Goal: Task Accomplishment & Management: Complete application form

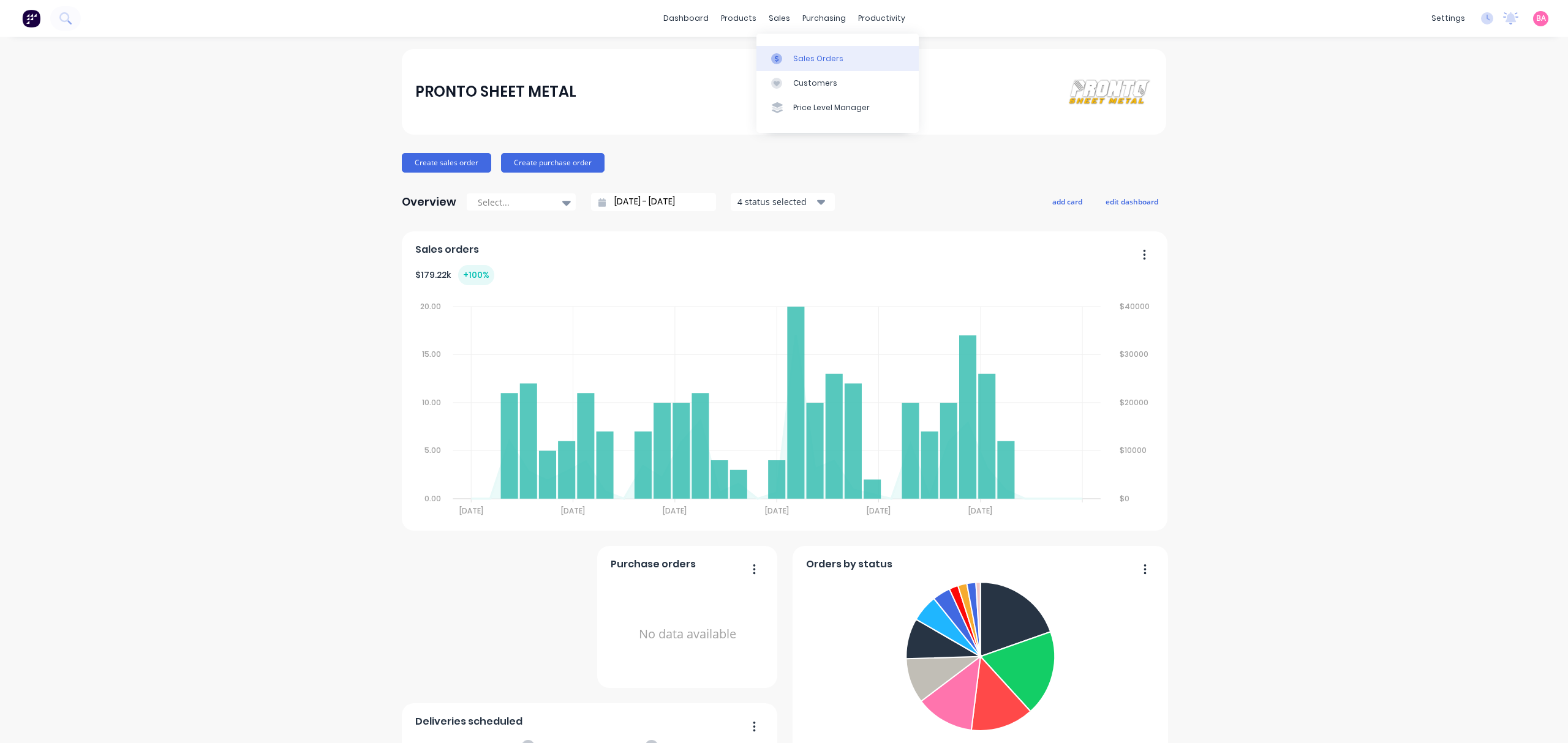
click at [822, 55] on div "Sales Orders" at bounding box center [818, 59] width 50 height 11
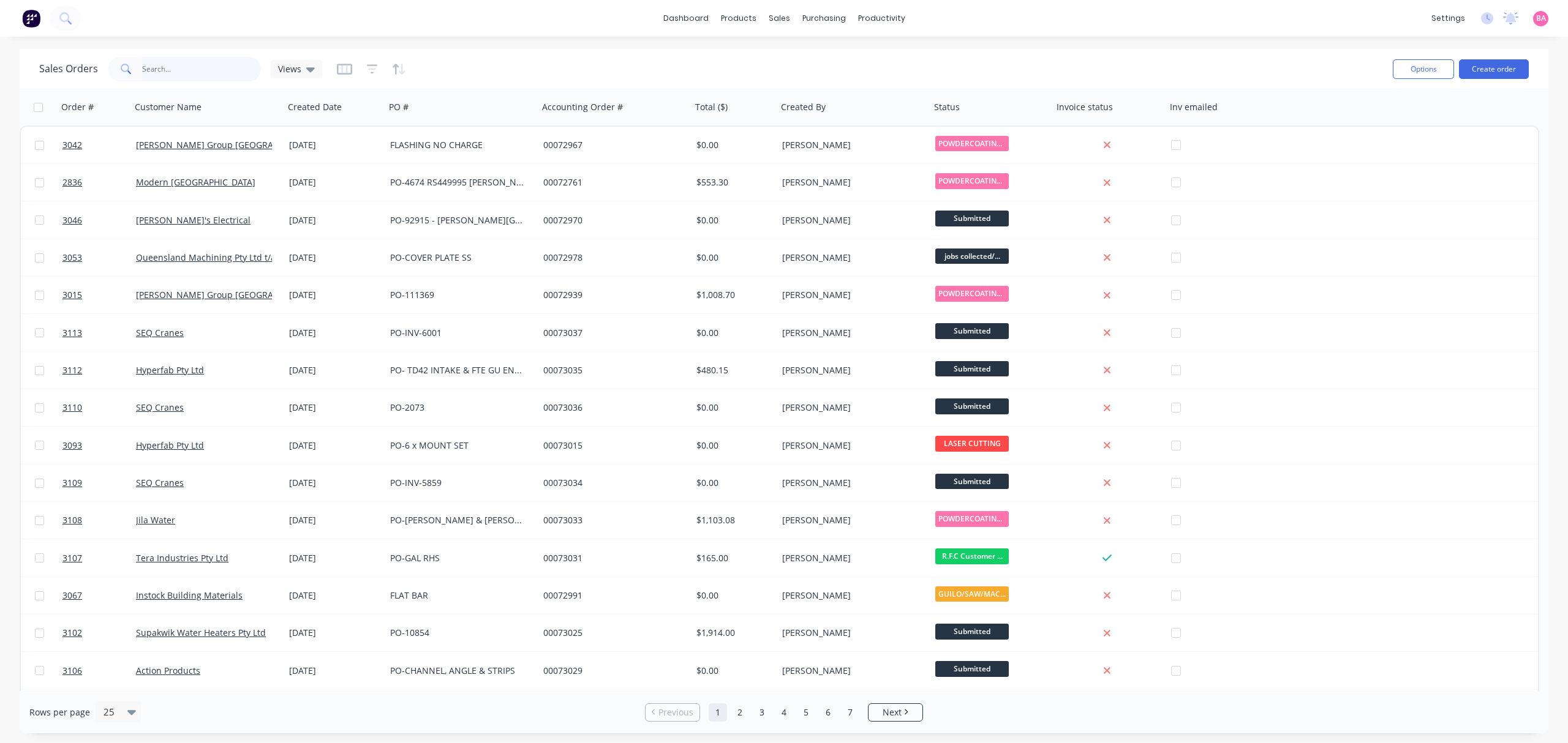
click at [199, 69] on input "text" at bounding box center [202, 69] width 119 height 25
type input "2783"
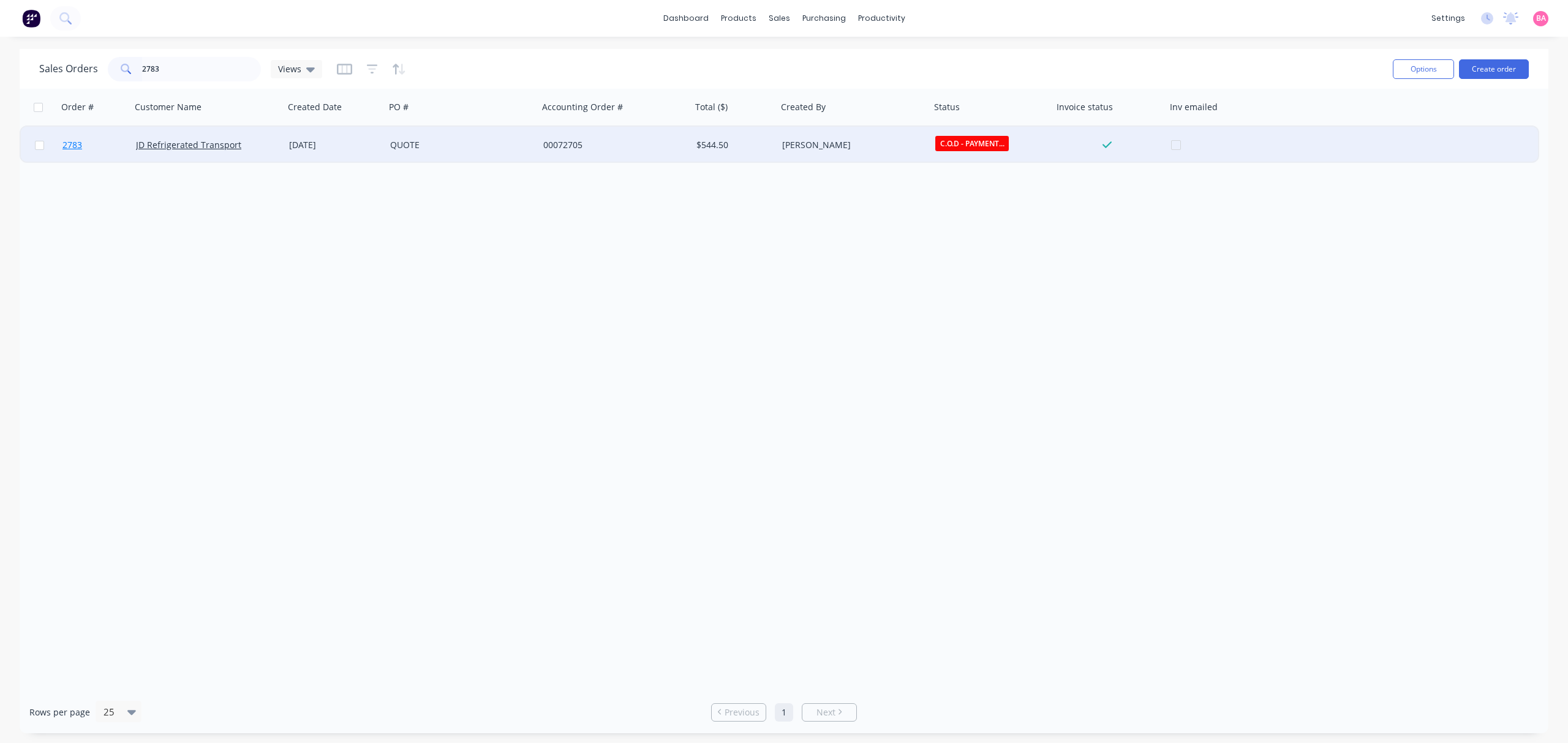
click at [72, 145] on span "2783" at bounding box center [72, 145] width 19 height 12
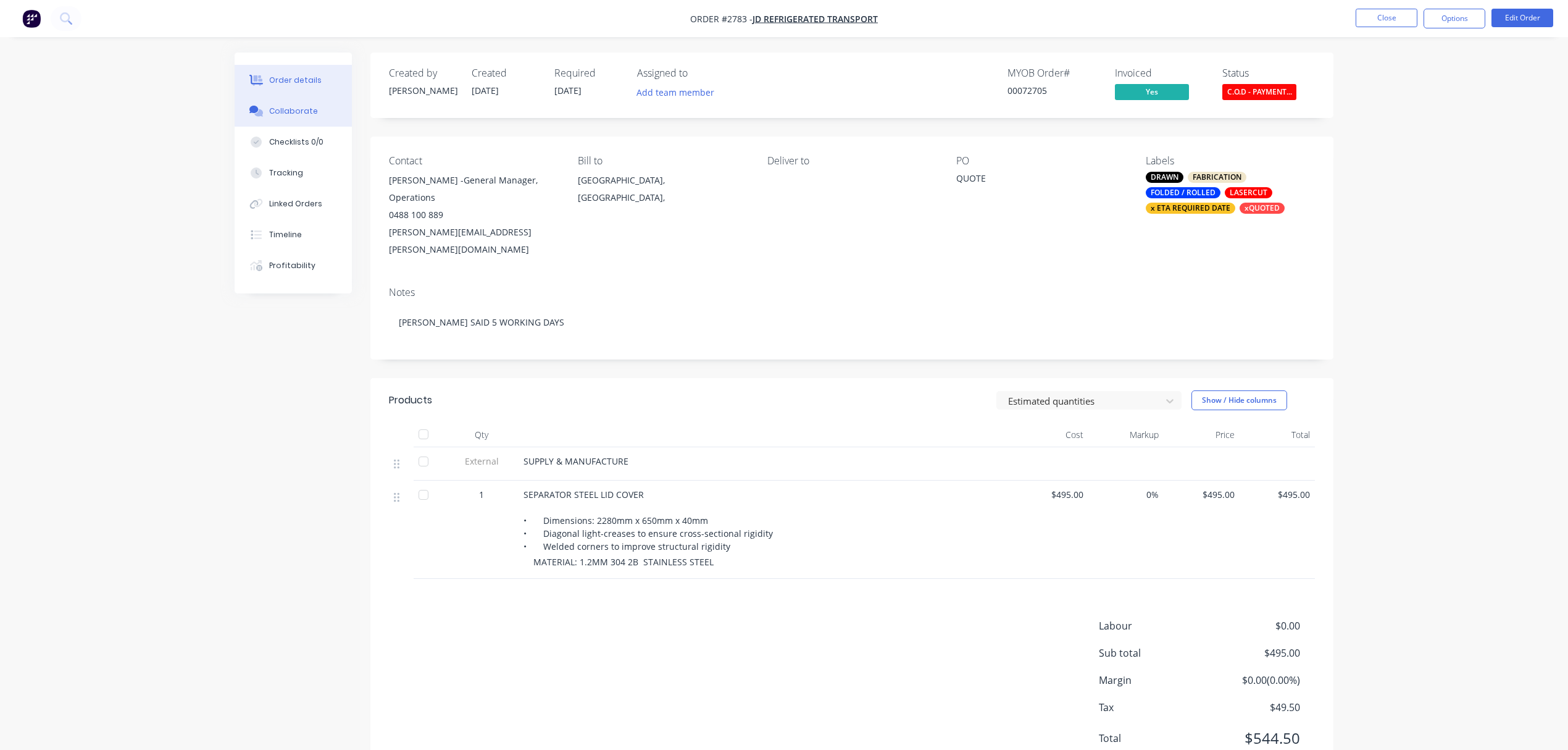
click at [294, 109] on div "Collaborate" at bounding box center [294, 111] width 49 height 11
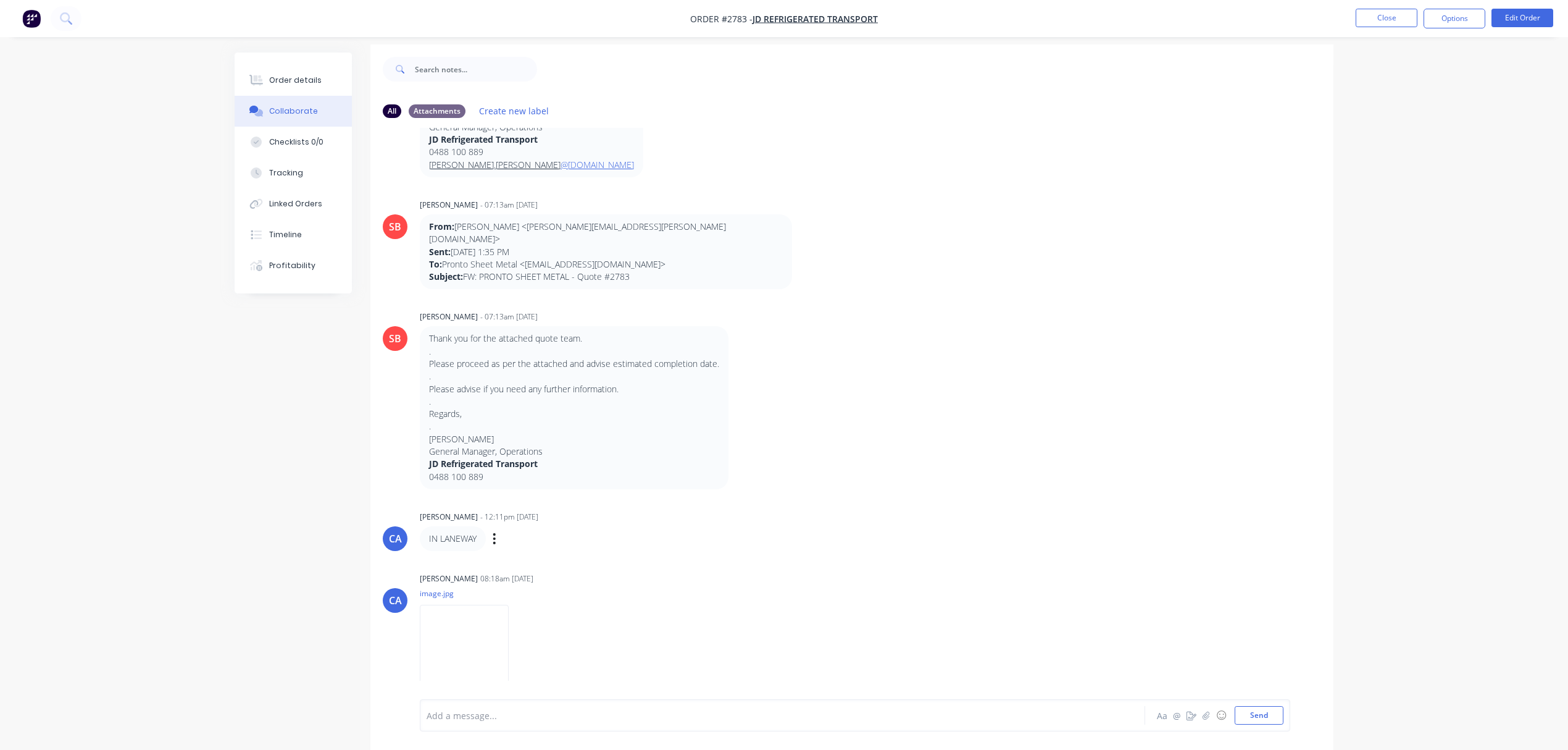
scroll to position [20, 0]
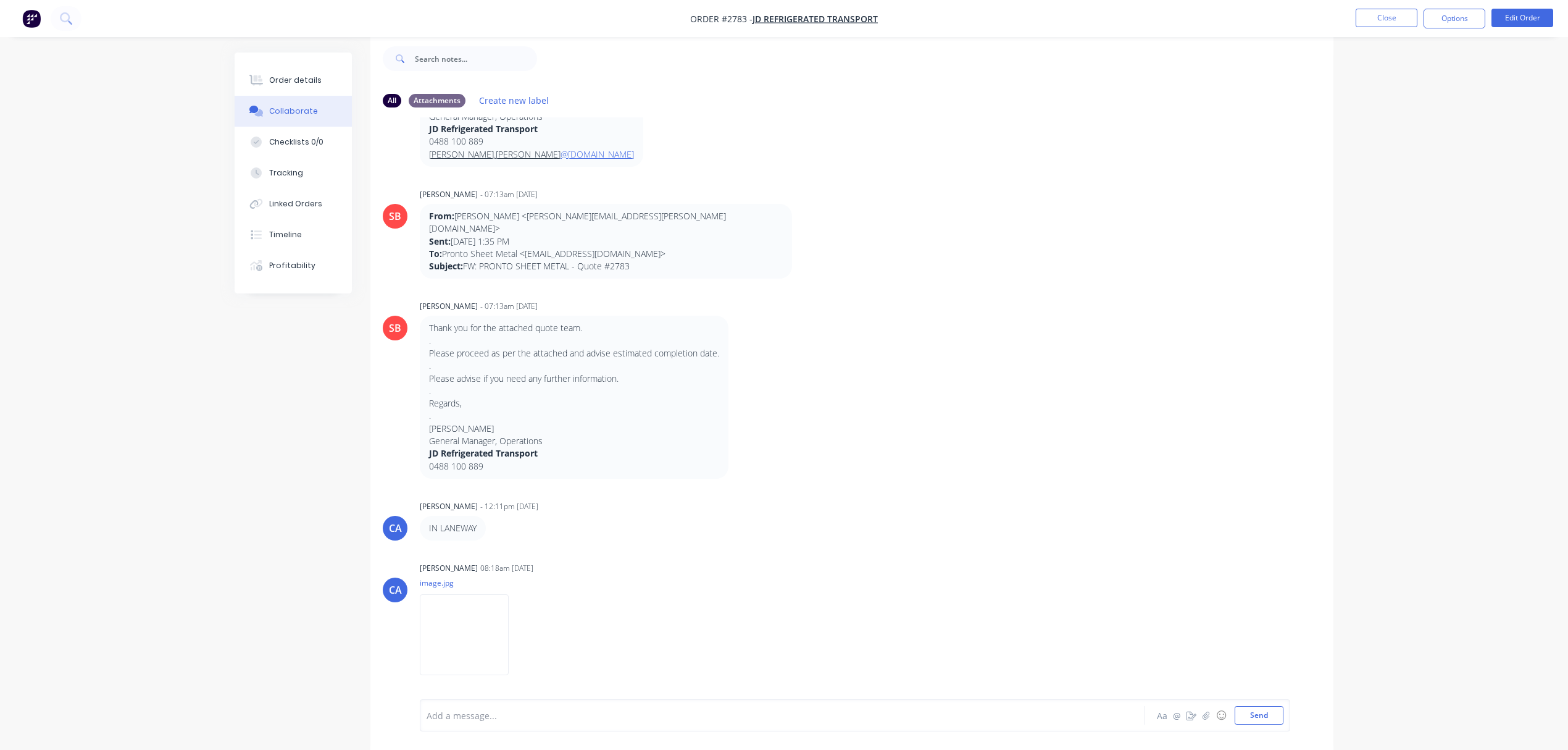
click at [590, 706] on div "Add a message..." at bounding box center [748, 715] width 643 height 18
click at [1272, 715] on button "Send" at bounding box center [1259, 715] width 49 height 18
click at [494, 709] on div at bounding box center [748, 716] width 642 height 13
click at [1259, 713] on button "Send" at bounding box center [1259, 715] width 49 height 18
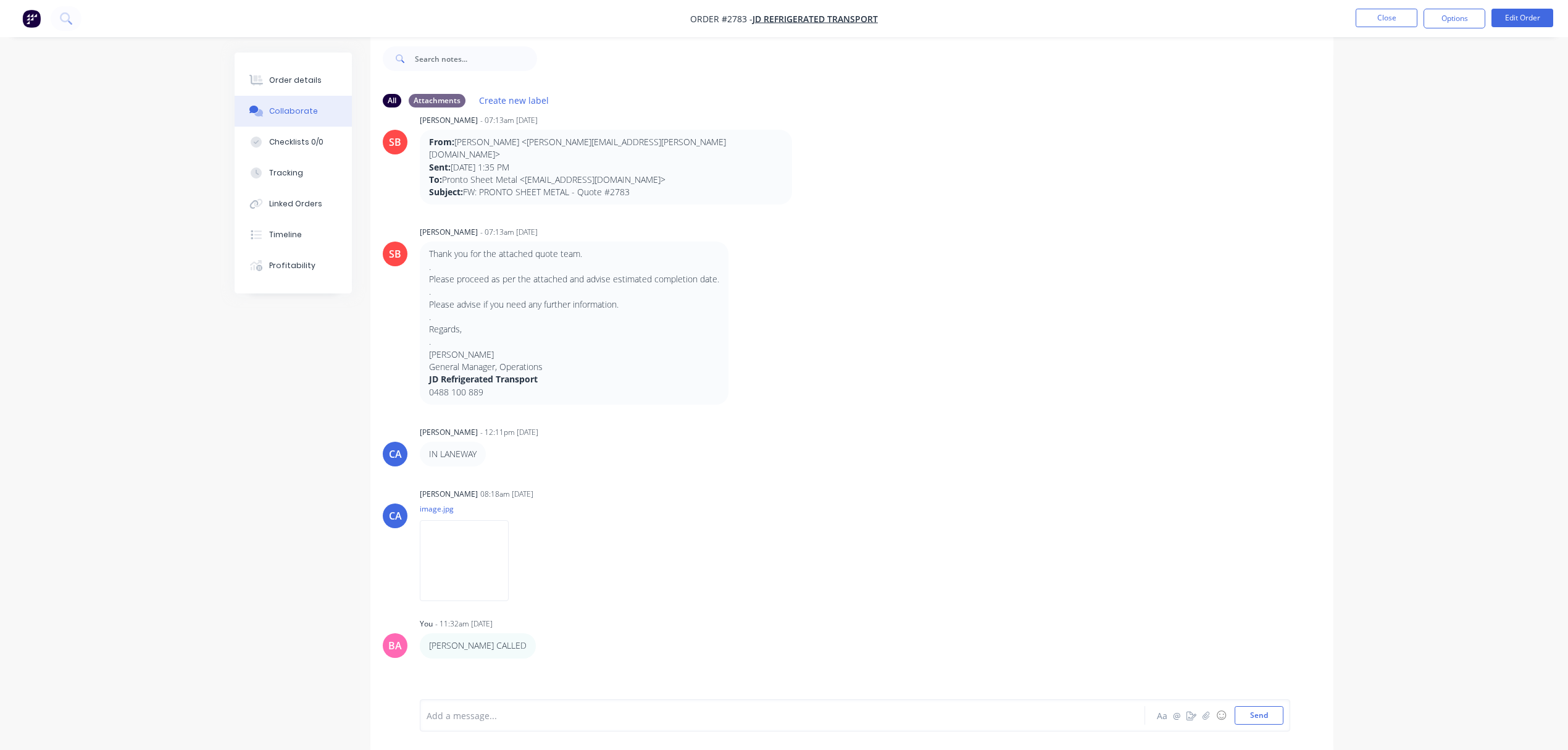
scroll to position [847, 0]
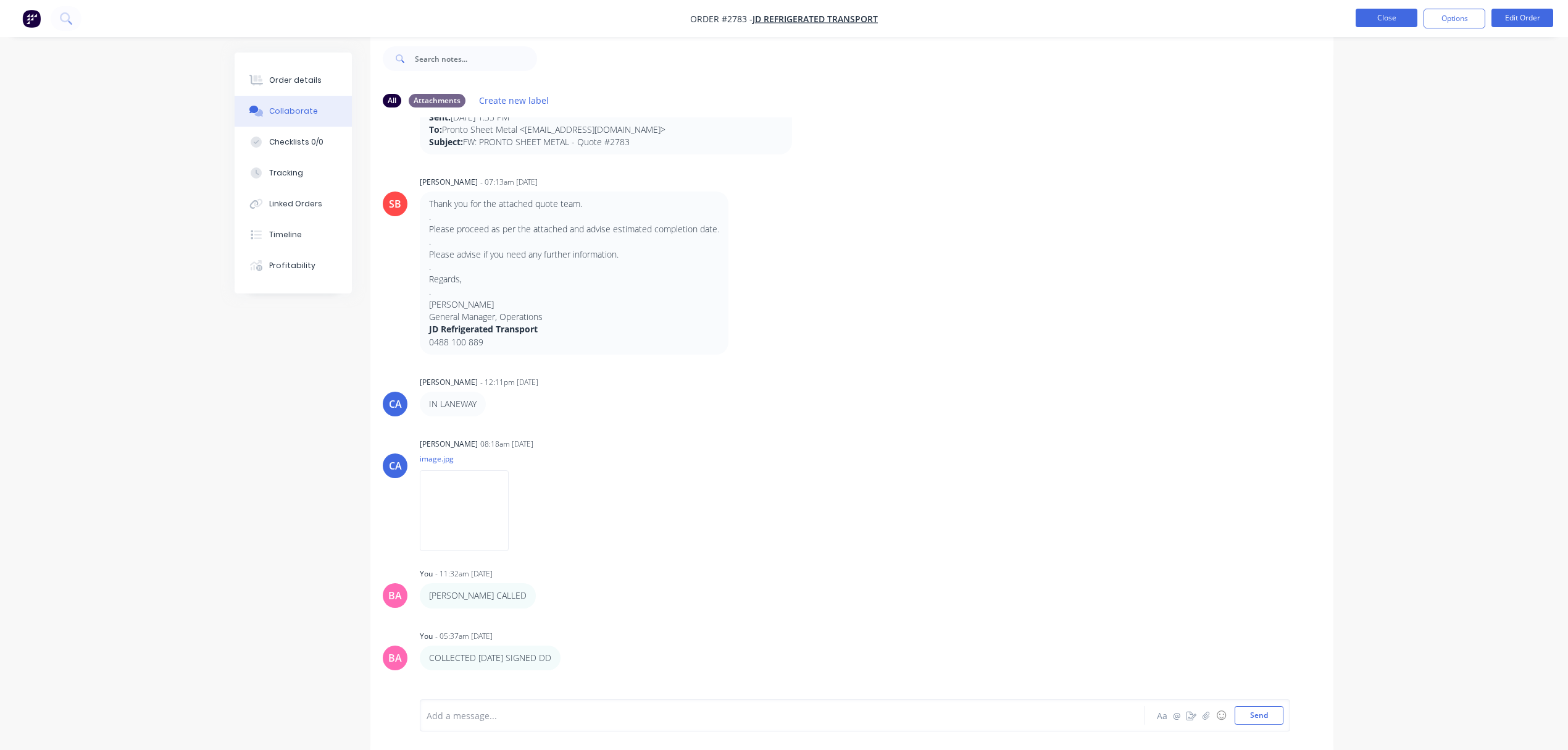
click at [1384, 11] on button "Close" at bounding box center [1386, 18] width 61 height 18
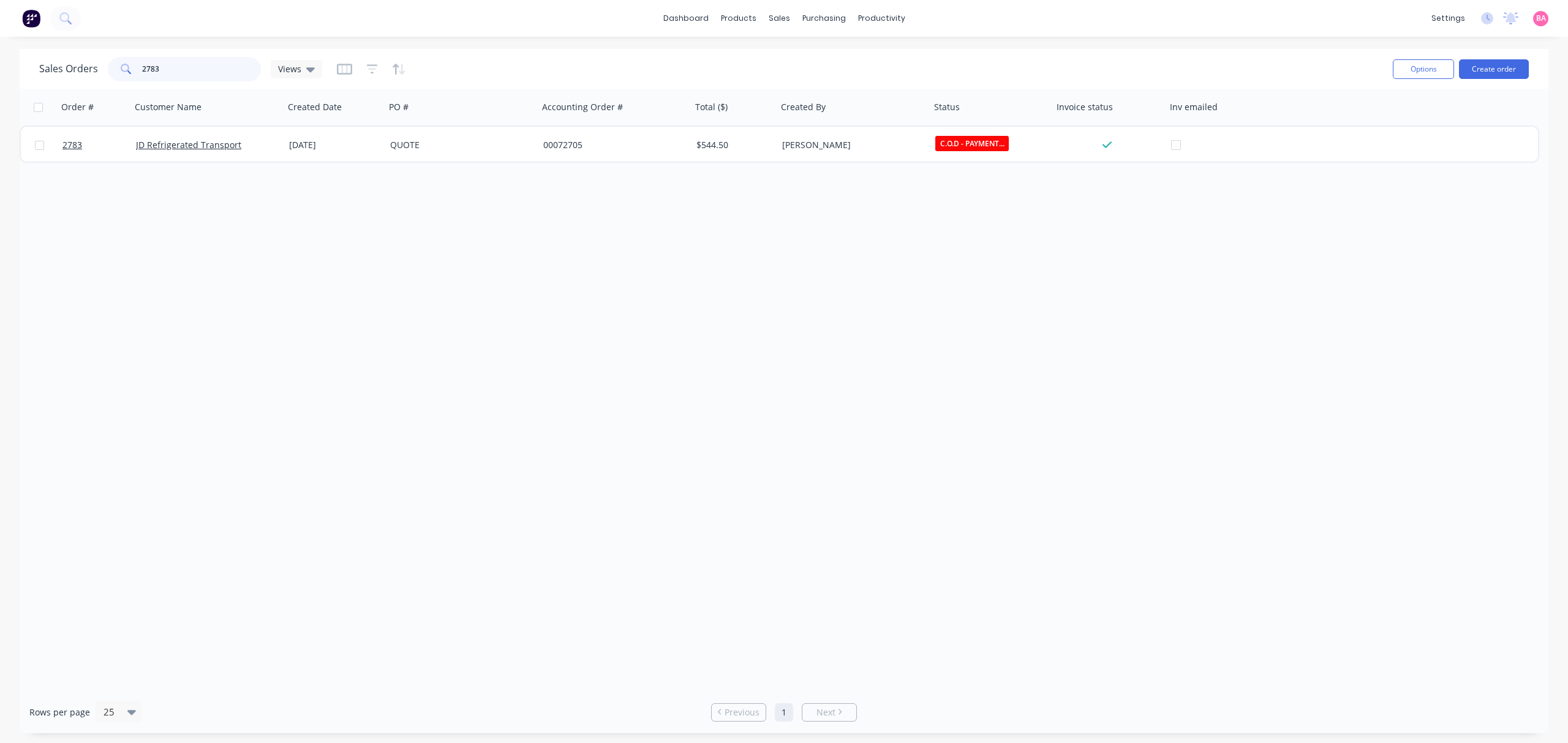
drag, startPoint x: 161, startPoint y: 68, endPoint x: 124, endPoint y: 70, distance: 37.1
click at [124, 70] on div "2783" at bounding box center [184, 69] width 153 height 25
type input "2975"
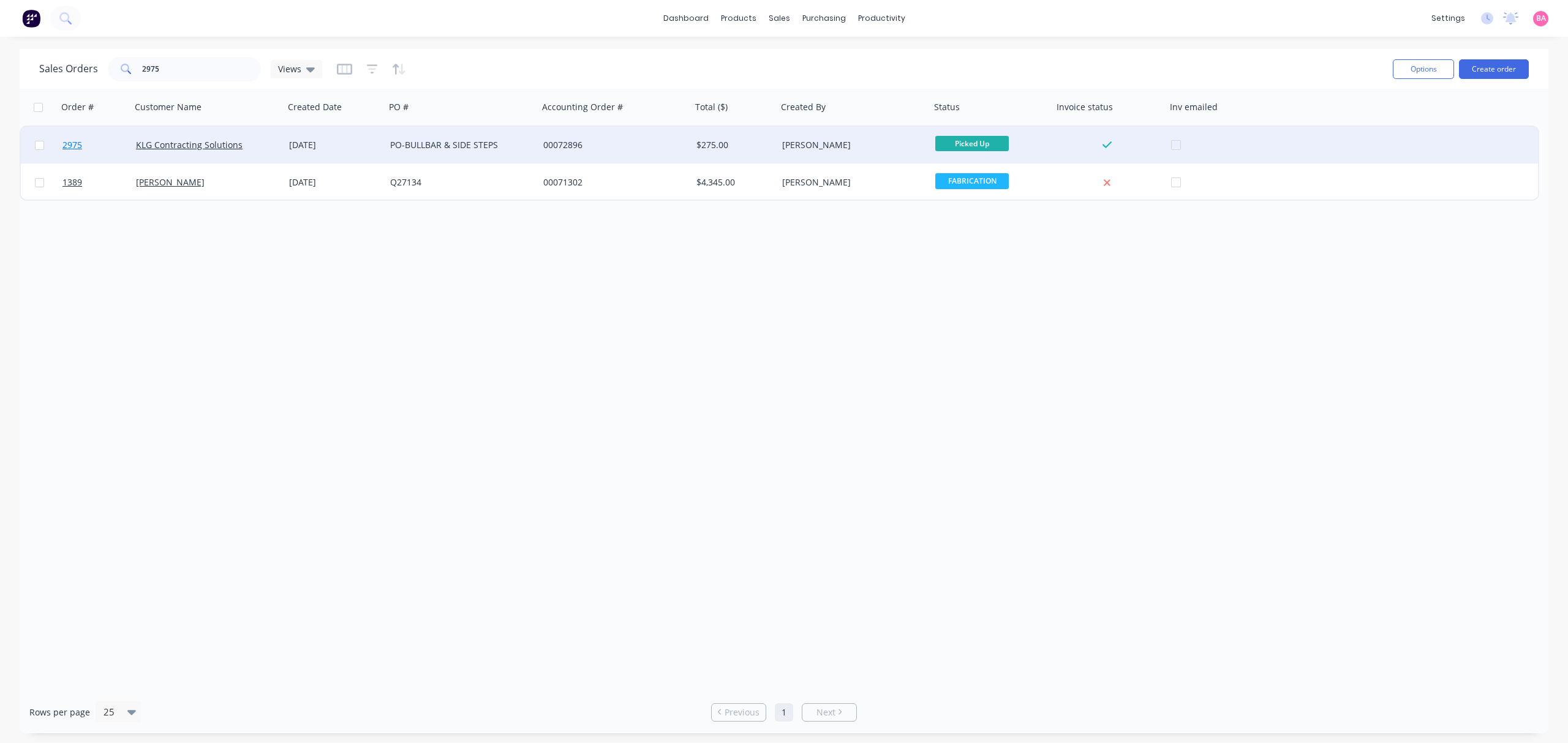
click at [65, 143] on span "2975" at bounding box center [72, 145] width 19 height 12
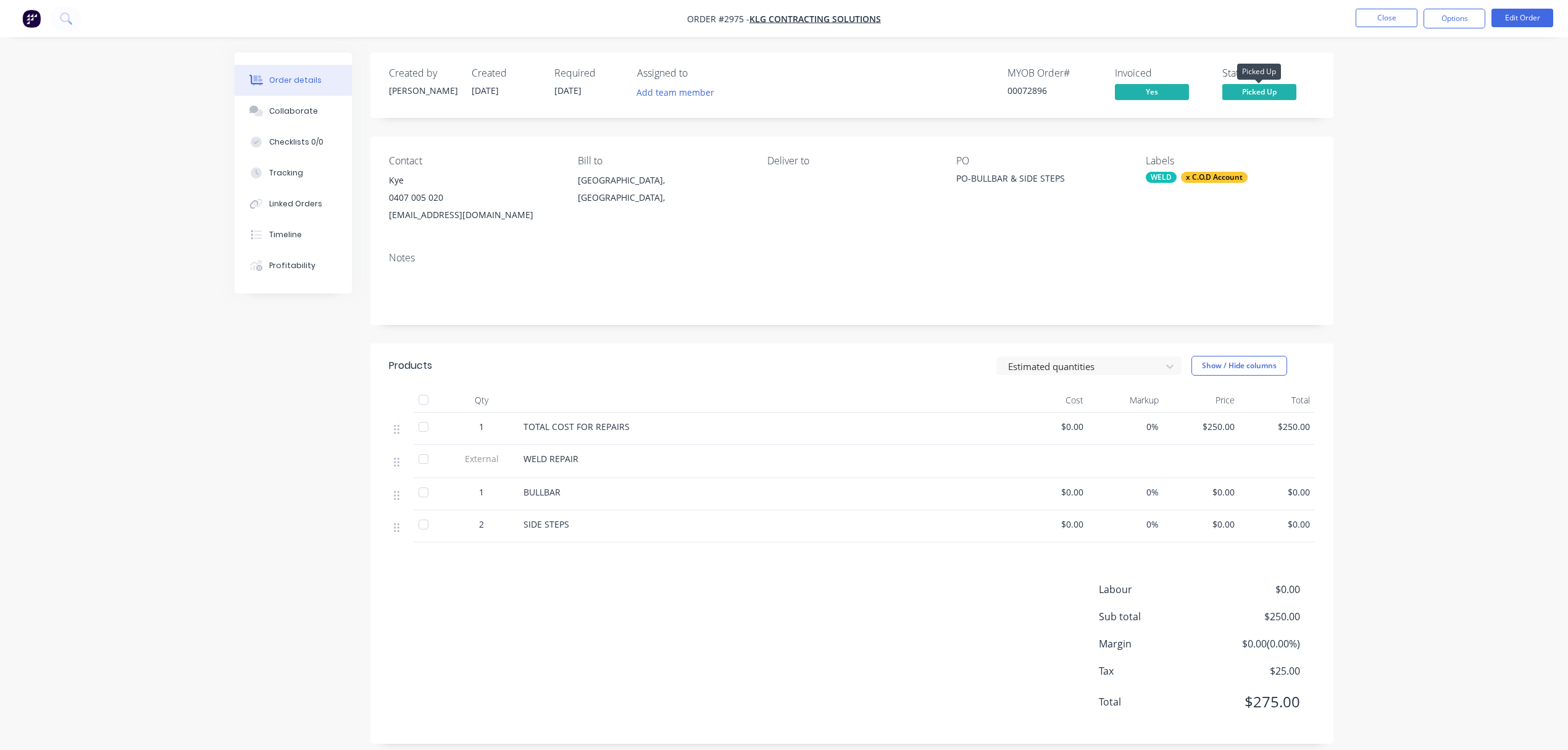
click at [1263, 89] on span "Picked Up" at bounding box center [1259, 91] width 74 height 16
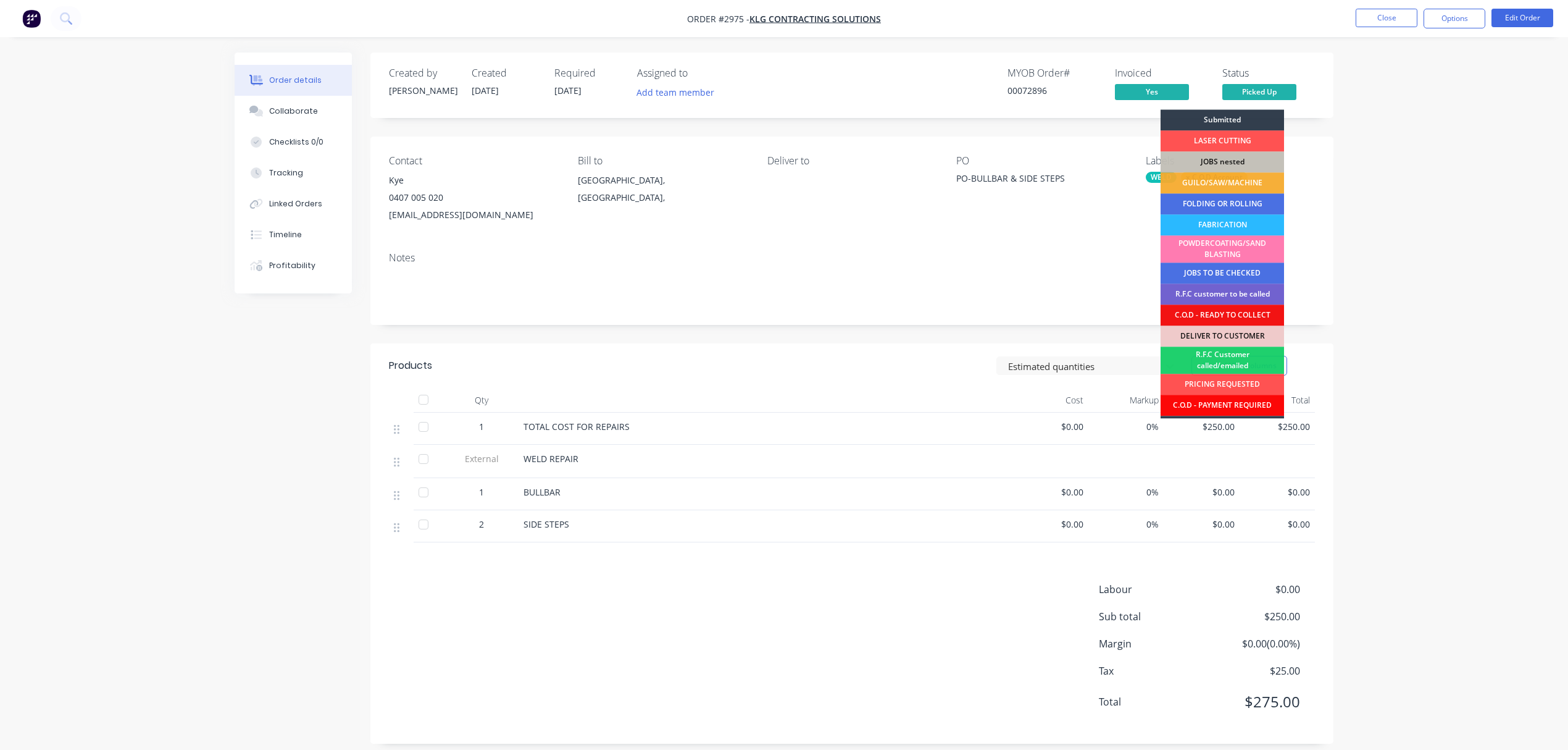
click at [1246, 408] on div "C.O.D - PAYMENT REQUIRED" at bounding box center [1222, 405] width 124 height 21
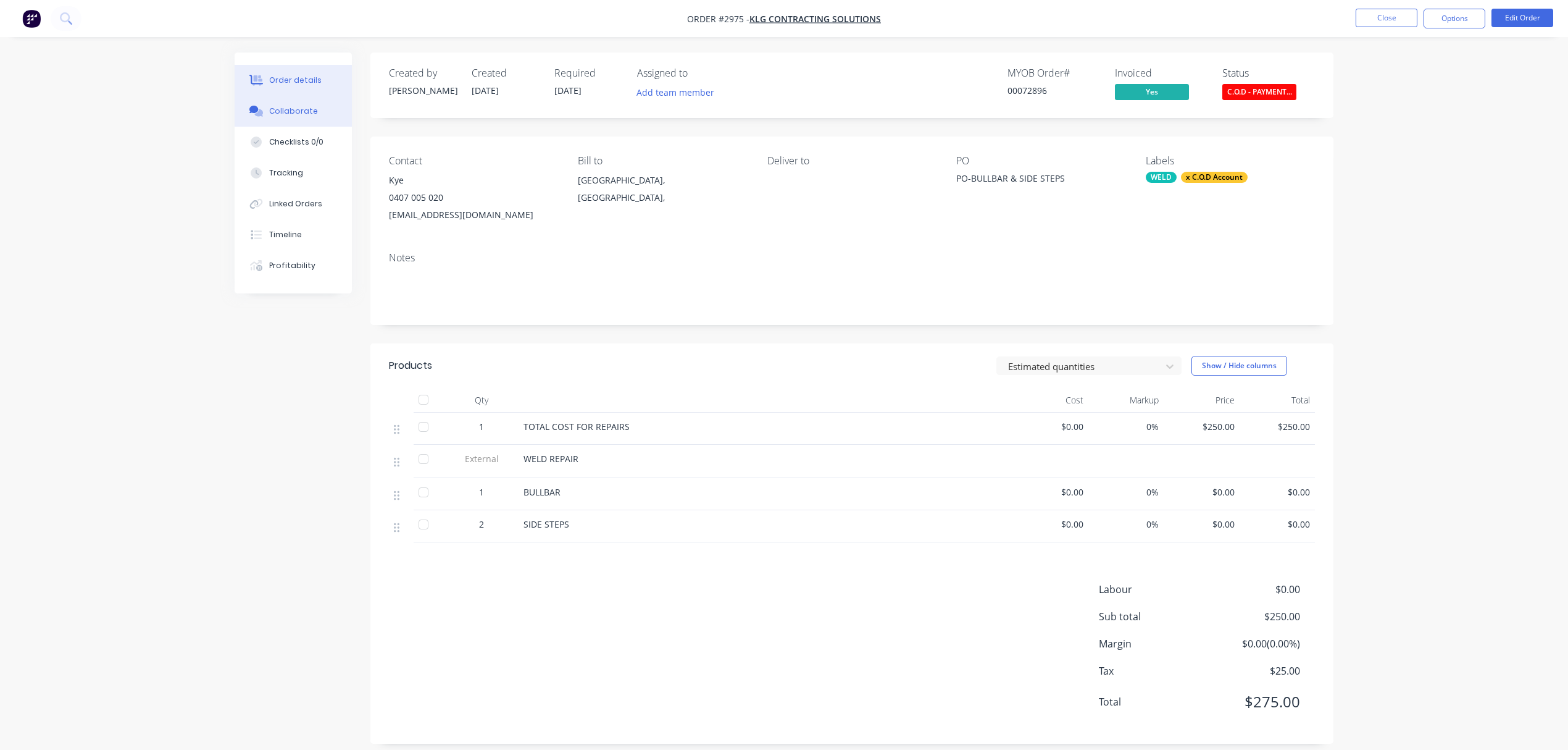
click at [282, 105] on button "Collaborate" at bounding box center [293, 111] width 117 height 31
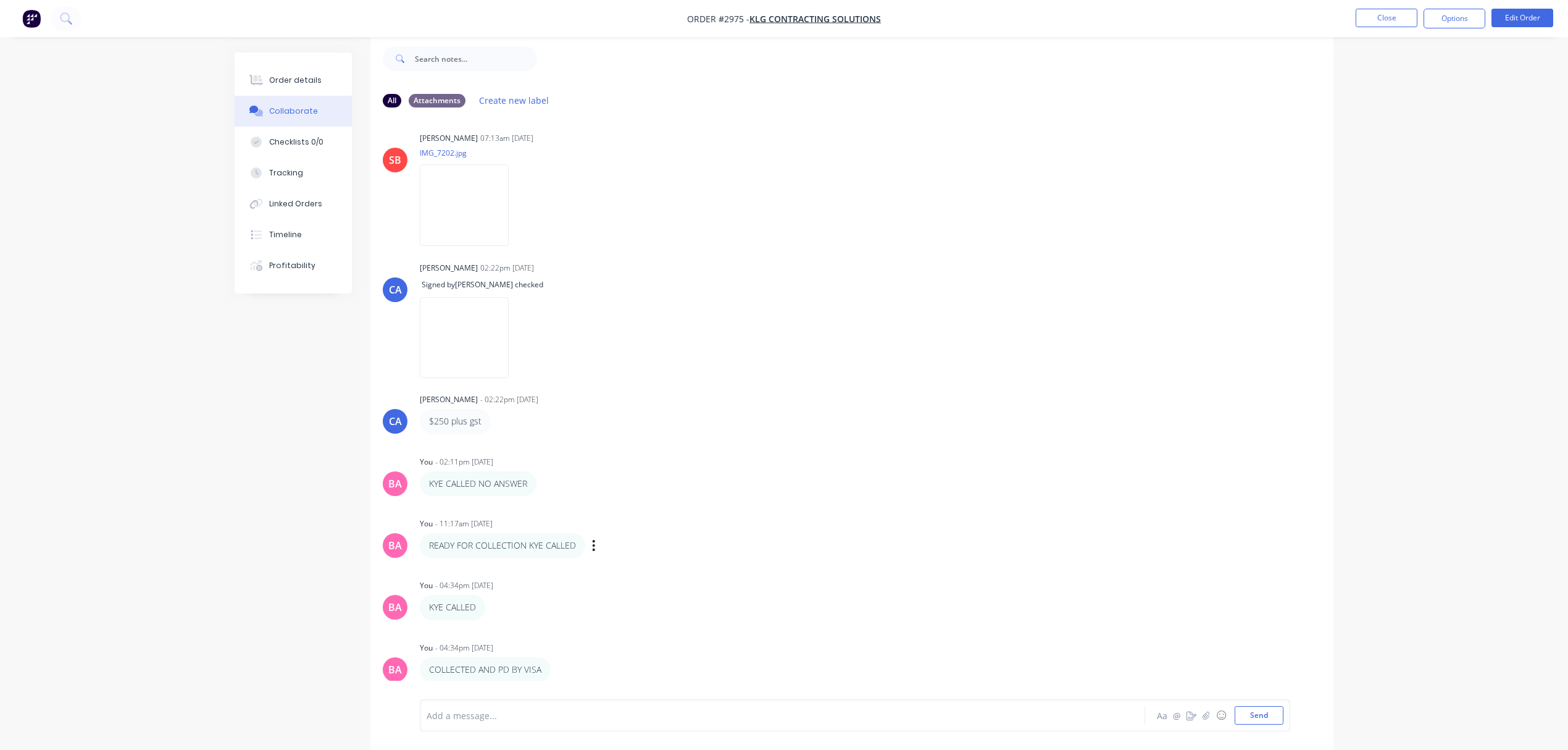
scroll to position [20, 0]
click at [292, 72] on button "Order details" at bounding box center [293, 80] width 117 height 31
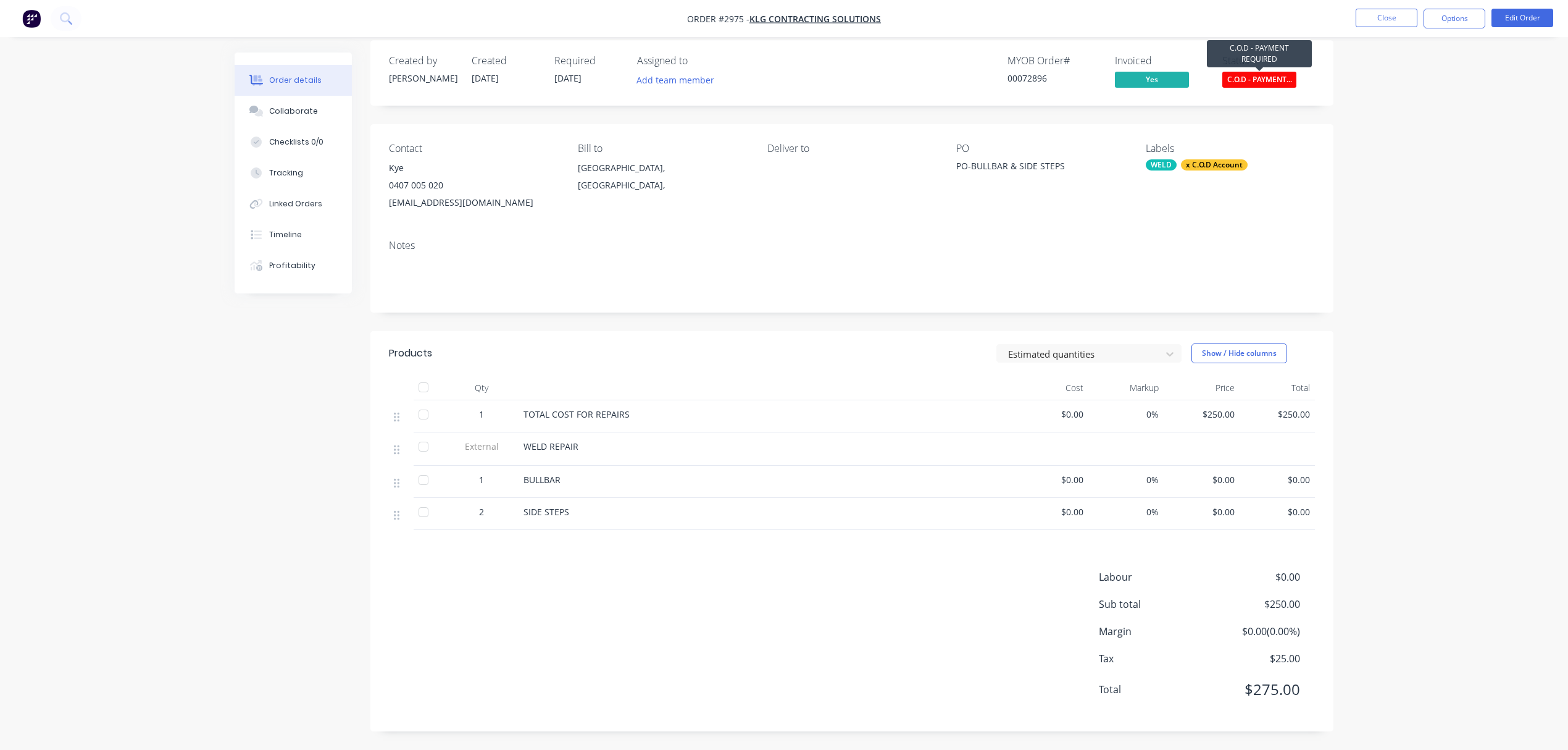
click at [1257, 73] on span "C.O.D - PAYMENT..." at bounding box center [1259, 79] width 74 height 16
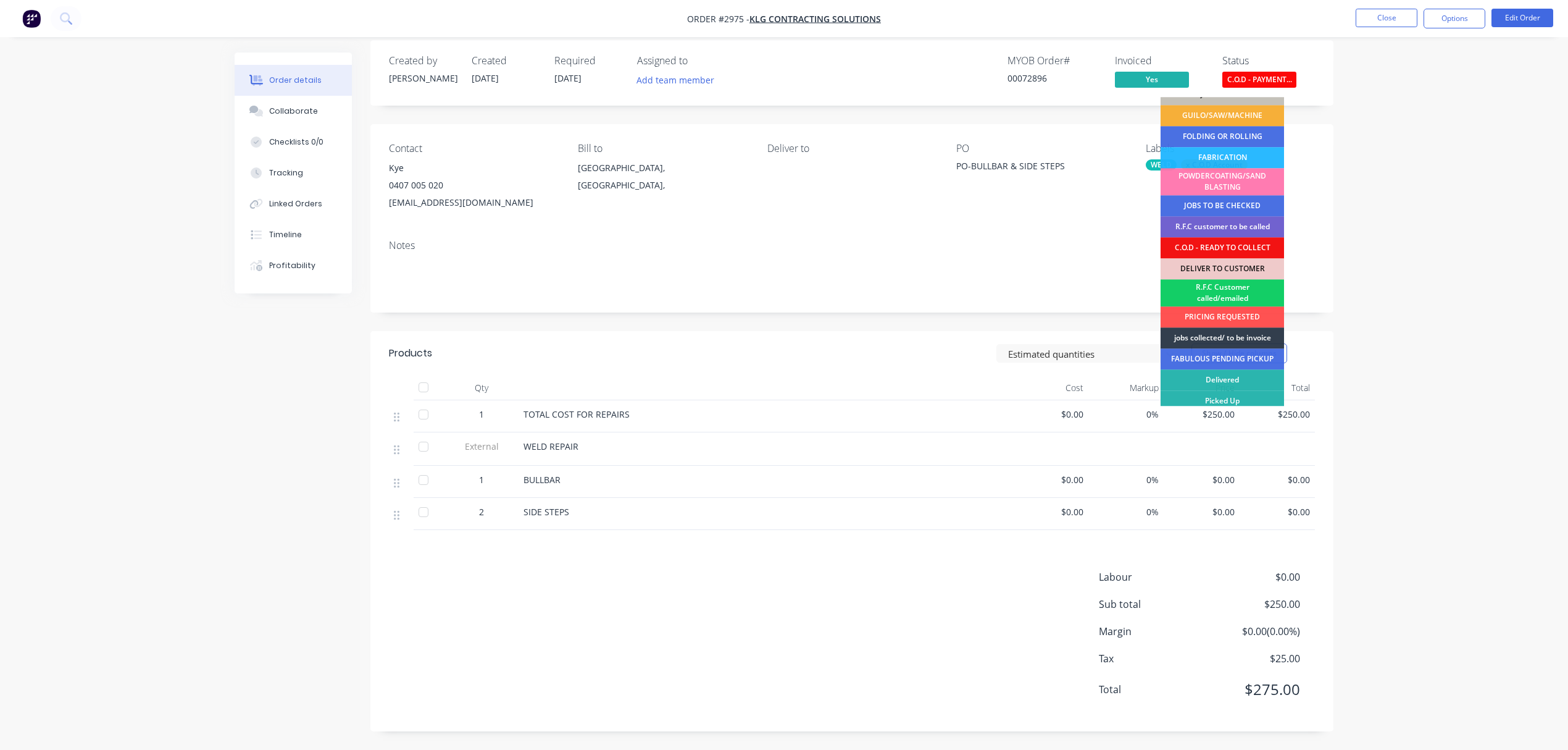
scroll to position [61, 0]
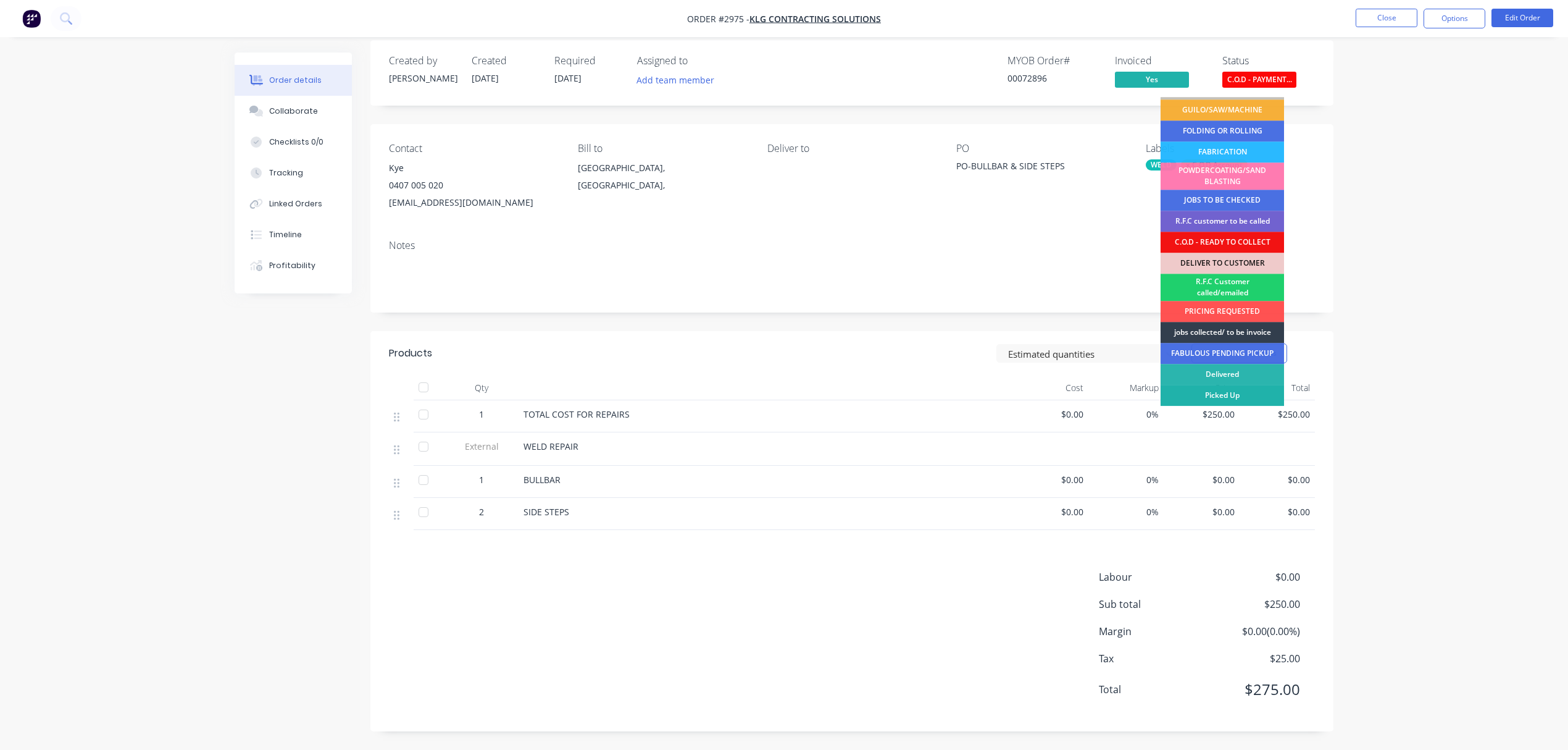
click at [1213, 389] on div "Picked Up" at bounding box center [1222, 395] width 124 height 21
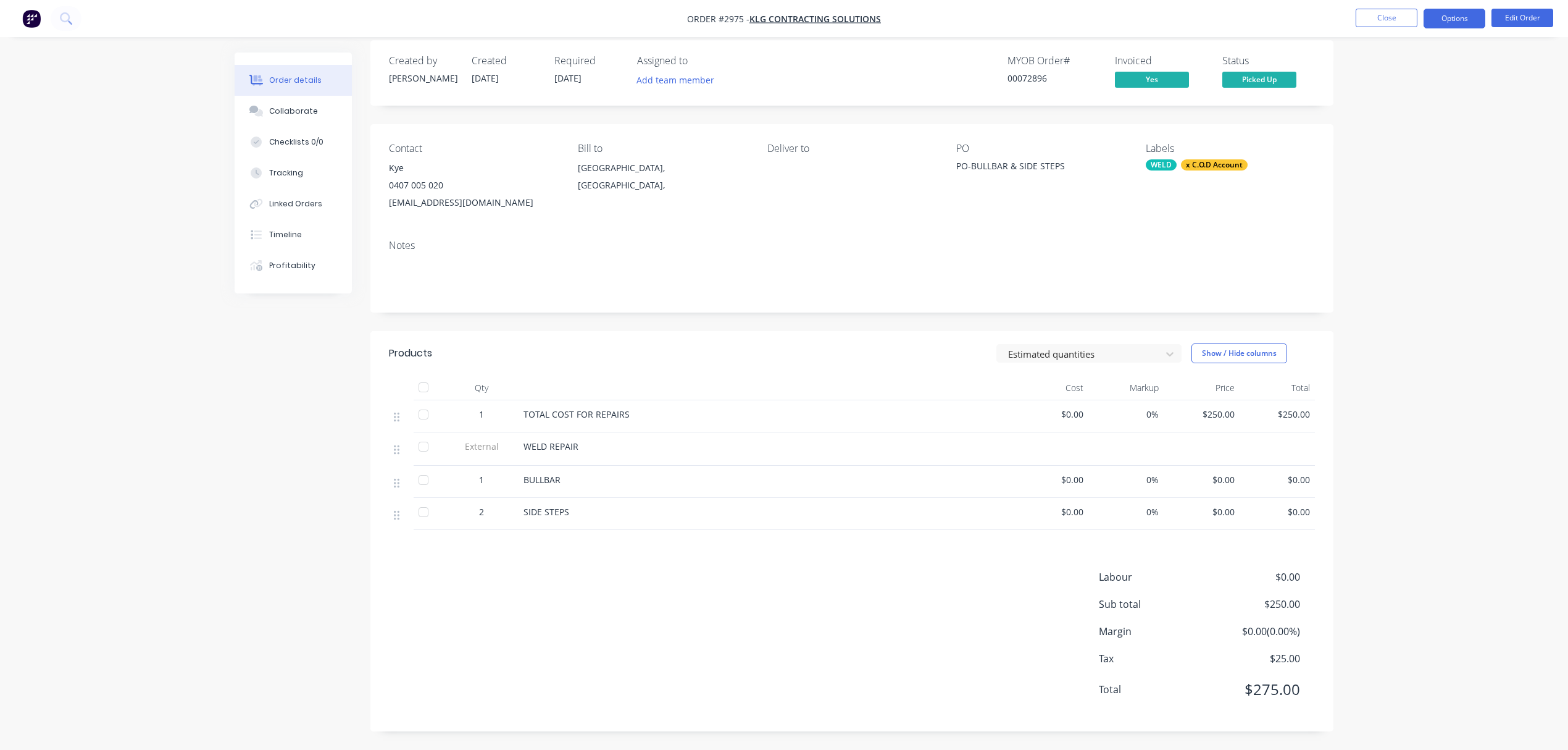
click at [1459, 22] on button "Options" at bounding box center [1454, 18] width 61 height 20
click at [1371, 322] on div "Archive" at bounding box center [1417, 322] width 113 height 18
click at [1381, 18] on button "Close" at bounding box center [1386, 18] width 61 height 18
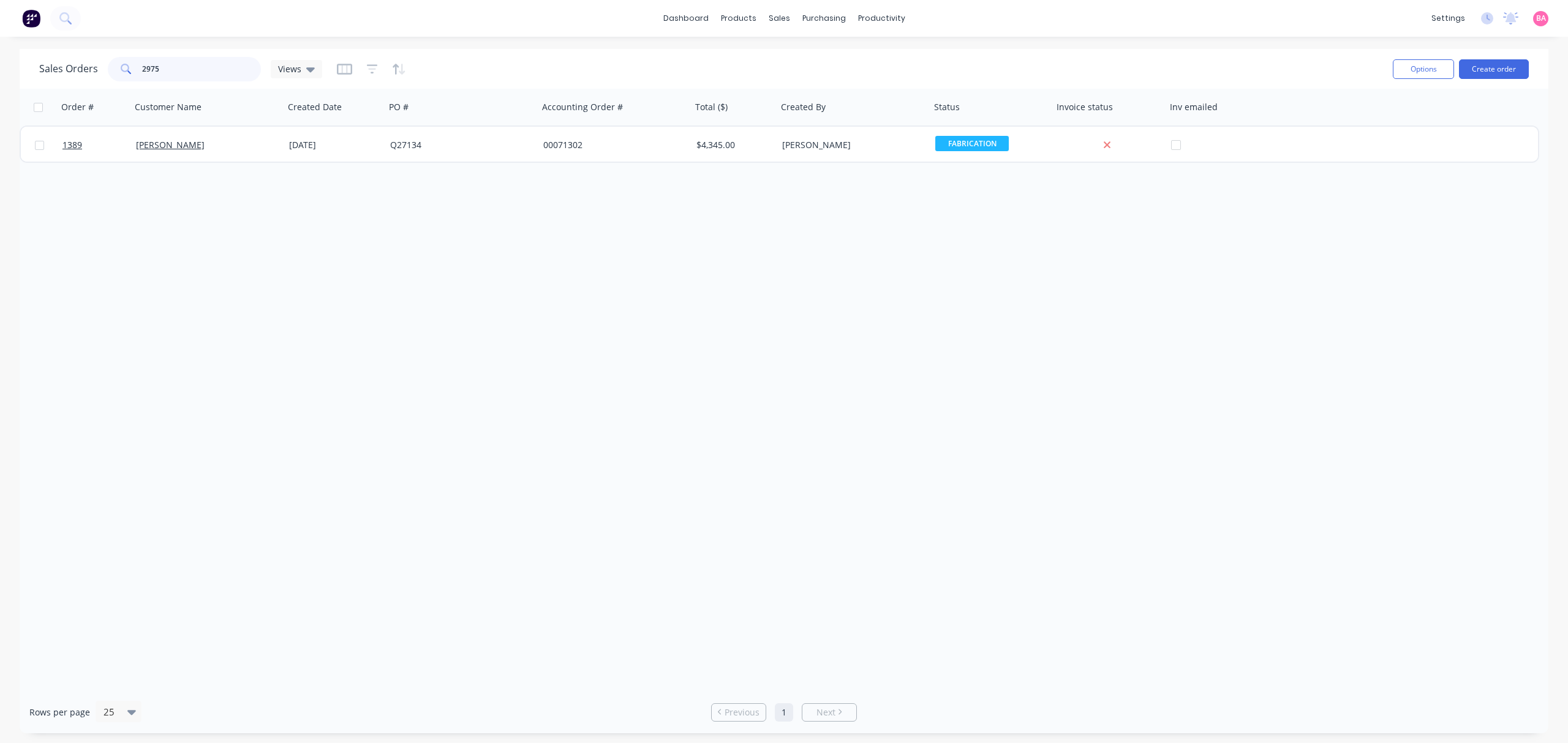
click at [204, 72] on input "2975" at bounding box center [202, 69] width 119 height 25
type input "2"
type input "3071"
click at [813, 59] on div "Sales Orders" at bounding box center [824, 59] width 50 height 11
click at [368, 71] on icon "button" at bounding box center [372, 69] width 11 height 12
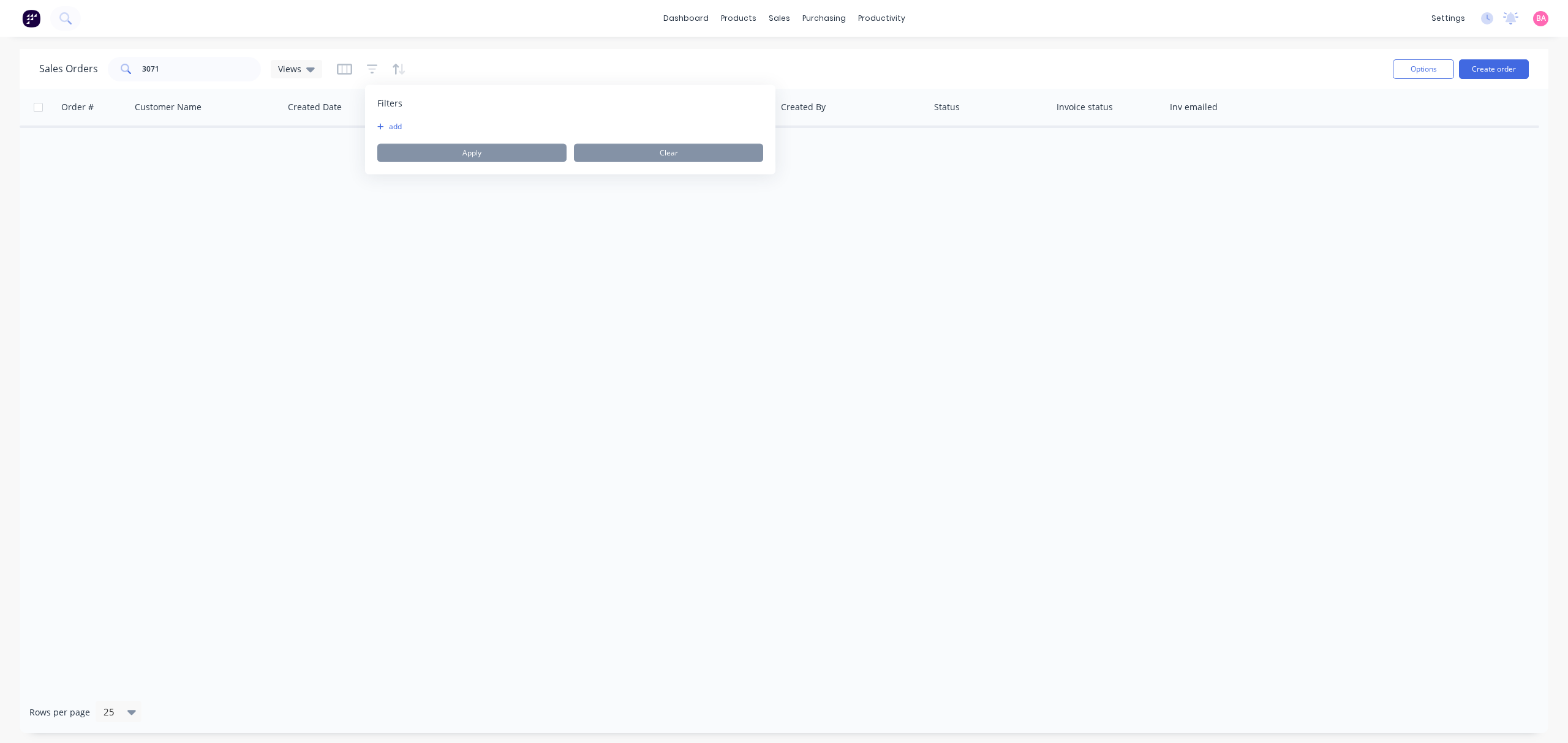
click at [392, 125] on button "add" at bounding box center [393, 127] width 31 height 10
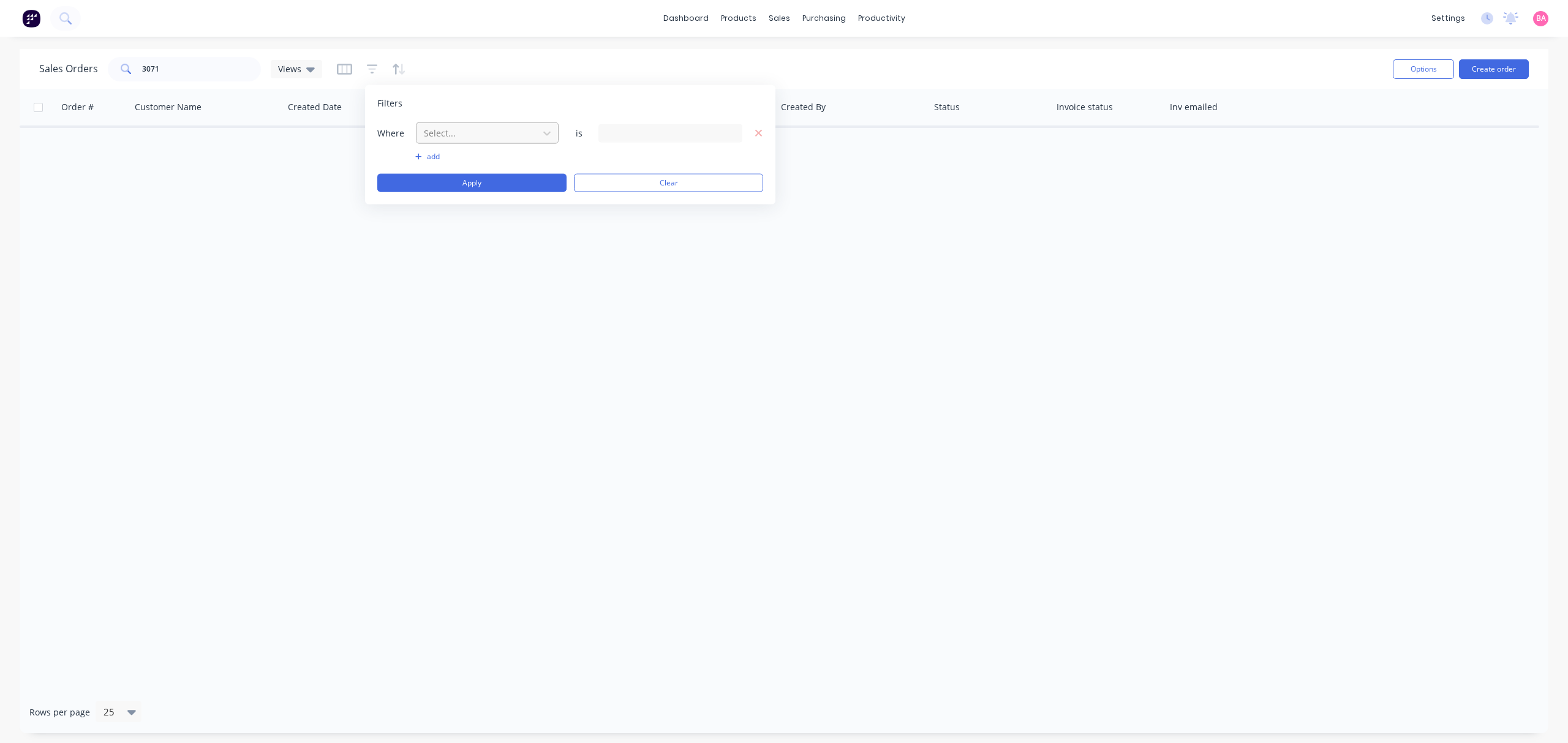
click at [439, 131] on div at bounding box center [478, 133] width 110 height 15
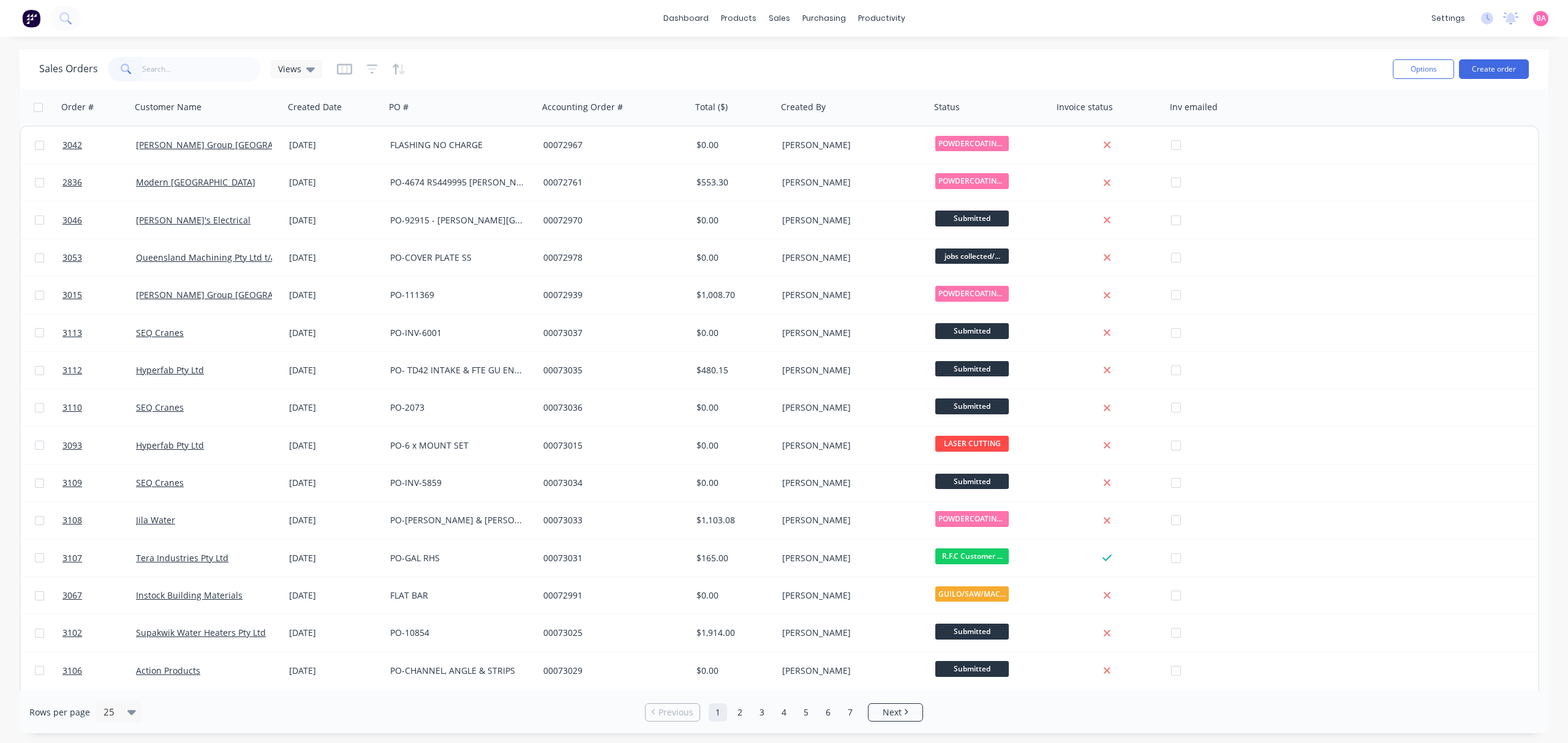
click at [164, 67] on input "text" at bounding box center [202, 69] width 119 height 25
type input "3071"
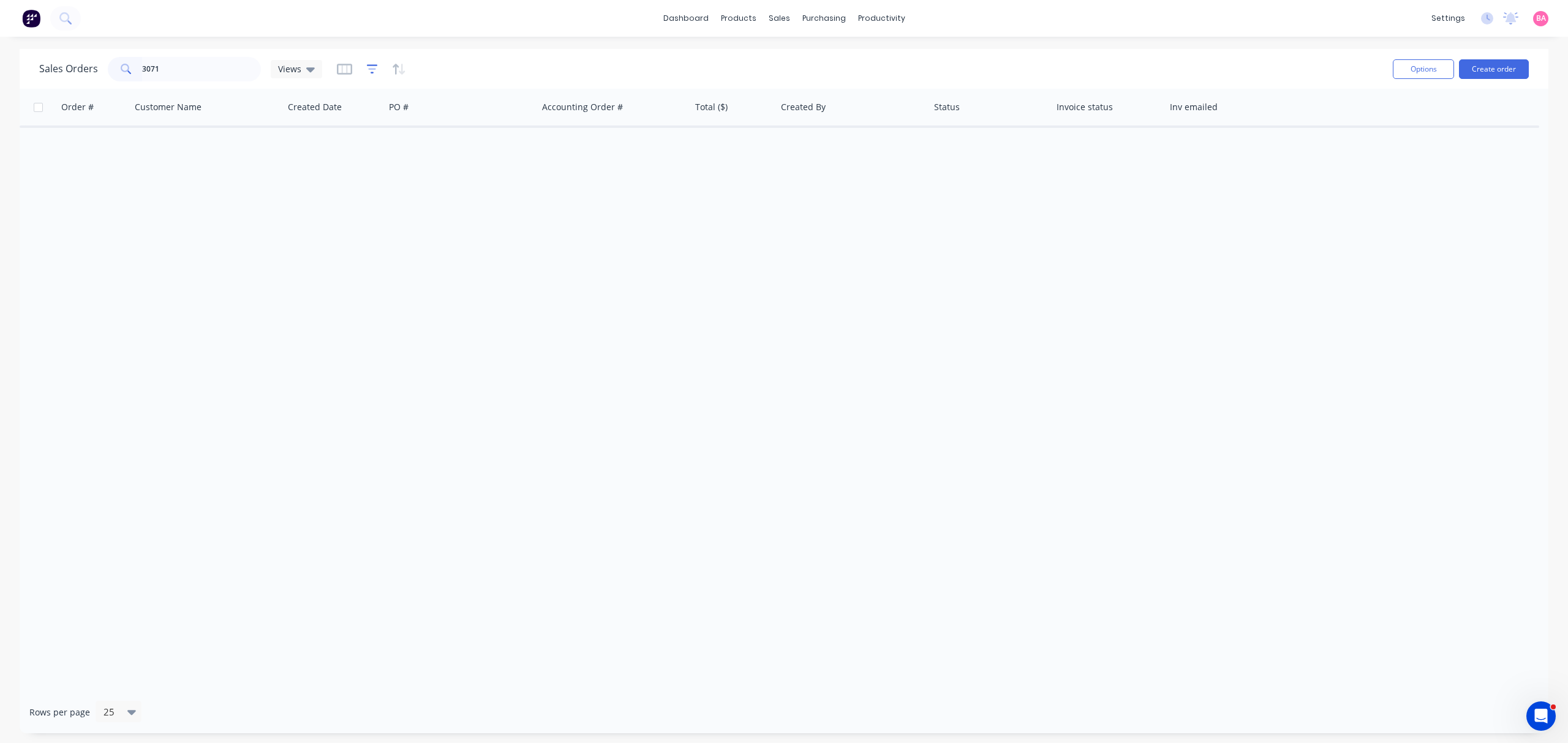
click at [368, 65] on icon "button" at bounding box center [372, 69] width 11 height 9
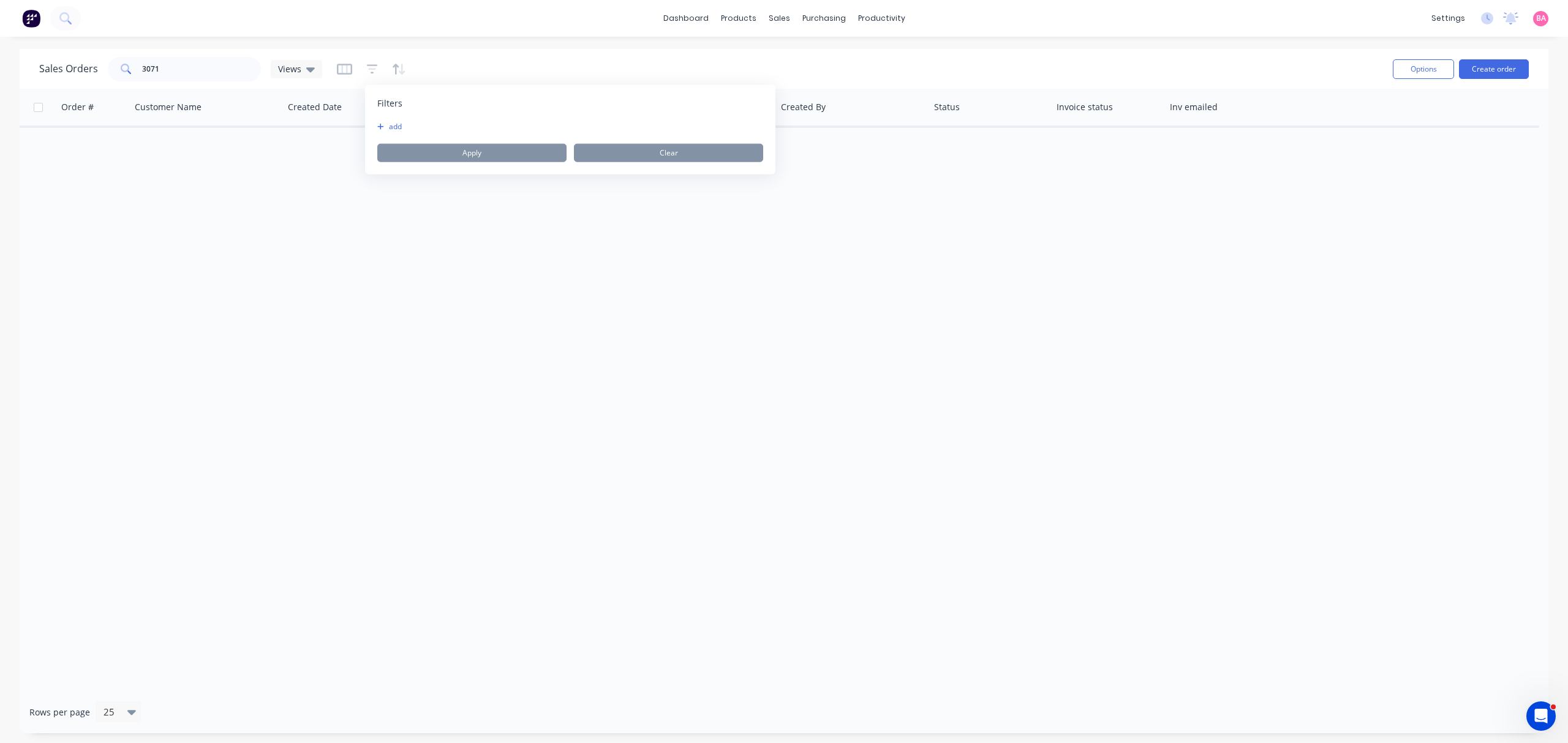
click at [399, 129] on button "add" at bounding box center [393, 127] width 31 height 10
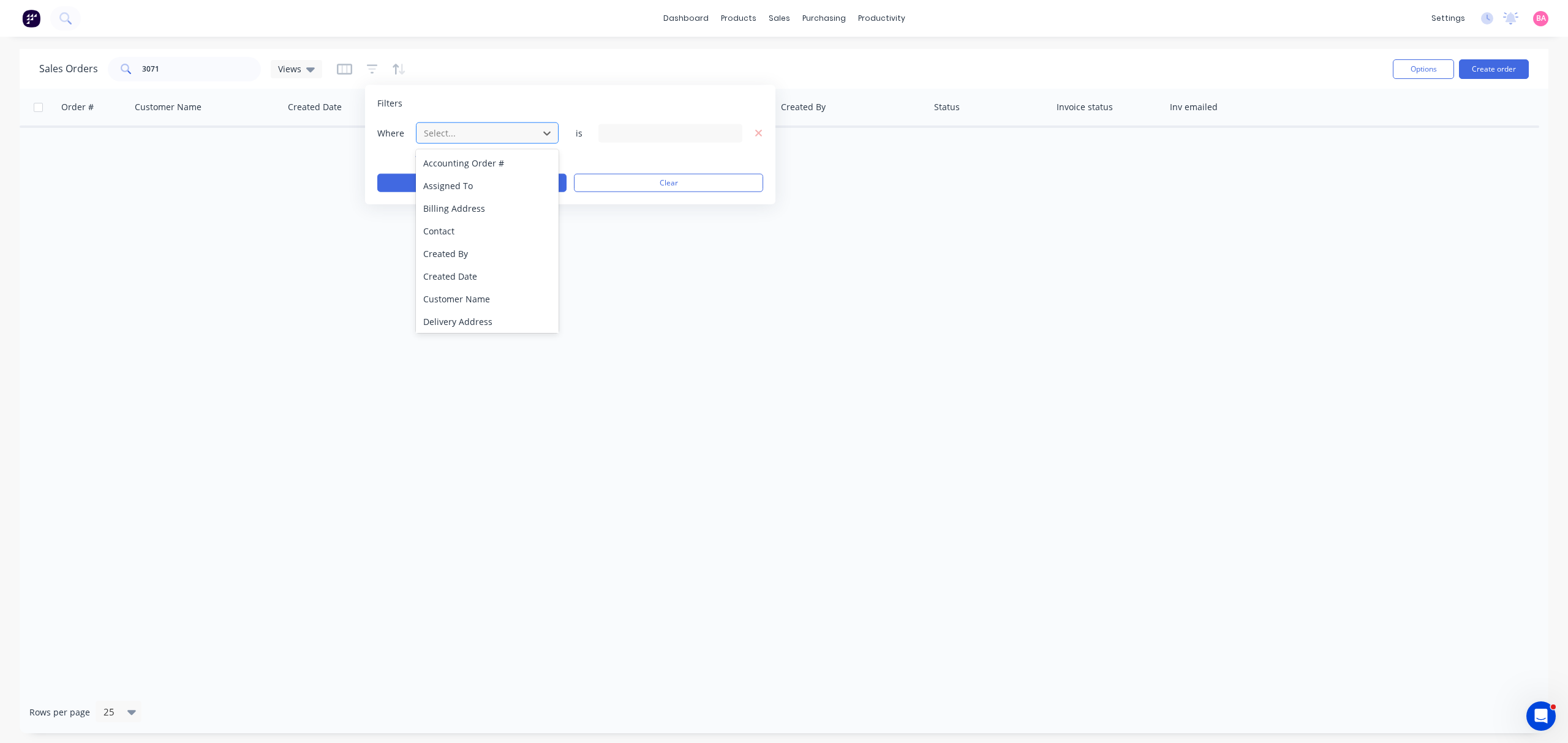
click at [482, 129] on div at bounding box center [478, 133] width 110 height 15
click at [437, 319] on div "Status" at bounding box center [487, 320] width 142 height 23
click at [725, 132] on div "20 Status selected" at bounding box center [670, 133] width 144 height 18
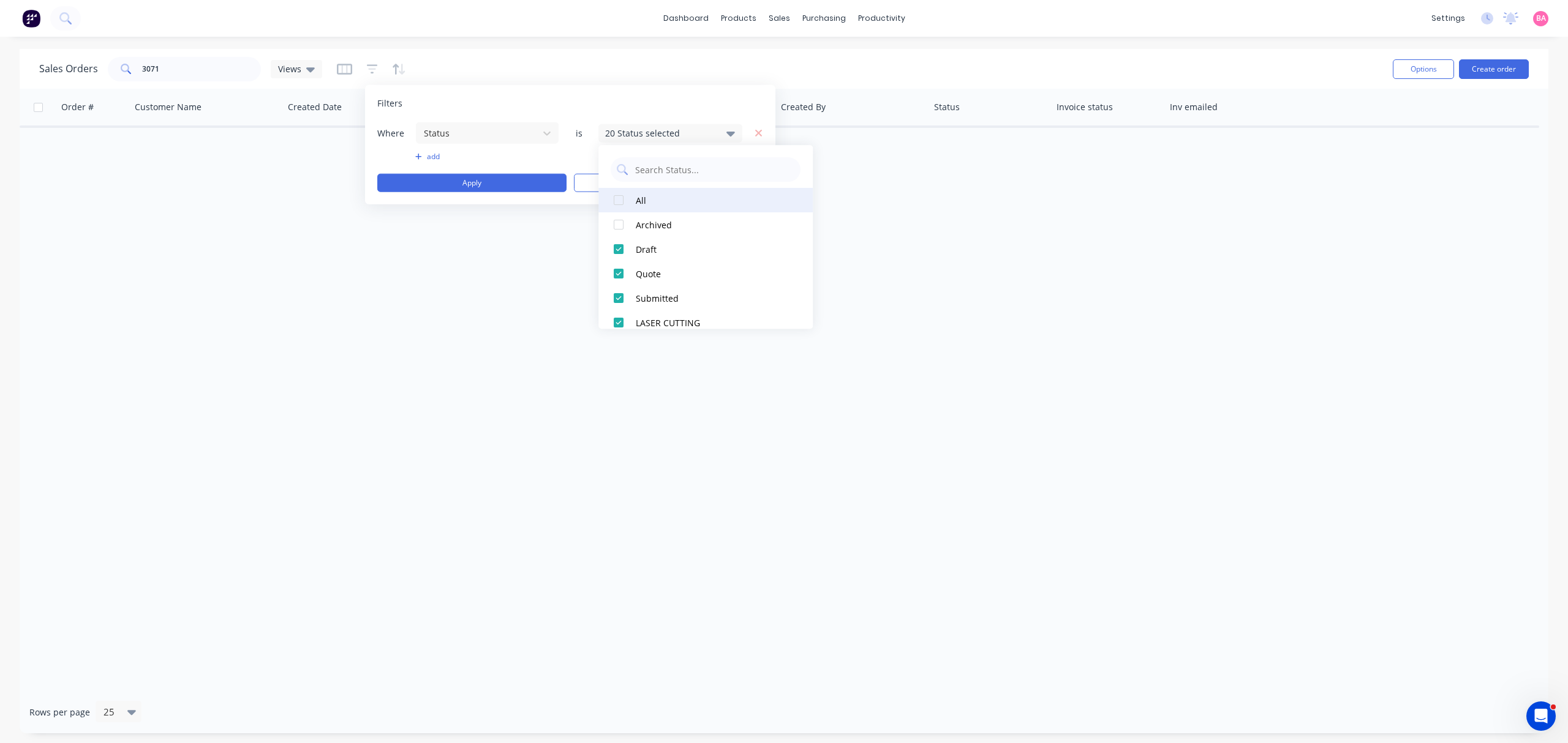
click at [620, 199] on div at bounding box center [618, 200] width 25 height 25
click at [502, 187] on button "Apply" at bounding box center [472, 183] width 190 height 18
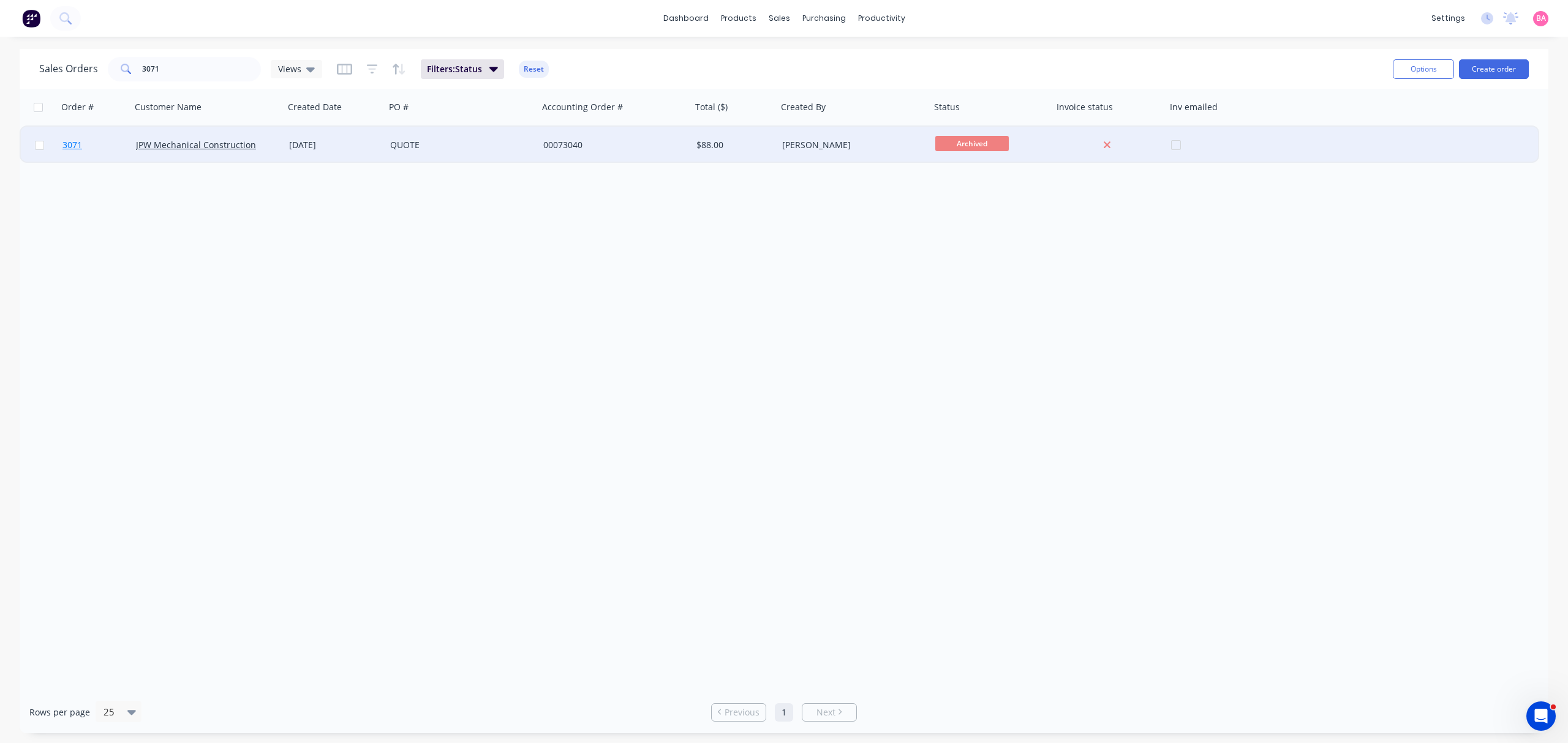
click at [68, 143] on span "3071" at bounding box center [72, 145] width 19 height 12
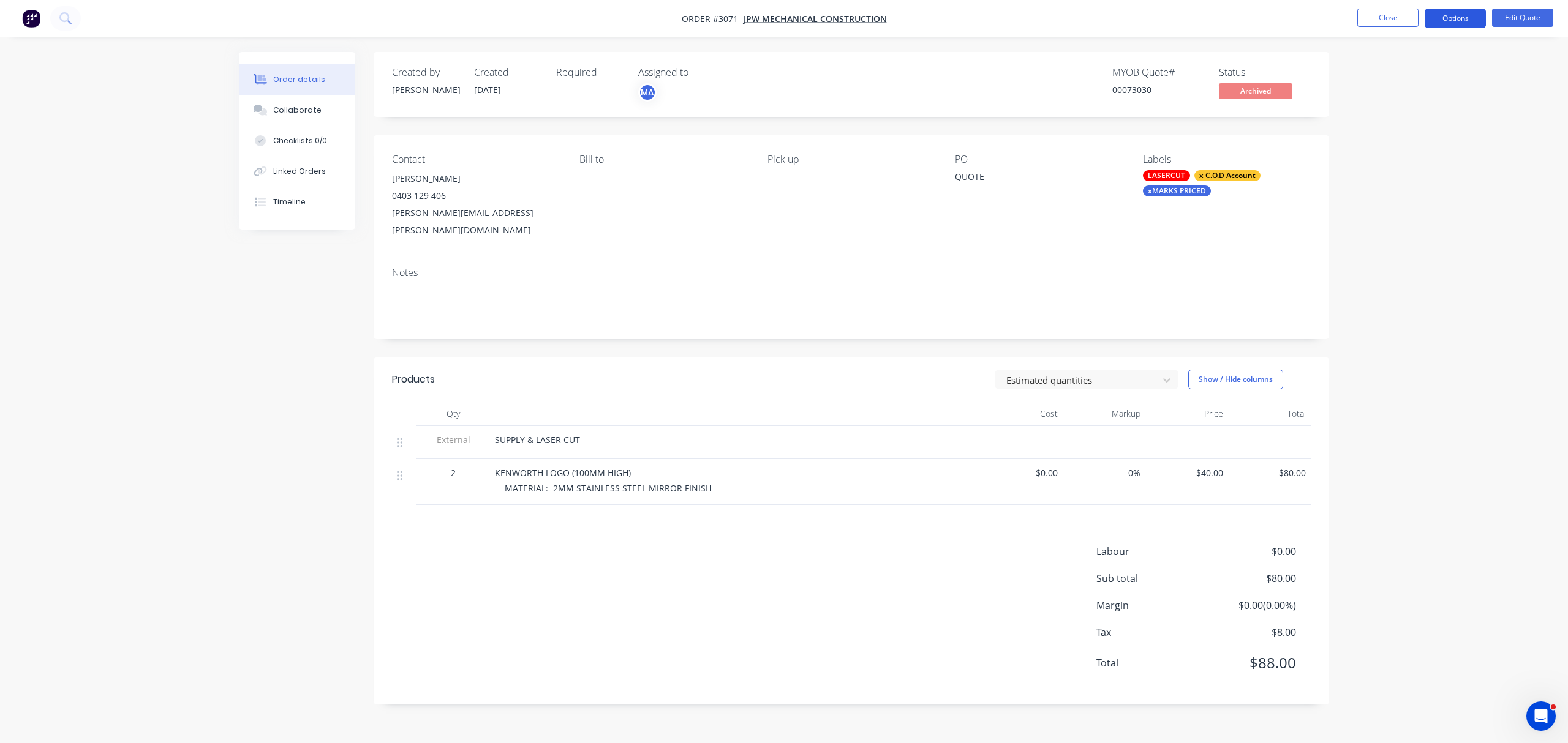
click at [1461, 16] on button "Options" at bounding box center [1455, 18] width 61 height 19
click at [1386, 272] on div "Unarchive" at bounding box center [1418, 270] width 113 height 18
click at [1184, 191] on div "xMARKS PRICED" at bounding box center [1176, 191] width 68 height 11
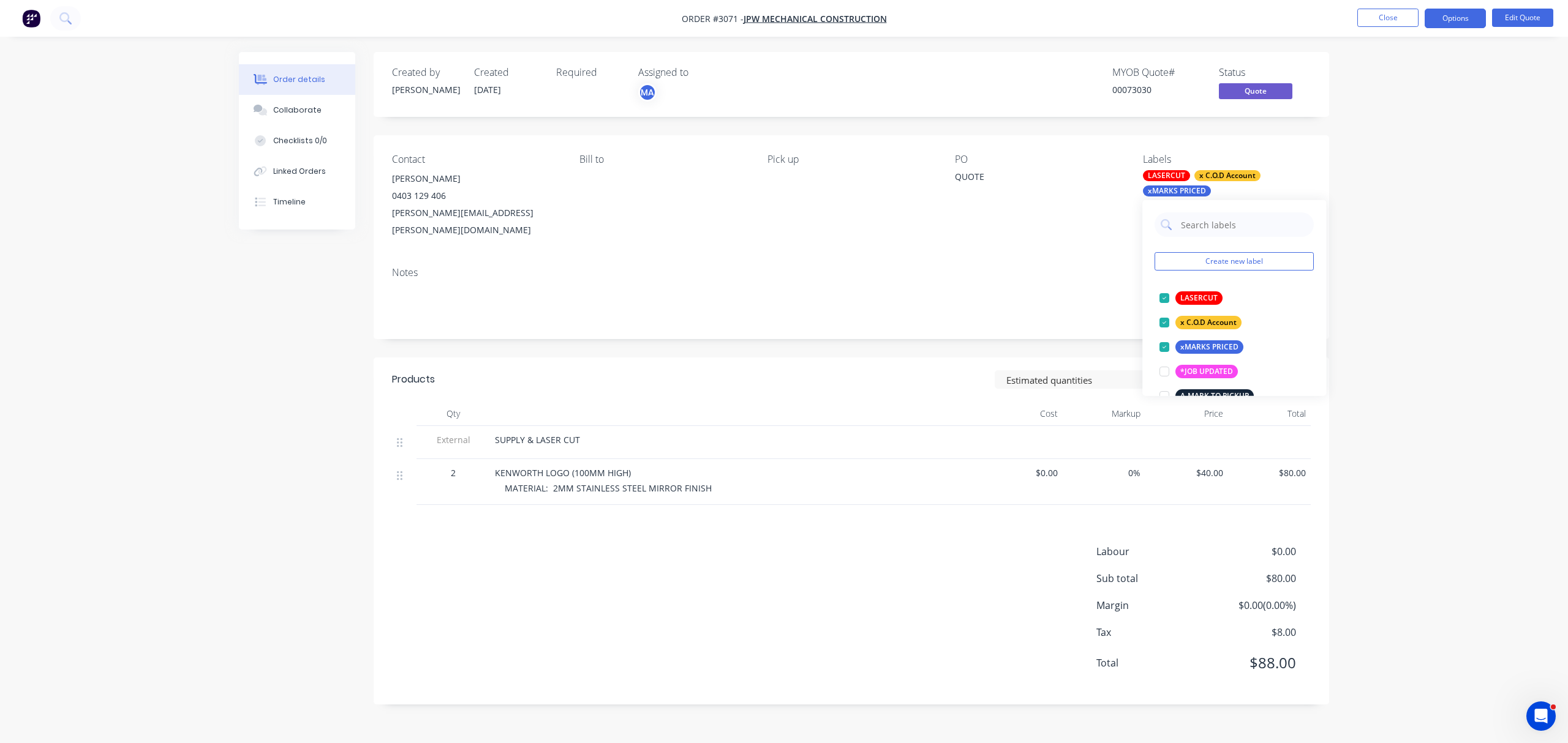
click at [1287, 135] on div "Contact Jason 0403 129 406 jason.wiggins@bigpond.com Bill to Pick up PO QUOTE L…" at bounding box center [851, 196] width 955 height 122
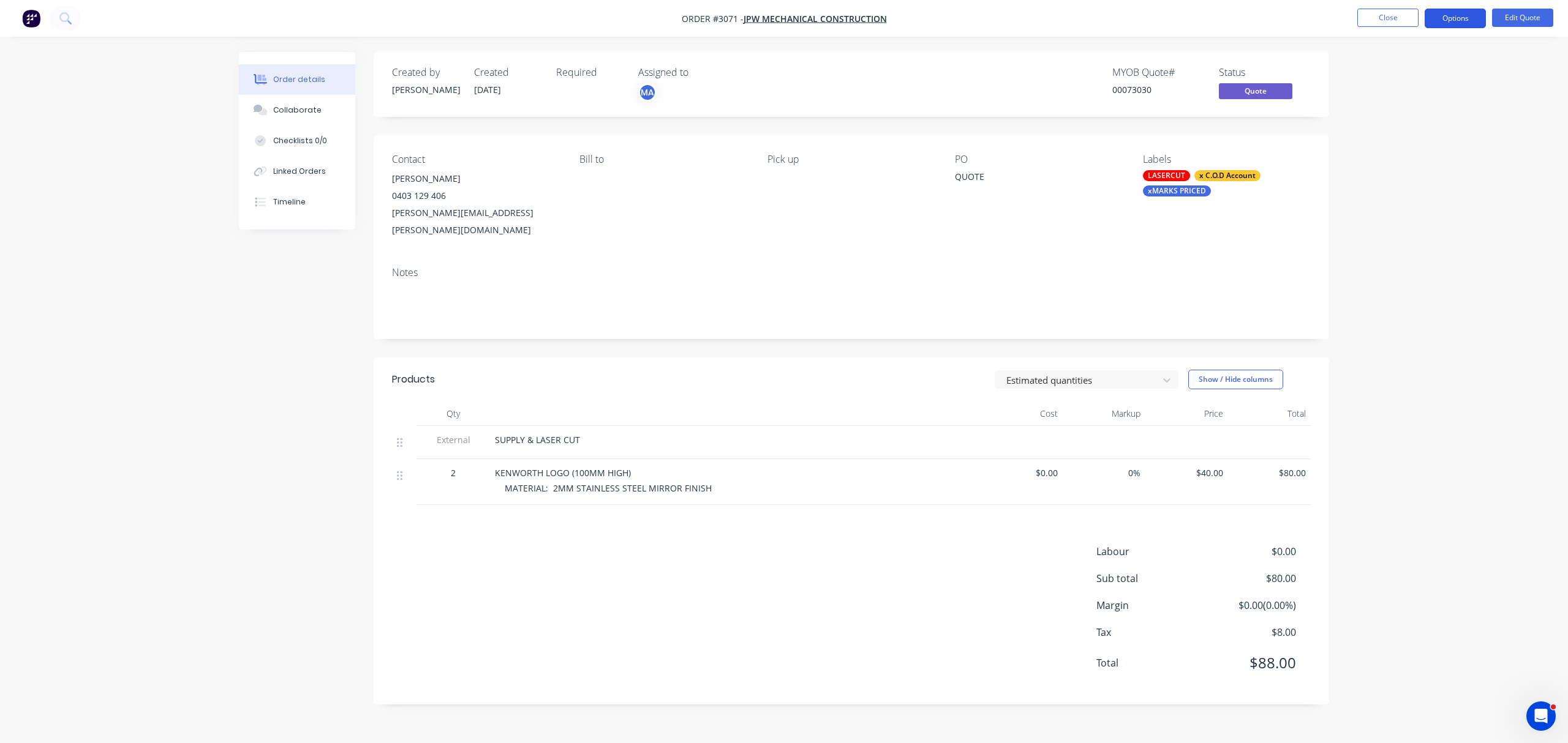
click at [1445, 17] on button "Options" at bounding box center [1455, 18] width 61 height 19
click at [1399, 270] on div "Archive" at bounding box center [1418, 270] width 113 height 18
click at [1040, 257] on div "Notes" at bounding box center [851, 298] width 955 height 82
click at [1380, 17] on button "Close" at bounding box center [1387, 17] width 61 height 18
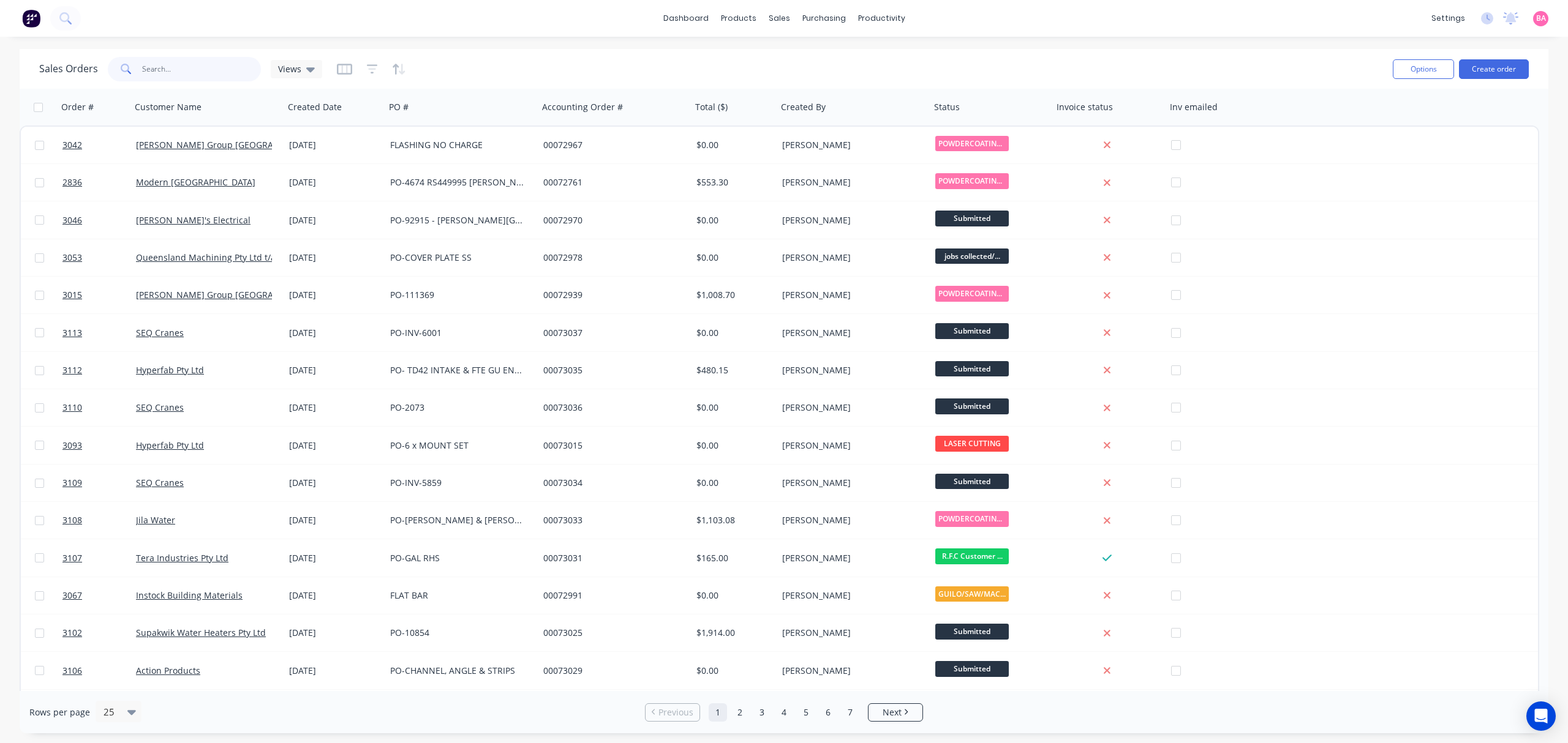
click at [182, 70] on input "text" at bounding box center [202, 69] width 119 height 25
type input "3024"
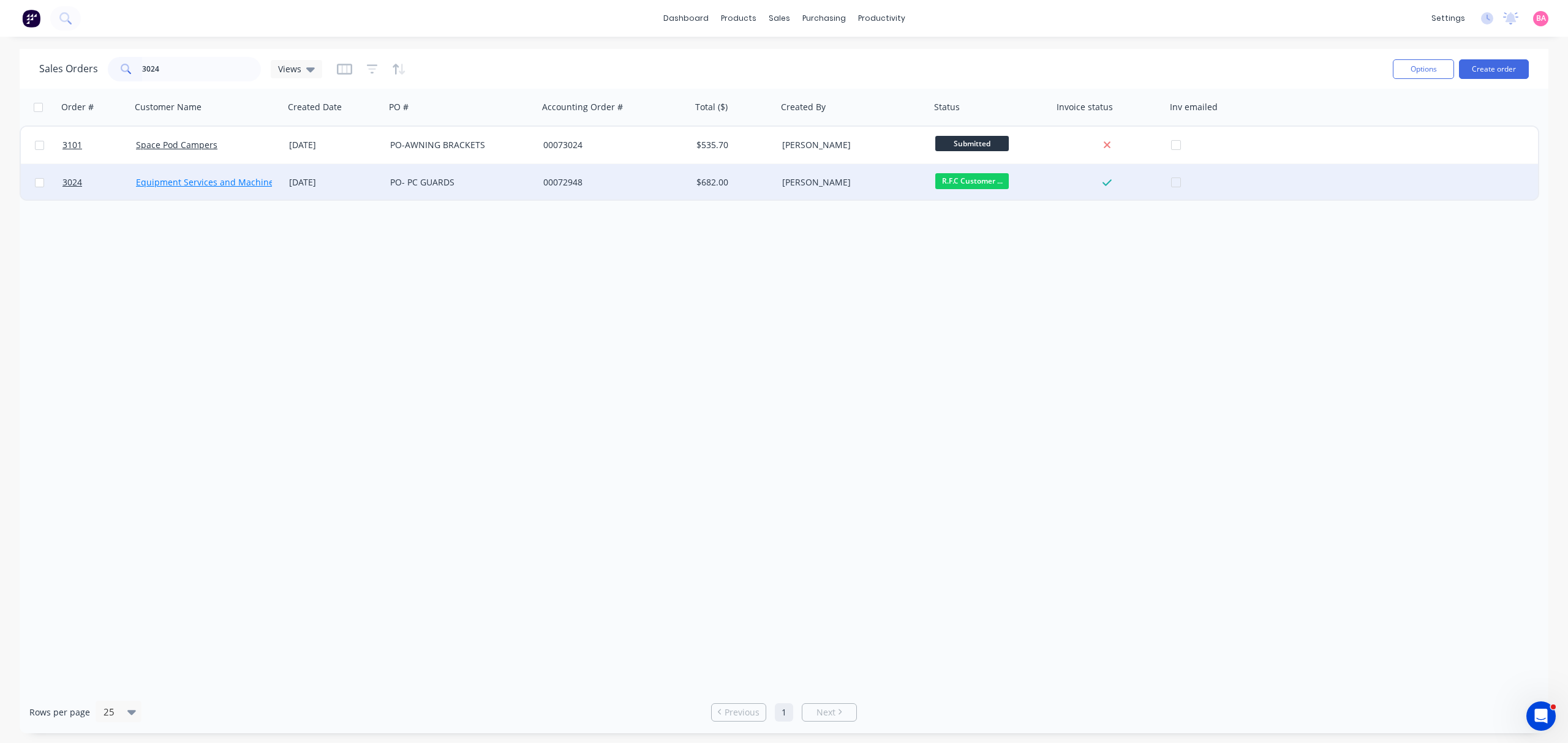
click at [195, 179] on link "Equipment Services and Machinery (ESM)" at bounding box center [221, 181] width 171 height 11
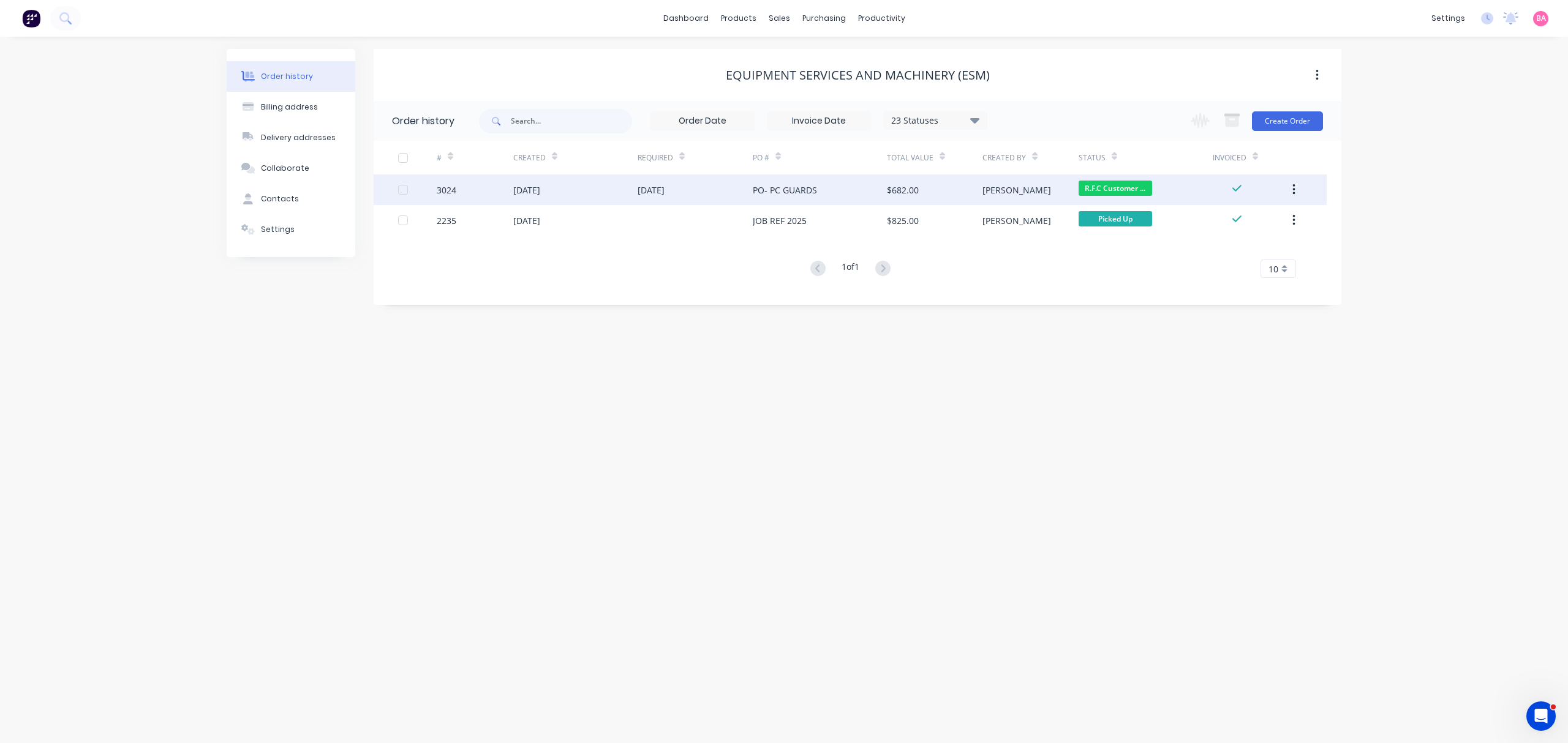
click at [656, 189] on div "[DATE]" at bounding box center [651, 189] width 27 height 13
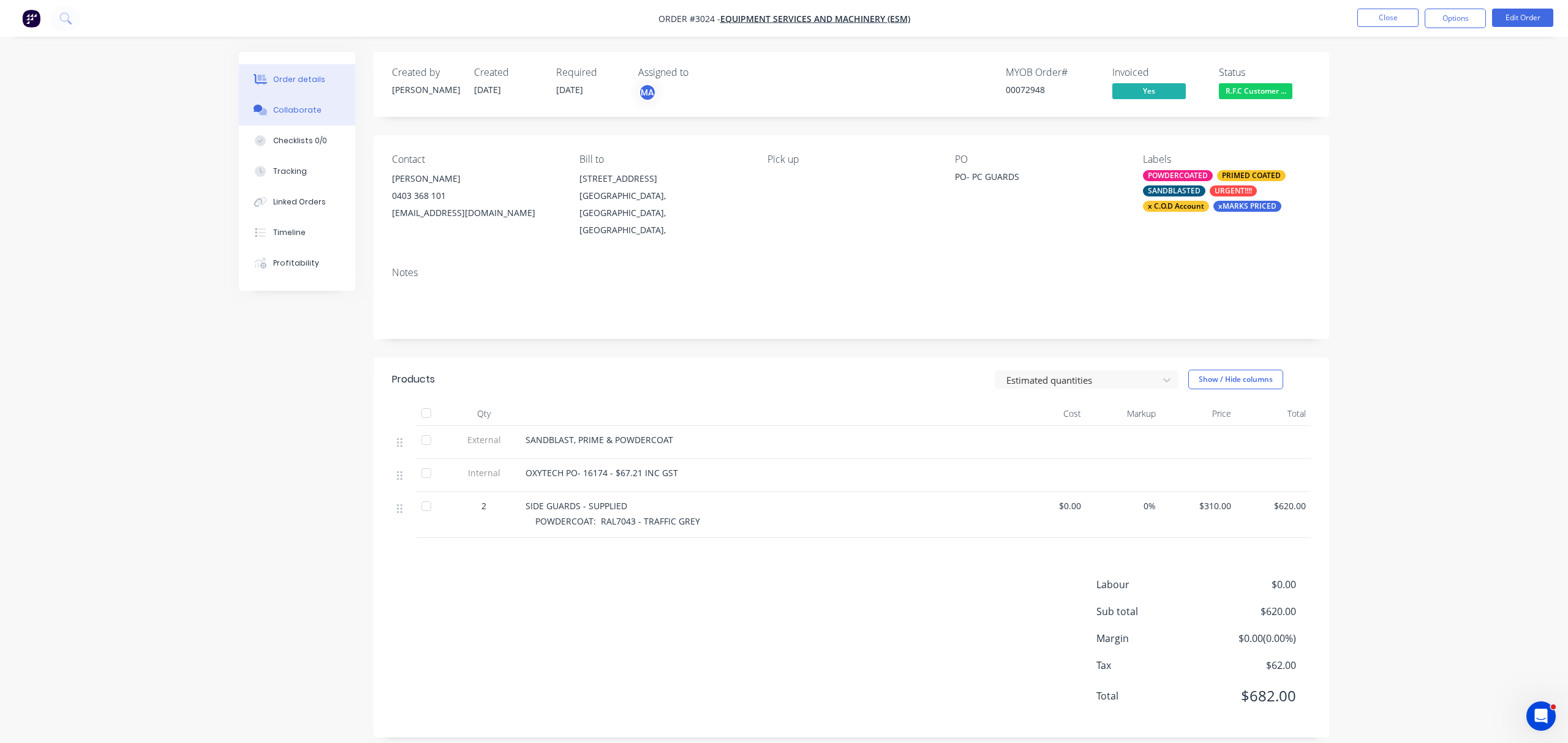
click at [305, 104] on button "Collaborate" at bounding box center [297, 110] width 117 height 31
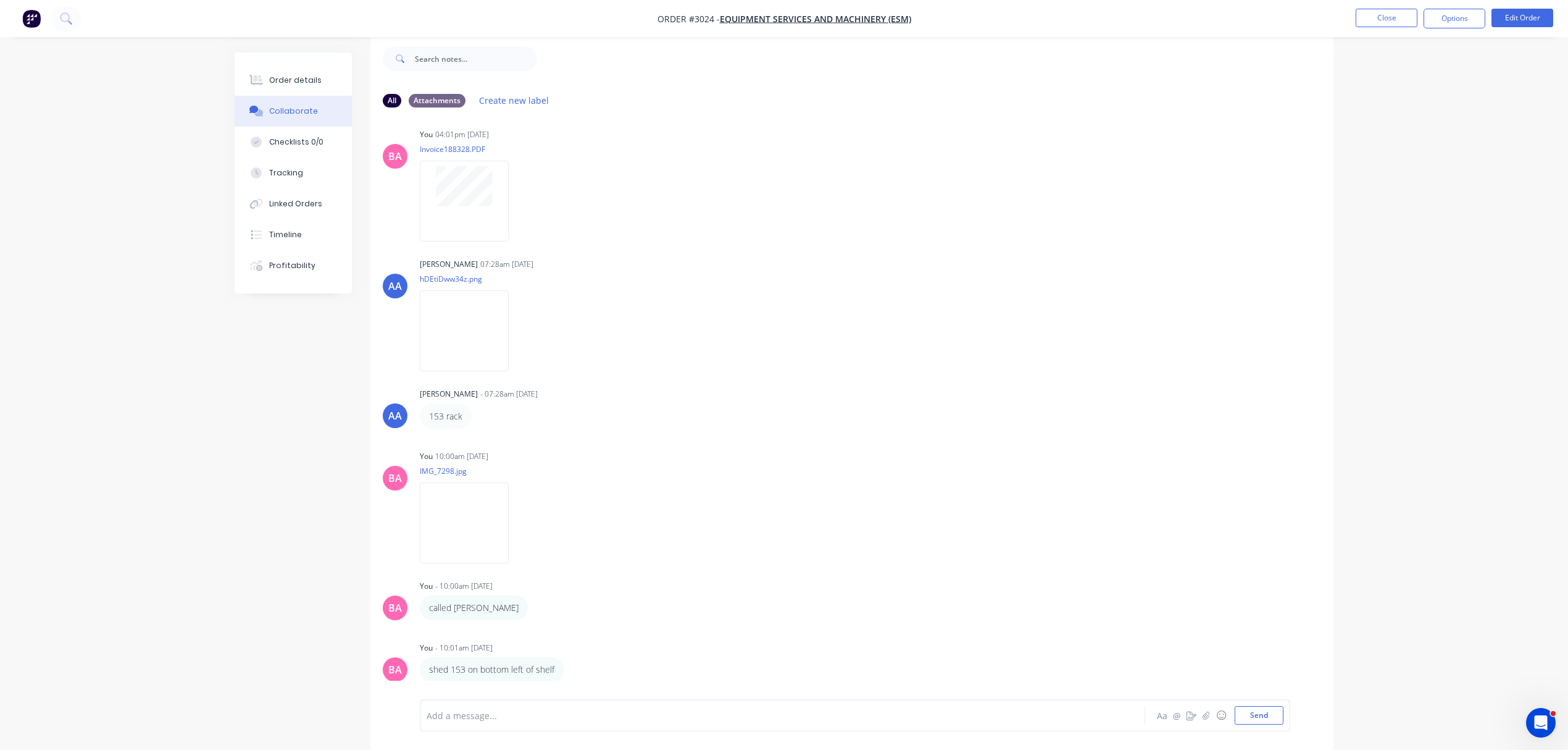
scroll to position [20, 0]
click at [767, 439] on div "SB Sandra Booker 09:32am 25/09/25 IMG_7259.jpg Labels Download Delete SB Sandra…" at bounding box center [852, 399] width 963 height 564
click at [303, 78] on div "Order details" at bounding box center [296, 80] width 53 height 11
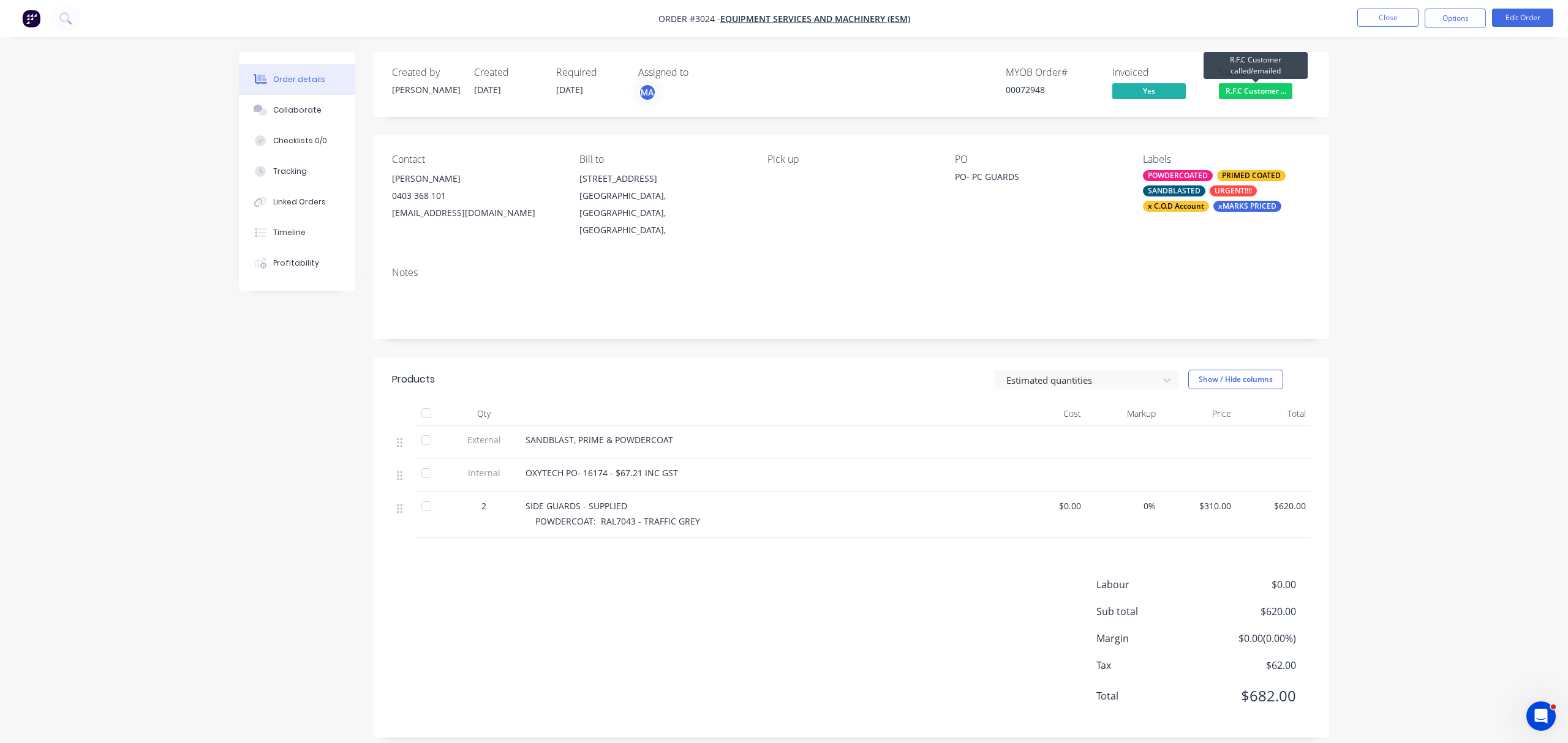
click at [1252, 91] on span "R.F.C Customer ..." at bounding box center [1255, 90] width 74 height 15
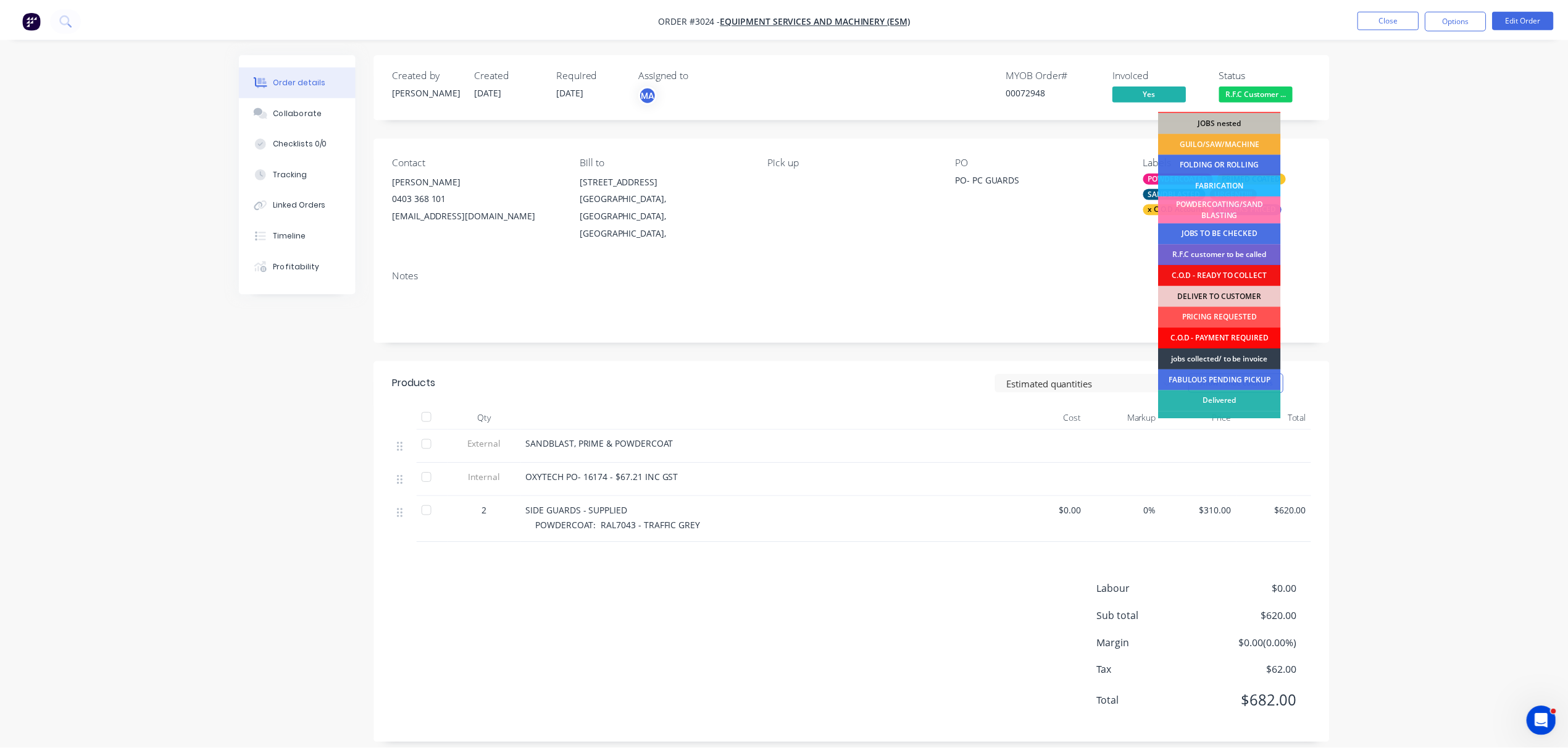
scroll to position [54, 0]
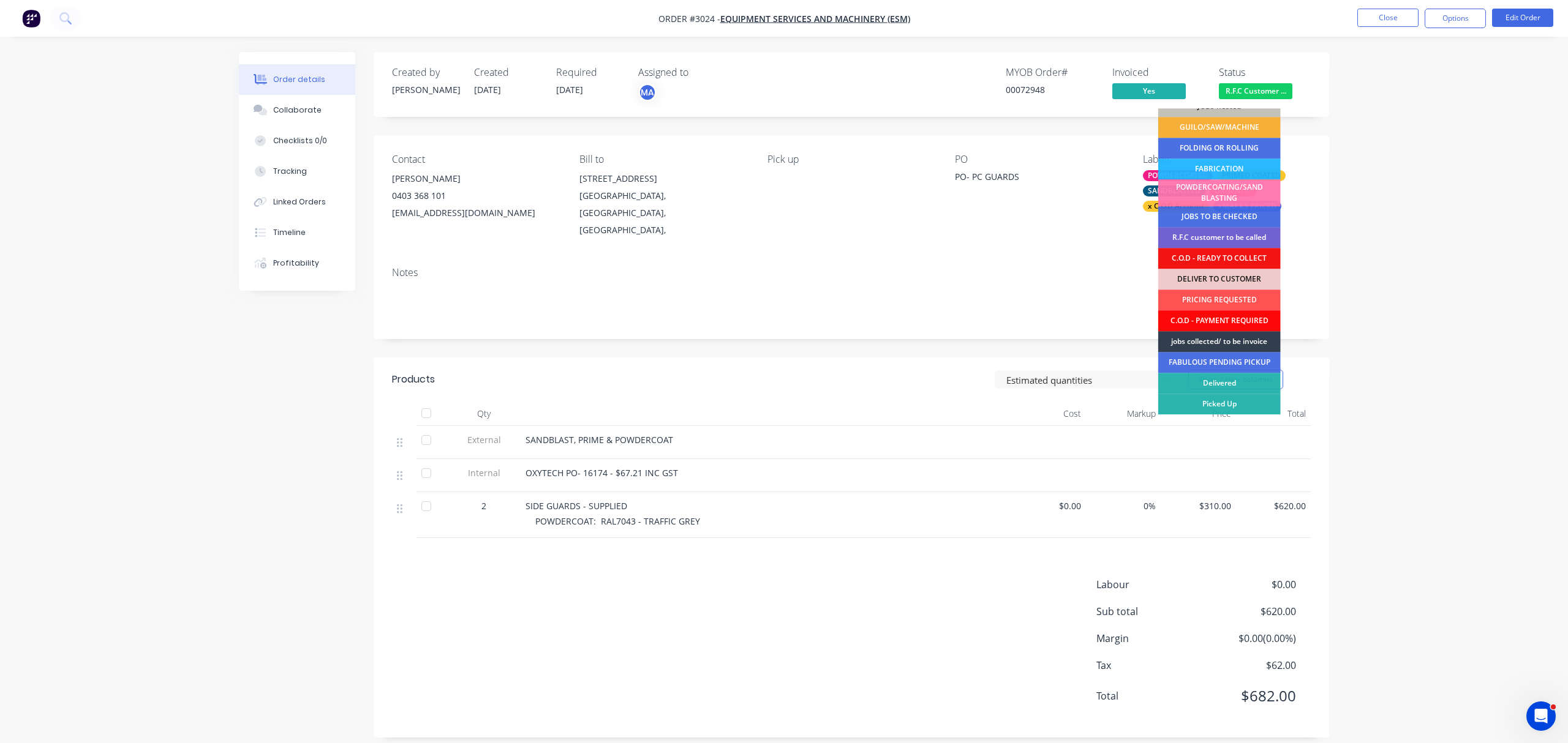
click at [1234, 318] on div "C.O.D - PAYMENT REQUIRED" at bounding box center [1219, 321] width 123 height 21
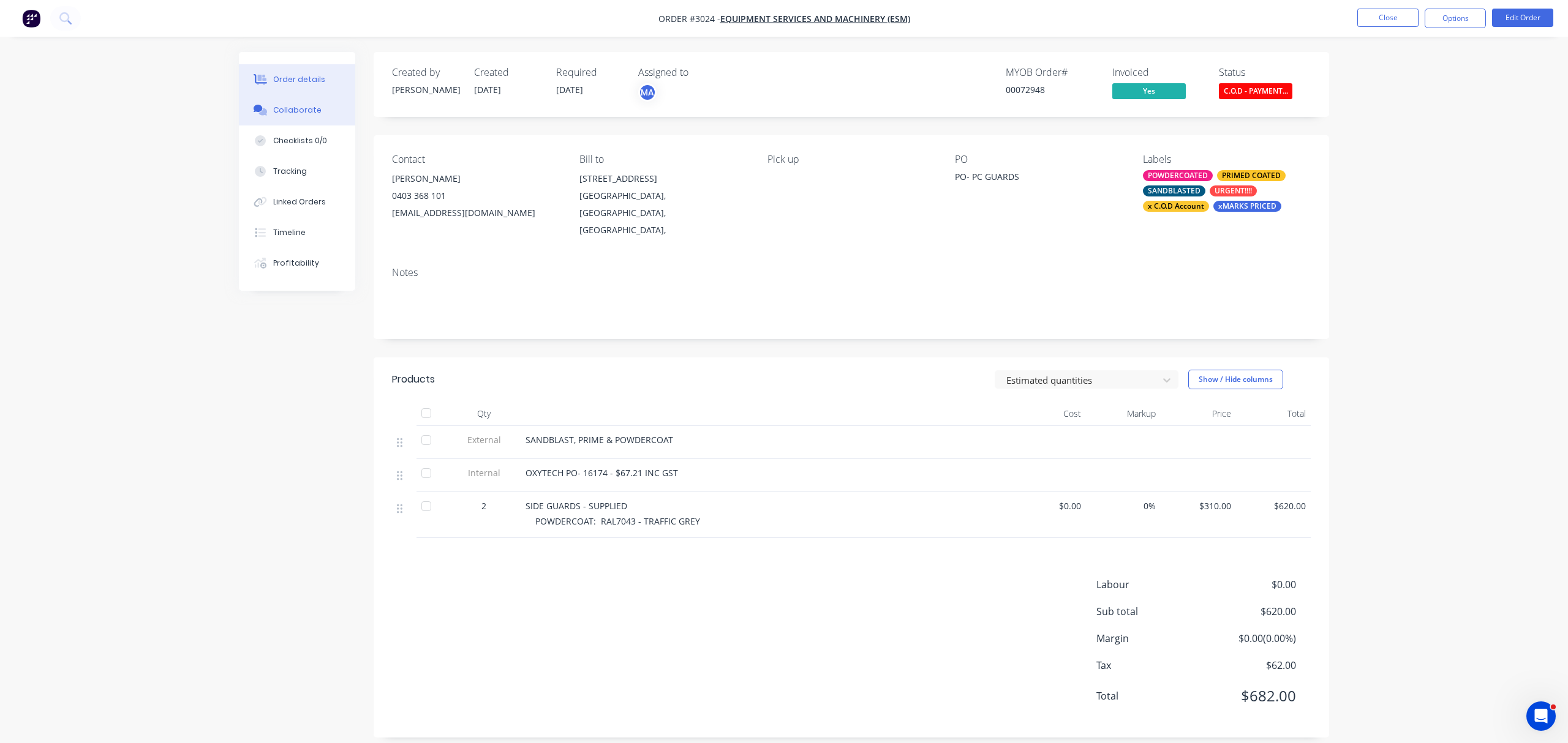
click at [299, 103] on button "Collaborate" at bounding box center [297, 110] width 117 height 31
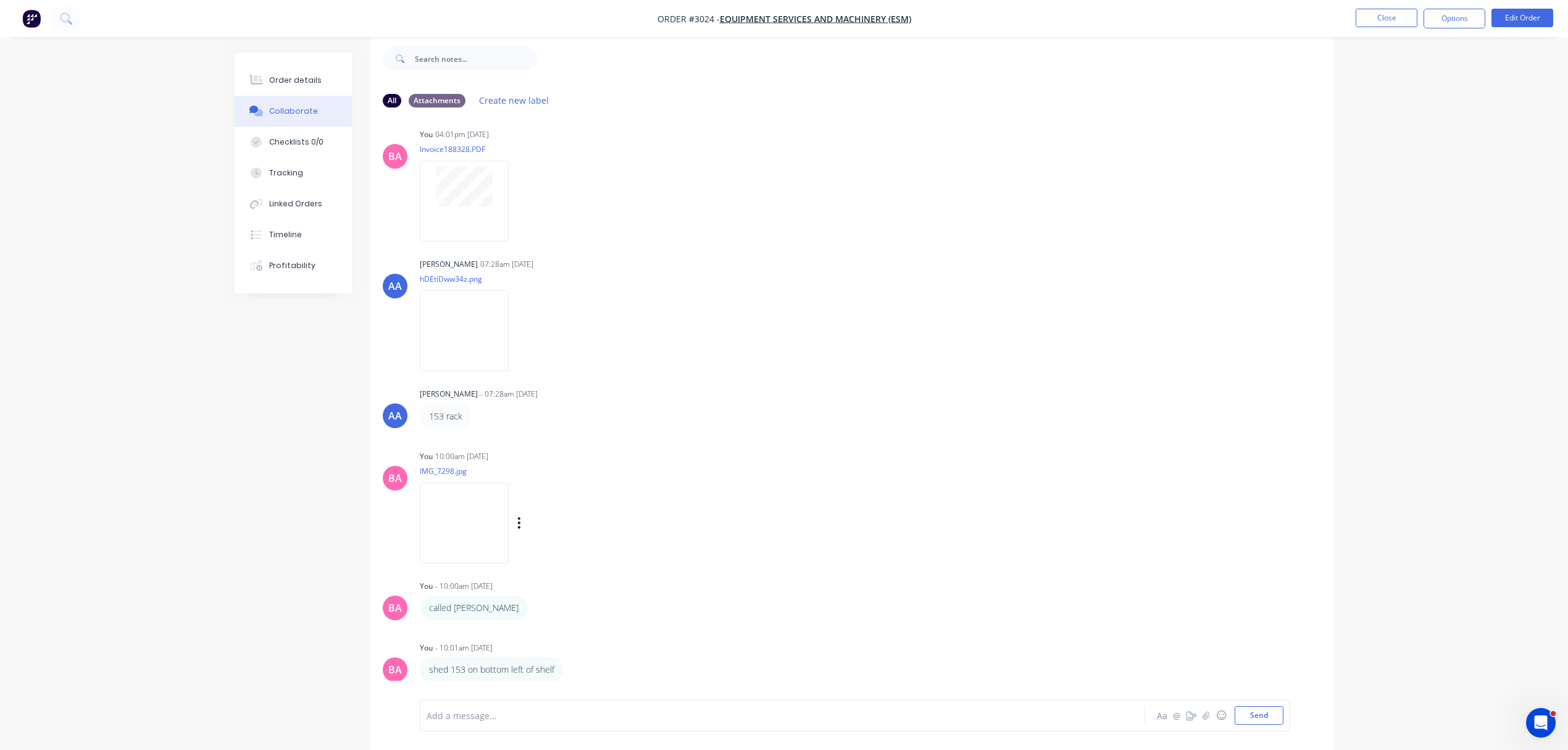
scroll to position [20, 0]
click at [502, 717] on div at bounding box center [748, 716] width 642 height 13
click at [1260, 712] on button "Send" at bounding box center [1259, 715] width 49 height 18
click at [1392, 18] on button "Close" at bounding box center [1386, 18] width 61 height 18
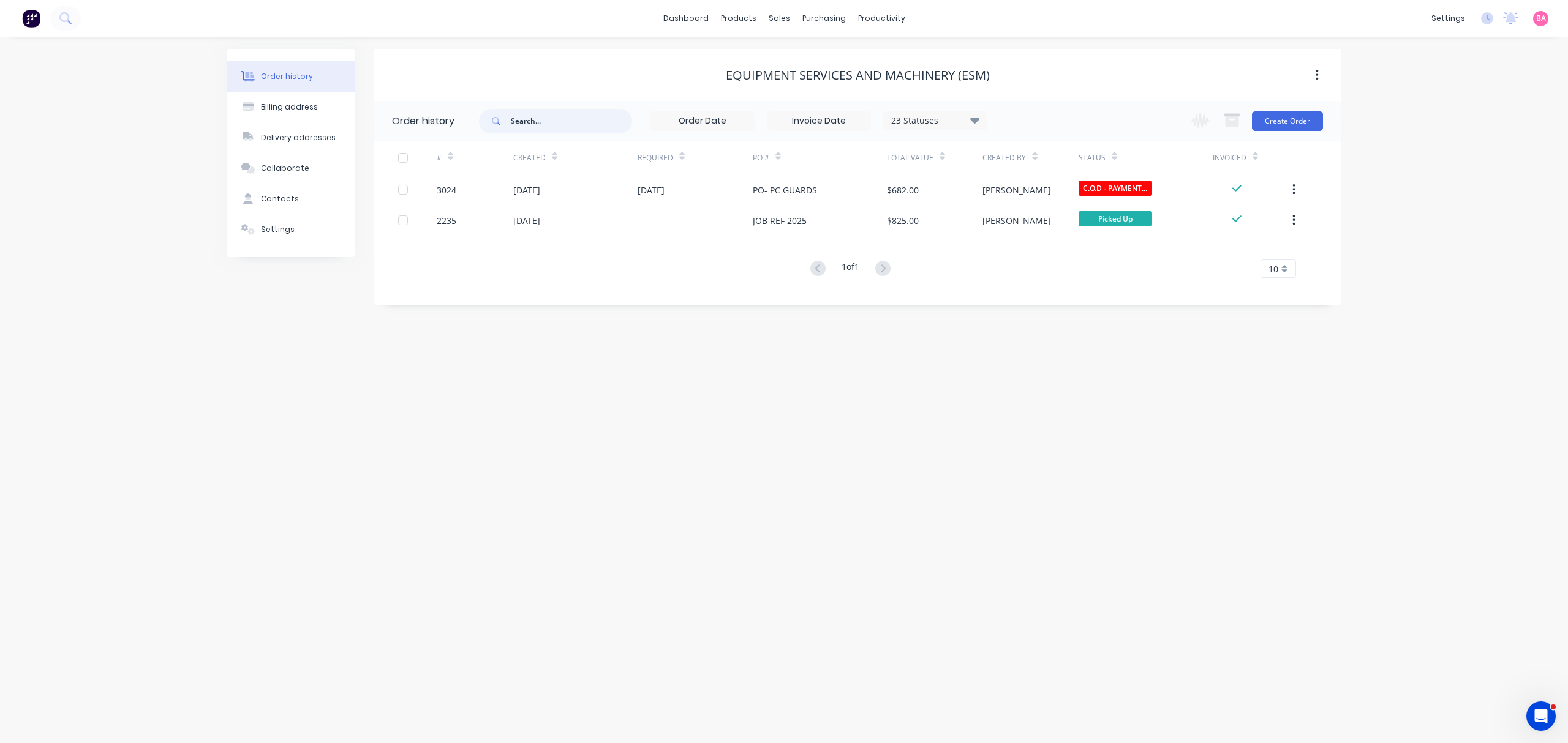
click at [538, 118] on input "text" at bounding box center [571, 121] width 121 height 25
click at [779, 19] on div "sales" at bounding box center [779, 18] width 33 height 18
click at [807, 52] on link "Sales Orders" at bounding box center [843, 58] width 162 height 25
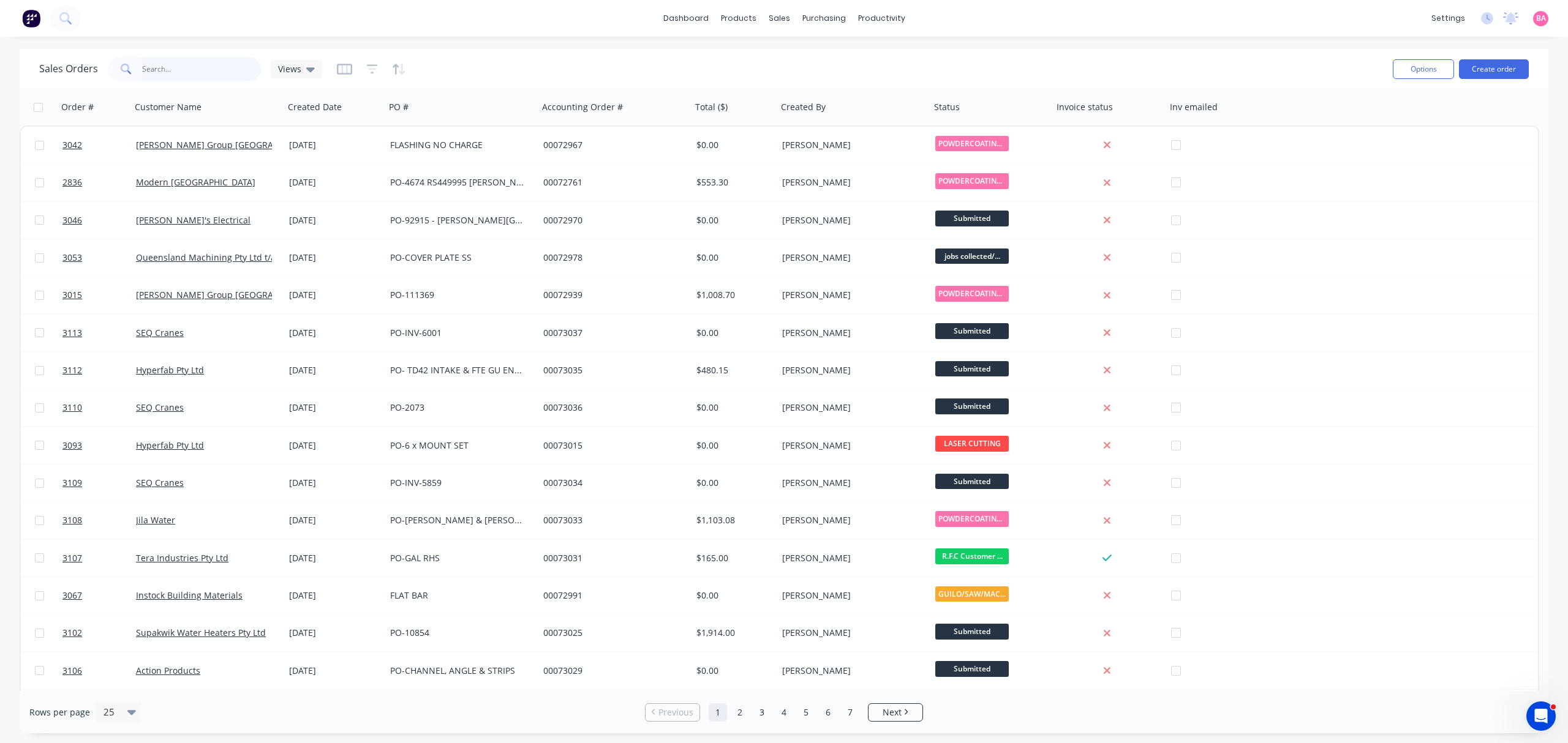
click at [196, 64] on input "text" at bounding box center [202, 69] width 119 height 25
type input "3015"
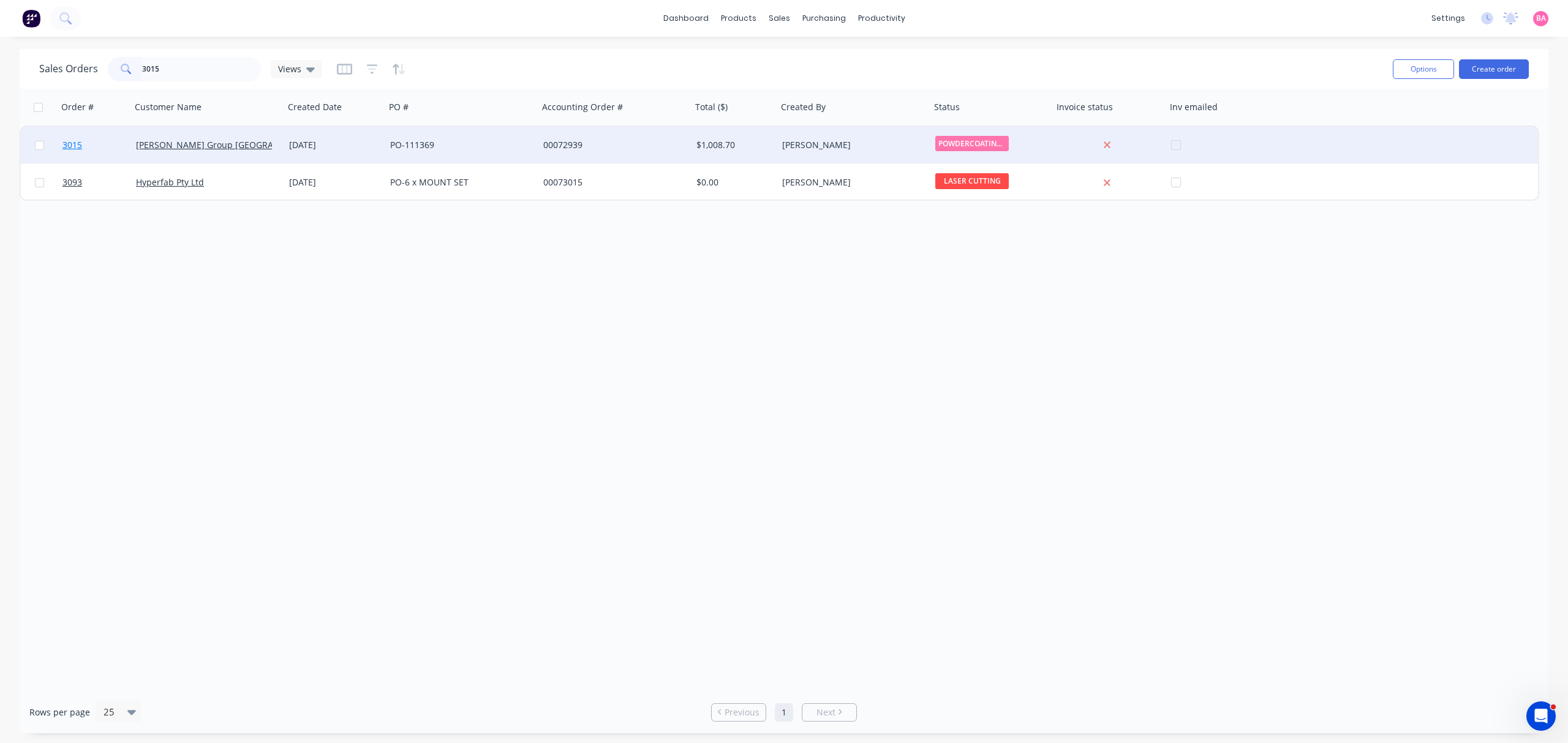
click at [74, 142] on span "3015" at bounding box center [72, 145] width 19 height 12
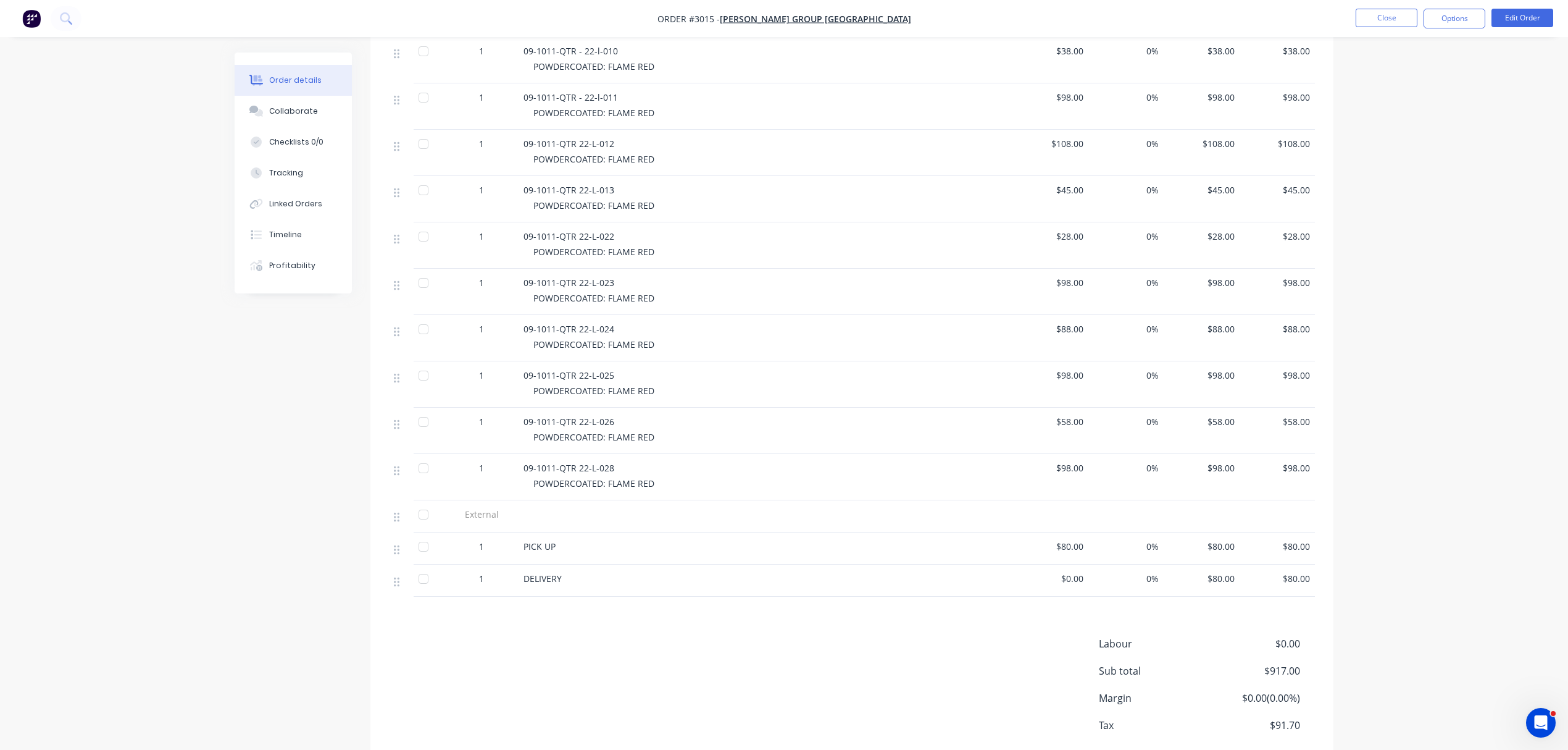
scroll to position [507, 0]
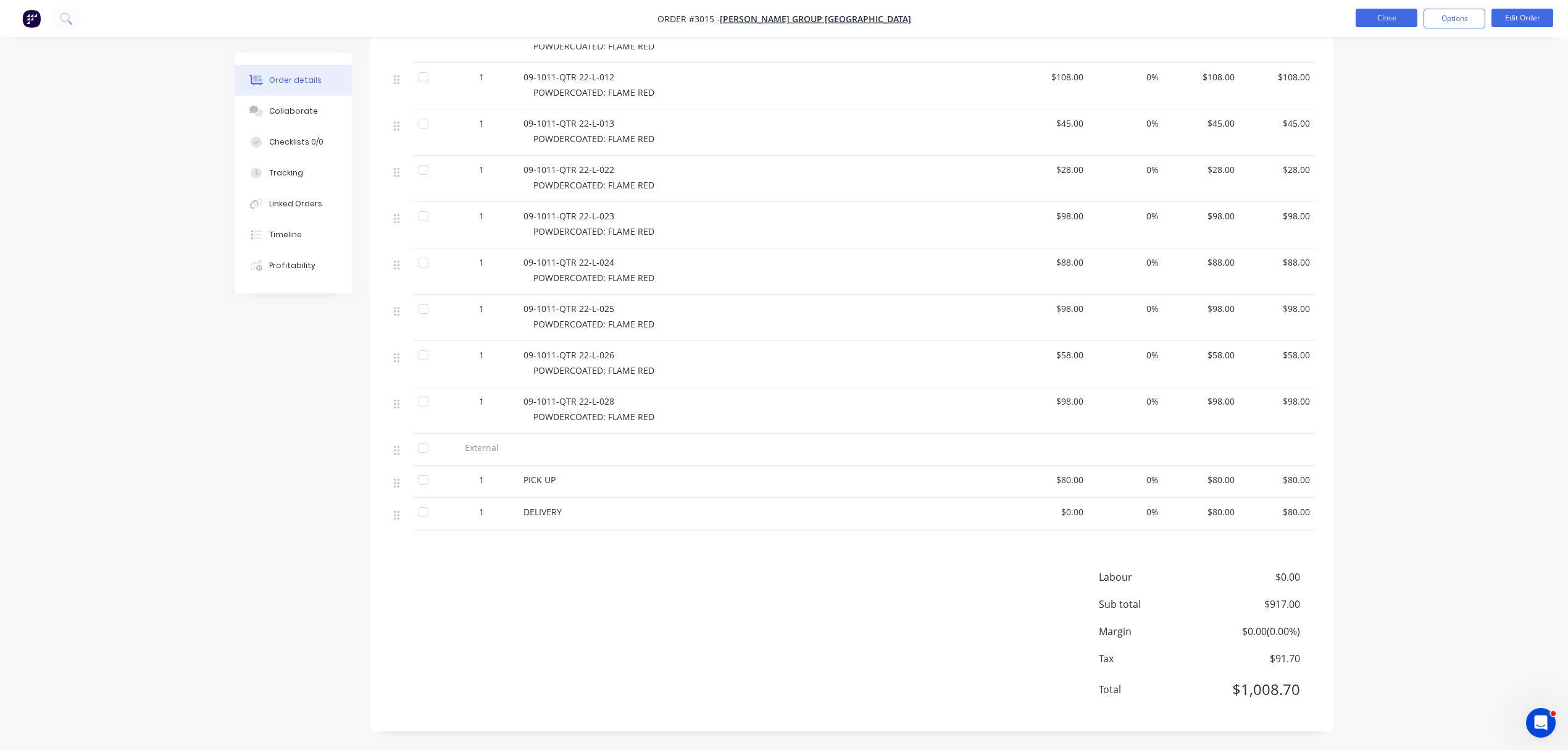
click at [1392, 18] on button "Close" at bounding box center [1386, 18] width 61 height 18
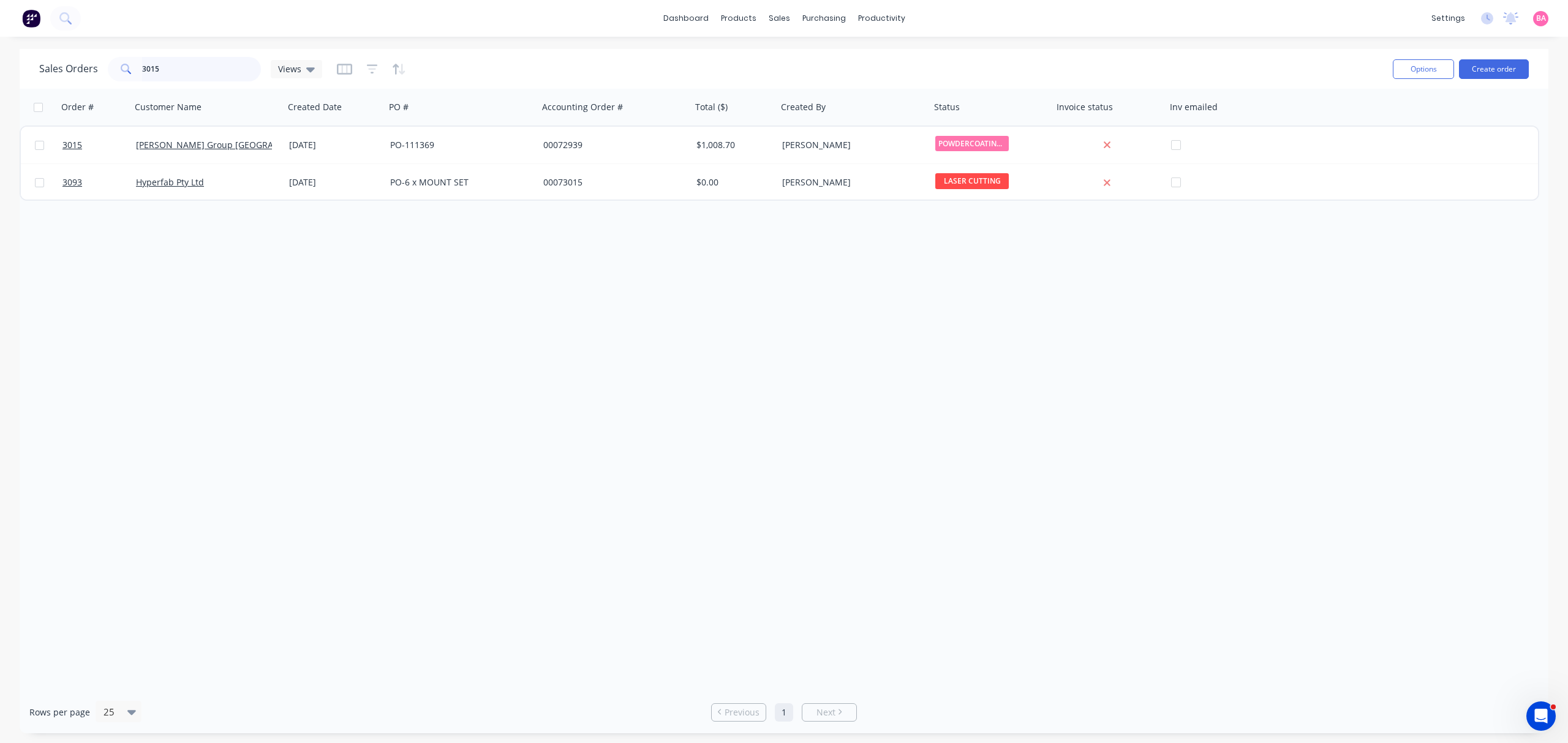
drag, startPoint x: 196, startPoint y: 69, endPoint x: 18, endPoint y: 62, distance: 178.1
click at [18, 62] on div "Sales Orders 3015 Views Options Create order Order # Customer Name Created Date…" at bounding box center [784, 391] width 1568 height 684
drag, startPoint x: 163, startPoint y: 64, endPoint x: 1, endPoint y: 58, distance: 162.1
click at [1, 58] on div "Sales Orders 2775 Views Options Create order Order # Customer Name Created Date…" at bounding box center [784, 391] width 1568 height 684
click at [367, 64] on icon "button" at bounding box center [372, 69] width 11 height 9
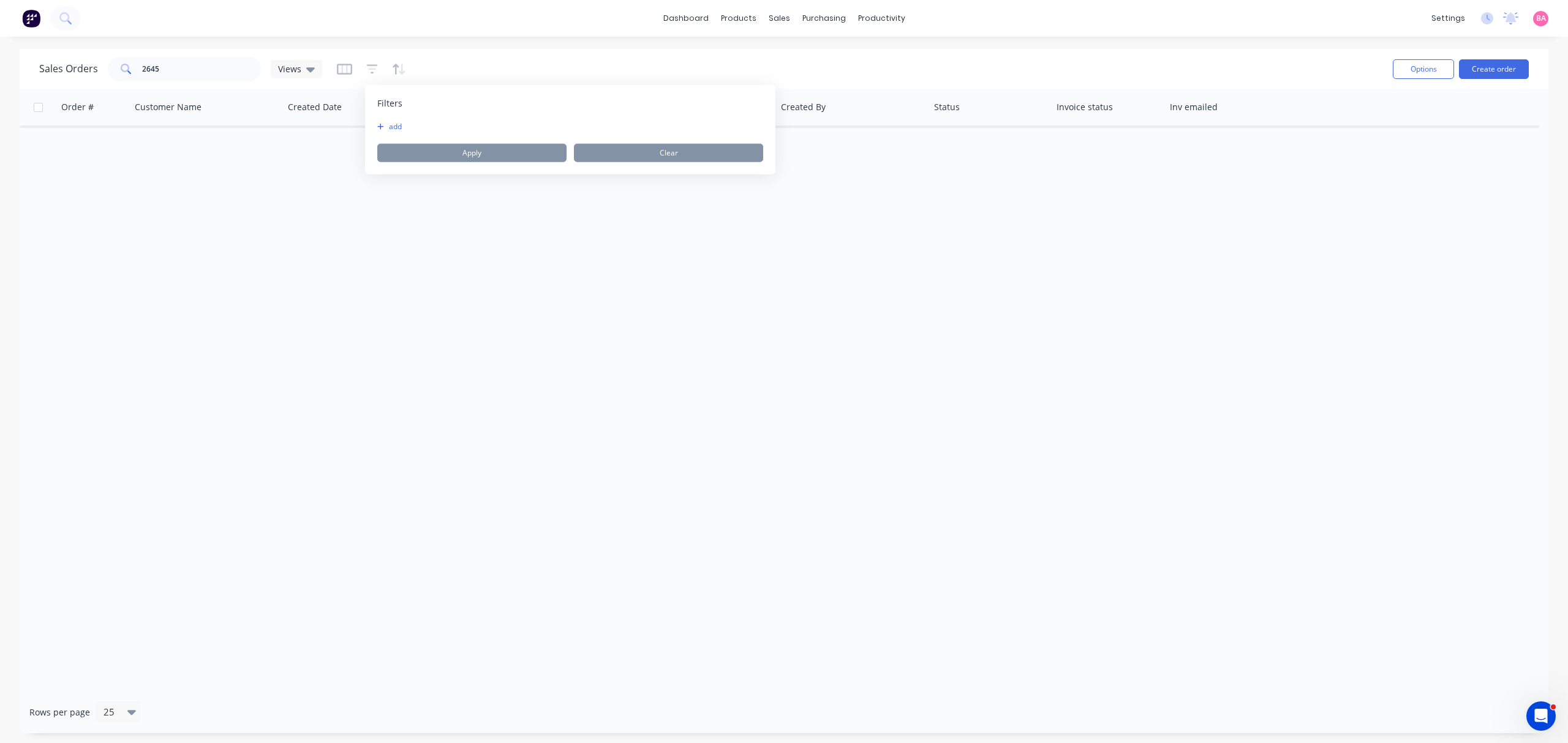
click at [401, 129] on button "add" at bounding box center [393, 127] width 31 height 10
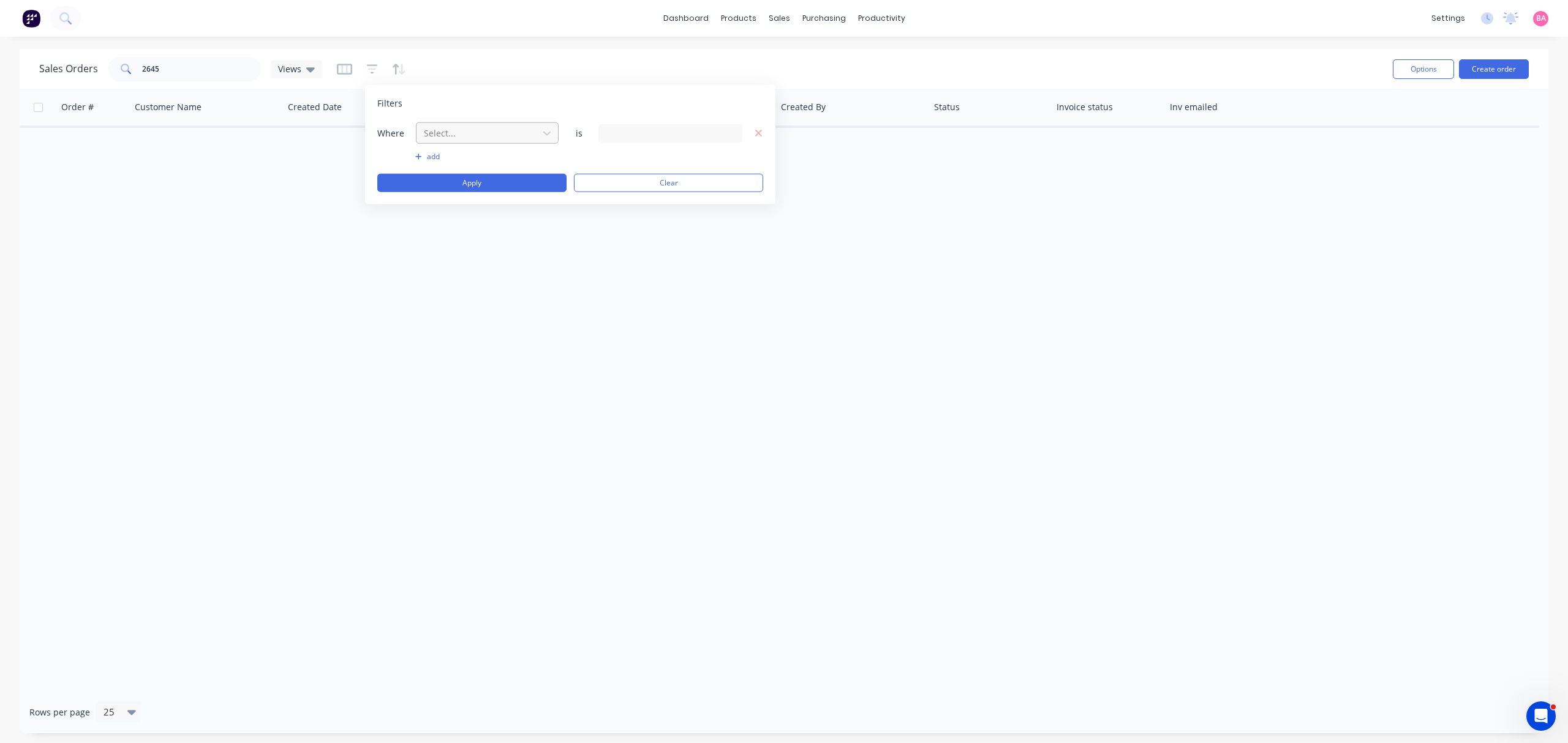
click at [466, 130] on div at bounding box center [478, 133] width 110 height 15
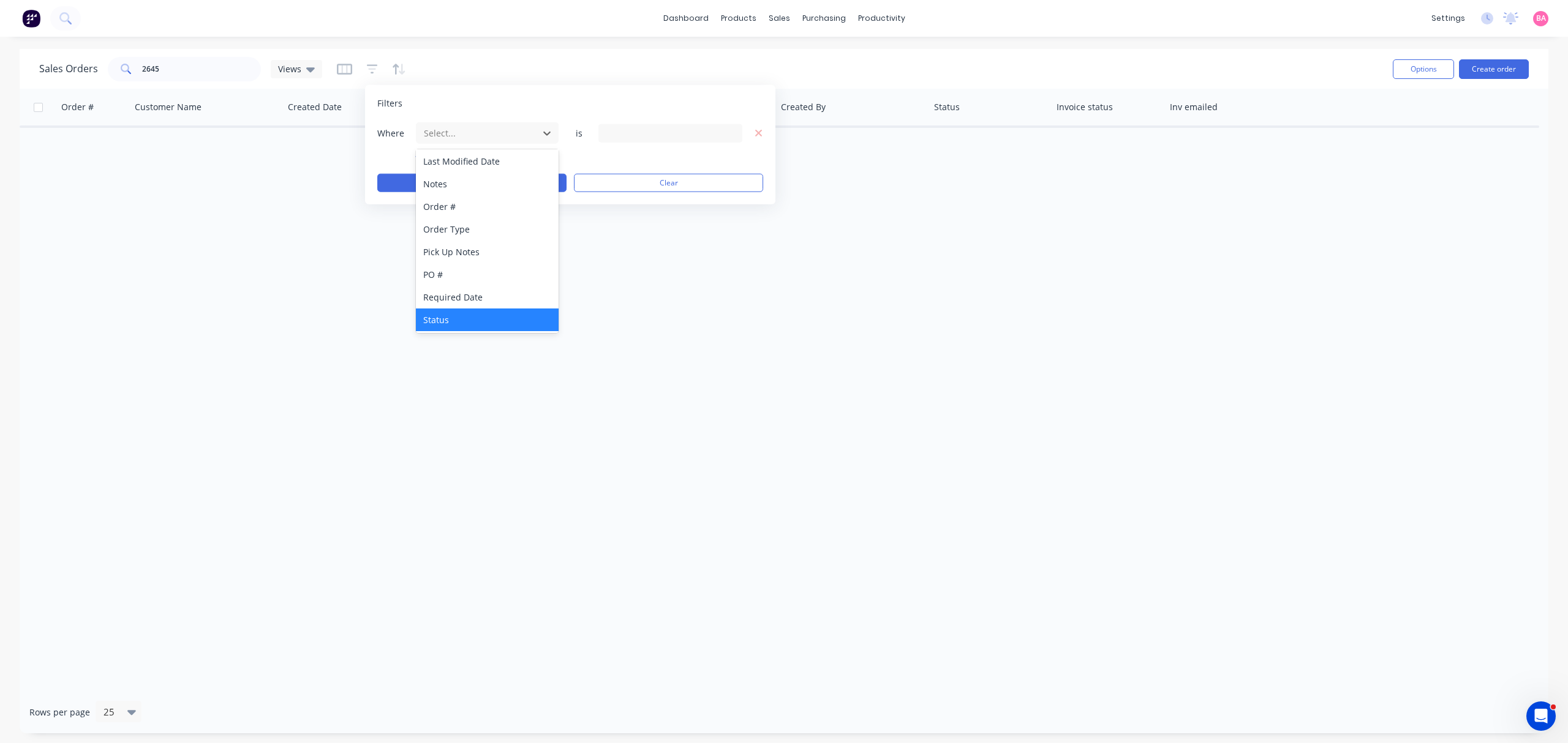
click at [439, 321] on div "Status" at bounding box center [487, 320] width 142 height 23
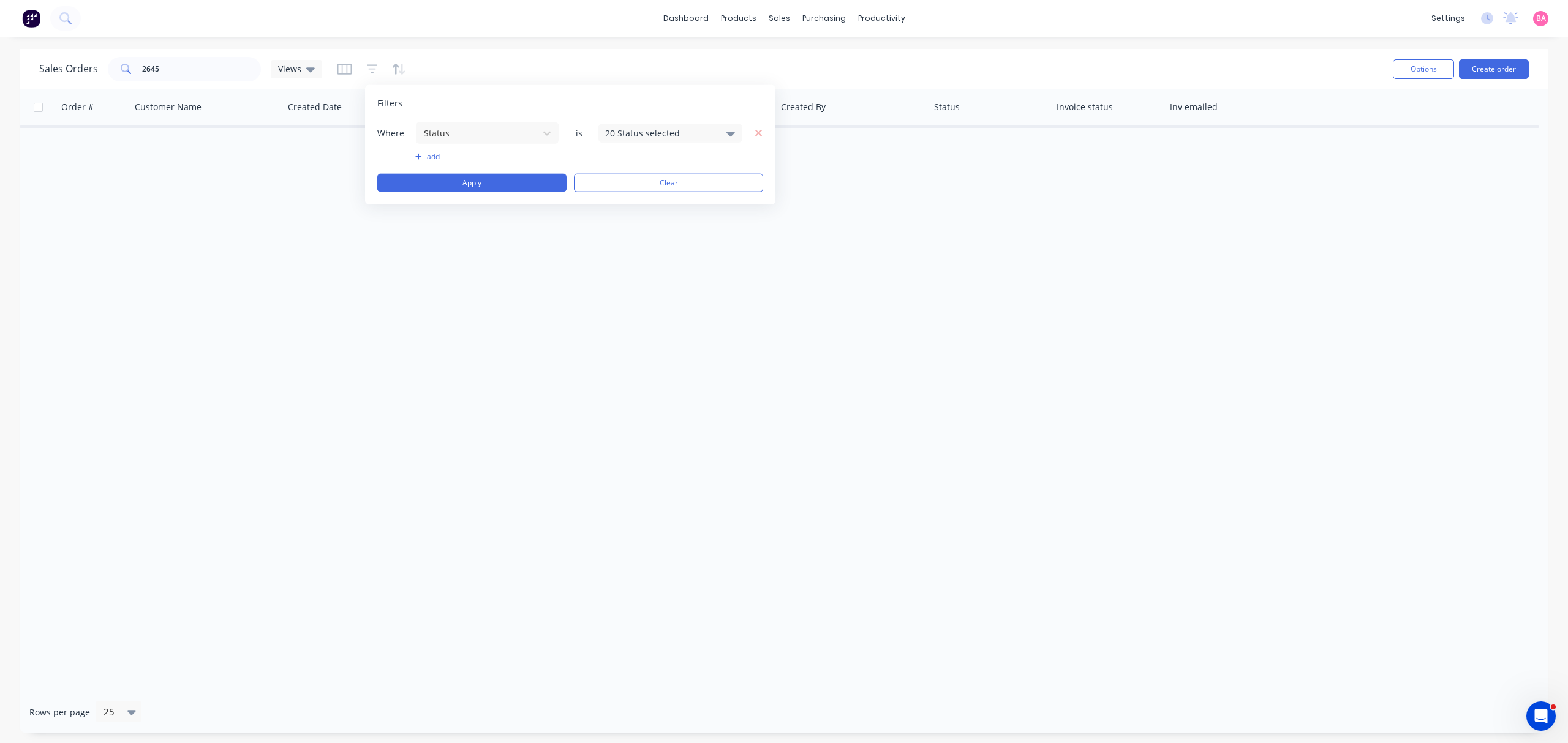
click at [731, 132] on icon at bounding box center [730, 133] width 9 height 5
click at [618, 199] on div at bounding box center [618, 200] width 25 height 25
click at [453, 184] on button "Apply" at bounding box center [472, 183] width 190 height 18
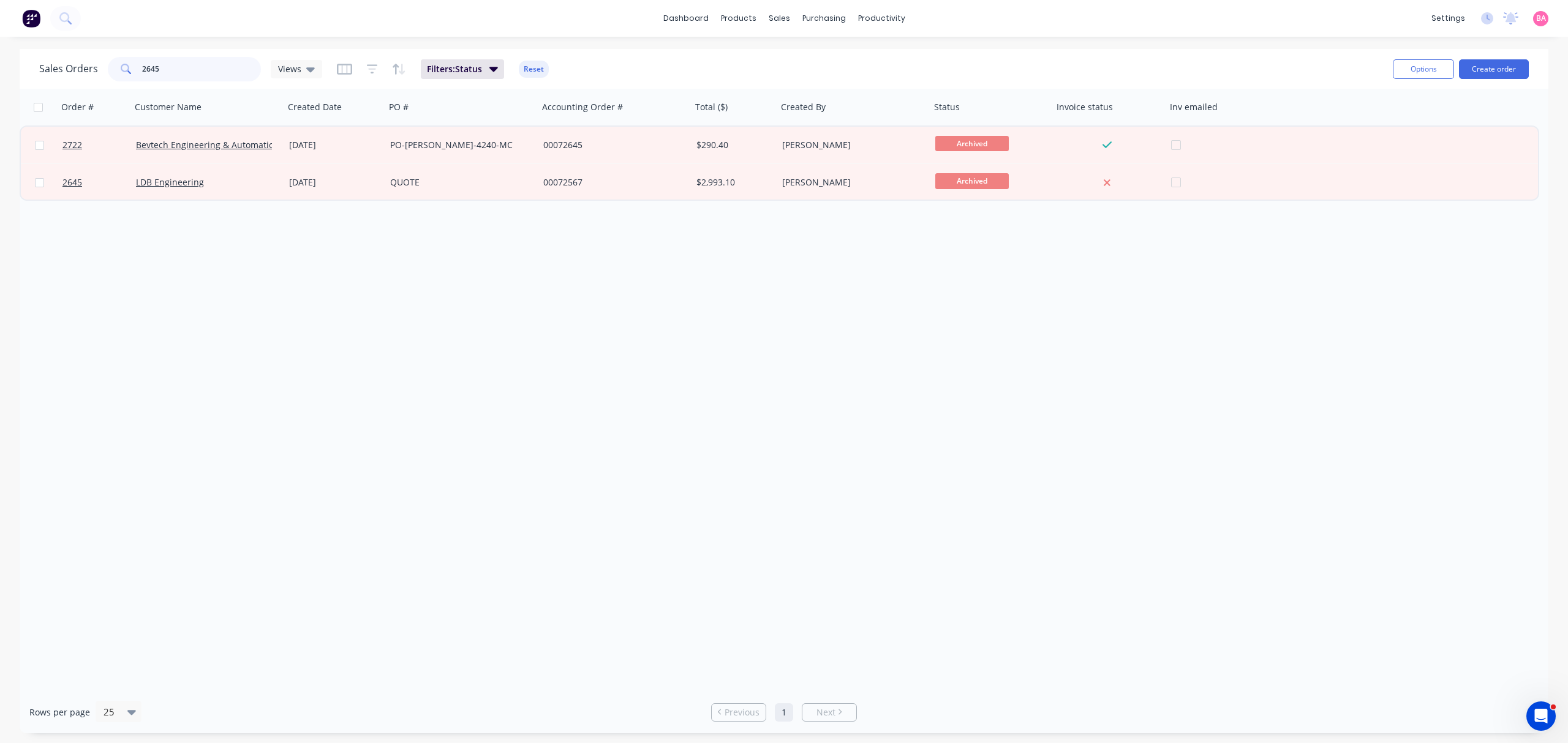
drag, startPoint x: 192, startPoint y: 65, endPoint x: -110, endPoint y: 69, distance: 302.0
click at [0, 69] on html "dashboard products sales purchasing productivity dashboard products Product Cat…" at bounding box center [784, 372] width 1568 height 743
type input "2775"
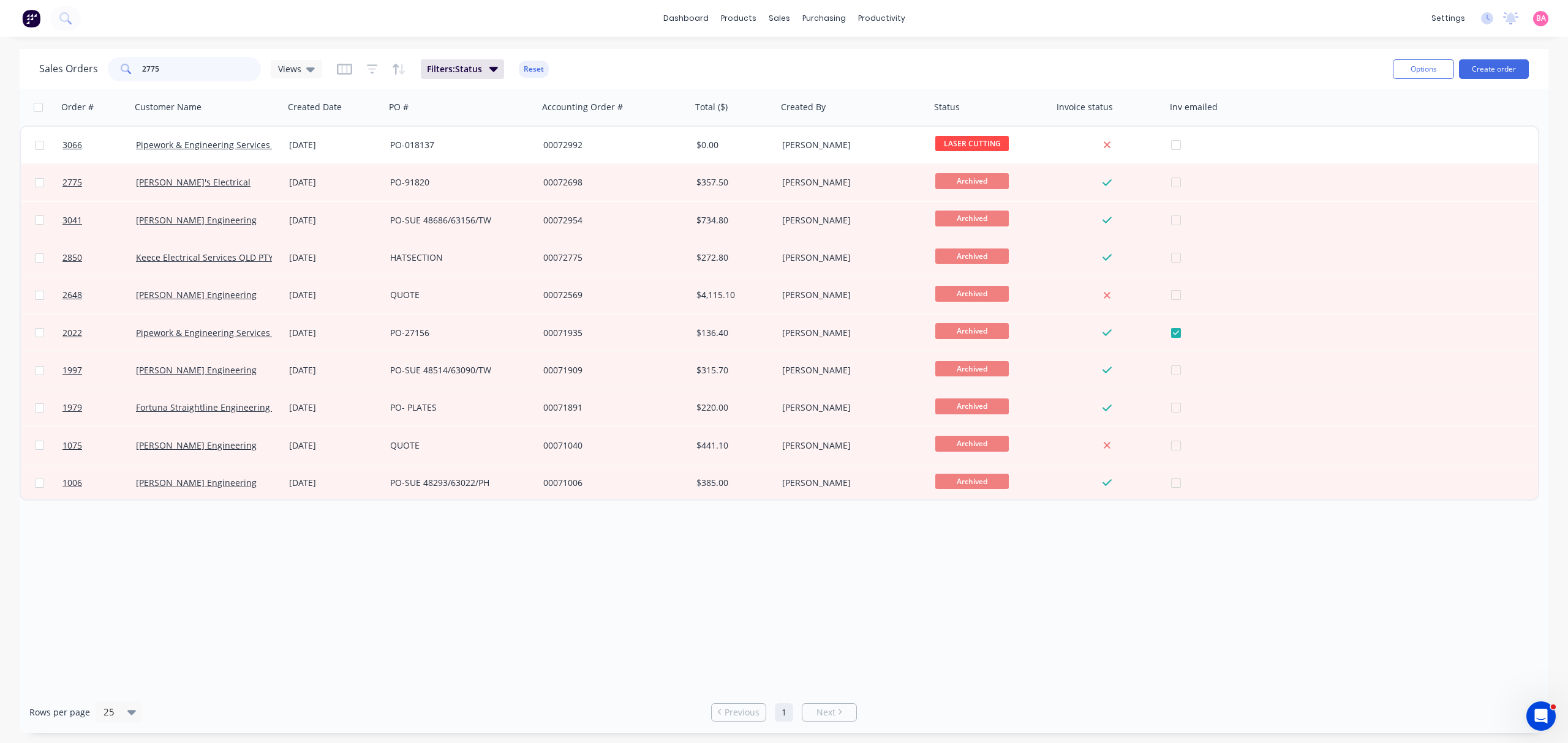
drag, startPoint x: 173, startPoint y: 68, endPoint x: 120, endPoint y: 71, distance: 53.1
click at [120, 71] on div "2775" at bounding box center [184, 69] width 153 height 25
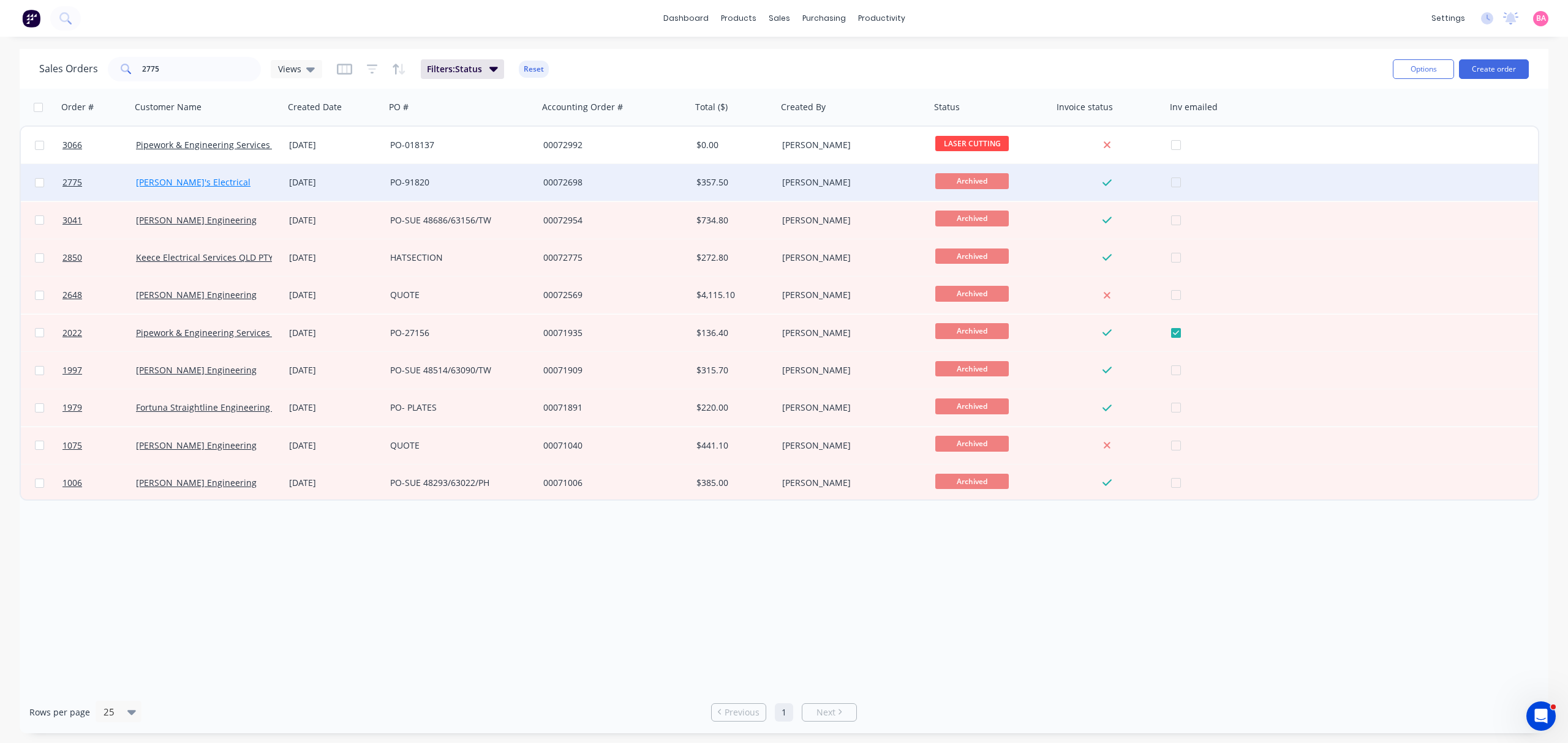
click at [153, 177] on link "[PERSON_NAME]'s Electrical" at bounding box center [193, 181] width 115 height 11
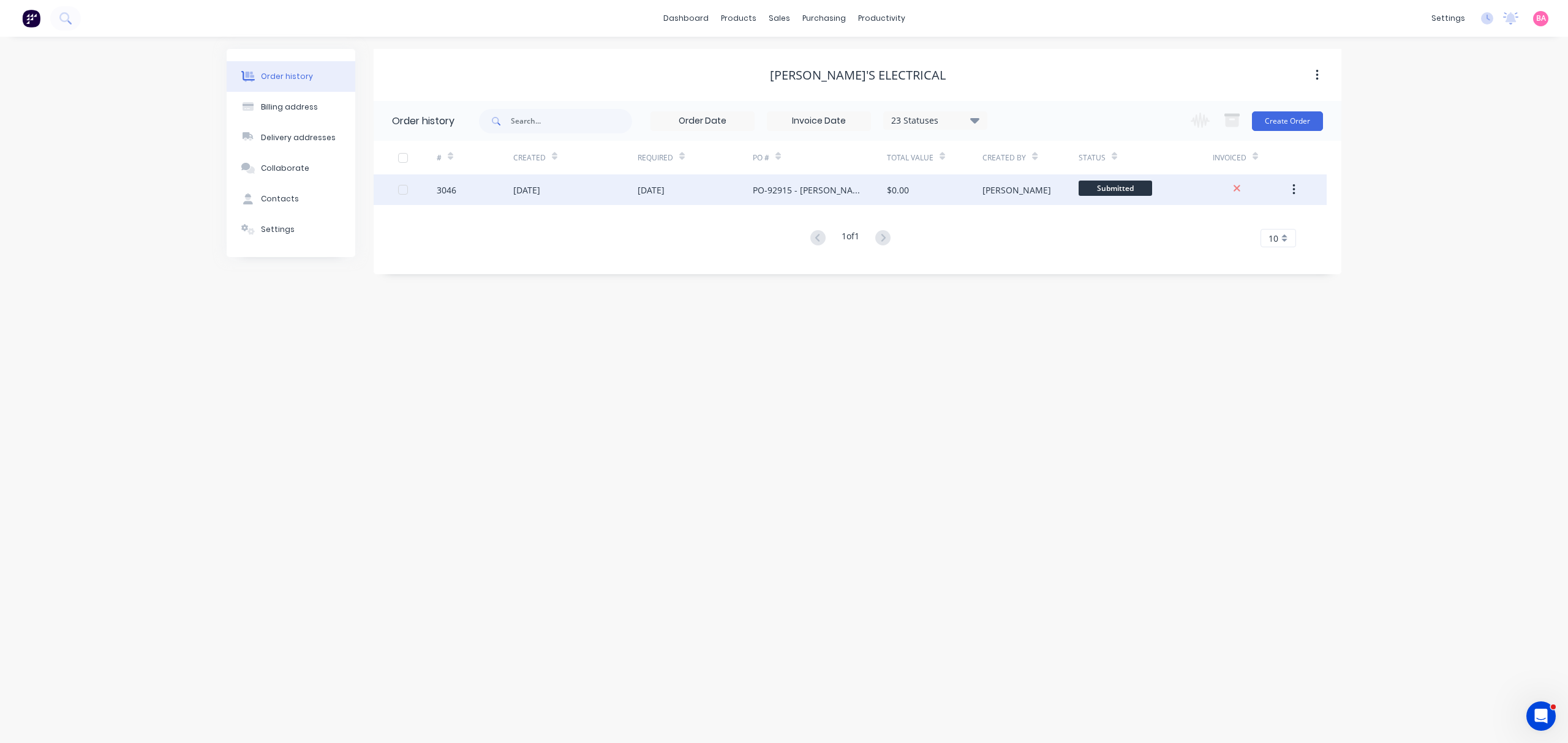
click at [534, 185] on div "[DATE]" at bounding box center [526, 189] width 27 height 13
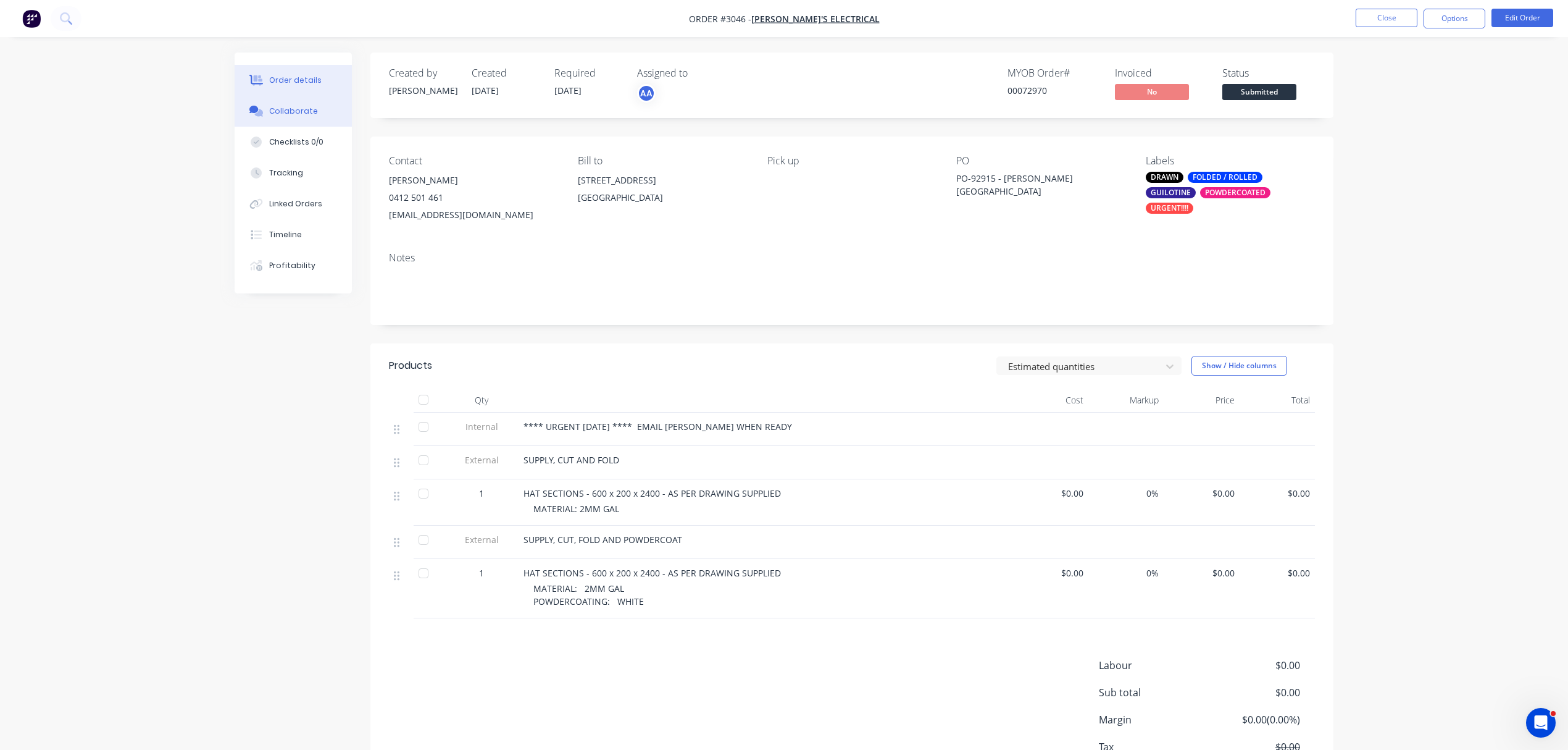
click at [292, 111] on div "Collaborate" at bounding box center [294, 111] width 49 height 11
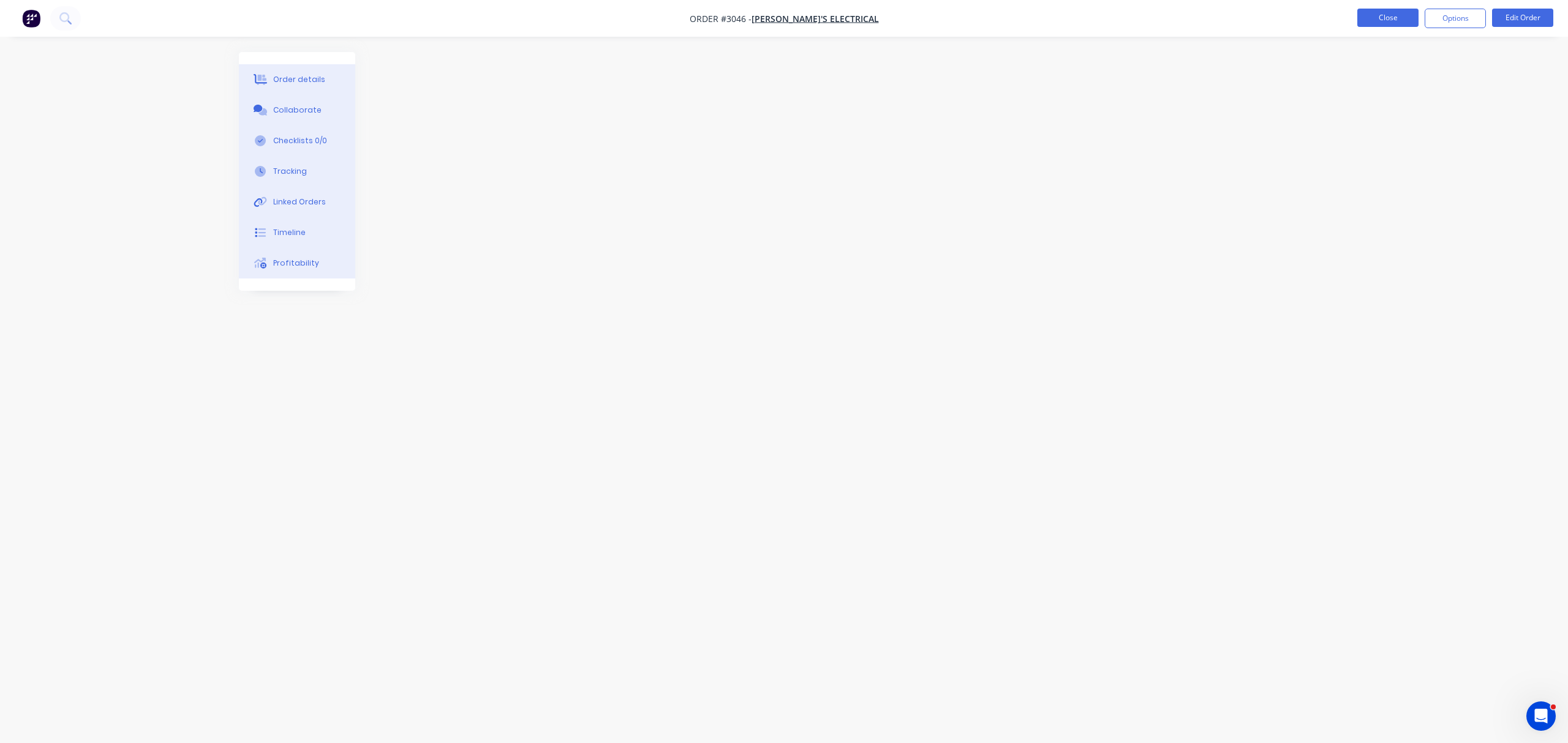
click at [1395, 12] on button "Close" at bounding box center [1387, 17] width 61 height 18
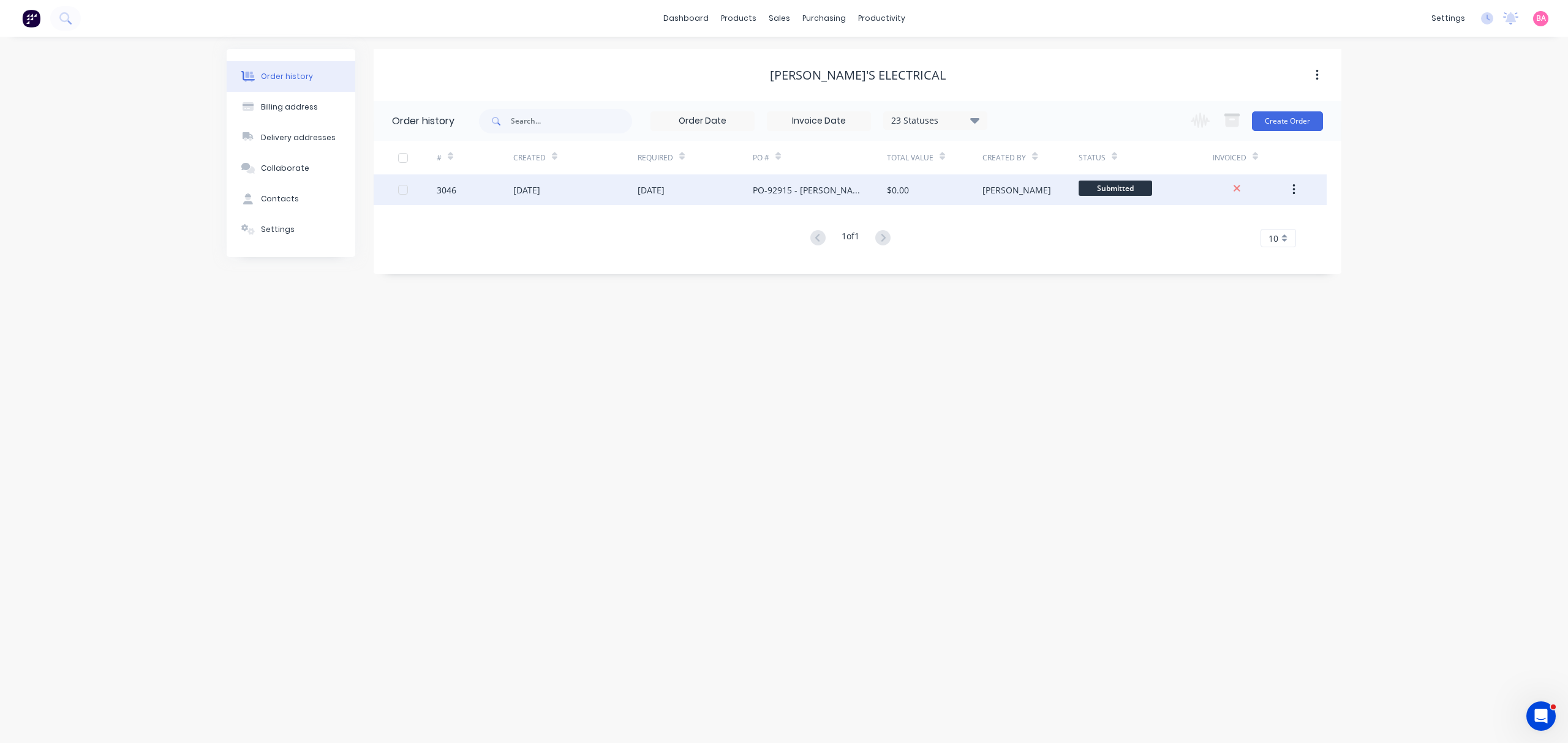
click at [535, 183] on div "[DATE]" at bounding box center [526, 189] width 27 height 13
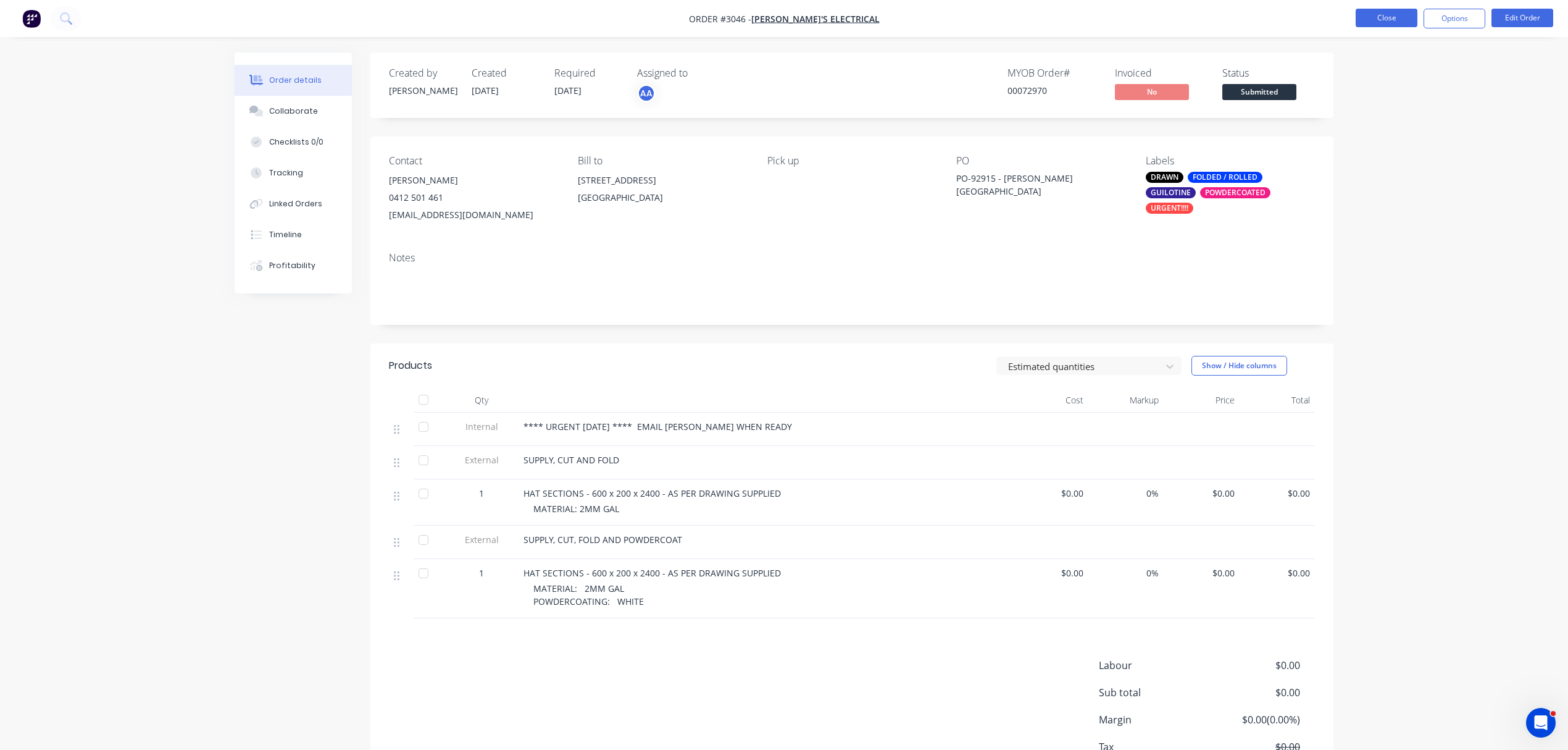
click at [1396, 20] on button "Close" at bounding box center [1386, 18] width 61 height 18
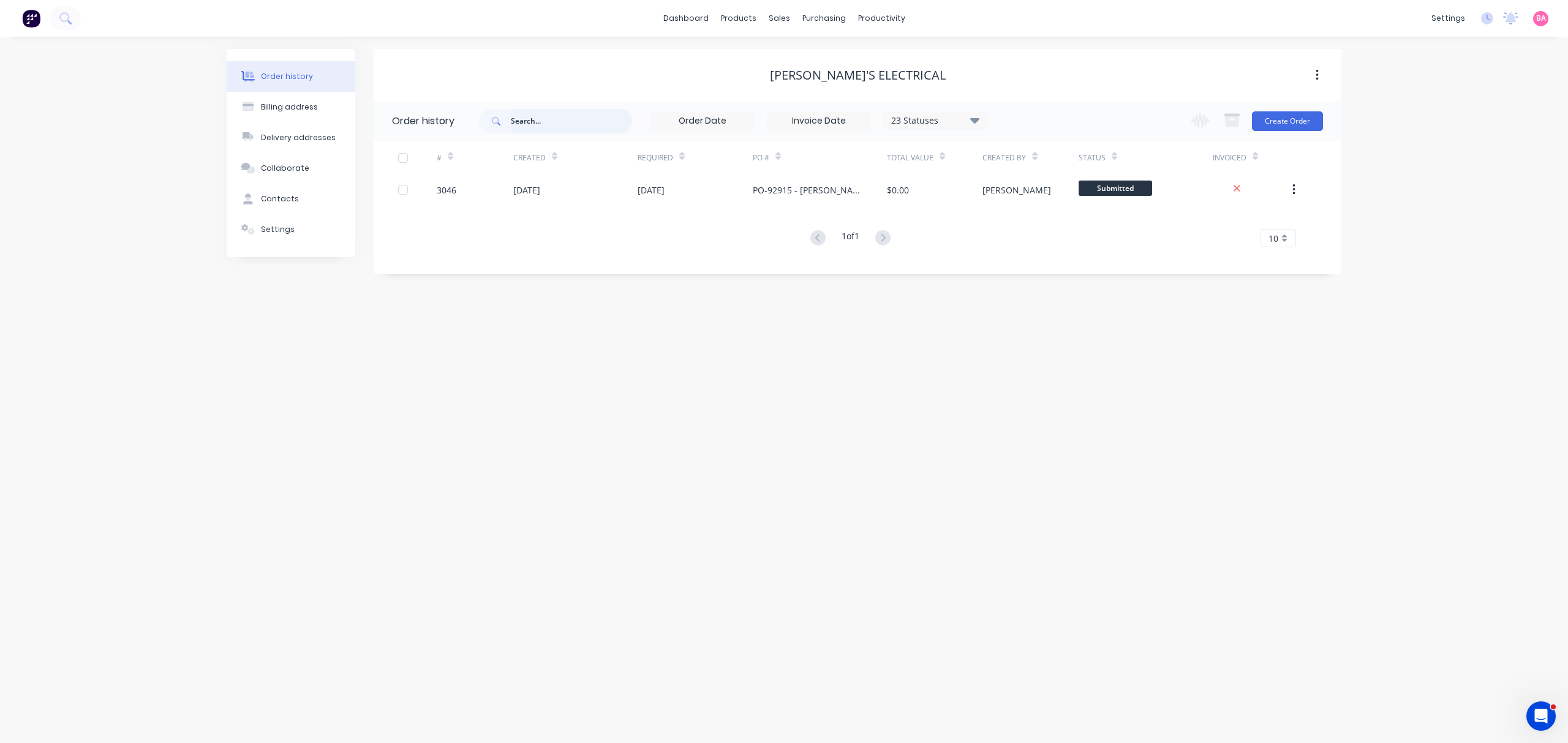
click at [567, 123] on input "text" at bounding box center [571, 121] width 121 height 25
click at [535, 116] on input "text" at bounding box center [571, 121] width 121 height 25
type input "2775"
click at [813, 54] on div "Sales Orders" at bounding box center [824, 59] width 50 height 11
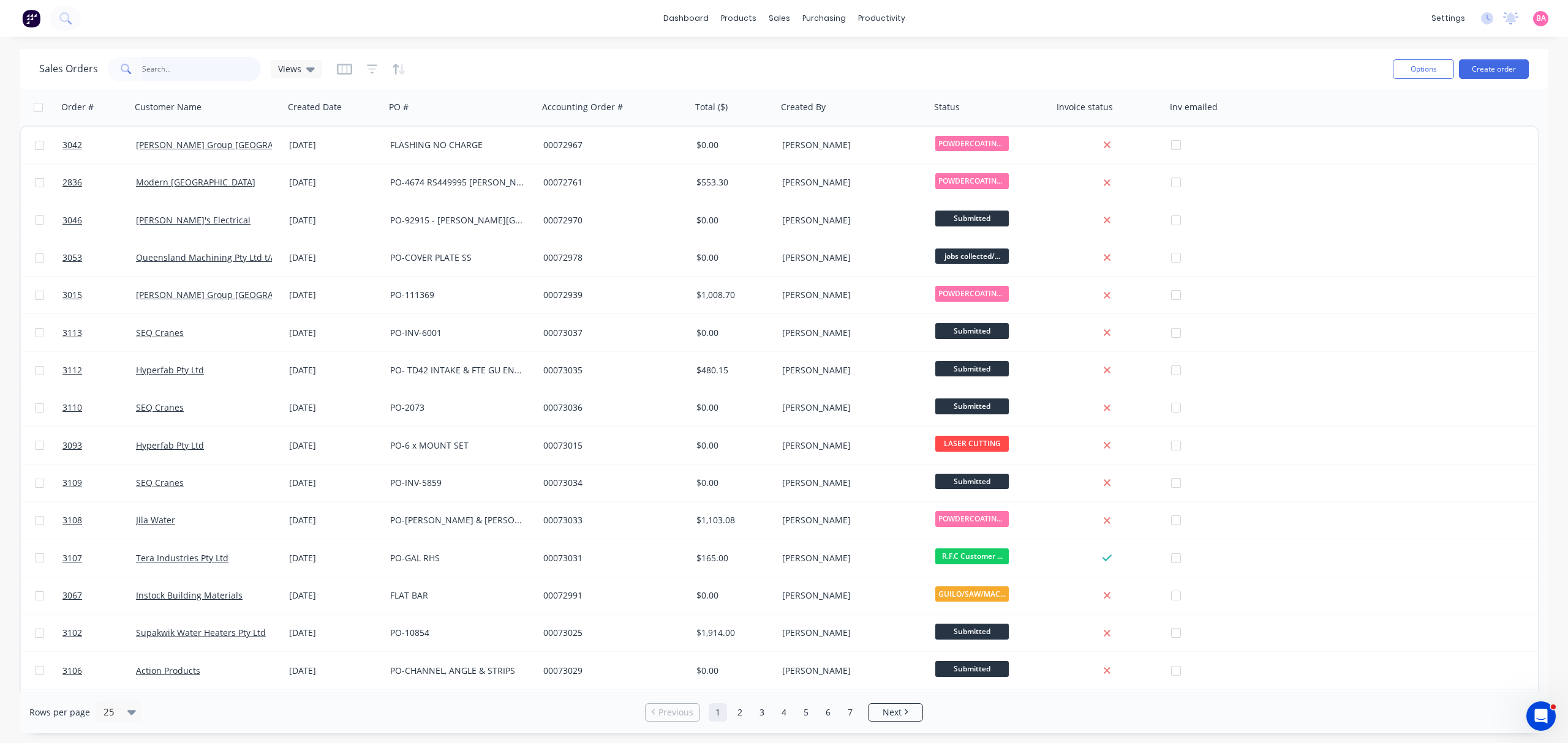
click at [184, 68] on input "text" at bounding box center [202, 69] width 119 height 25
type input "2775"
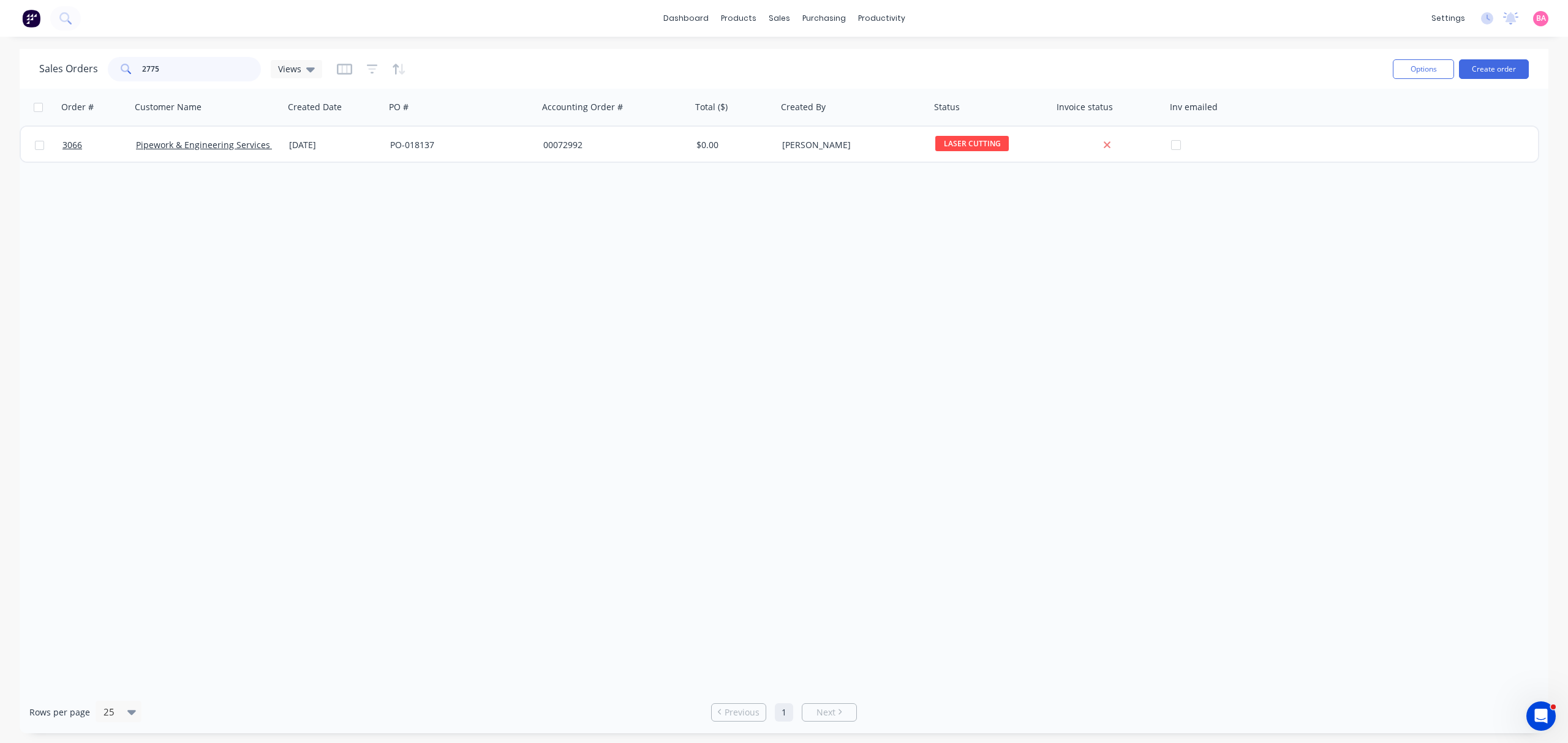
click at [206, 61] on input "2775" at bounding box center [202, 69] width 119 height 25
click at [361, 66] on div at bounding box center [371, 69] width 69 height 19
click at [363, 64] on div at bounding box center [371, 69] width 69 height 19
click at [370, 72] on icon "button" at bounding box center [372, 69] width 11 height 9
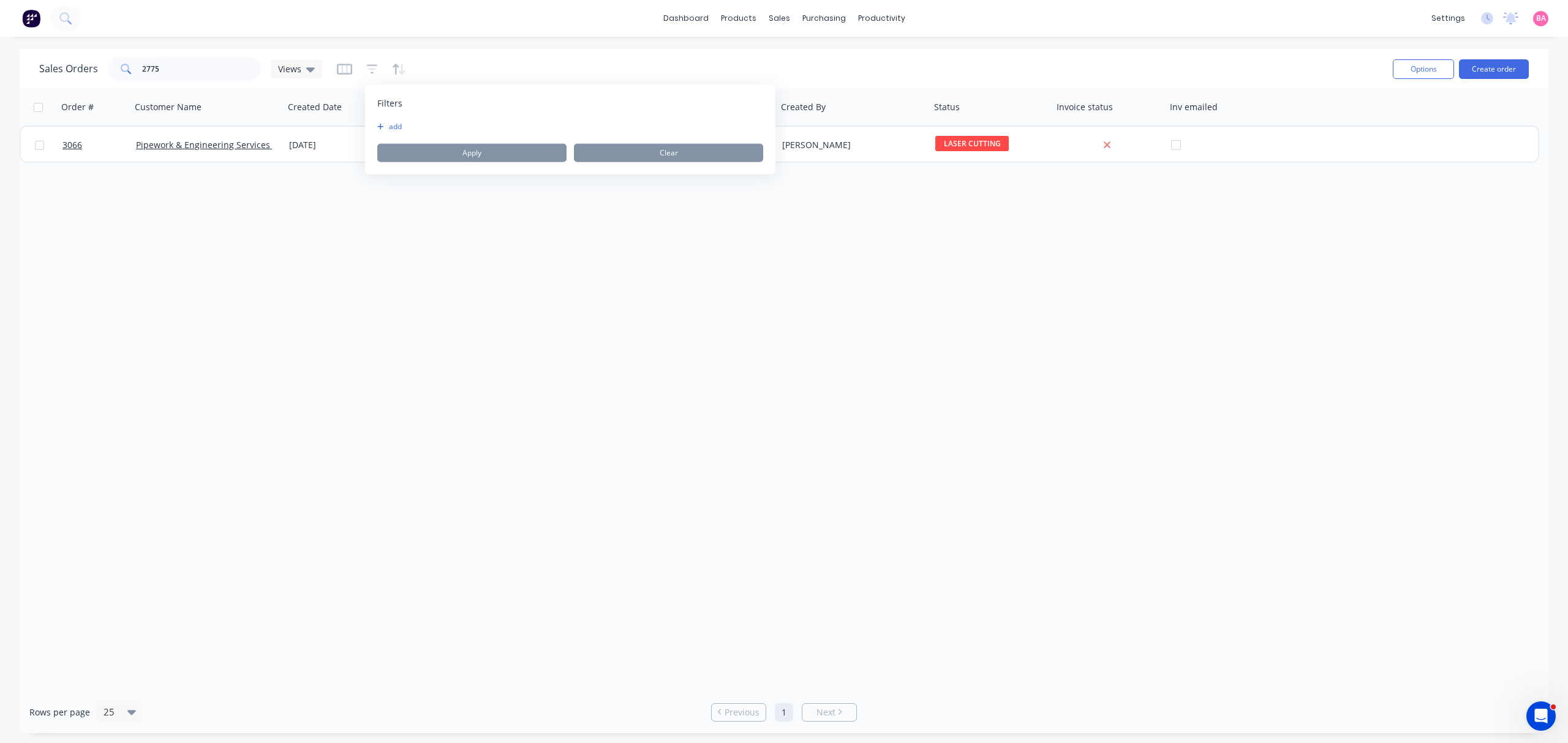
click at [403, 126] on button "add" at bounding box center [393, 127] width 31 height 10
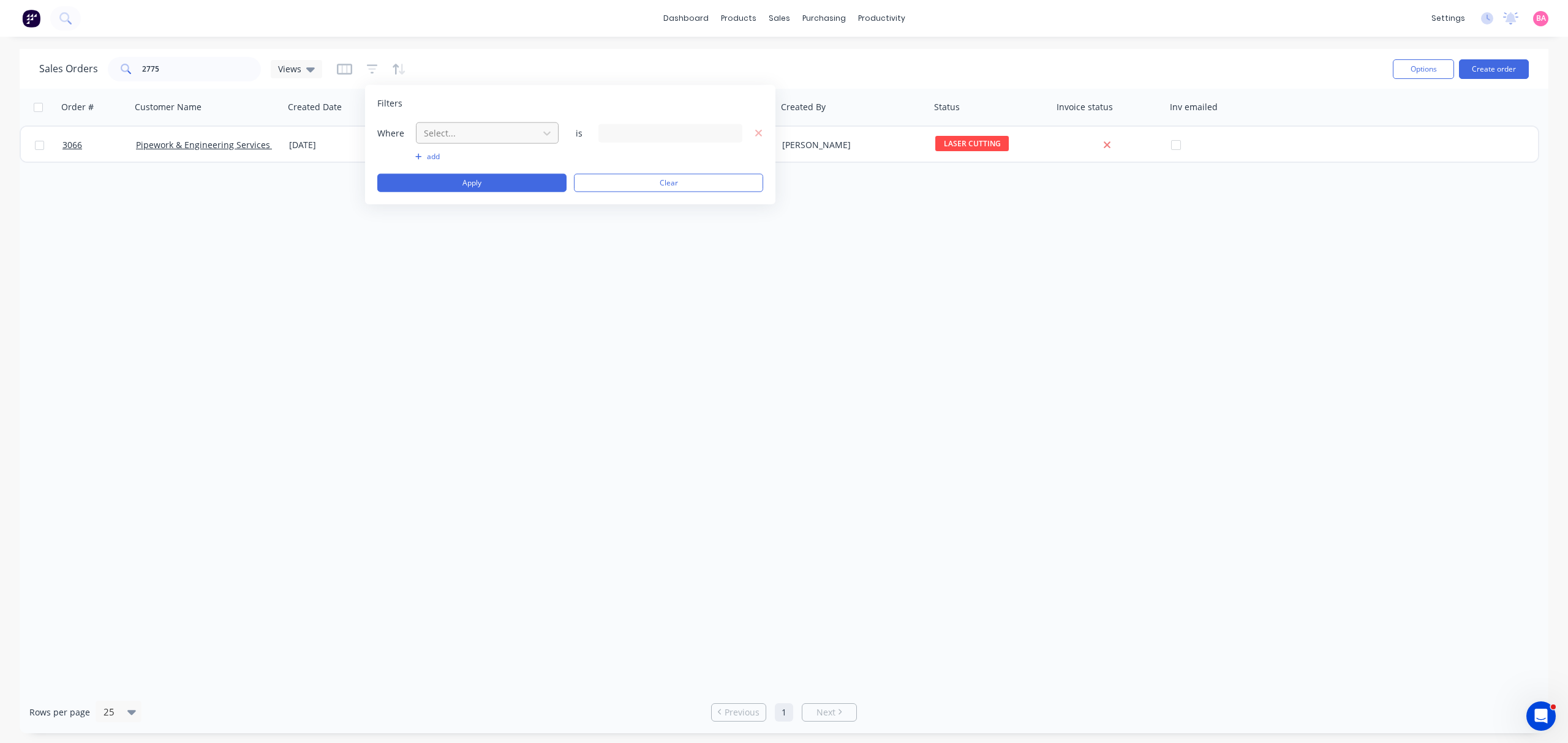
click at [504, 130] on div at bounding box center [478, 133] width 110 height 15
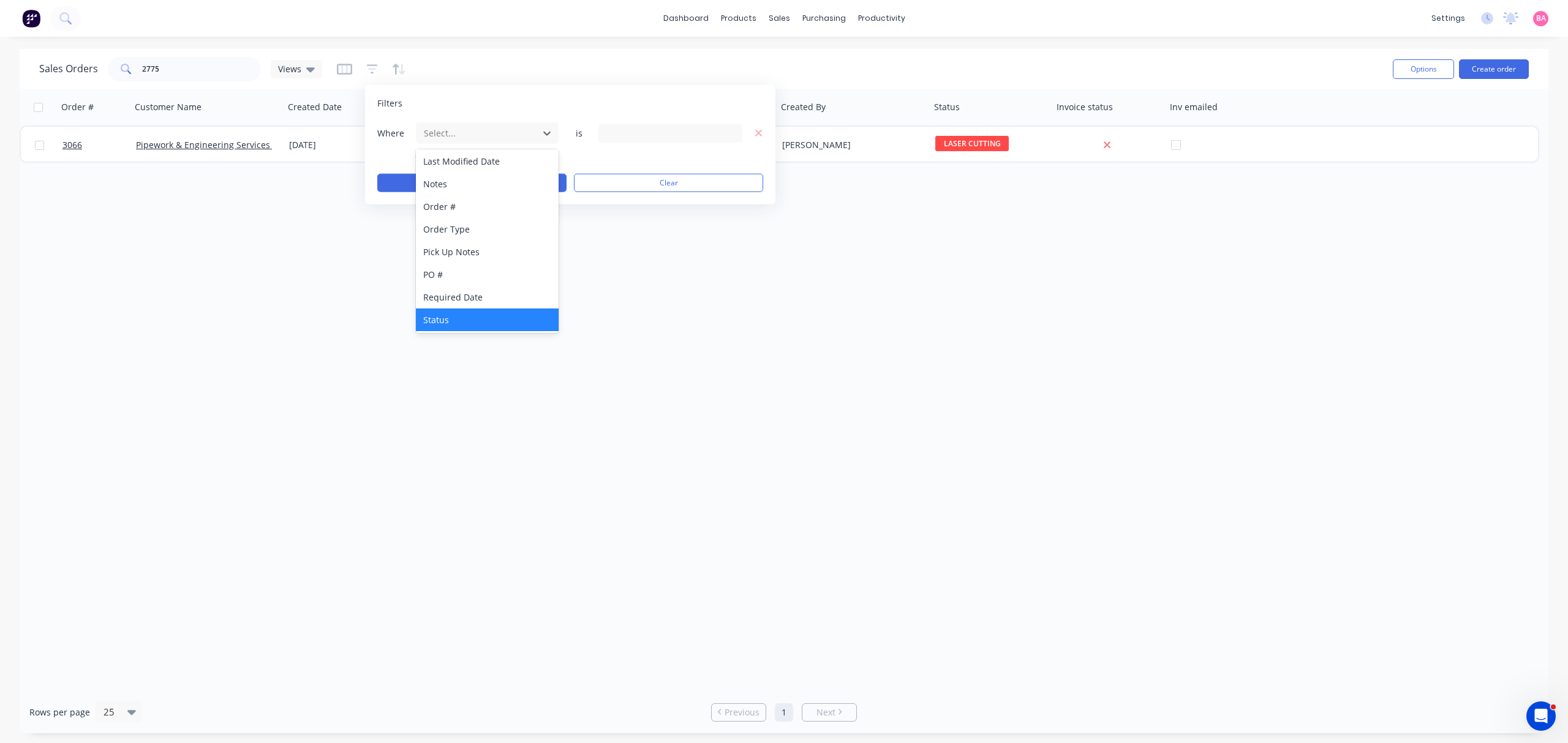
click at [448, 319] on div "Status" at bounding box center [487, 320] width 142 height 23
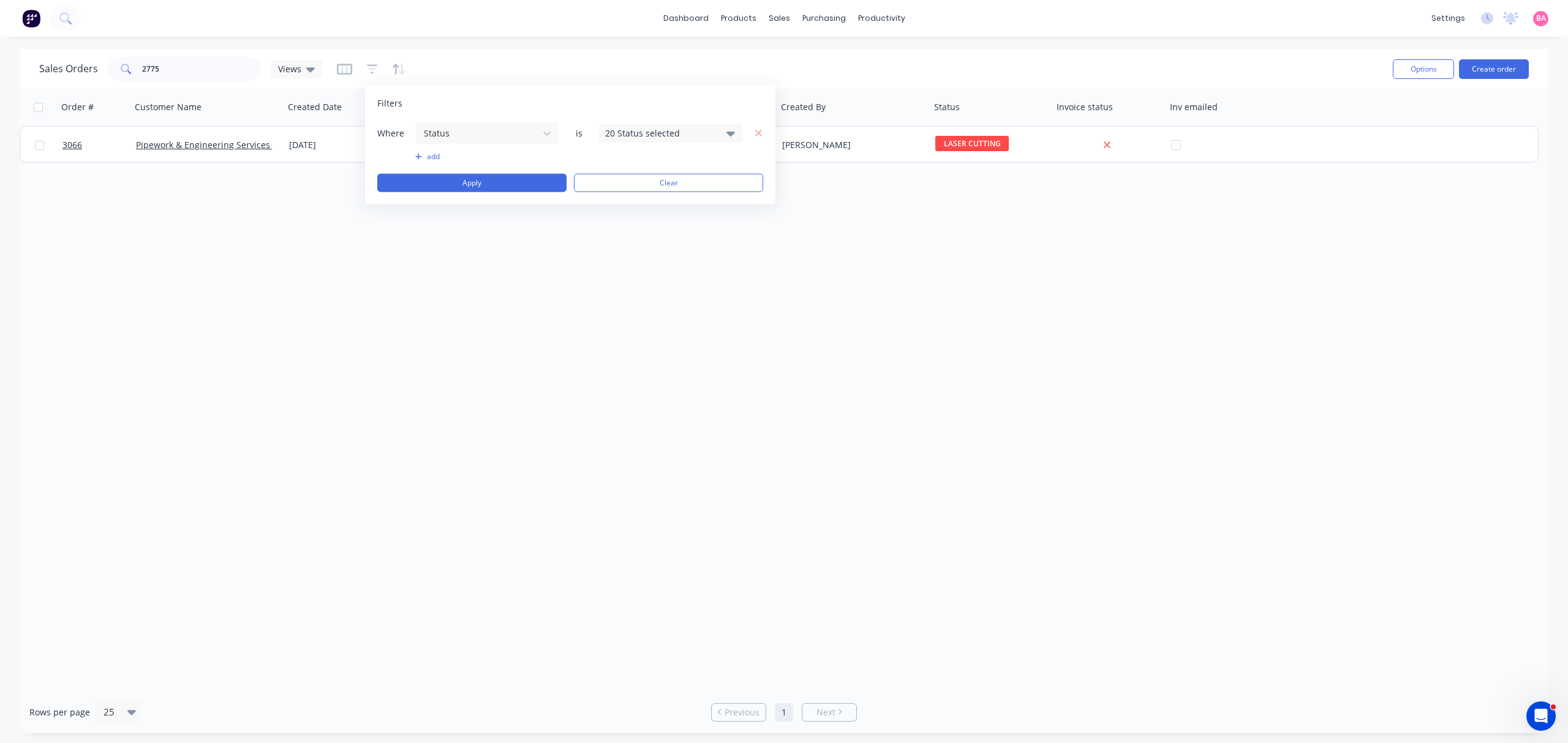
click at [736, 126] on div "20 Status selected" at bounding box center [670, 133] width 144 height 18
click at [615, 197] on div at bounding box center [618, 200] width 25 height 25
click at [481, 181] on button "Apply" at bounding box center [472, 183] width 190 height 18
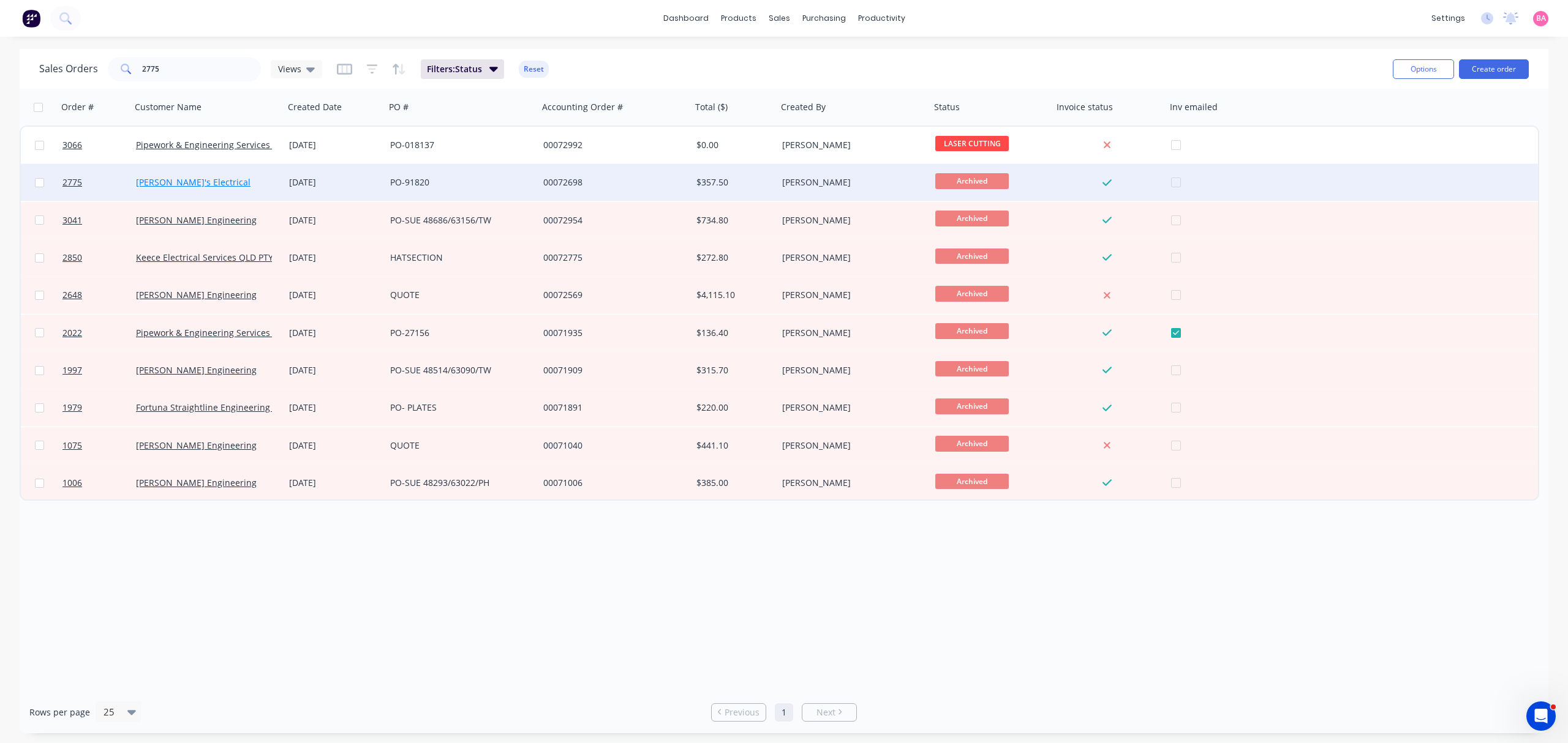
click at [158, 181] on link "[PERSON_NAME]'s Electrical" at bounding box center [193, 181] width 115 height 11
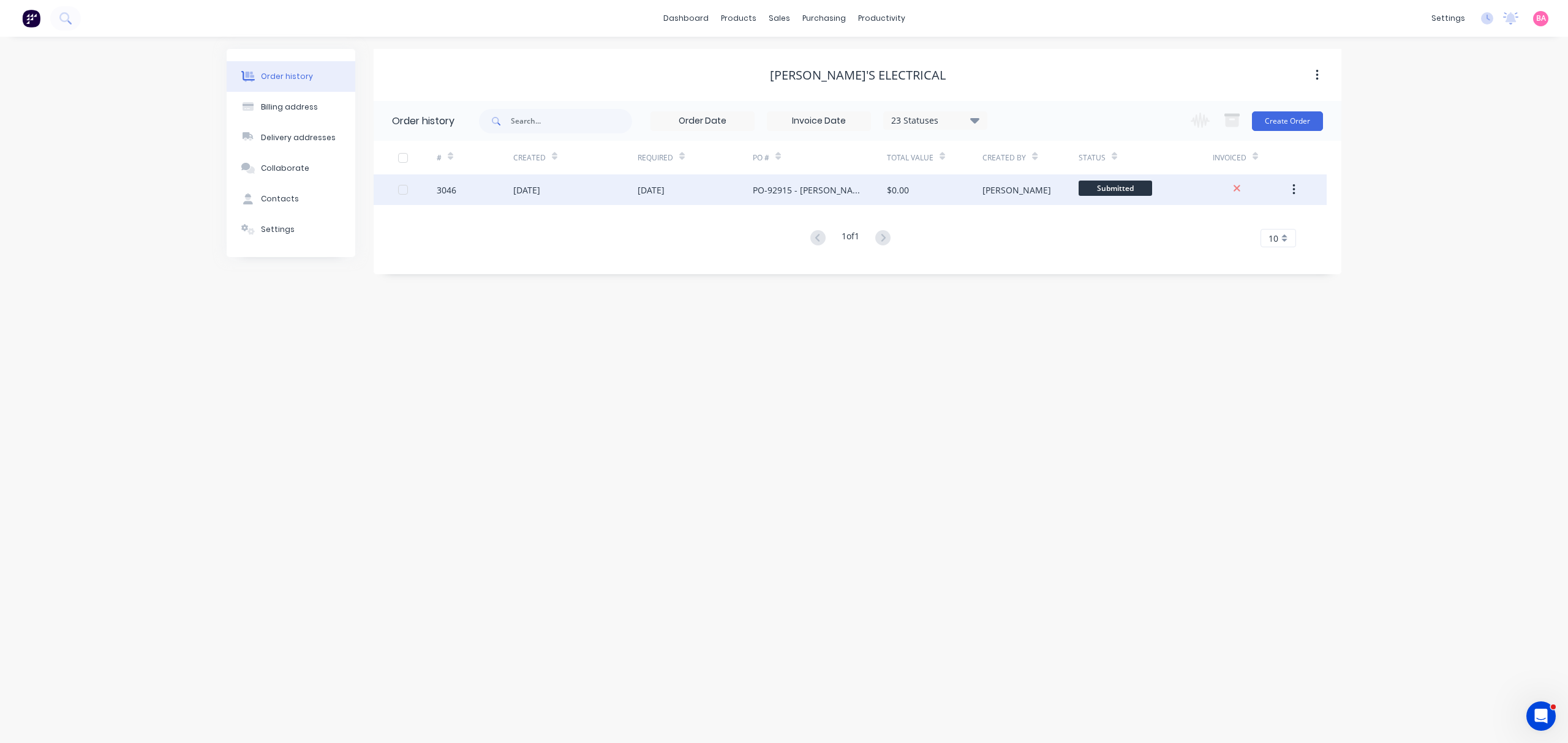
click at [442, 183] on div "3046" at bounding box center [446, 189] width 19 height 13
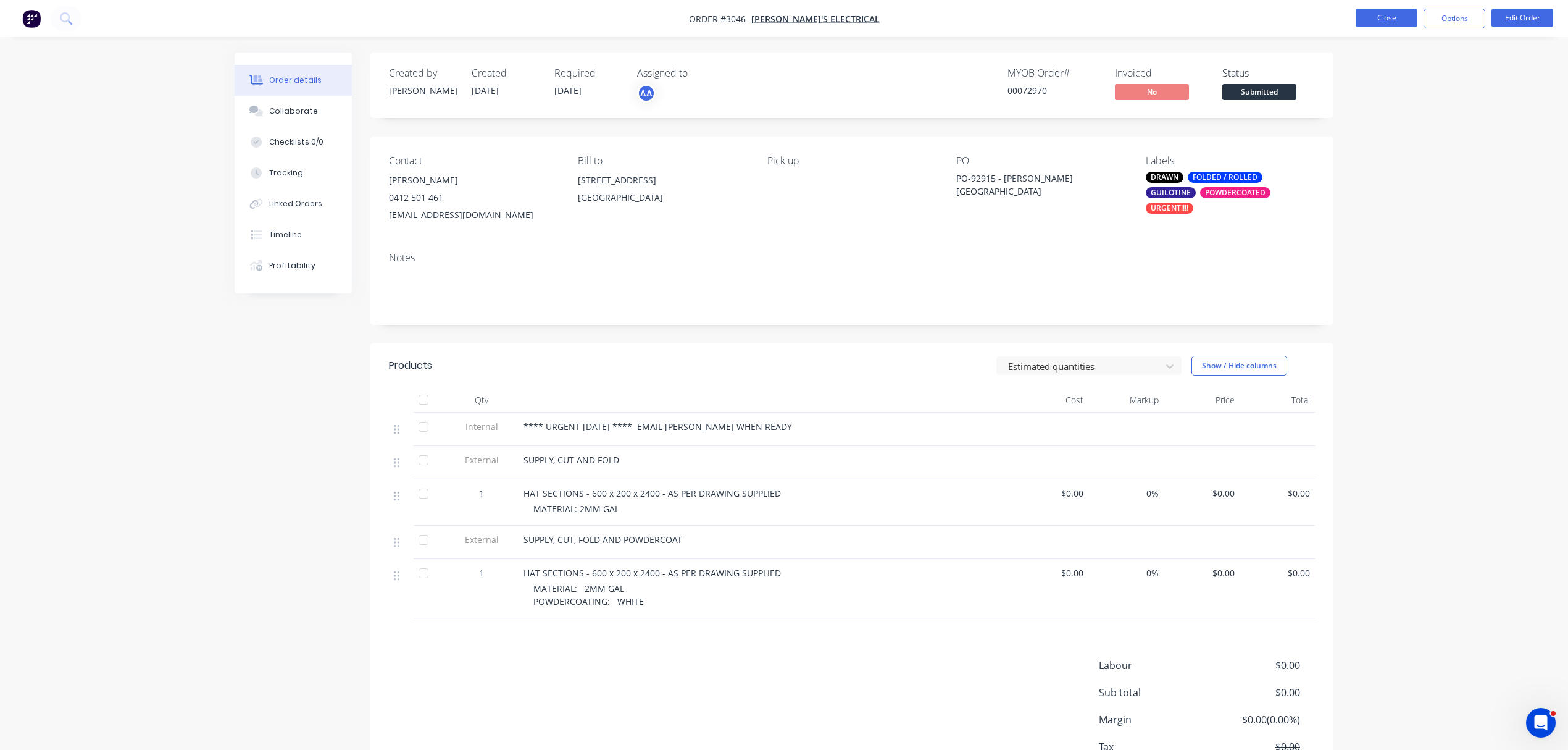
click at [1386, 22] on button "Close" at bounding box center [1386, 18] width 61 height 18
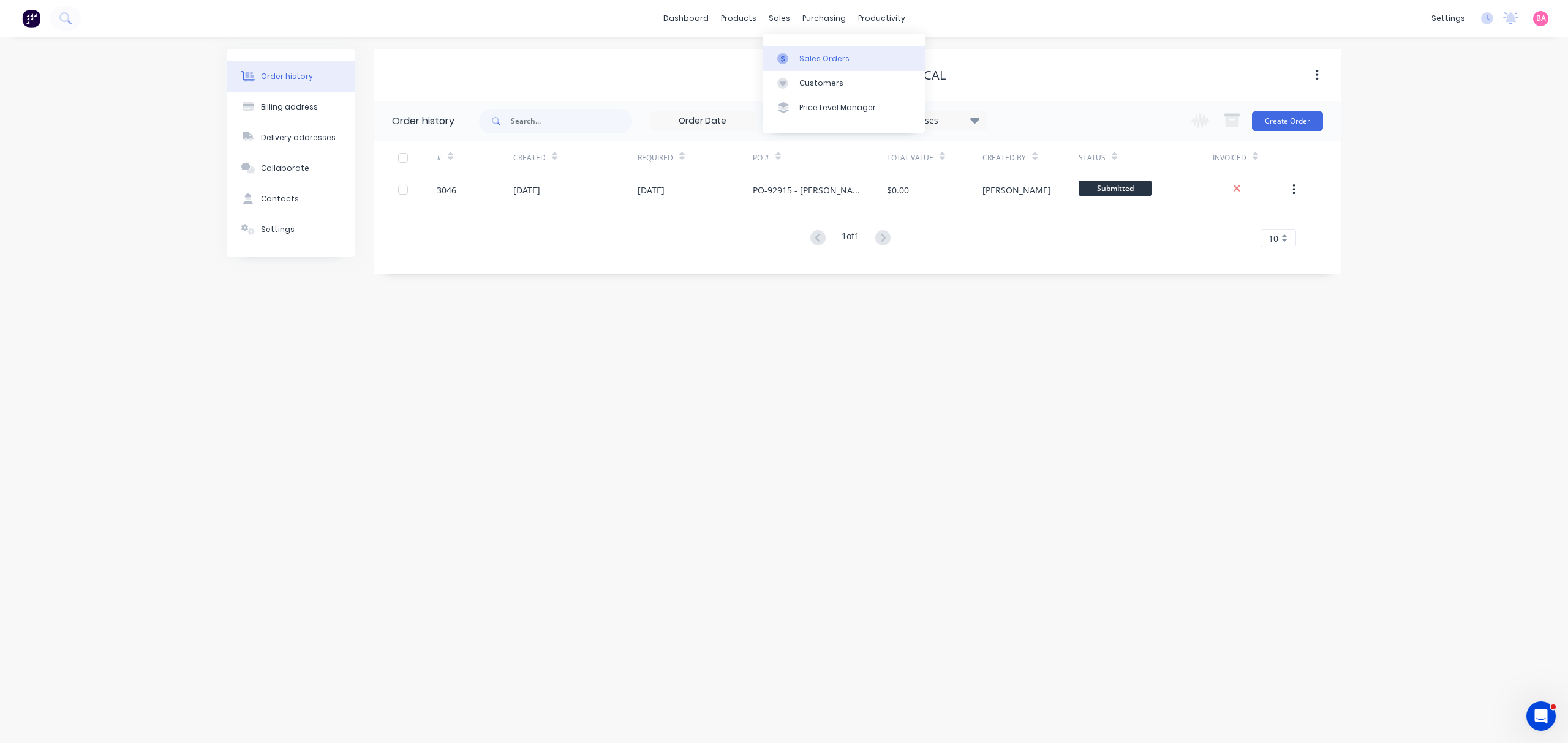
click at [816, 60] on div "Sales Orders" at bounding box center [824, 59] width 50 height 11
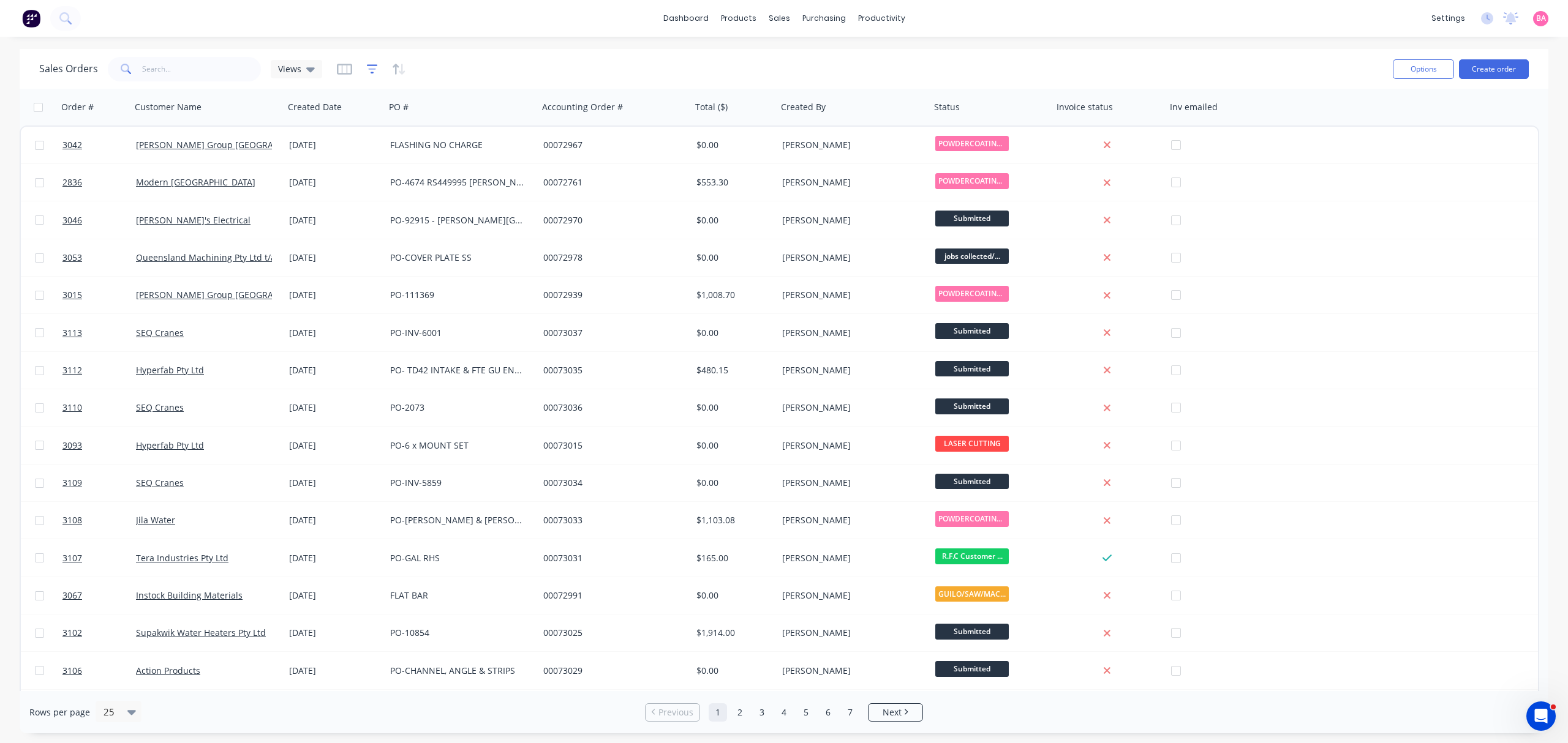
click at [370, 72] on icon "button" at bounding box center [372, 69] width 11 height 12
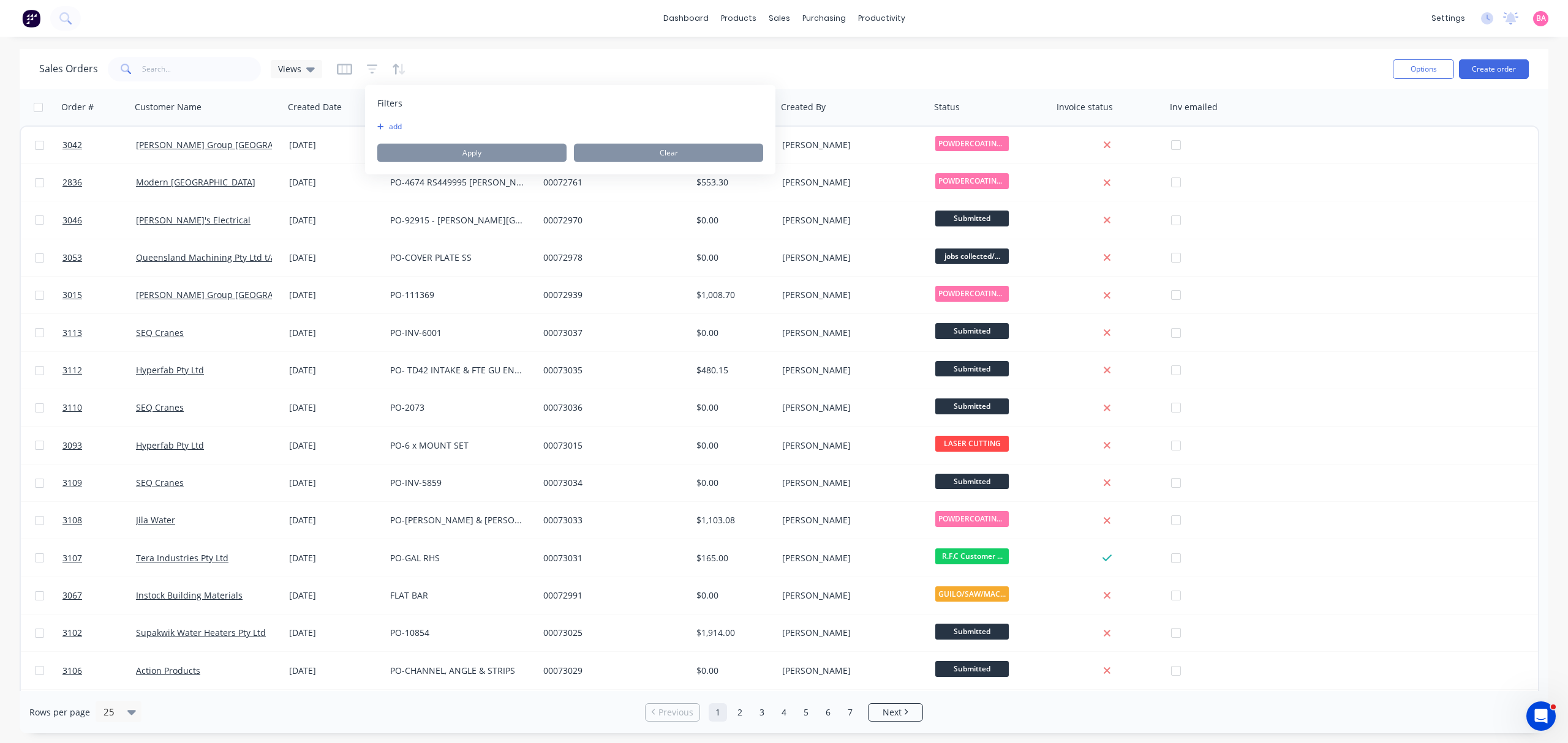
click at [388, 118] on div "Filters add Apply Clear" at bounding box center [570, 129] width 411 height 89
click at [393, 127] on button "add" at bounding box center [393, 127] width 31 height 10
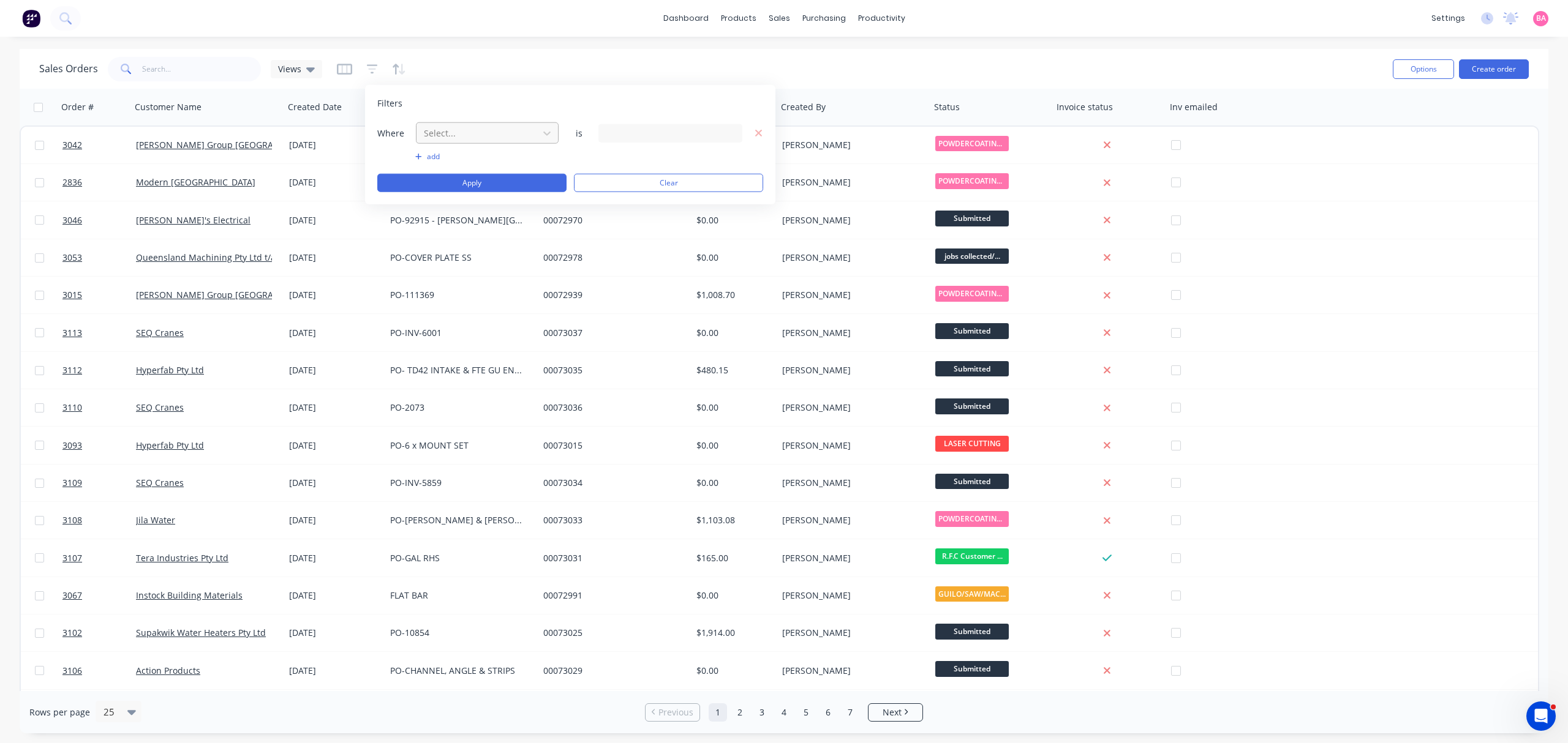
click at [458, 135] on div at bounding box center [478, 133] width 110 height 15
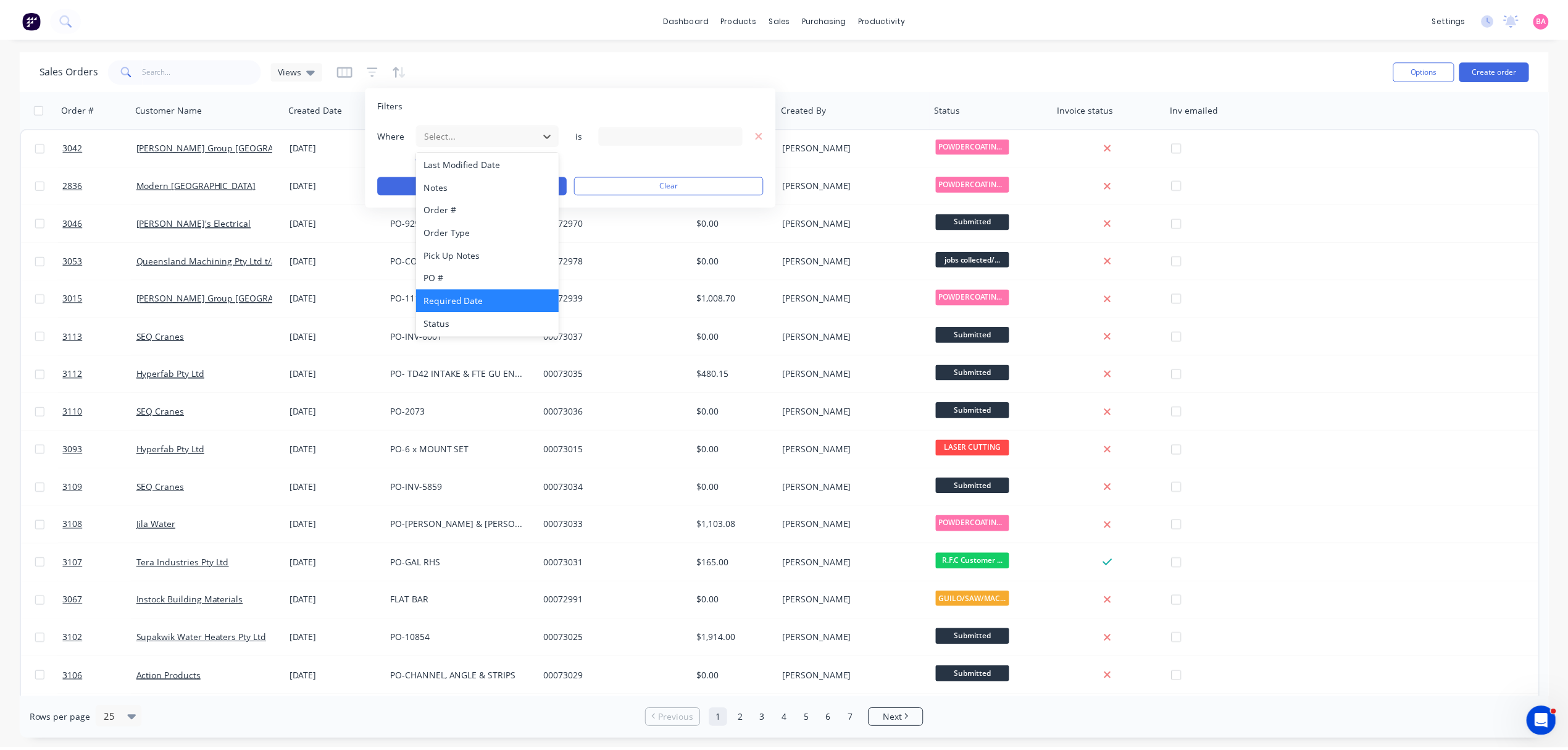
scroll to position [314, 0]
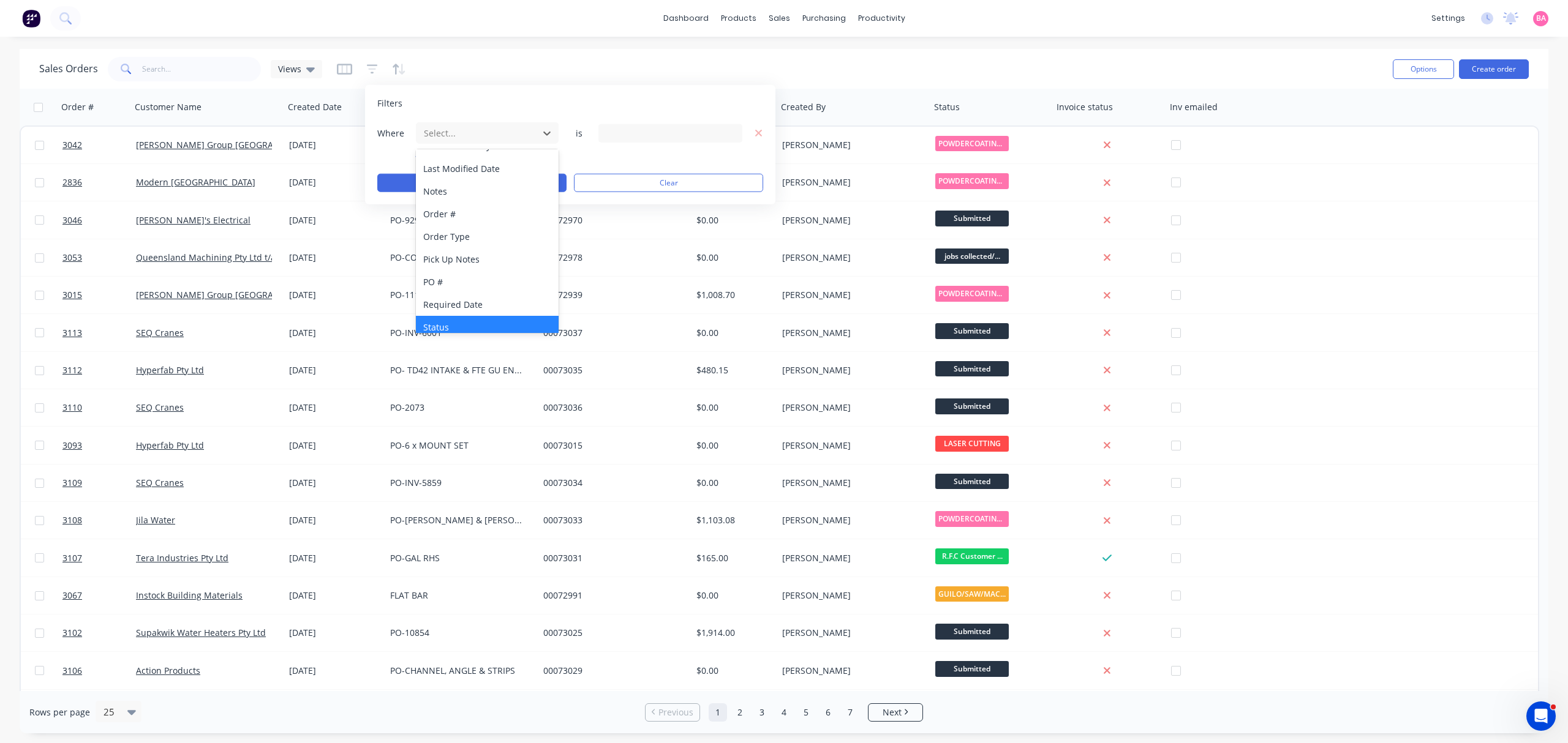
click at [448, 321] on div "Status" at bounding box center [487, 327] width 142 height 23
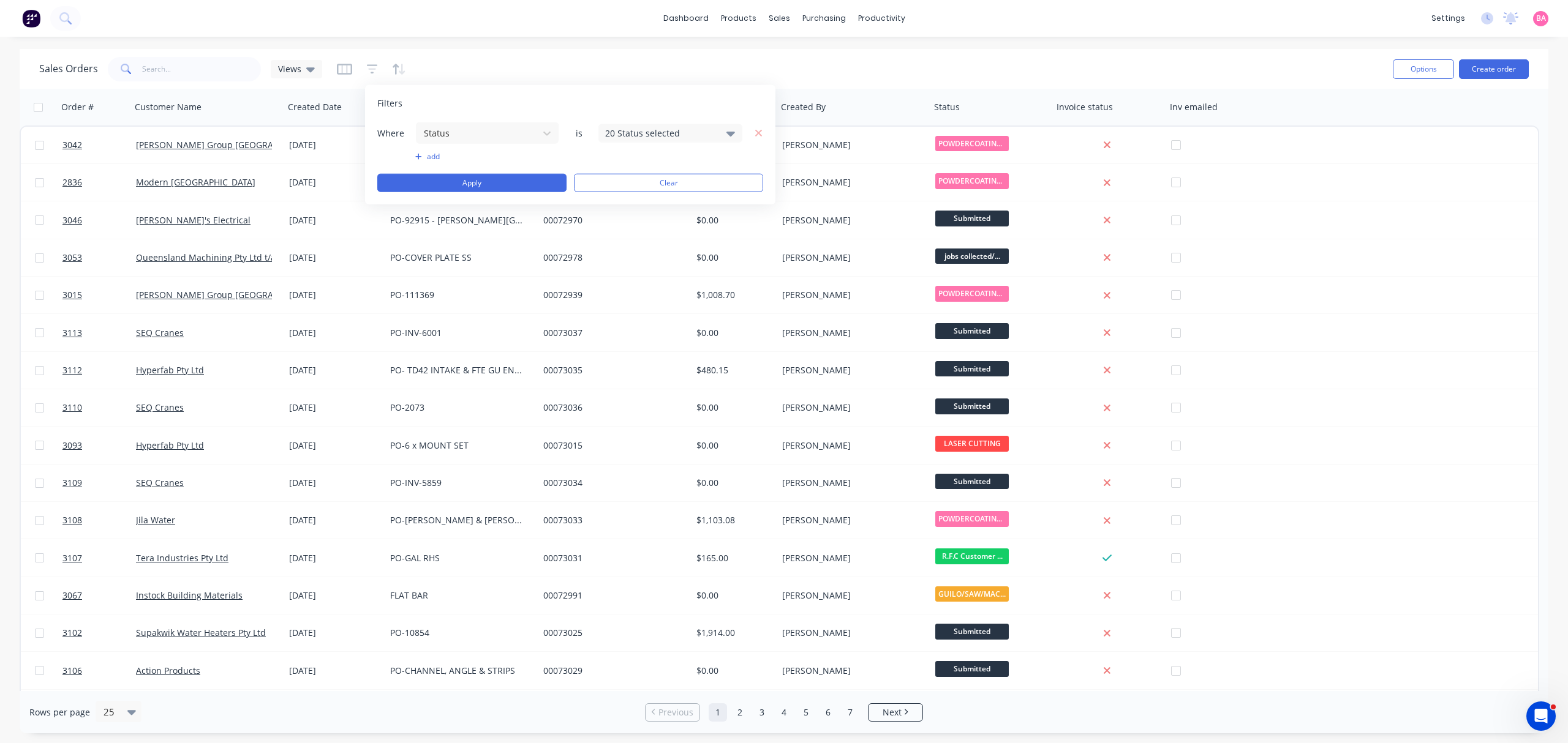
click at [727, 125] on div "20 Status selected" at bounding box center [670, 133] width 144 height 18
click at [616, 198] on div at bounding box center [618, 200] width 25 height 25
click at [482, 180] on button "Apply" at bounding box center [472, 183] width 190 height 18
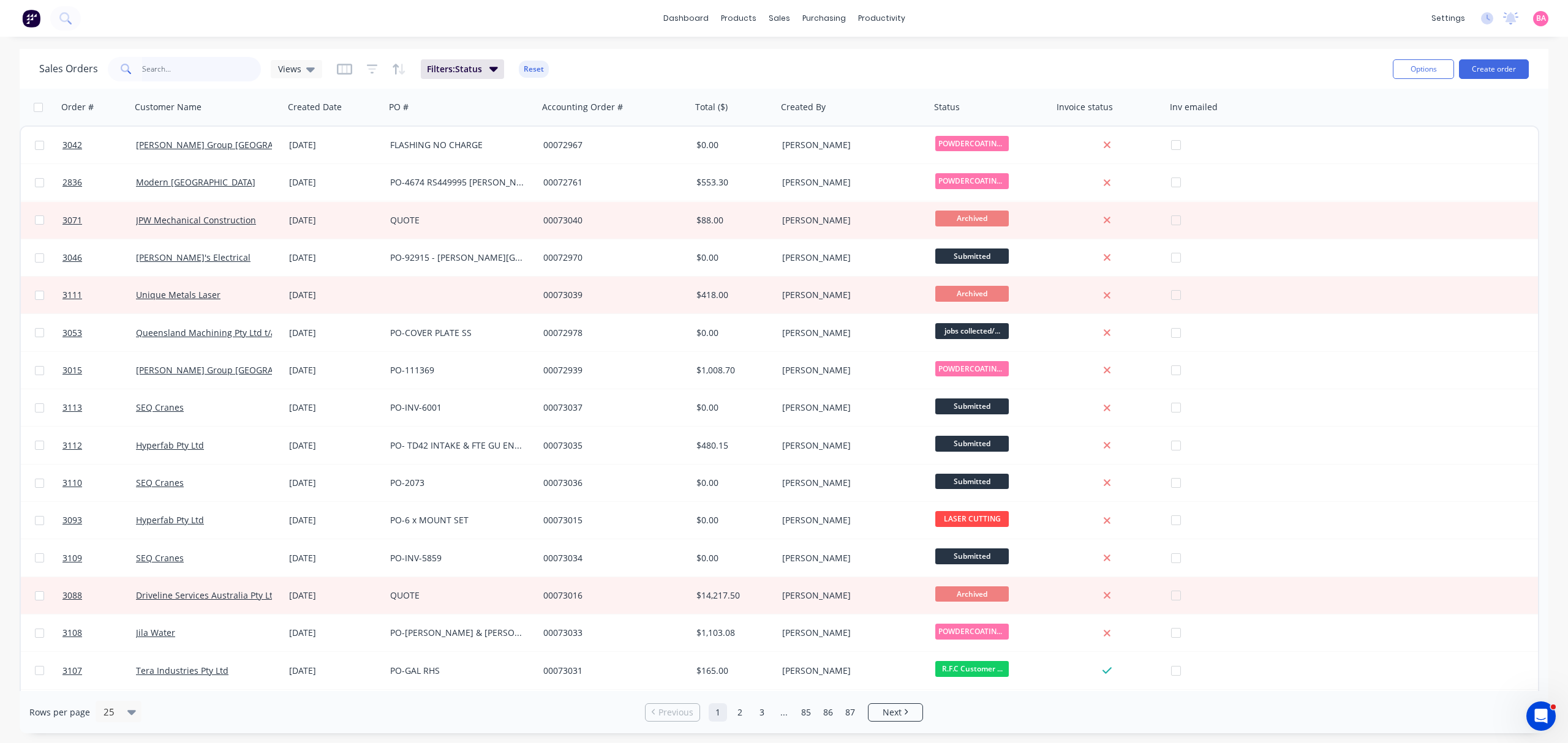
click at [180, 67] on input "text" at bounding box center [202, 69] width 119 height 25
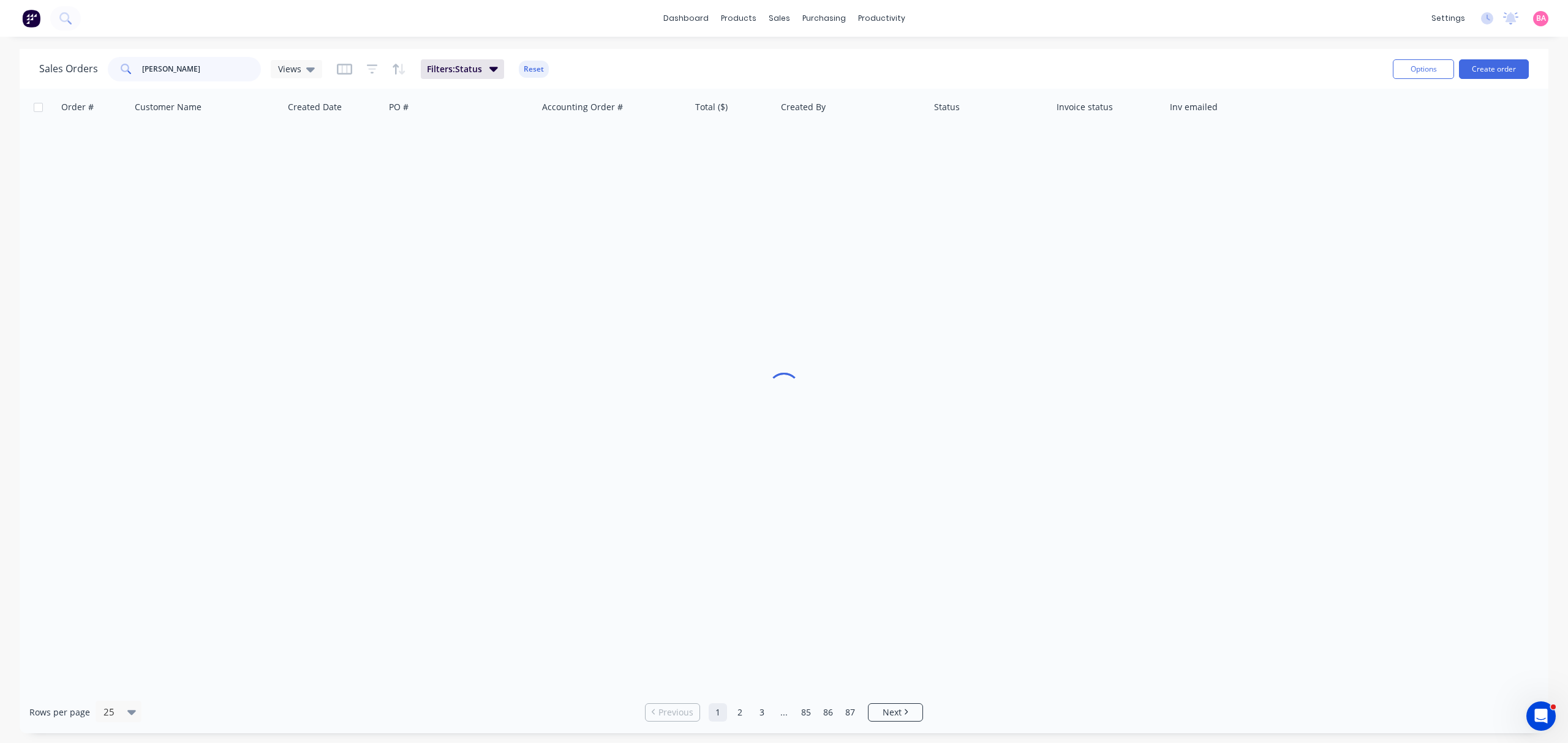
type input "BRANDON"
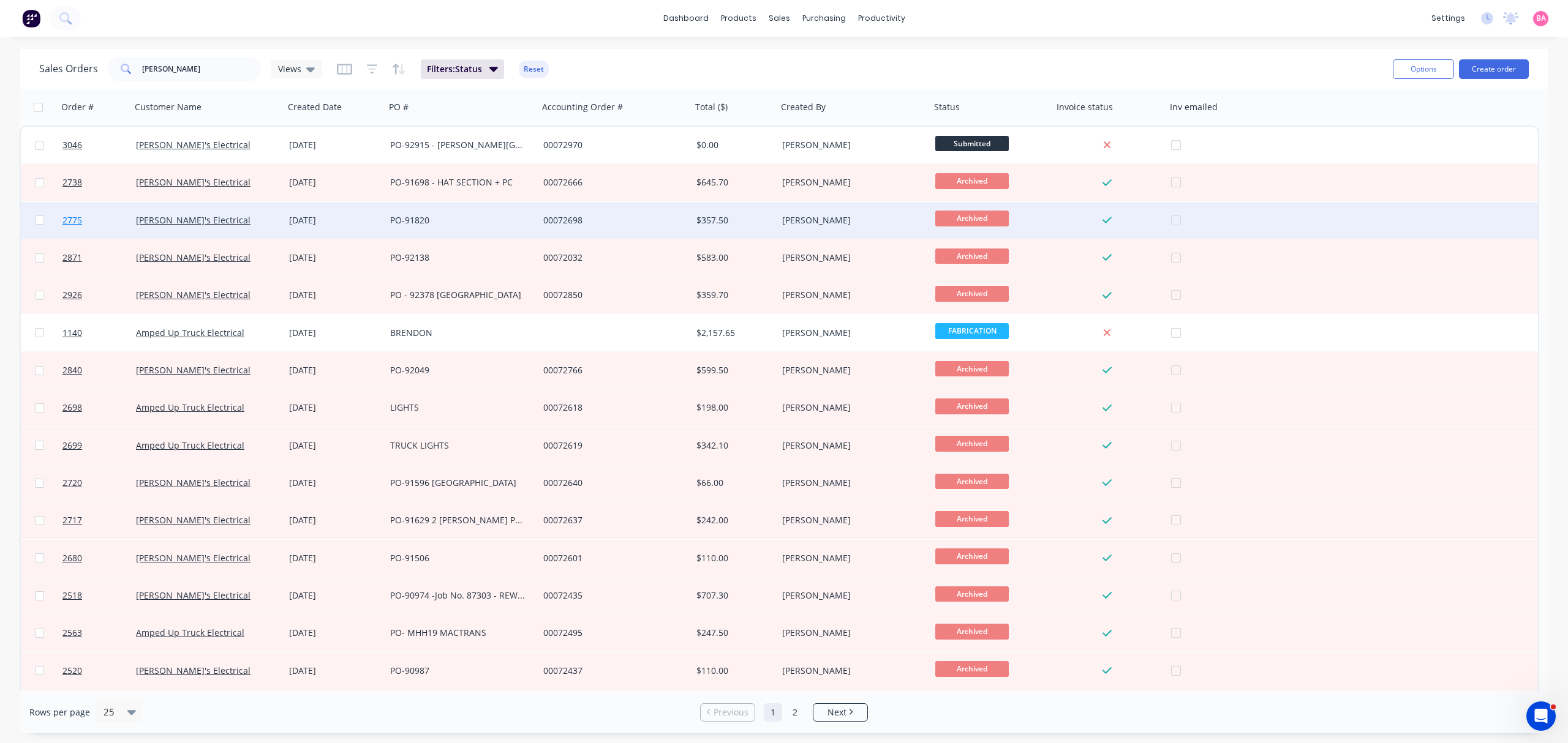
click at [71, 218] on span "2775" at bounding box center [72, 220] width 19 height 12
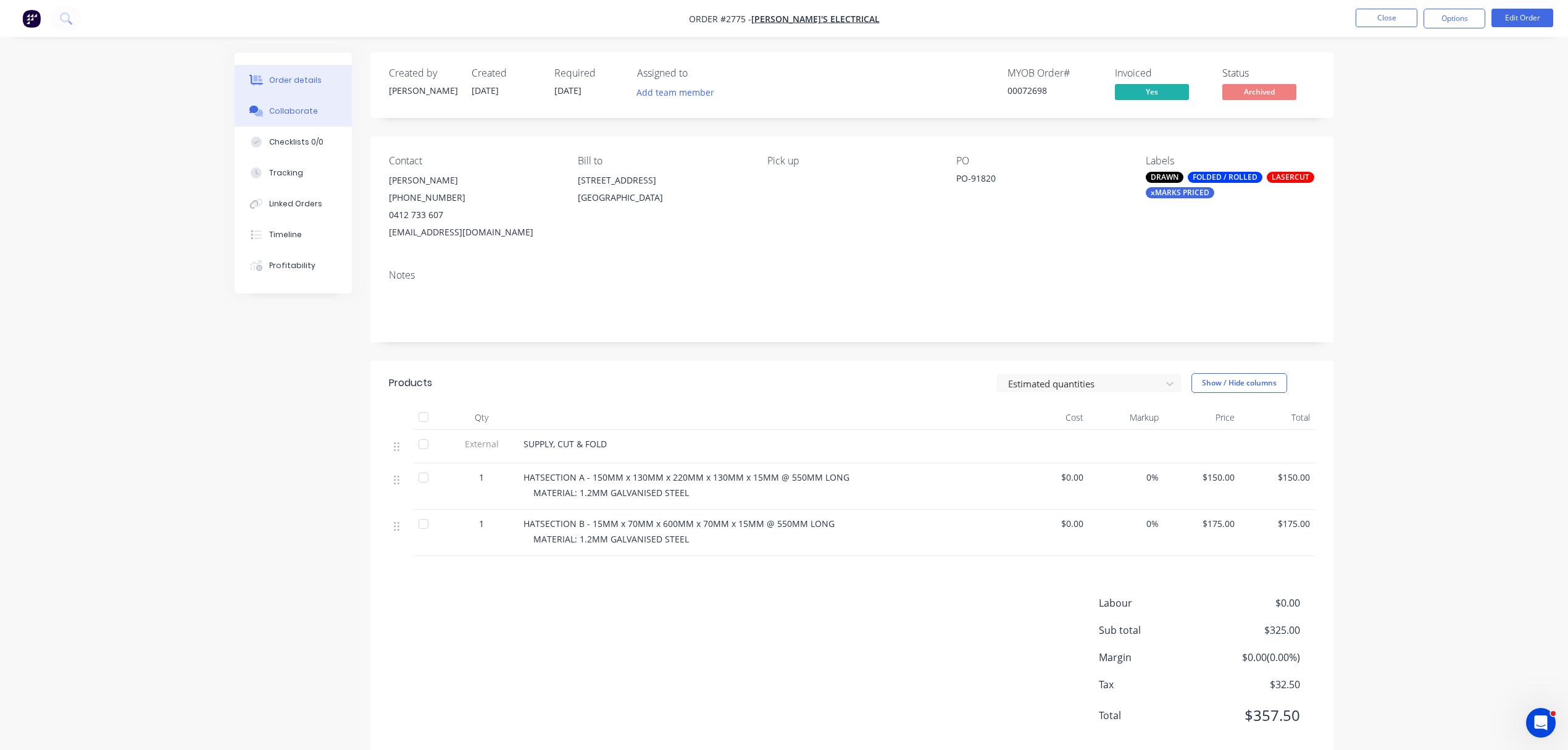
click at [284, 111] on div "Collaborate" at bounding box center [294, 111] width 49 height 11
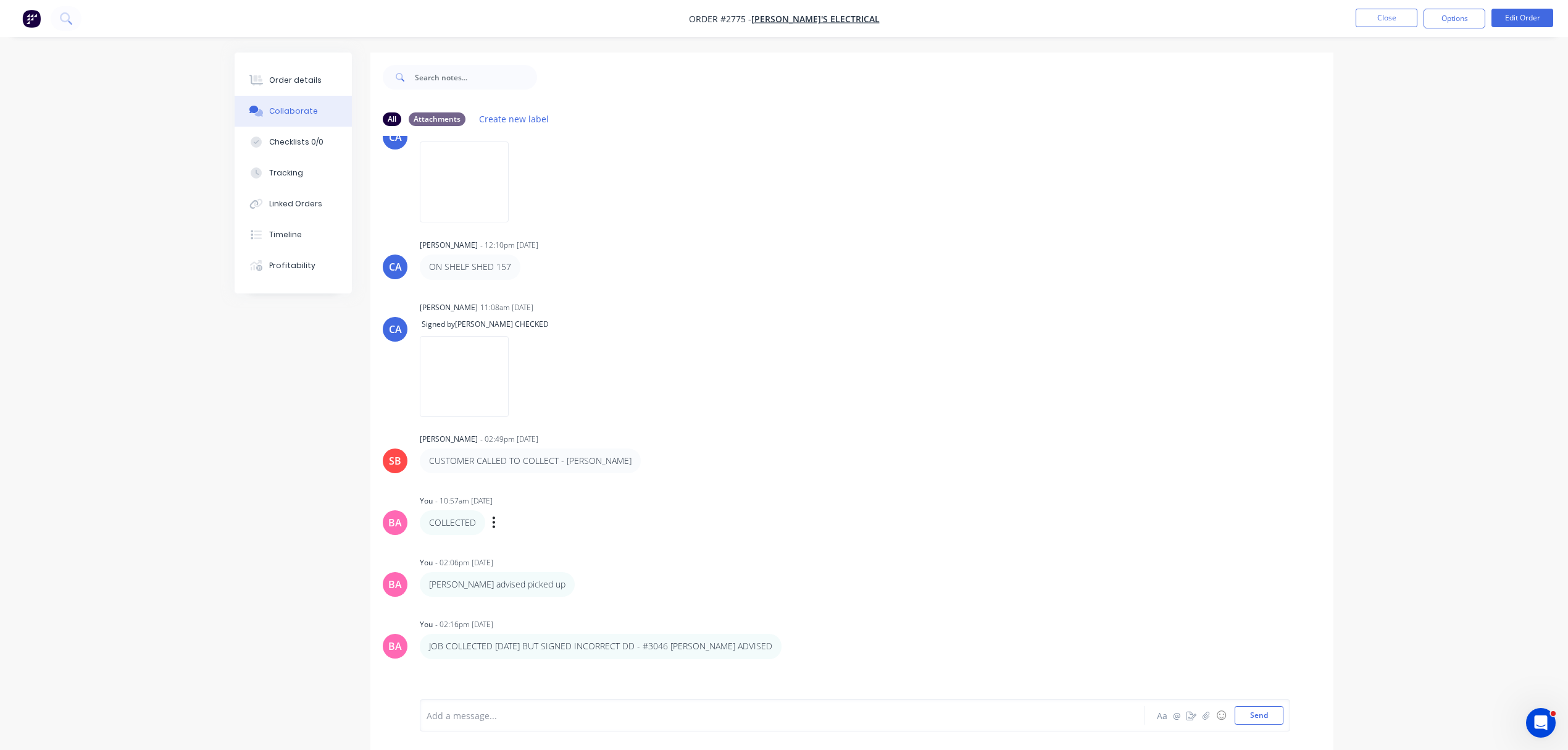
scroll to position [589, 0]
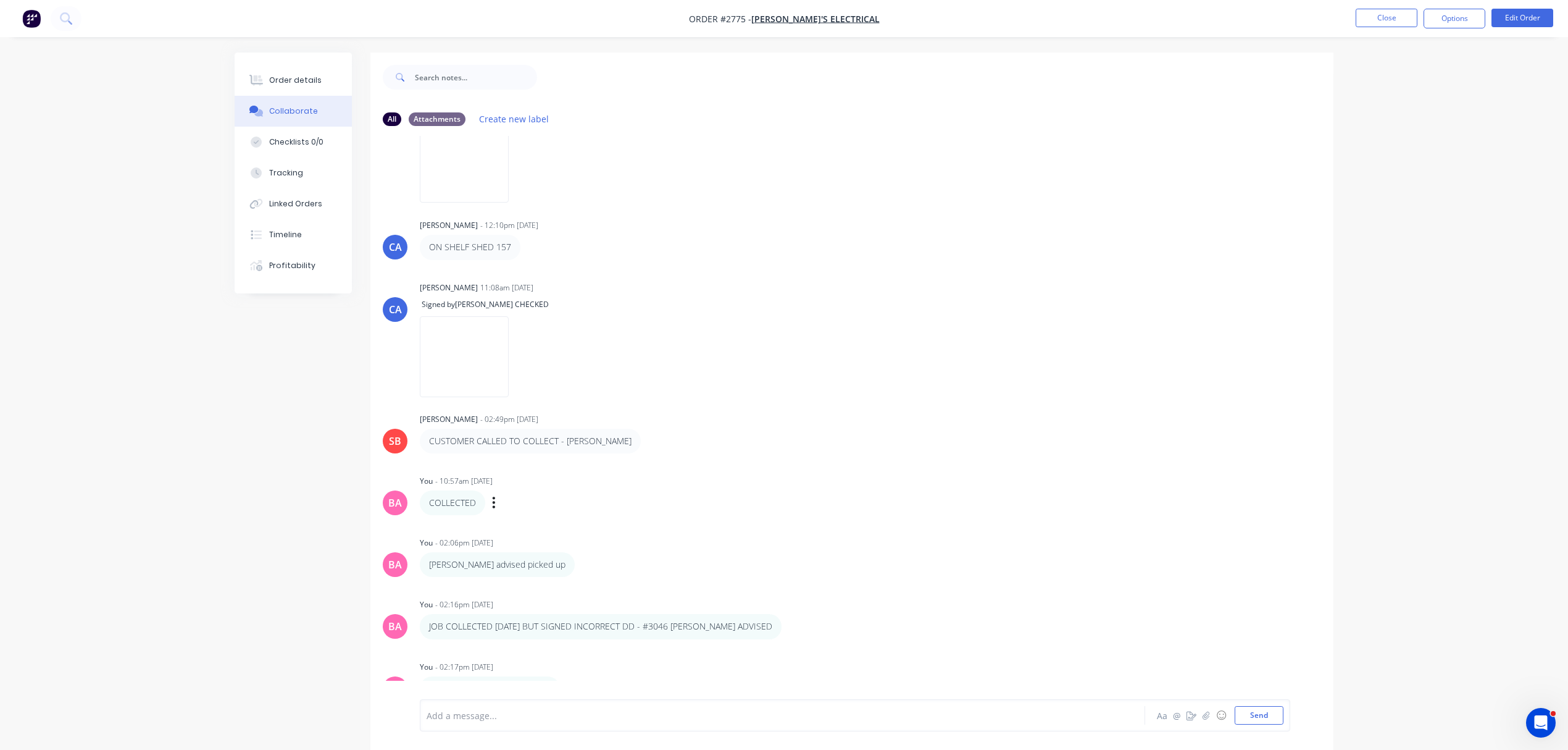
click at [924, 497] on div "BA You - 10:57am 25/09/25 COLLECTED Labels Edit Delete" at bounding box center [852, 494] width 963 height 43
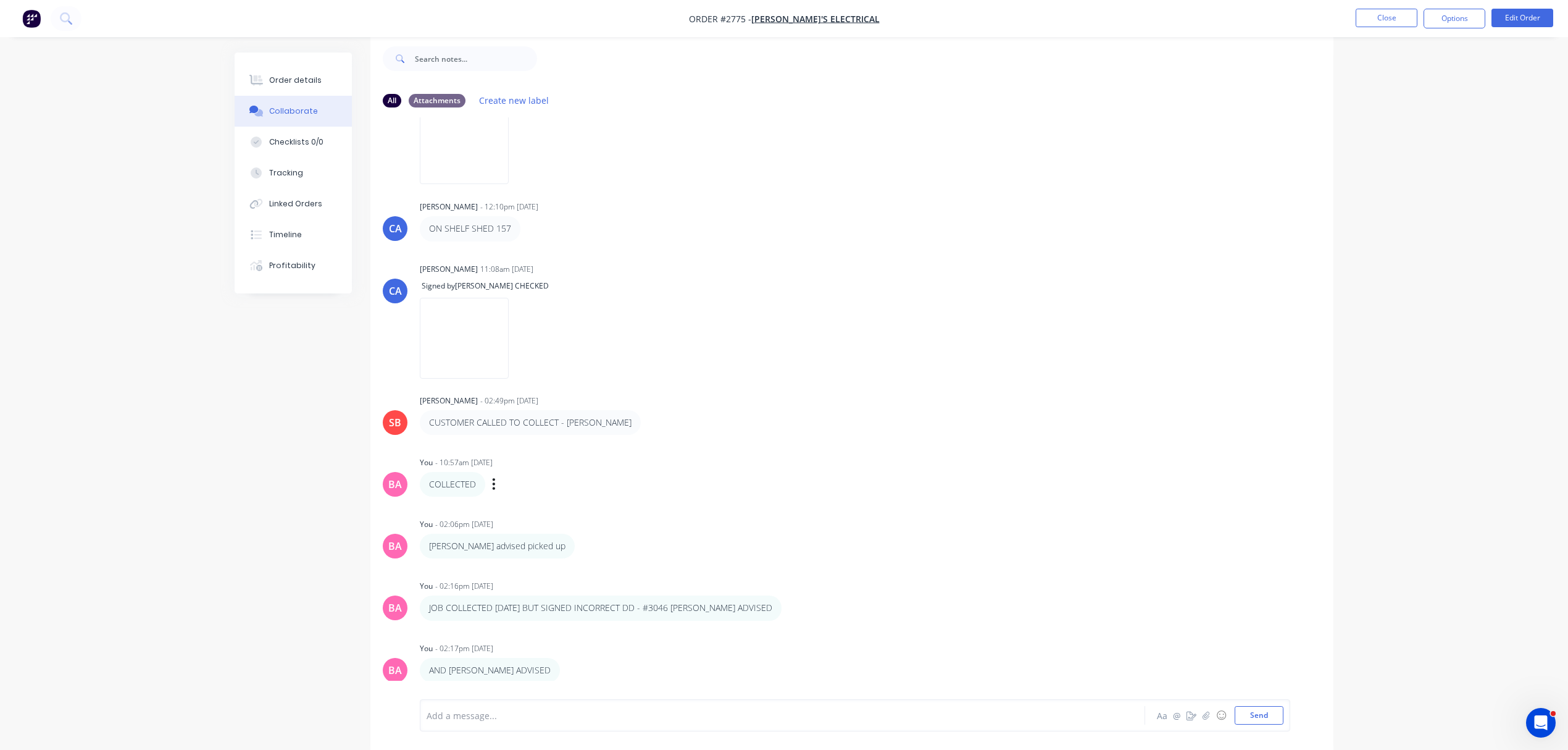
scroll to position [20, 0]
click at [494, 480] on icon "button" at bounding box center [494, 484] width 3 height 14
click at [519, 525] on button "Delete" at bounding box center [539, 526] width 78 height 20
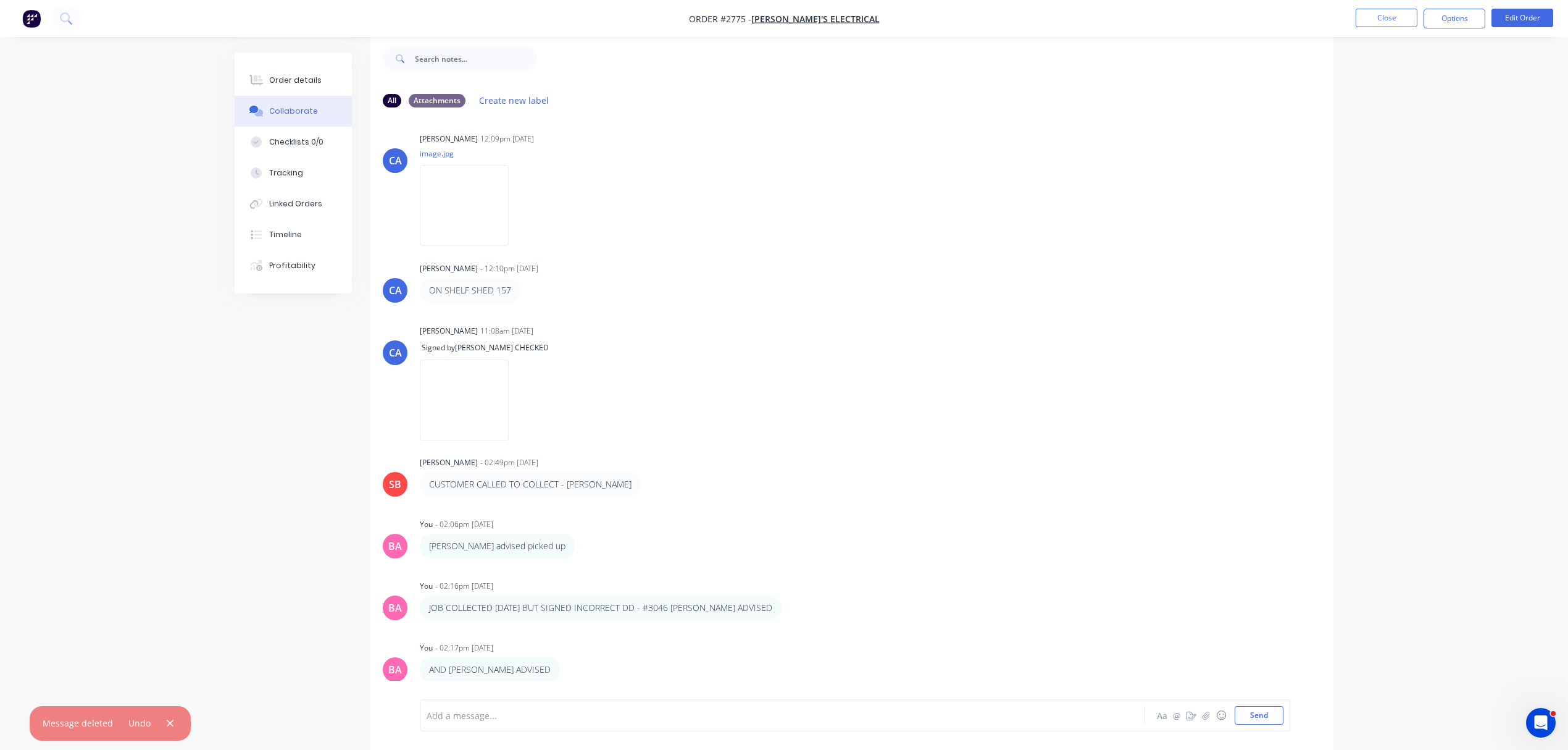
click at [716, 498] on div "SB Sandra Booker - 09:17am 29/08/25 From: Thomas Wasiel <tomw@brandons.com.au> …" at bounding box center [852, 399] width 963 height 564
click at [496, 714] on div at bounding box center [748, 716] width 642 height 13
click at [477, 716] on div at bounding box center [748, 716] width 642 height 13
click at [1255, 715] on button "Send" at bounding box center [1259, 715] width 49 height 18
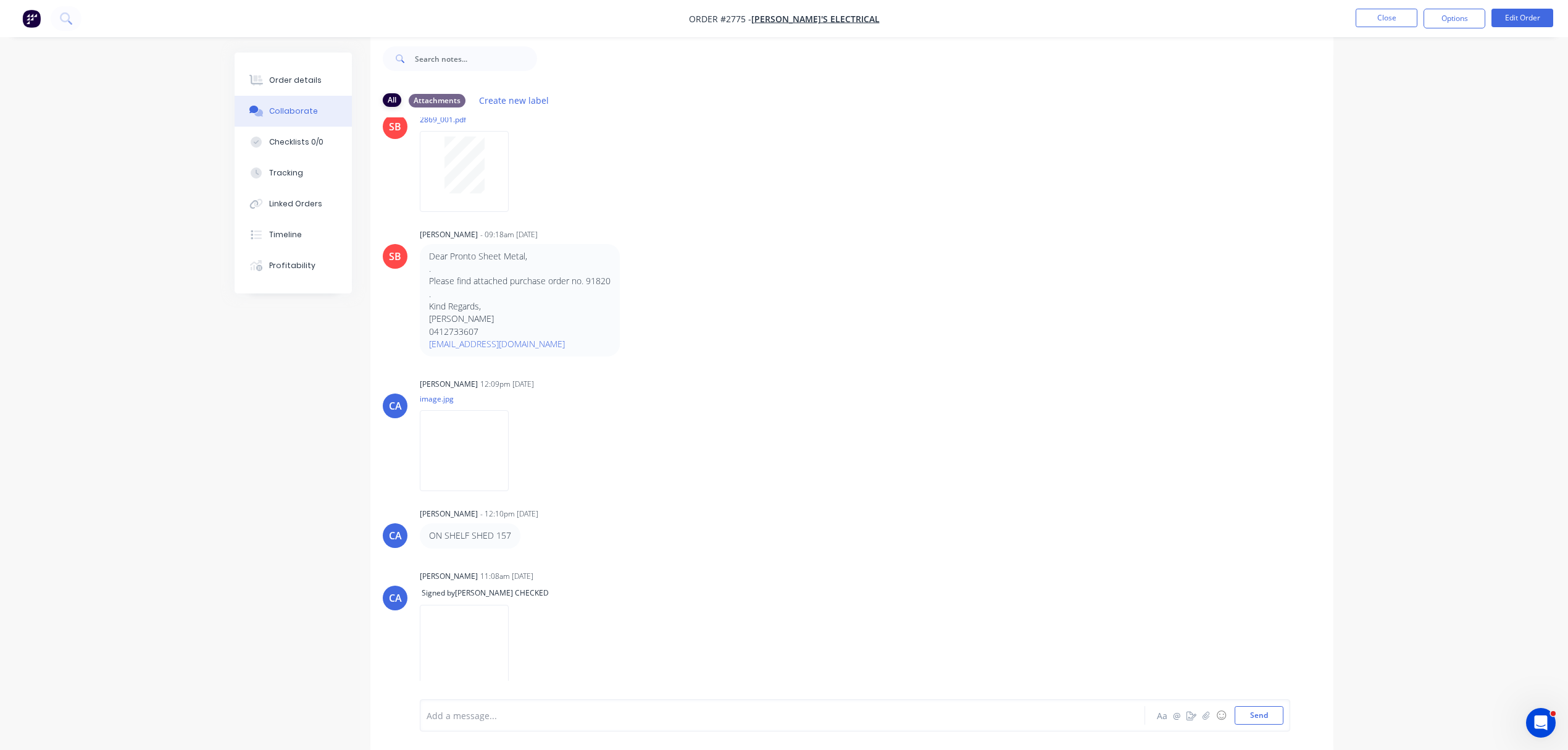
scroll to position [205, 0]
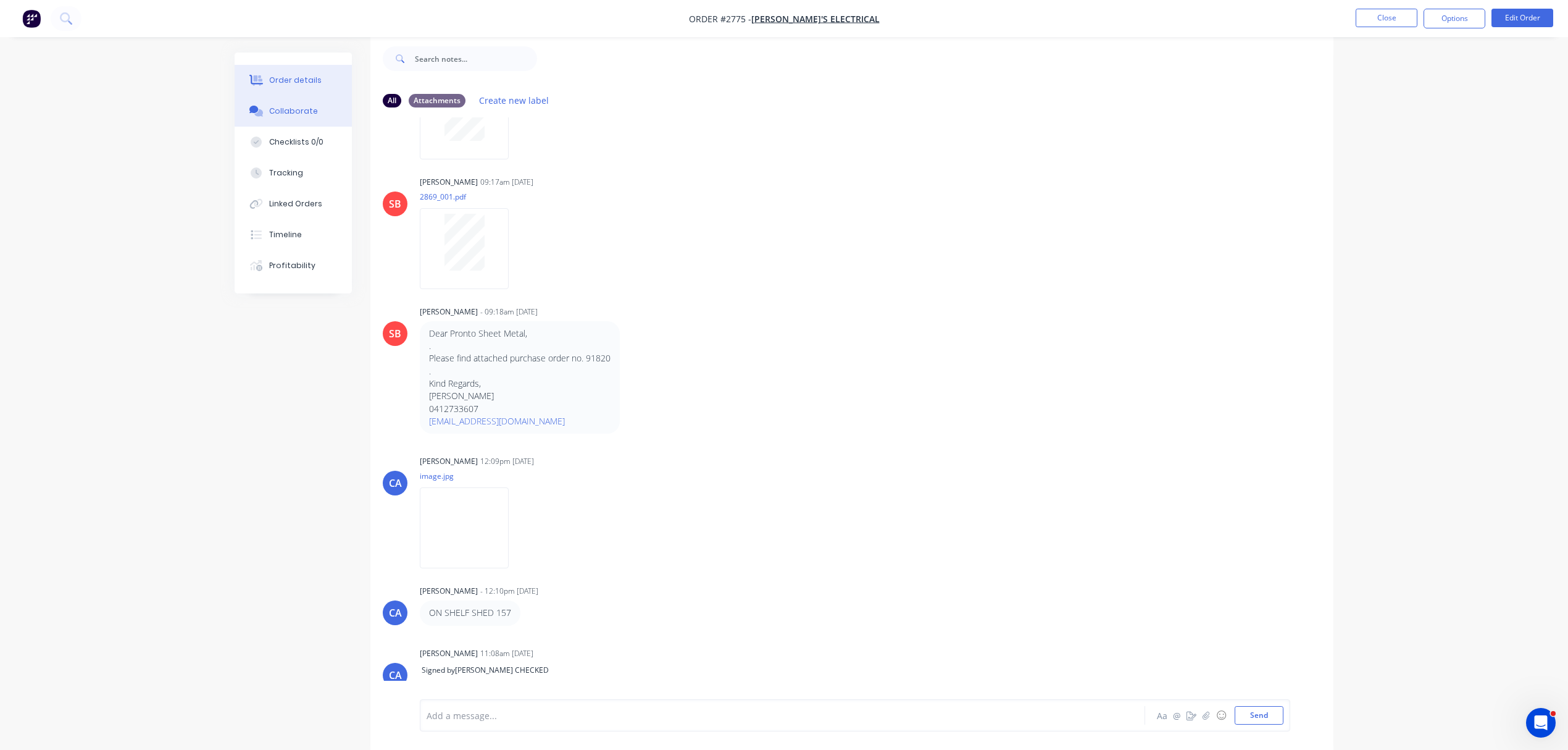
click at [289, 75] on div "Order details" at bounding box center [296, 80] width 53 height 11
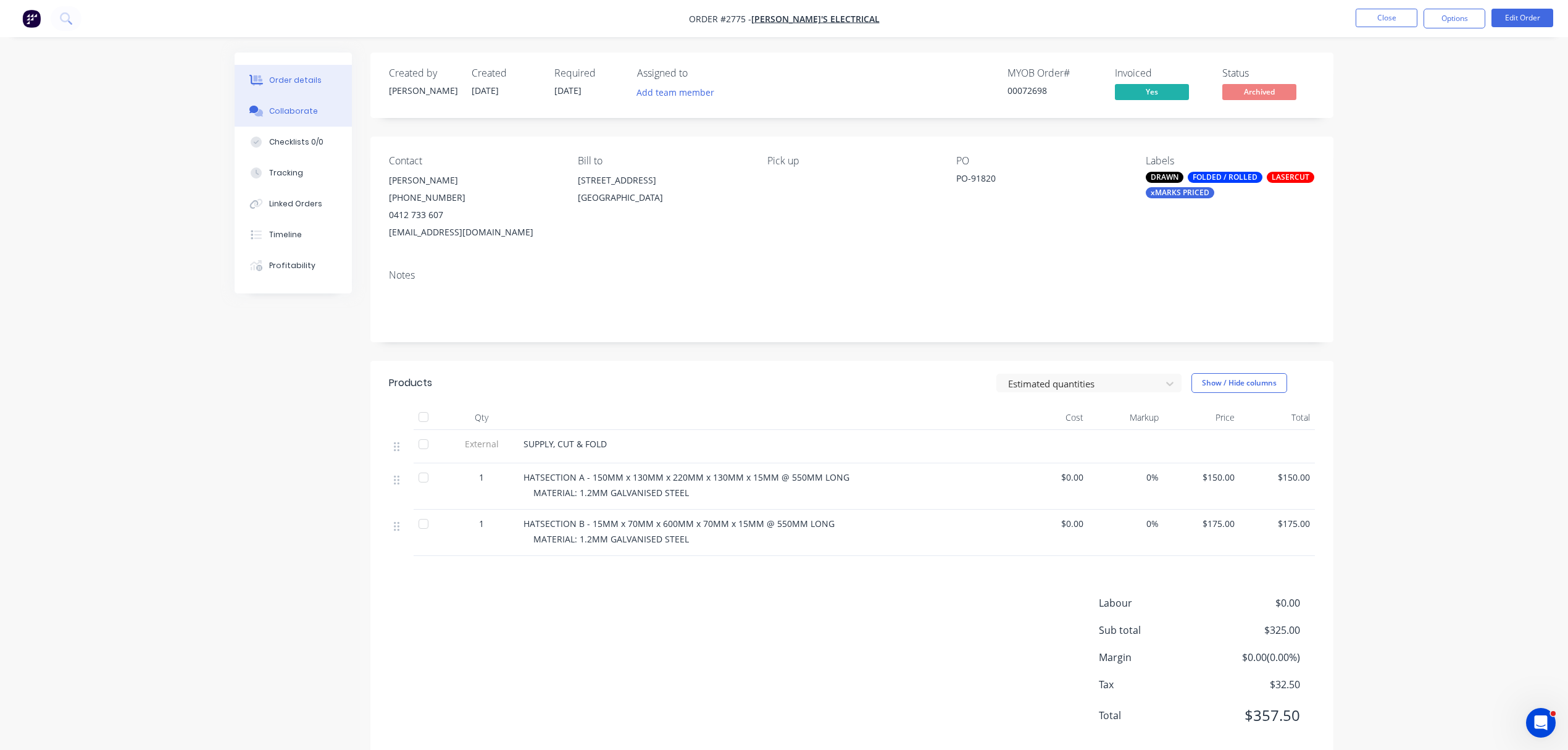
click at [297, 111] on div "Collaborate" at bounding box center [294, 111] width 49 height 11
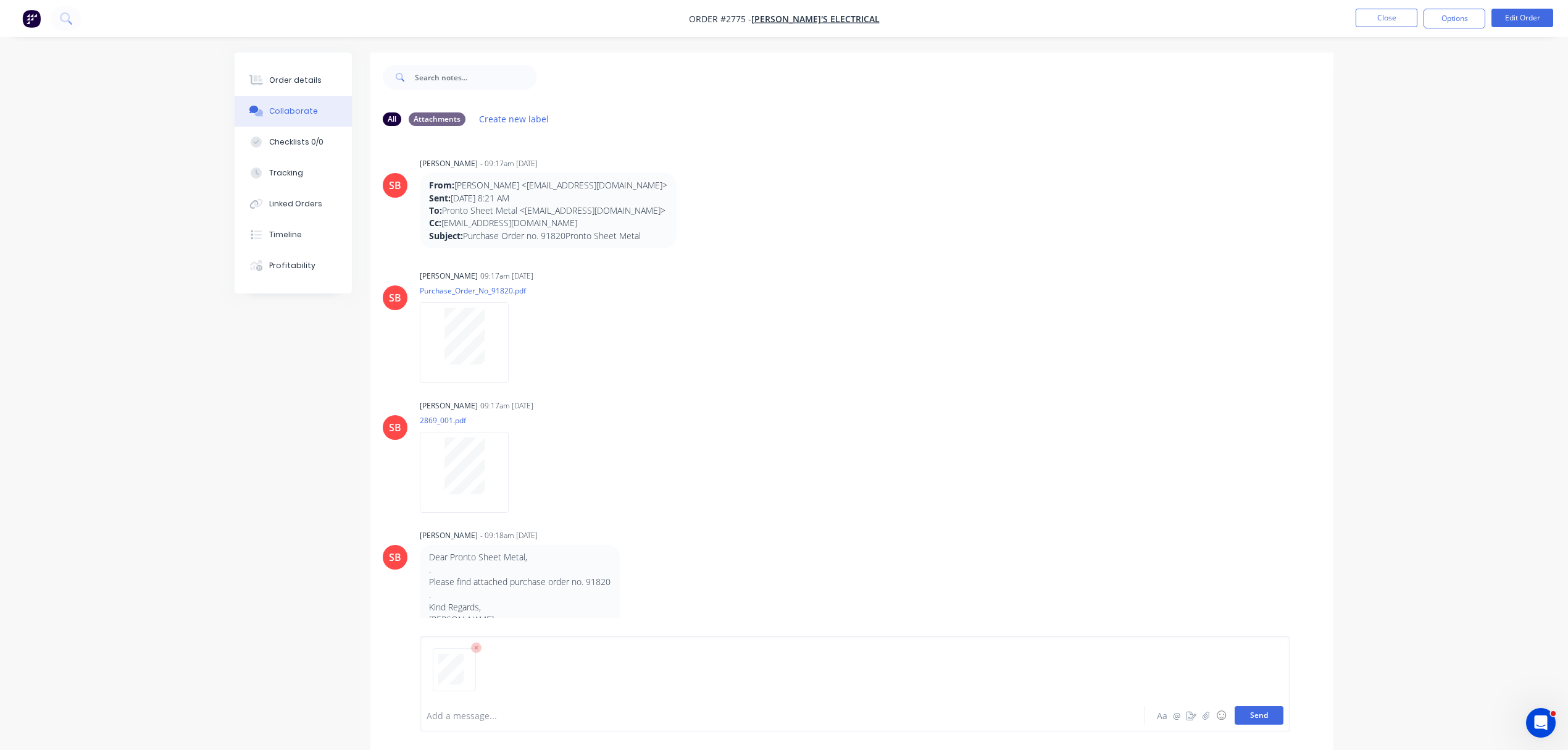
click at [1256, 711] on button "Send" at bounding box center [1259, 715] width 49 height 18
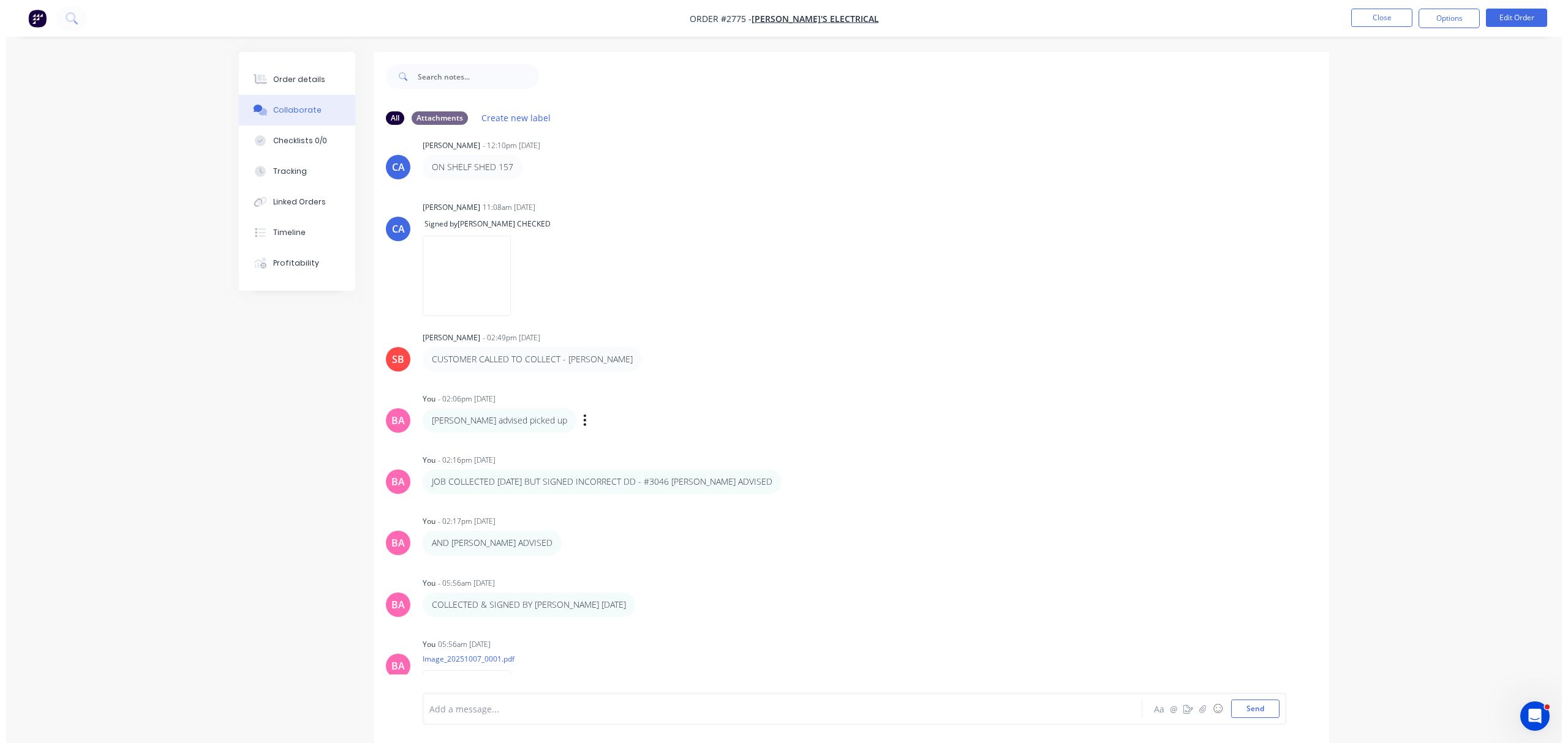
scroll to position [724, 0]
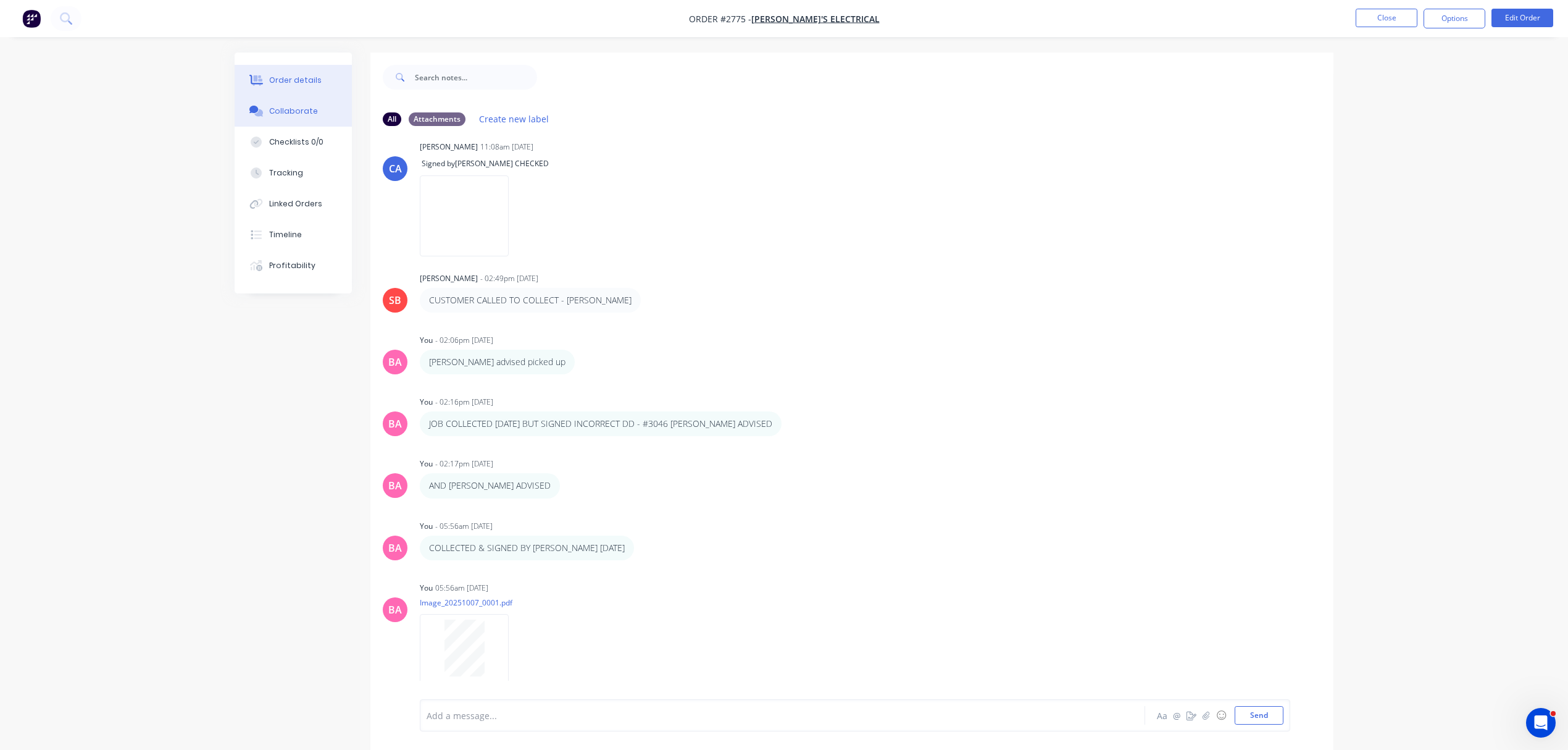
click at [314, 78] on div "Order details" at bounding box center [296, 80] width 53 height 11
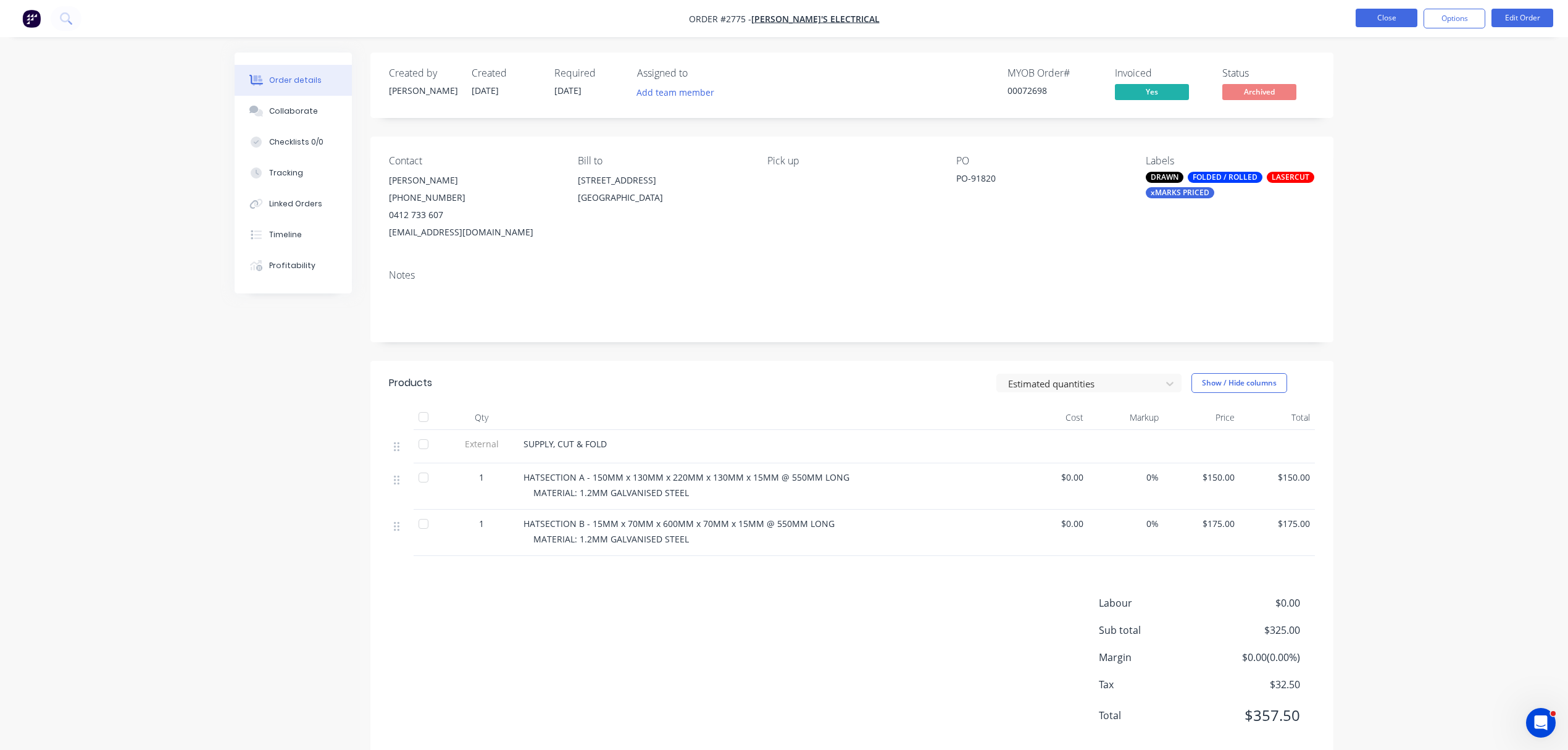
click at [1380, 16] on button "Close" at bounding box center [1386, 18] width 61 height 18
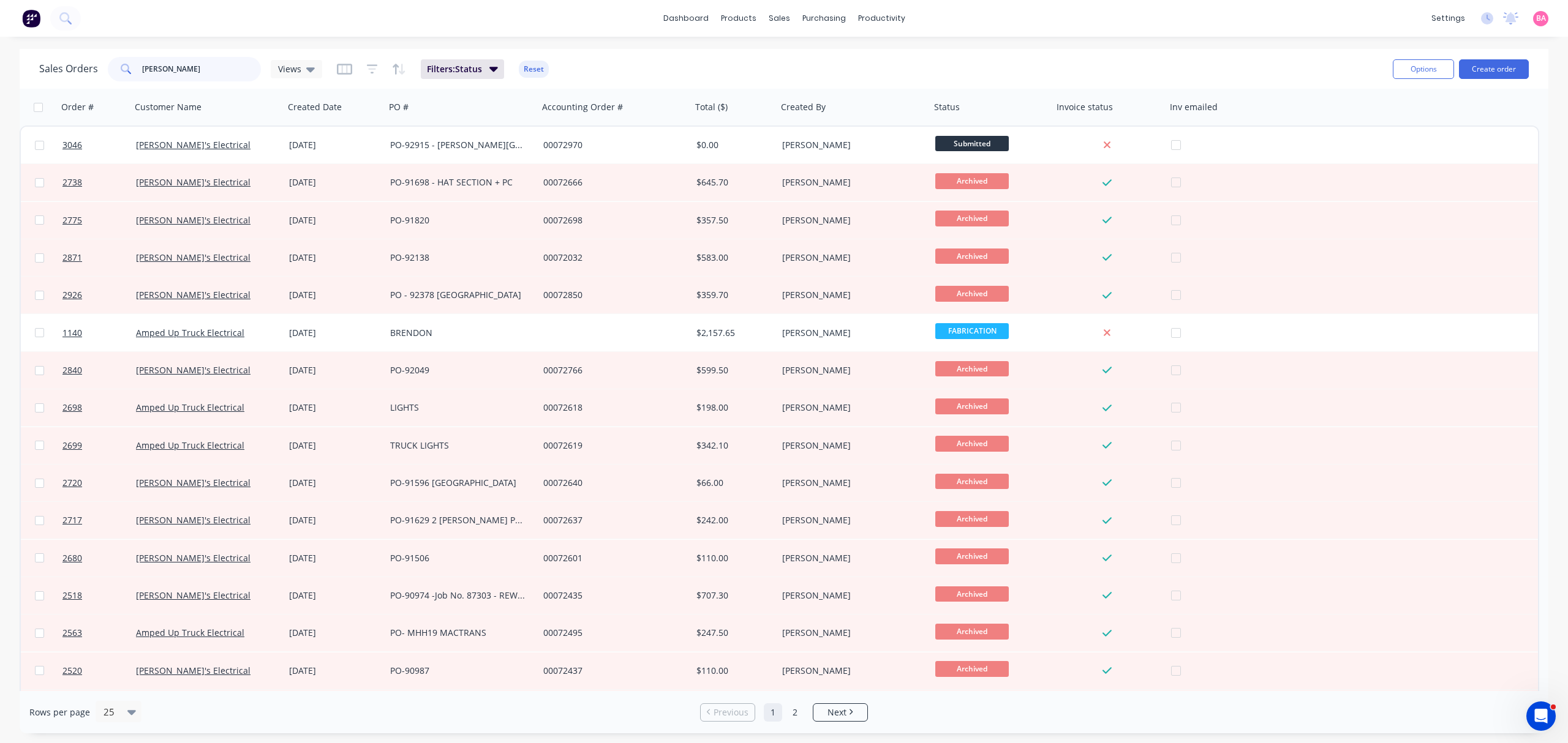
drag, startPoint x: 186, startPoint y: 65, endPoint x: 92, endPoint y: 62, distance: 94.0
click at [92, 62] on div "Sales Orders BRANDON Views" at bounding box center [181, 69] width 283 height 25
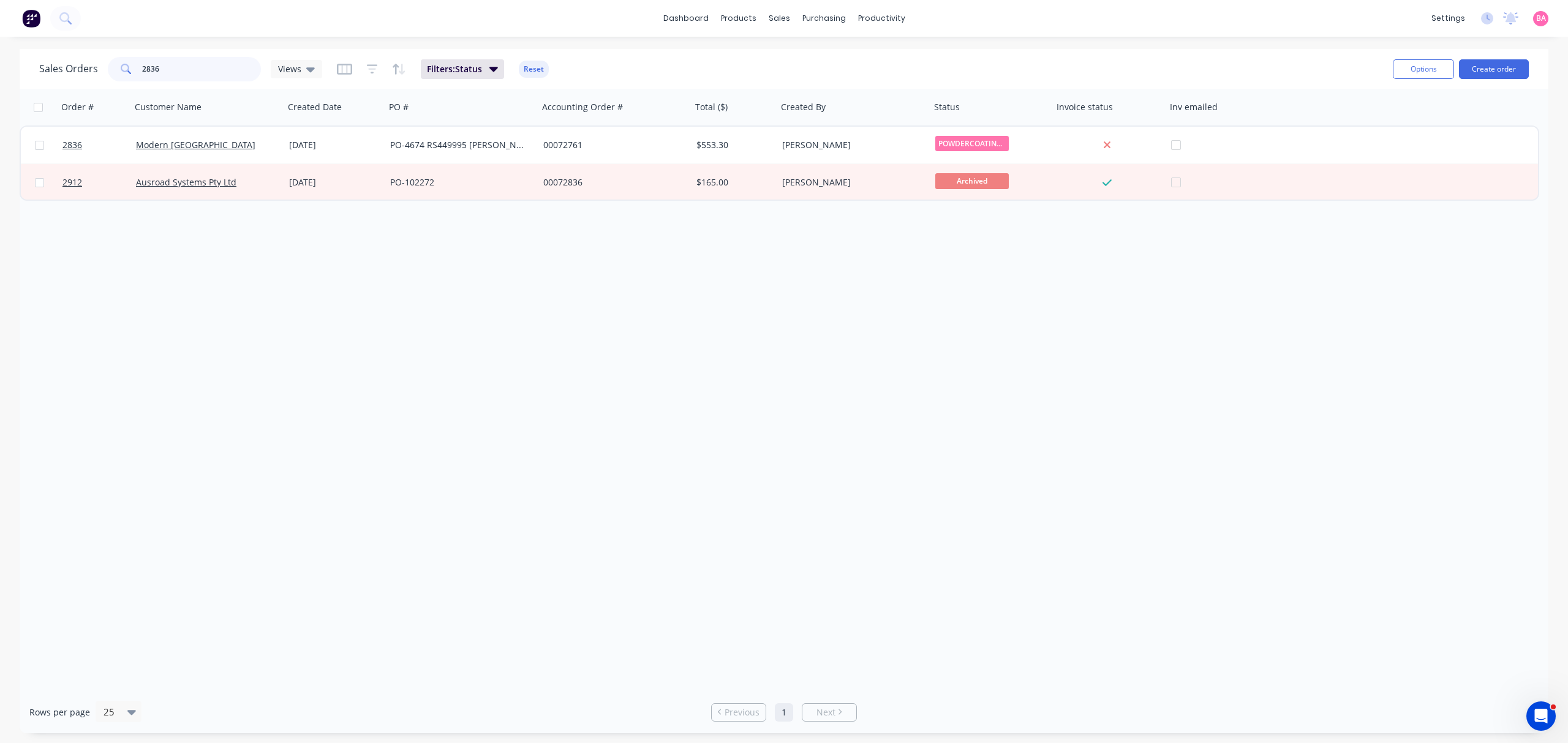
drag, startPoint x: 180, startPoint y: 68, endPoint x: -66, endPoint y: 43, distance: 247.3
click at [0, 43] on html "dashboard products sales purchasing productivity dashboard products Product Cat…" at bounding box center [784, 372] width 1568 height 743
type input "2775"
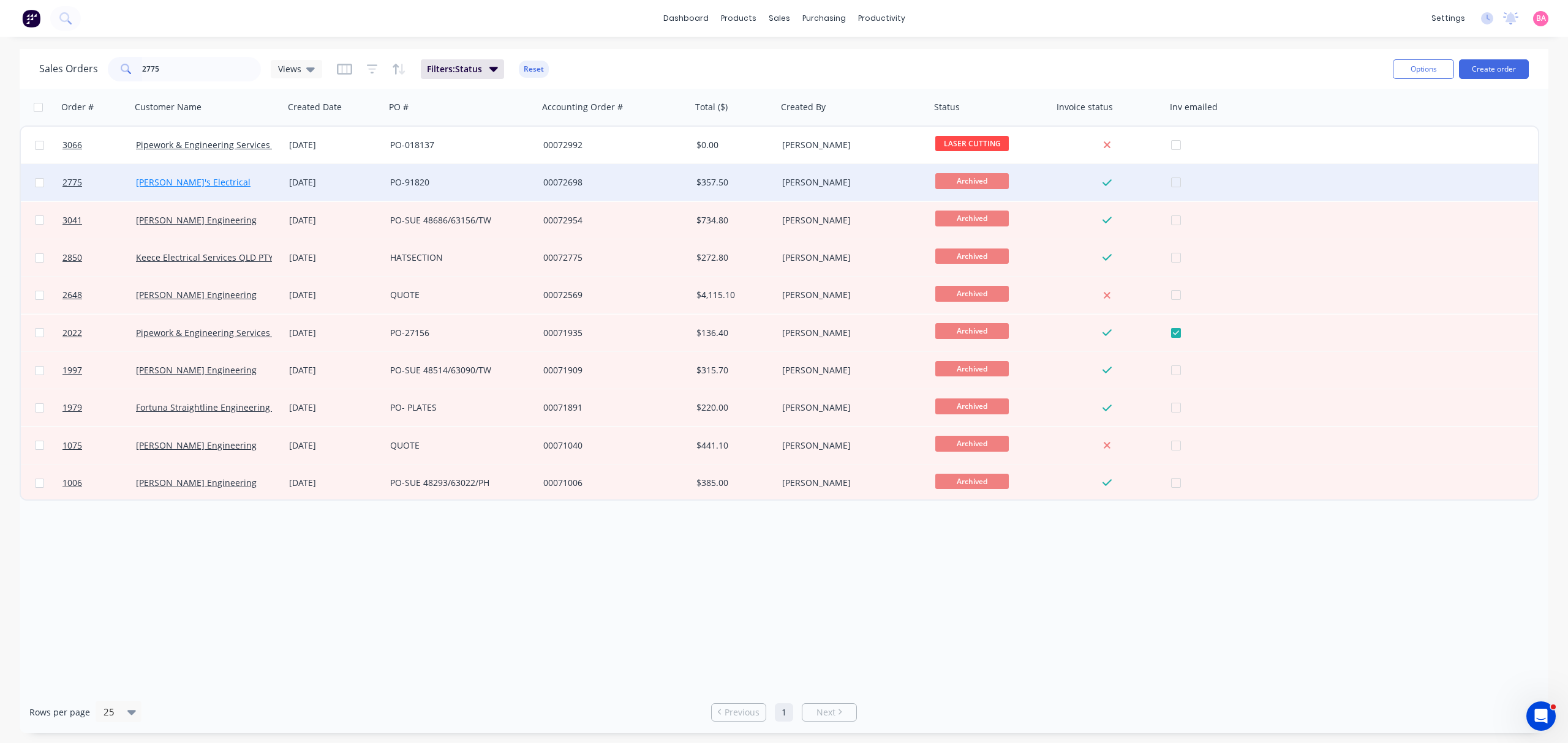
click at [160, 179] on link "[PERSON_NAME]'s Electrical" at bounding box center [193, 181] width 115 height 11
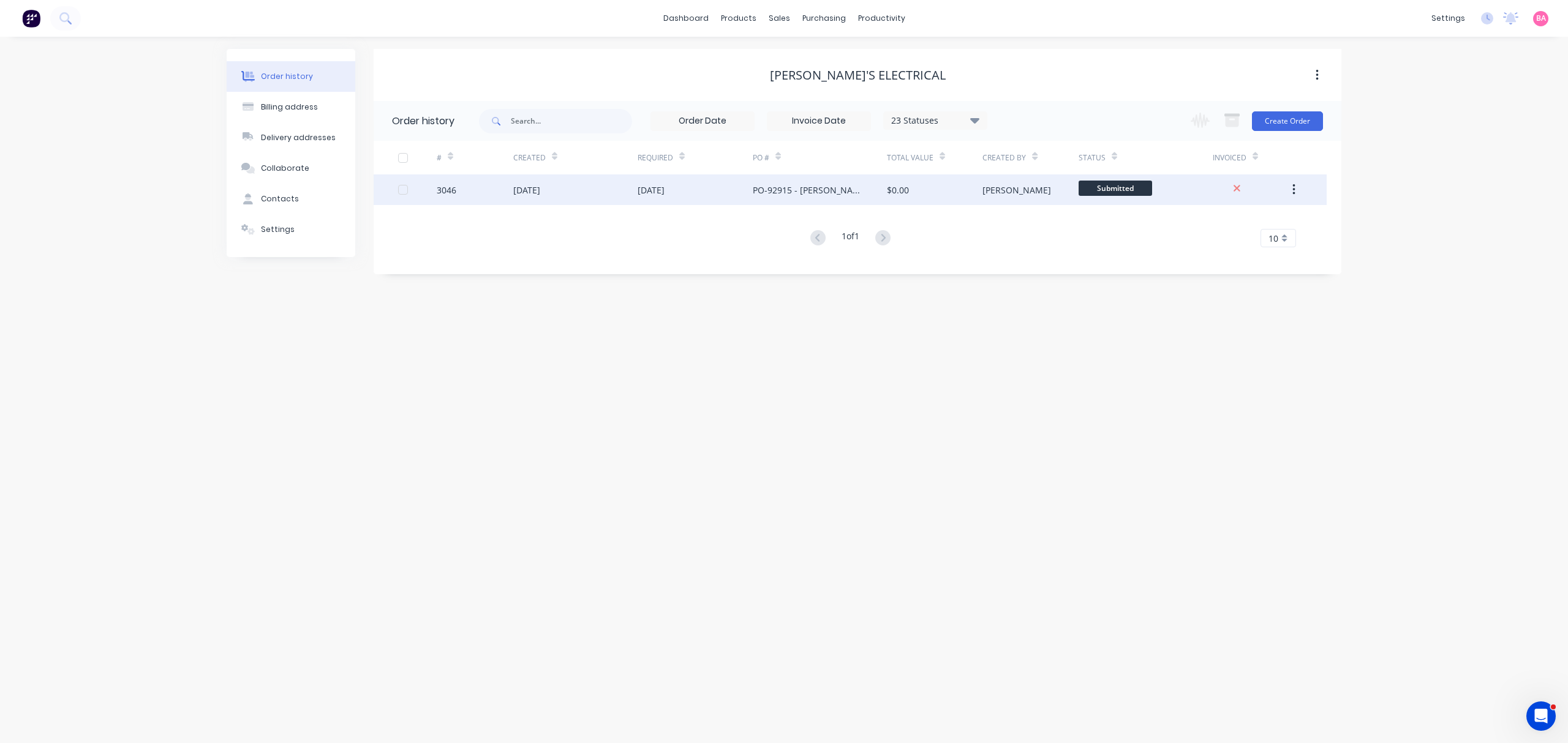
click at [454, 184] on div "3046" at bounding box center [446, 189] width 19 height 13
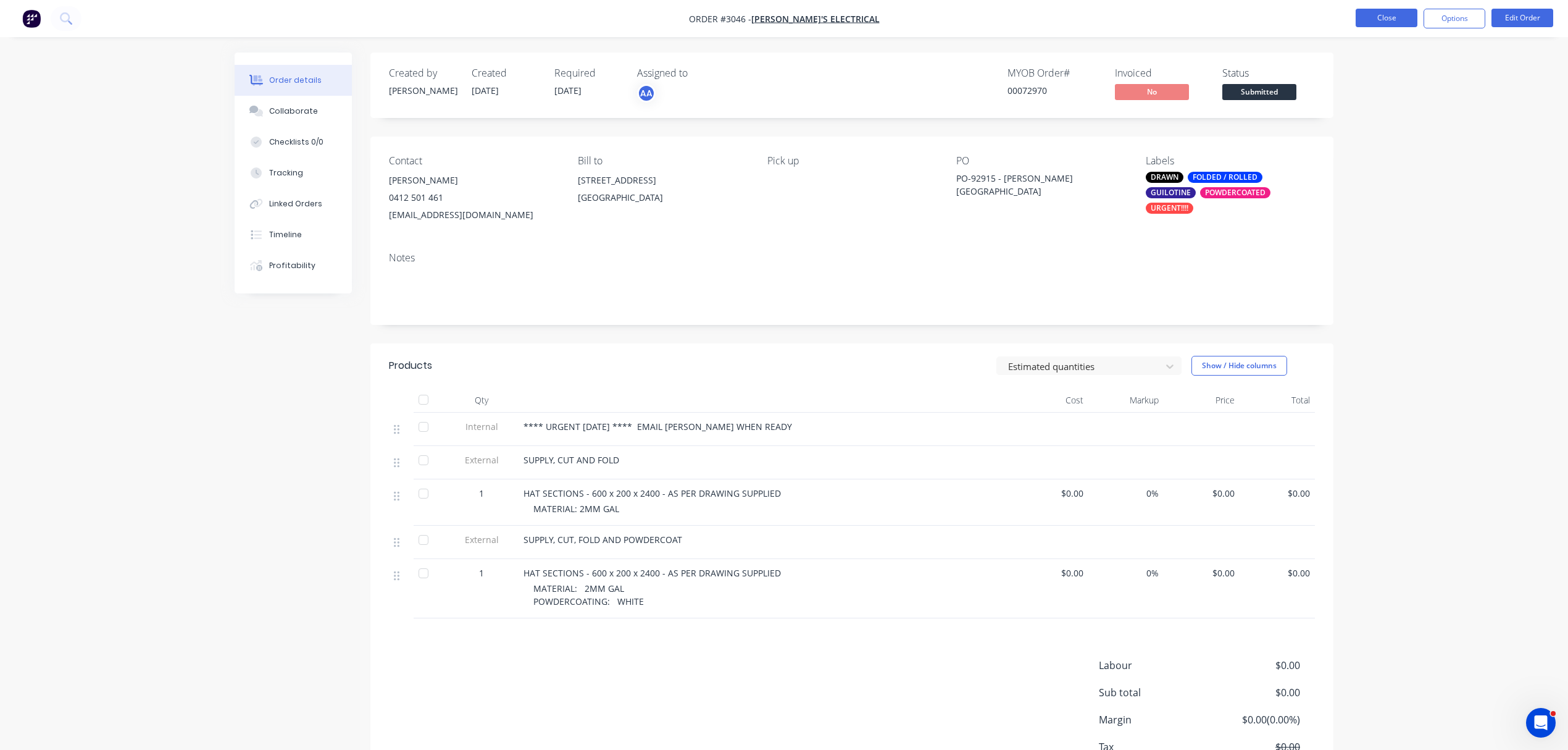
click at [1380, 18] on button "Close" at bounding box center [1386, 18] width 61 height 18
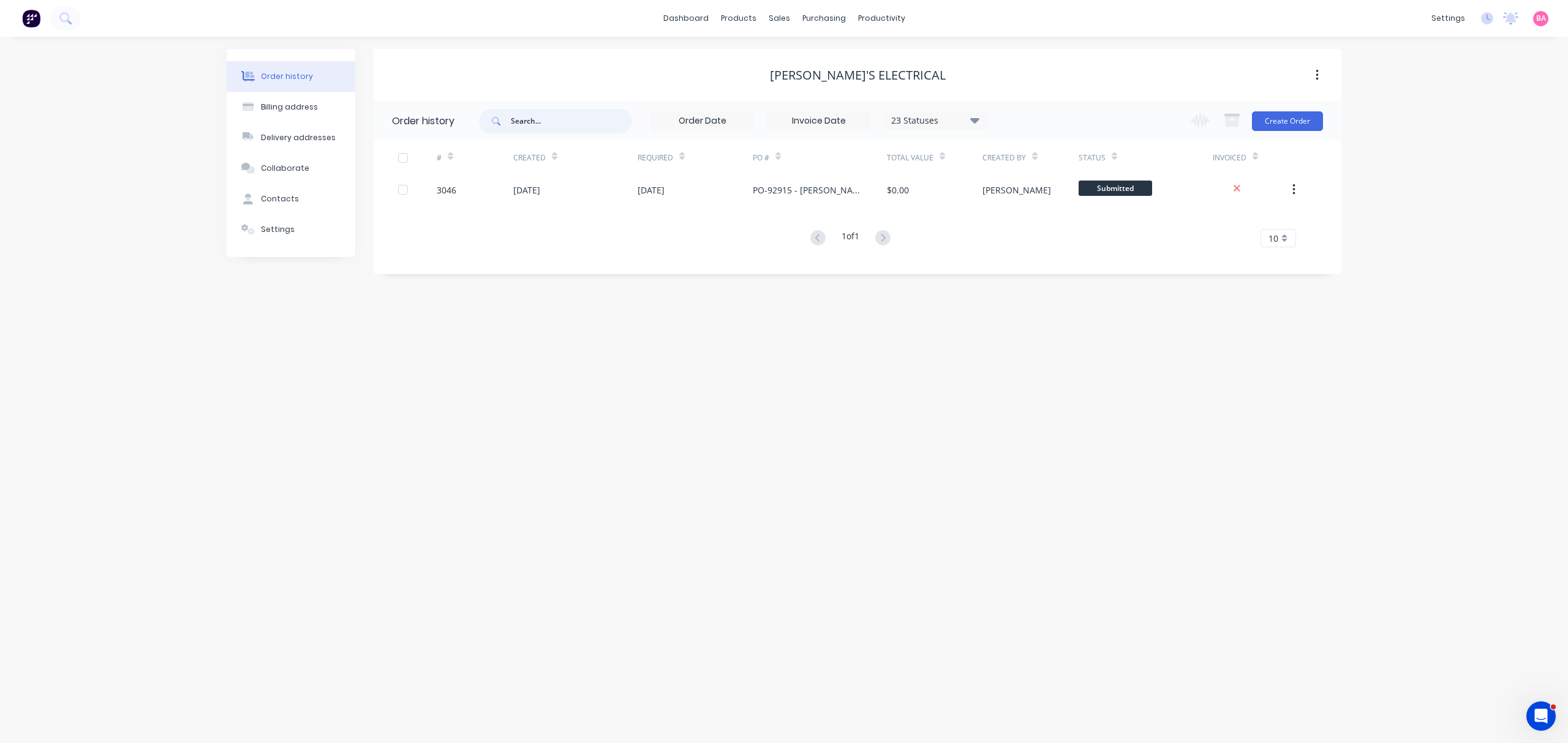
click at [550, 115] on input "text" at bounding box center [571, 121] width 121 height 25
type input "2775"
drag, startPoint x: 550, startPoint y: 115, endPoint x: 494, endPoint y: 127, distance: 57.3
click at [494, 127] on div "2775" at bounding box center [555, 121] width 153 height 25
type input "3046"
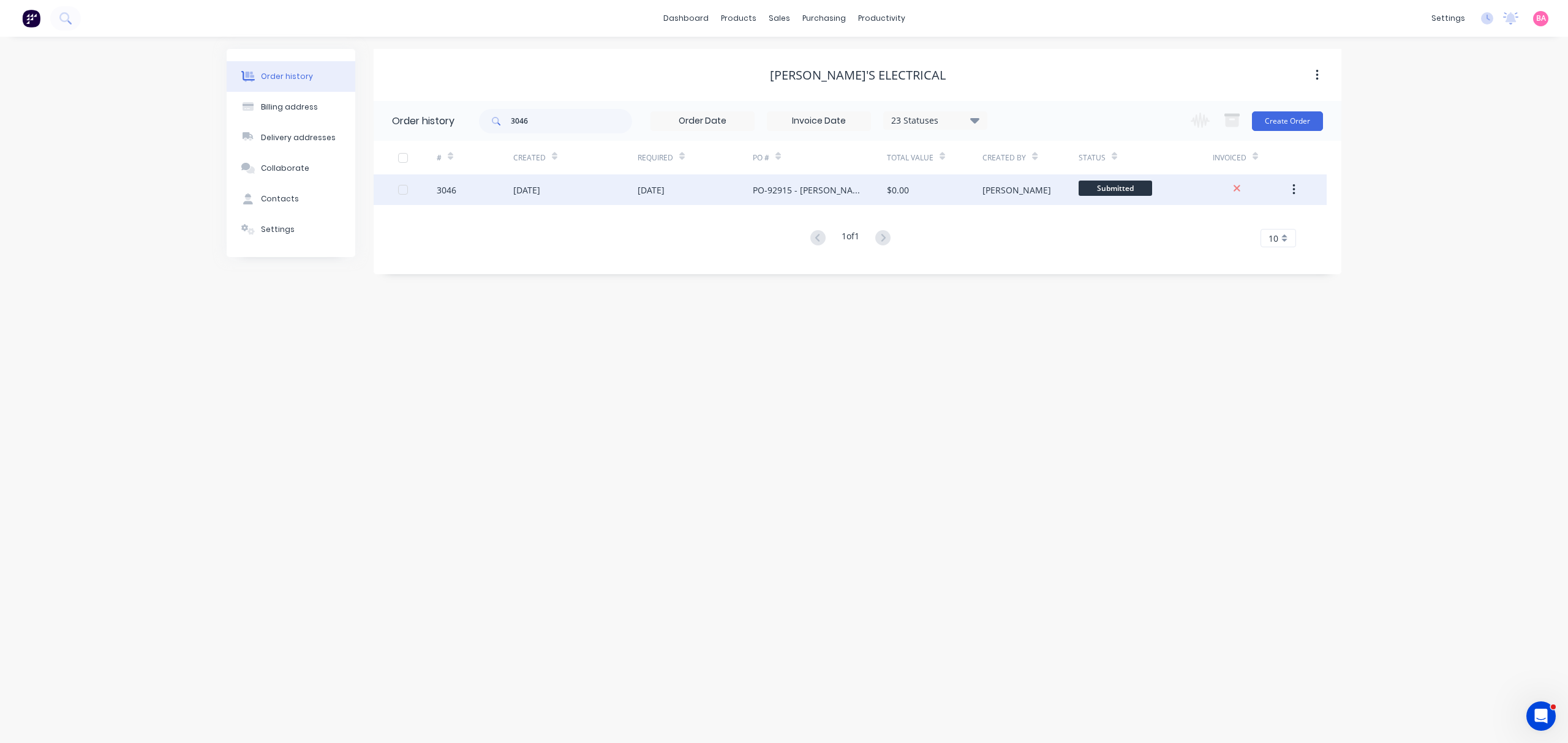
click at [442, 189] on div "3046" at bounding box center [446, 189] width 19 height 13
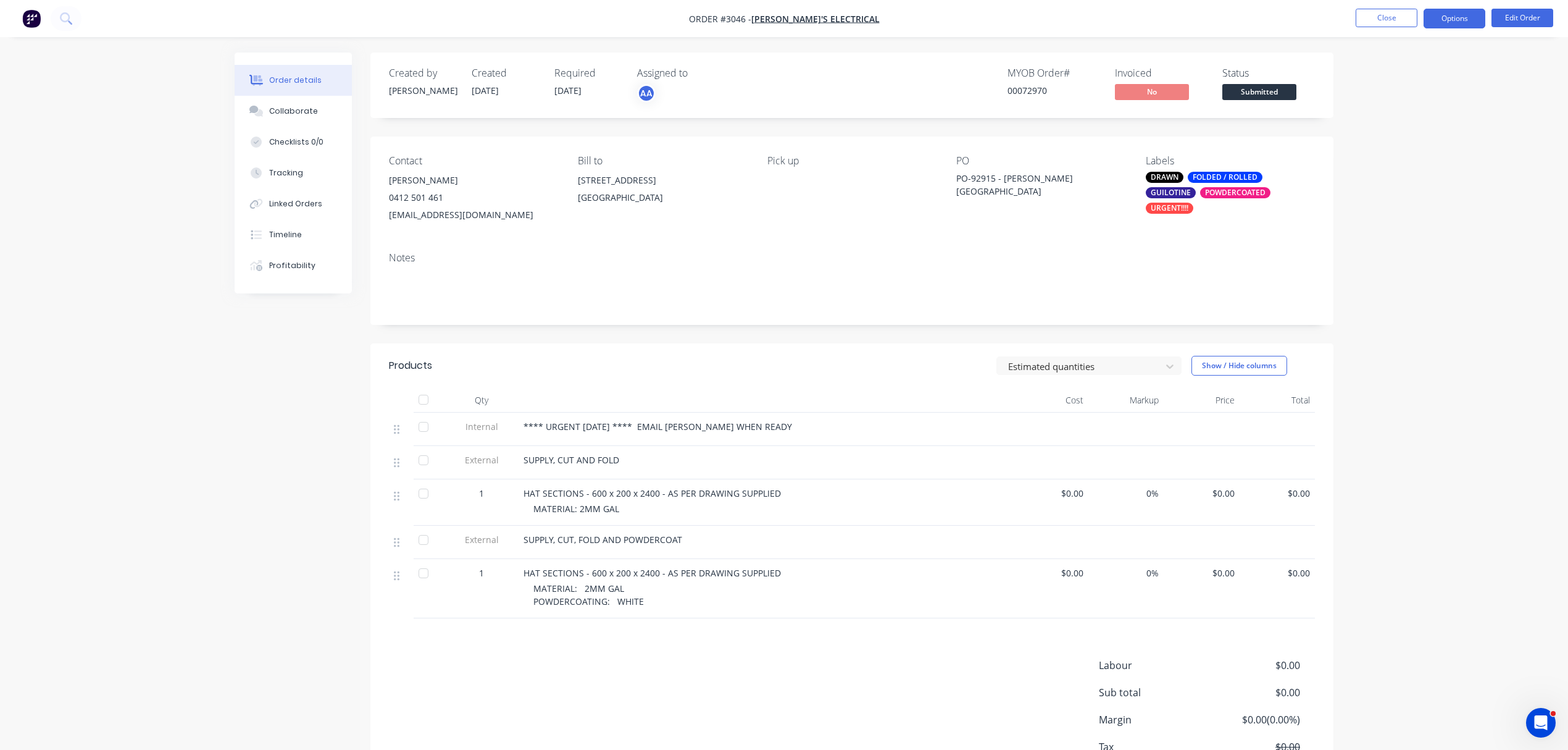
click at [1456, 12] on button "Options" at bounding box center [1454, 18] width 61 height 20
click at [1380, 151] on div "Work Order" at bounding box center [1417, 149] width 113 height 18
click at [1388, 22] on button "Close" at bounding box center [1386, 18] width 61 height 18
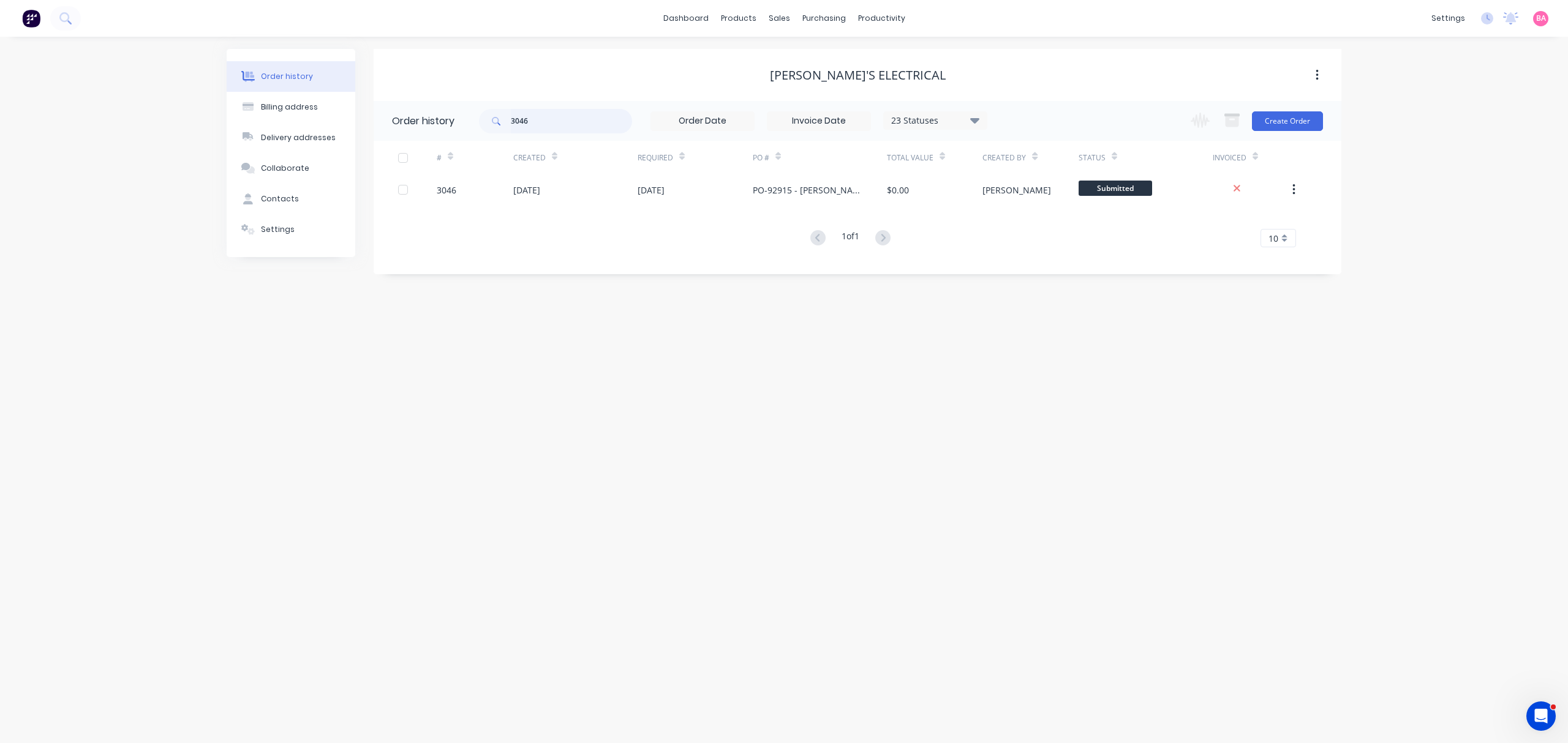
click at [561, 125] on input "3046" at bounding box center [571, 121] width 121 height 25
type input "3"
type input "2775"
click at [821, 59] on div "Sales Orders" at bounding box center [824, 59] width 50 height 11
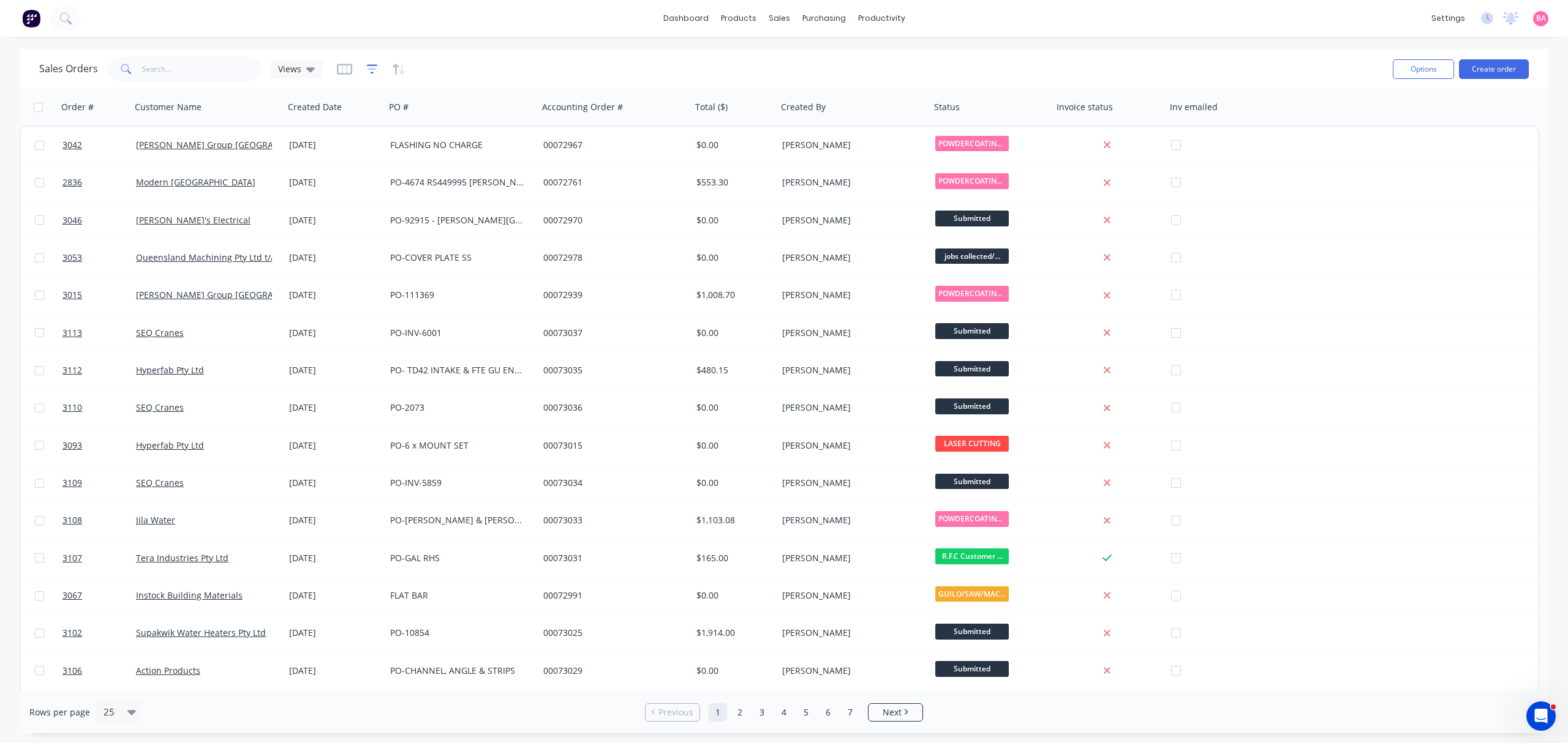
click at [373, 67] on icon "button" at bounding box center [372, 69] width 11 height 12
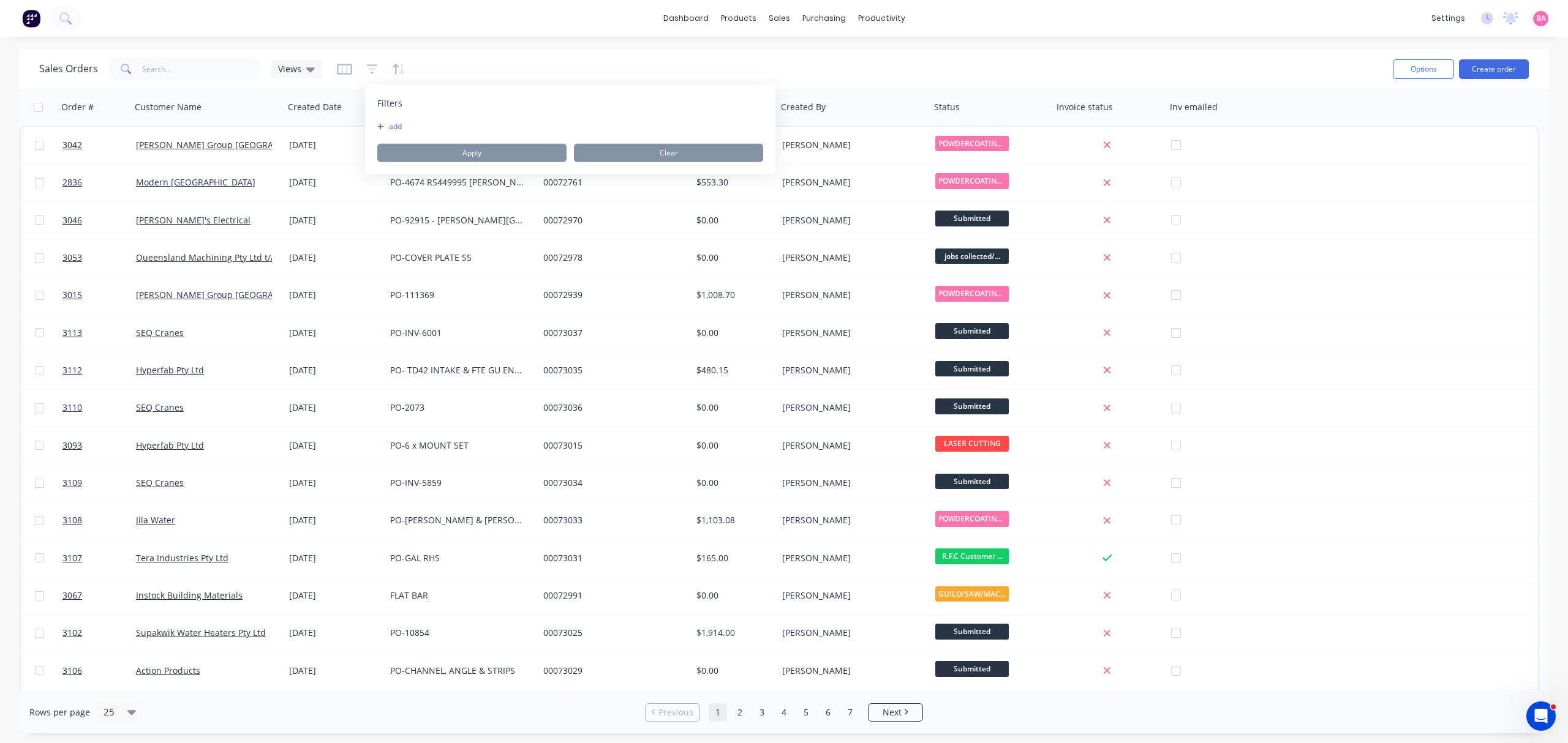
click at [390, 122] on button "add" at bounding box center [393, 127] width 31 height 10
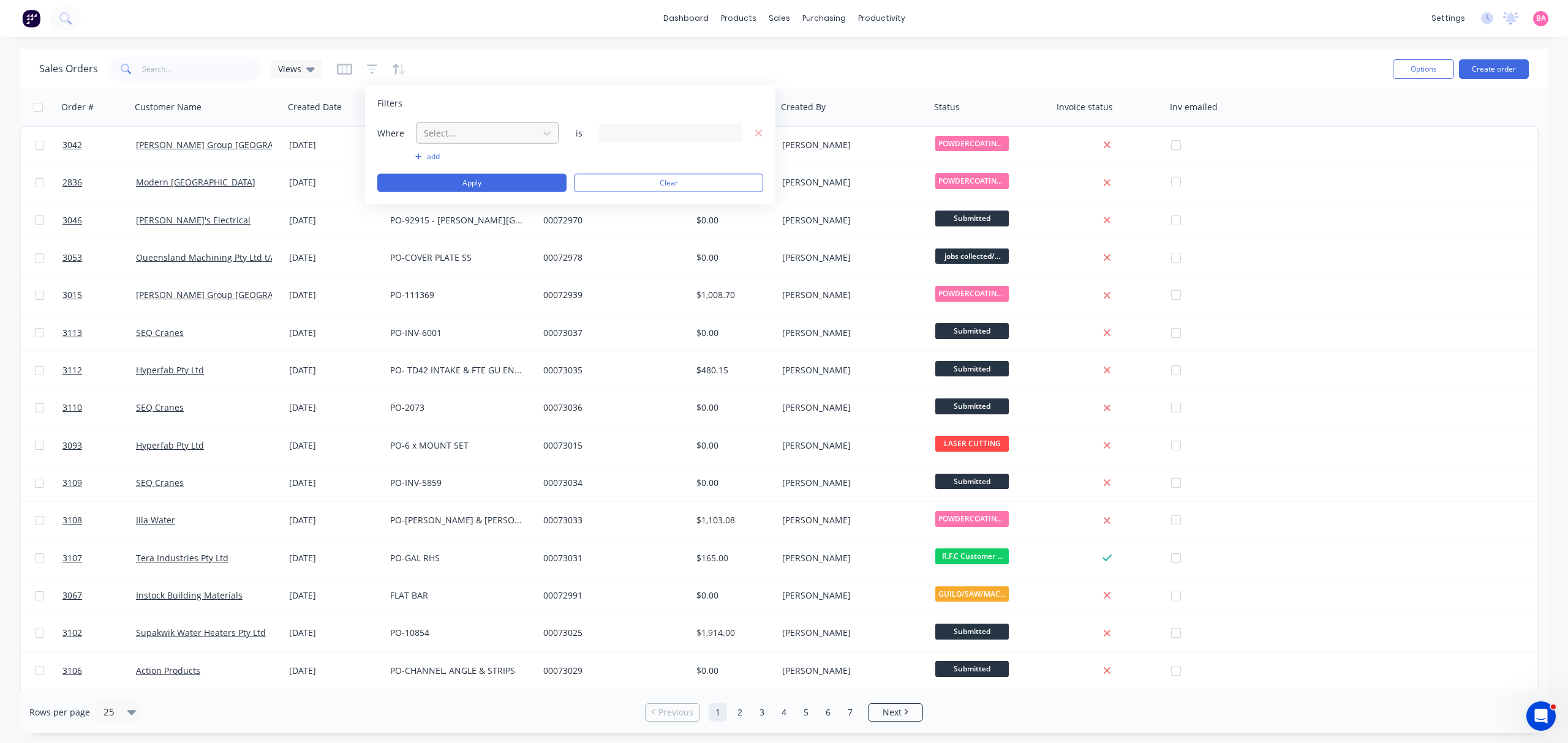
click at [504, 135] on div at bounding box center [478, 133] width 110 height 15
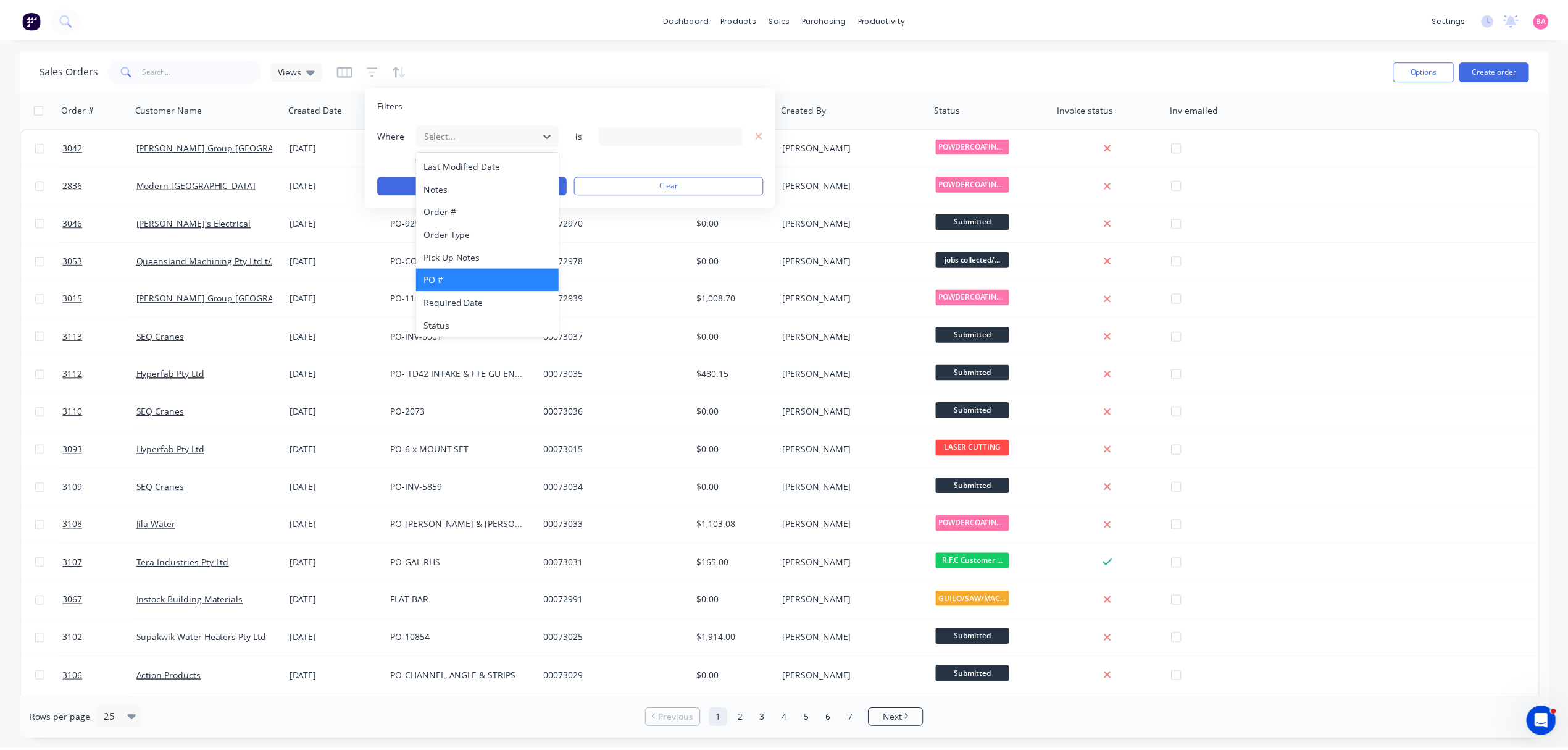
scroll to position [322, 0]
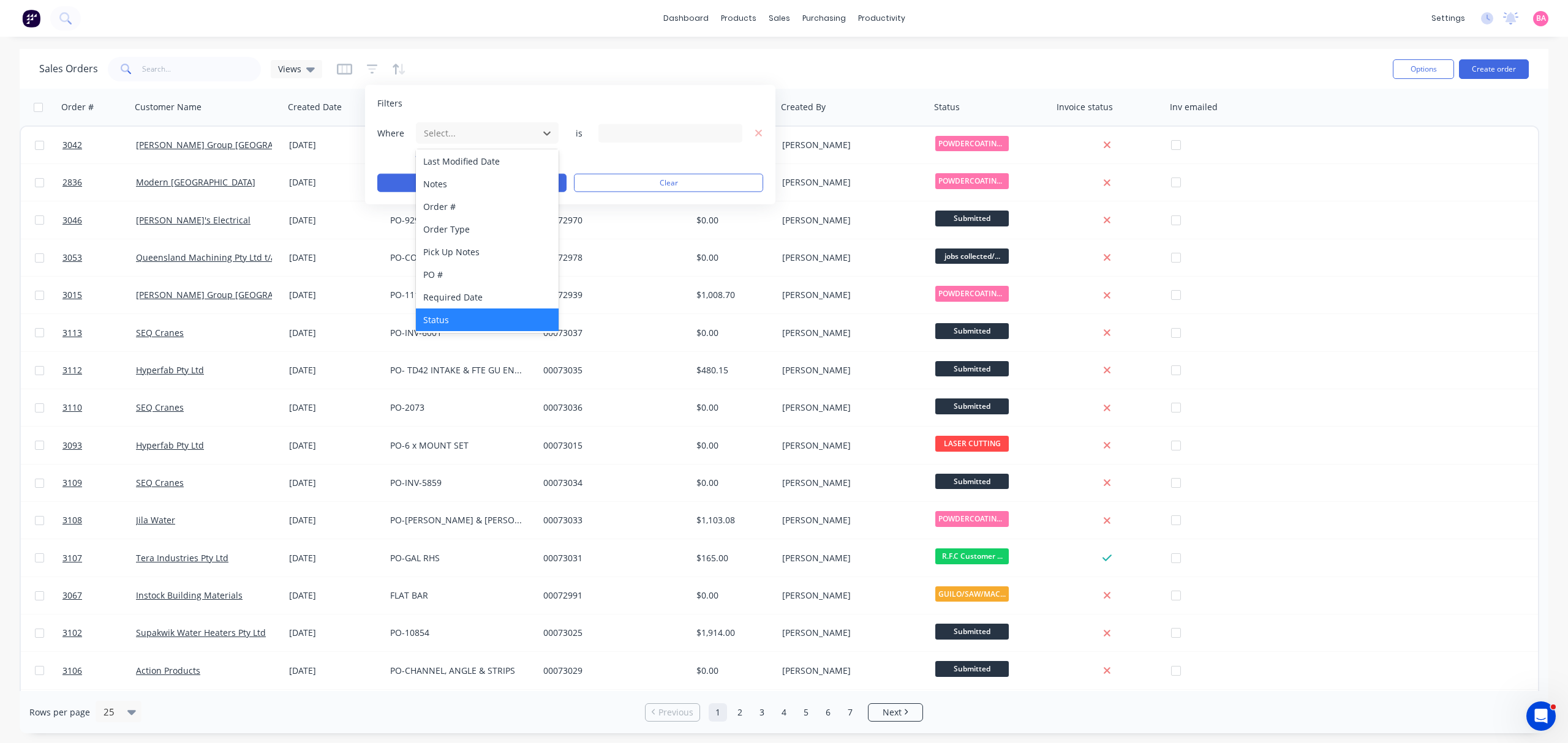
click at [443, 315] on div "Status" at bounding box center [487, 320] width 142 height 23
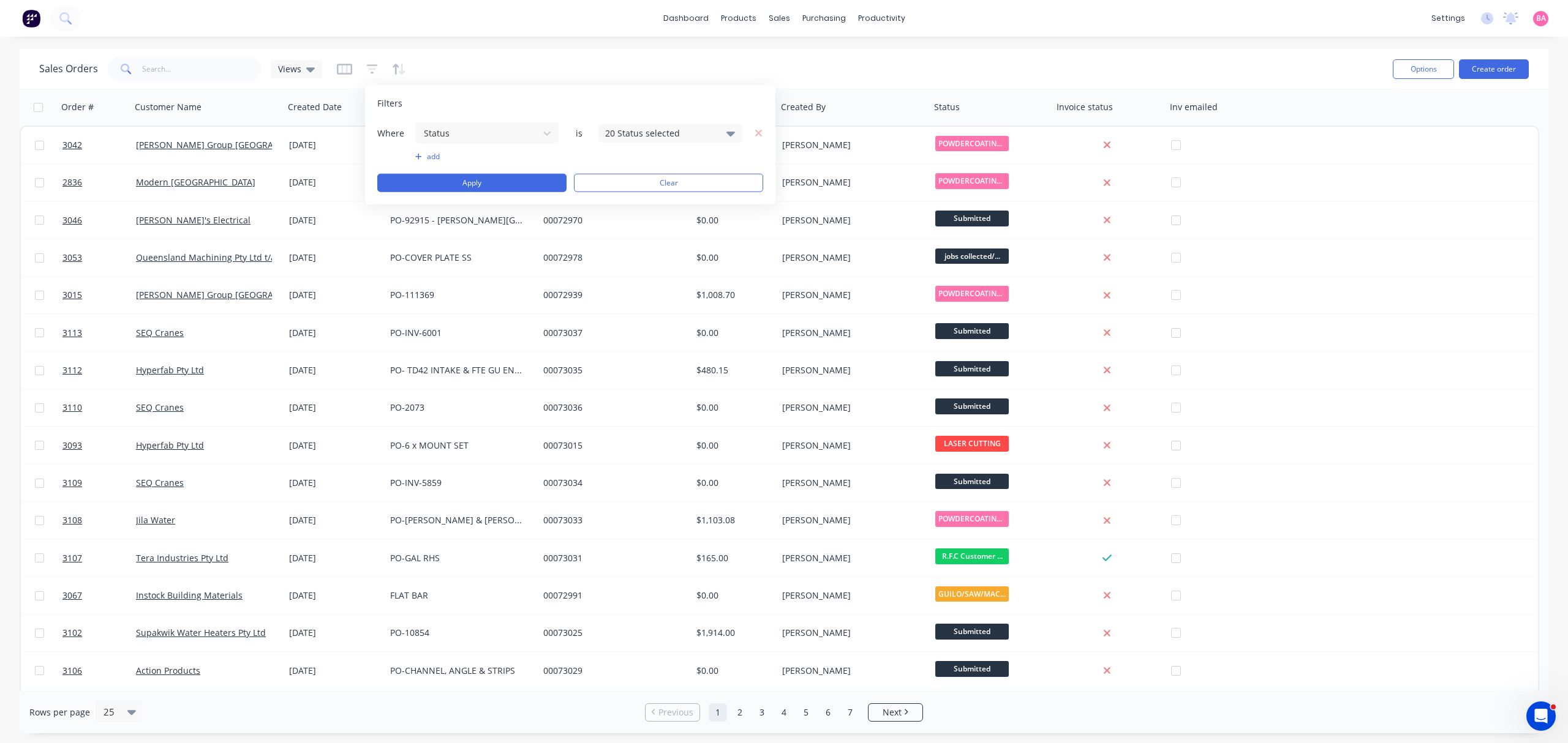
click at [725, 128] on div "20 Status selected" at bounding box center [670, 133] width 144 height 18
click at [620, 199] on div at bounding box center [618, 200] width 25 height 25
click at [461, 175] on button "Apply" at bounding box center [472, 183] width 190 height 18
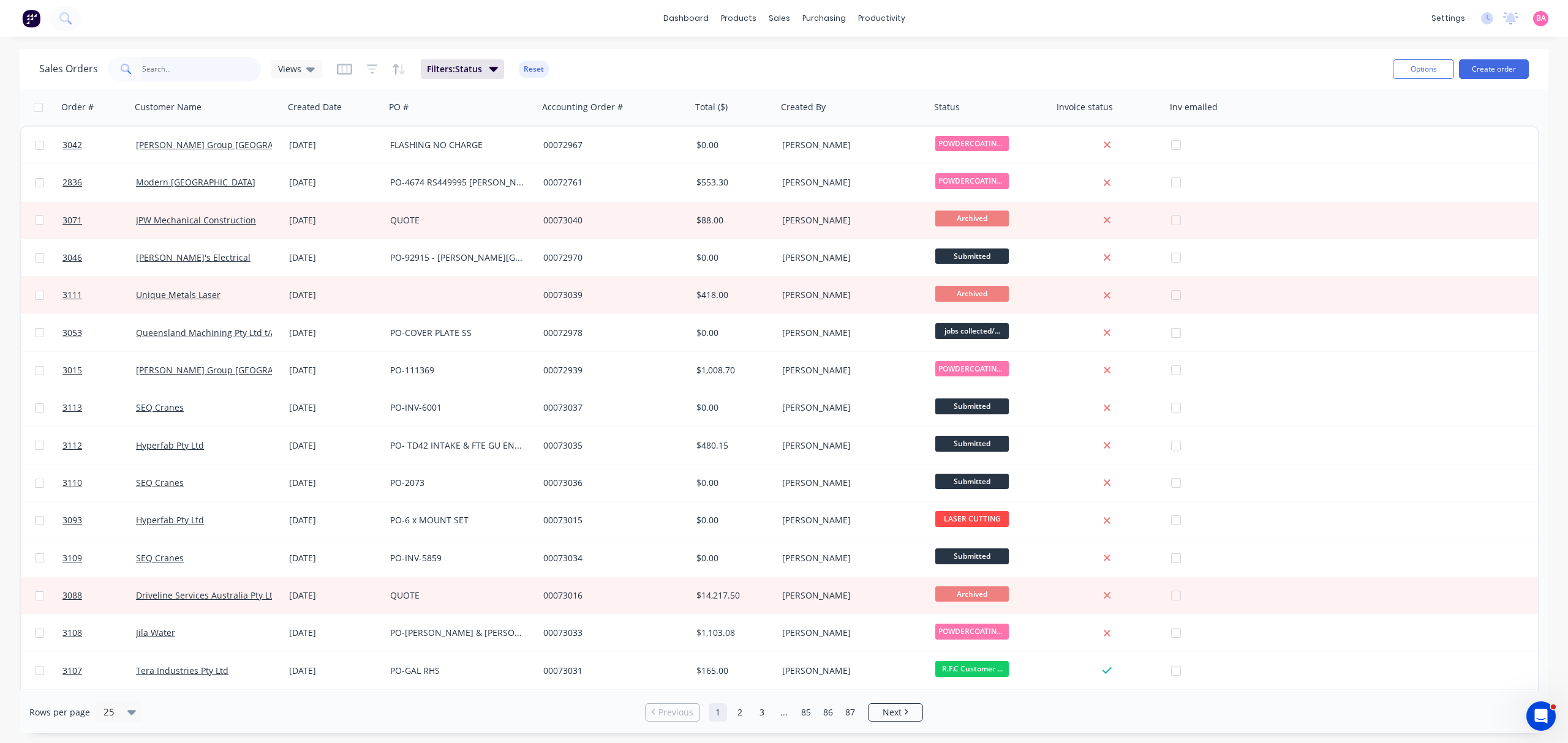
click at [168, 60] on input "text" at bounding box center [202, 69] width 119 height 25
type input "2775"
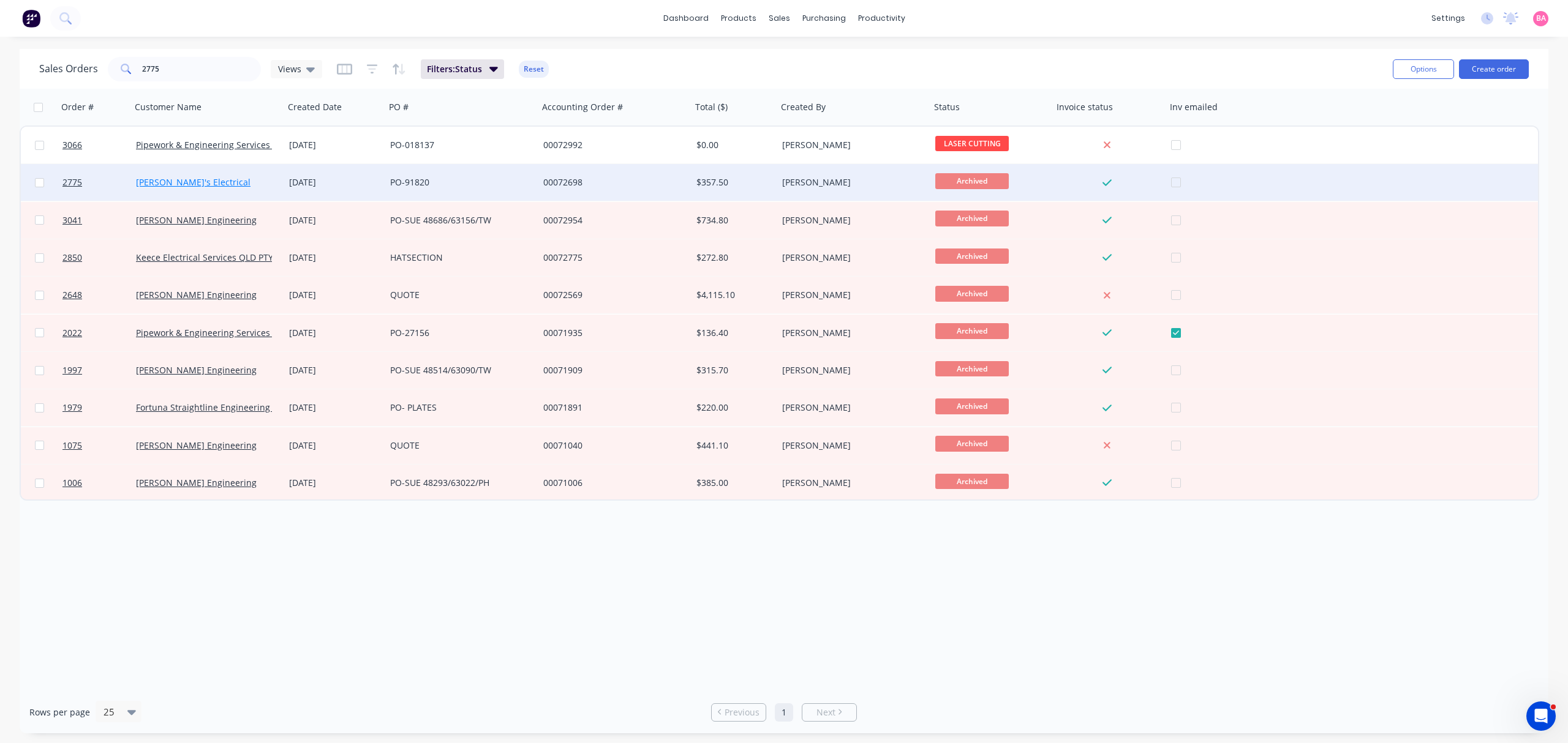
click at [157, 182] on link "[PERSON_NAME]'s Electrical" at bounding box center [193, 181] width 115 height 11
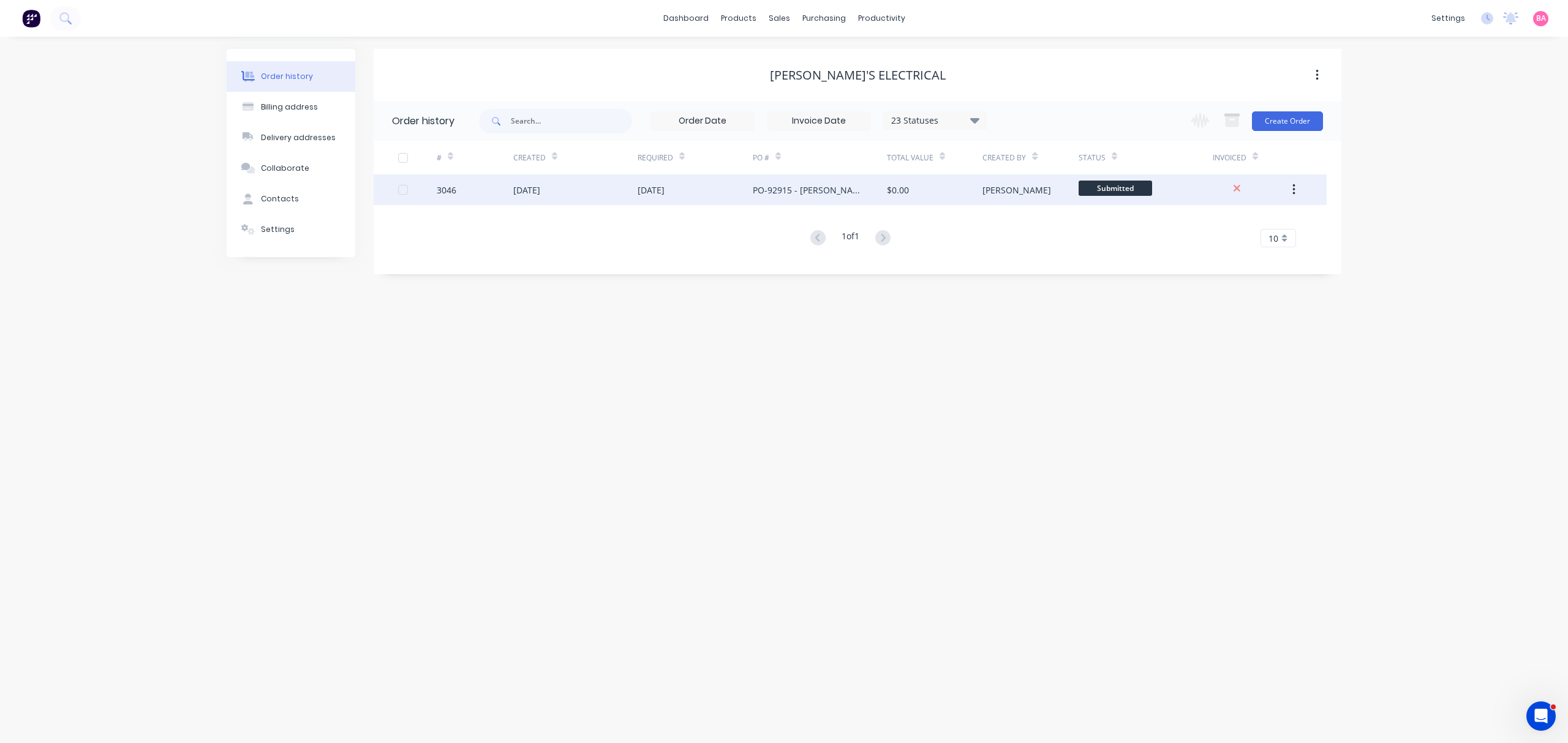
click at [437, 189] on div "3046" at bounding box center [446, 189] width 19 height 13
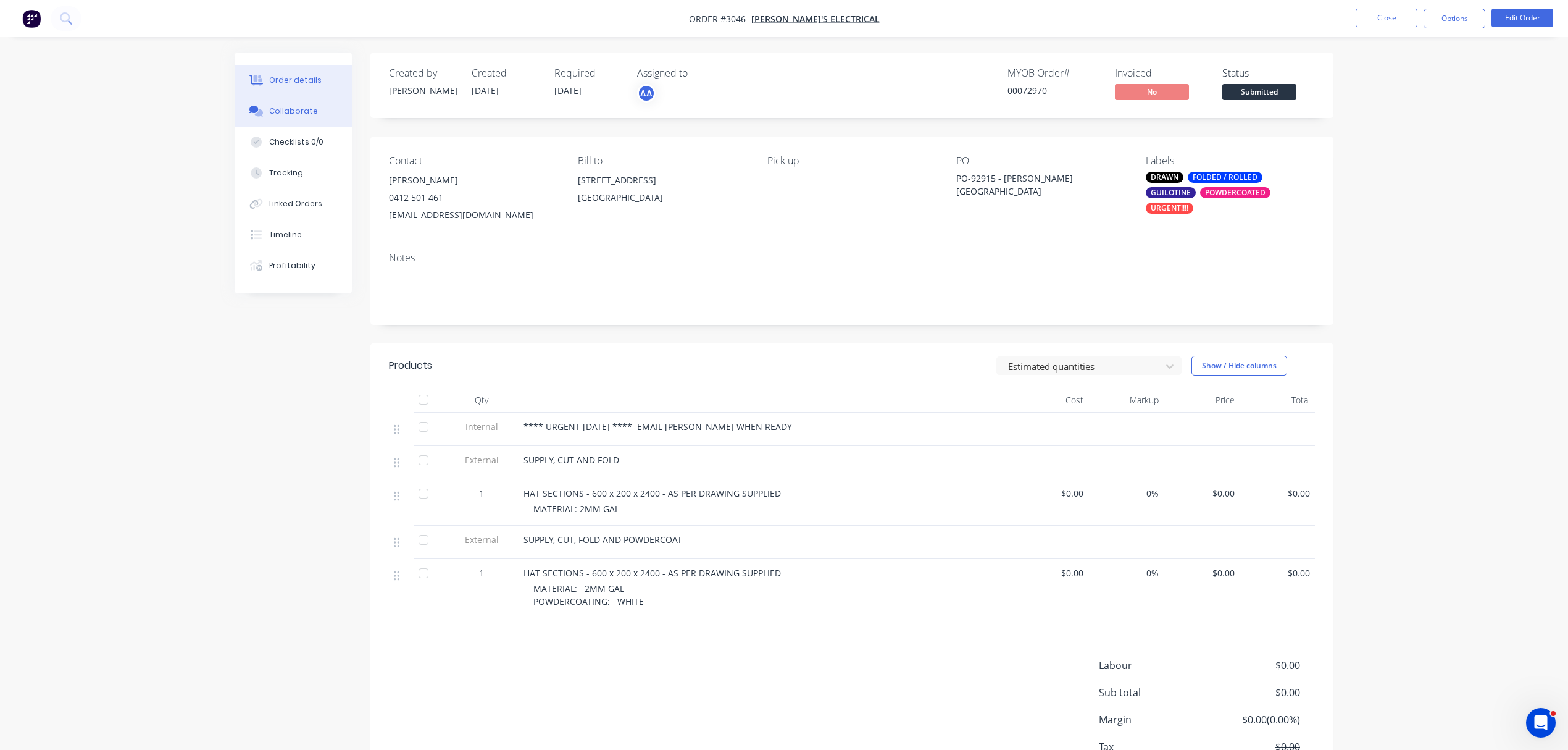
click at [294, 110] on div "Collaborate" at bounding box center [294, 111] width 49 height 11
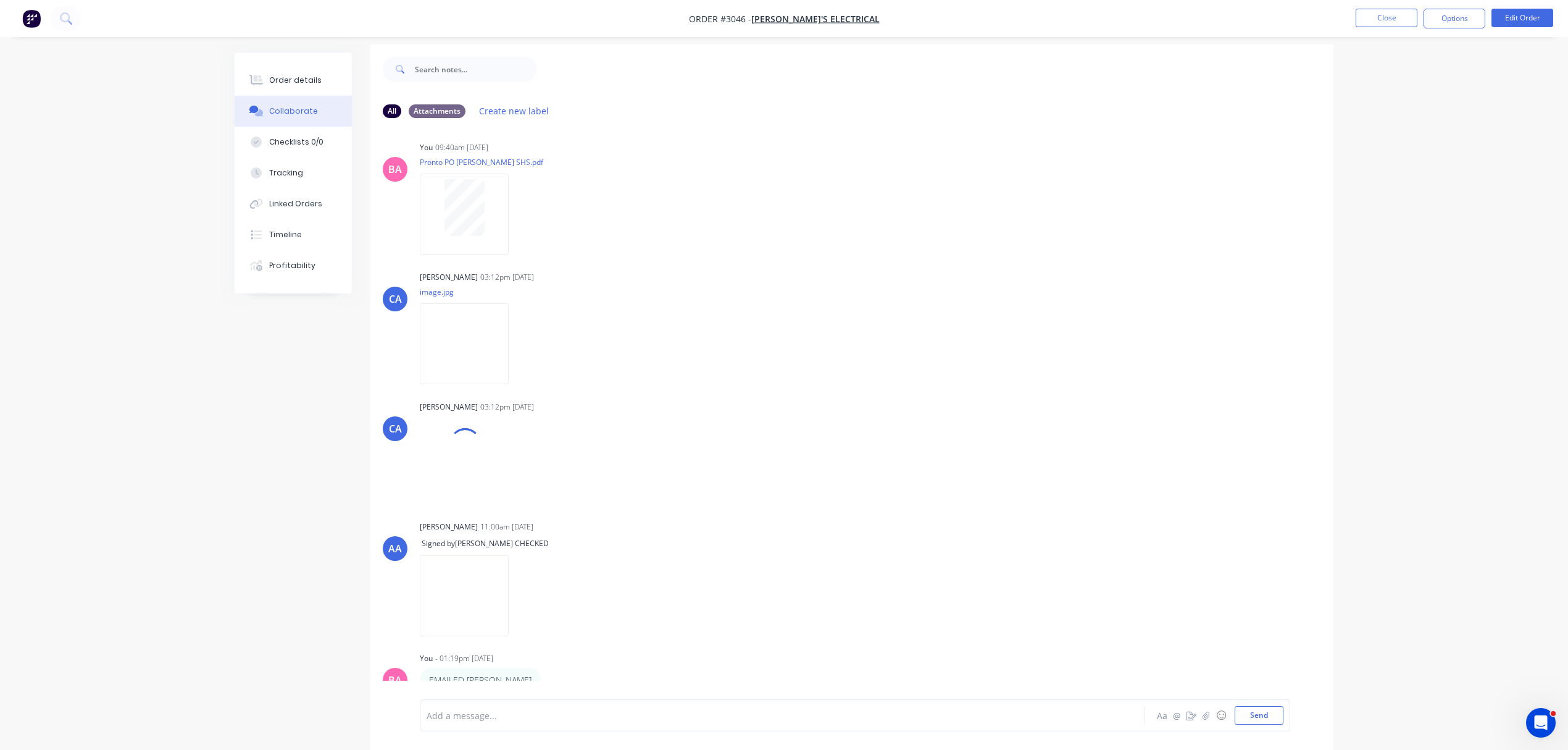
scroll to position [20, 0]
click at [895, 517] on div "AA Aaron Abrahams 11:00am 02/10/25 Signed by AARON CHECKED Labels Delete" at bounding box center [852, 573] width 963 height 113
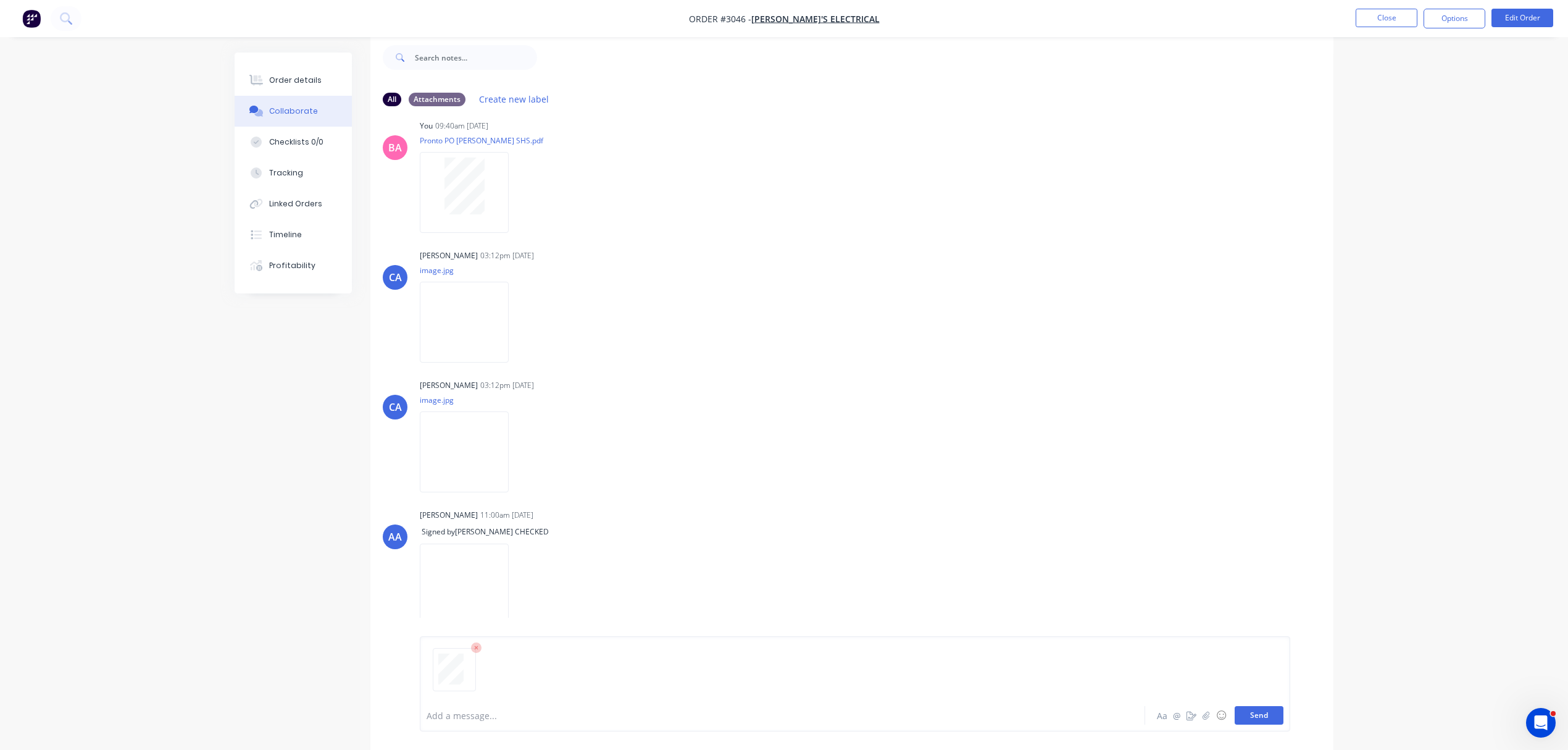
click at [1257, 711] on button "Send" at bounding box center [1259, 715] width 49 height 18
click at [474, 320] on img at bounding box center [465, 324] width 89 height 81
click at [521, 451] on icon "button" at bounding box center [519, 453] width 3 height 14
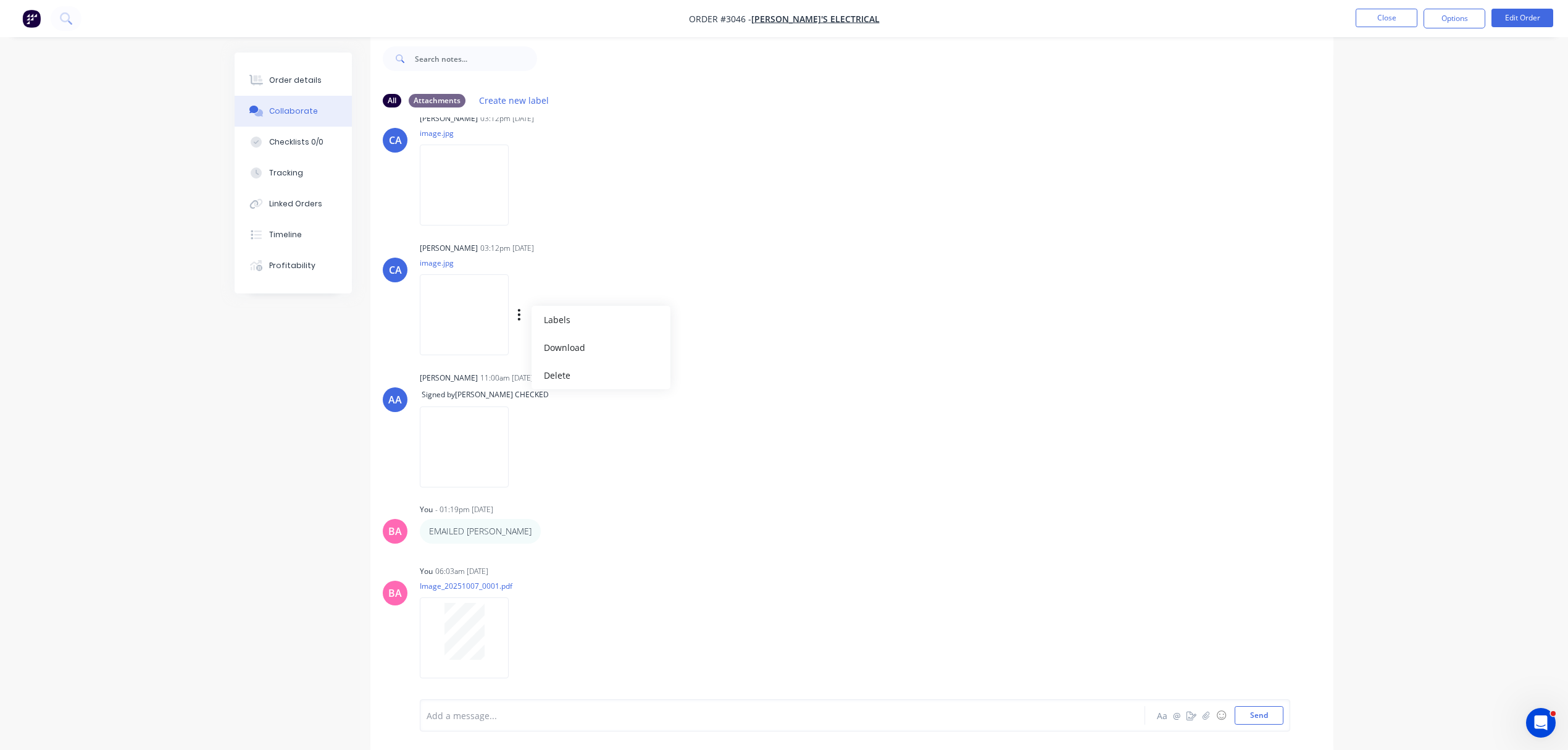
scroll to position [514, 0]
click at [499, 715] on div at bounding box center [748, 716] width 642 height 13
click at [1257, 712] on button "Send" at bounding box center [1259, 715] width 49 height 18
click at [1394, 9] on button "Close" at bounding box center [1386, 18] width 61 height 18
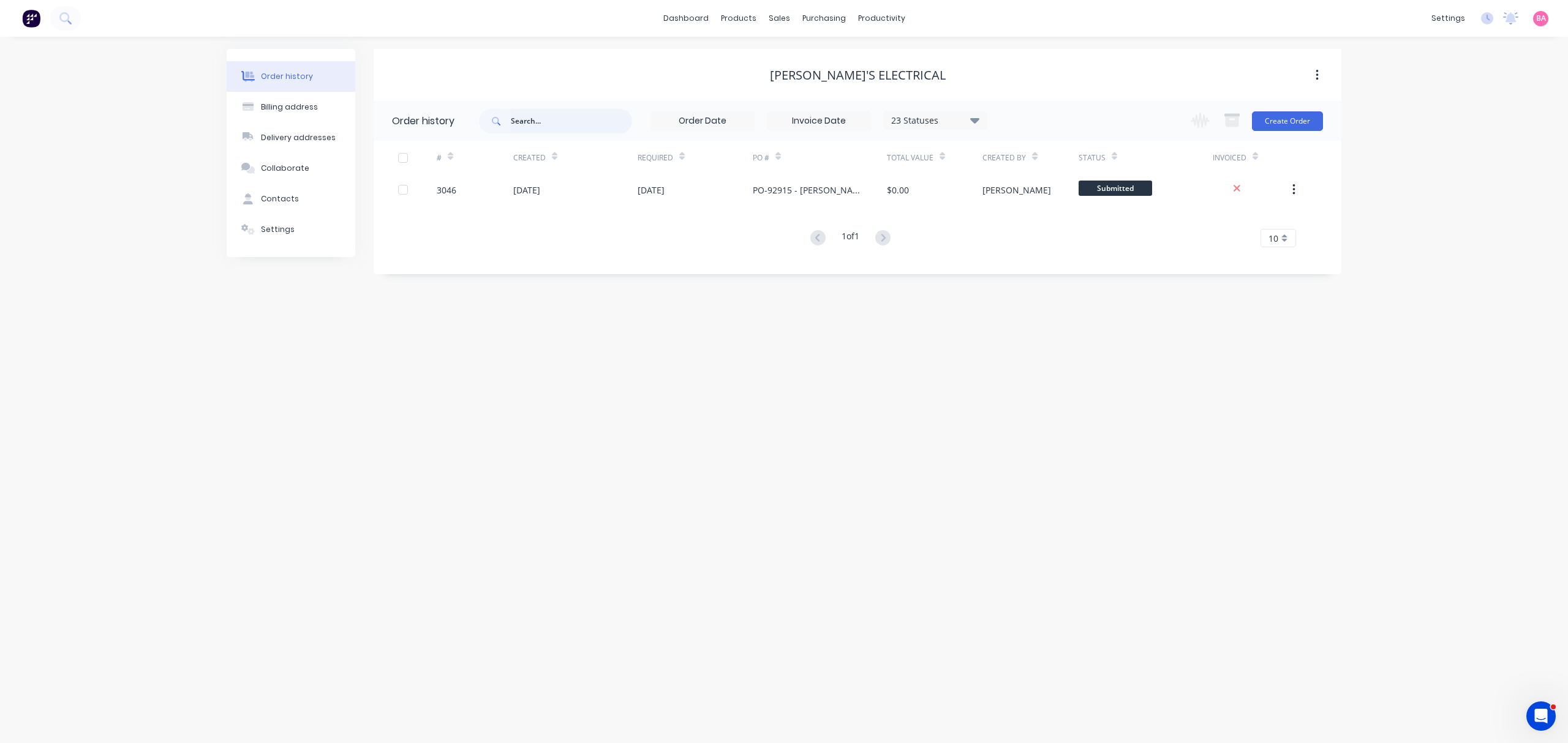
click at [549, 125] on input "text" at bounding box center [571, 121] width 121 height 25
type input "26456"
drag, startPoint x: 549, startPoint y: 125, endPoint x: 464, endPoint y: 113, distance: 85.8
click at [464, 113] on header "Order history 26456 23 Statuses Invoice Status Invoiced Not Invoiced Partial Or…" at bounding box center [857, 120] width 968 height 39
type input "2645"
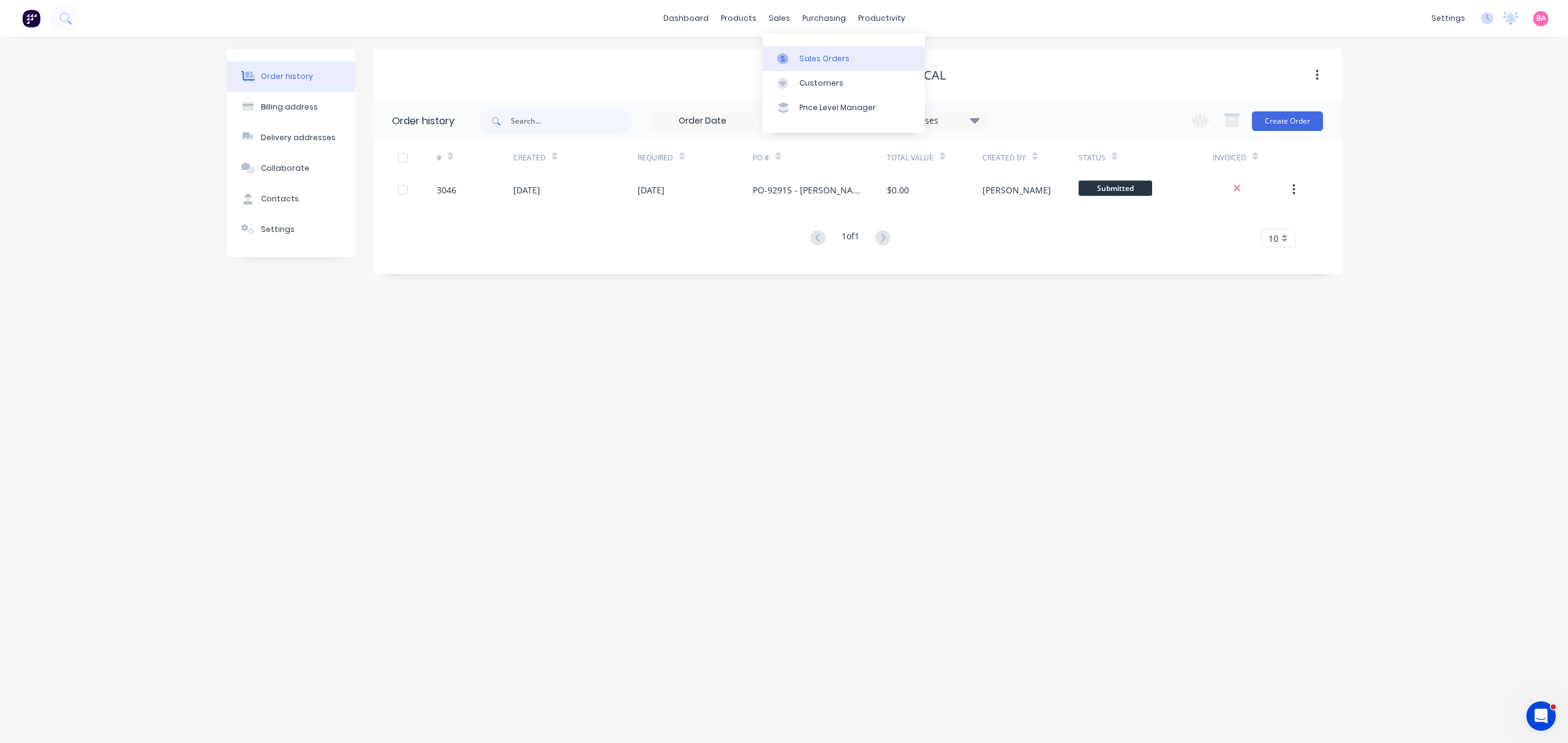
click at [808, 54] on div "Sales Orders" at bounding box center [824, 59] width 50 height 11
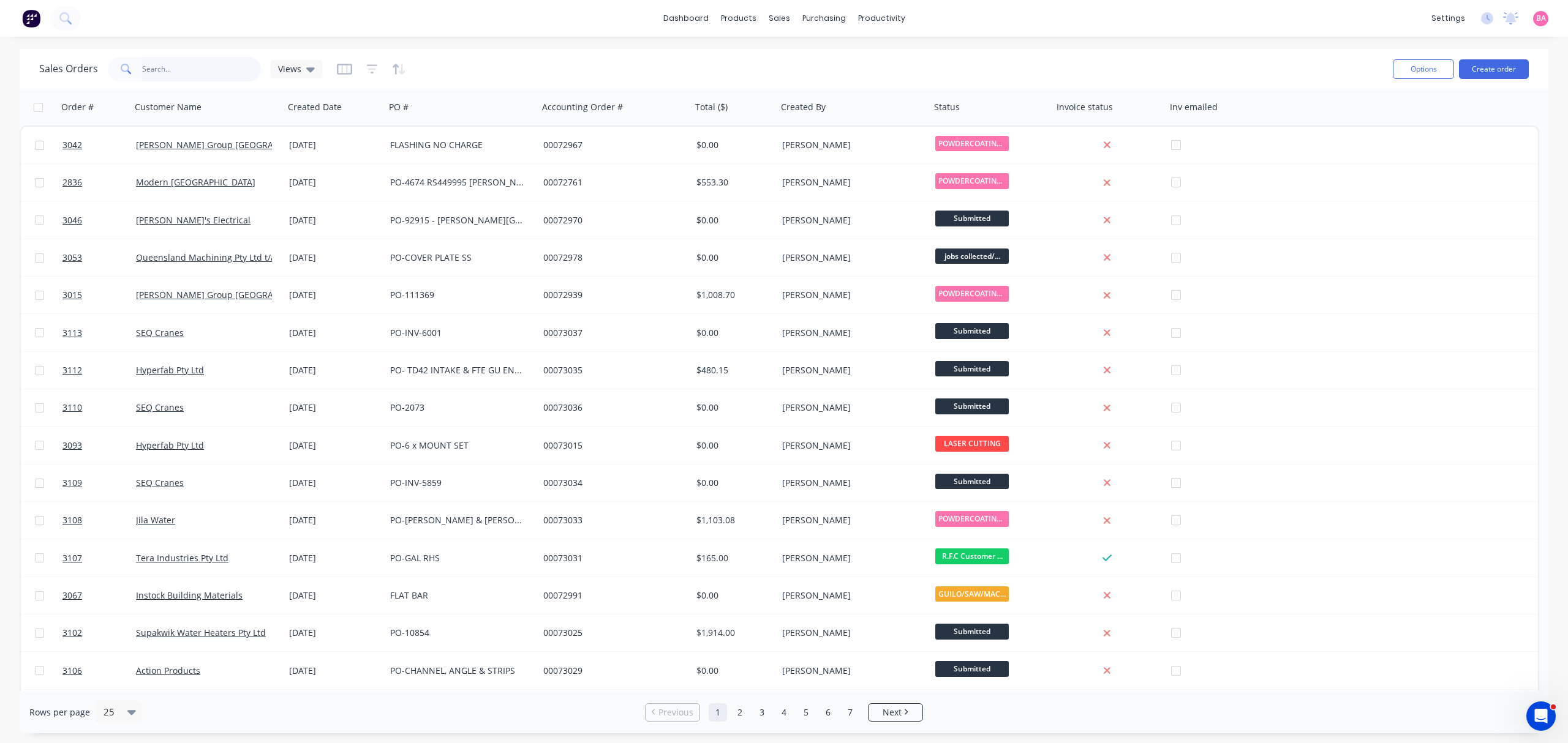
click at [179, 74] on input "text" at bounding box center [202, 69] width 119 height 25
type input "2645"
click at [175, 67] on input "text" at bounding box center [202, 69] width 119 height 25
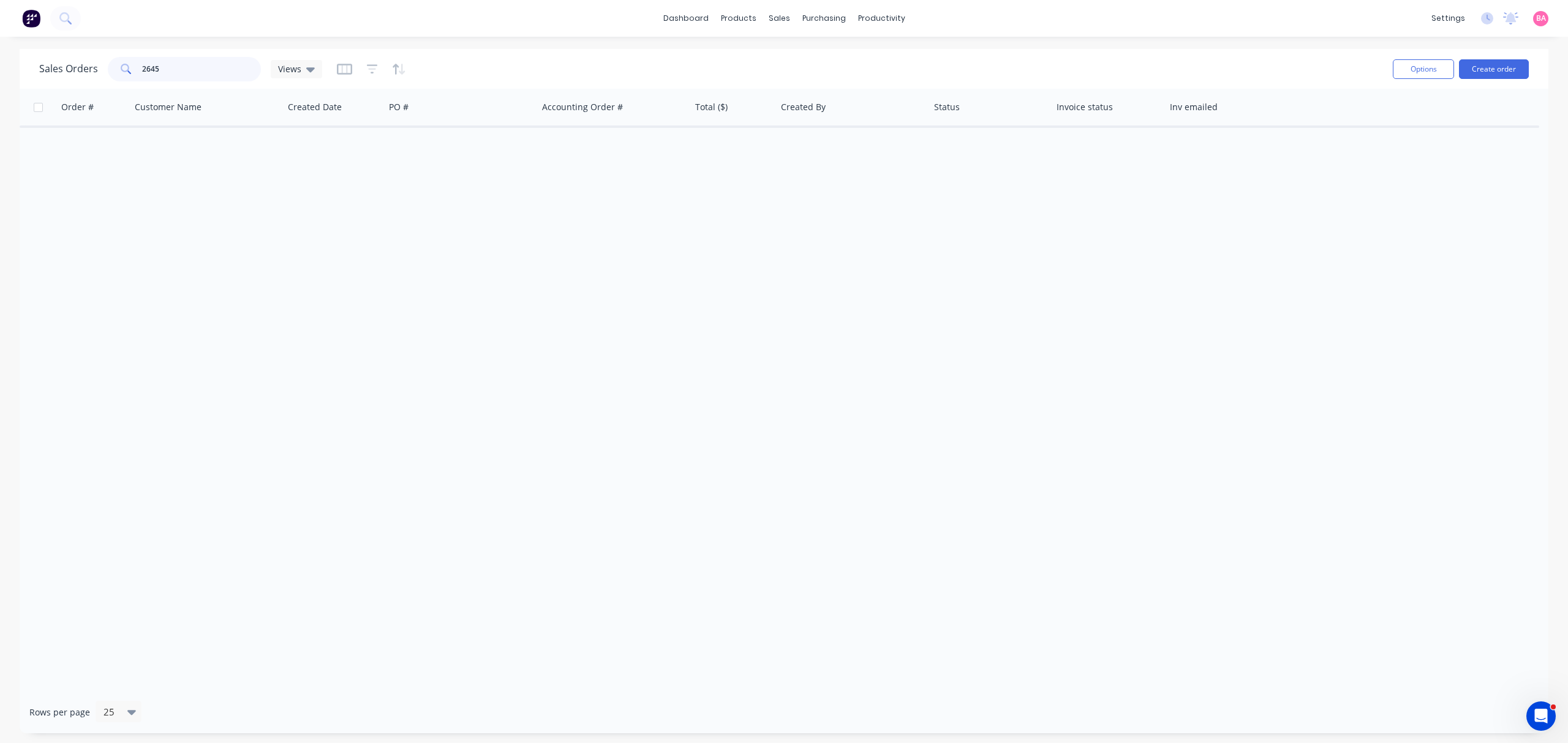
drag, startPoint x: 165, startPoint y: 71, endPoint x: 64, endPoint y: 86, distance: 102.1
click at [79, 78] on div "Sales Orders 2645 Views" at bounding box center [181, 69] width 283 height 25
drag, startPoint x: 188, startPoint y: 62, endPoint x: 98, endPoint y: 62, distance: 90.0
click at [98, 62] on div "Sales Orders 2775 Views" at bounding box center [181, 69] width 283 height 25
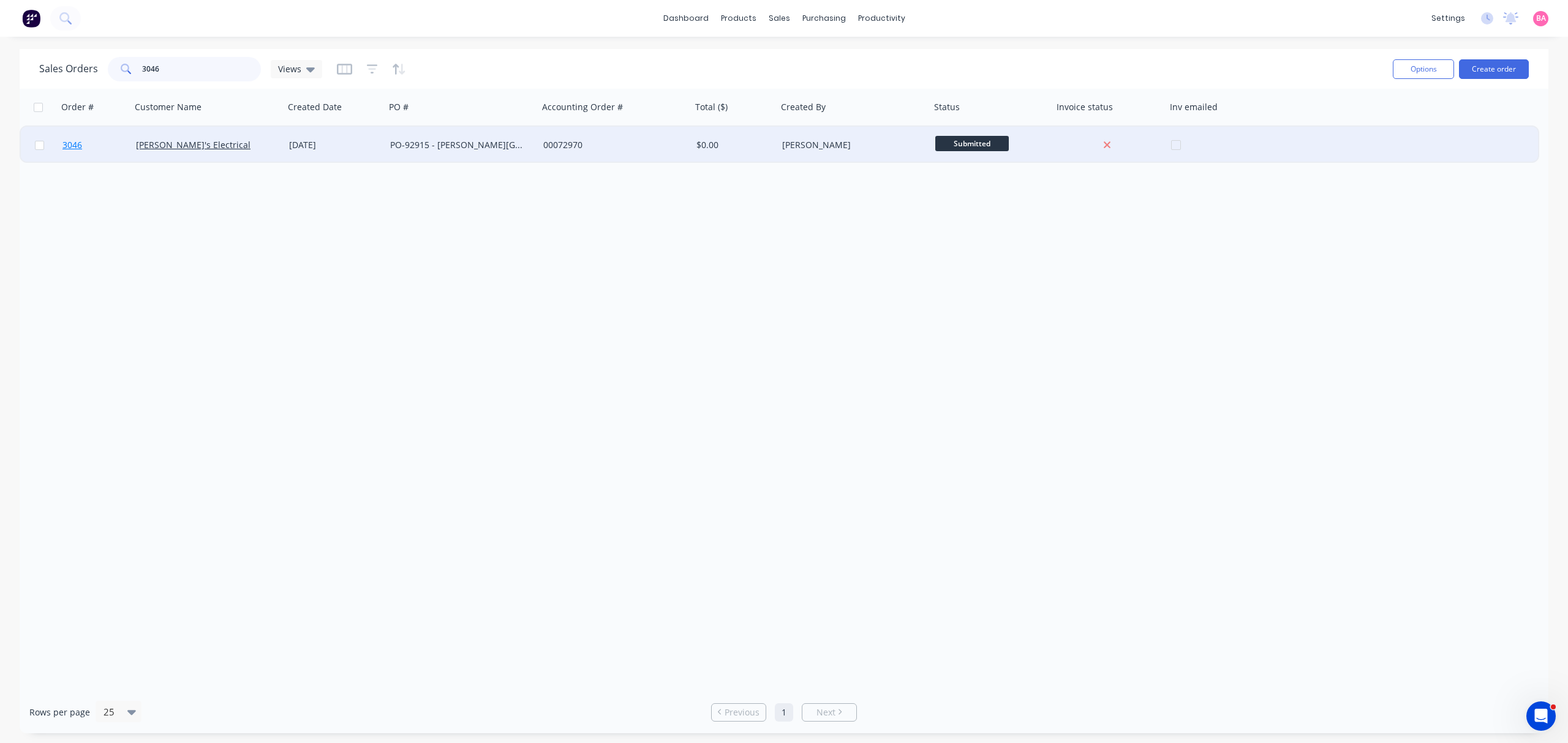
type input "3046"
click at [74, 145] on span "3046" at bounding box center [72, 145] width 19 height 12
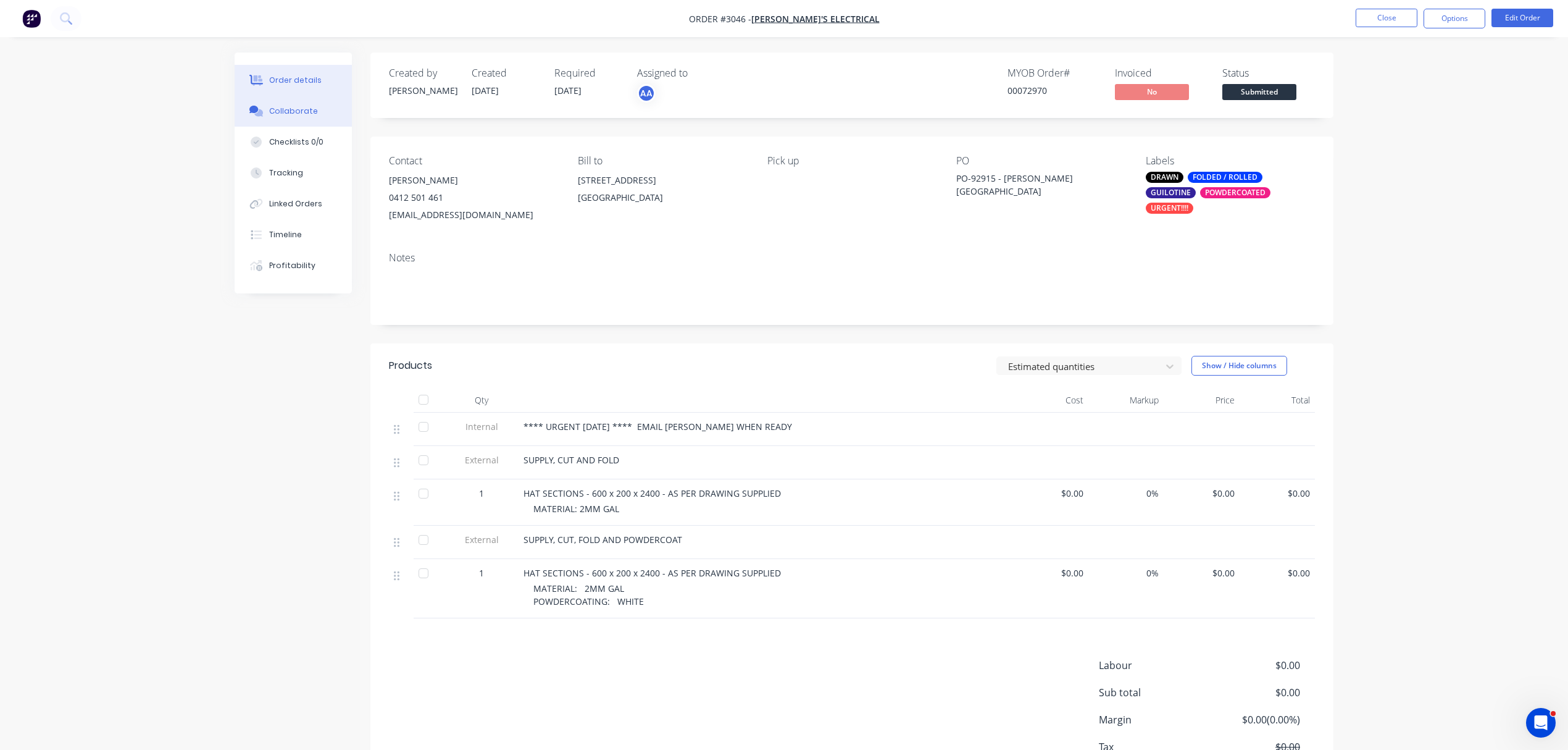
click at [299, 102] on button "Collaborate" at bounding box center [293, 111] width 117 height 31
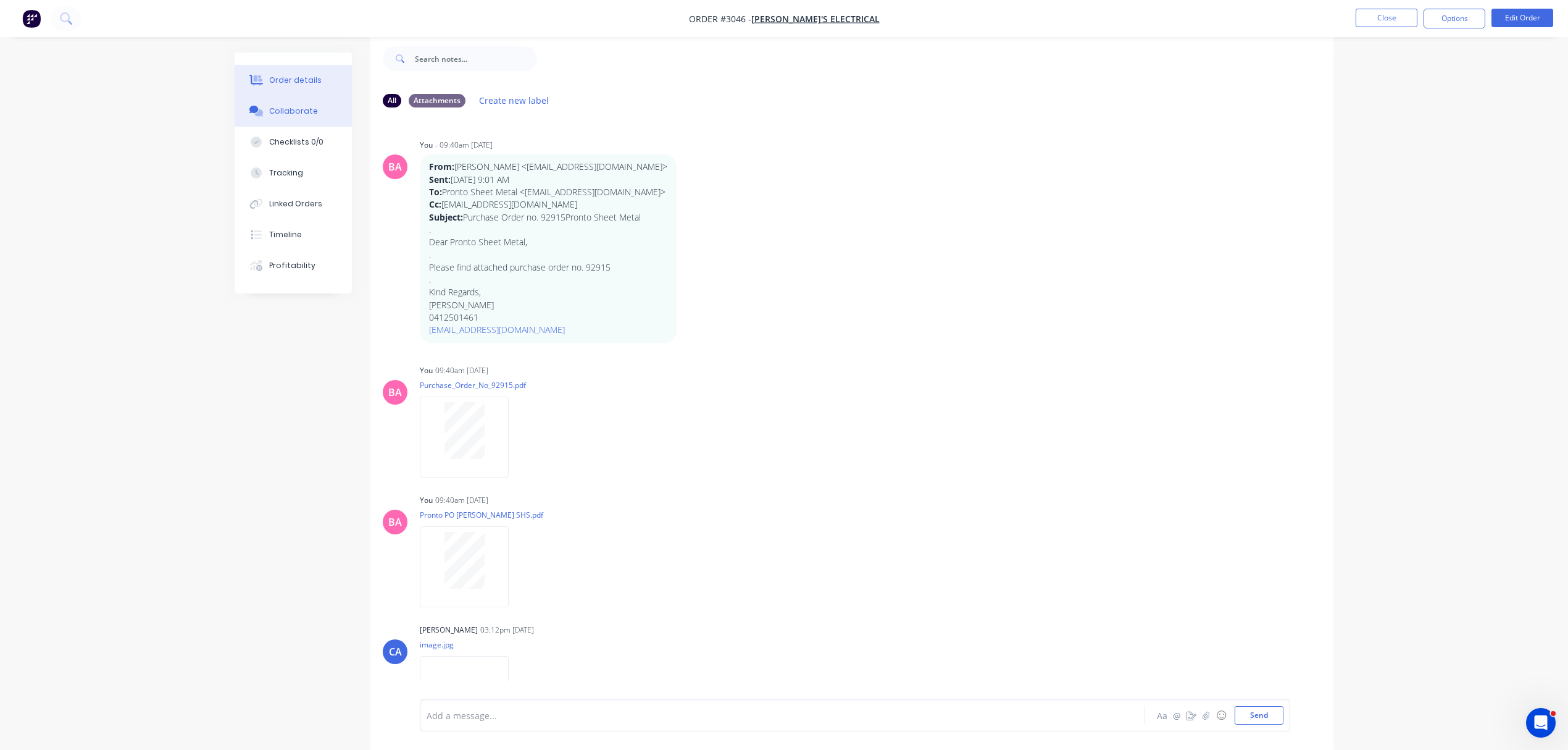
click at [297, 78] on div "Order details" at bounding box center [296, 80] width 53 height 11
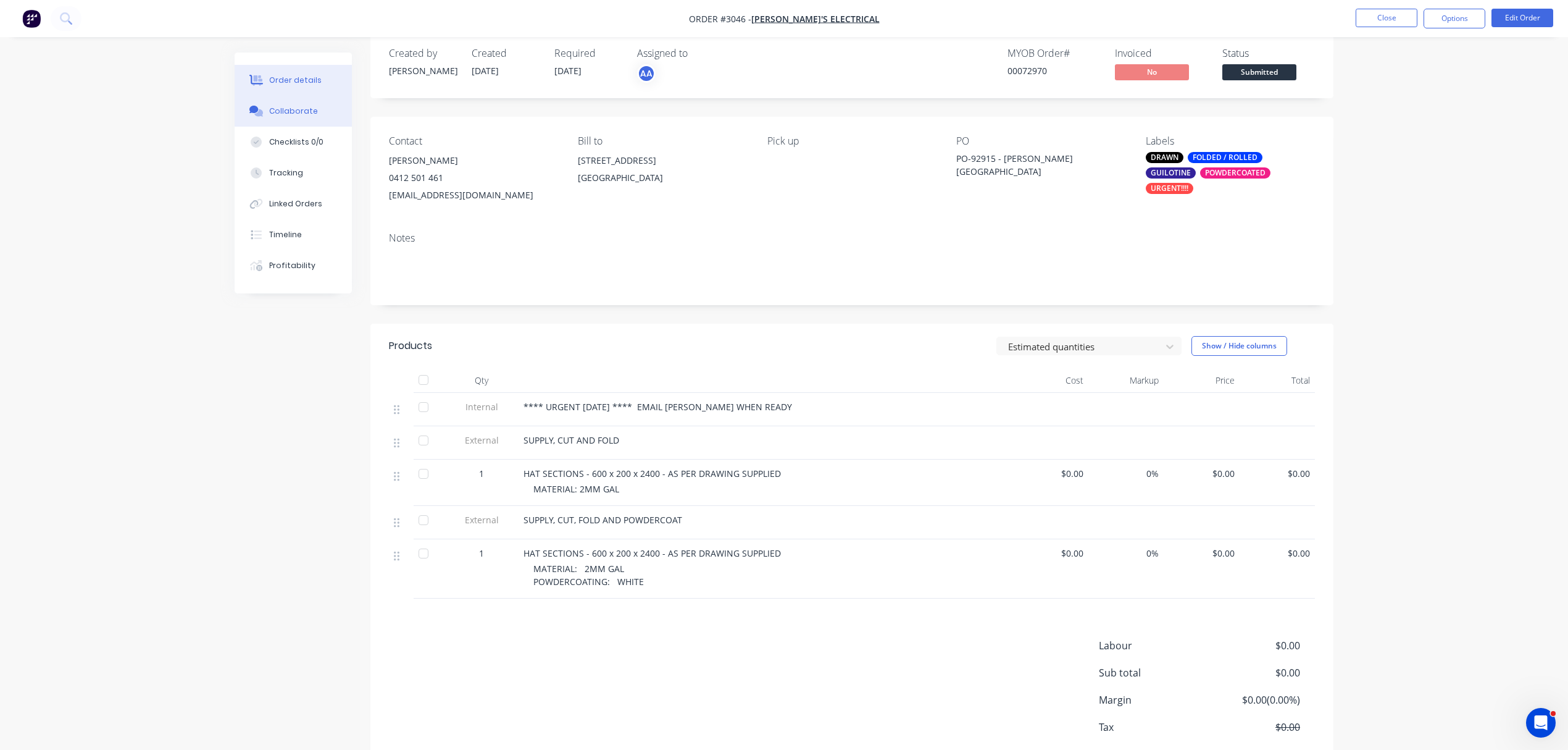
click at [300, 112] on div "Collaborate" at bounding box center [294, 111] width 49 height 11
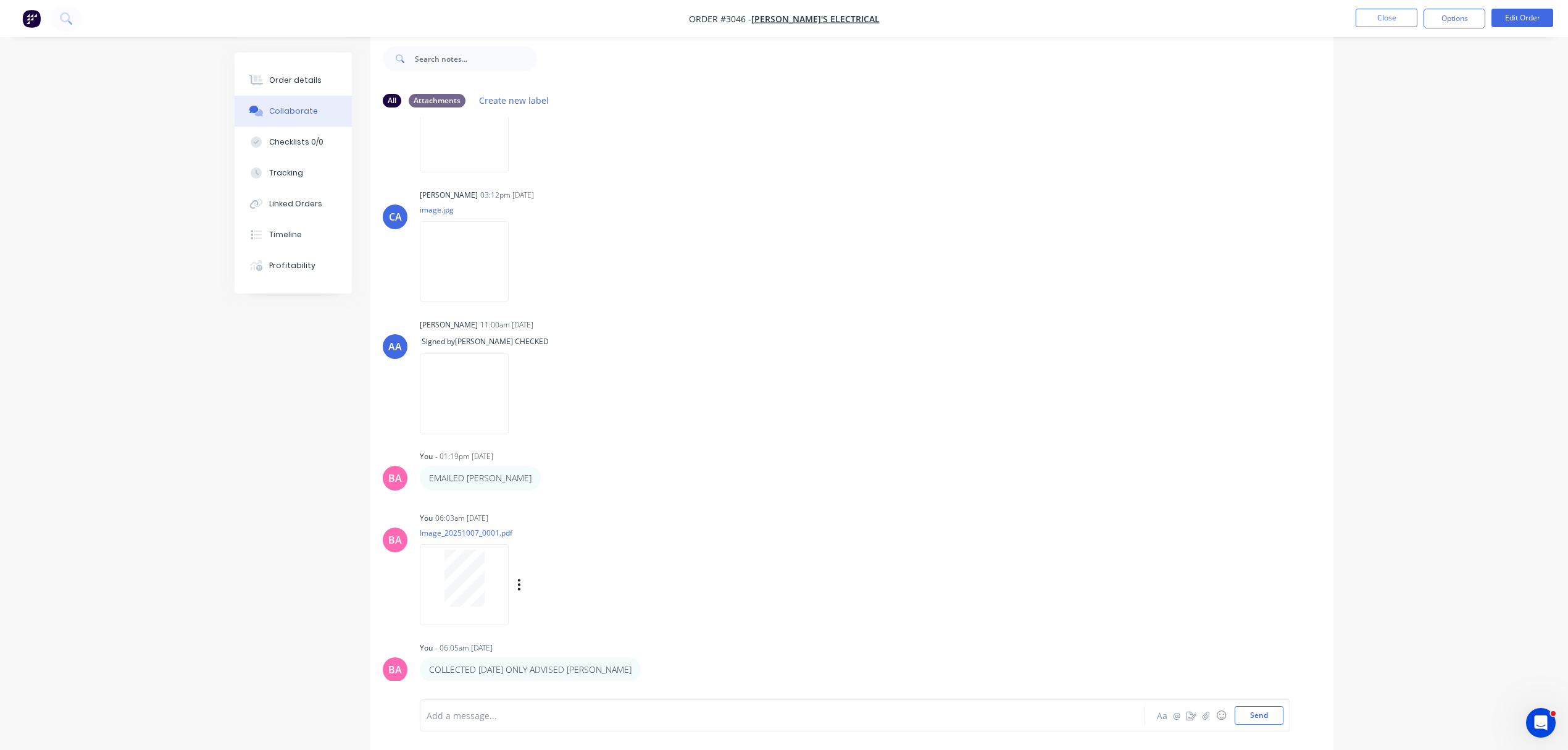
scroll to position [20, 0]
click at [548, 476] on icon "button" at bounding box center [549, 478] width 3 height 14
click at [556, 515] on button "Delete" at bounding box center [595, 520] width 78 height 20
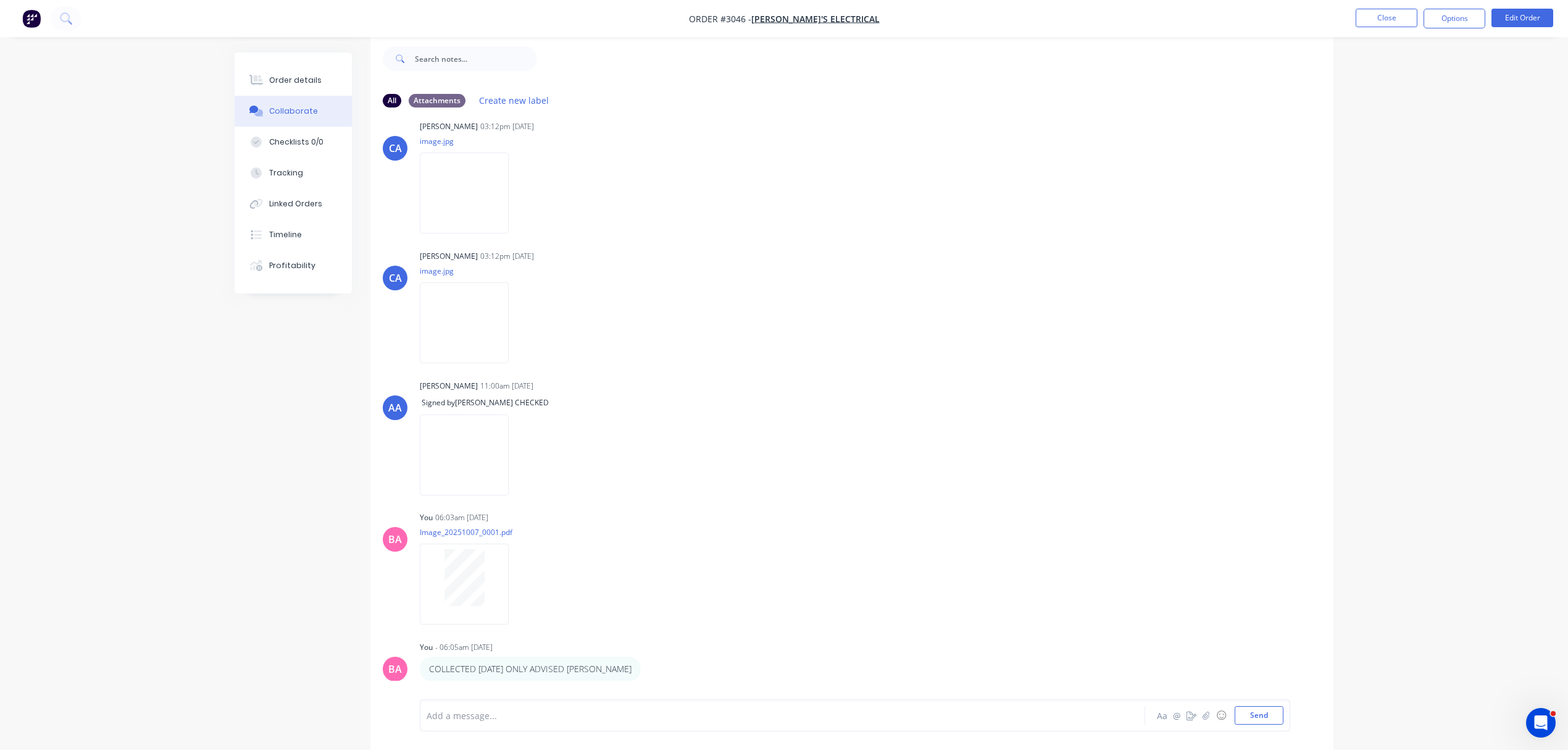
scroll to position [503, 0]
click at [648, 667] on icon "button" at bounding box center [650, 669] width 3 height 11
click at [656, 664] on button "Delete" at bounding box center [695, 668] width 78 height 20
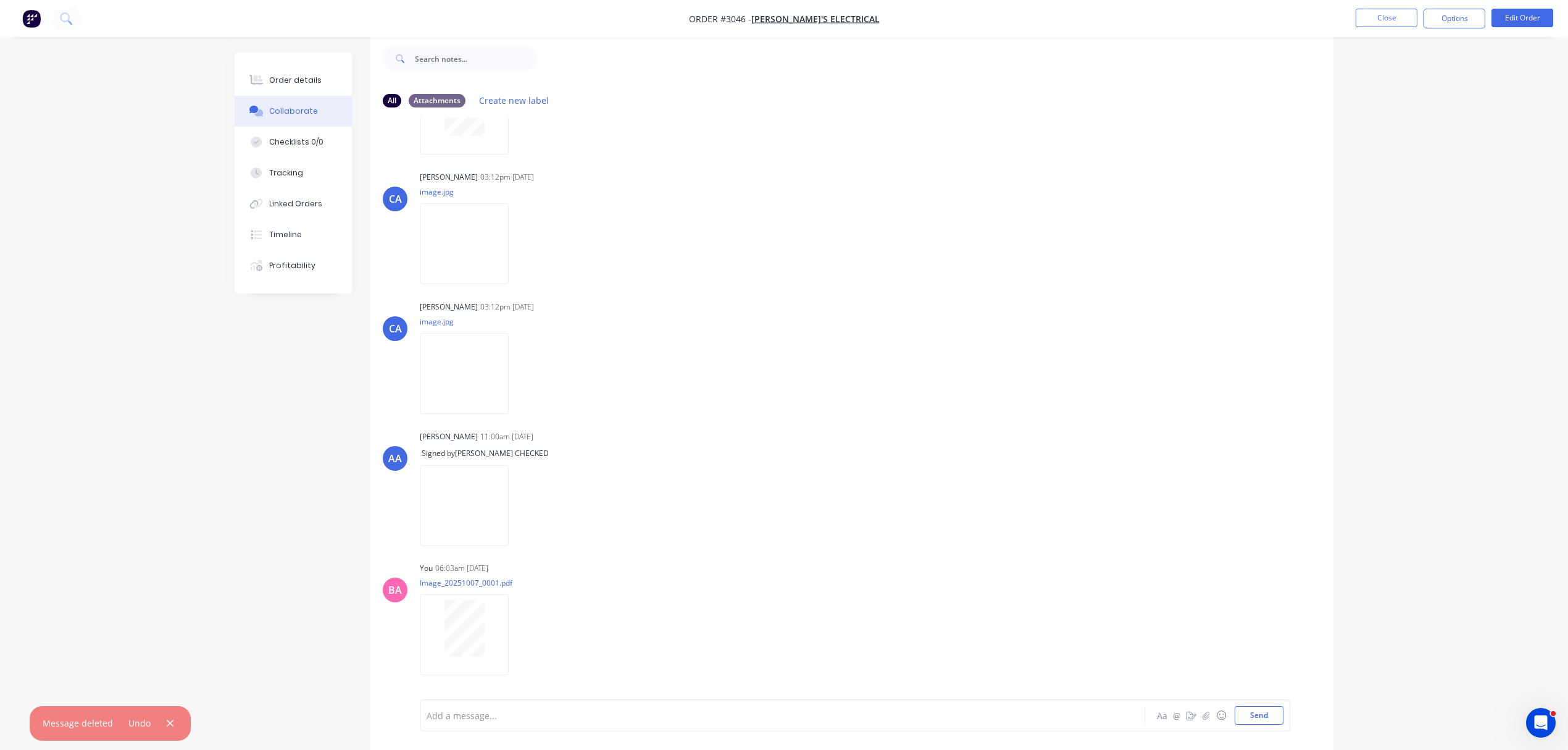
scroll to position [452, 0]
click at [534, 714] on div at bounding box center [748, 716] width 642 height 13
click at [1257, 714] on button "Send" at bounding box center [1259, 715] width 49 height 18
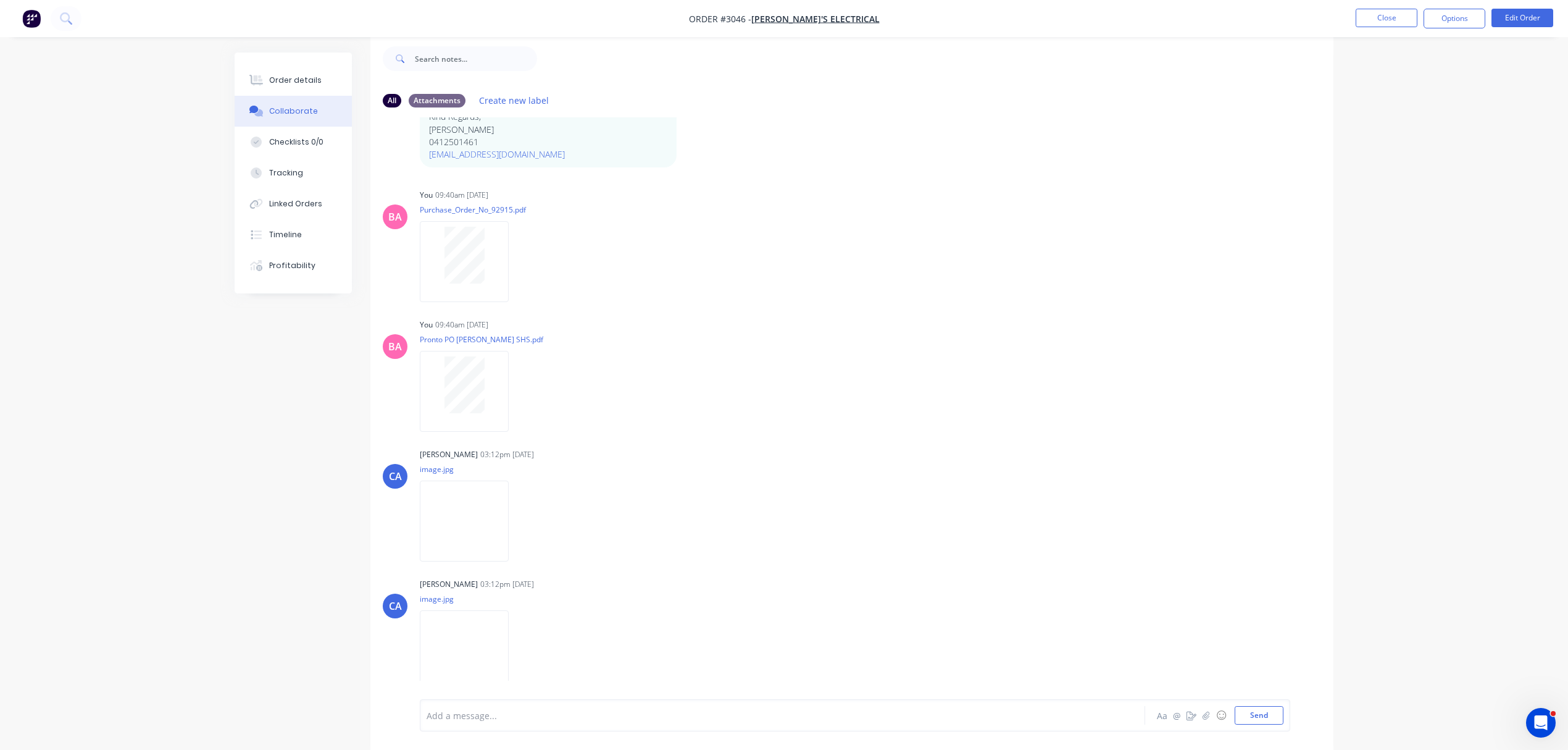
scroll to position [174, 0]
click at [1380, 11] on button "Close" at bounding box center [1386, 18] width 61 height 18
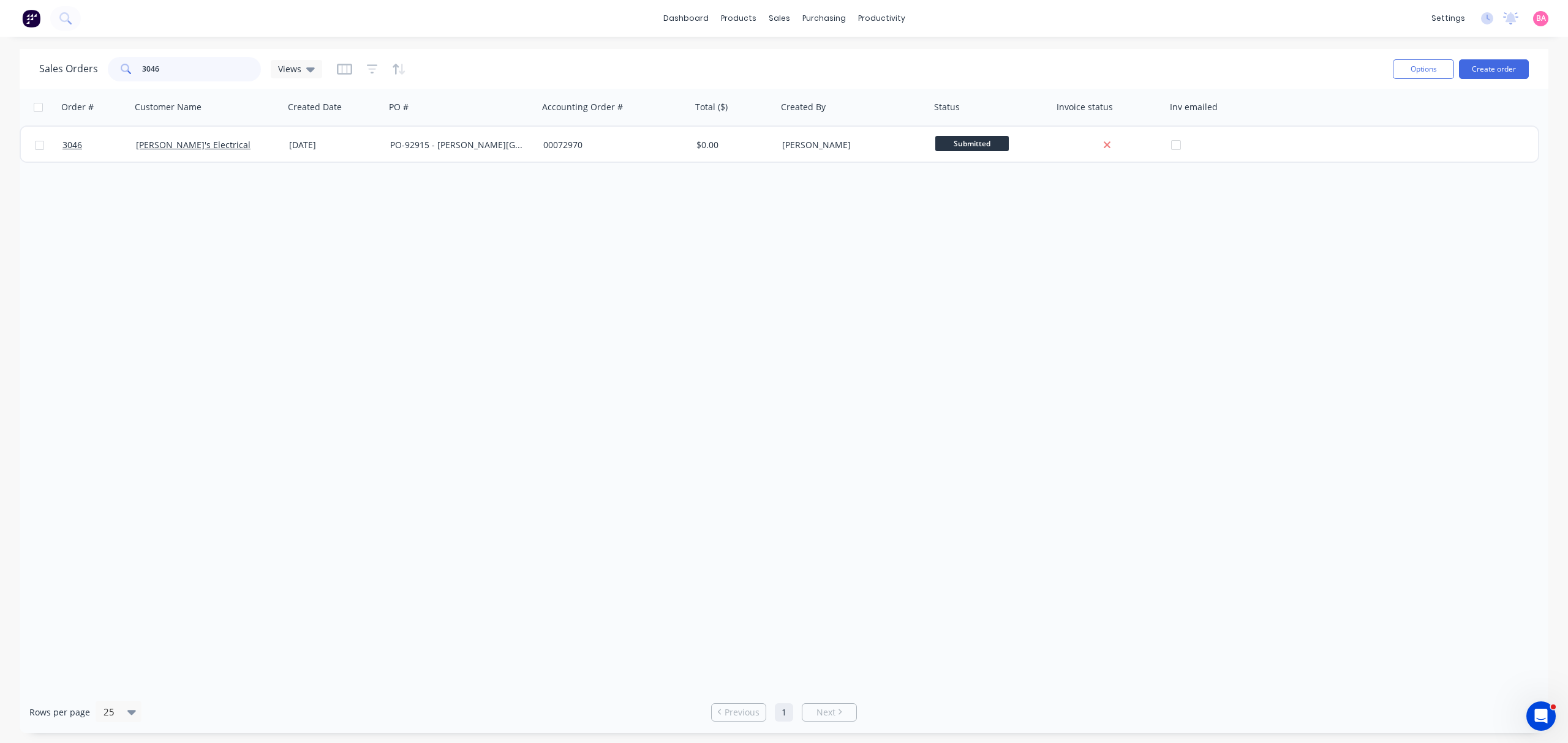
drag, startPoint x: 175, startPoint y: 62, endPoint x: -27, endPoint y: 55, distance: 202.1
click at [0, 55] on html "dashboard products sales purchasing productivity dashboard products Product Cat…" at bounding box center [784, 372] width 1568 height 743
type input "2999"
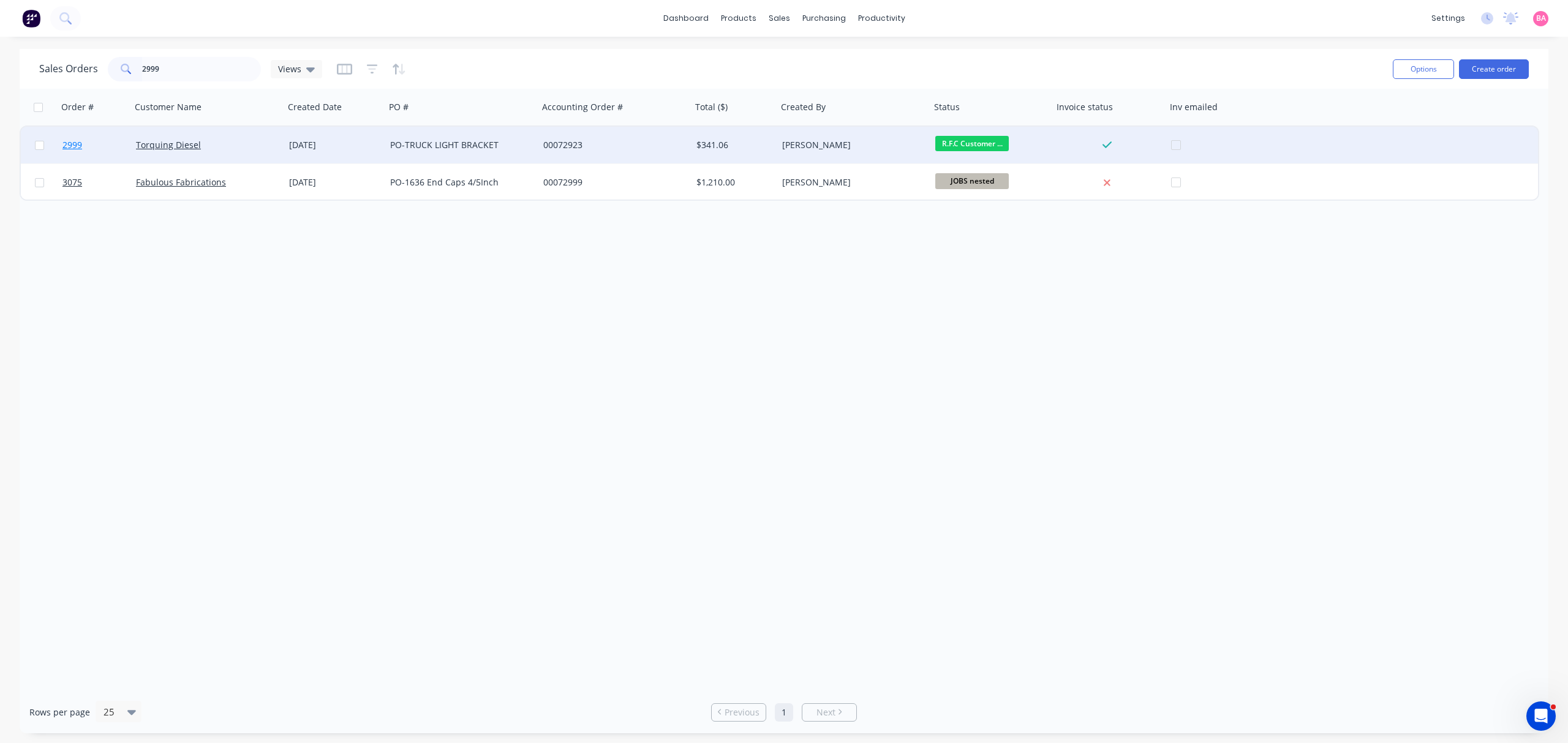
click at [68, 143] on span "2999" at bounding box center [72, 145] width 19 height 12
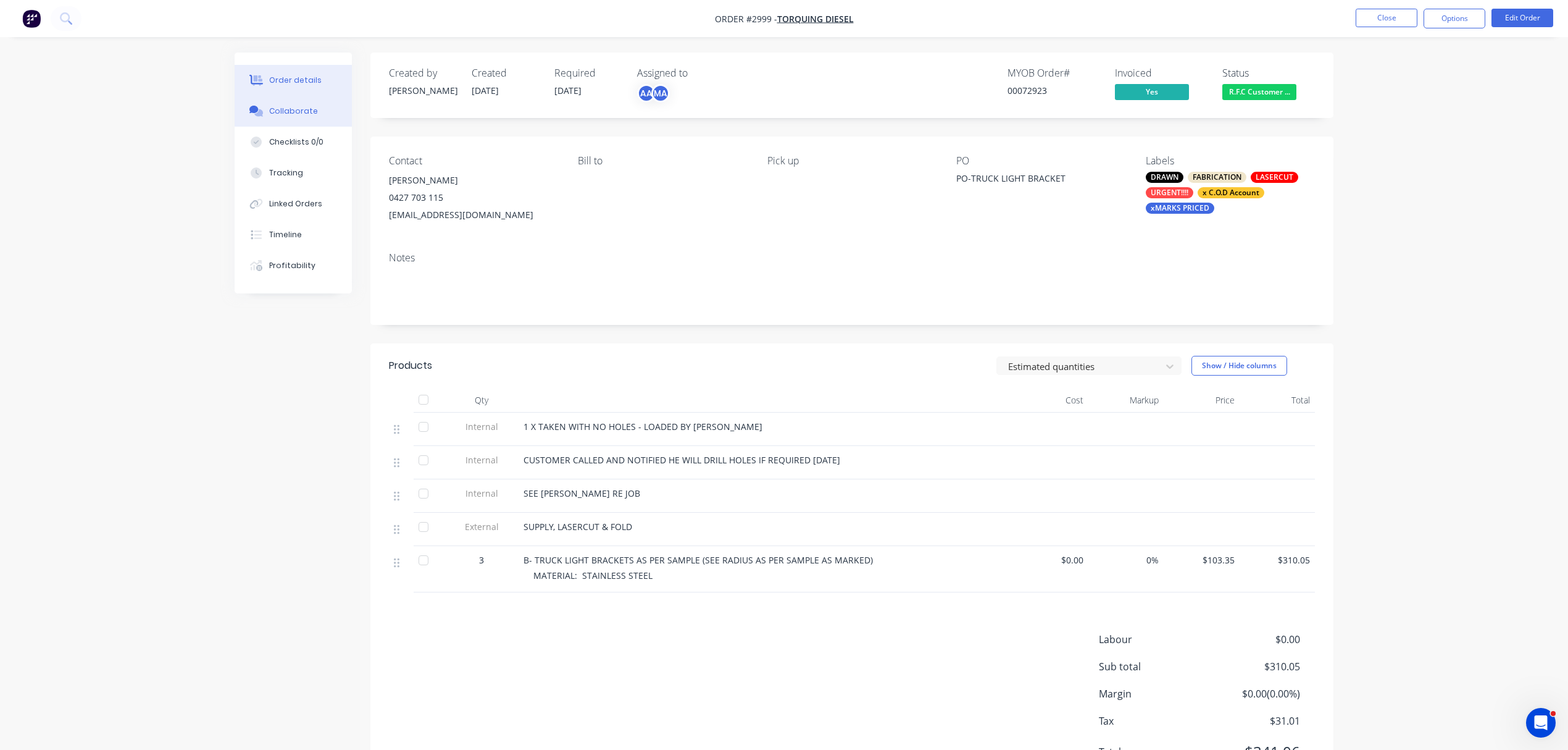
click at [304, 111] on div "Collaborate" at bounding box center [294, 111] width 49 height 11
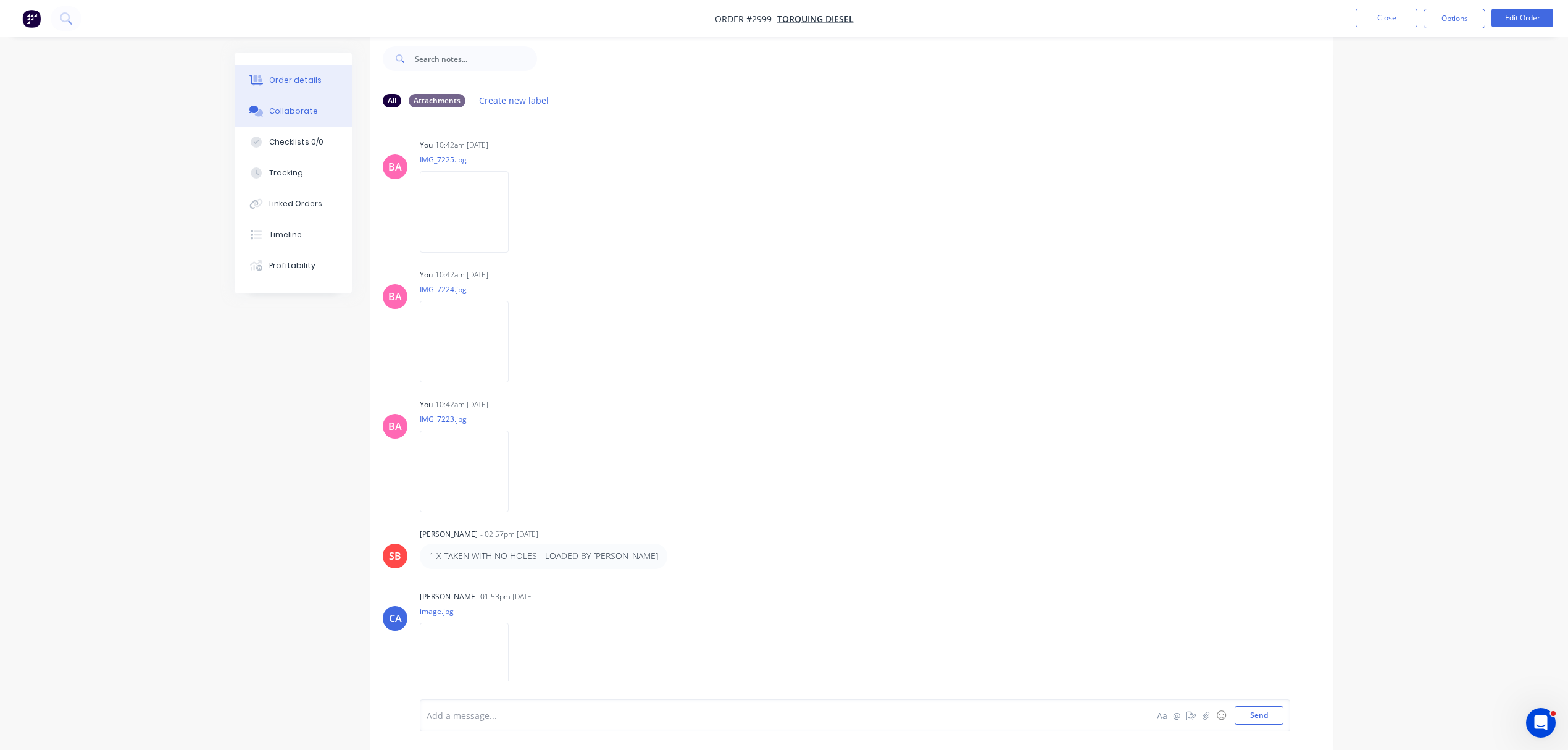
click at [305, 80] on div "Order details" at bounding box center [296, 80] width 53 height 11
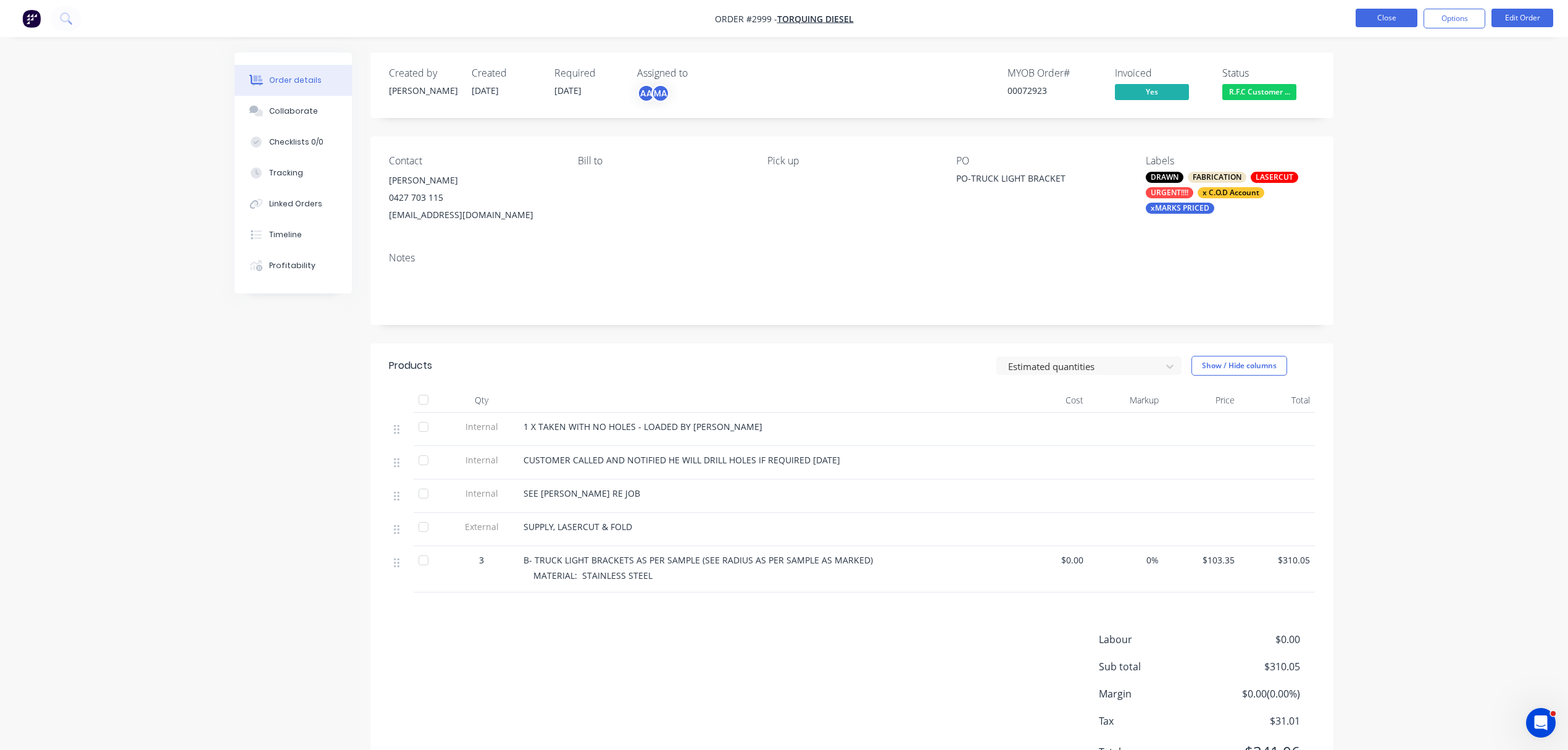
click at [1372, 15] on button "Close" at bounding box center [1386, 18] width 61 height 18
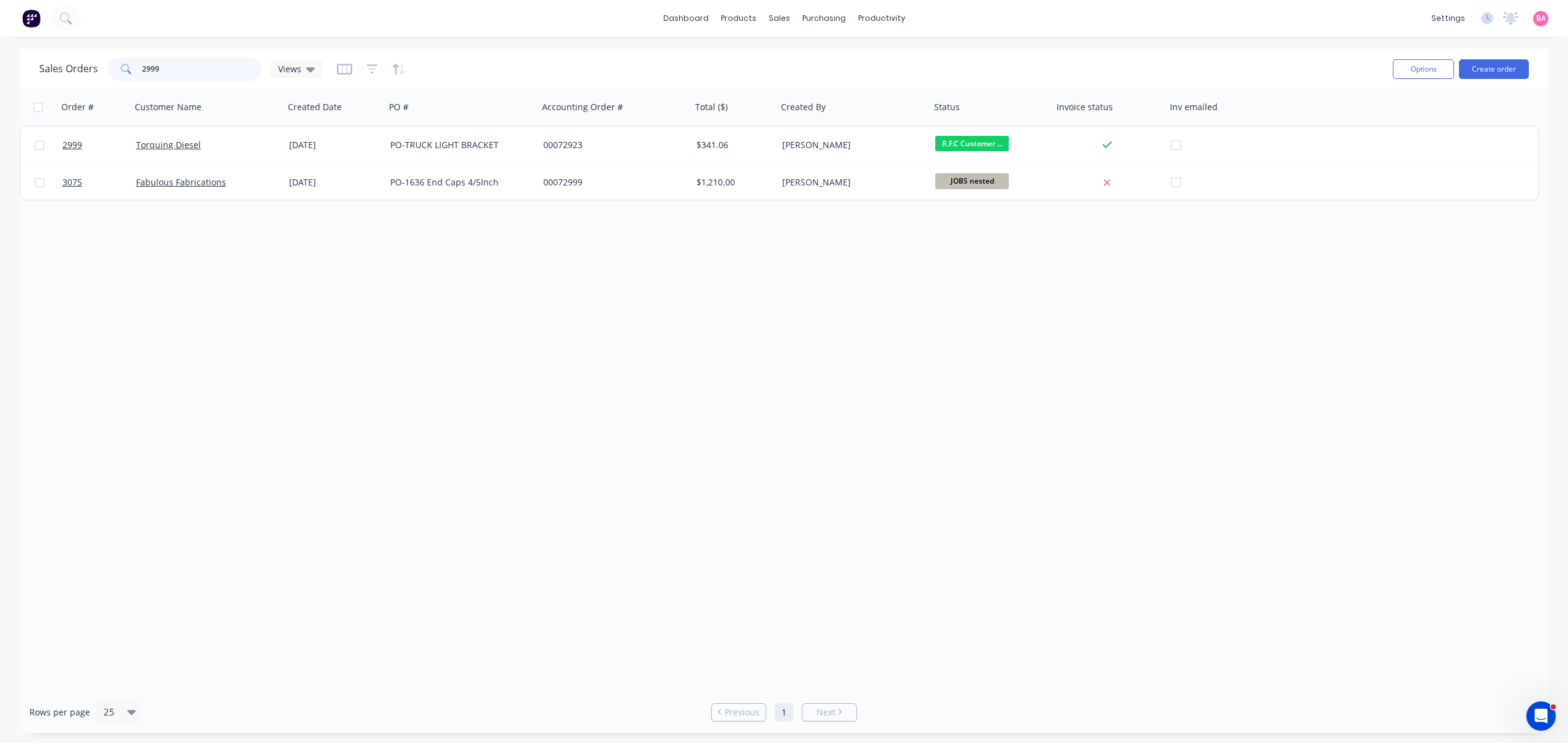
drag, startPoint x: 197, startPoint y: 68, endPoint x: 19, endPoint y: 42, distance: 179.9
click at [19, 42] on div "dashboard products sales purchasing productivity dashboard products Product Cat…" at bounding box center [784, 372] width 1568 height 743
type input "3042"
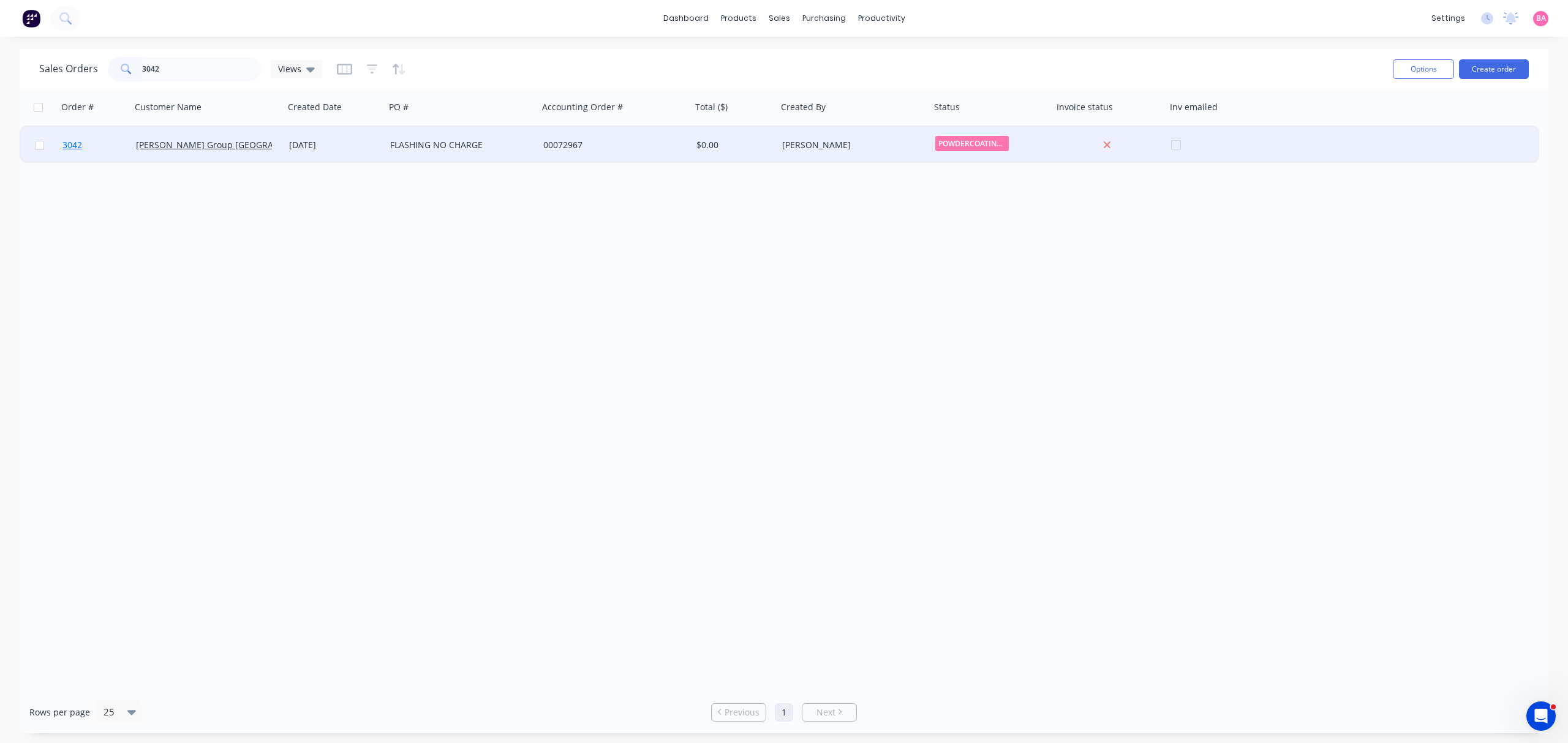
click at [70, 143] on span "3042" at bounding box center [72, 145] width 19 height 12
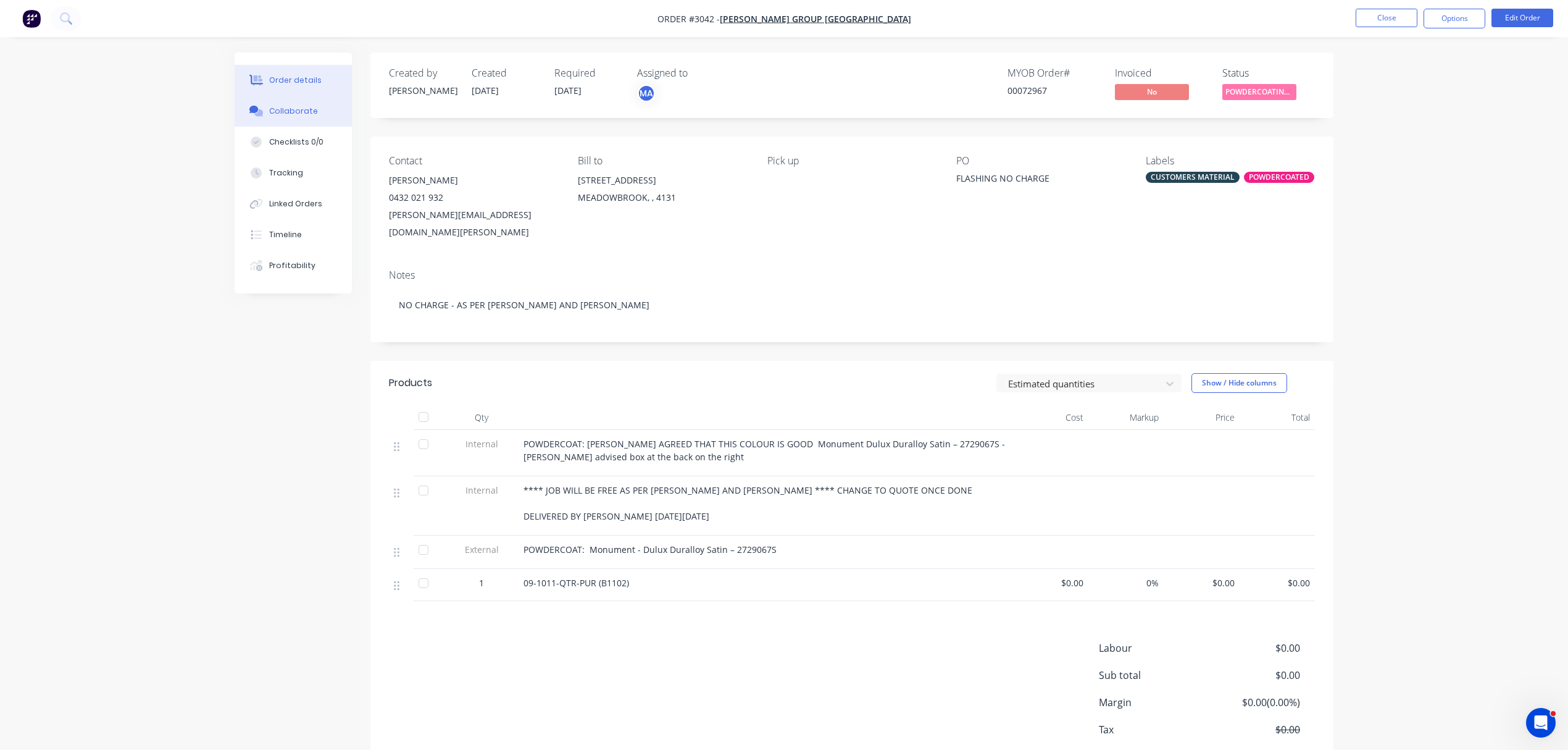
click at [299, 107] on div "Collaborate" at bounding box center [294, 111] width 49 height 11
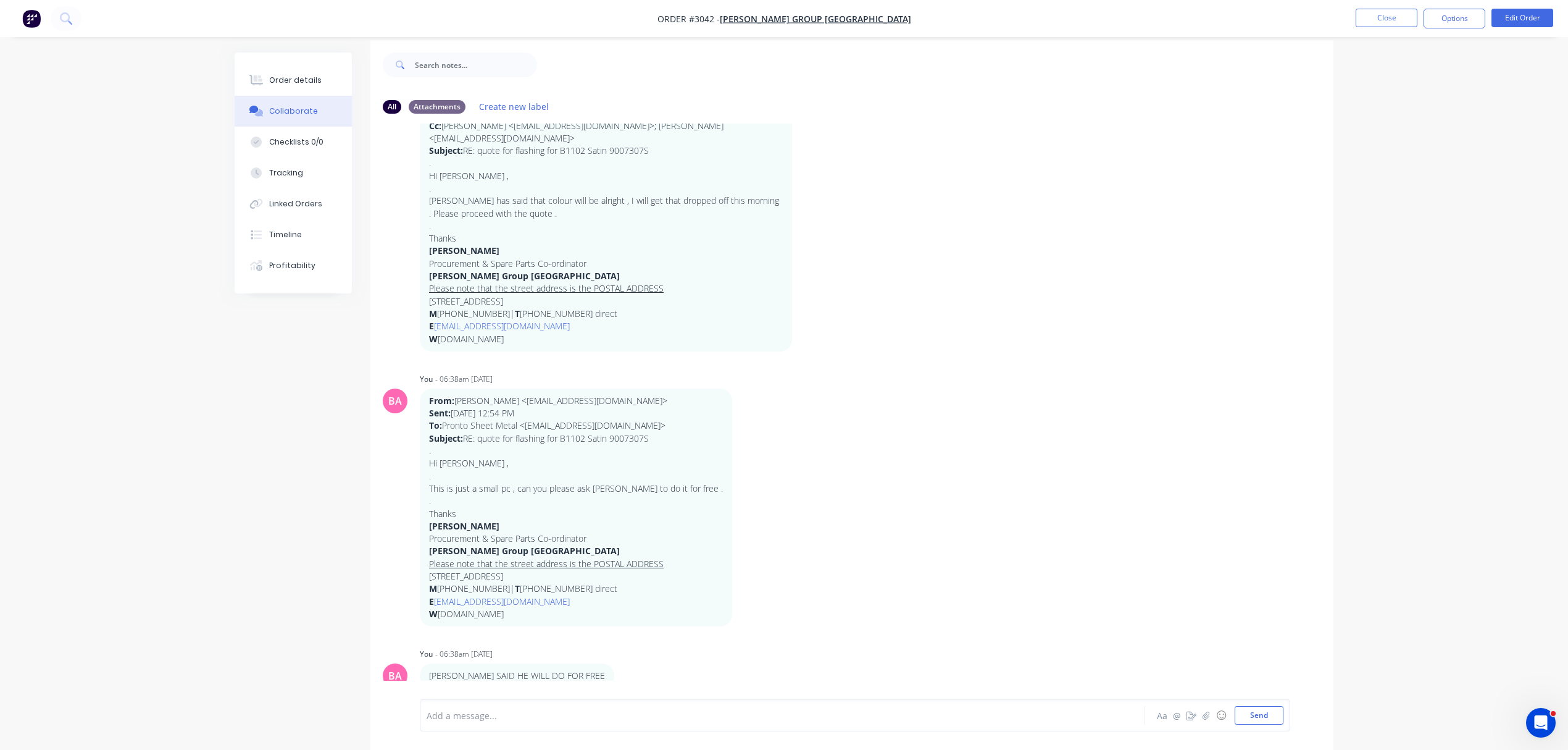
scroll to position [20, 0]
click at [525, 717] on div at bounding box center [748, 716] width 642 height 13
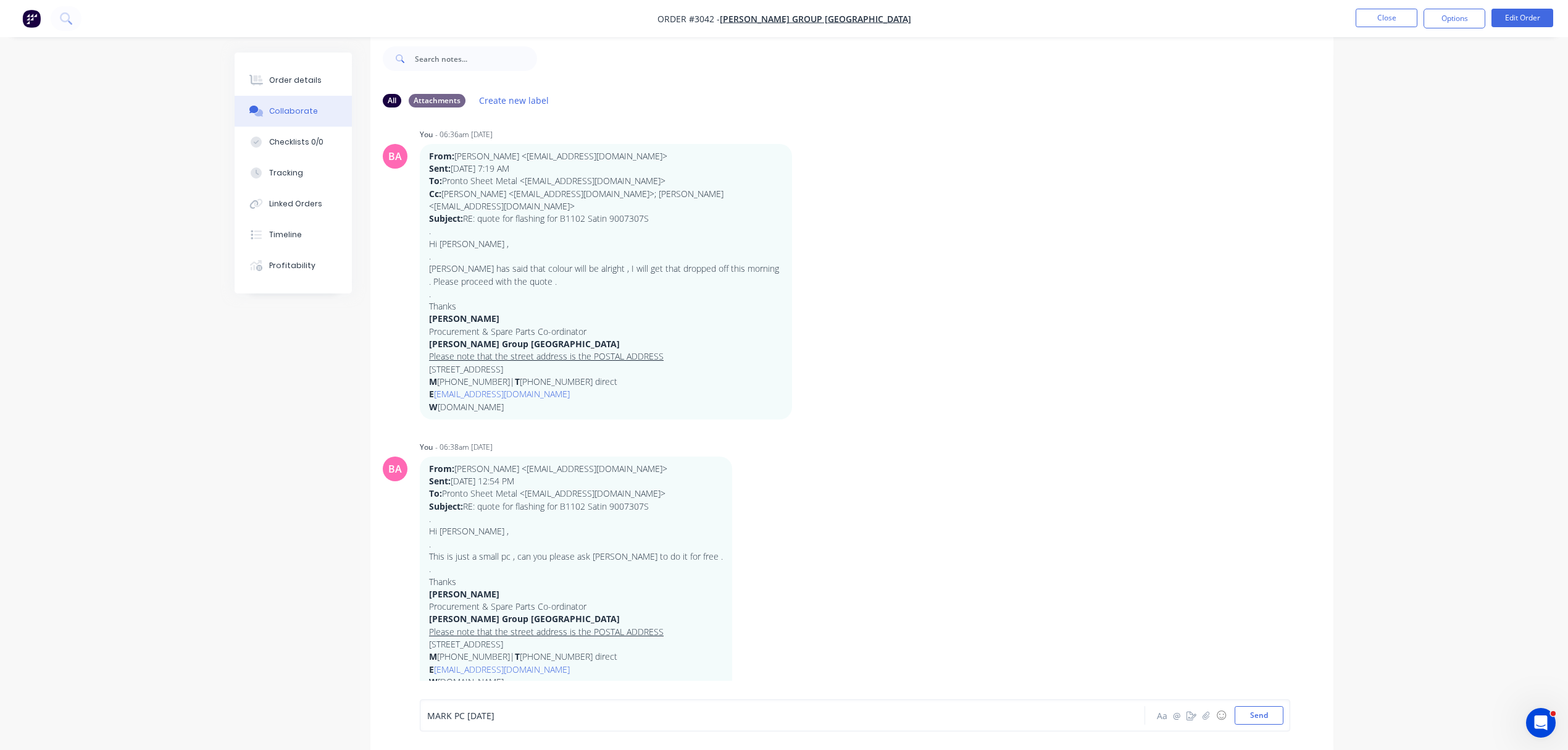
scroll to position [597, 0]
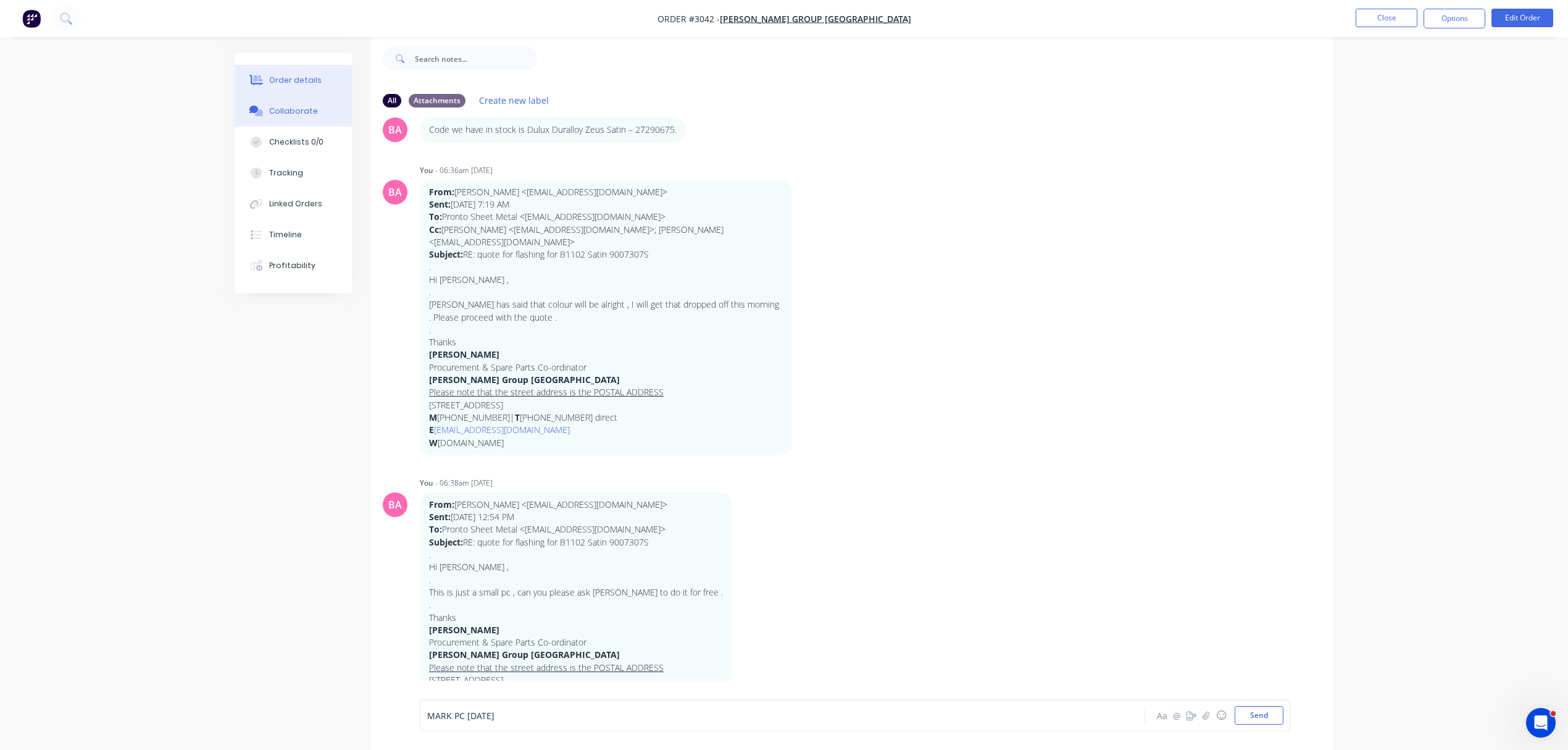
click at [301, 82] on div "Order details" at bounding box center [296, 80] width 53 height 11
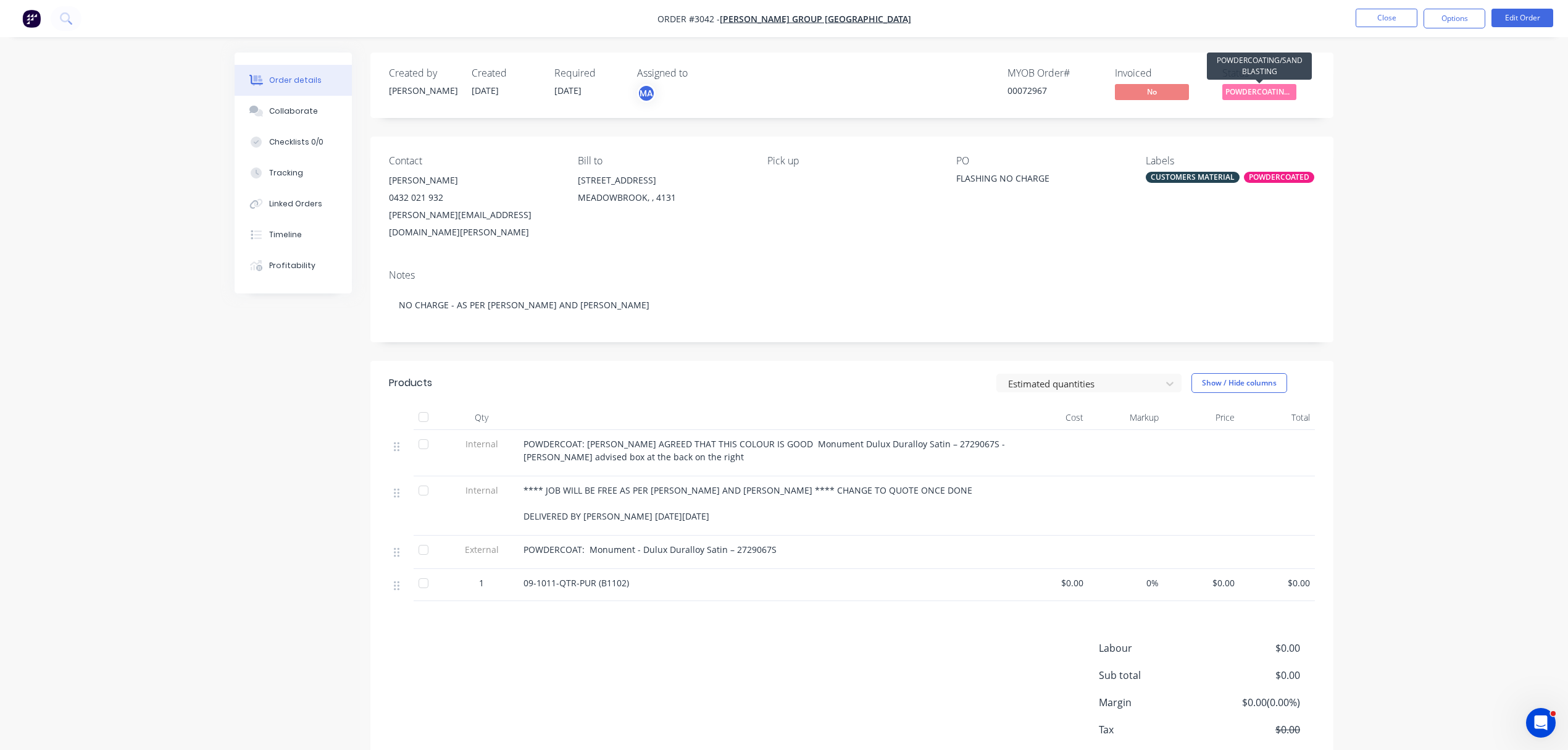
click at [1265, 92] on span "POWDERCOATING/S..." at bounding box center [1259, 91] width 74 height 16
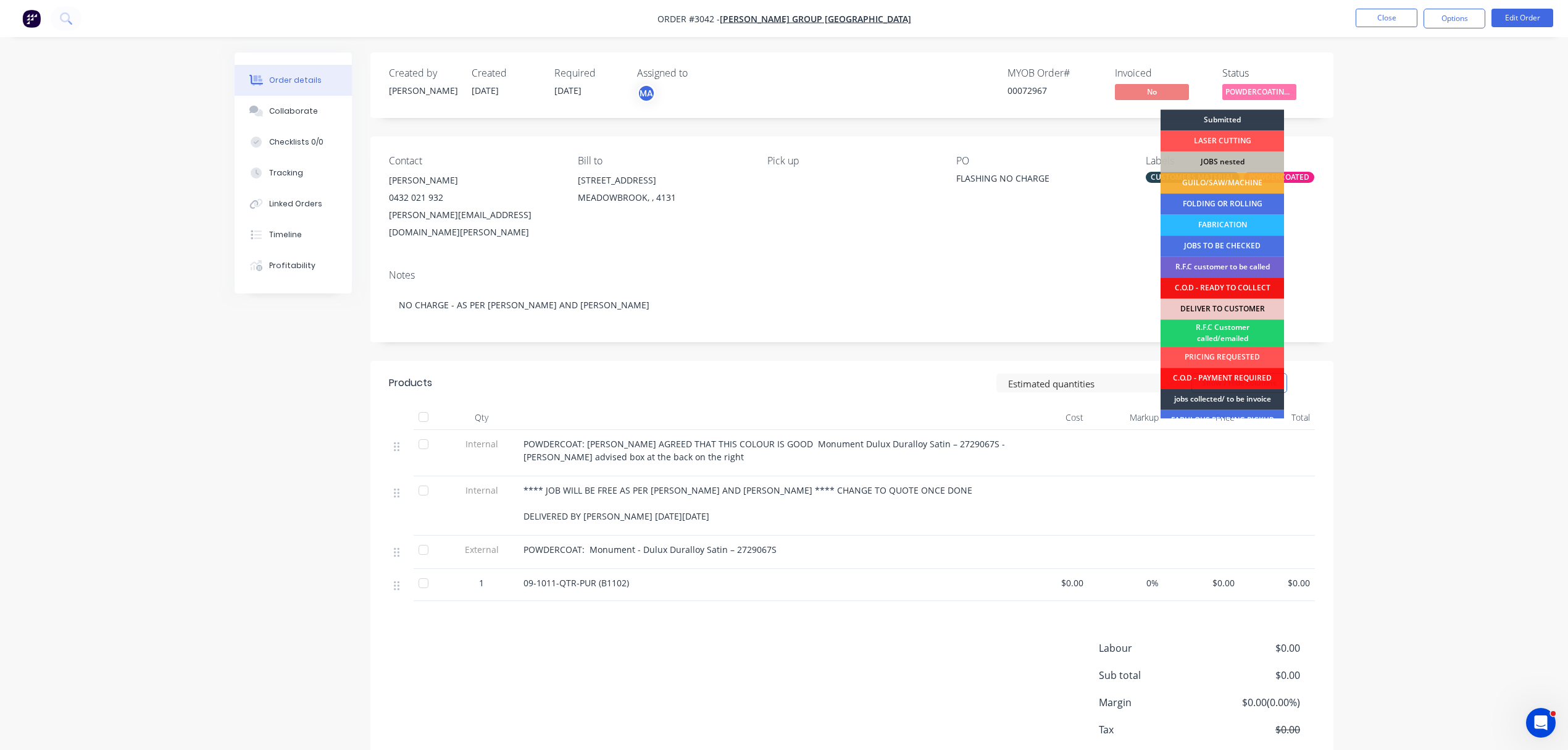
click at [1228, 305] on div "DELIVER TO CUSTOMER" at bounding box center [1222, 309] width 124 height 21
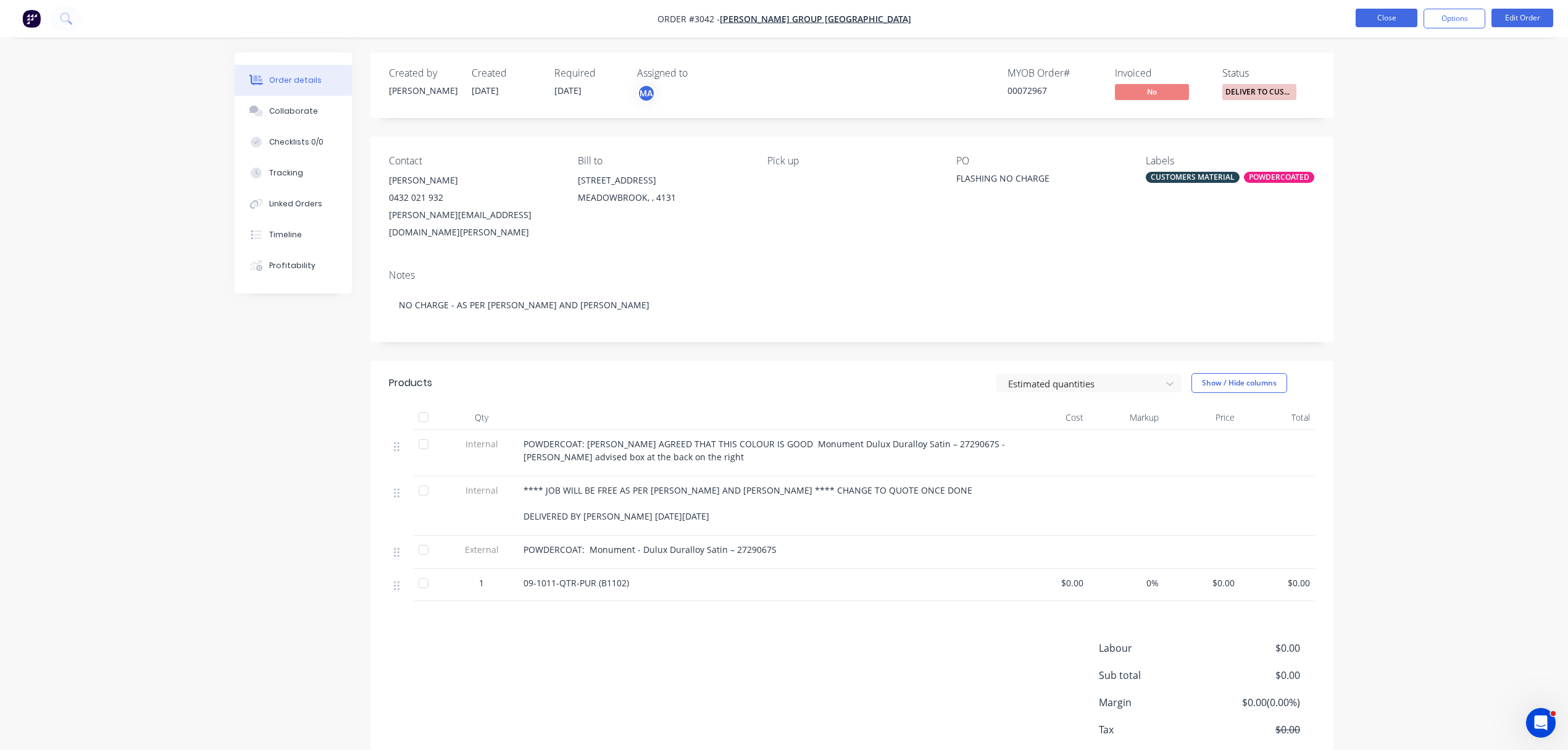
click at [1388, 18] on button "Close" at bounding box center [1386, 18] width 61 height 18
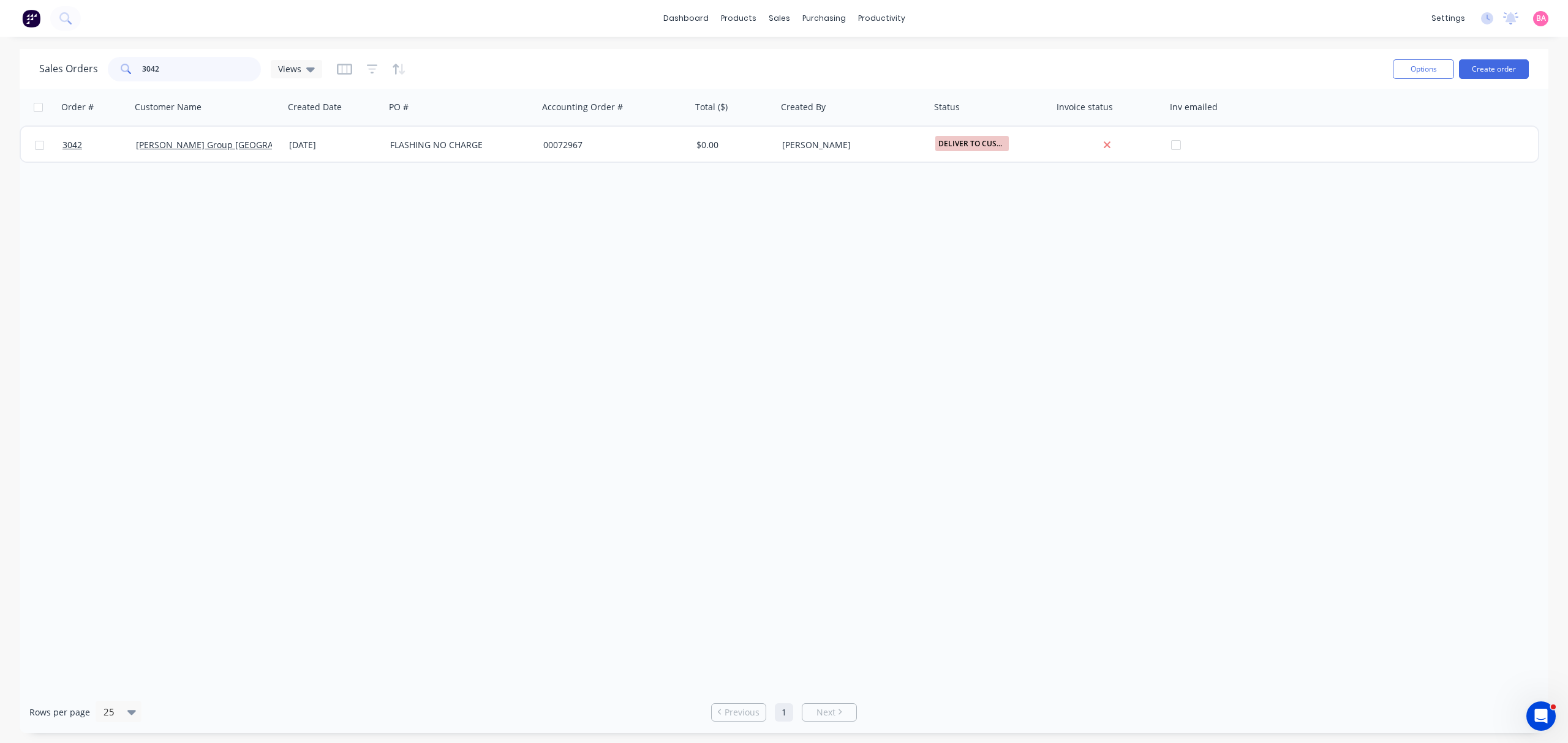
drag, startPoint x: 177, startPoint y: 69, endPoint x: 86, endPoint y: 59, distance: 91.5
click at [86, 59] on div "Sales Orders 3042 Views" at bounding box center [181, 69] width 283 height 25
type input "2836"
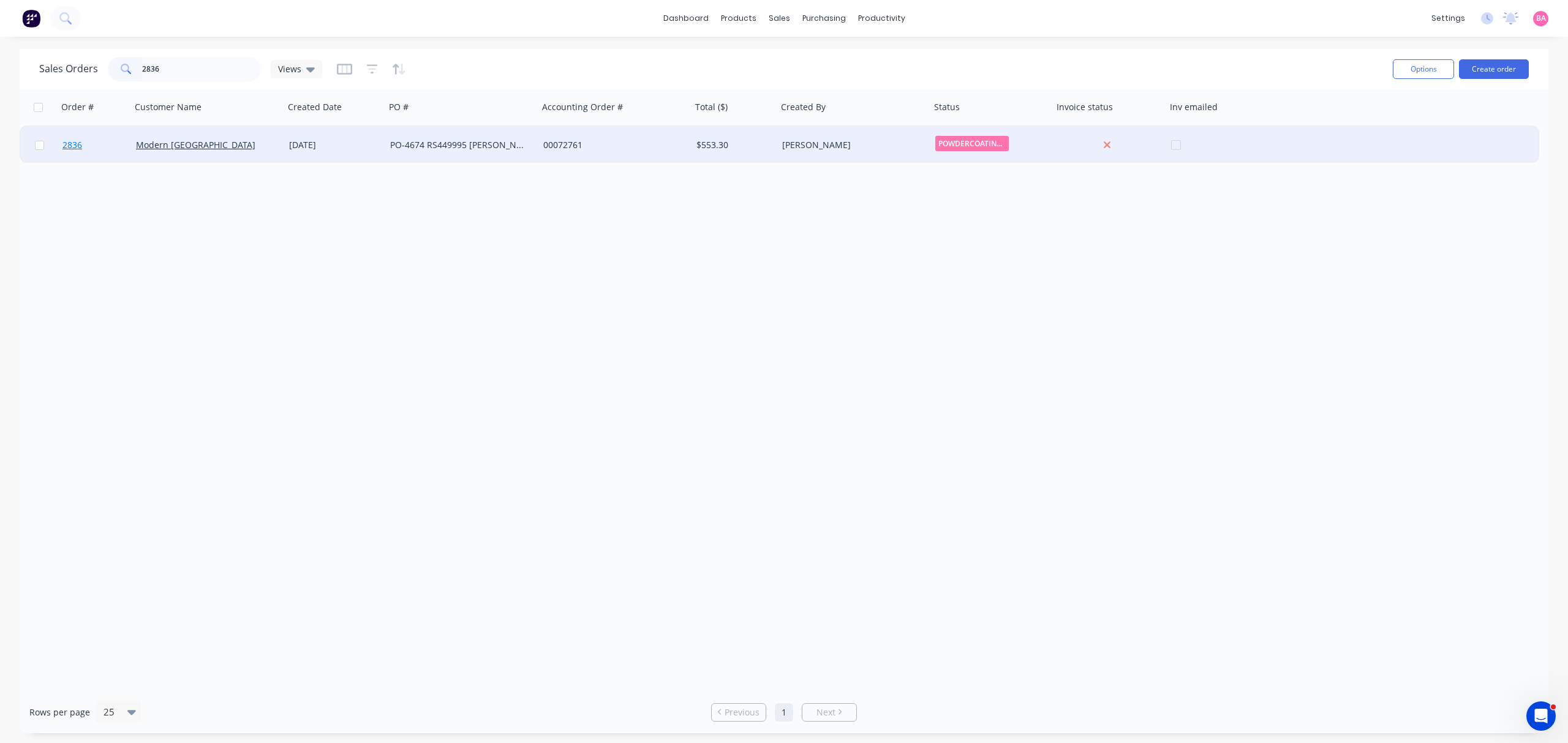
click at [70, 143] on span "2836" at bounding box center [72, 145] width 19 height 12
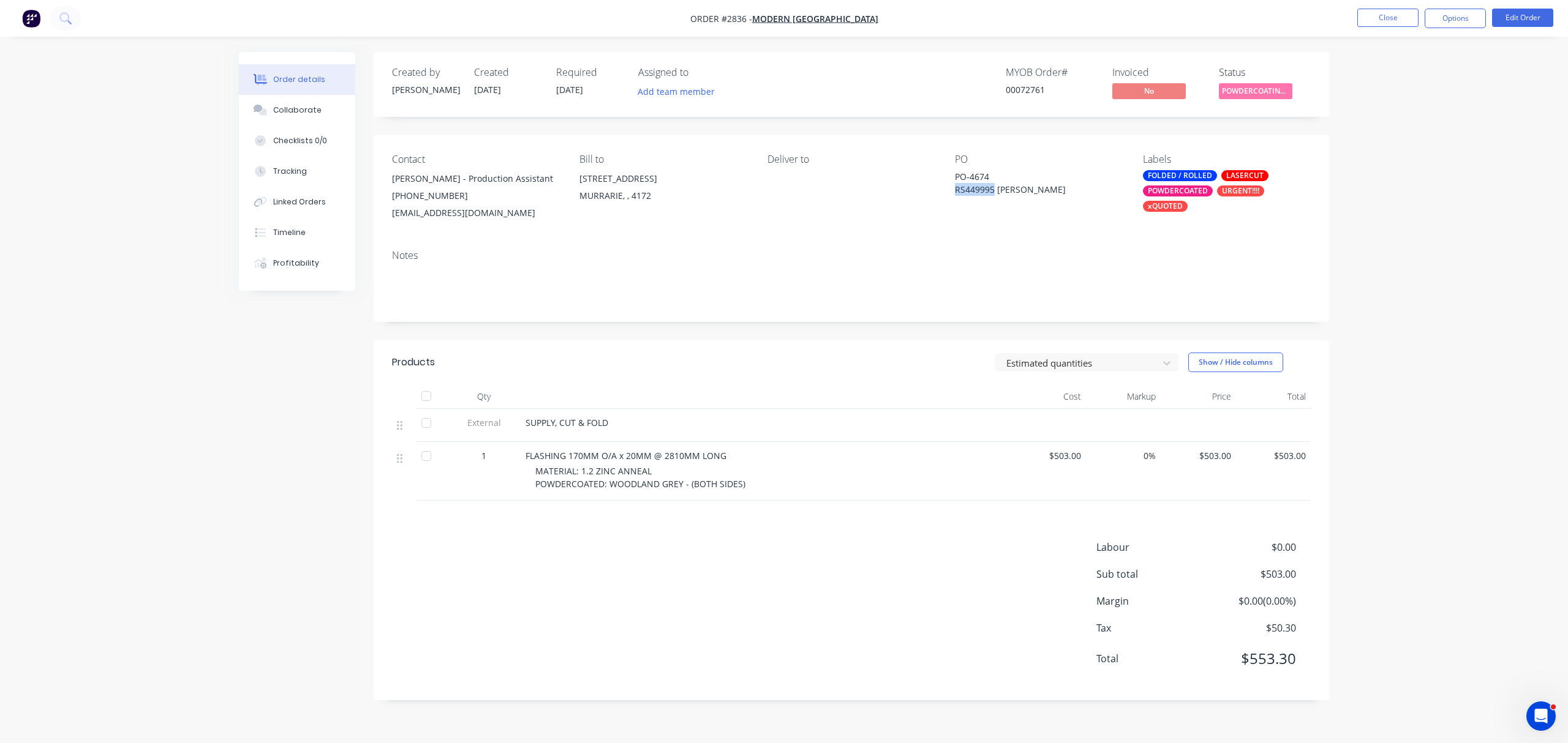
drag, startPoint x: 993, startPoint y: 187, endPoint x: 948, endPoint y: 189, distance: 45.0
click at [948, 189] on div "Contact Brearna Marriott - Production Assistant (07) 3902 7300 production@moder…" at bounding box center [851, 187] width 955 height 104
copy div "RS449995"
click at [307, 110] on div "Collaborate" at bounding box center [297, 110] width 48 height 11
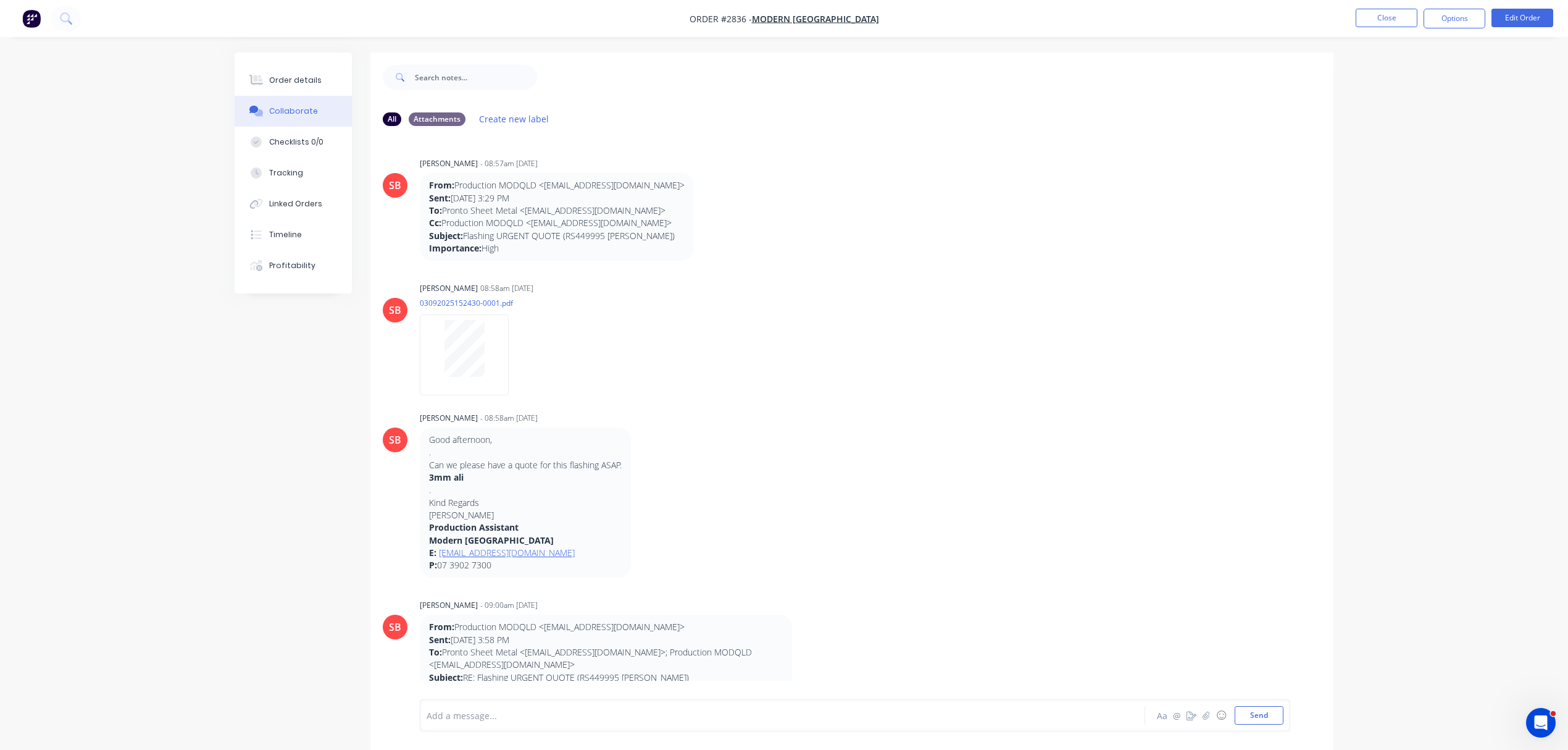
click at [548, 713] on div at bounding box center [748, 716] width 642 height 13
click at [1268, 717] on button "Send" at bounding box center [1259, 715] width 49 height 18
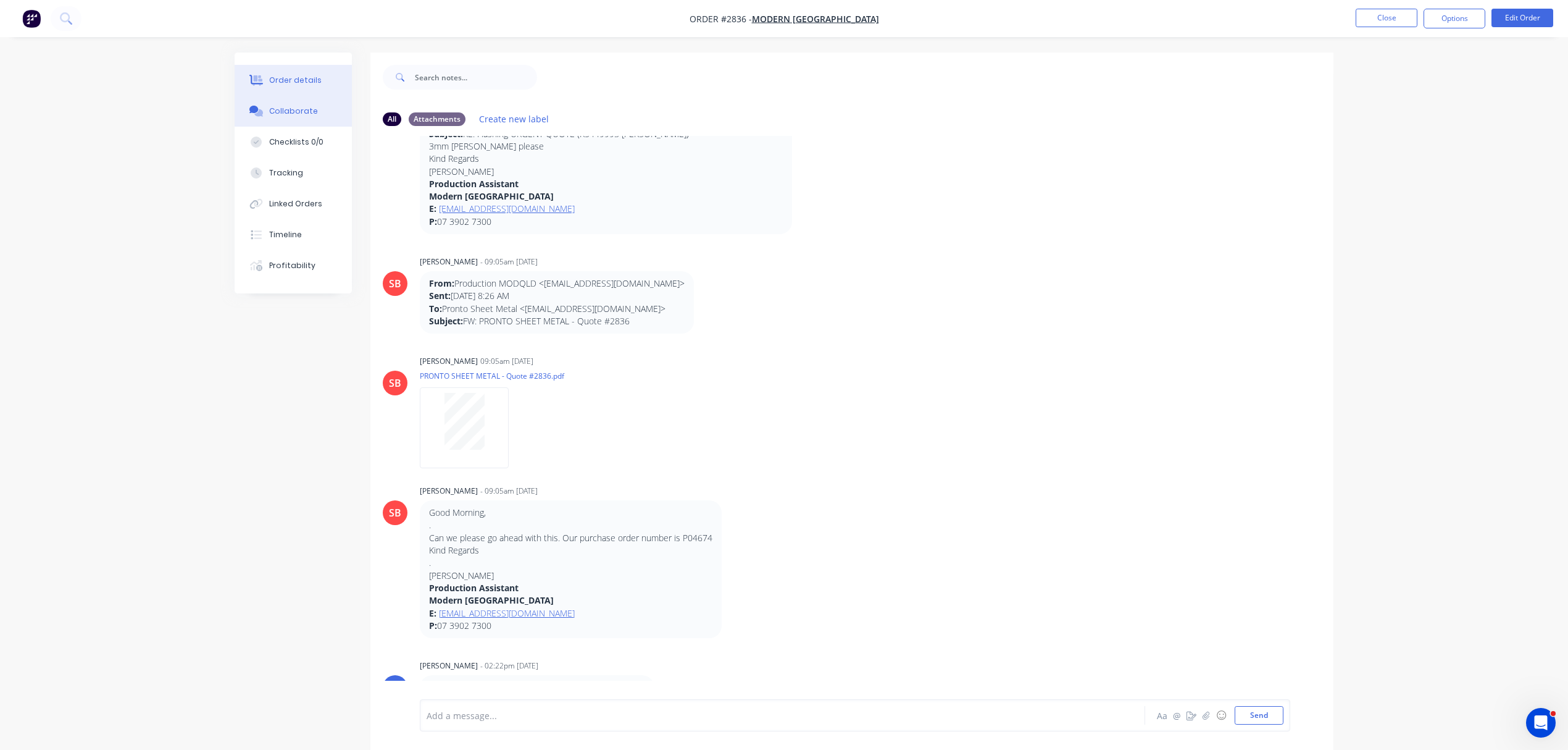
click at [294, 79] on div "Order details" at bounding box center [296, 80] width 53 height 11
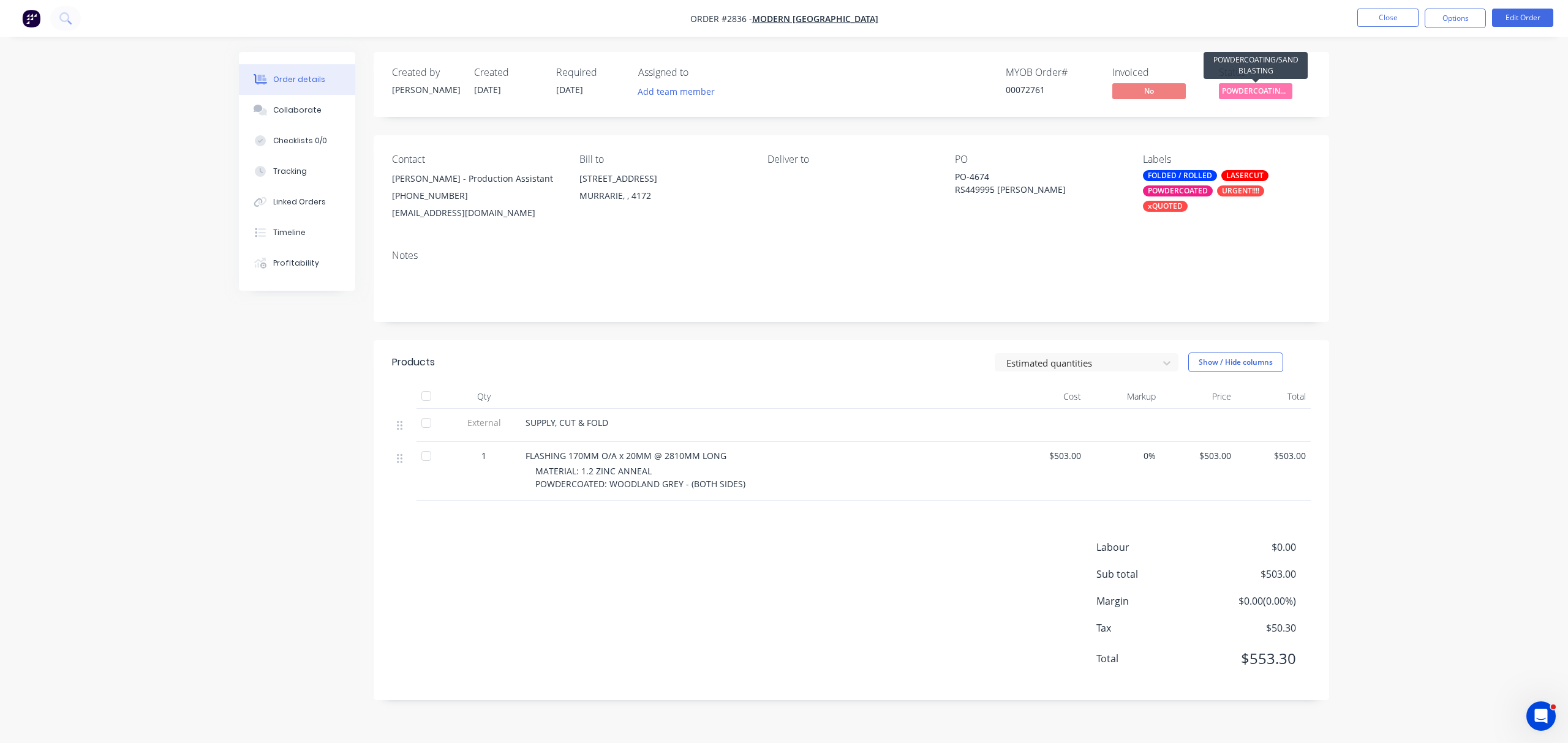
click at [1261, 90] on span "POWDERCOATING/S..." at bounding box center [1255, 90] width 74 height 15
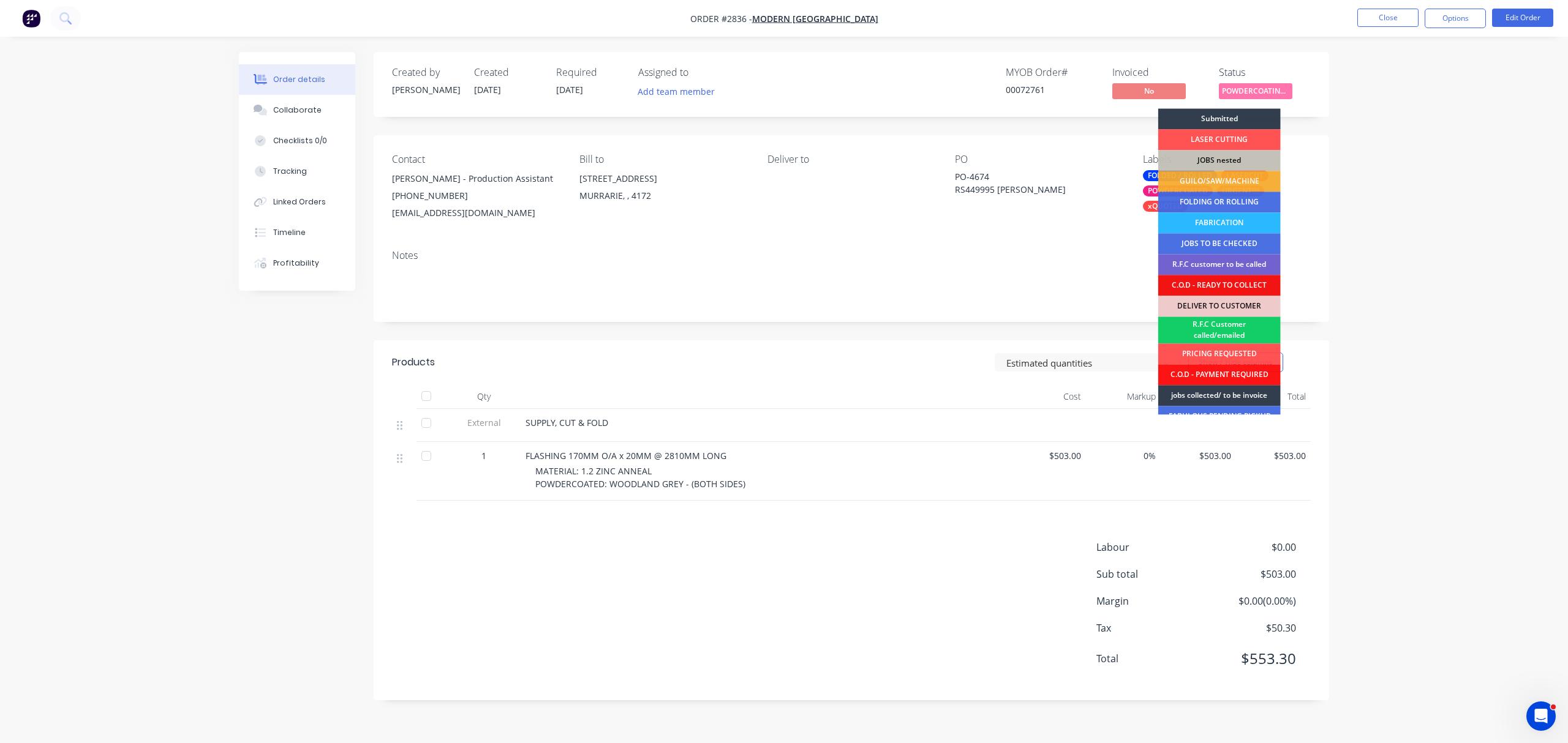
click at [1225, 324] on div "R.F.C Customer called/emailed" at bounding box center [1219, 330] width 123 height 27
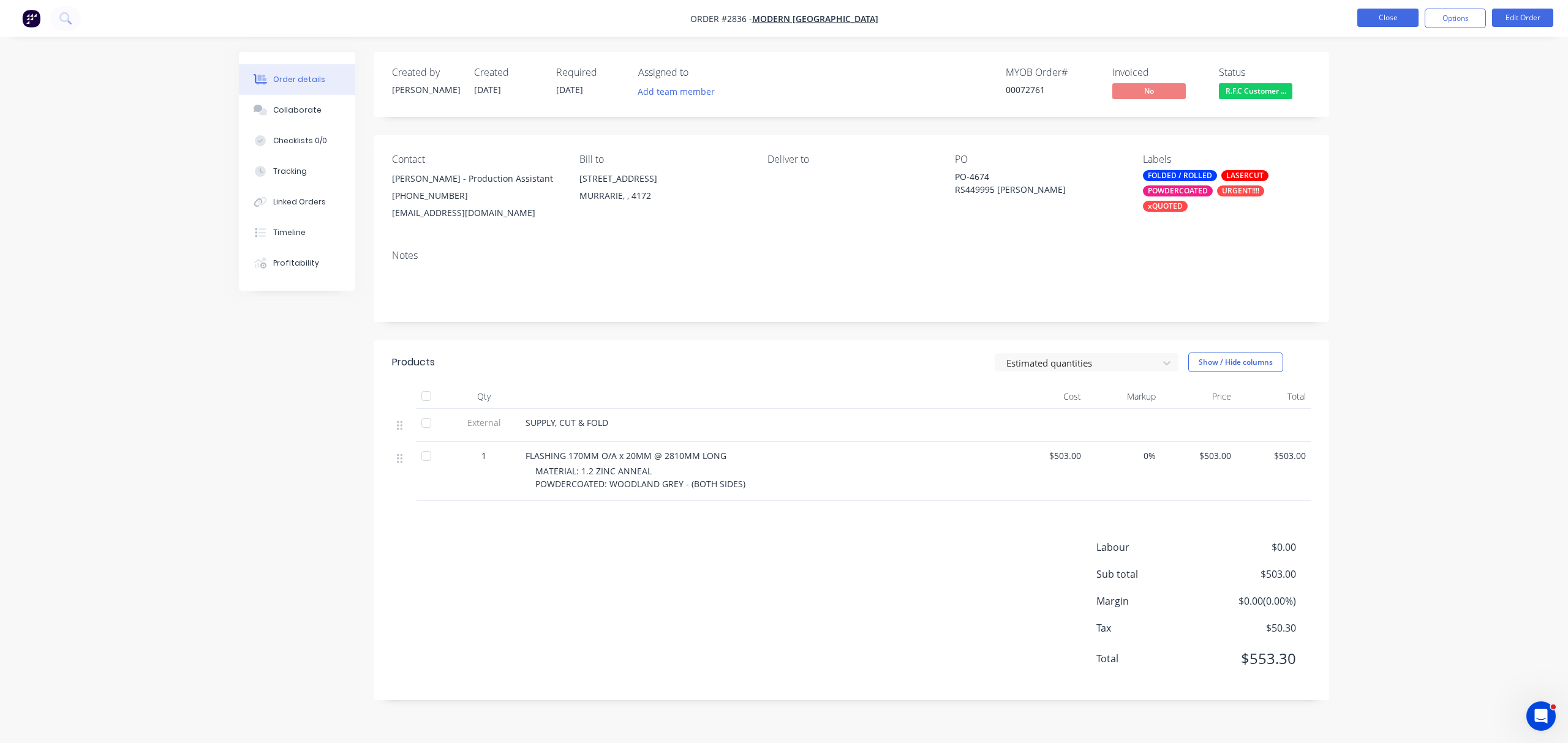
click at [1391, 15] on button "Close" at bounding box center [1387, 17] width 61 height 18
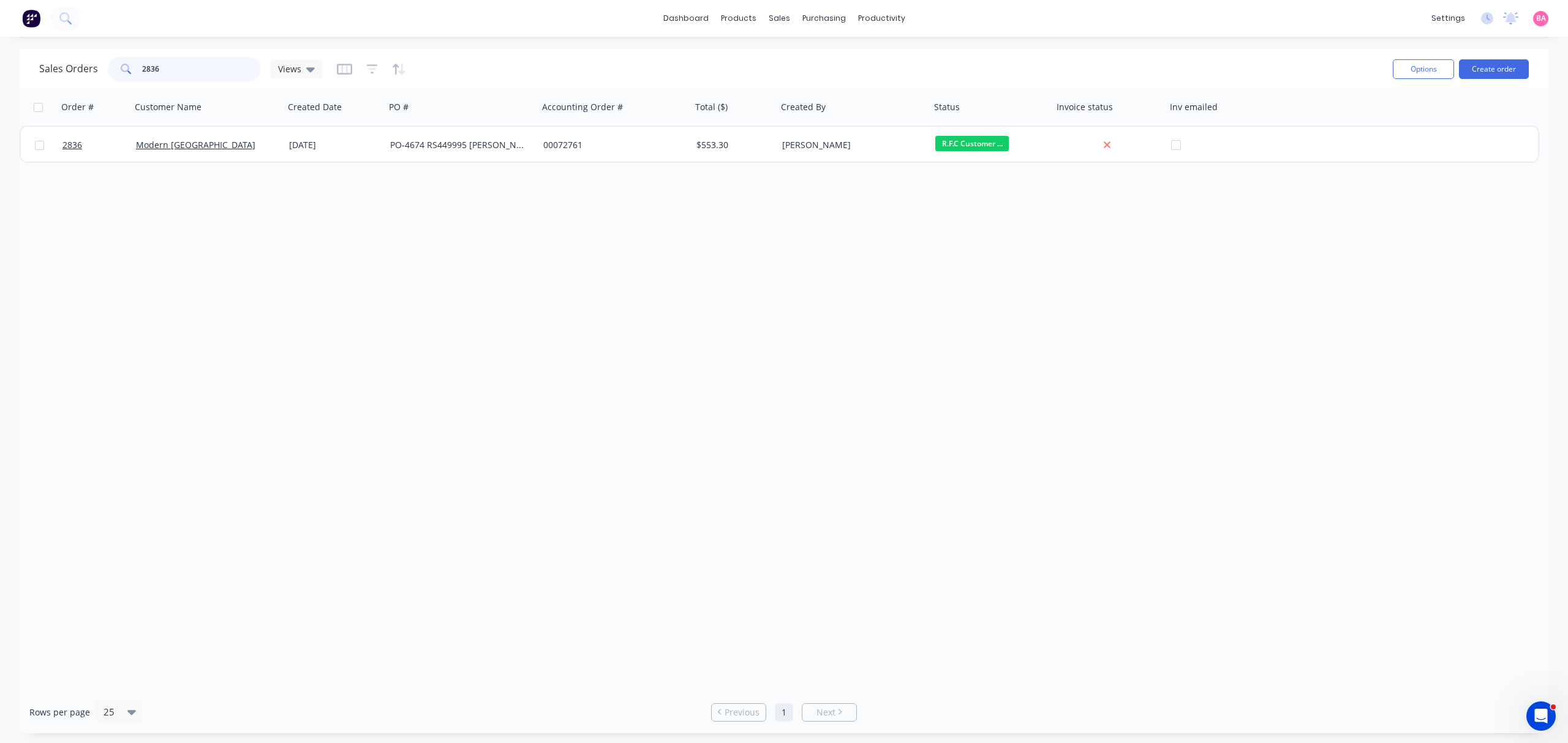
drag, startPoint x: 184, startPoint y: 62, endPoint x: 25, endPoint y: 60, distance: 159.0
click at [25, 60] on div "Sales Orders 2836 Views Options Create order" at bounding box center [784, 68] width 1528 height 39
type input "2998"
drag, startPoint x: 186, startPoint y: 68, endPoint x: 62, endPoint y: 52, distance: 125.0
click at [62, 52] on div "Sales Orders 2998 Views Options Create order" at bounding box center [784, 68] width 1528 height 39
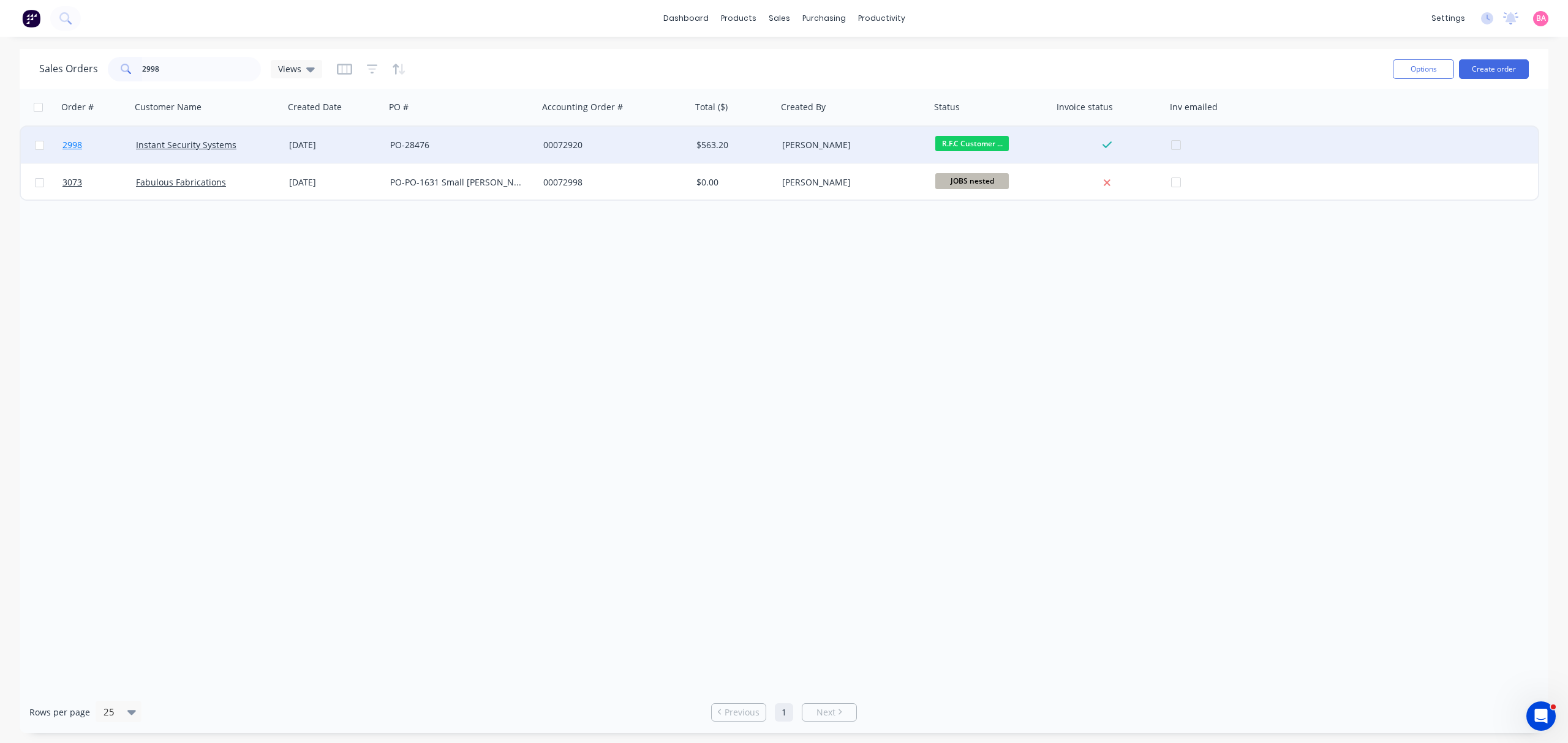
click at [72, 138] on link "2998" at bounding box center [99, 145] width 74 height 37
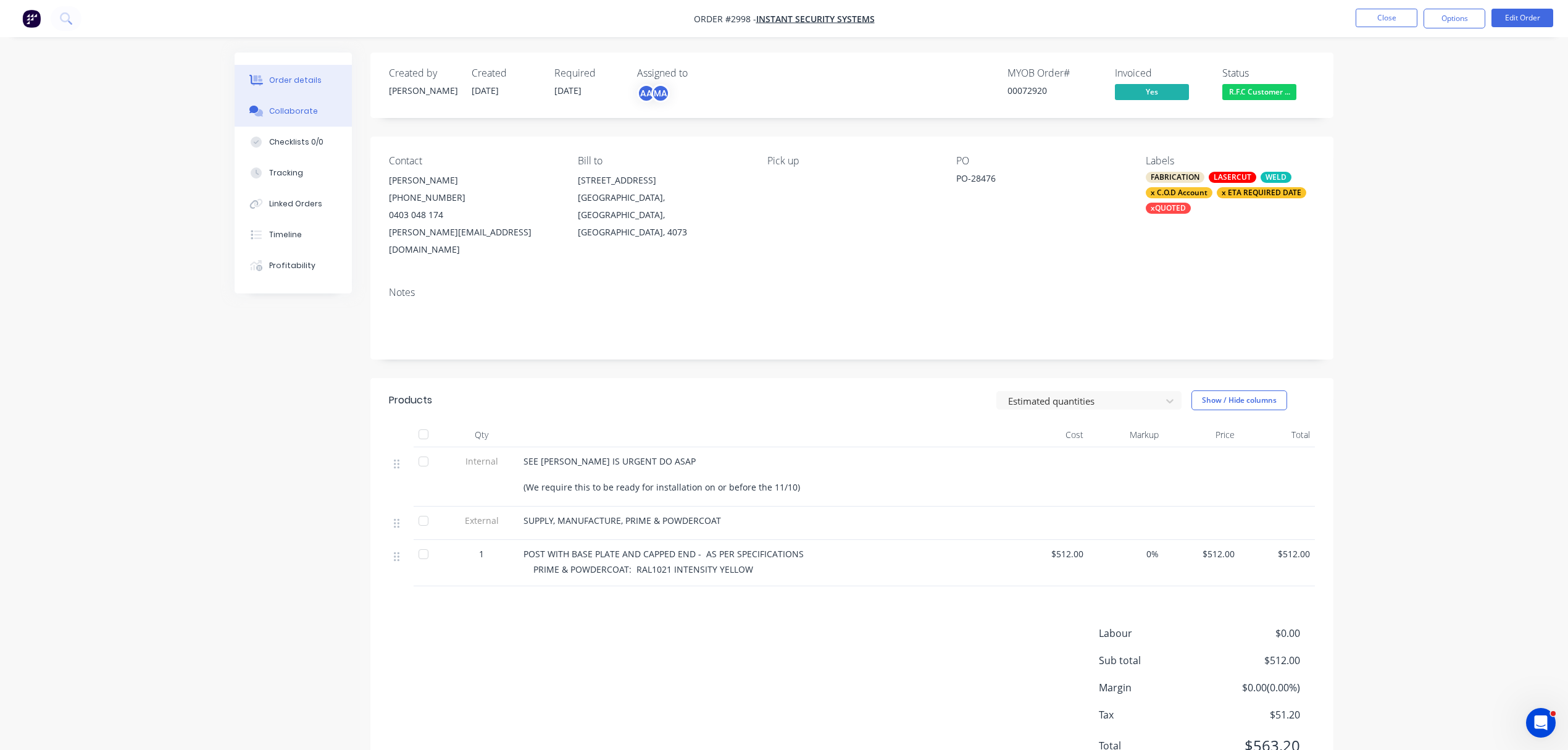
click at [292, 107] on div "Collaborate" at bounding box center [294, 111] width 49 height 11
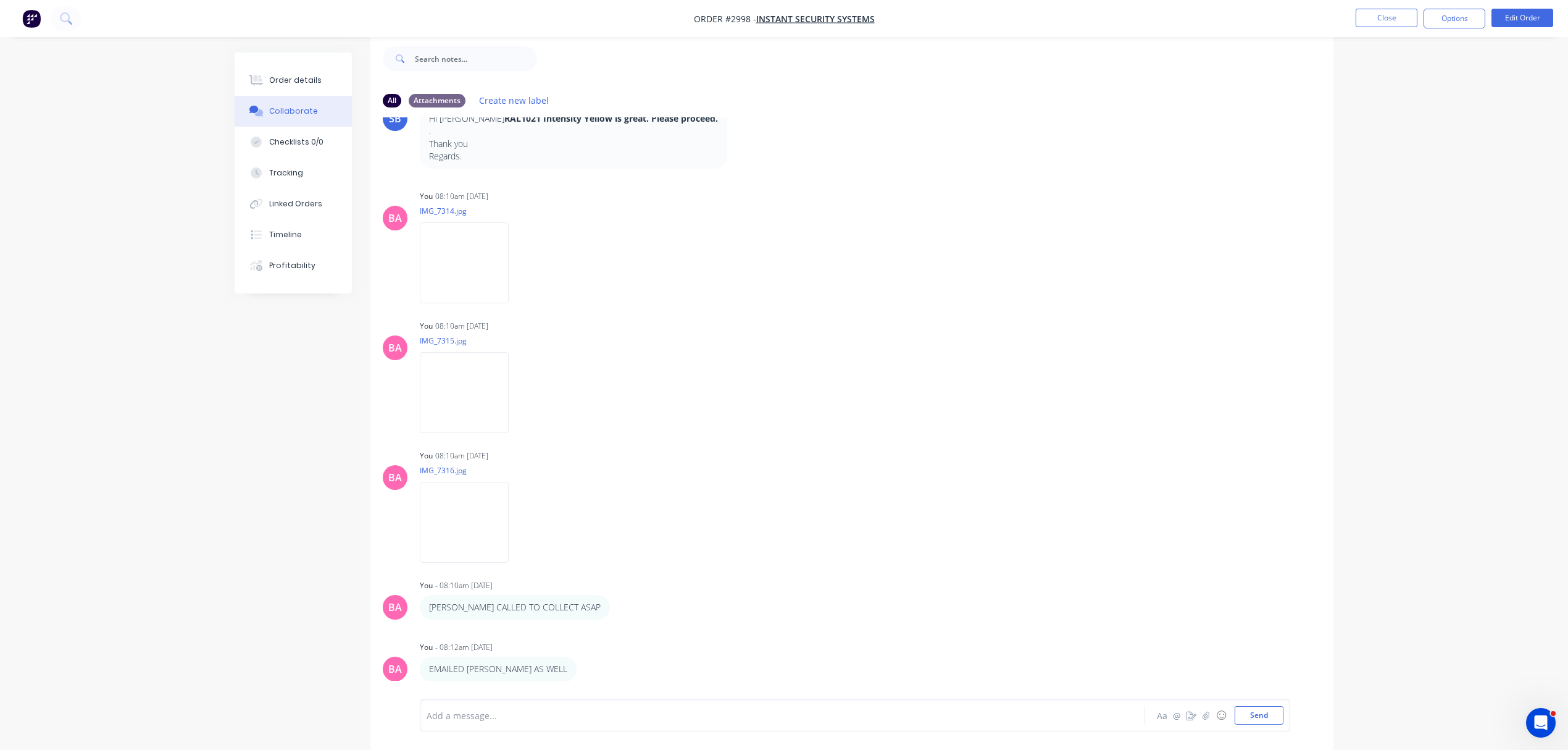
scroll to position [20, 0]
click at [533, 719] on div at bounding box center [748, 716] width 642 height 13
click at [1247, 709] on button "Send" at bounding box center [1259, 715] width 49 height 18
click at [286, 75] on div "Order details" at bounding box center [296, 80] width 53 height 11
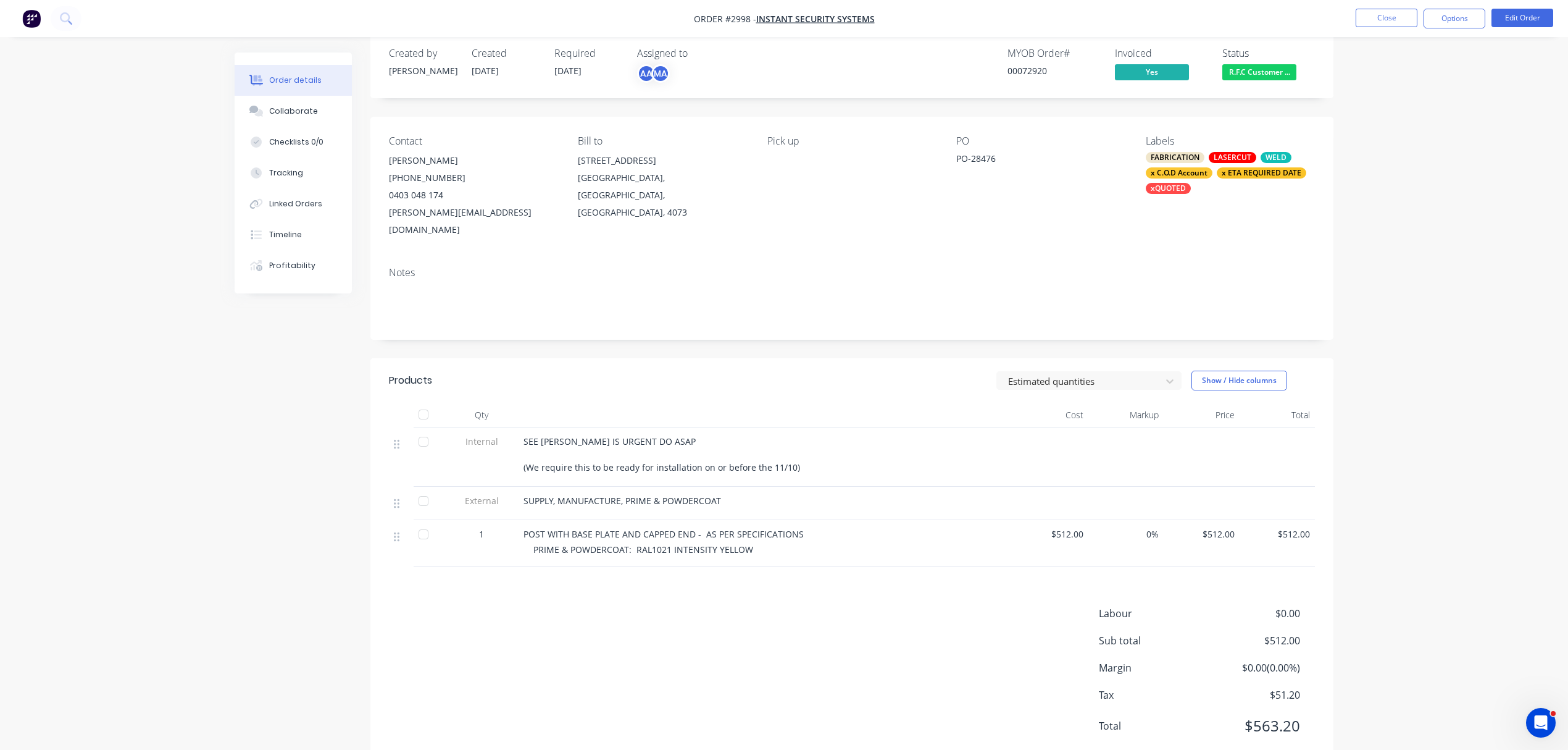
click at [1184, 173] on div "x C.O.D Account" at bounding box center [1179, 173] width 67 height 11
click at [1240, 88] on div "Created by Sandra Created 24/09/25 Required 03/10/25 Assigned to AA MA MYOB Ord…" at bounding box center [852, 65] width 963 height 66
click at [1251, 66] on span "R.F.C Customer ..." at bounding box center [1259, 72] width 74 height 16
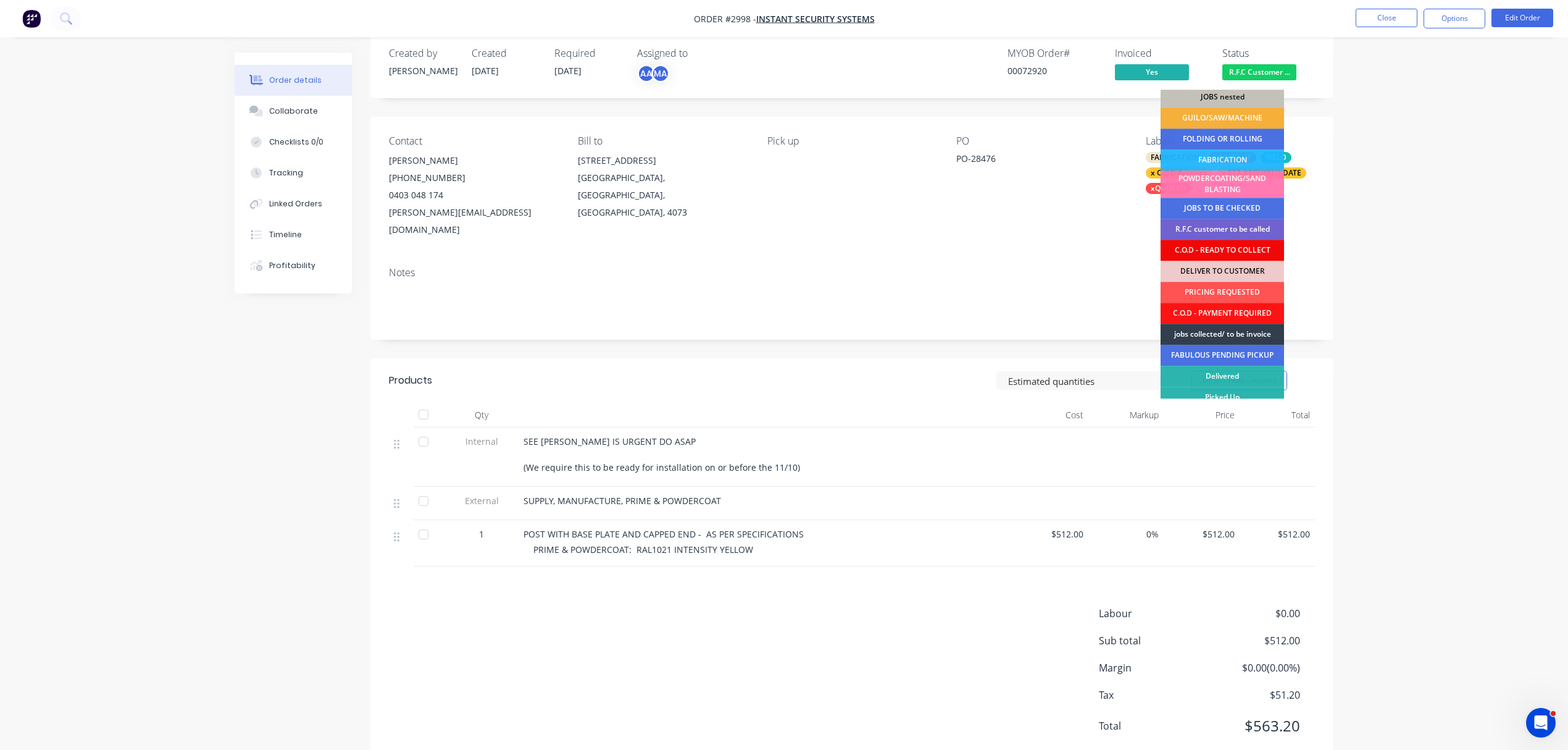
scroll to position [54, 0]
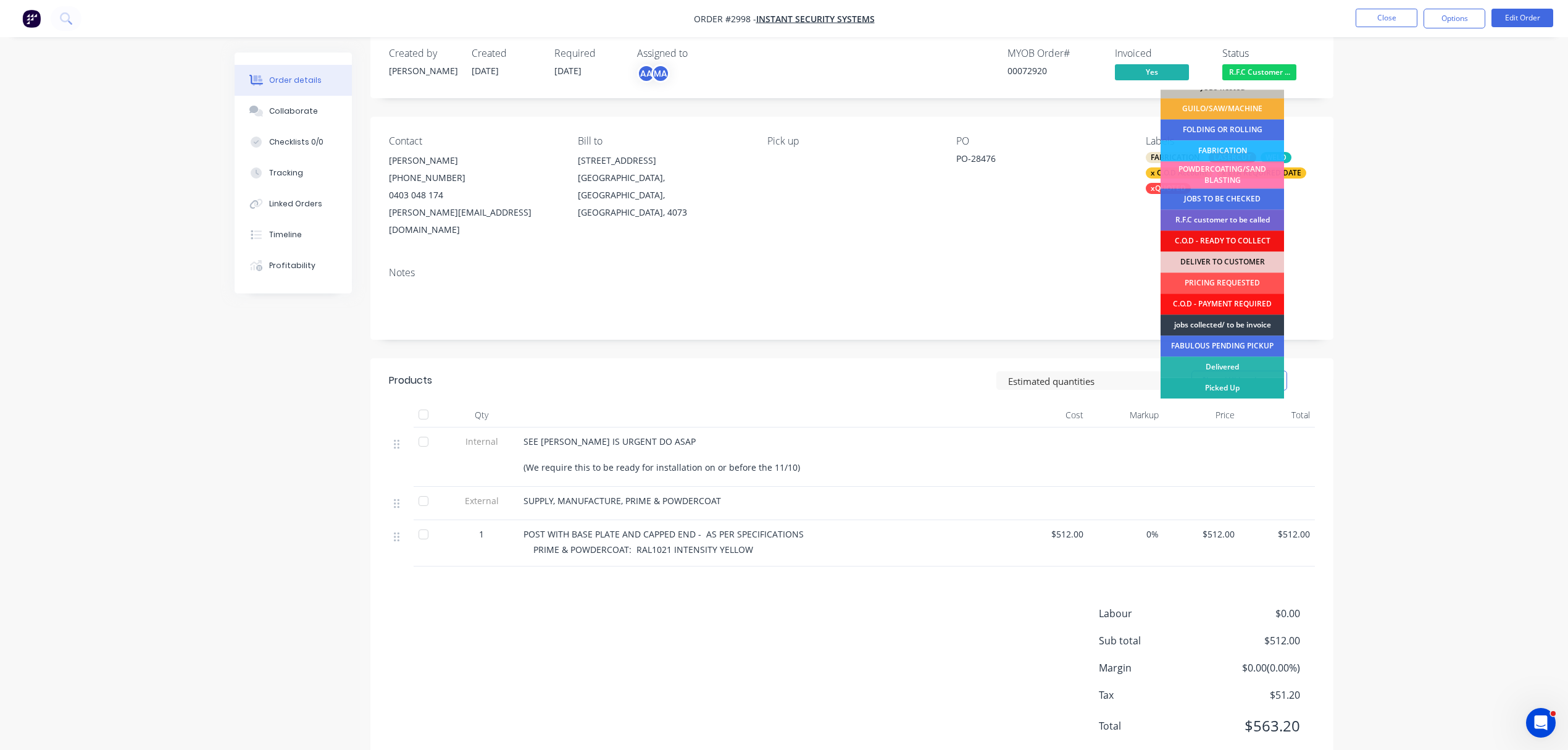
click at [1234, 386] on div "Picked Up" at bounding box center [1222, 388] width 124 height 21
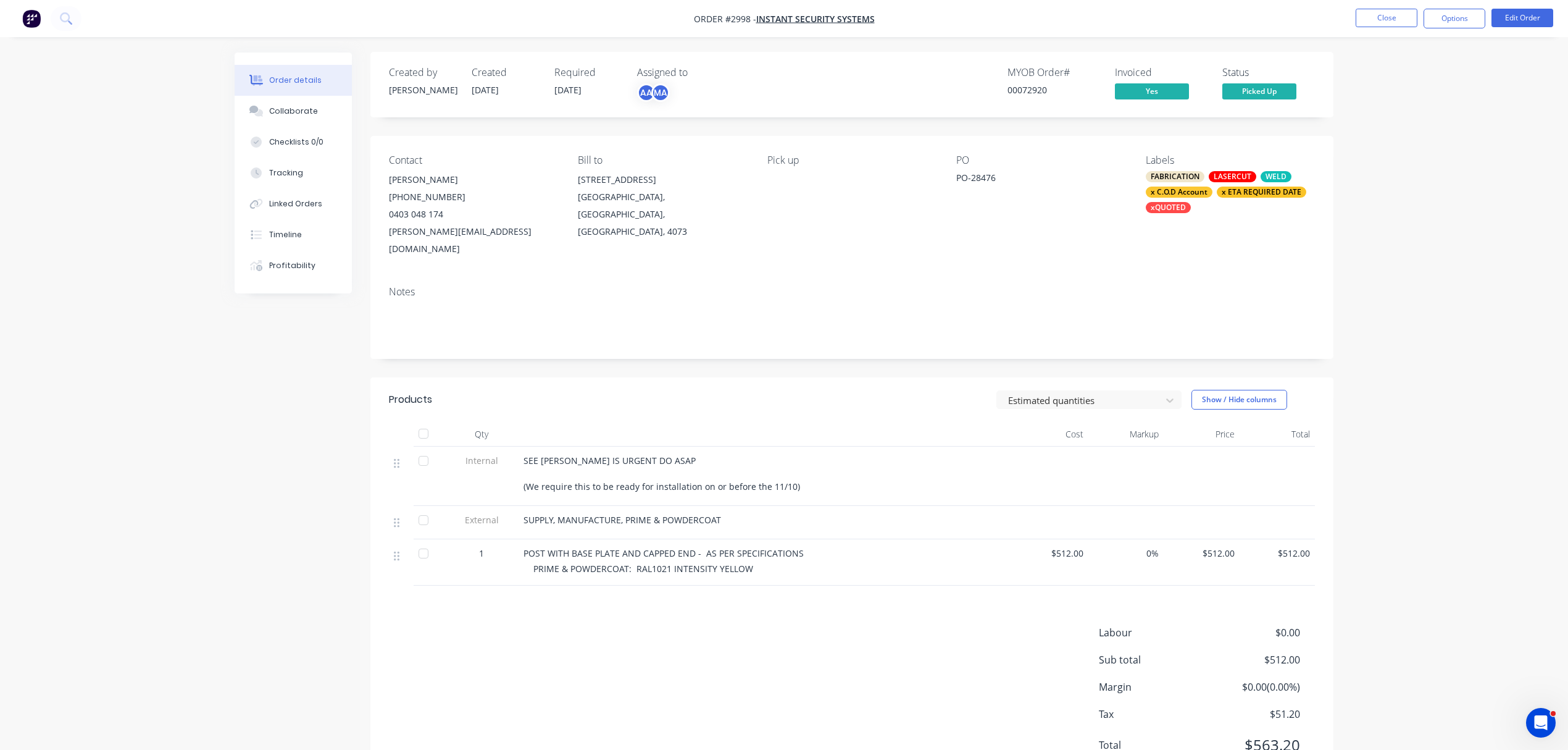
scroll to position [0, 0]
click at [1386, 16] on button "Close" at bounding box center [1386, 18] width 61 height 18
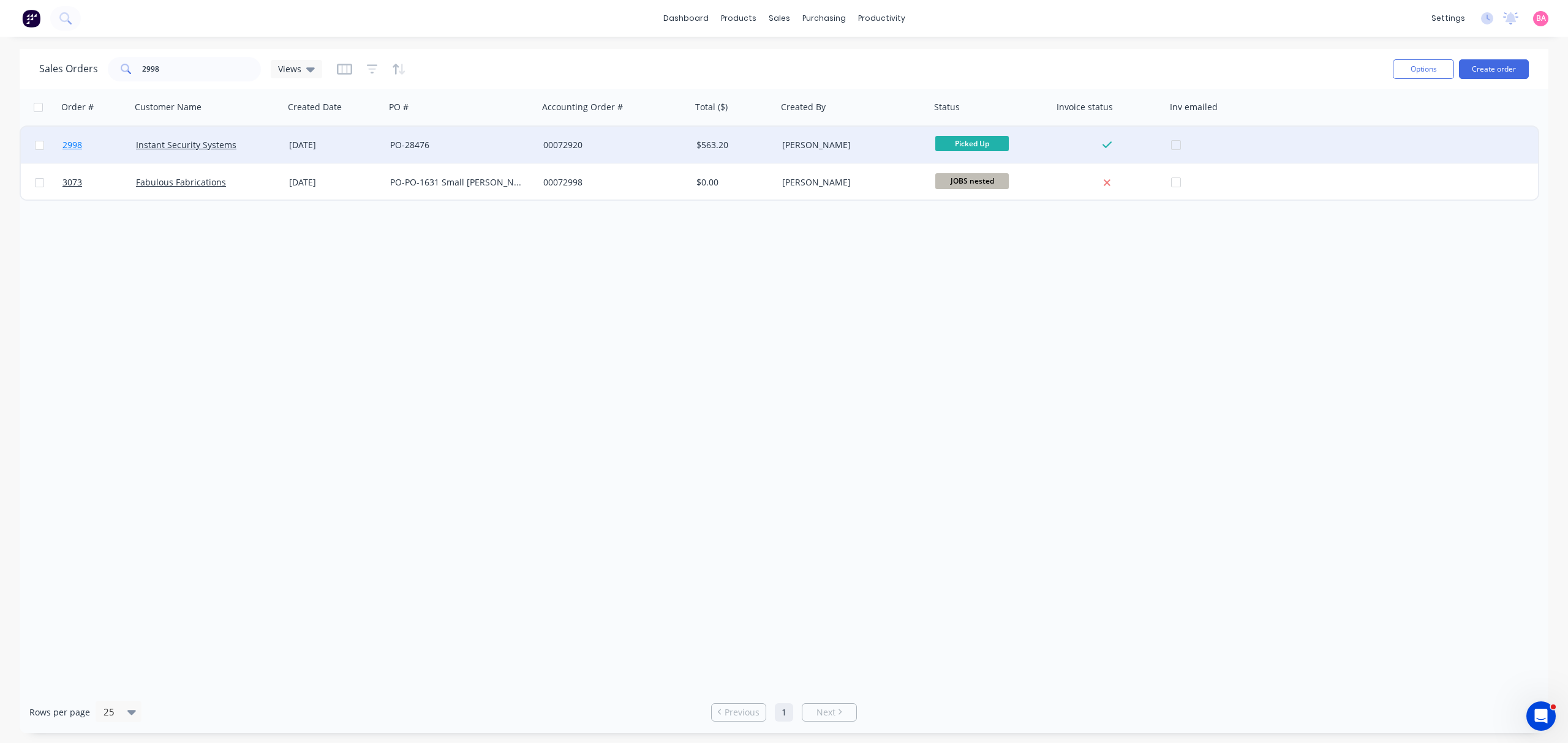
click at [64, 143] on span "2998" at bounding box center [72, 145] width 19 height 12
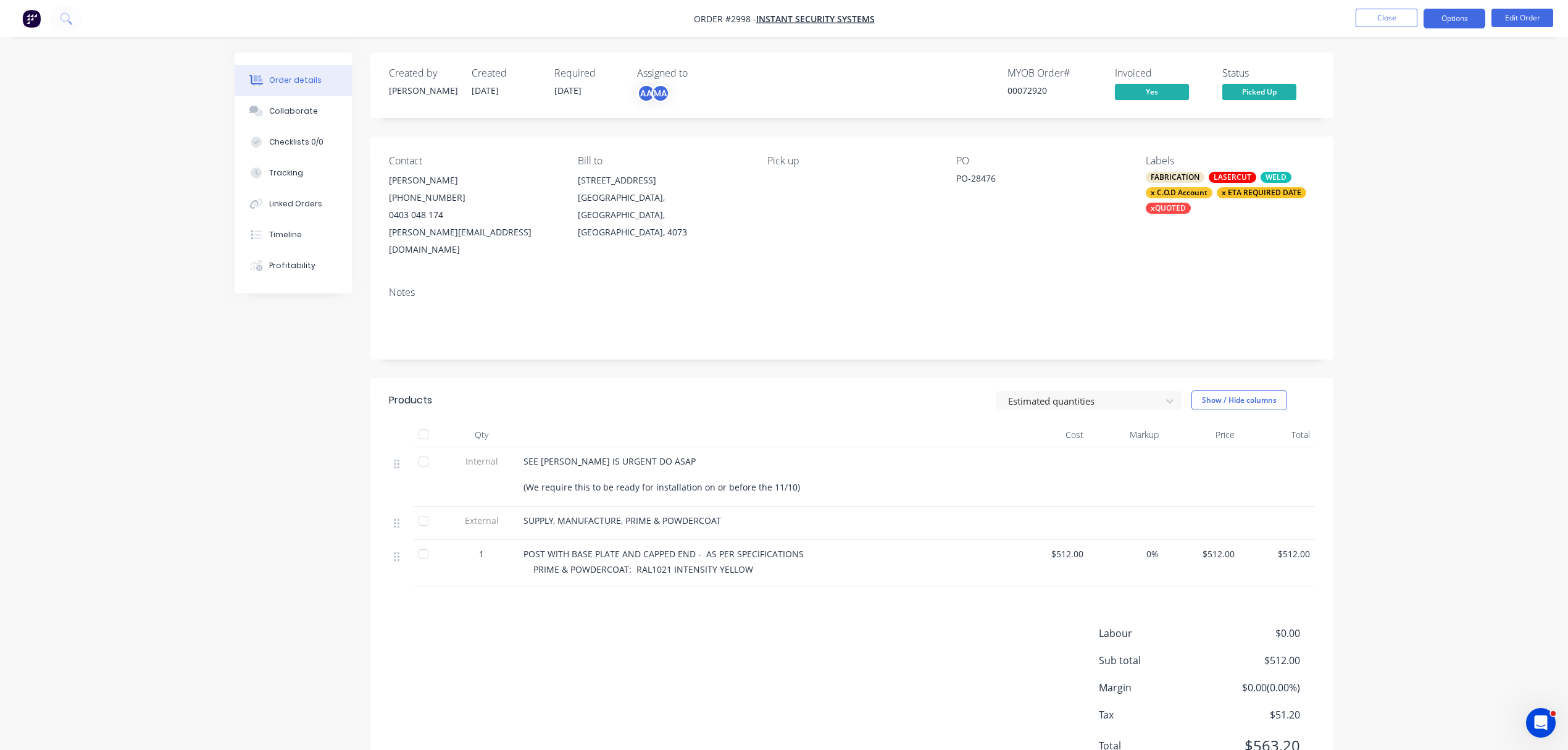
click at [1455, 13] on button "Options" at bounding box center [1454, 18] width 61 height 20
click at [1380, 318] on div "Archive" at bounding box center [1417, 322] width 113 height 18
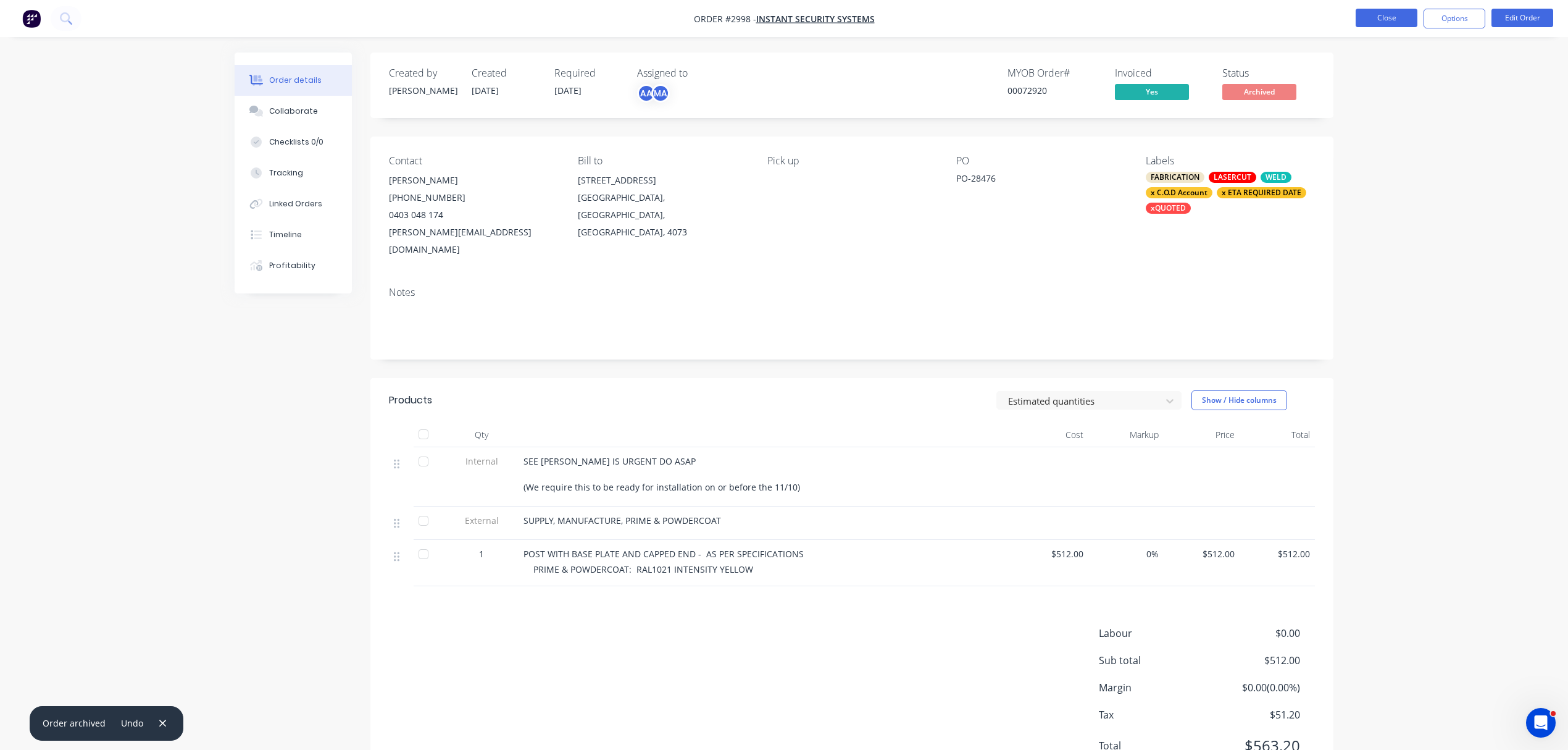
click at [1384, 11] on button "Close" at bounding box center [1386, 18] width 61 height 18
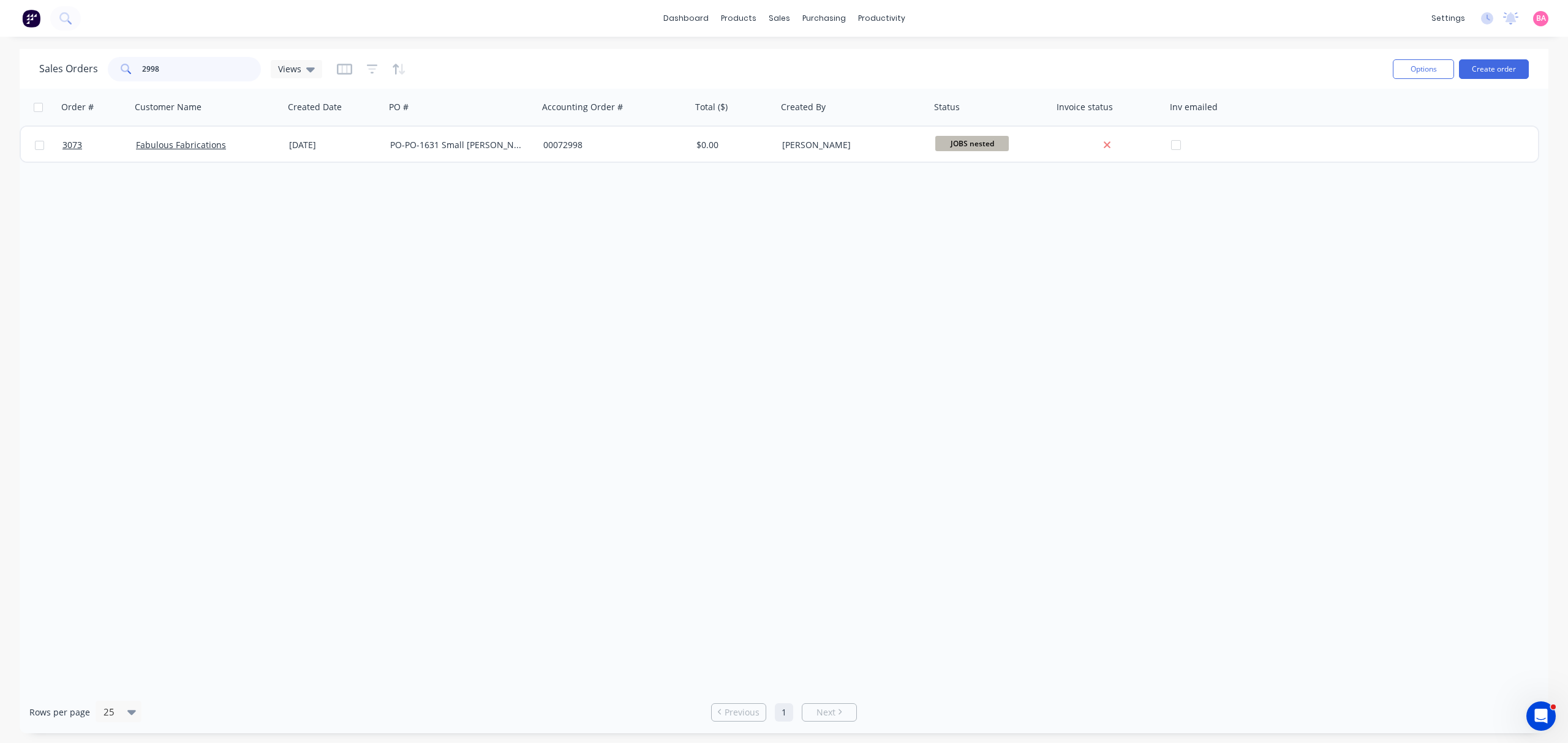
drag, startPoint x: 168, startPoint y: 68, endPoint x: 32, endPoint y: 67, distance: 136.0
click at [32, 67] on div "Sales Orders 2998 Views Options Create order" at bounding box center [784, 68] width 1528 height 39
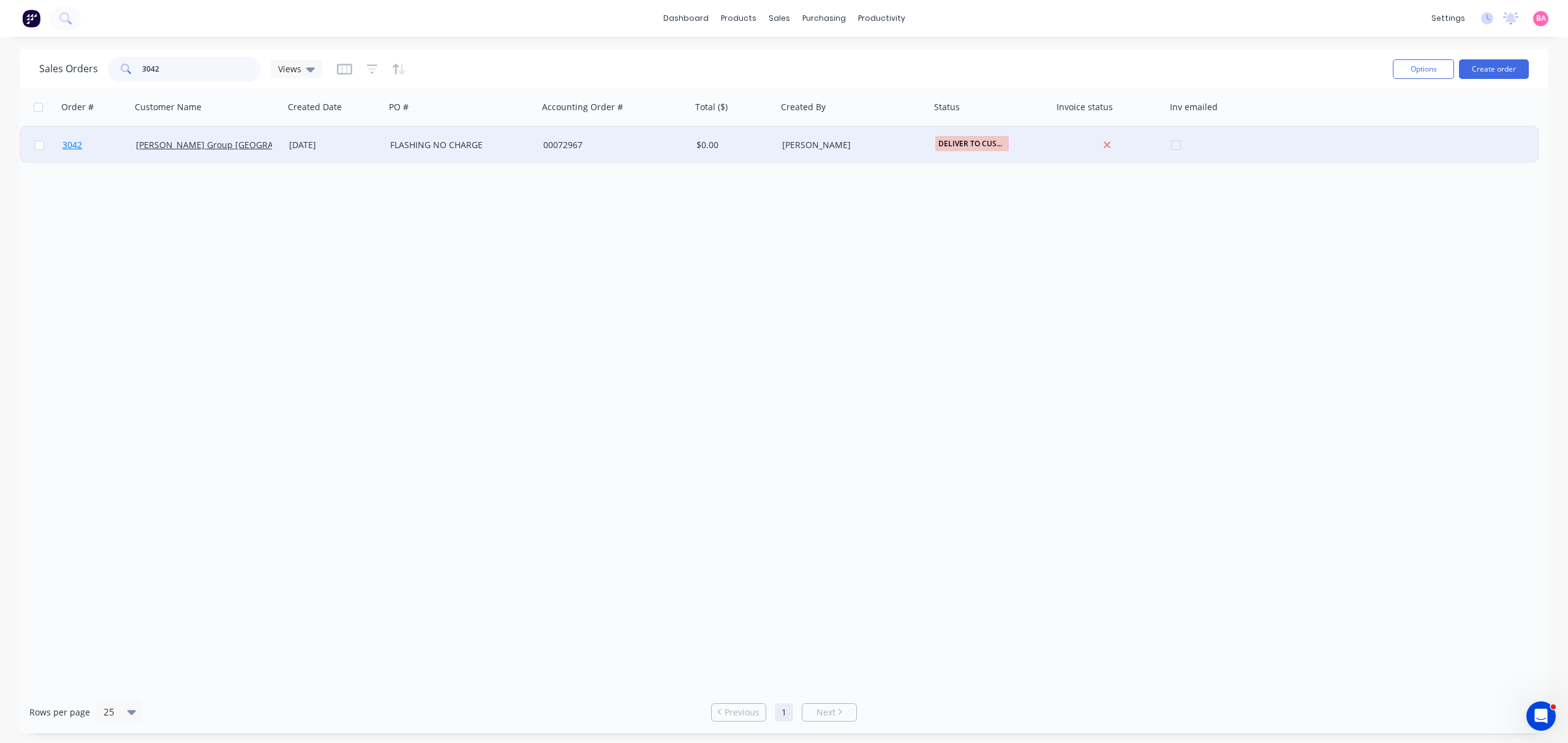
type input "3042"
click at [69, 137] on link "3042" at bounding box center [99, 145] width 74 height 37
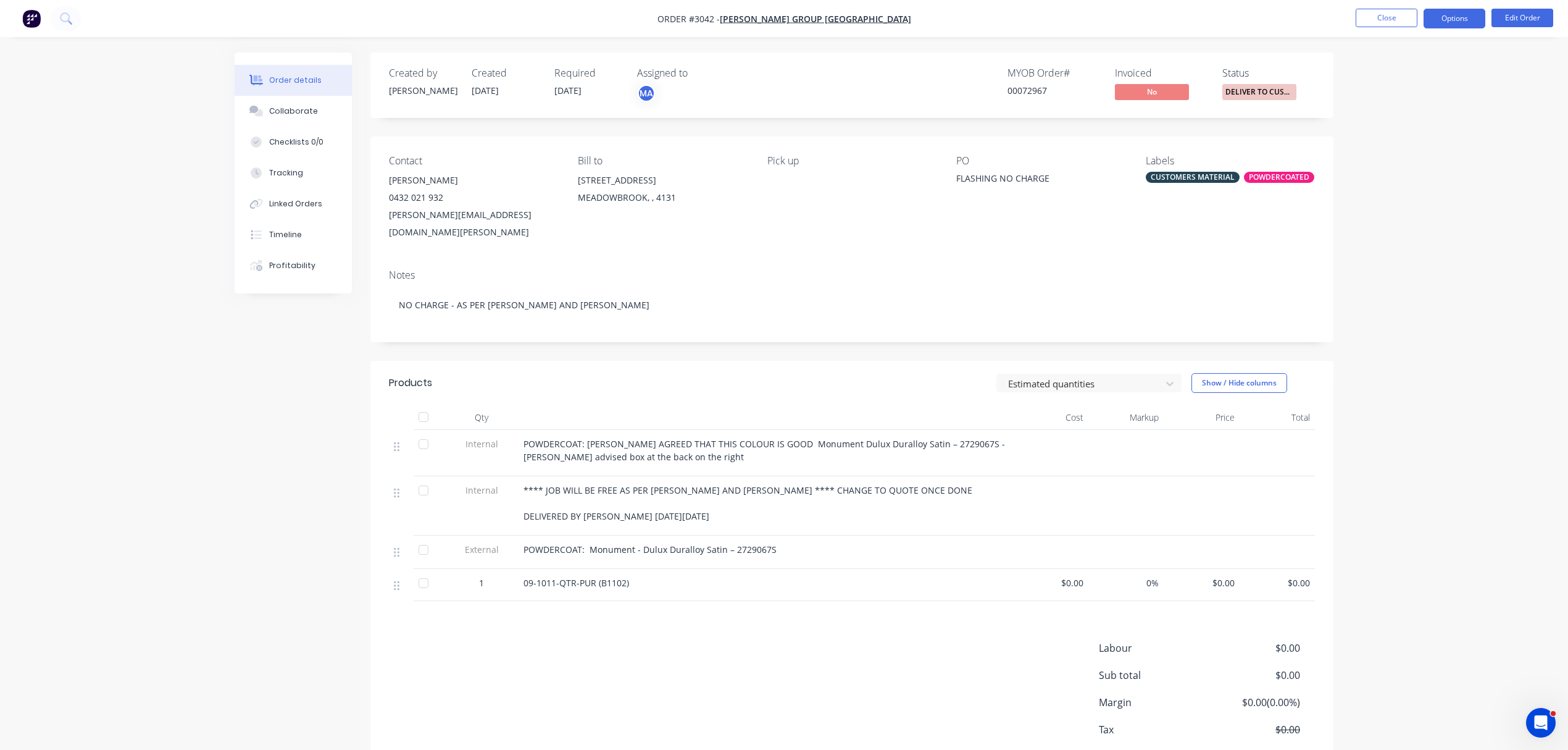
click at [1441, 20] on button "Options" at bounding box center [1454, 18] width 61 height 20
click at [1405, 171] on div "Delivery Docket" at bounding box center [1417, 174] width 113 height 18
click at [1401, 125] on div "Without pricing" at bounding box center [1417, 124] width 113 height 18
click at [278, 107] on div "Collaborate" at bounding box center [294, 111] width 49 height 11
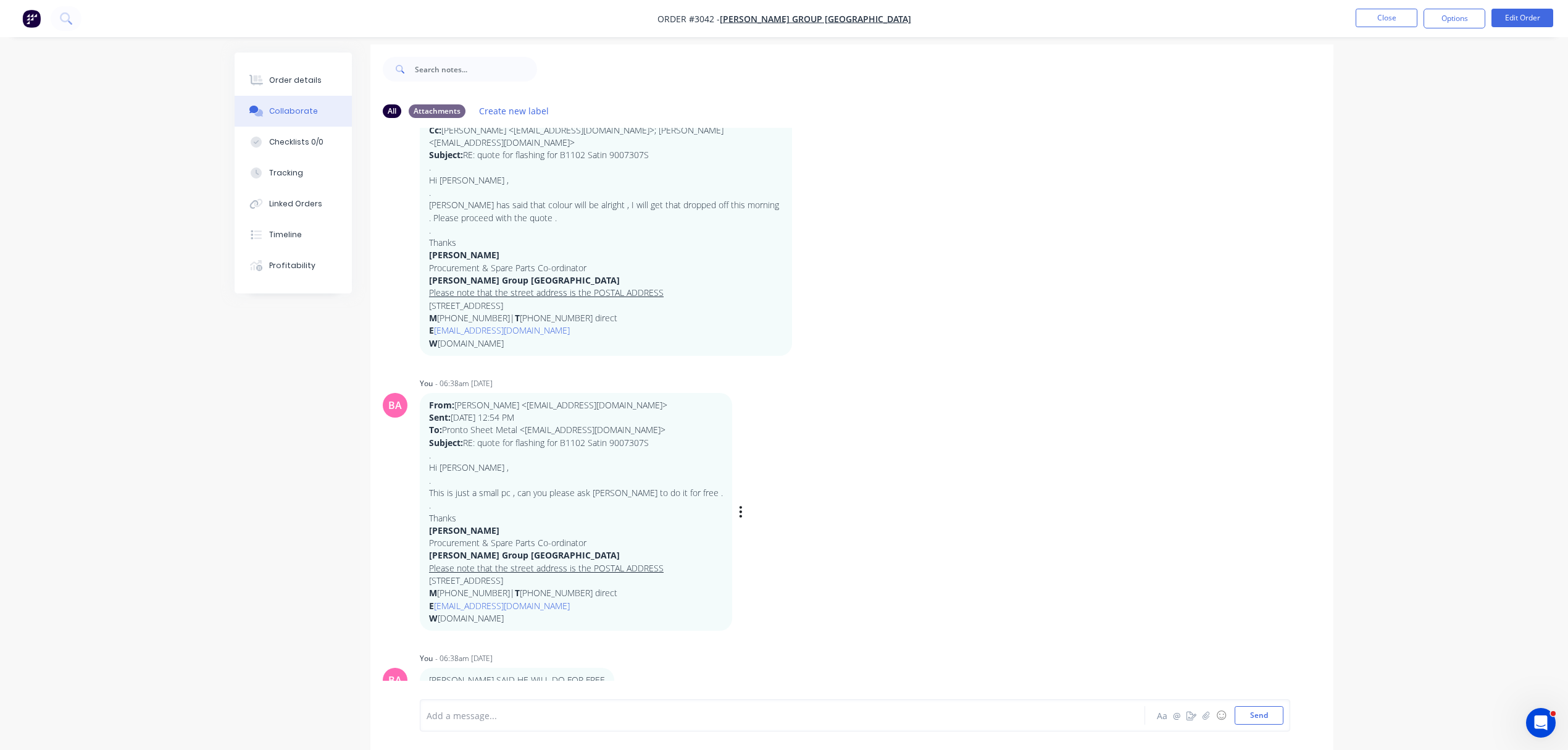
scroll to position [20, 0]
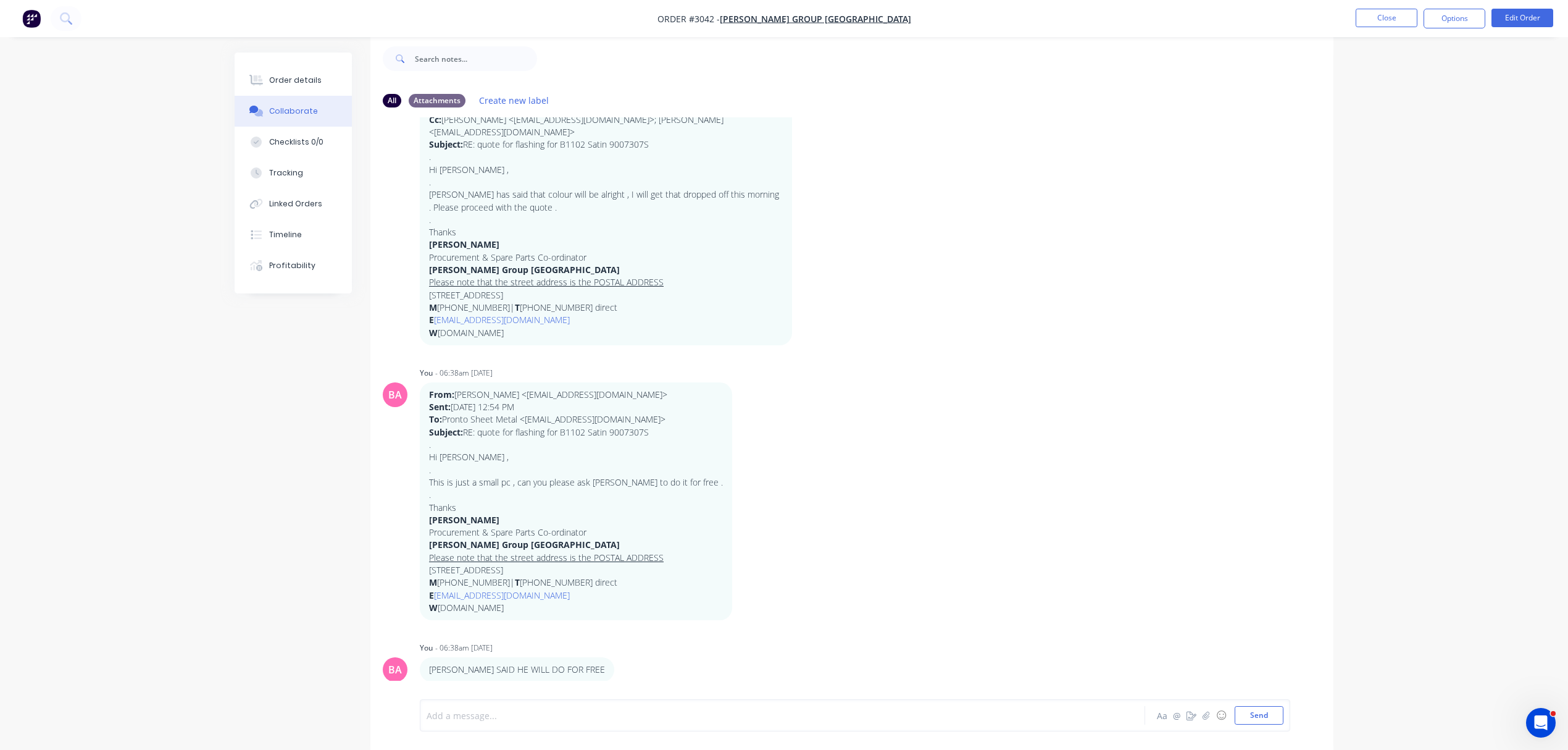
click at [539, 717] on div at bounding box center [748, 716] width 642 height 13
click at [1265, 718] on button "Send" at bounding box center [1259, 715] width 49 height 18
click at [288, 80] on div "Order details" at bounding box center [296, 80] width 53 height 11
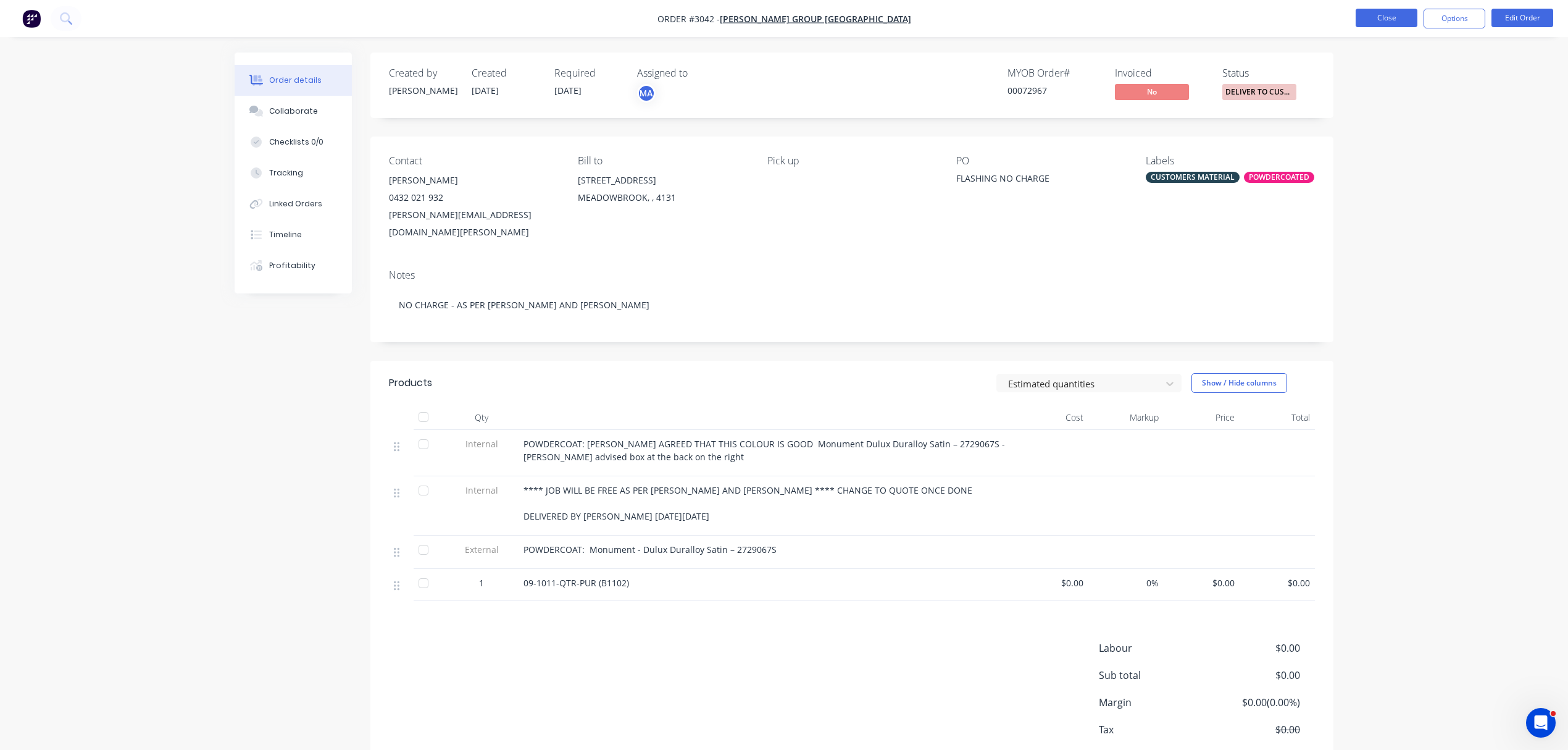
click at [1388, 16] on button "Close" at bounding box center [1386, 18] width 61 height 18
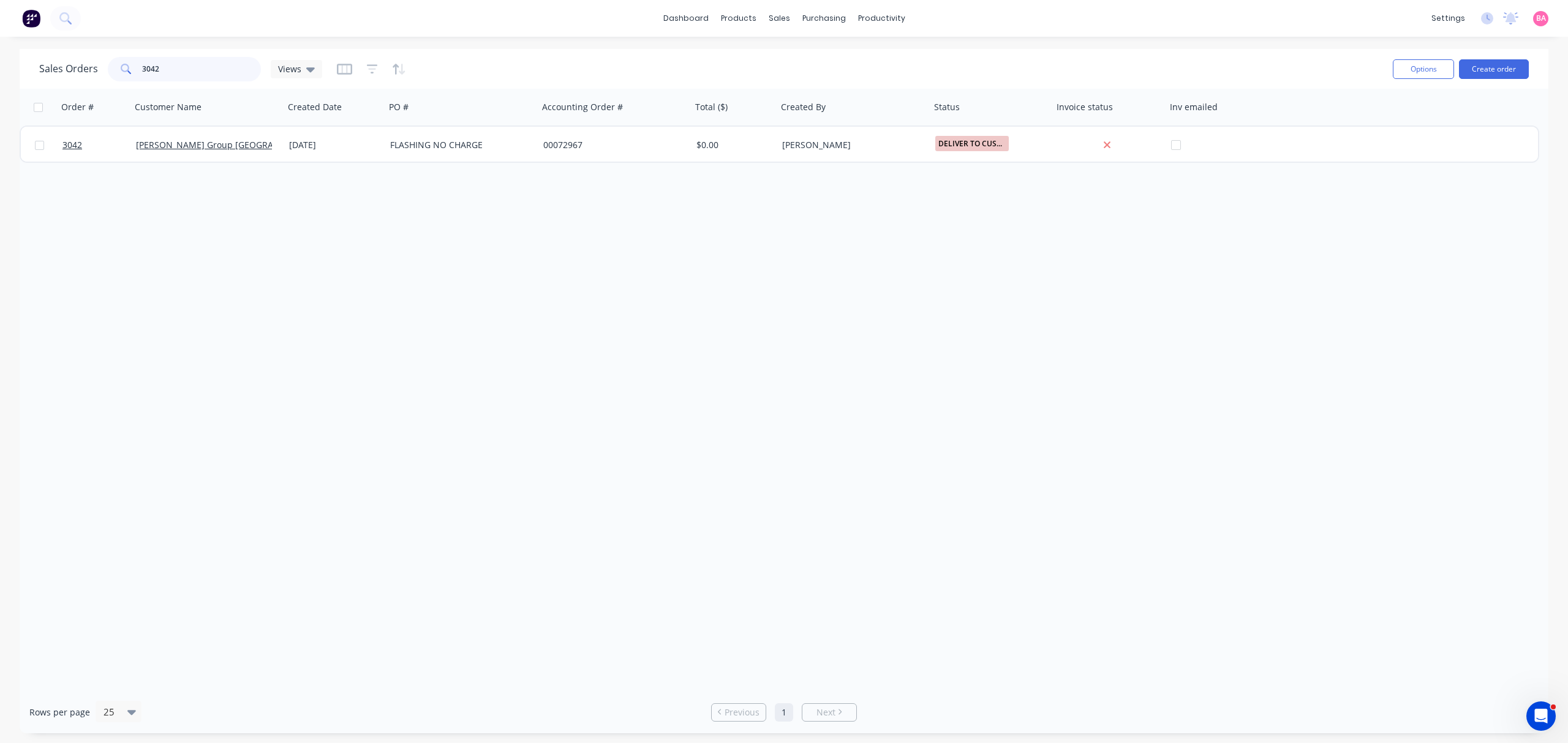
drag, startPoint x: 168, startPoint y: 71, endPoint x: 89, endPoint y: 60, distance: 79.8
click at [89, 60] on div "Sales Orders 3042 Views" at bounding box center [181, 69] width 283 height 25
type input "3051"
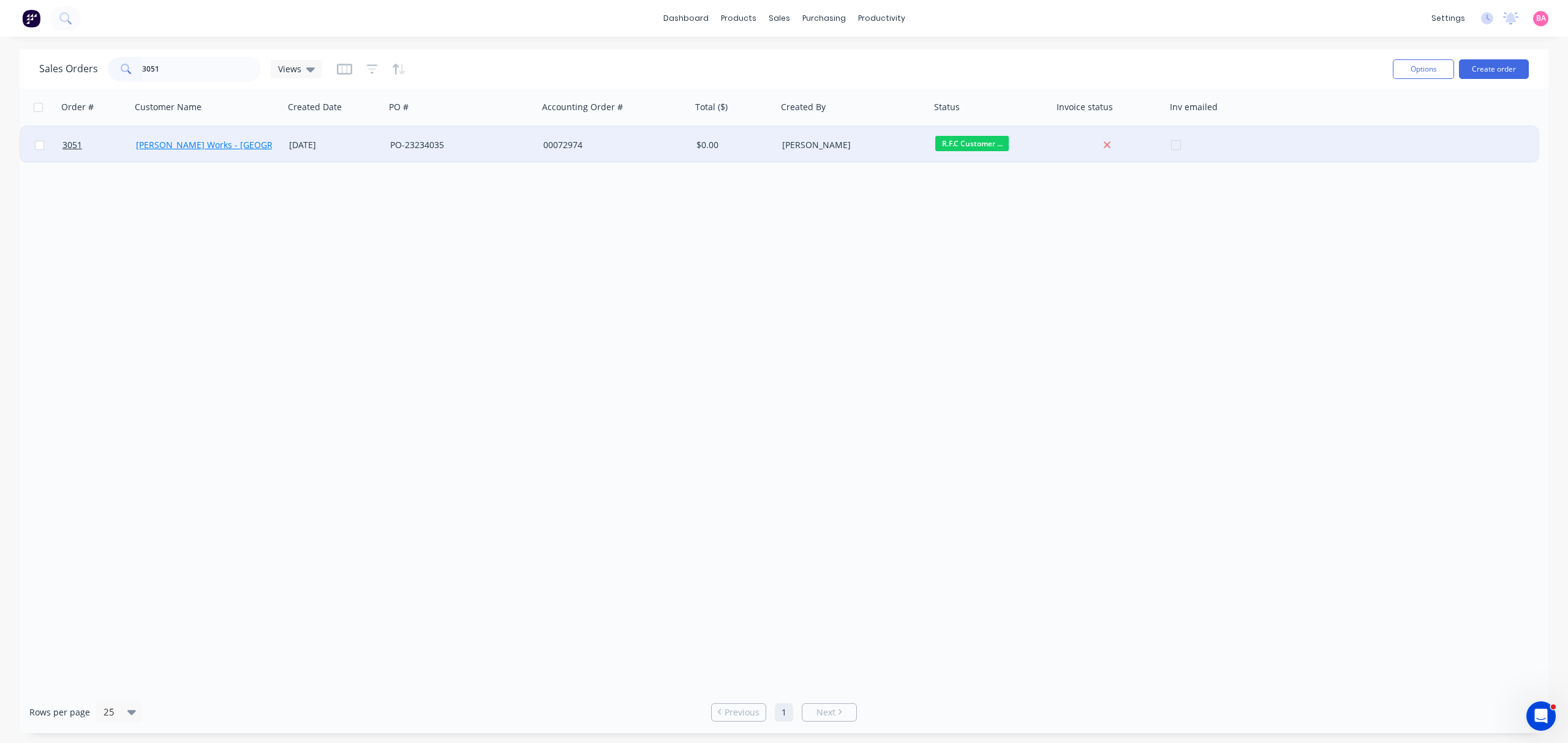
click at [167, 139] on link "[PERSON_NAME] Works - [GEOGRAPHIC_DATA]" at bounding box center [230, 145] width 189 height 11
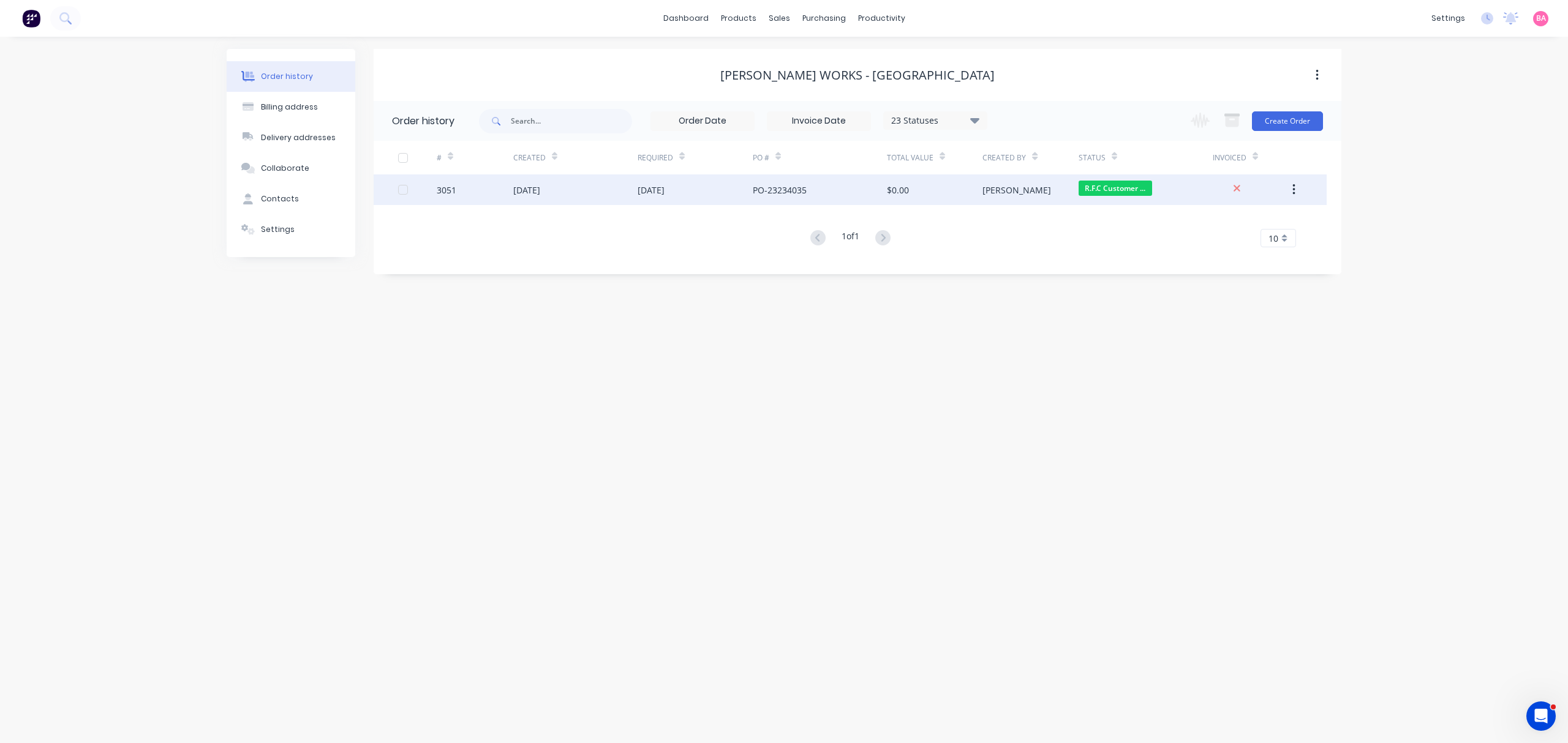
click at [659, 192] on div "[DATE]" at bounding box center [651, 189] width 27 height 13
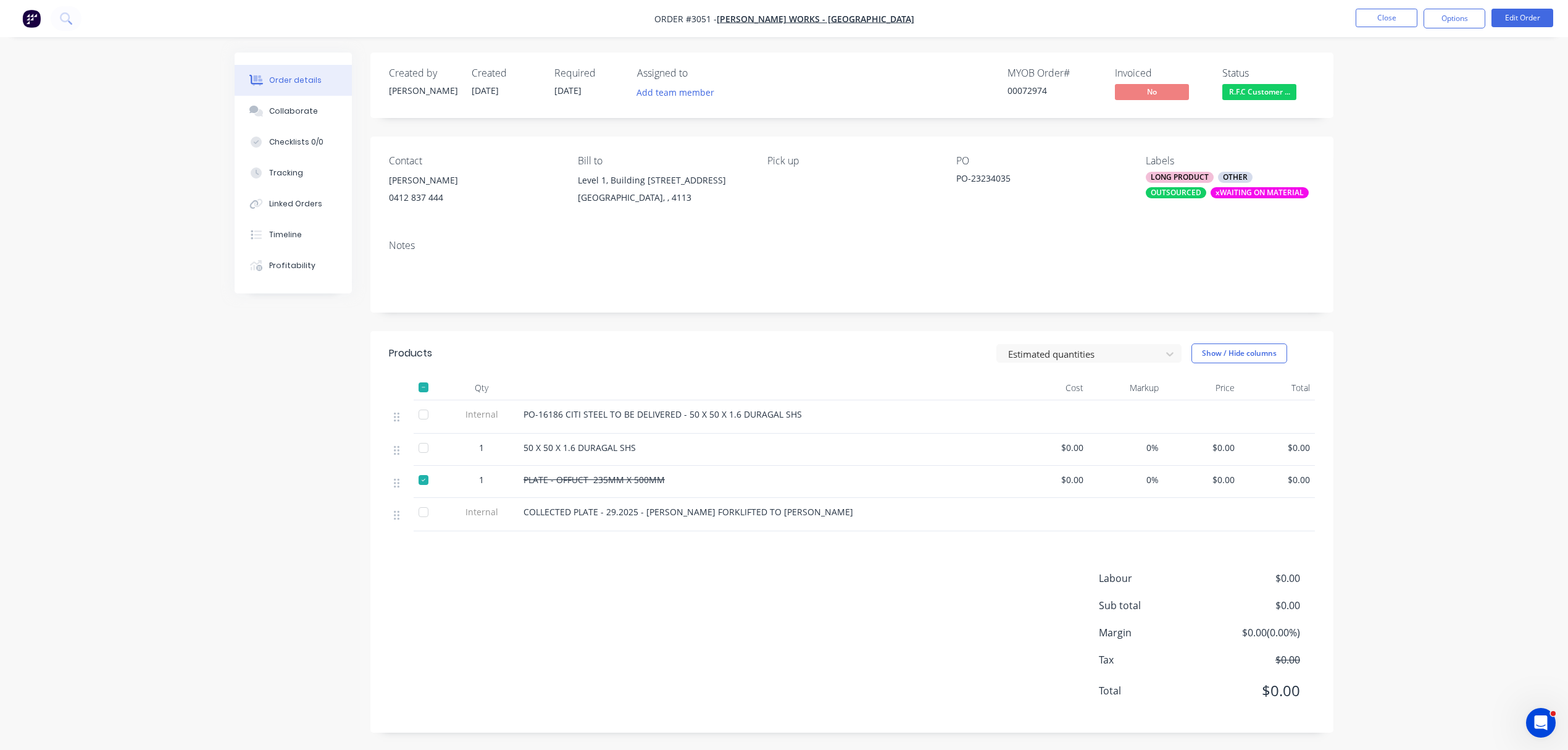
click at [418, 492] on div at bounding box center [423, 480] width 25 height 25
click at [299, 114] on div "Collaborate" at bounding box center [294, 111] width 49 height 11
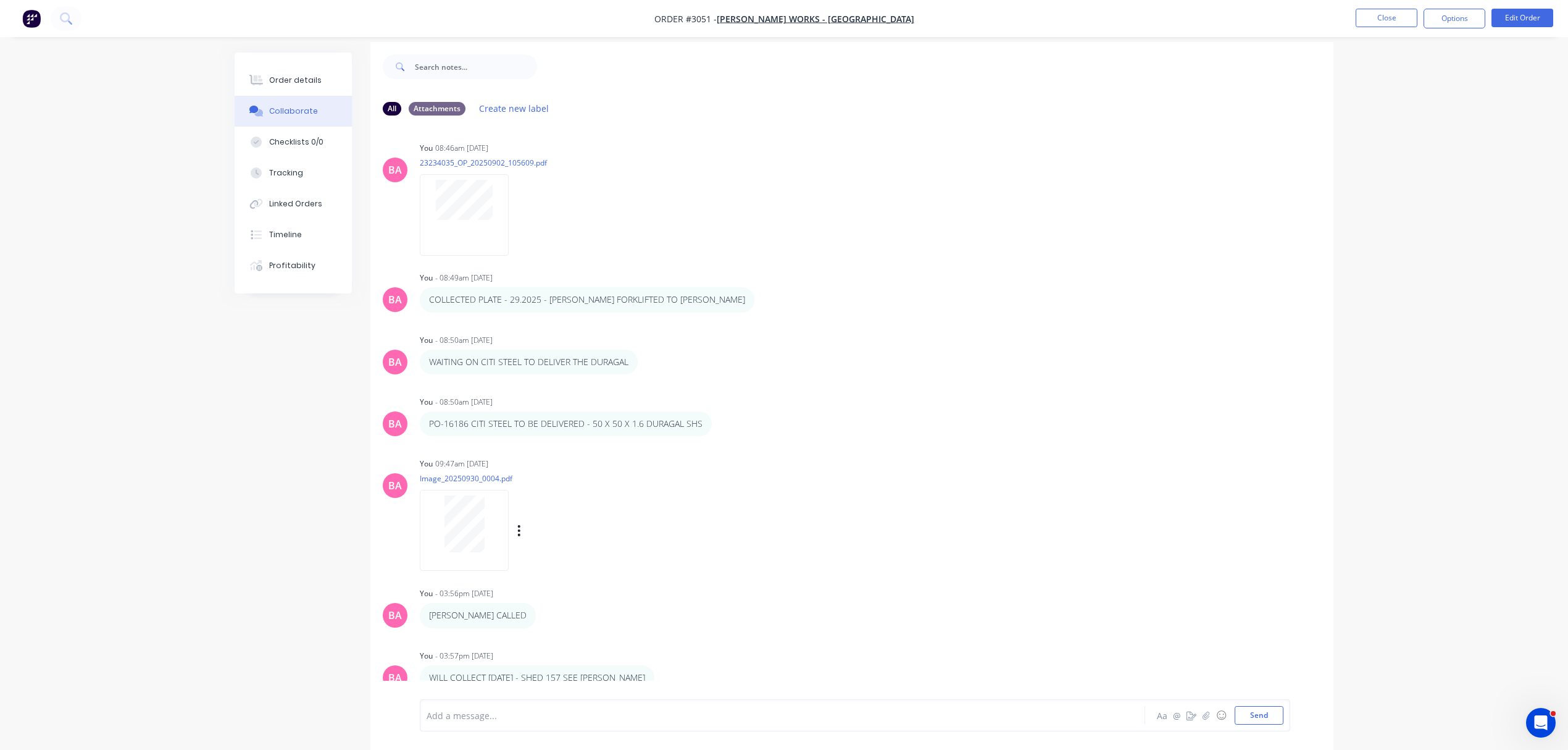
scroll to position [20, 0]
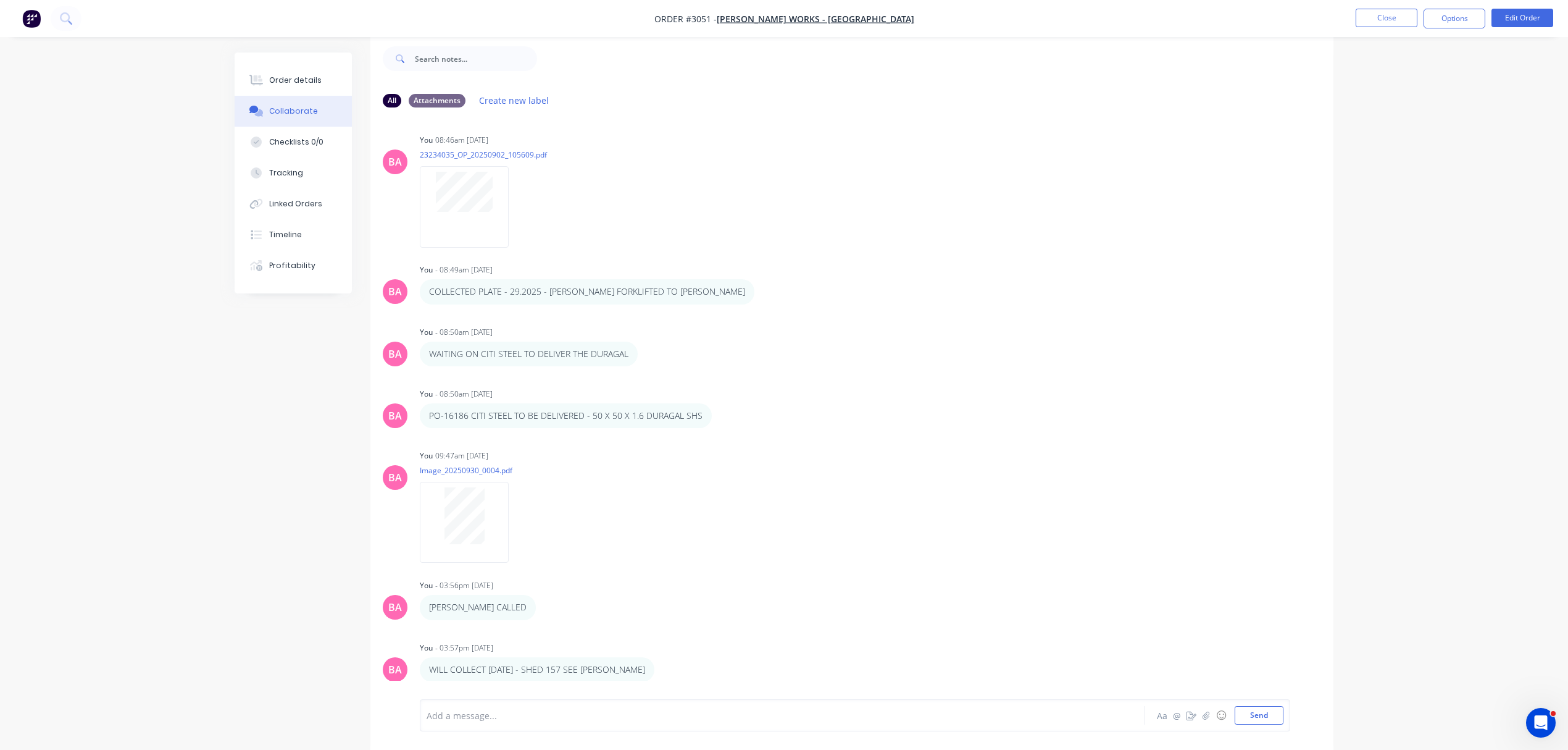
click at [515, 717] on div at bounding box center [748, 716] width 642 height 13
click at [549, 720] on div "COLLECTED" at bounding box center [748, 716] width 642 height 13
click at [1257, 713] on button "Send" at bounding box center [1259, 715] width 49 height 18
click at [307, 68] on button "Order details" at bounding box center [293, 80] width 117 height 31
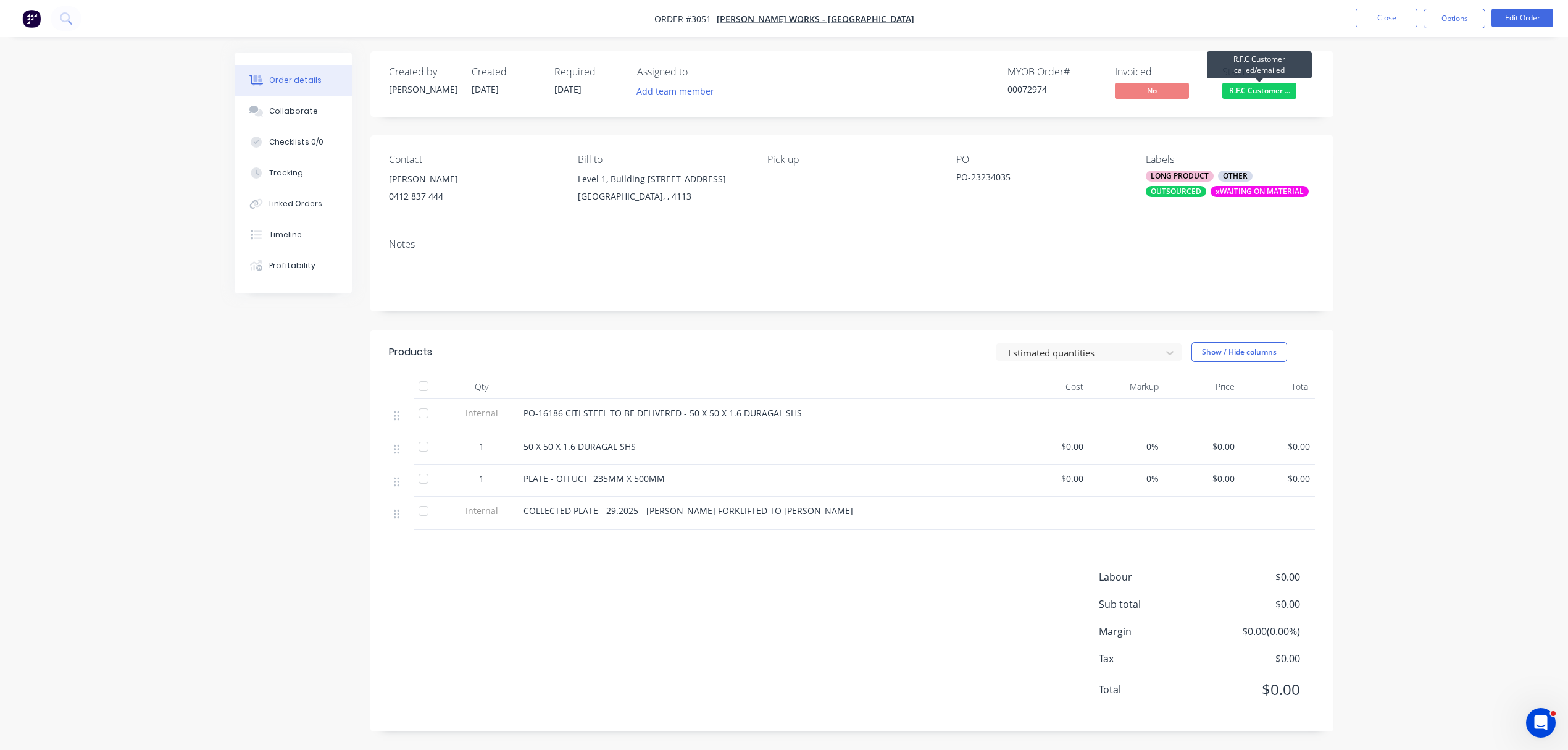
click at [1260, 83] on span "R.F.C Customer ..." at bounding box center [1259, 91] width 74 height 16
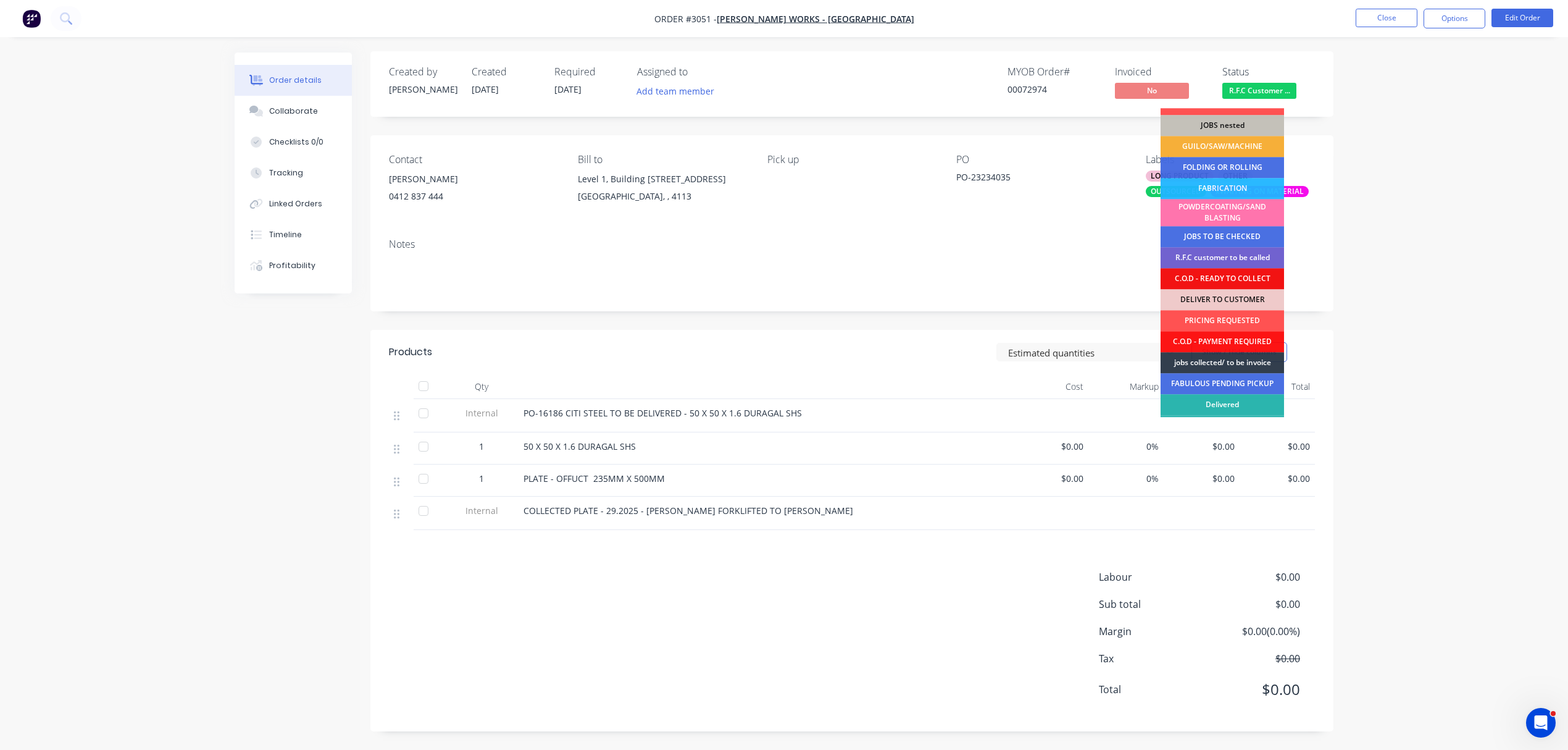
scroll to position [54, 0]
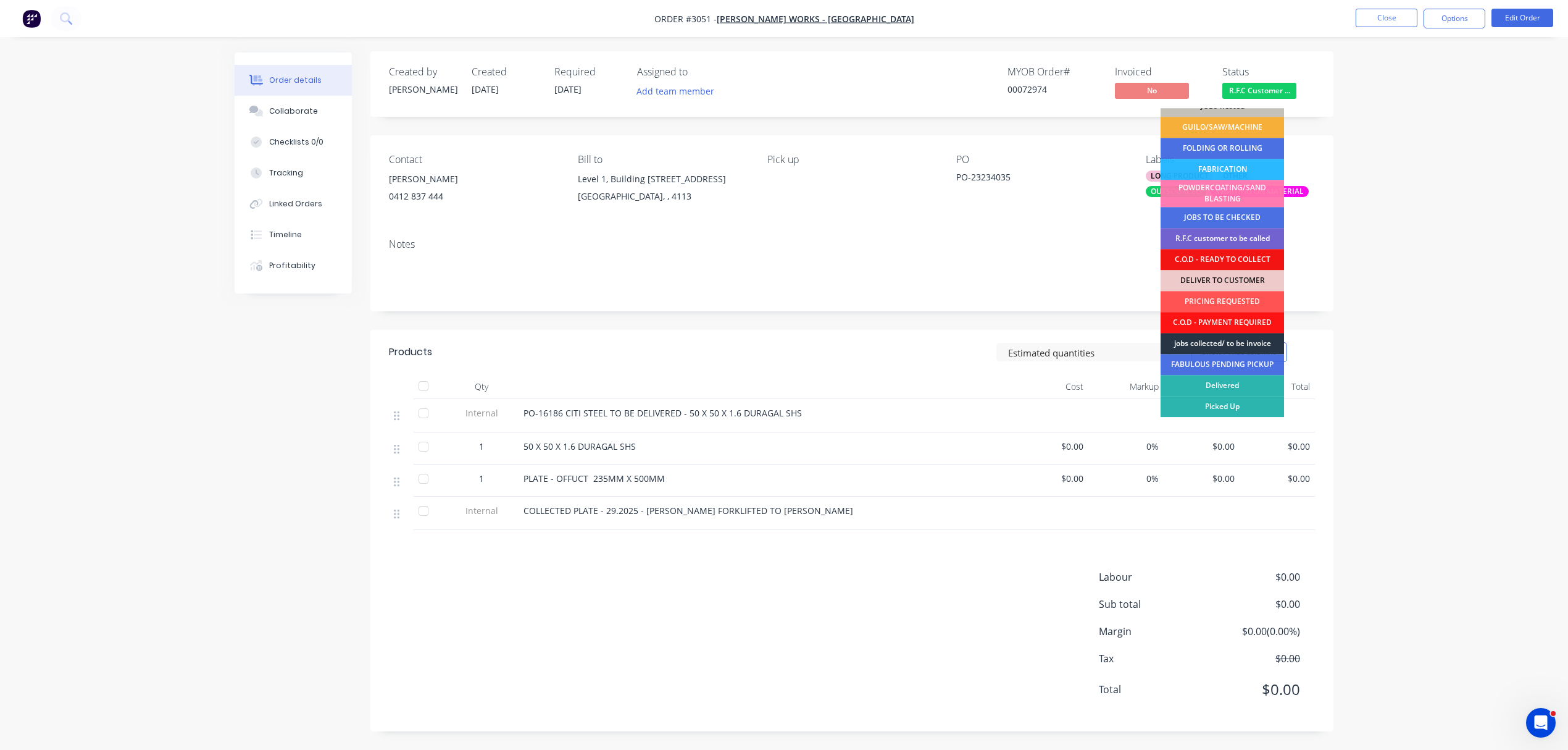
click at [1247, 333] on div "jobs collected/ to be invoice" at bounding box center [1222, 343] width 124 height 21
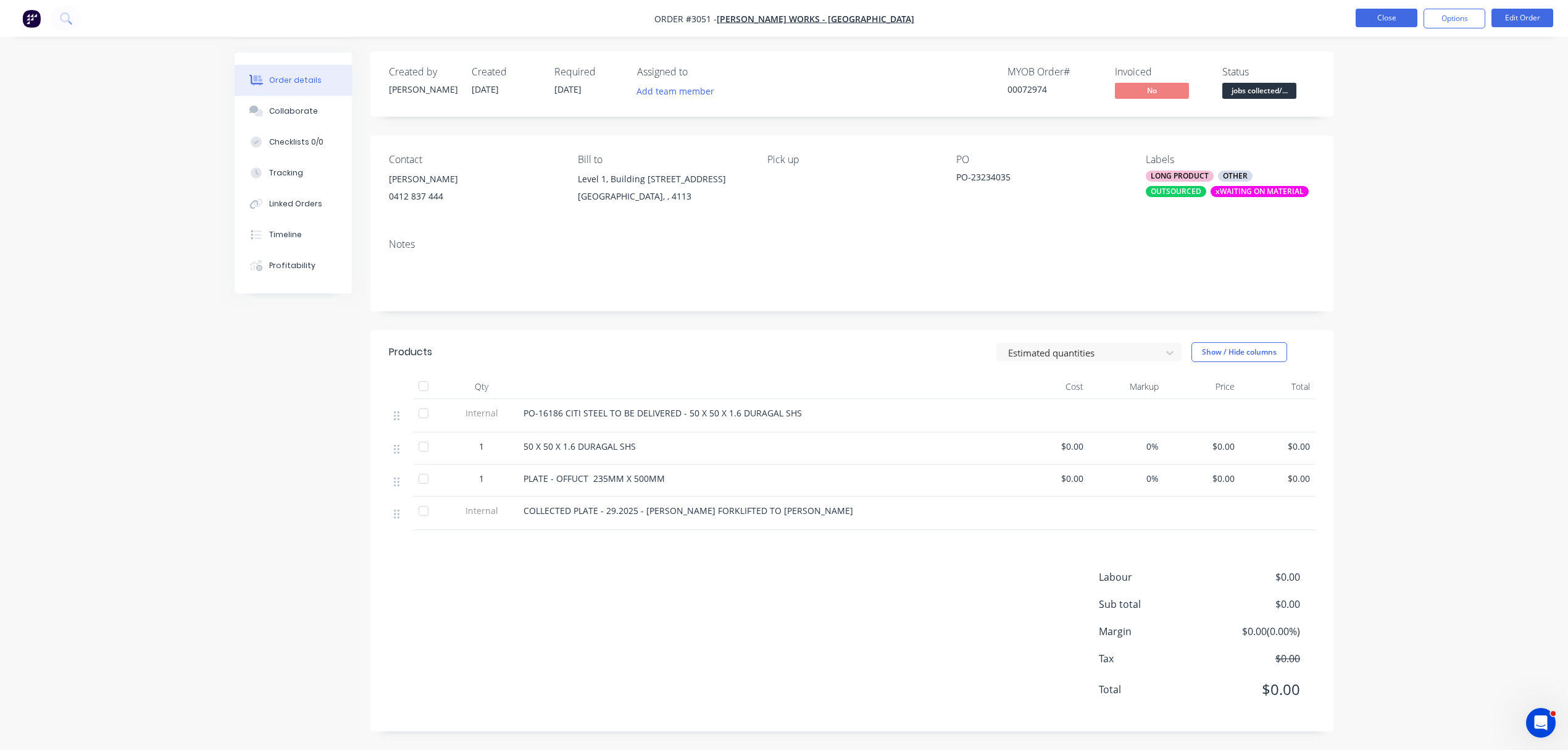
click at [1394, 20] on button "Close" at bounding box center [1386, 18] width 61 height 18
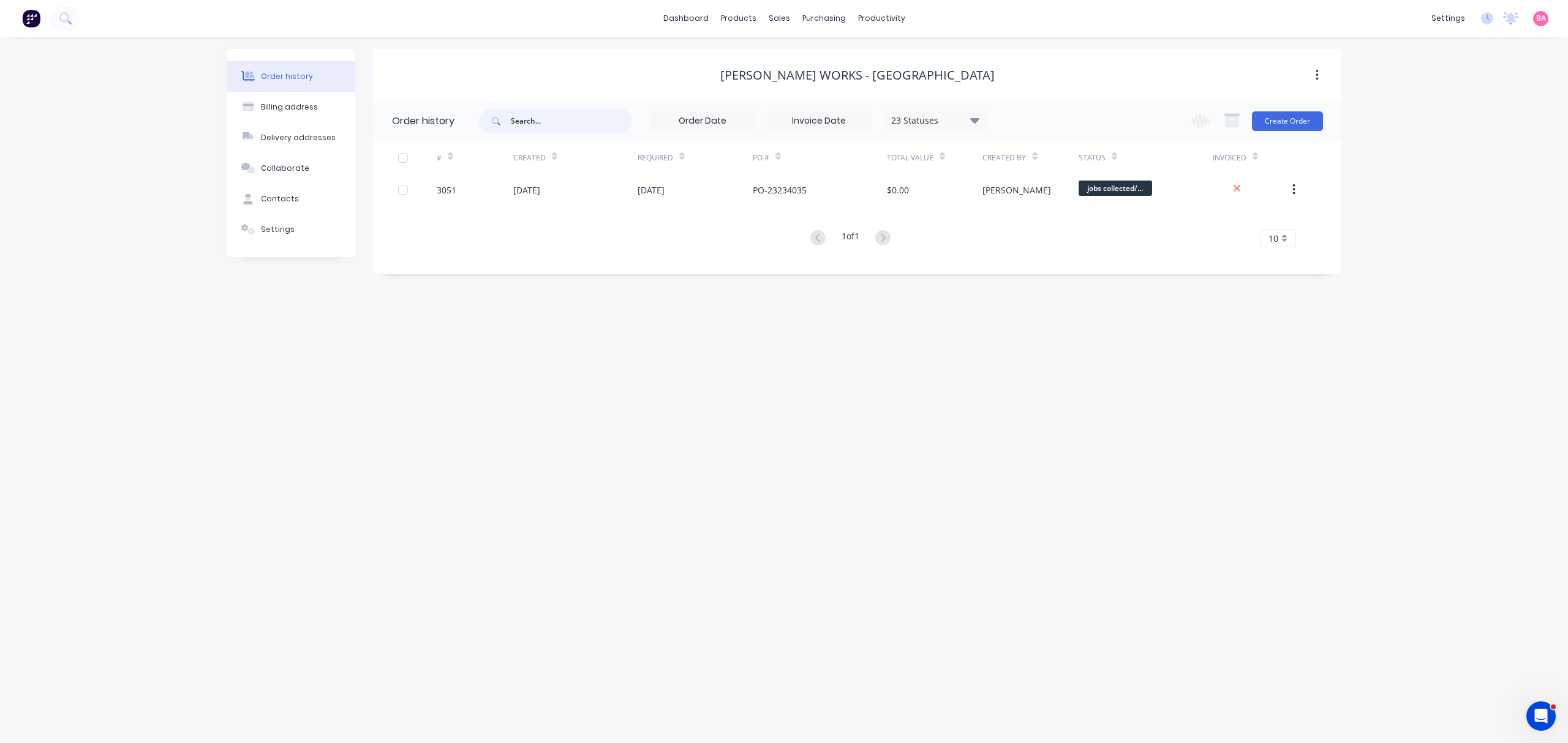
click at [559, 120] on input "text" at bounding box center [571, 121] width 121 height 25
click at [829, 55] on div "Sales Orders" at bounding box center [824, 59] width 50 height 11
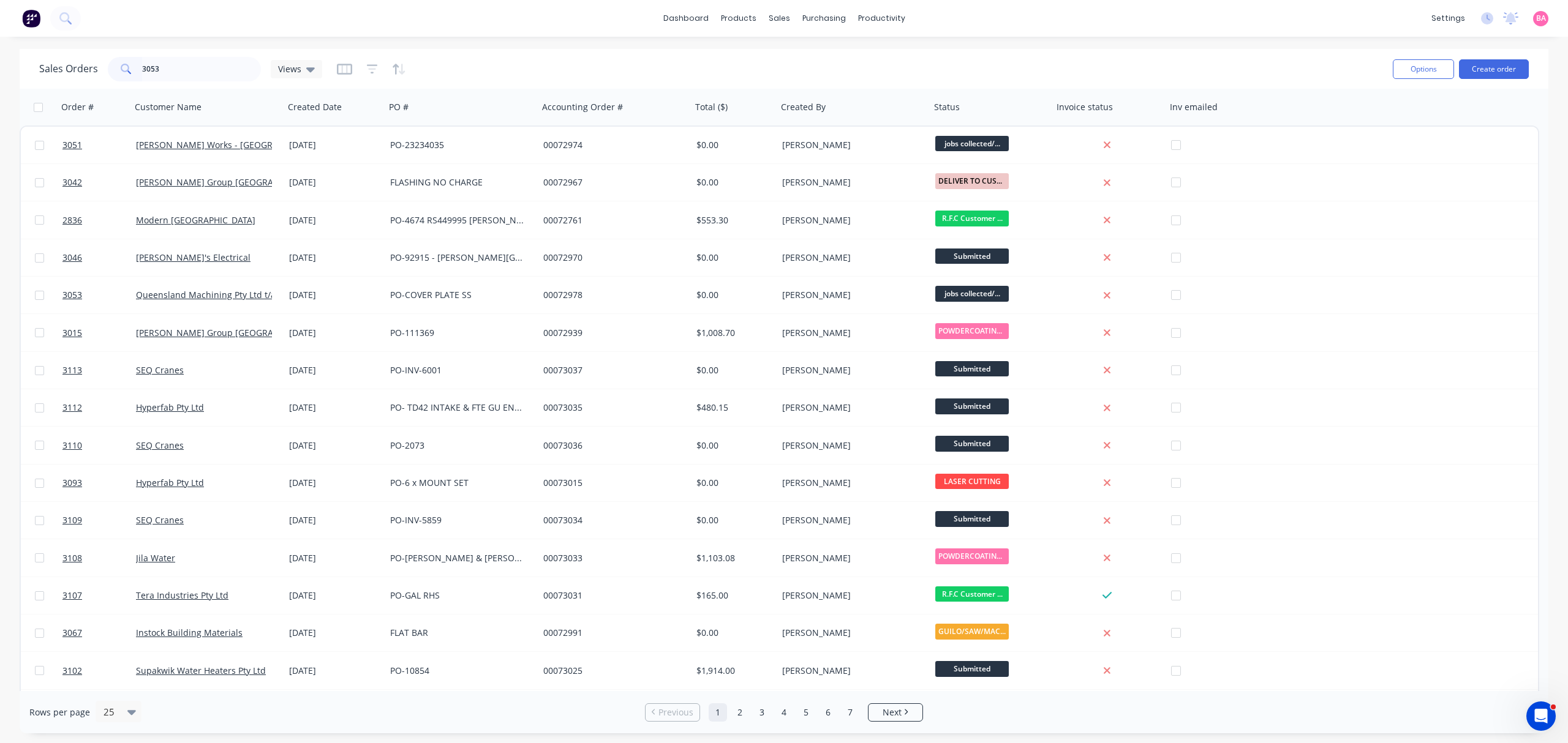
type input "3053"
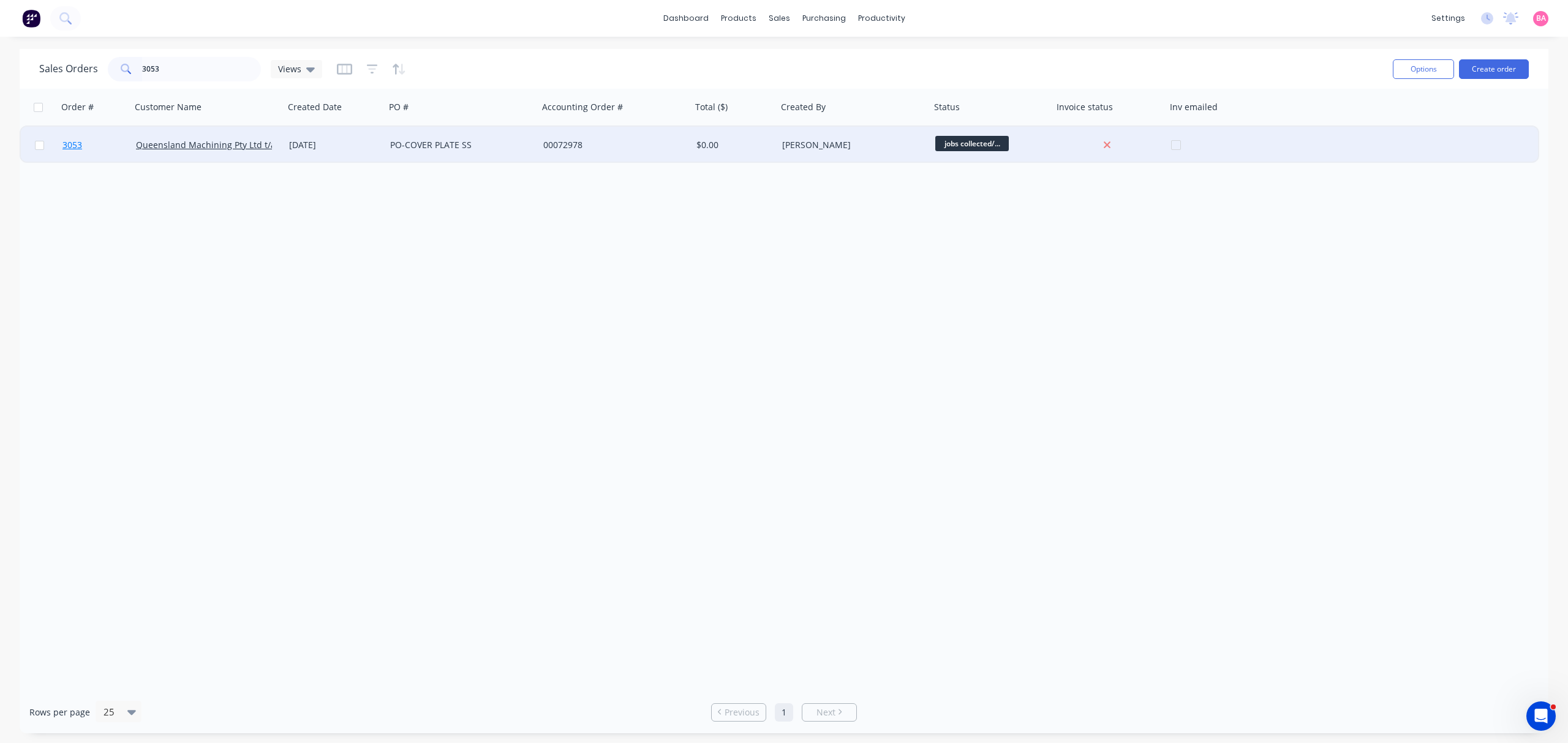
click at [75, 143] on span "3053" at bounding box center [72, 145] width 19 height 12
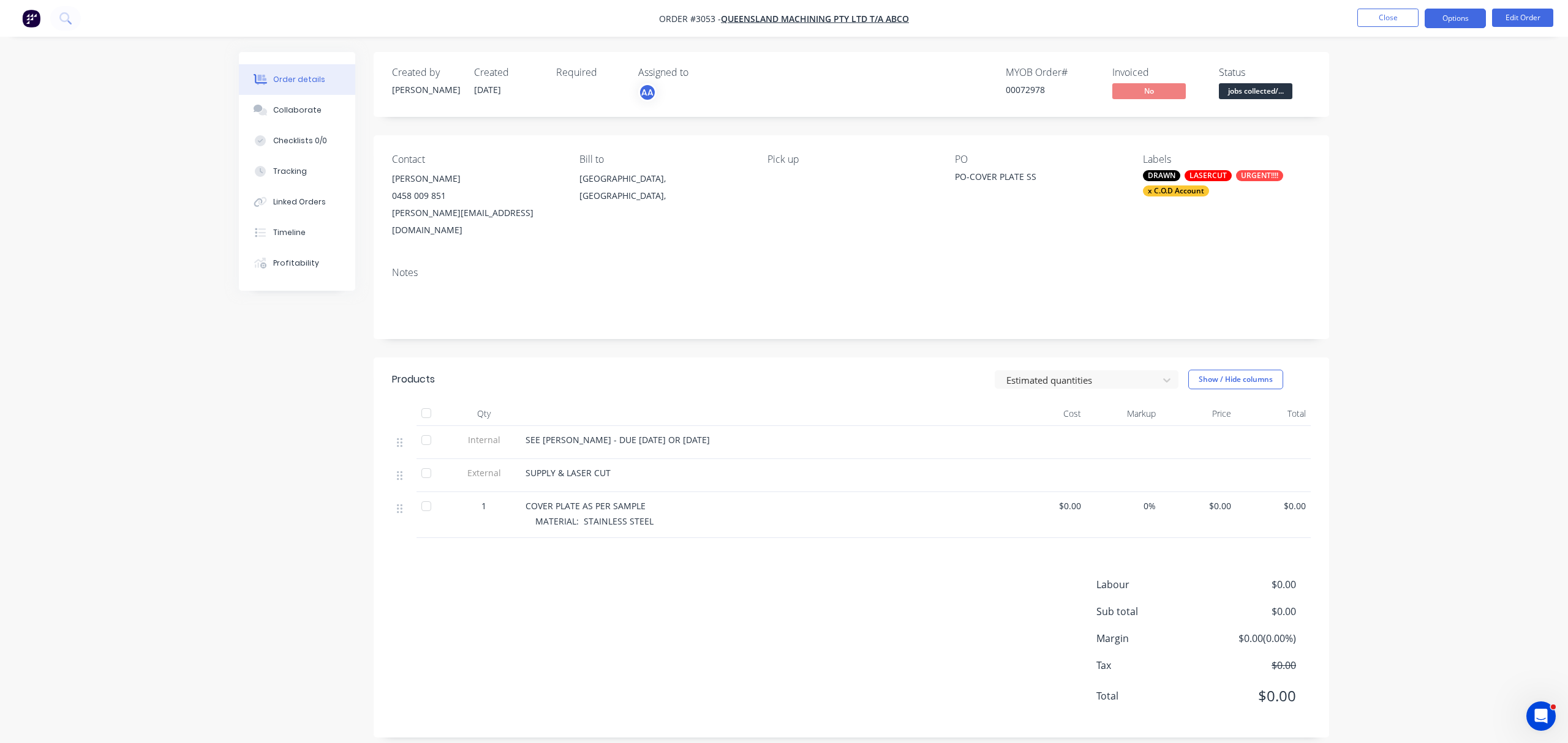
click at [1462, 16] on button "Options" at bounding box center [1455, 18] width 61 height 19
click at [1391, 147] on div "Work Order" at bounding box center [1418, 148] width 113 height 18
click at [1395, 124] on div "Without pricing" at bounding box center [1418, 123] width 113 height 18
click at [1382, 11] on button "Close" at bounding box center [1387, 17] width 61 height 18
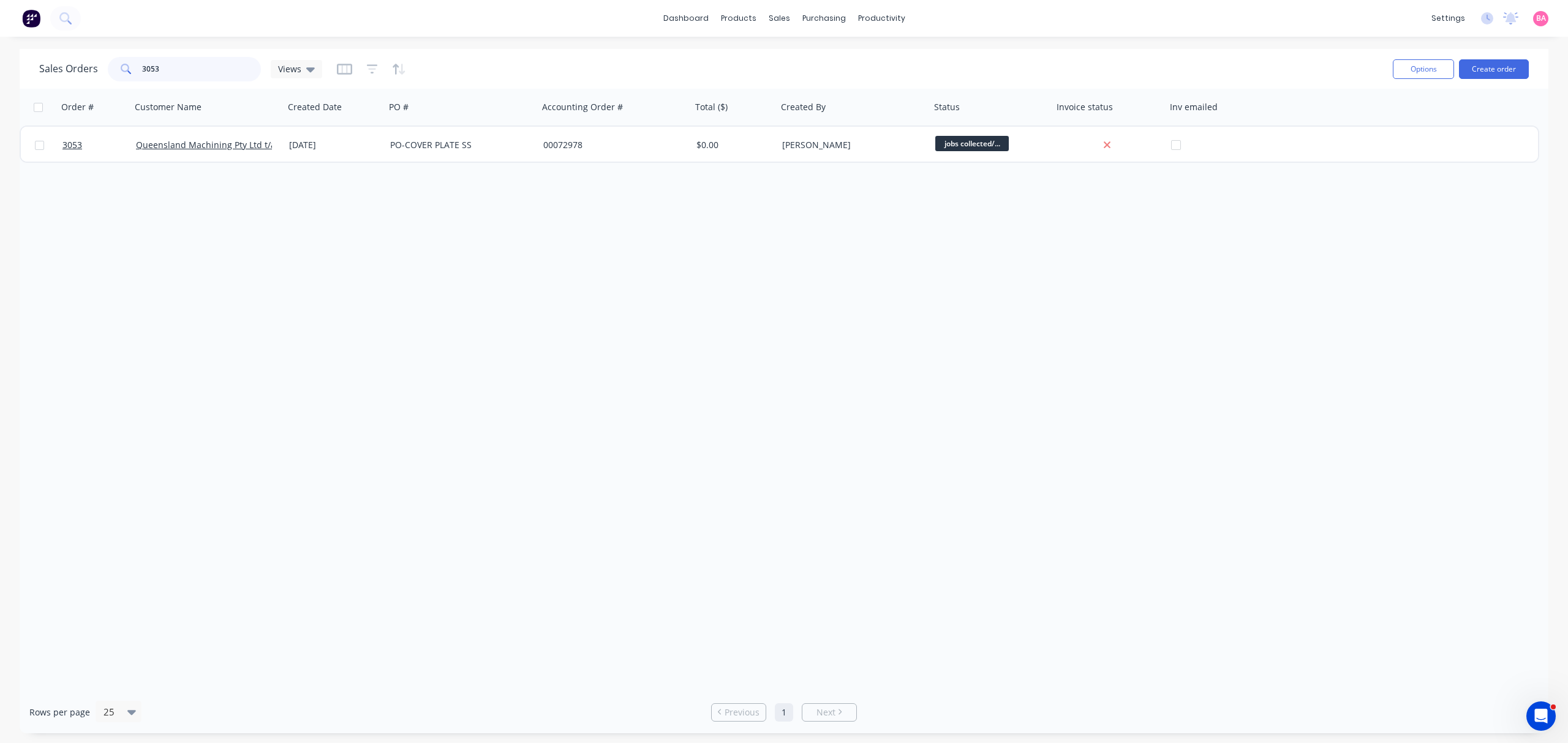
drag, startPoint x: 194, startPoint y: 64, endPoint x: 68, endPoint y: 52, distance: 126.6
click at [68, 52] on div "Sales Orders 3053 Views Options Create order" at bounding box center [784, 68] width 1528 height 39
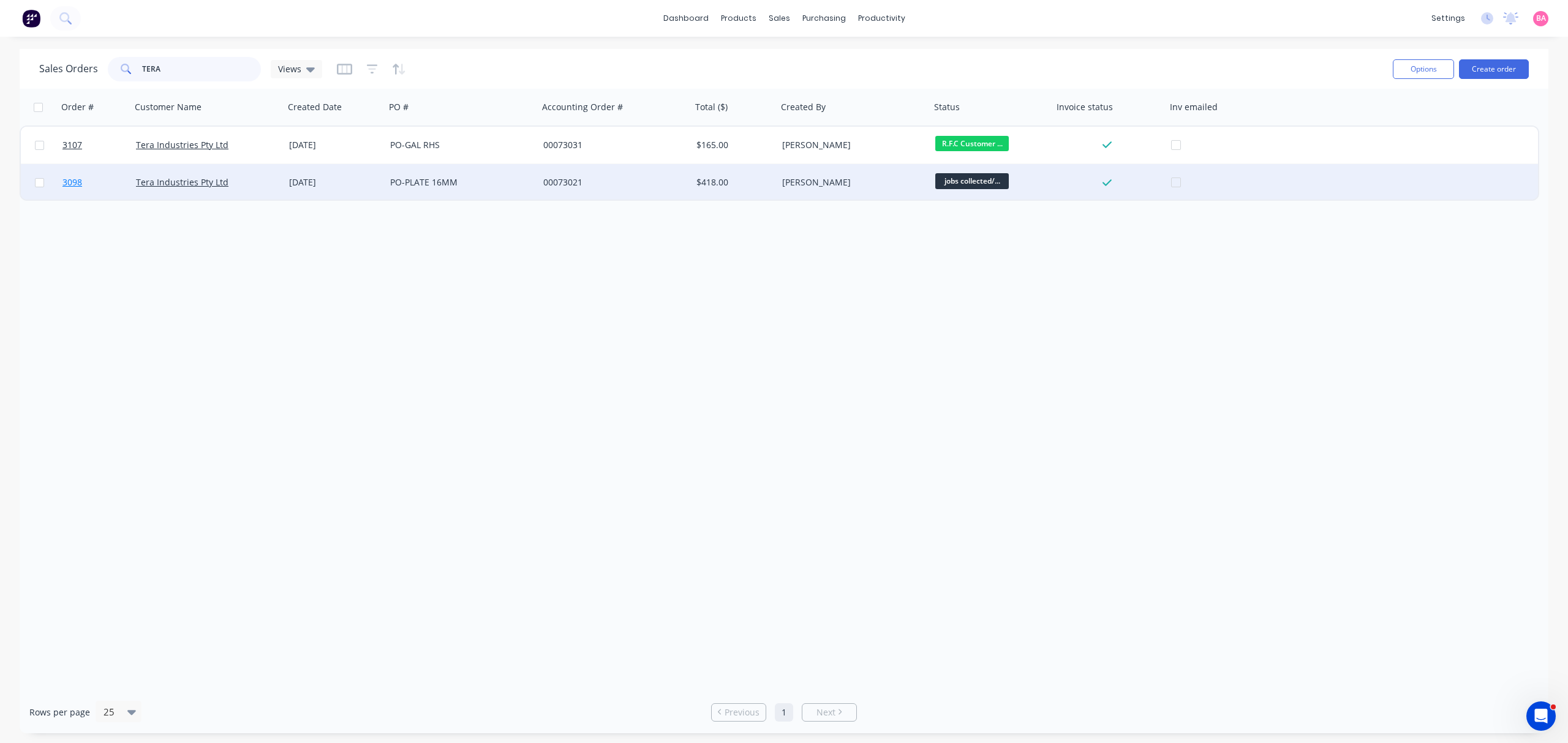
type input "TERA"
click at [72, 181] on span "3098" at bounding box center [72, 182] width 19 height 12
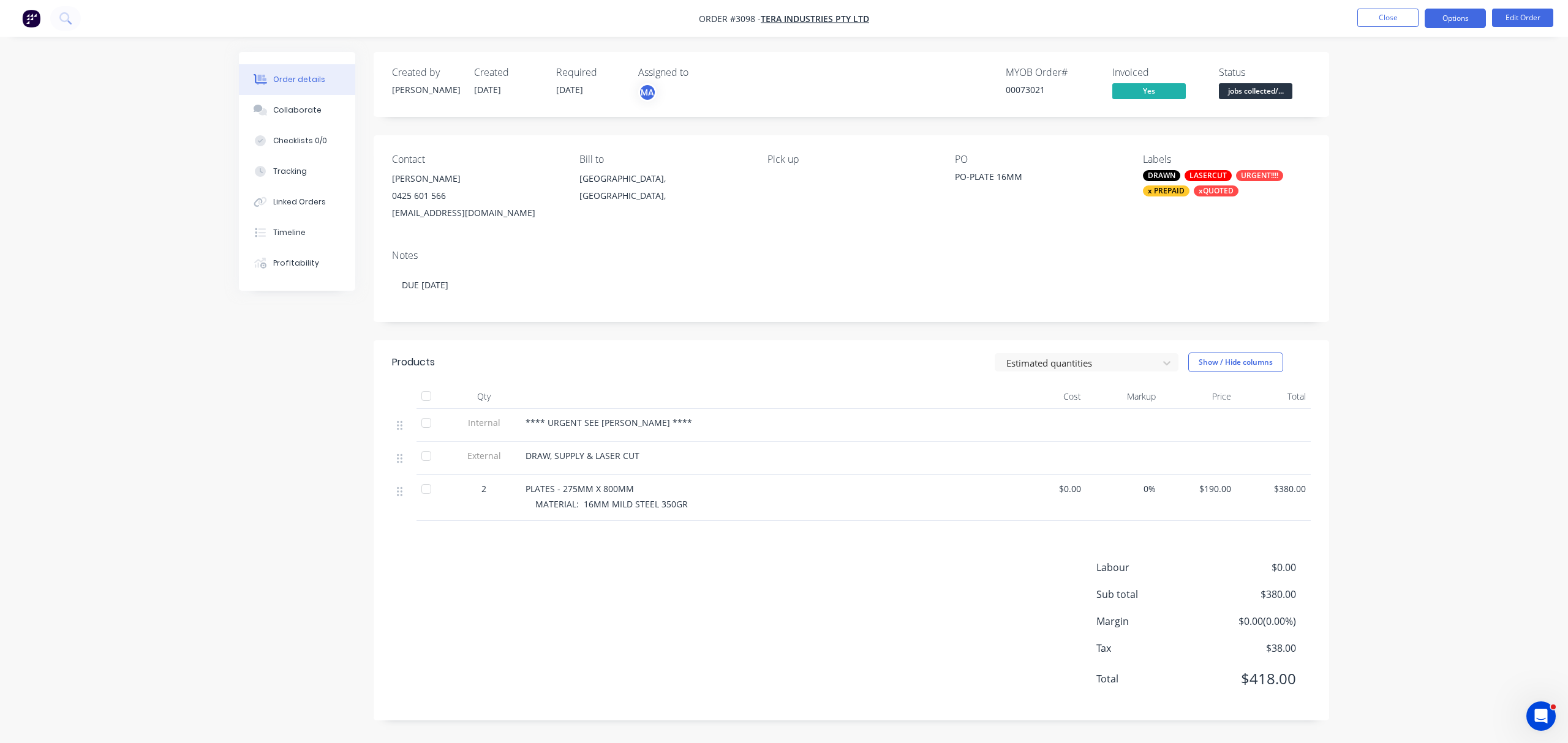
click at [1456, 11] on button "Options" at bounding box center [1455, 18] width 61 height 19
click at [290, 106] on div "Collaborate" at bounding box center [297, 110] width 48 height 11
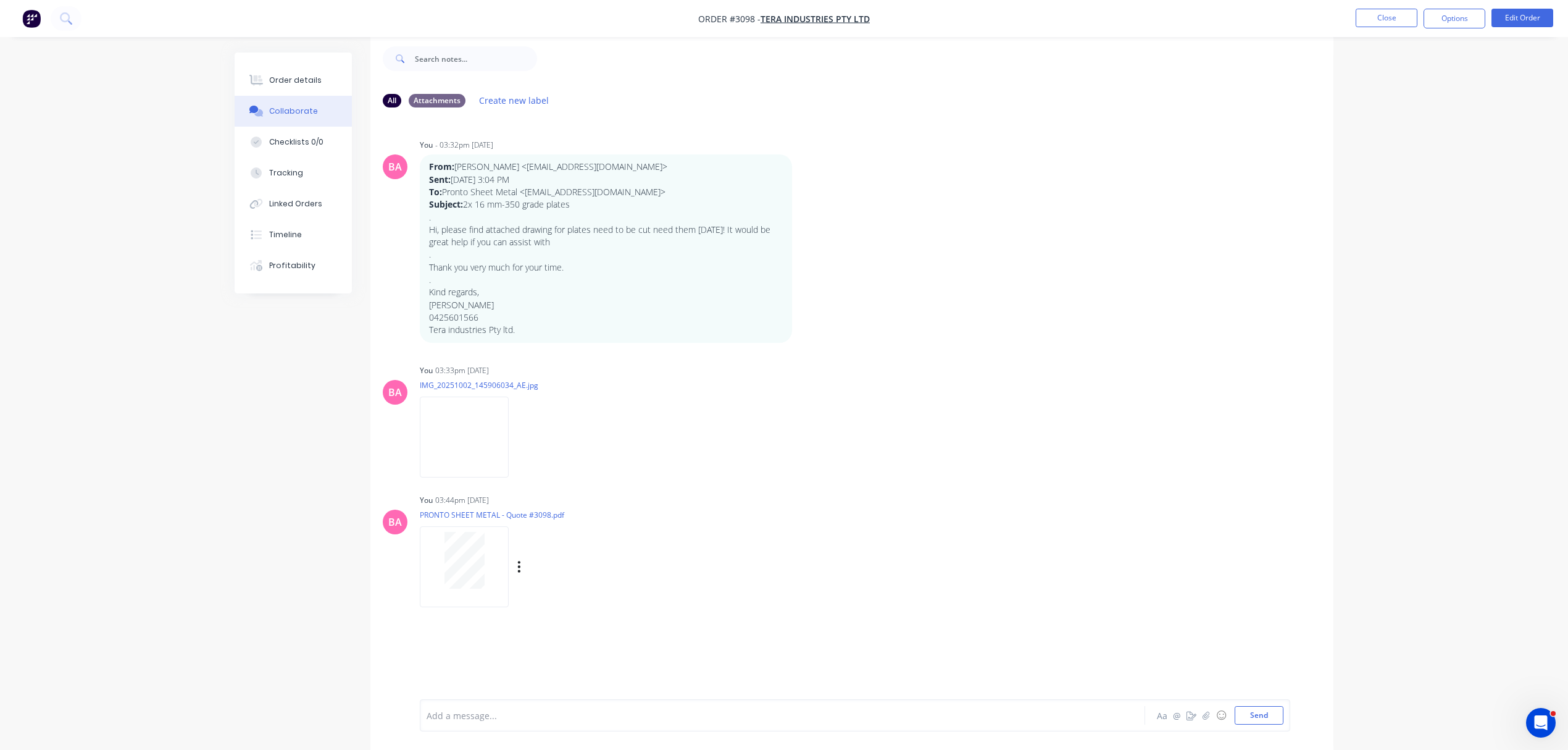
scroll to position [20, 0]
click at [498, 716] on div at bounding box center [748, 716] width 642 height 13
click at [1271, 708] on button "Send" at bounding box center [1259, 715] width 49 height 18
click at [301, 75] on div "Order details" at bounding box center [296, 80] width 53 height 11
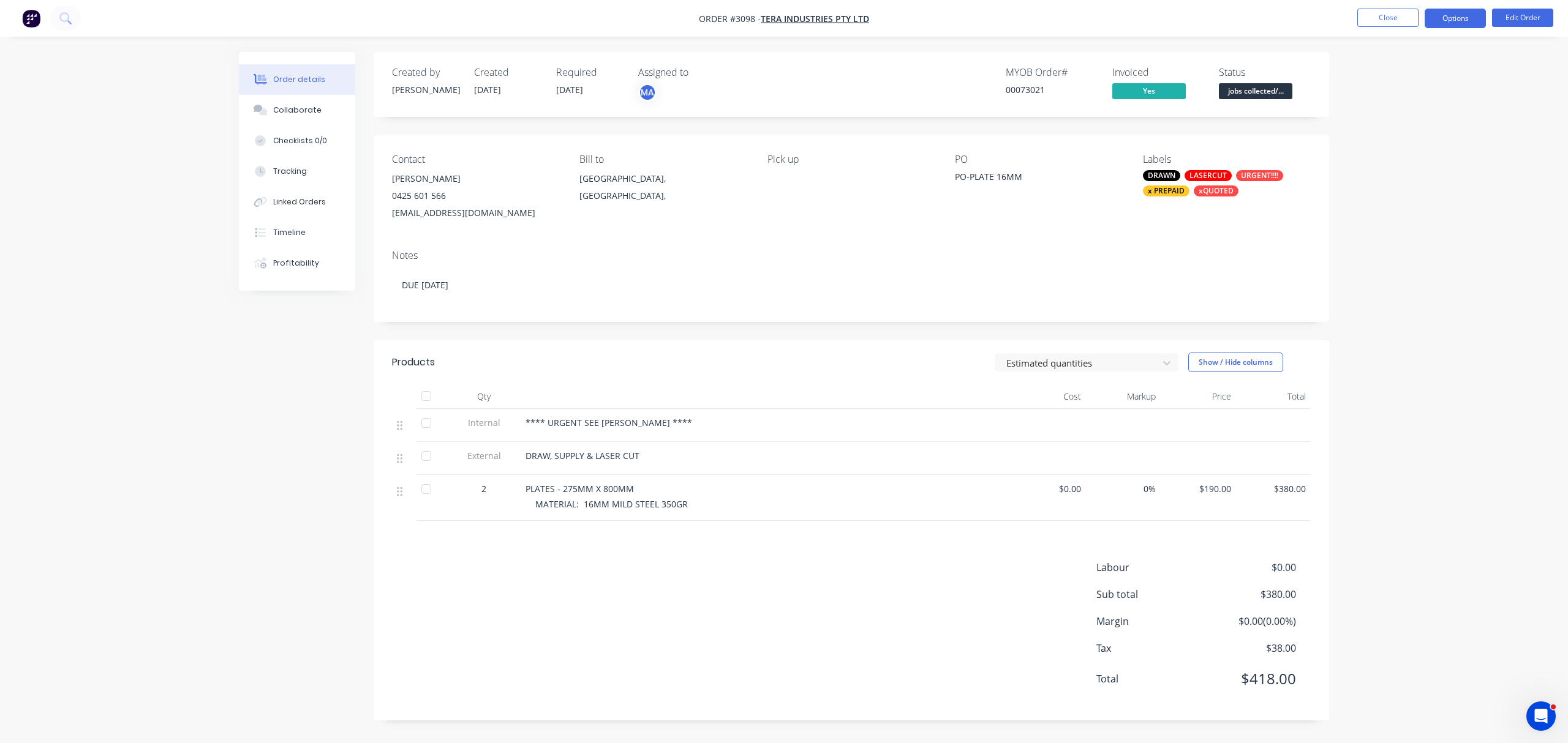
click at [1455, 16] on button "Options" at bounding box center [1455, 18] width 61 height 19
click at [1384, 319] on div "Archive" at bounding box center [1418, 319] width 113 height 18
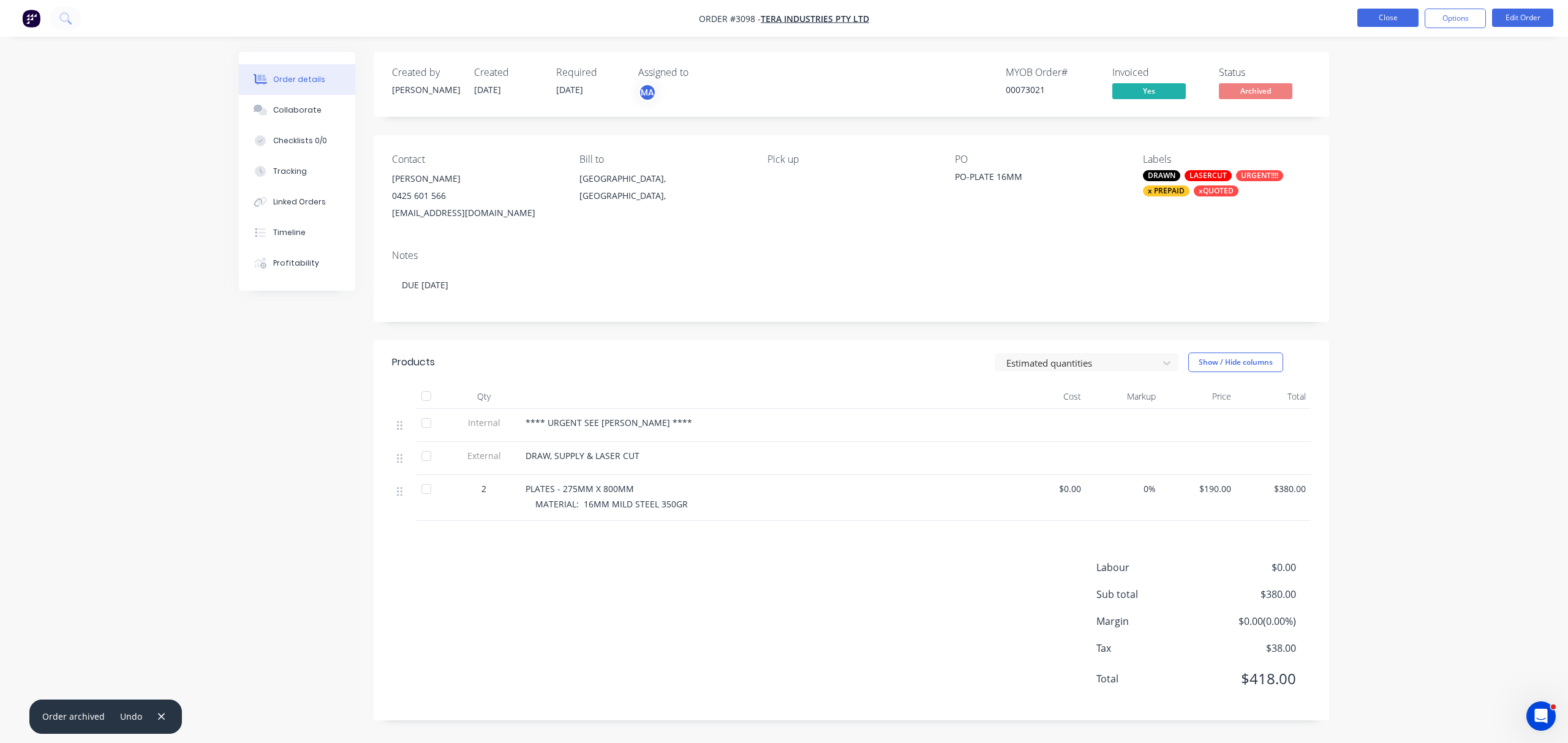
click at [1395, 16] on button "Close" at bounding box center [1387, 17] width 61 height 18
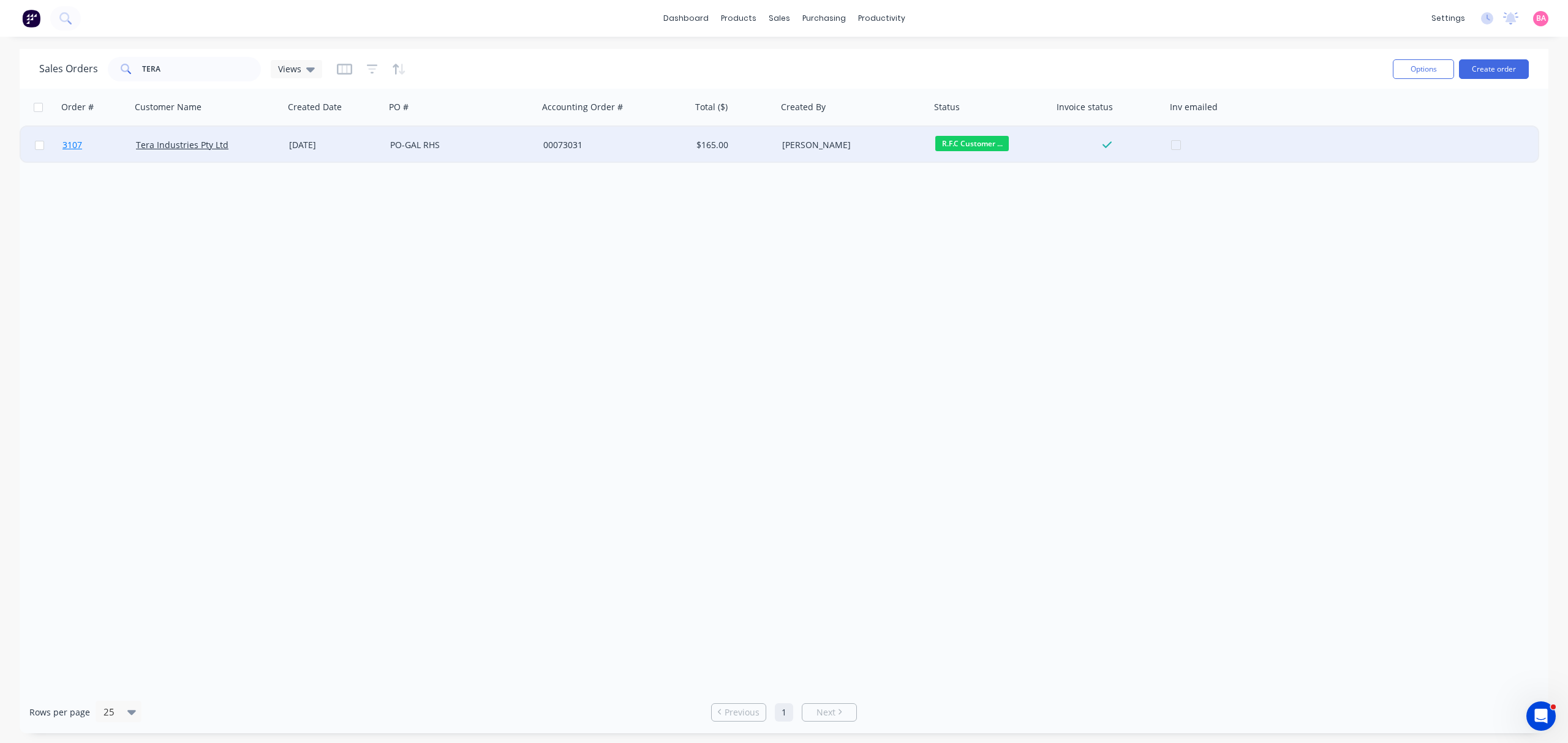
click at [76, 142] on span "3107" at bounding box center [72, 145] width 19 height 12
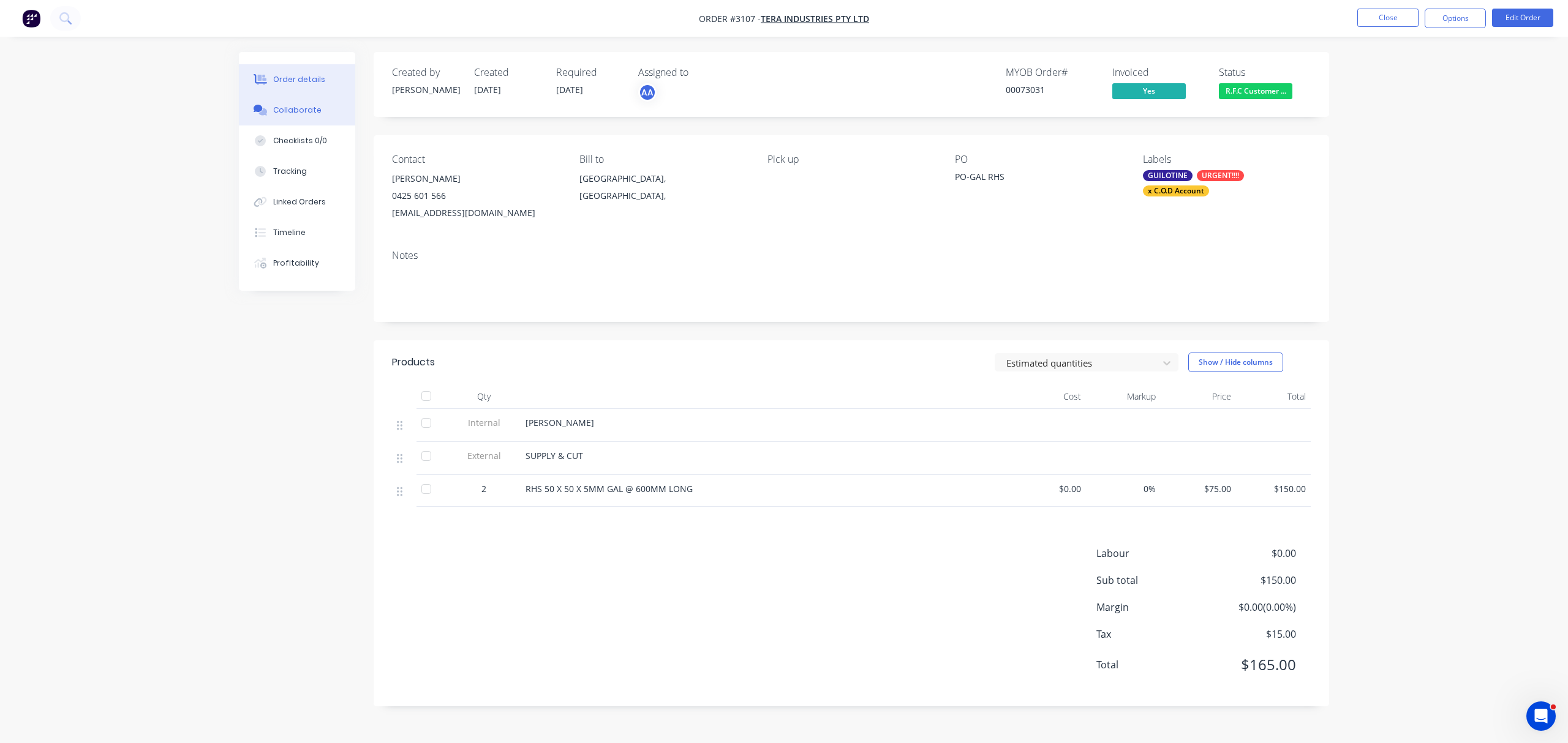
click at [295, 111] on div "Collaborate" at bounding box center [297, 110] width 48 height 11
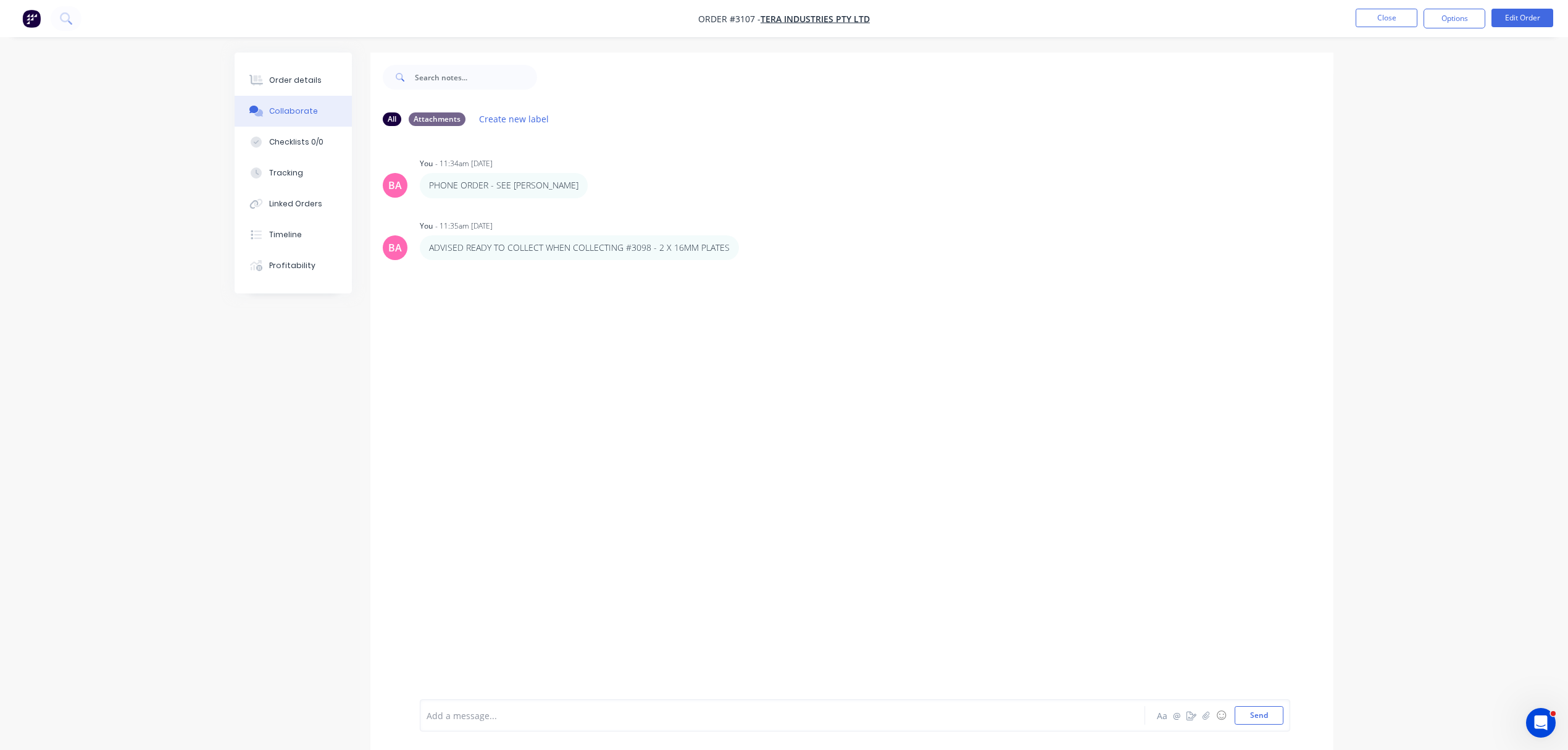
click at [502, 709] on div at bounding box center [748, 716] width 642 height 13
click at [1263, 717] on button "Send" at bounding box center [1259, 715] width 49 height 18
click at [304, 76] on div "Order details" at bounding box center [296, 80] width 53 height 11
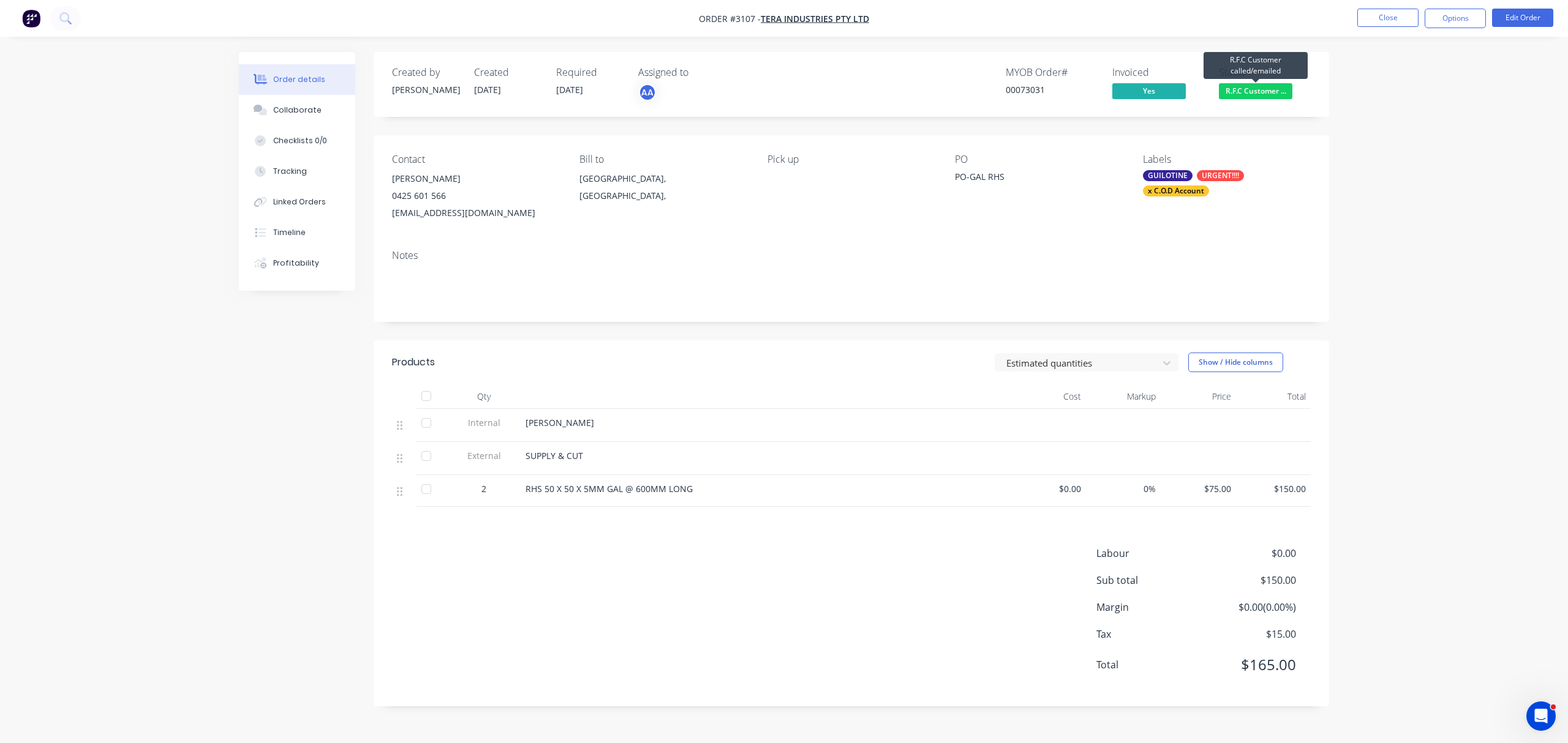
click at [1259, 89] on span "R.F.C Customer ..." at bounding box center [1255, 90] width 74 height 15
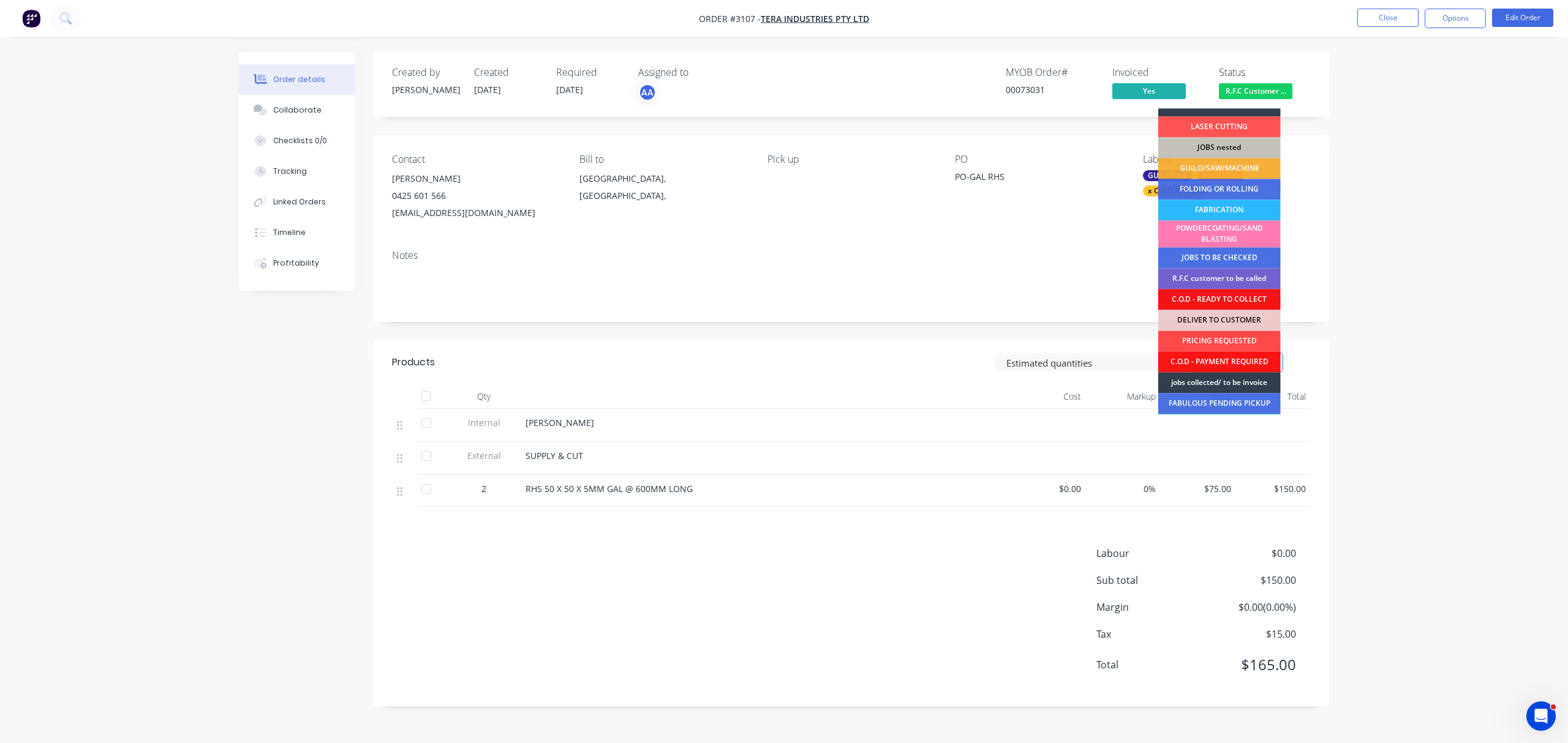
scroll to position [54, 0]
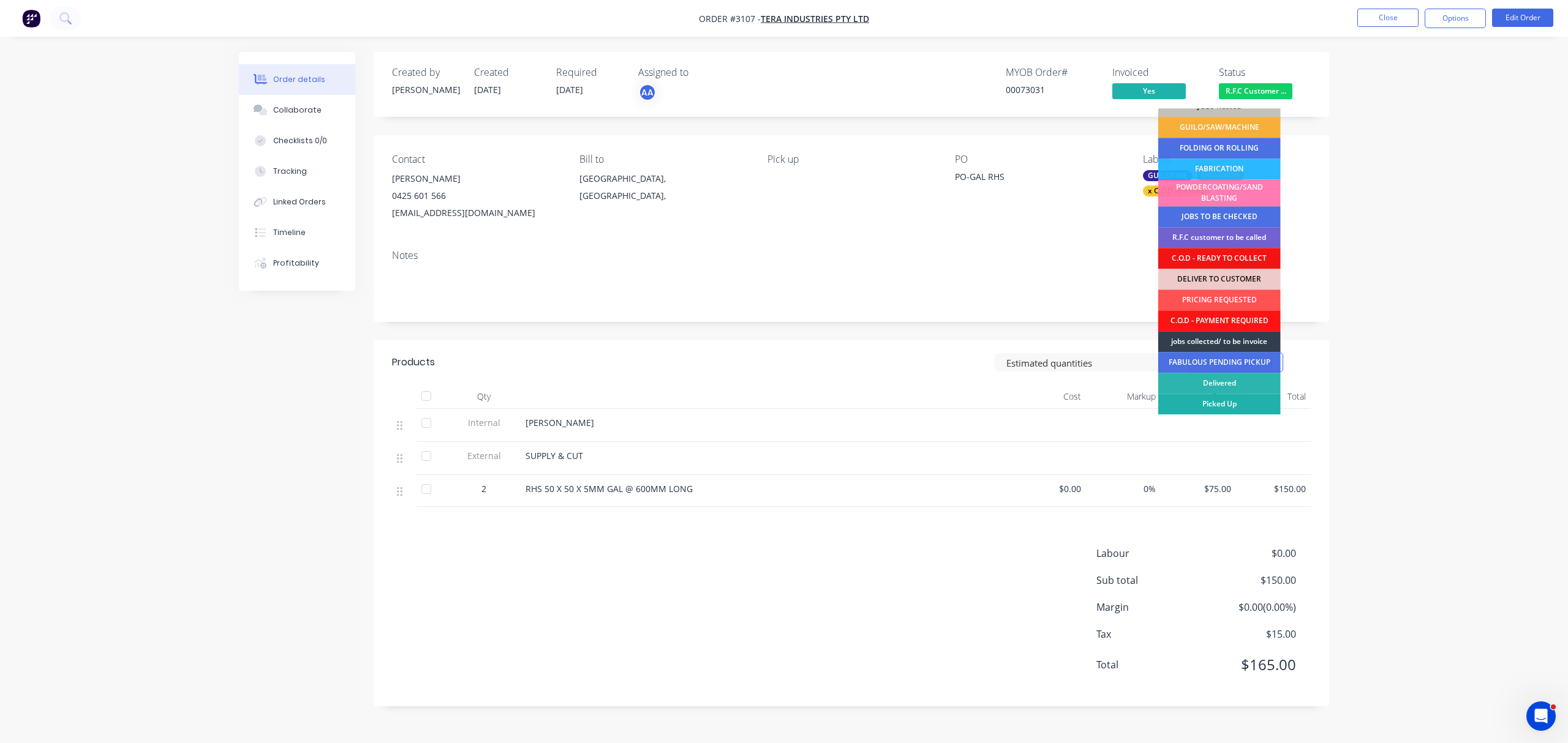
click at [1227, 404] on div "Picked Up" at bounding box center [1219, 404] width 123 height 21
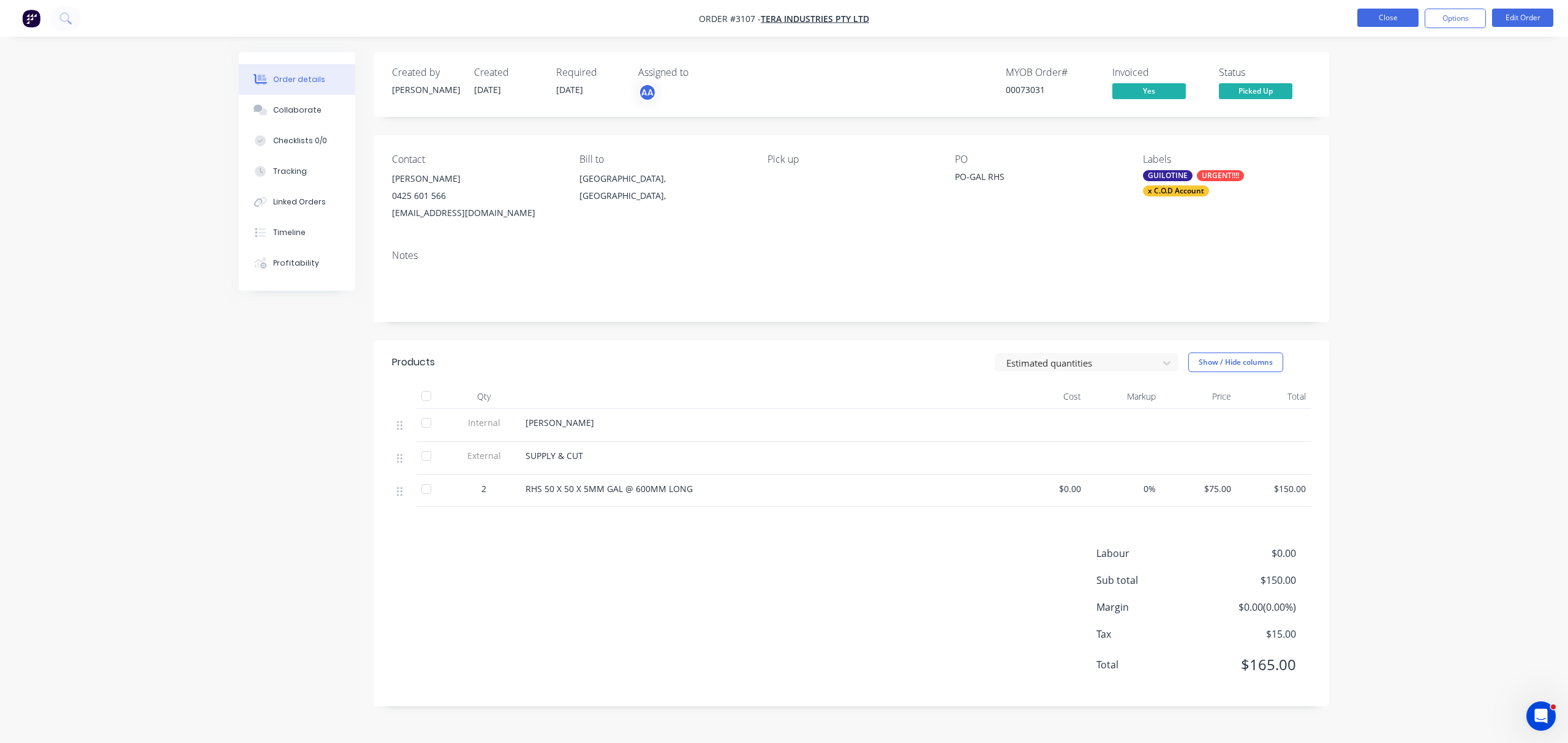
click at [1390, 13] on button "Close" at bounding box center [1387, 17] width 61 height 18
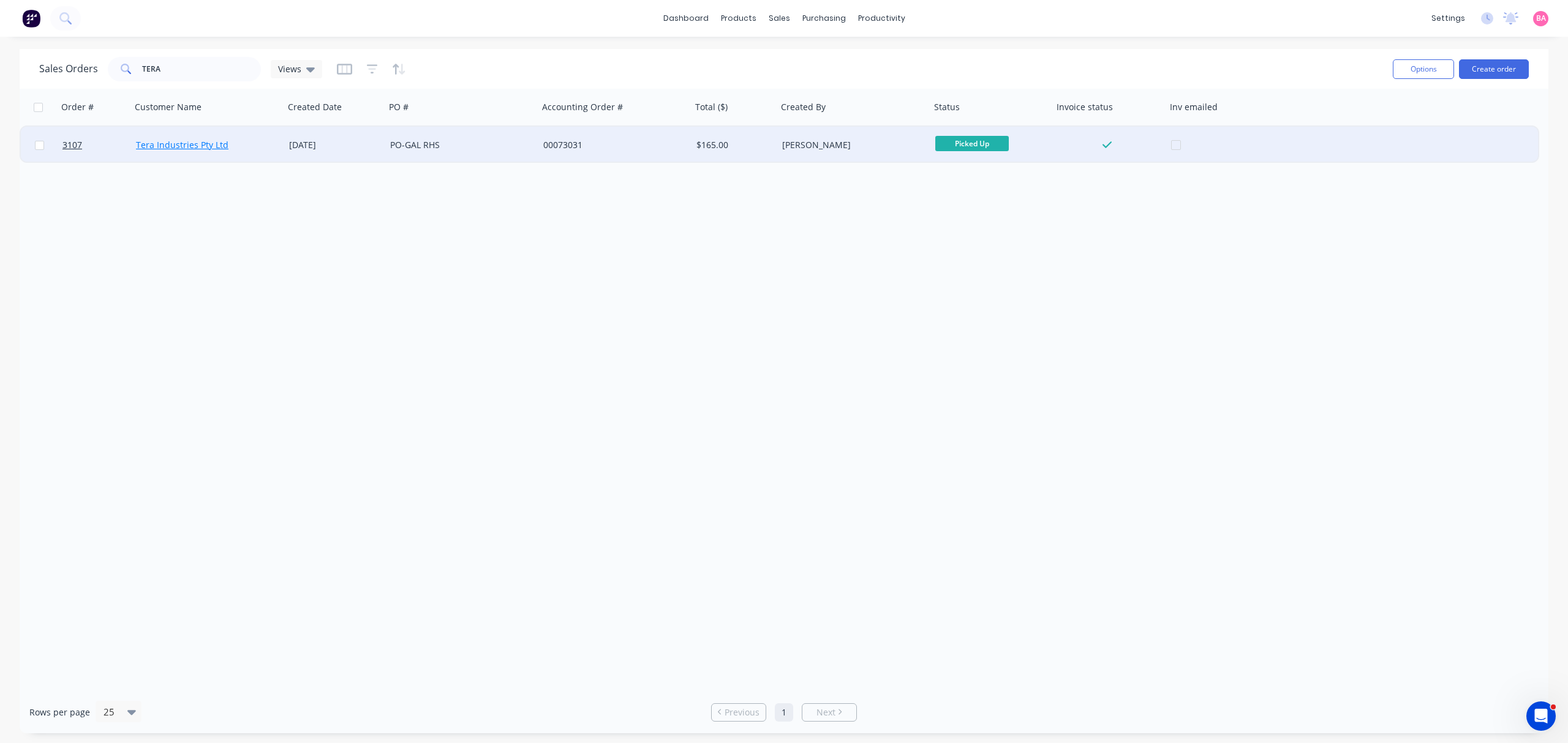
click at [171, 141] on link "Tera Industries Pty Ltd" at bounding box center [182, 145] width 92 height 11
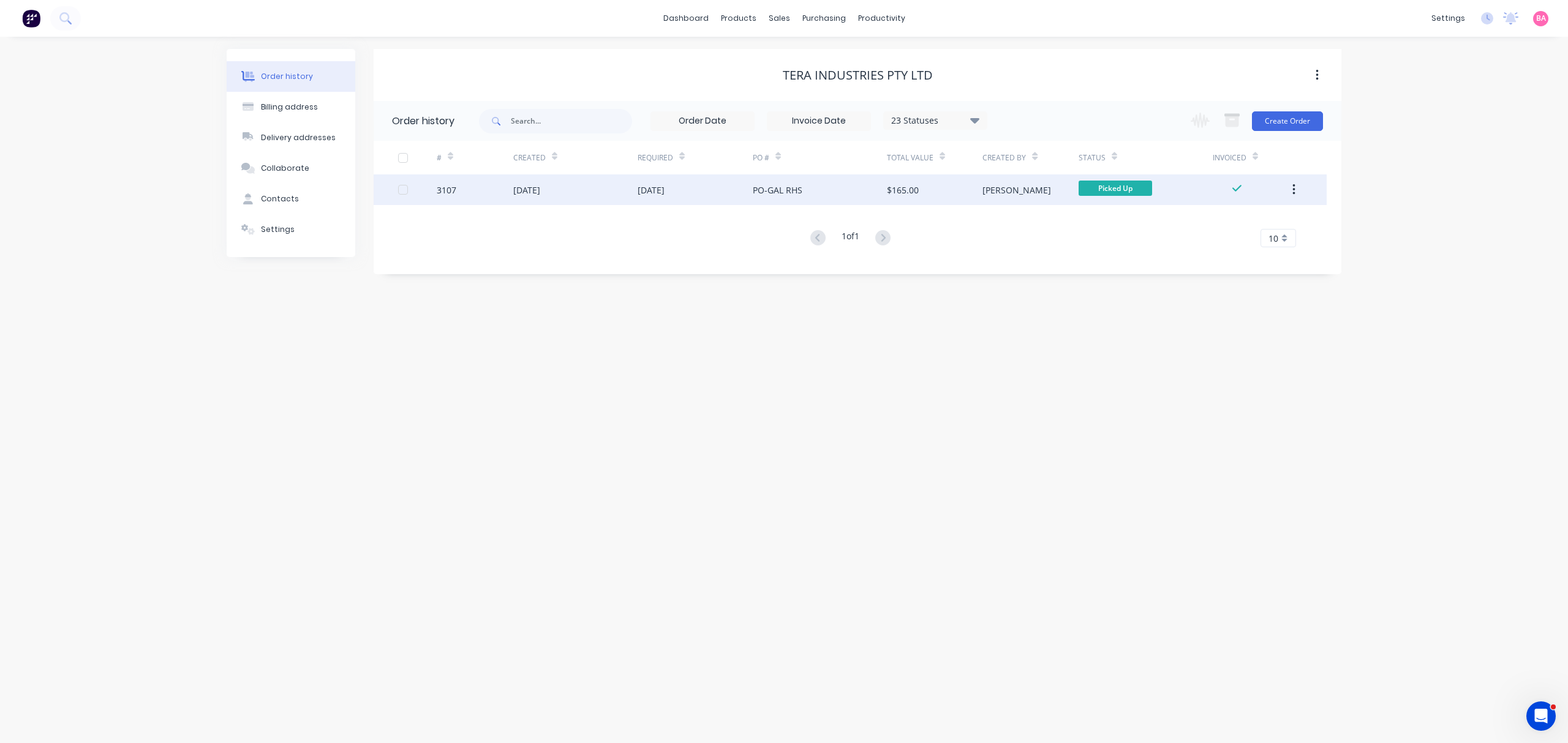
click at [833, 196] on div "PO-GAL RHS" at bounding box center [820, 190] width 134 height 31
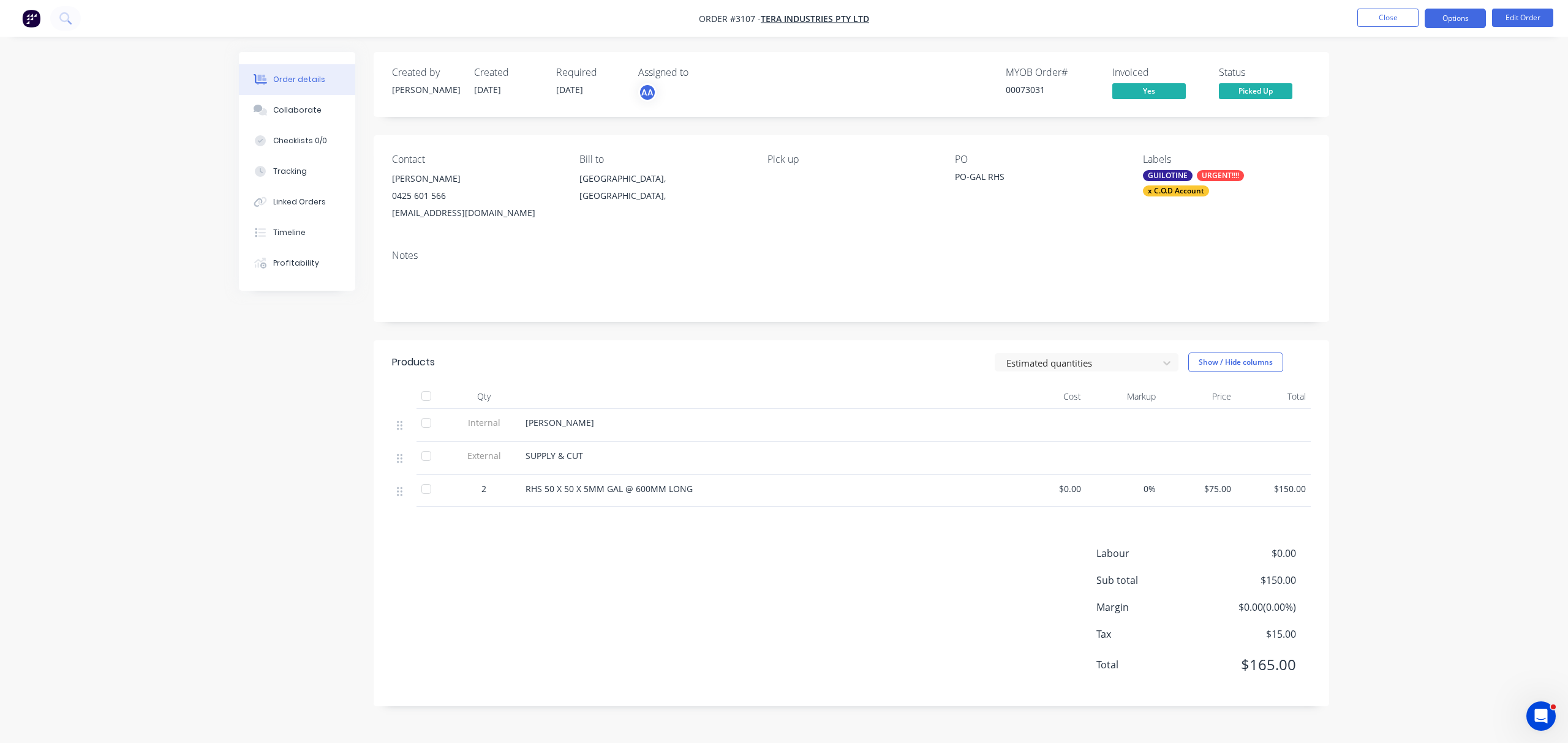
click at [1454, 20] on button "Options" at bounding box center [1455, 18] width 61 height 19
click at [1374, 317] on div "Archive" at bounding box center [1418, 319] width 113 height 18
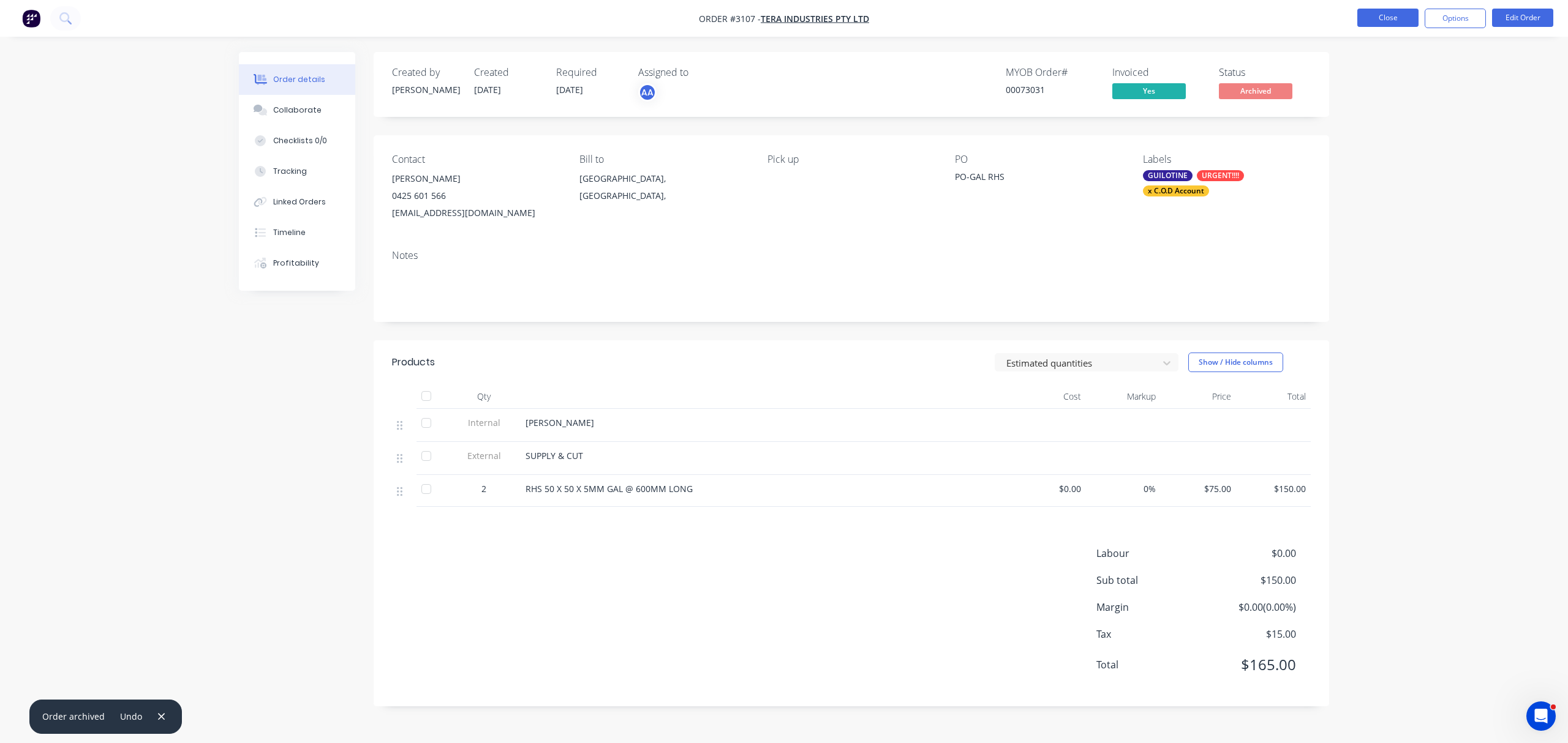
click at [1380, 13] on button "Close" at bounding box center [1387, 17] width 61 height 18
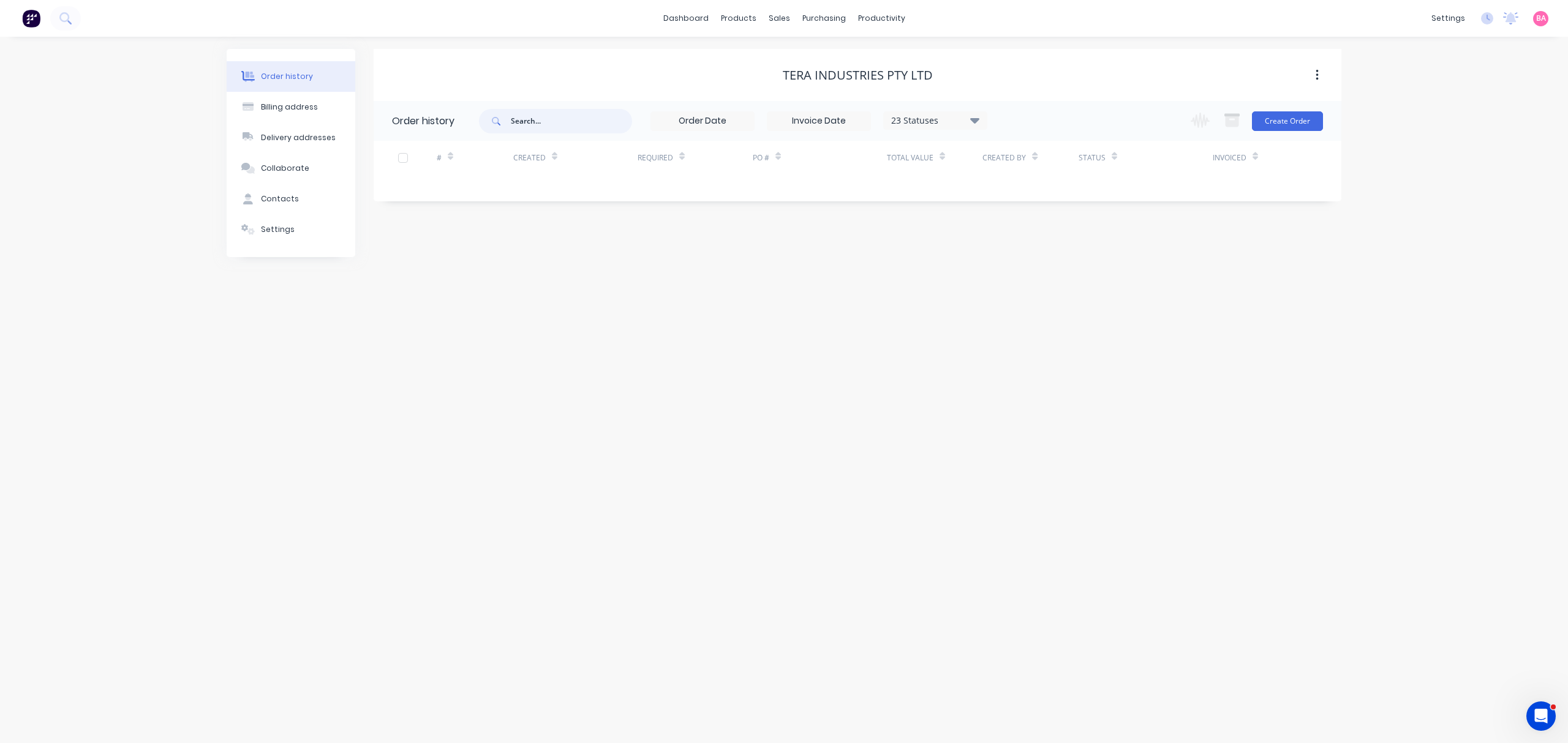
click at [545, 114] on input "text" at bounding box center [571, 121] width 121 height 25
type input "3071"
click at [825, 54] on div "Sales Orders" at bounding box center [824, 59] width 50 height 11
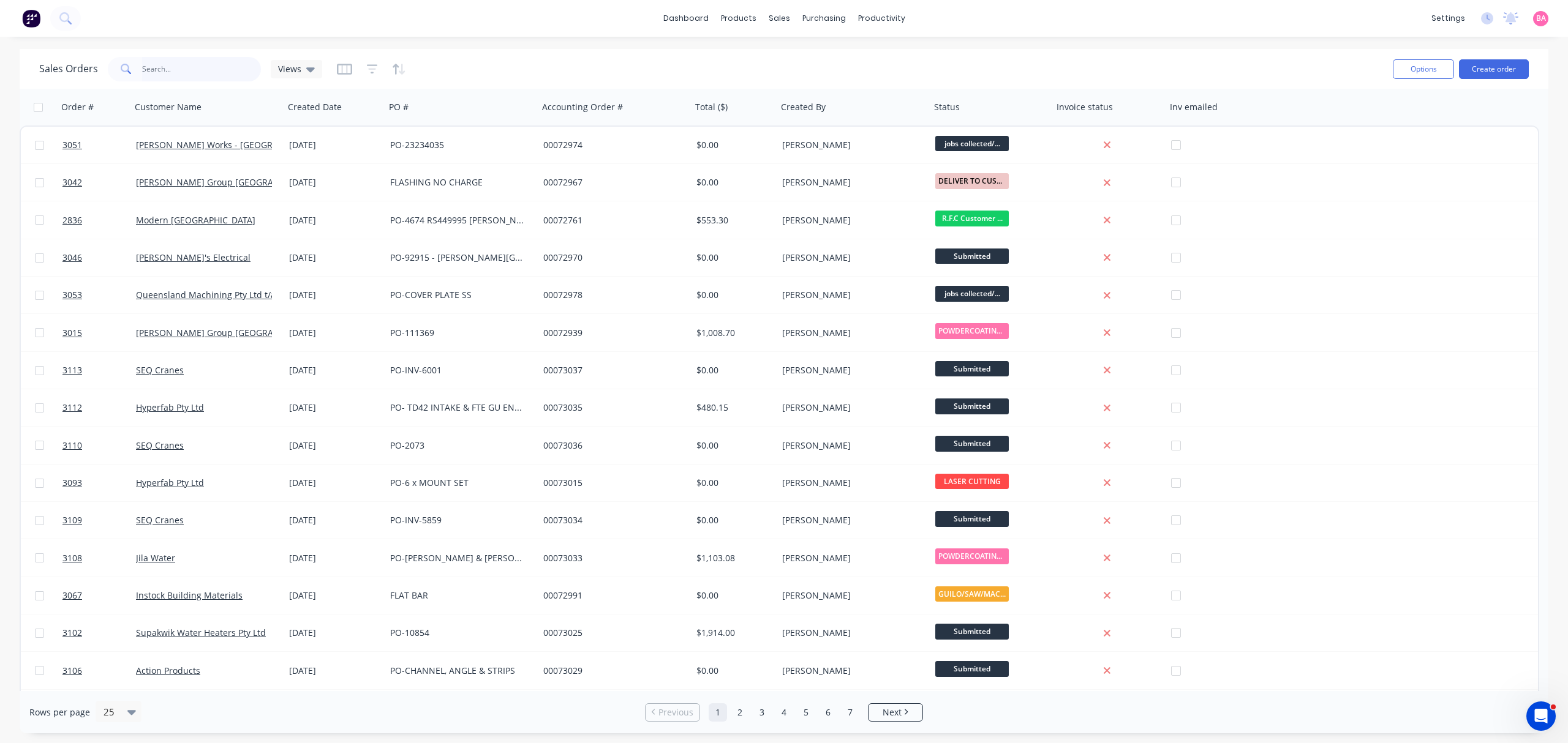
click at [192, 67] on input "text" at bounding box center [202, 69] width 119 height 25
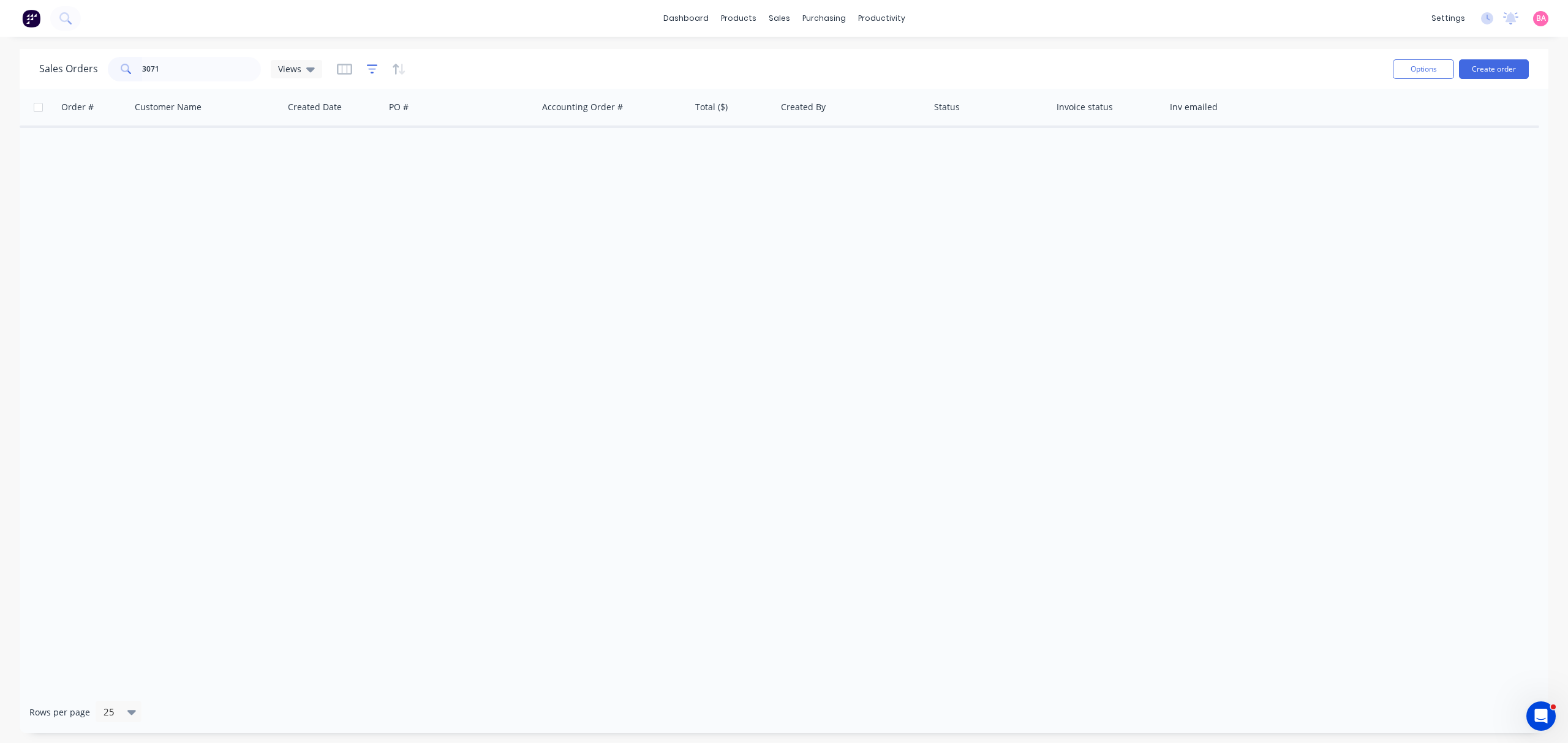
click at [367, 72] on icon "button" at bounding box center [372, 69] width 11 height 12
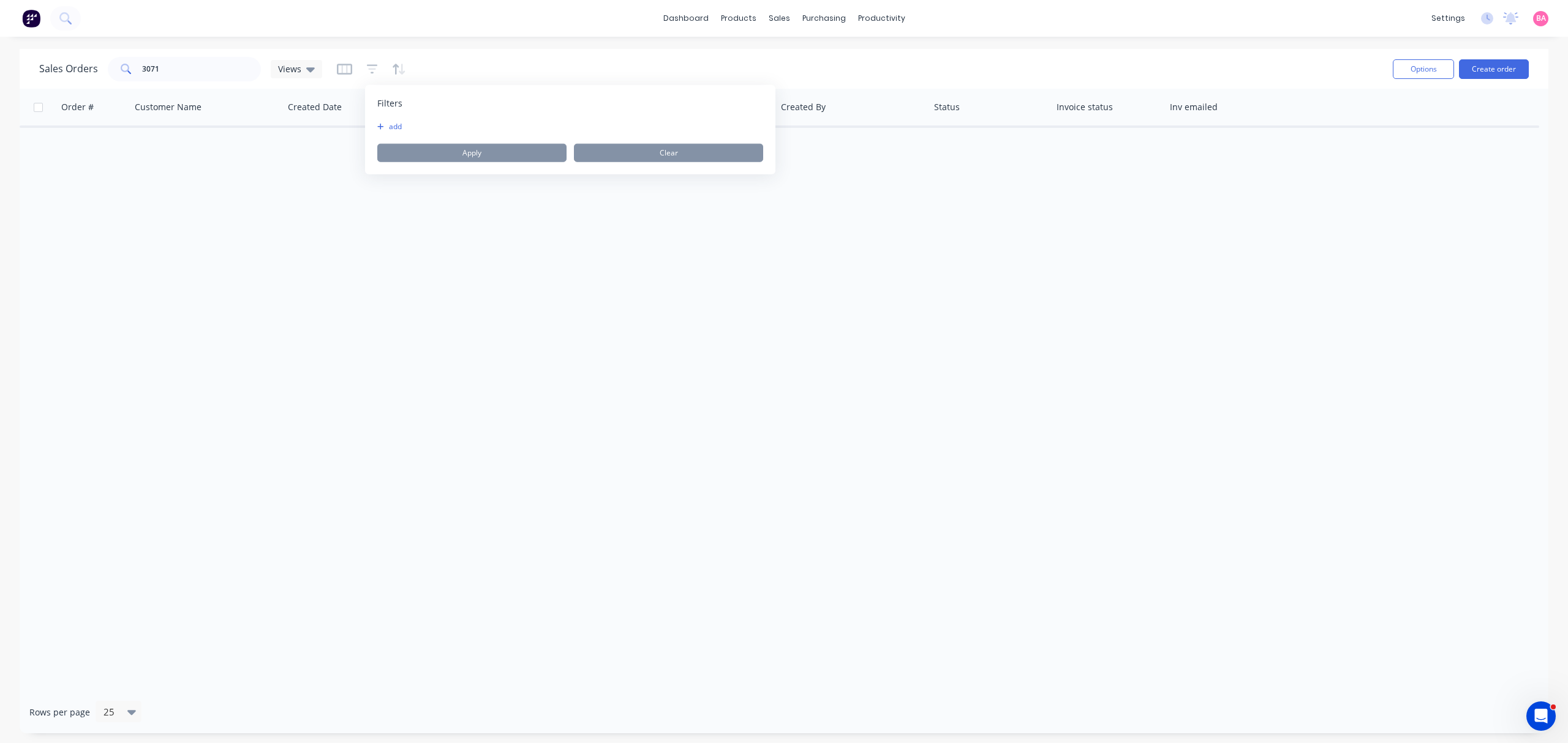
click at [388, 124] on button "add" at bounding box center [393, 127] width 31 height 10
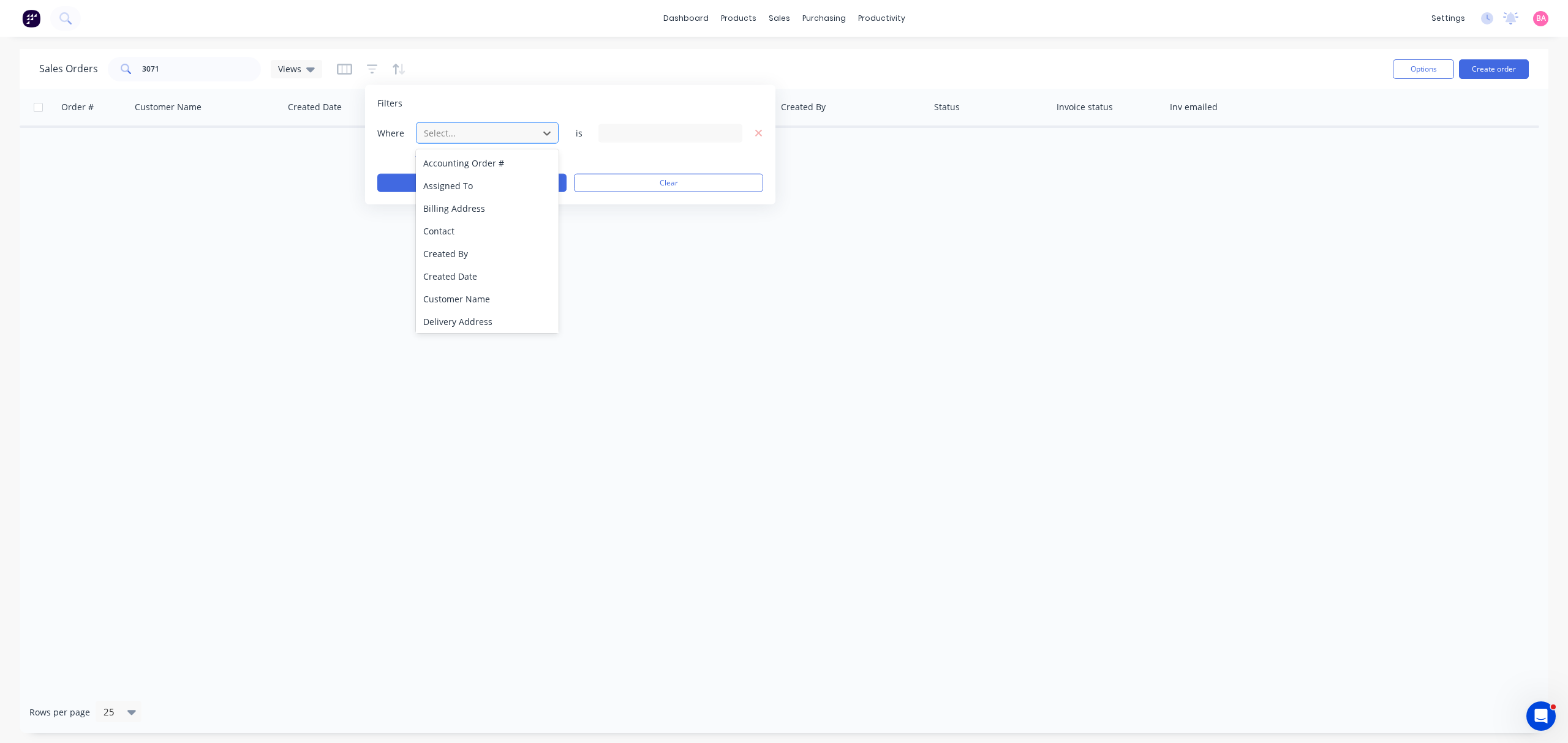
click at [459, 132] on div at bounding box center [478, 133] width 110 height 15
click at [443, 317] on div "Status" at bounding box center [487, 320] width 142 height 23
click at [733, 131] on icon at bounding box center [730, 133] width 9 height 13
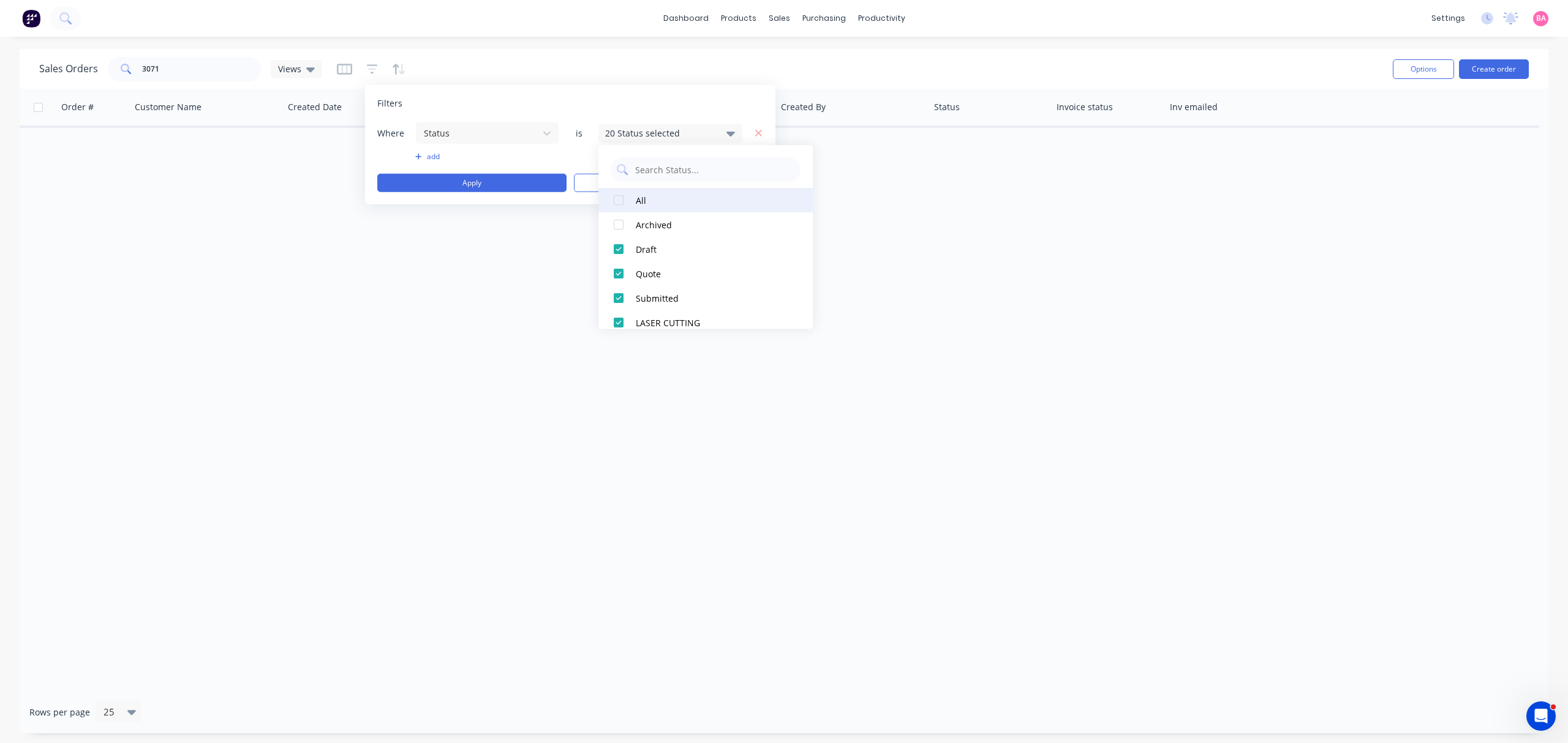
click at [630, 197] on div at bounding box center [618, 200] width 25 height 25
click at [480, 181] on button "Apply" at bounding box center [472, 183] width 190 height 18
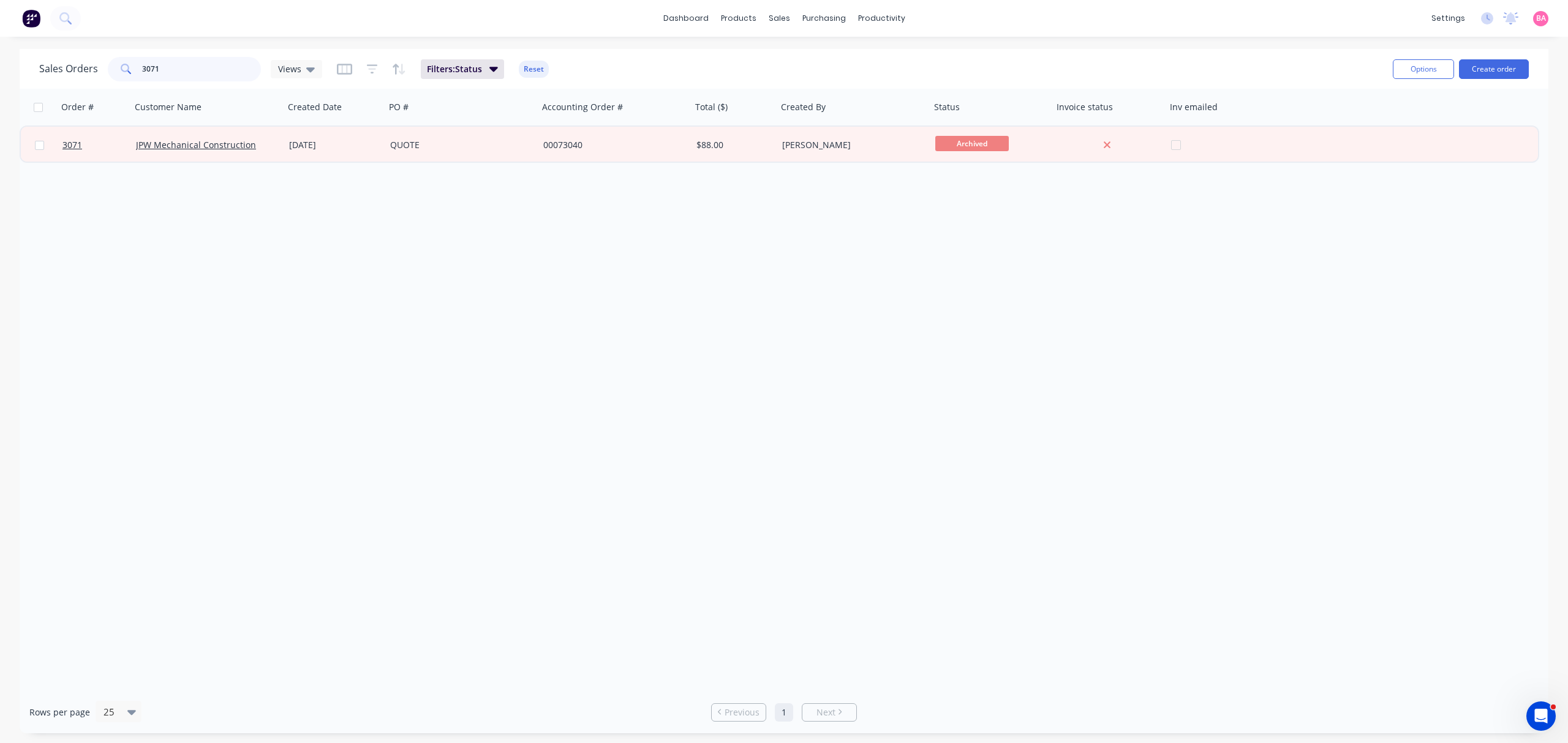
drag, startPoint x: 171, startPoint y: 59, endPoint x: 31, endPoint y: 64, distance: 140.1
click at [31, 64] on div "Sales Orders 3071 Views Filters: Status Reset Options Create order" at bounding box center [784, 68] width 1528 height 39
type input "3045"
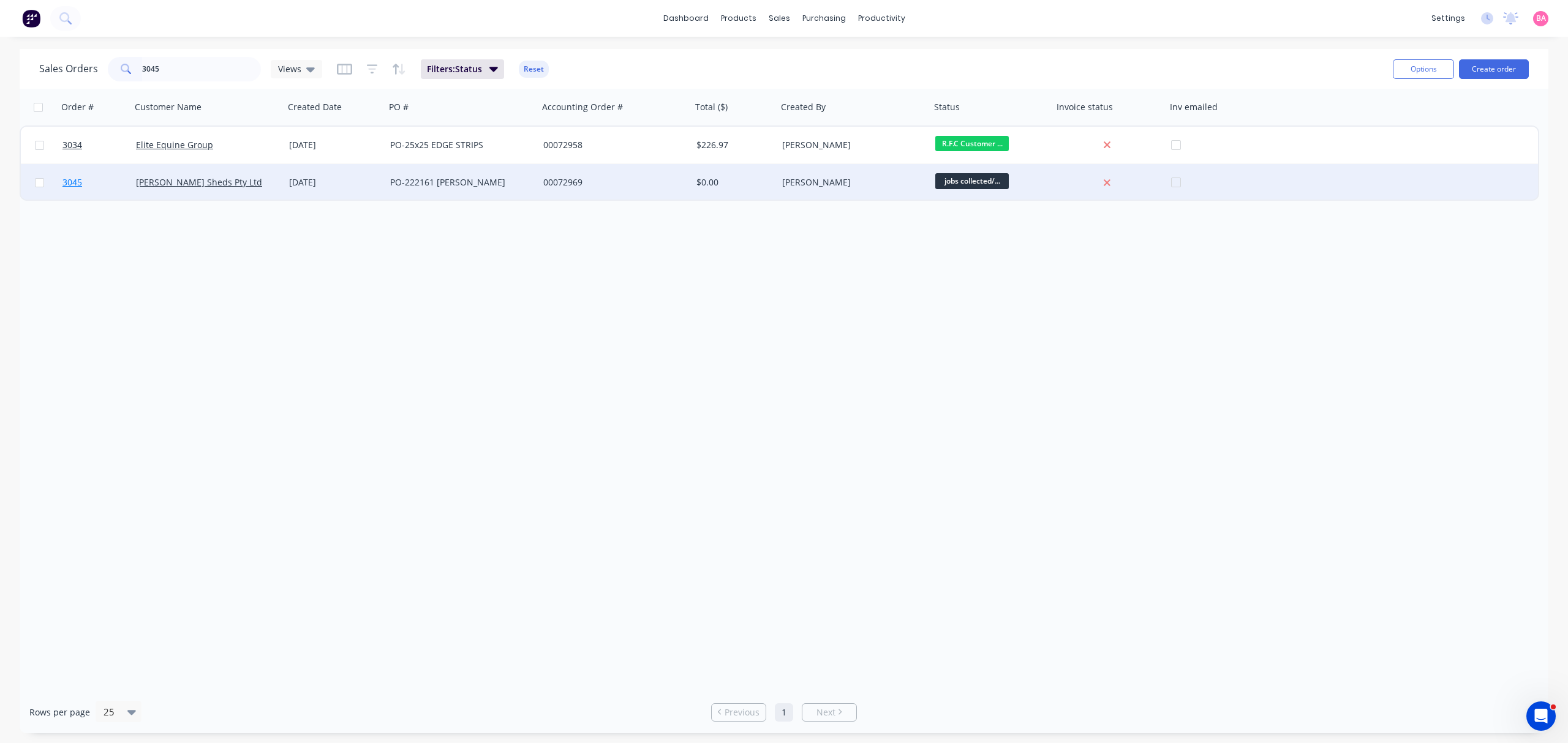
click at [68, 182] on span "3045" at bounding box center [72, 182] width 19 height 12
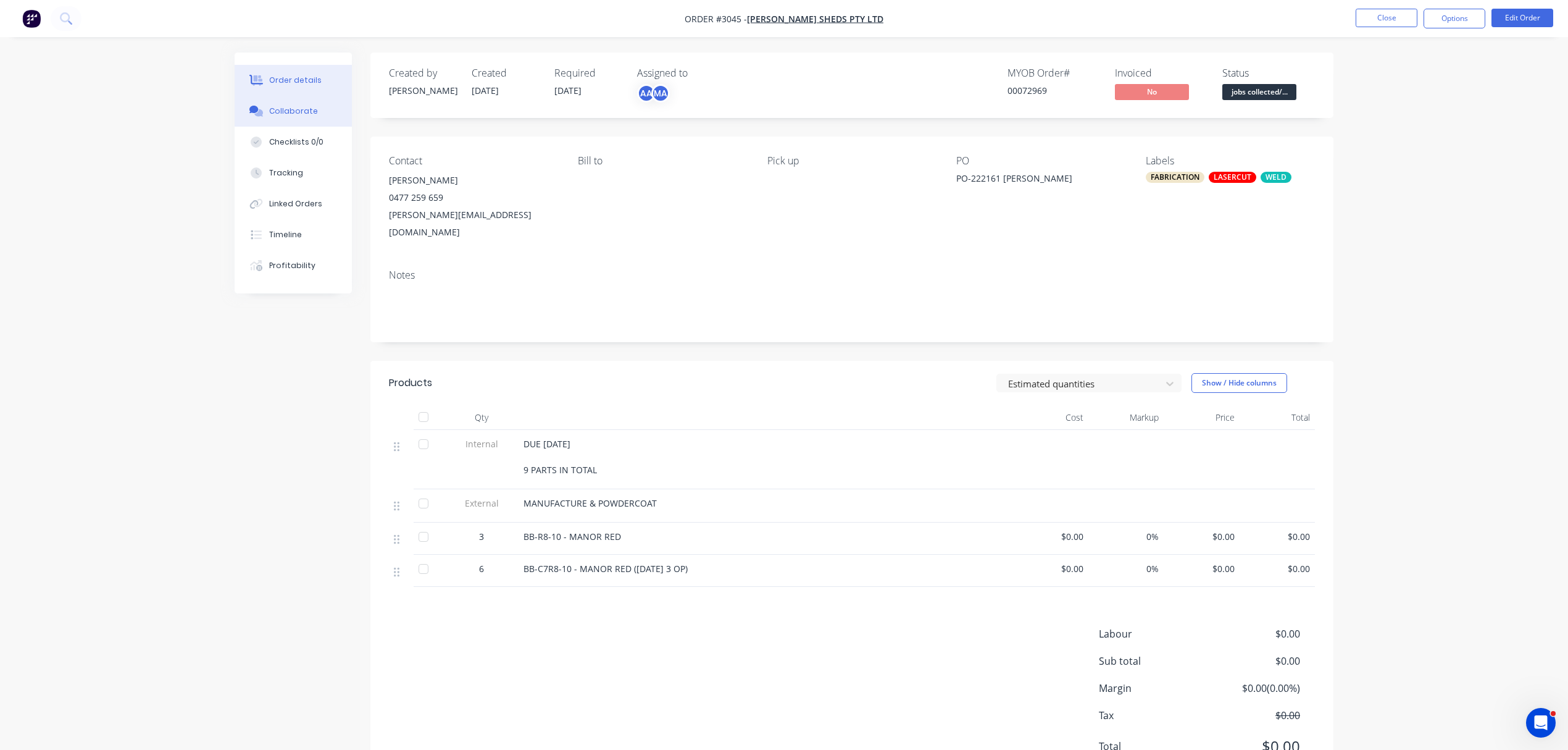
click at [278, 107] on div "Collaborate" at bounding box center [294, 111] width 49 height 11
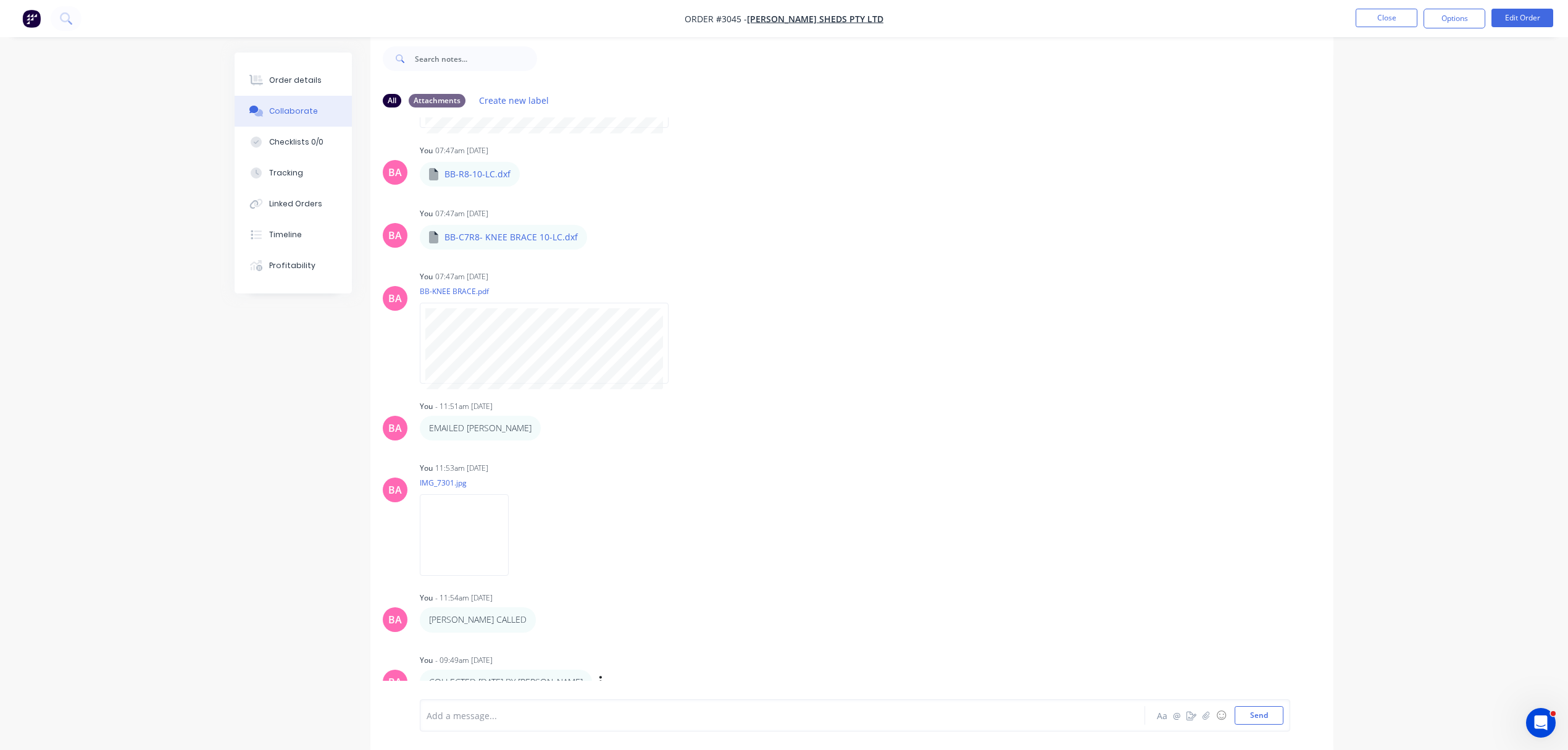
scroll to position [20, 0]
click at [1382, 12] on button "Close" at bounding box center [1386, 18] width 61 height 18
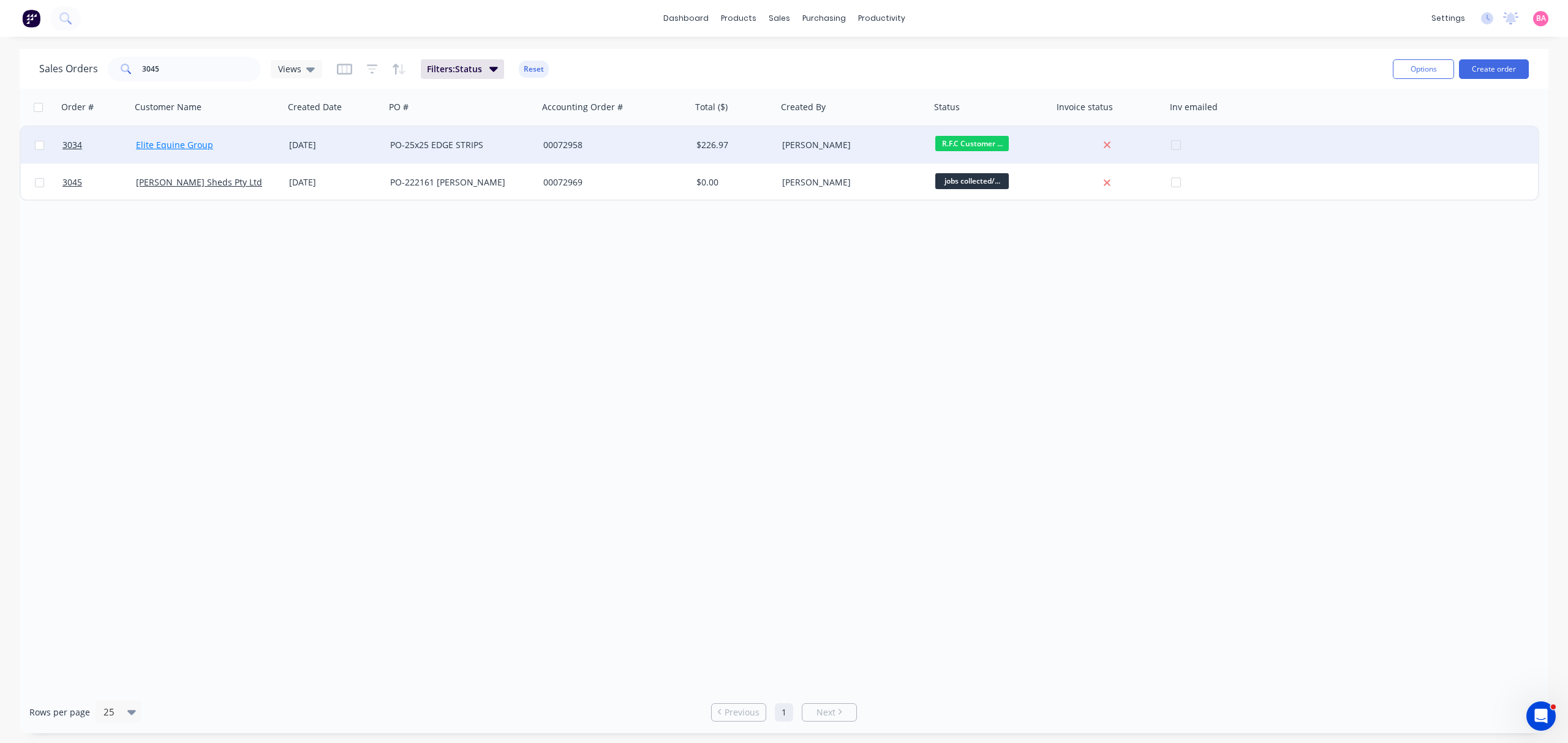
click at [177, 143] on link "Elite Equine Group" at bounding box center [174, 145] width 77 height 11
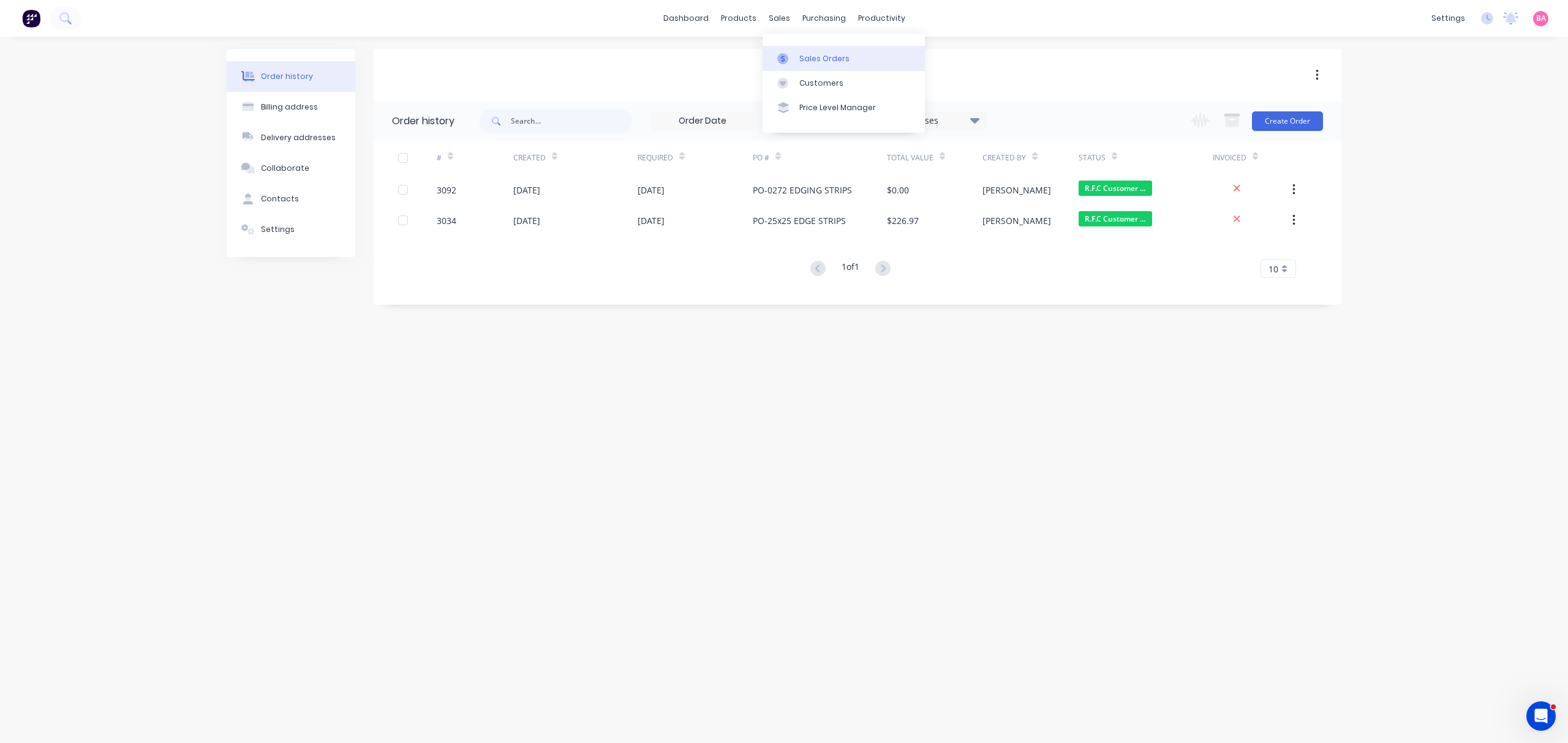
drag, startPoint x: 804, startPoint y: 53, endPoint x: 779, endPoint y: 52, distance: 25.0
click at [804, 54] on div "Sales Orders" at bounding box center [824, 59] width 50 height 11
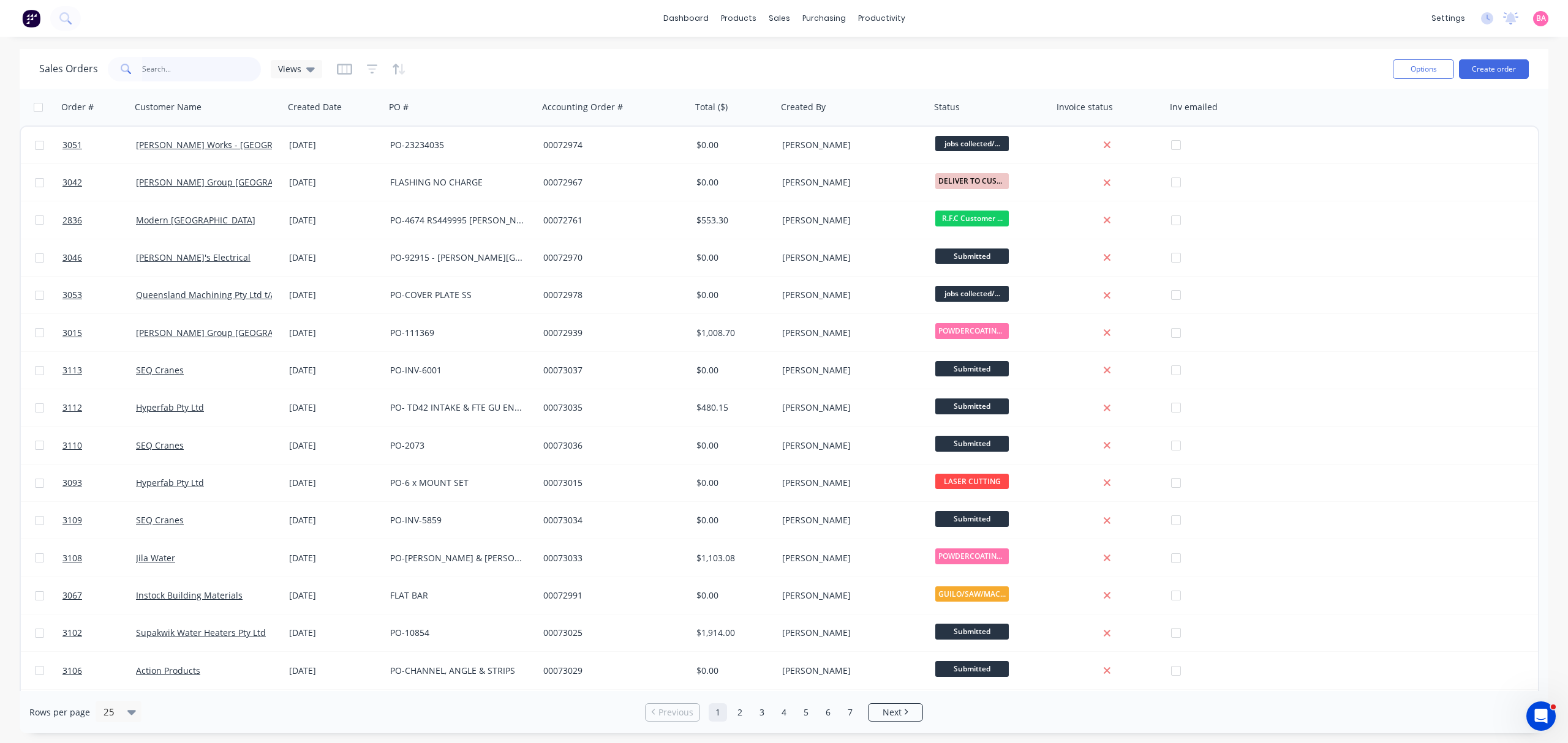
click at [191, 66] on input "text" at bounding box center [202, 69] width 119 height 25
type input "3046"
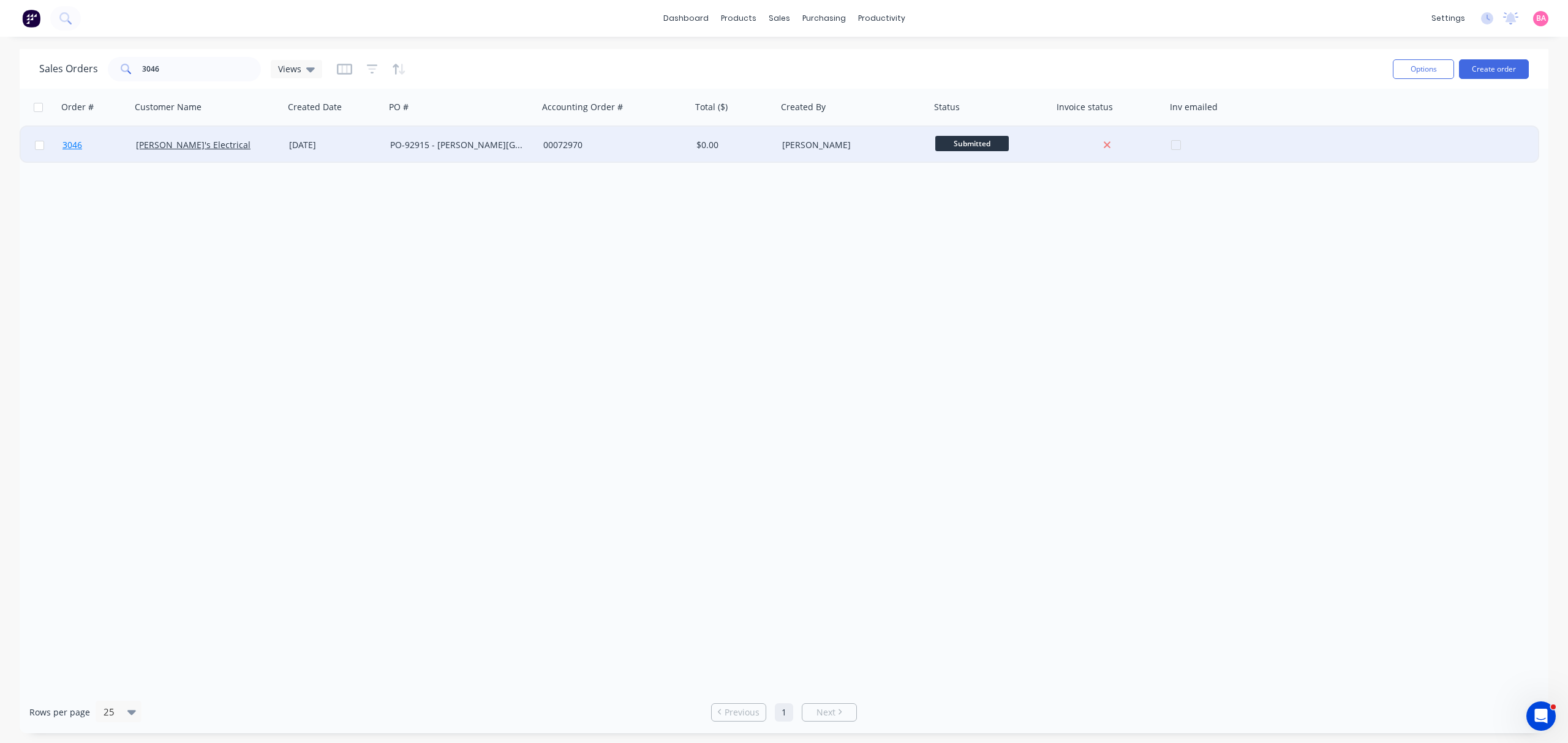
click at [74, 146] on span "3046" at bounding box center [72, 145] width 19 height 12
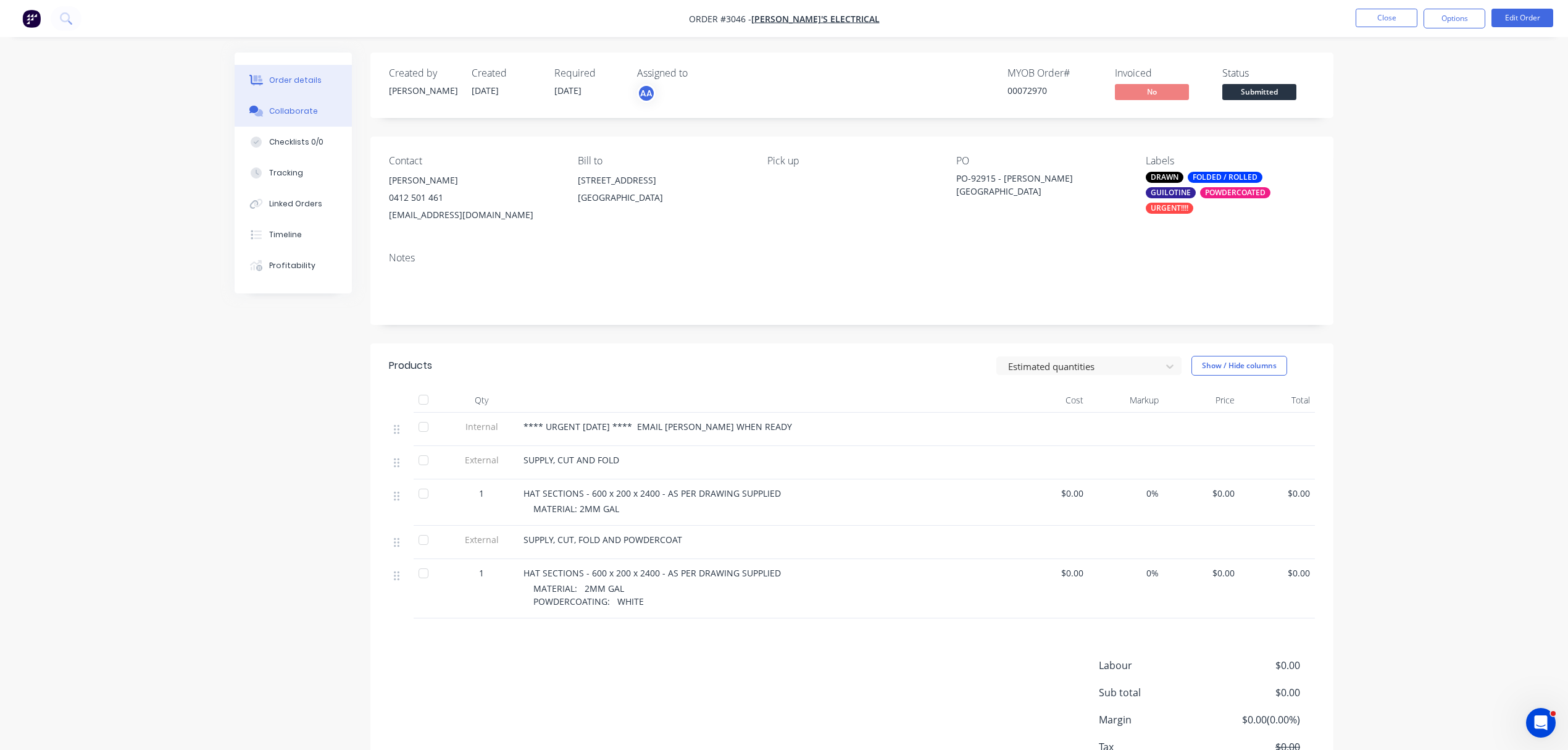
click at [301, 111] on div "Collaborate" at bounding box center [294, 111] width 49 height 11
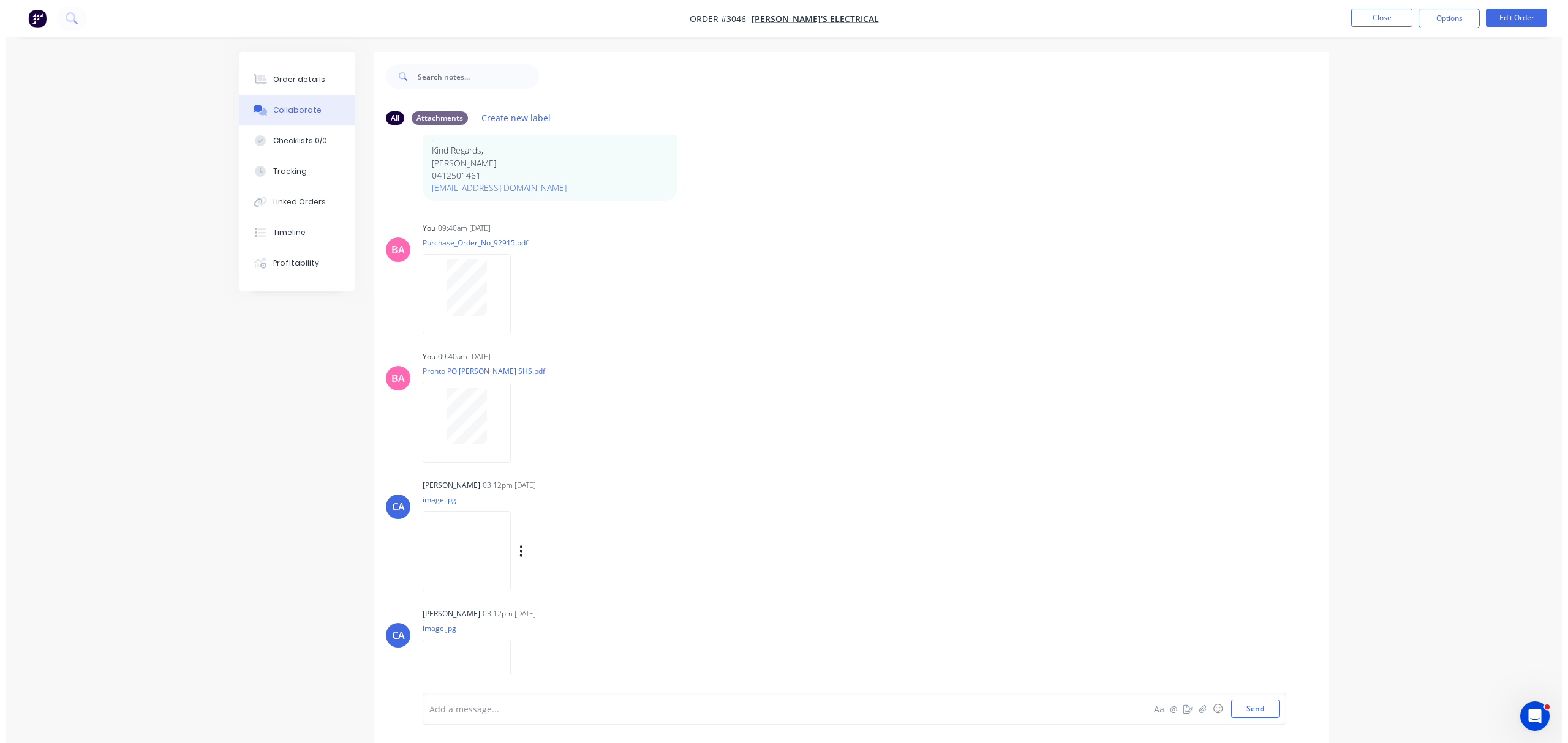
scroll to position [163, 0]
click at [1380, 15] on button "Close" at bounding box center [1375, 17] width 61 height 18
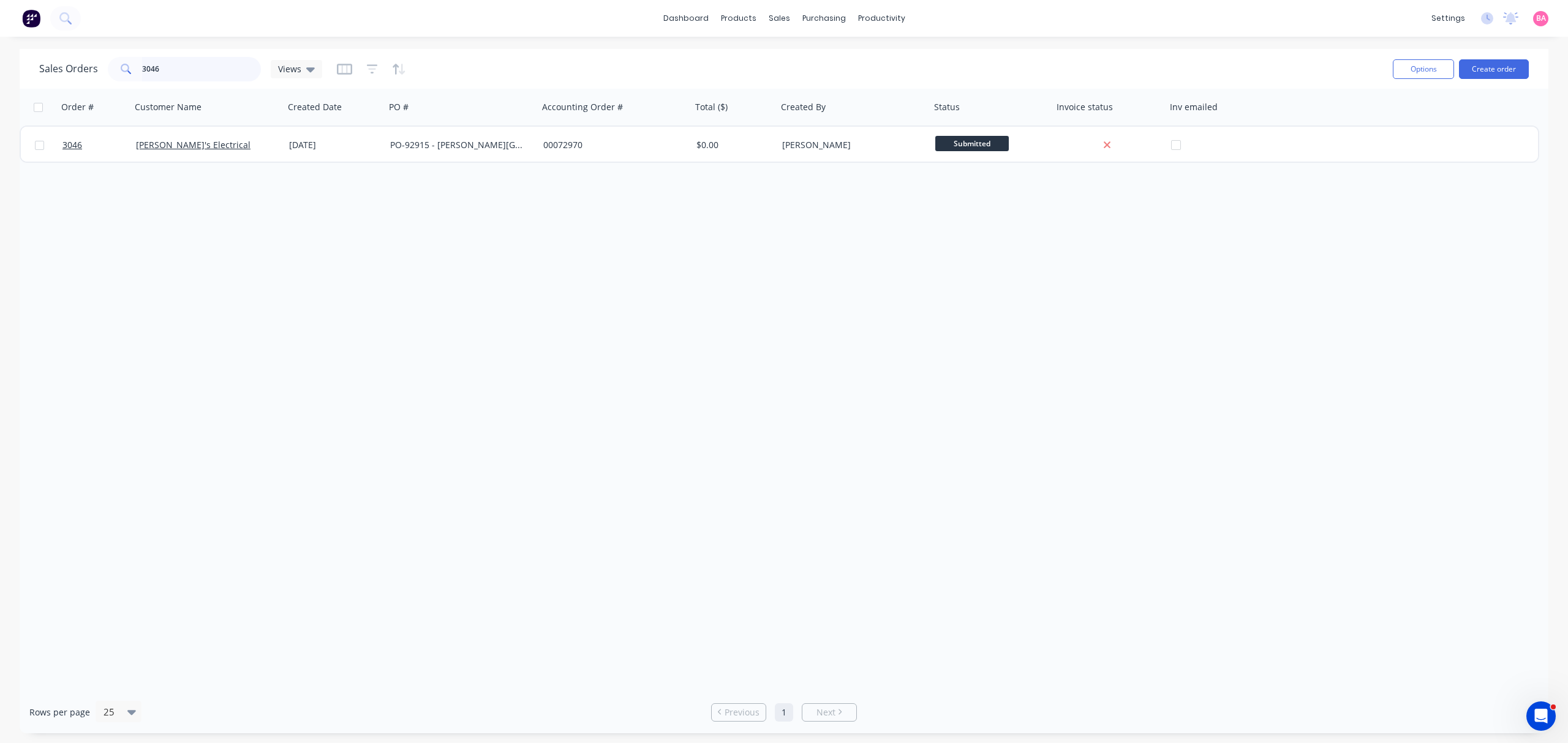
drag, startPoint x: 162, startPoint y: 68, endPoint x: 3, endPoint y: 54, distance: 159.6
click at [3, 54] on div "Sales Orders 3046 Views Options Create order Order # Customer Name Created Date…" at bounding box center [784, 391] width 1568 height 684
type input "3071"
click at [371, 68] on icon "button" at bounding box center [372, 69] width 11 height 12
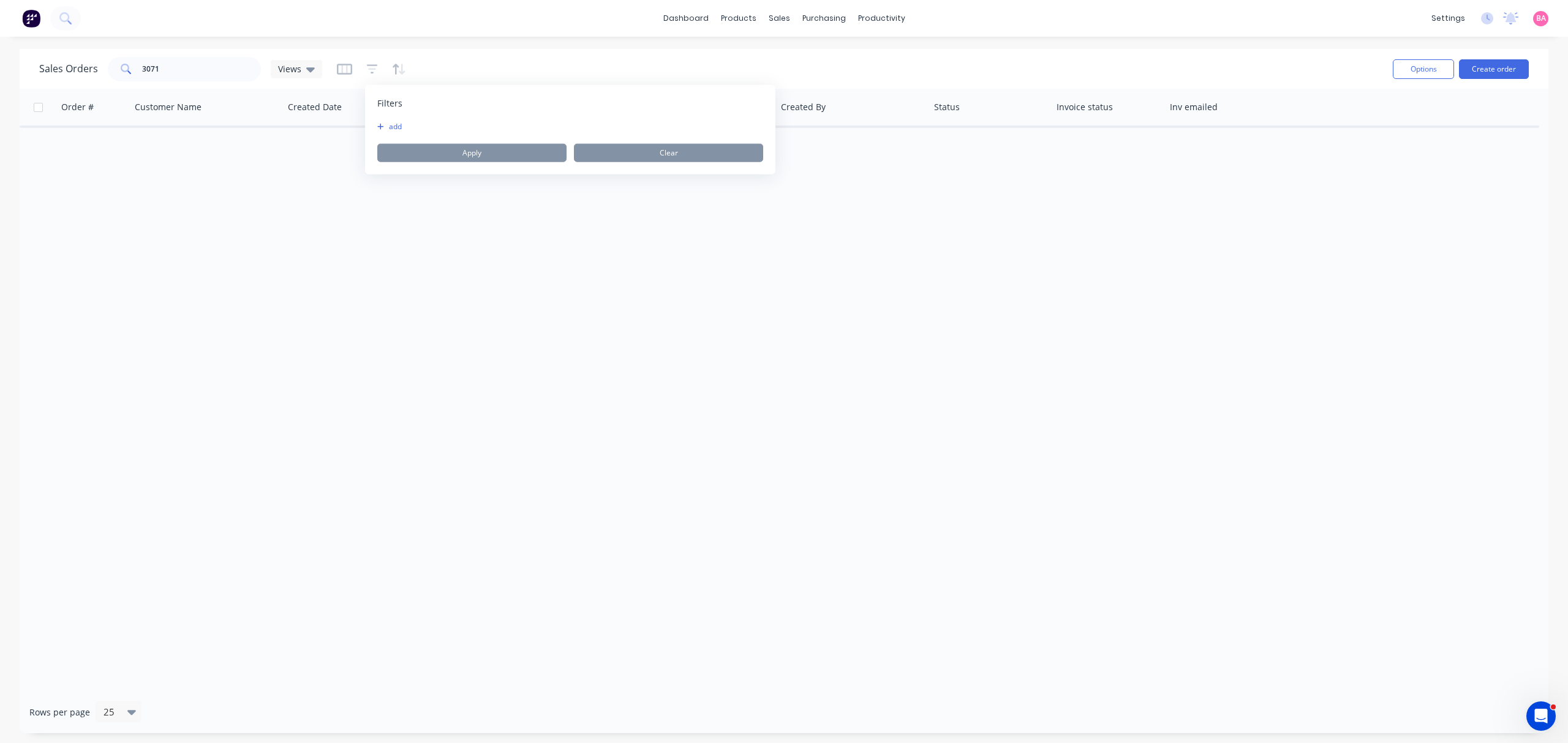
click at [397, 124] on button "add" at bounding box center [393, 127] width 31 height 10
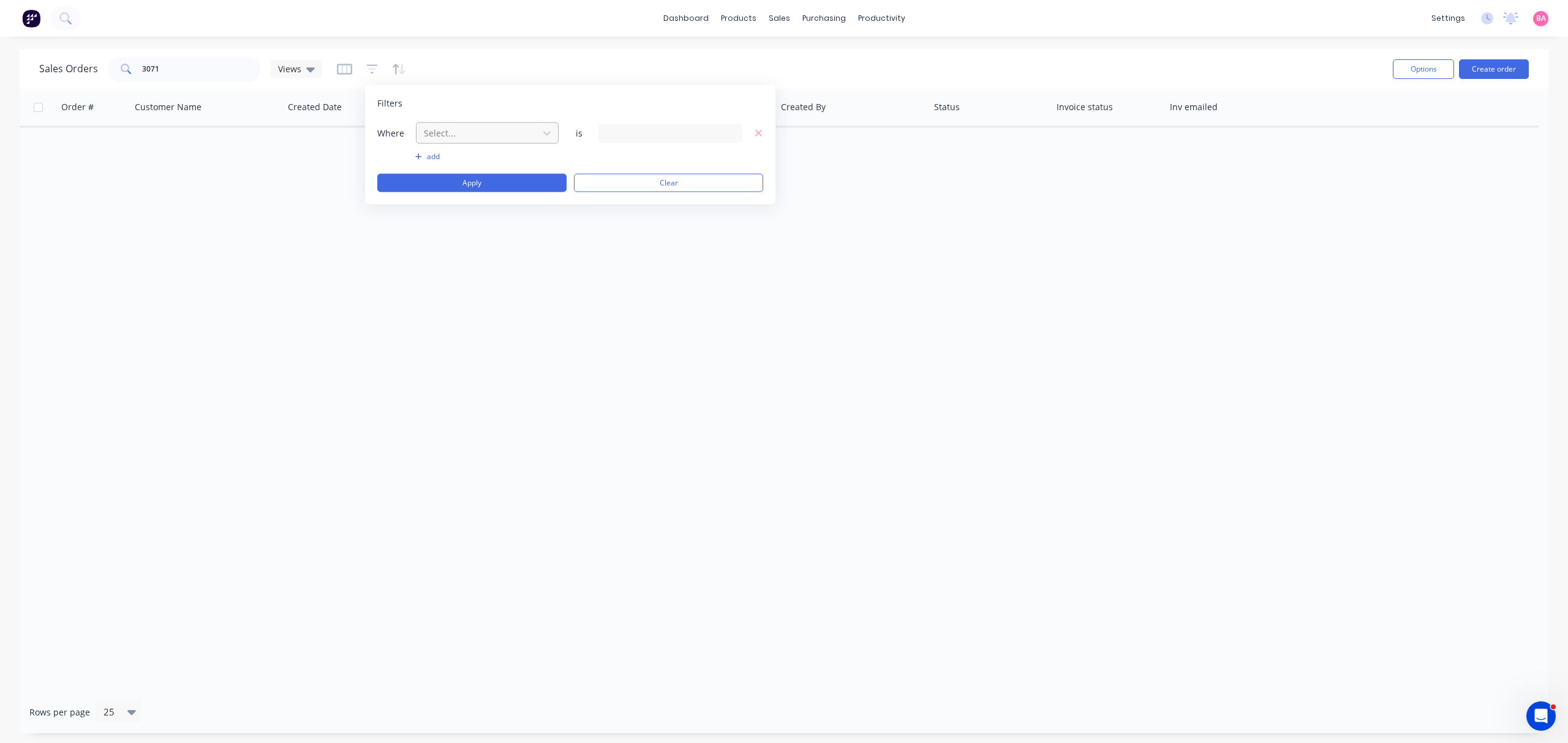
click at [483, 127] on div at bounding box center [478, 133] width 110 height 15
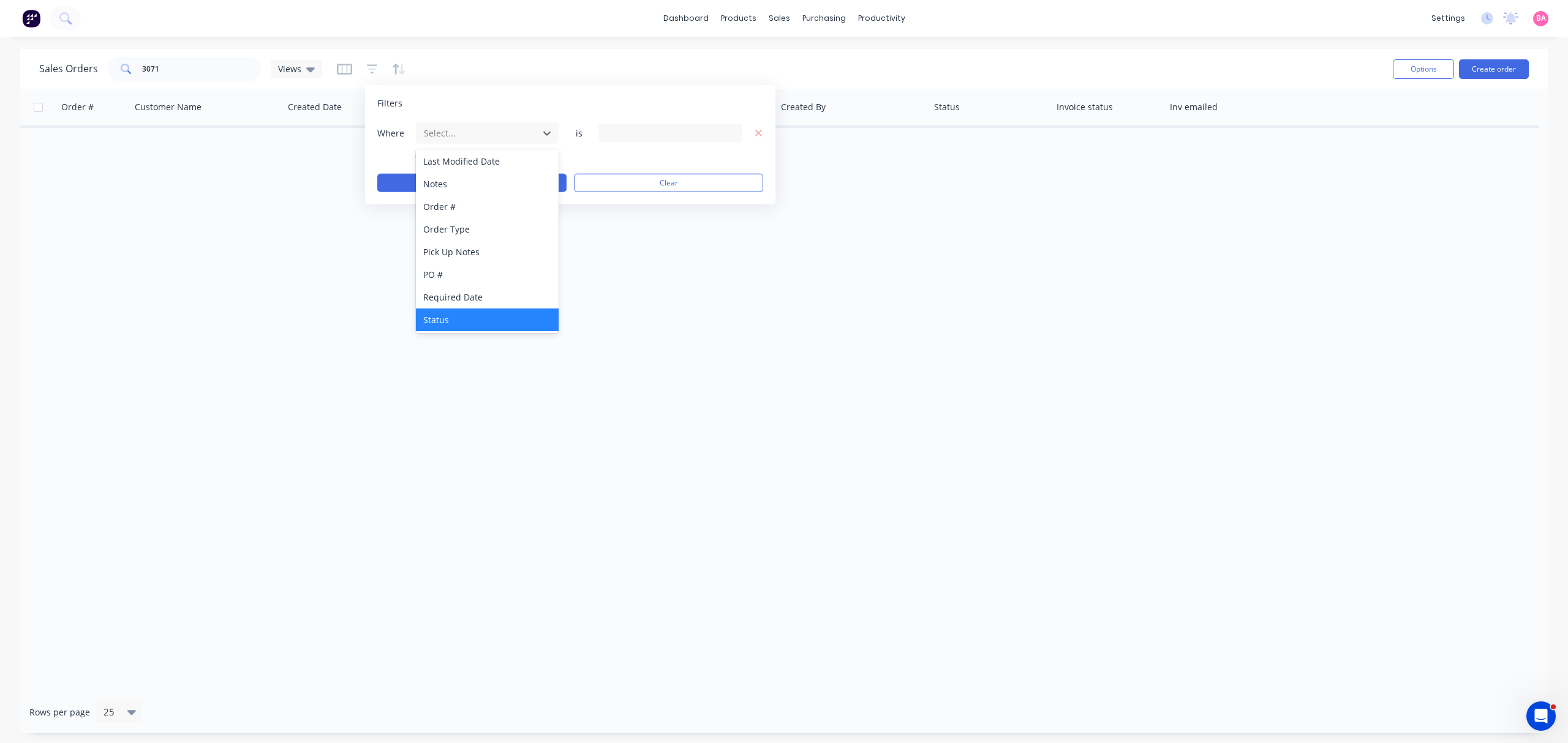
click at [452, 312] on div "Status" at bounding box center [487, 320] width 142 height 23
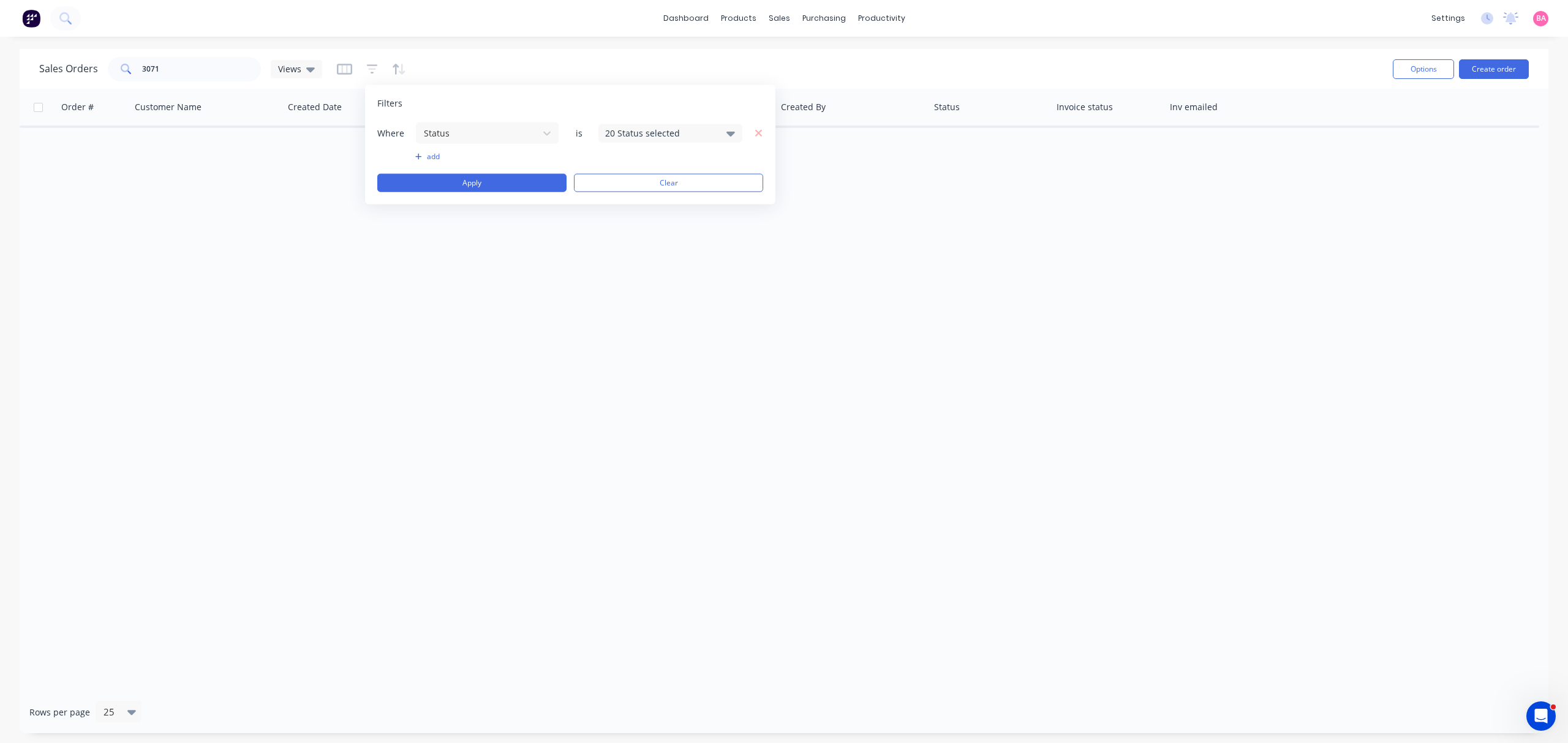
click at [729, 135] on icon at bounding box center [730, 133] width 9 height 5
click at [638, 199] on div "All" at bounding box center [709, 200] width 147 height 13
click at [461, 174] on button "Apply" at bounding box center [472, 183] width 190 height 18
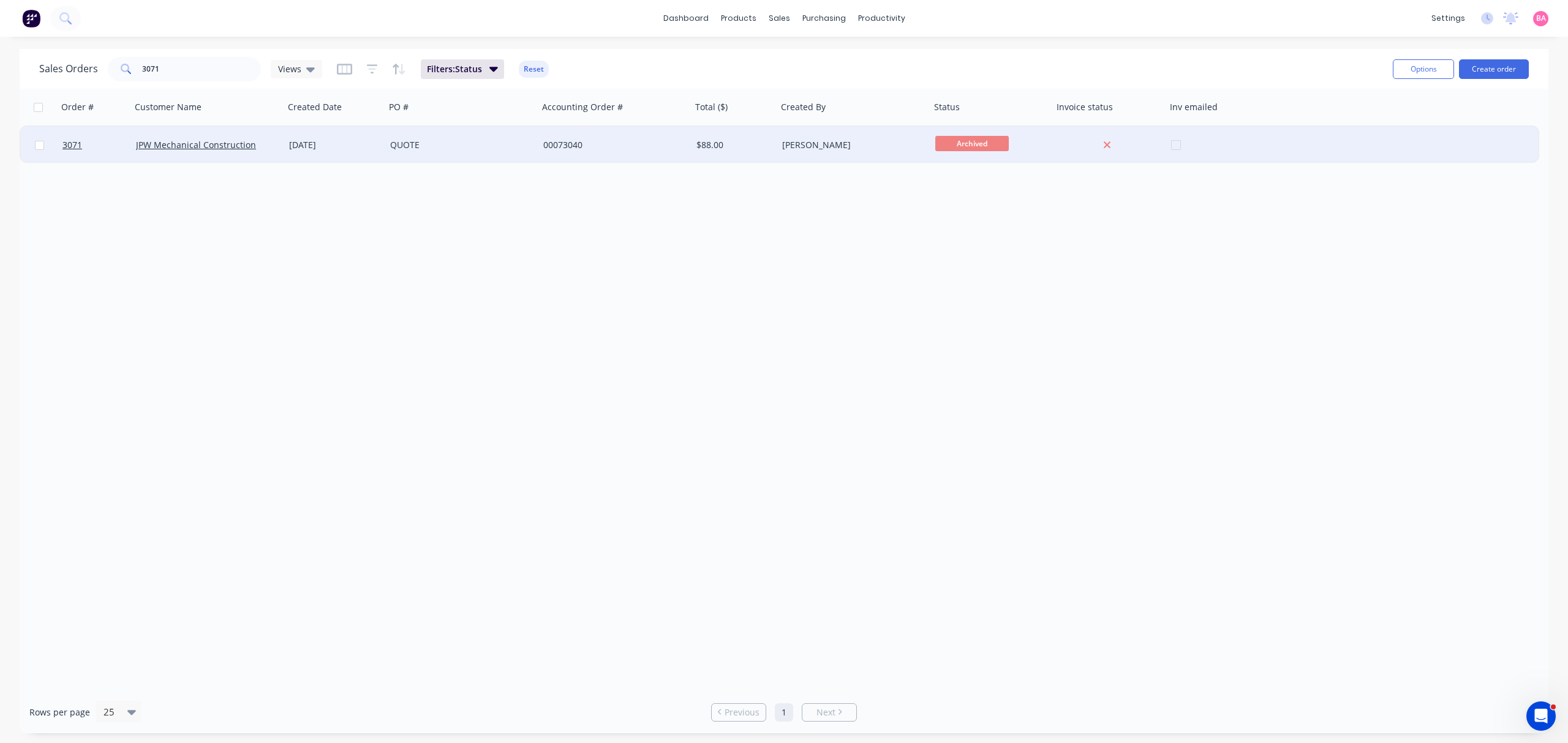
click at [218, 135] on div "JPW Mechanical Construction" at bounding box center [208, 145] width 153 height 37
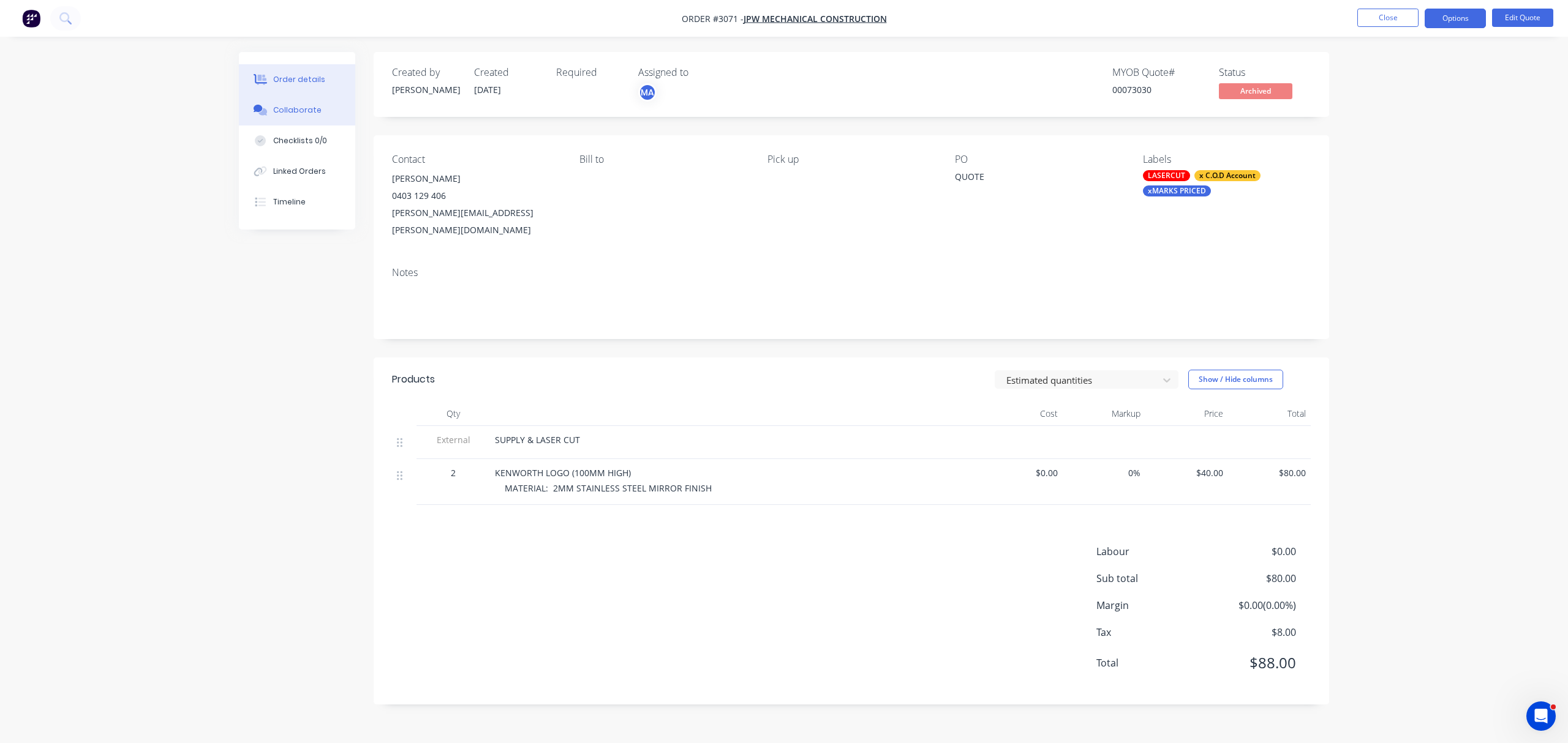
click at [287, 115] on div "Collaborate" at bounding box center [297, 110] width 48 height 11
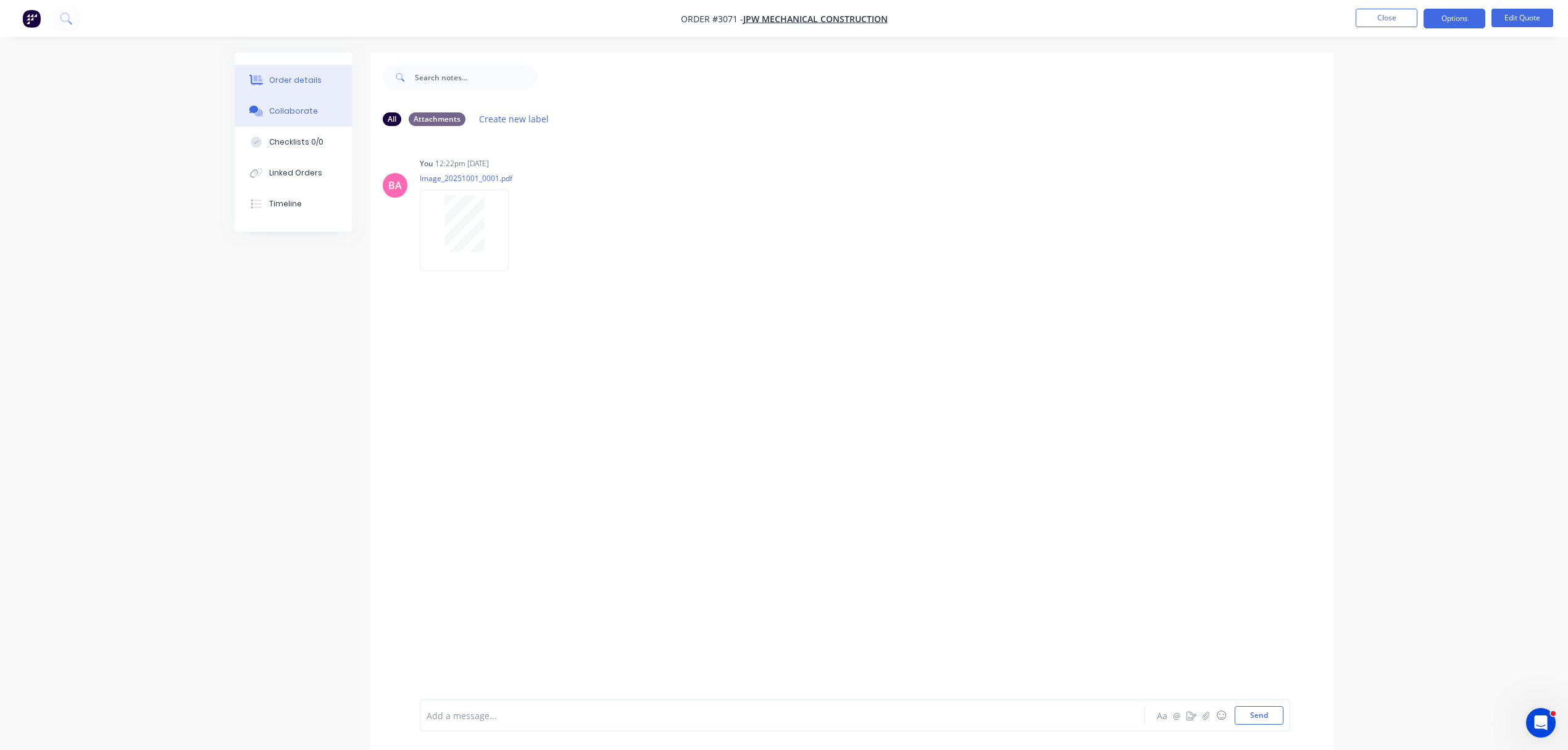
click at [307, 72] on button "Order details" at bounding box center [293, 80] width 117 height 31
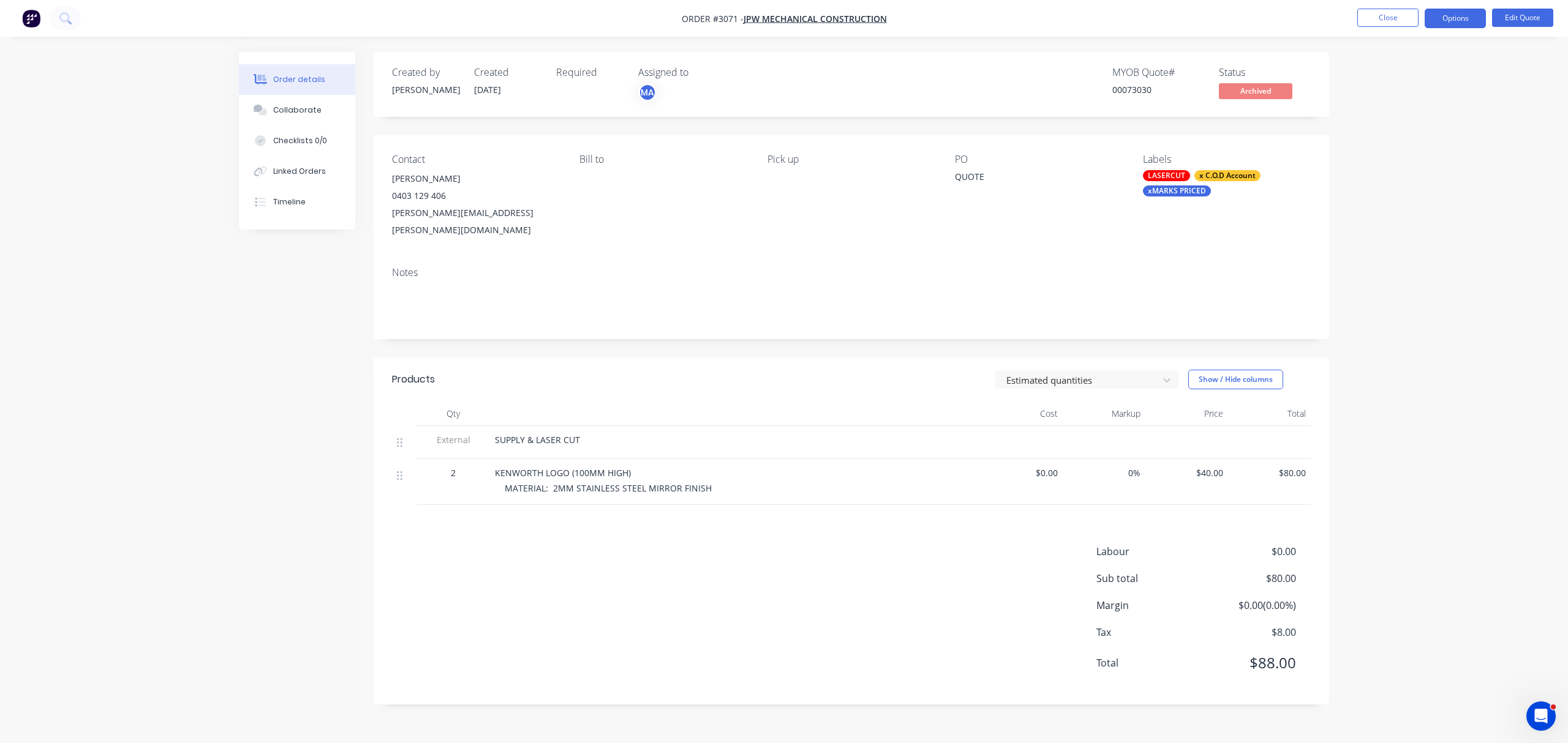
click at [1181, 191] on div "xMARKS PRICED" at bounding box center [1176, 191] width 68 height 11
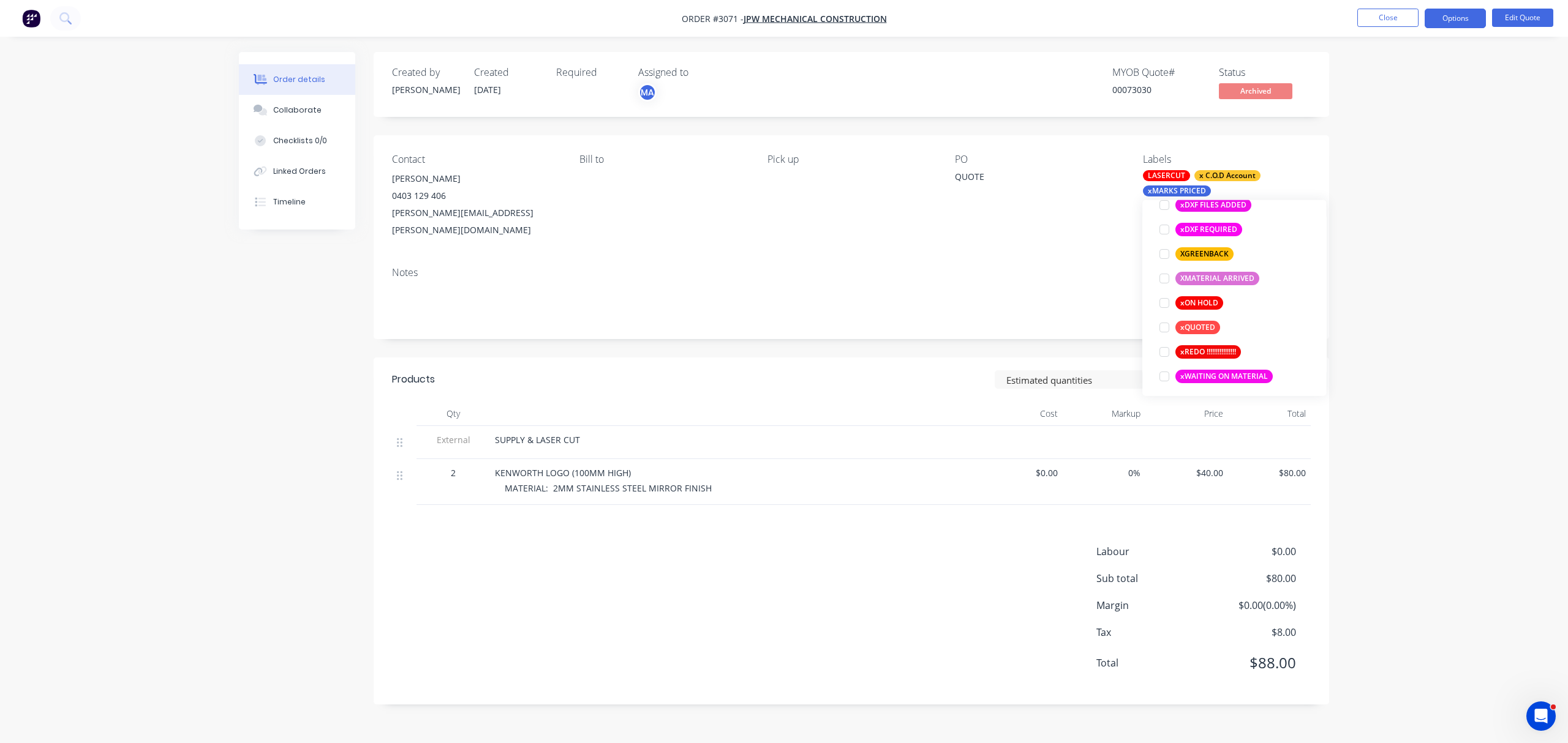
scroll to position [1078, 0]
click at [1164, 246] on div at bounding box center [1164, 249] width 25 height 25
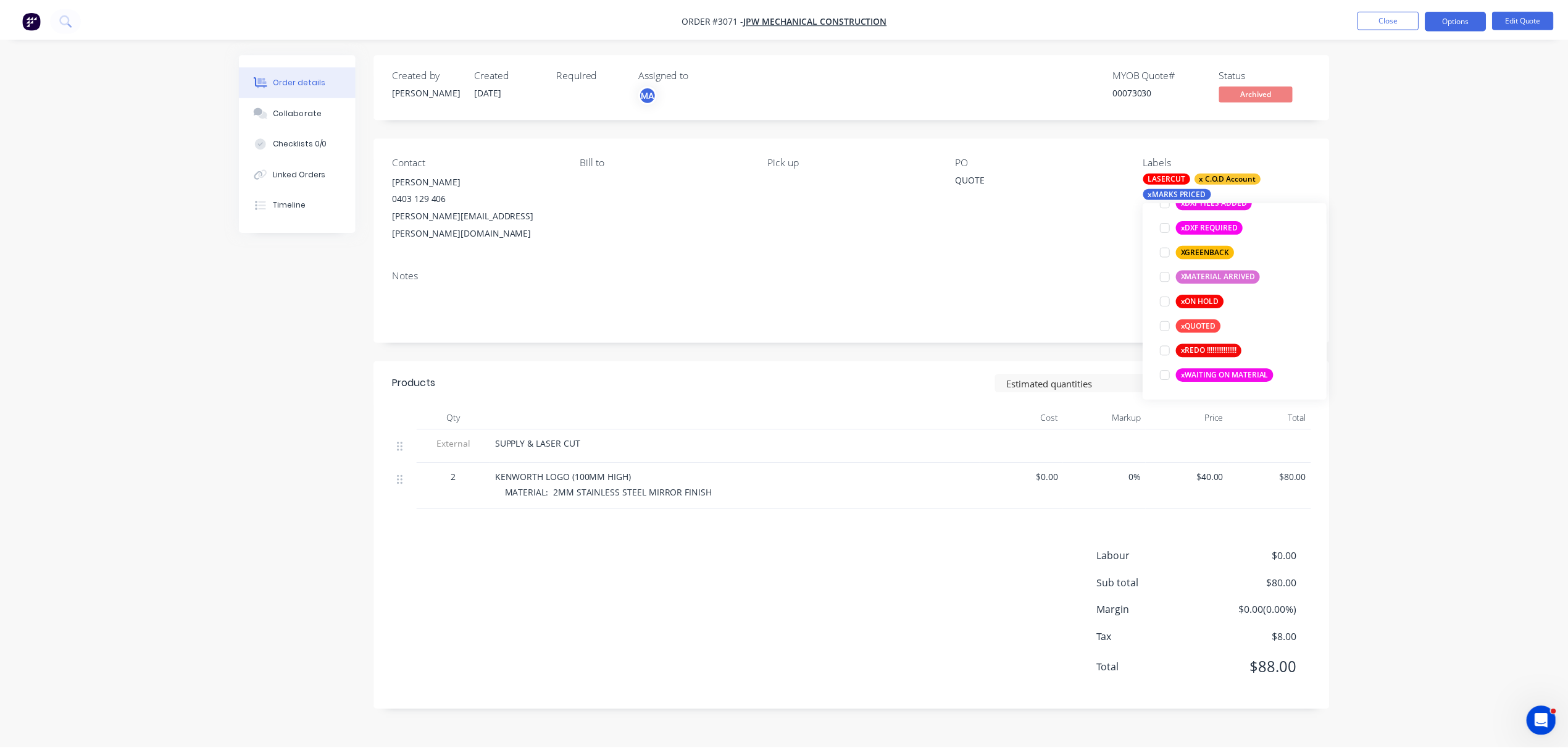
scroll to position [99, 0]
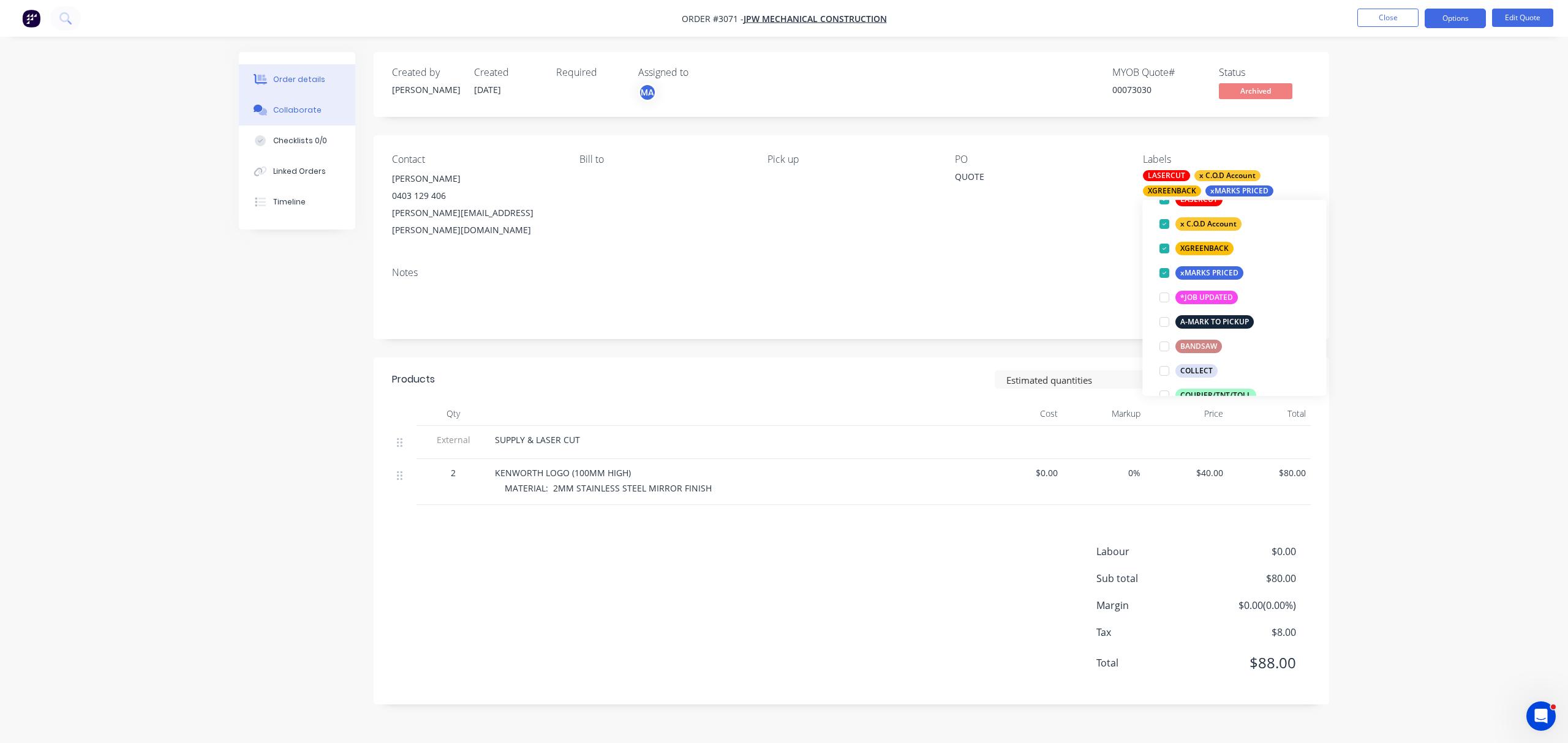
click at [302, 110] on div "Collaborate" at bounding box center [297, 110] width 48 height 11
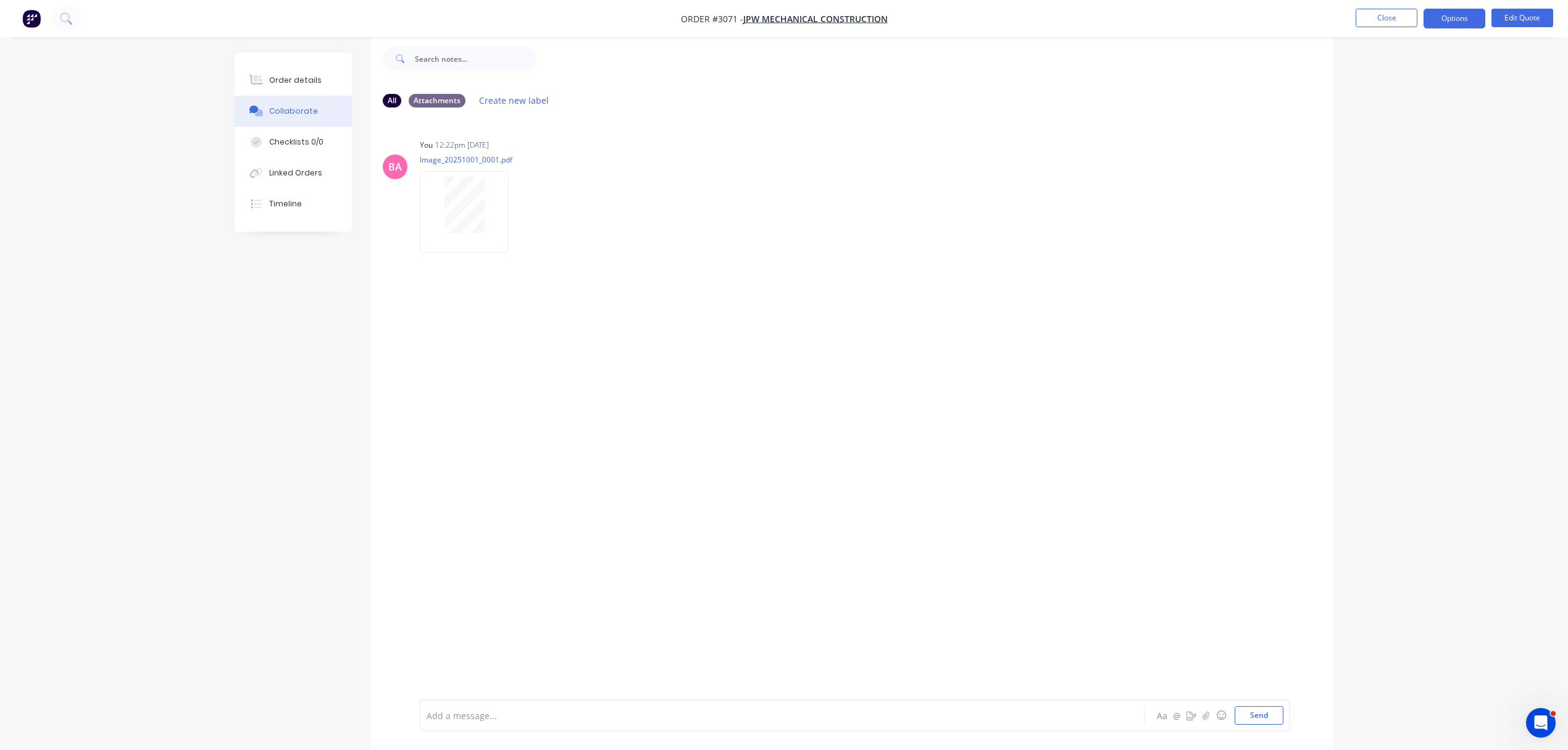
scroll to position [20, 0]
click at [512, 716] on div at bounding box center [748, 716] width 642 height 13
click at [1191, 717] on icon "button" at bounding box center [1191, 715] width 10 height 9
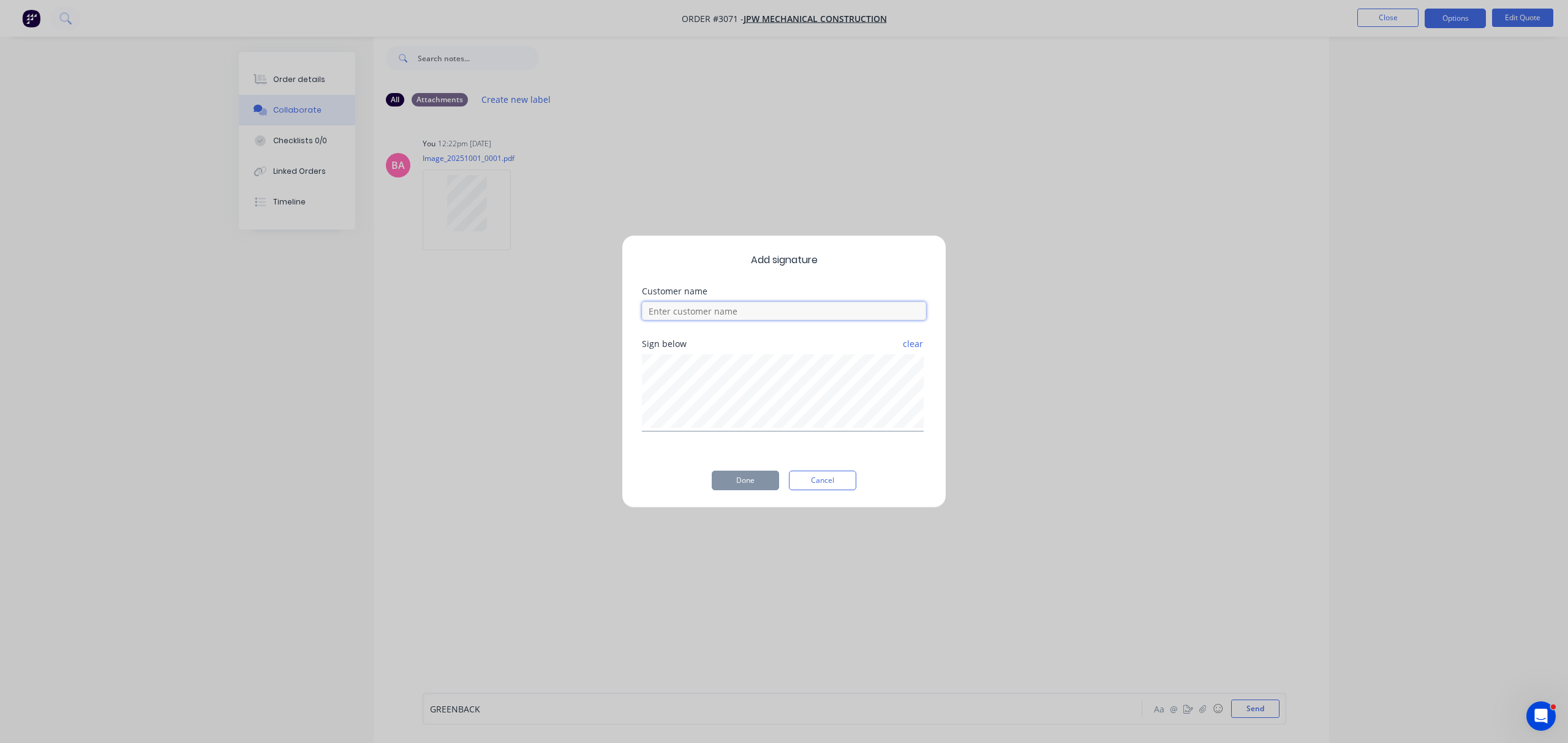
click at [684, 307] on input at bounding box center [784, 311] width 284 height 18
type input "B"
type input "M"
click at [766, 487] on button "Done" at bounding box center [745, 480] width 68 height 19
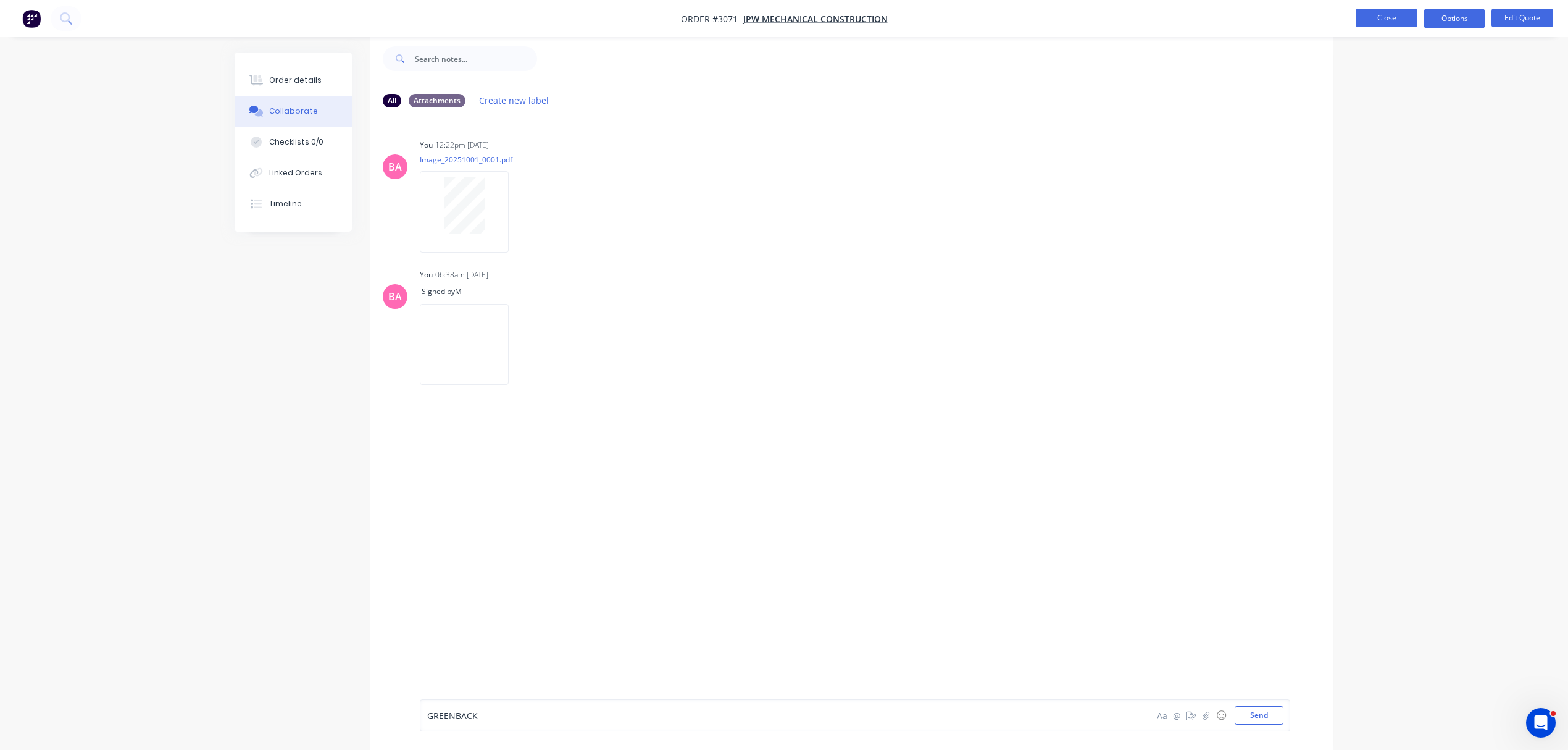
click at [1381, 13] on button "Close" at bounding box center [1386, 18] width 61 height 18
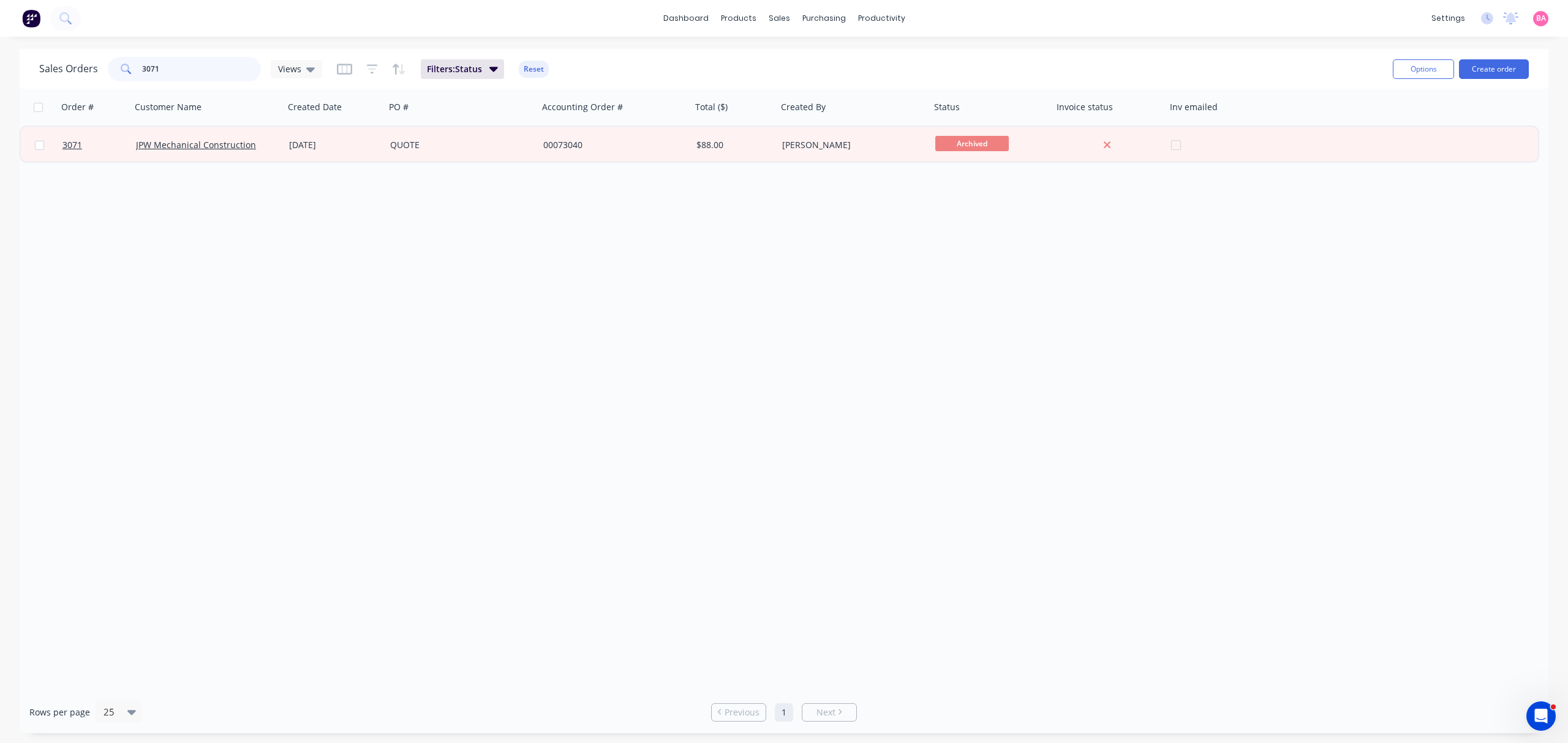
drag, startPoint x: 161, startPoint y: 72, endPoint x: 18, endPoint y: 72, distance: 143.0
click at [54, 72] on div "Sales Orders 3071 Views" at bounding box center [181, 69] width 283 height 25
type input "2647"
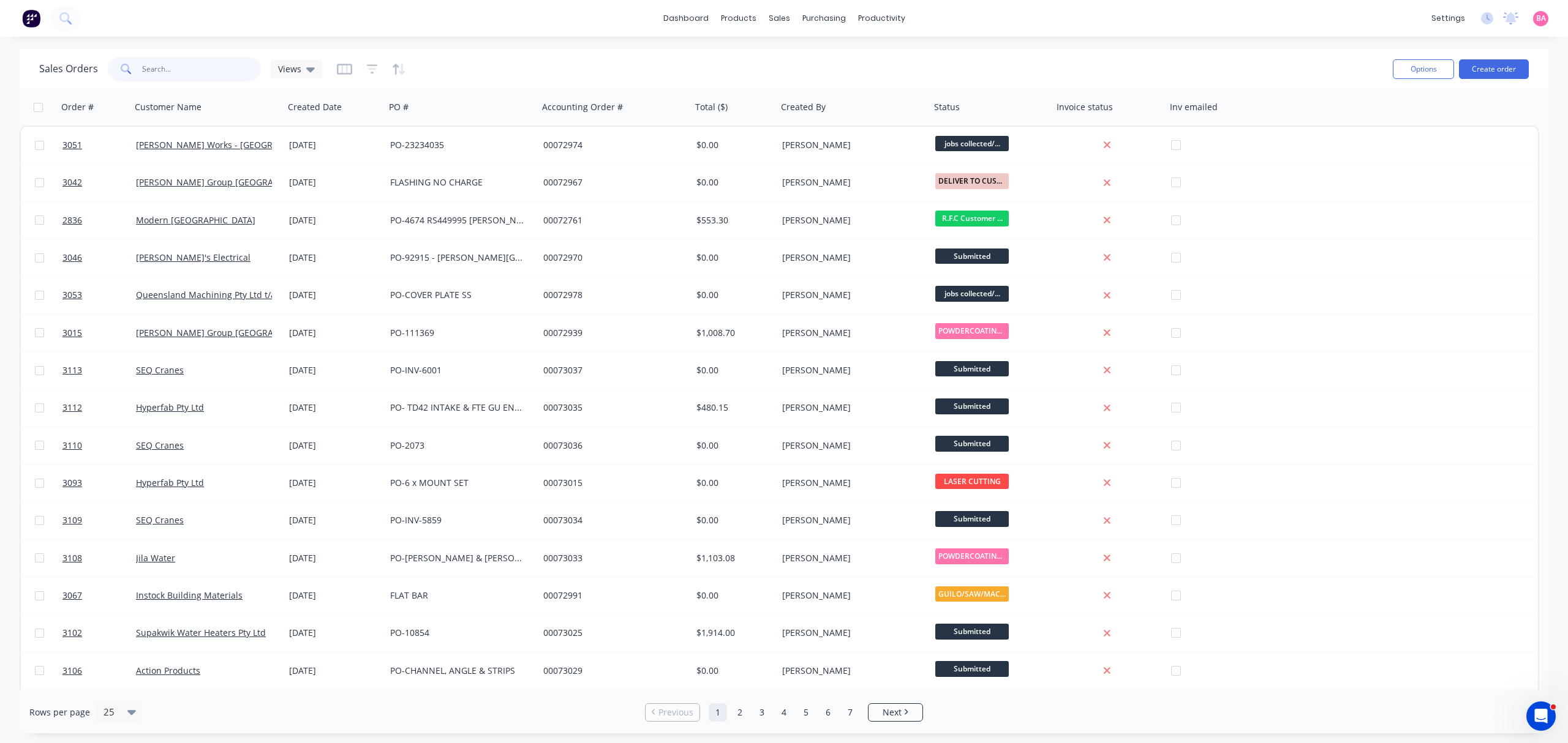
click at [157, 66] on input "text" at bounding box center [202, 69] width 119 height 25
type input "2665"
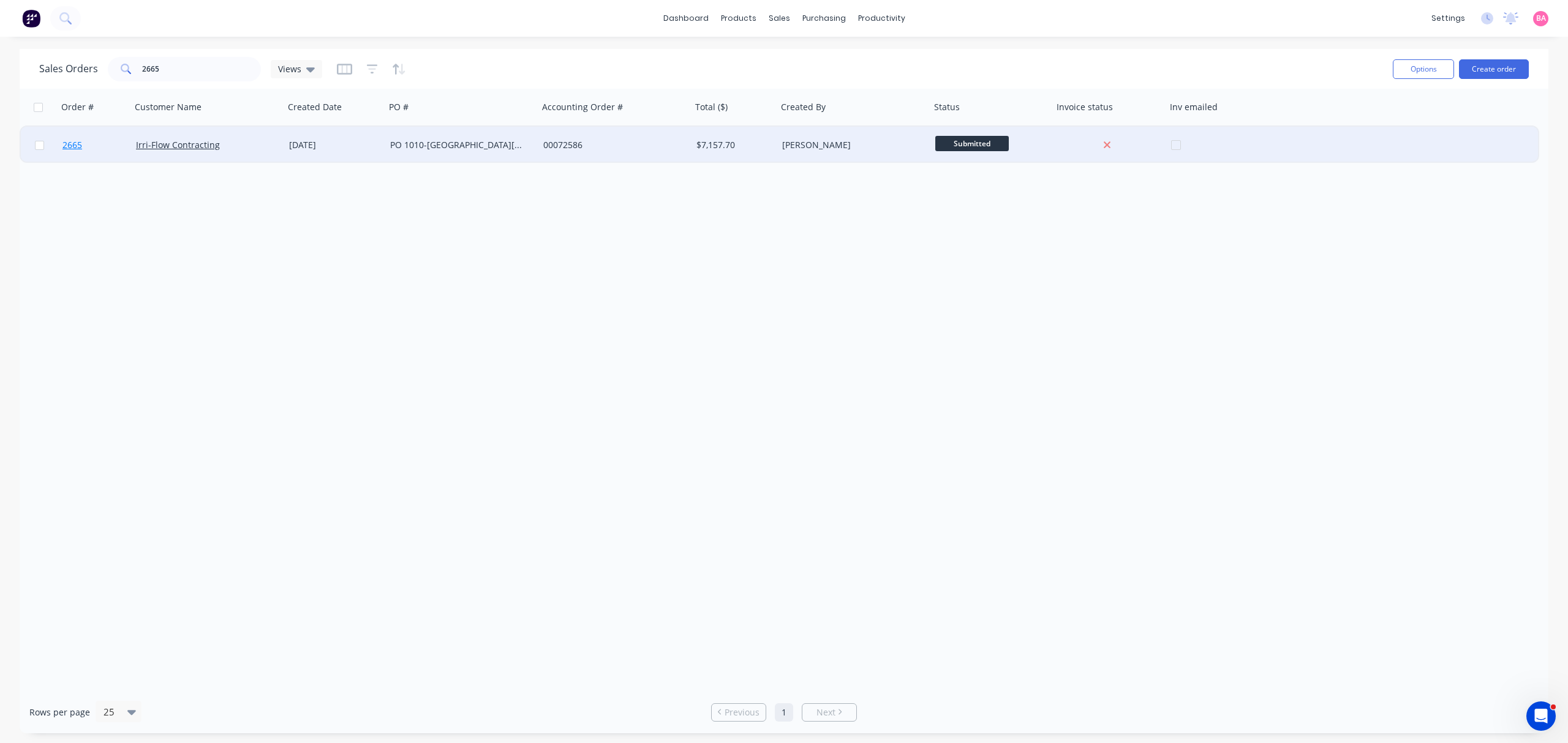
click at [72, 143] on span "2665" at bounding box center [72, 145] width 19 height 12
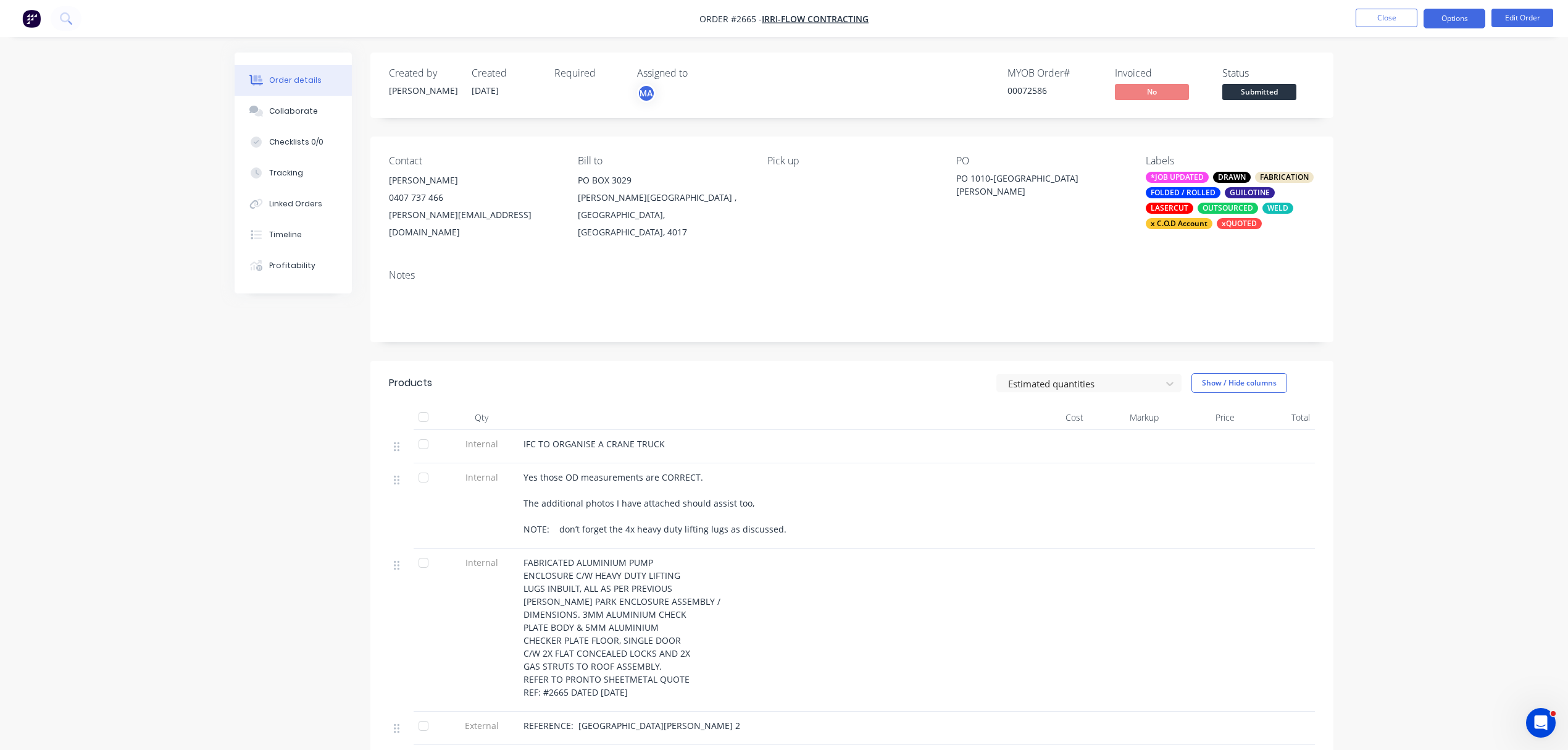
click at [1438, 15] on button "Options" at bounding box center [1454, 18] width 61 height 20
click at [1398, 141] on div "Work Order" at bounding box center [1417, 149] width 113 height 18
click at [1401, 126] on div "Without pricing" at bounding box center [1417, 124] width 113 height 18
click at [1399, 16] on button "Close" at bounding box center [1386, 18] width 61 height 18
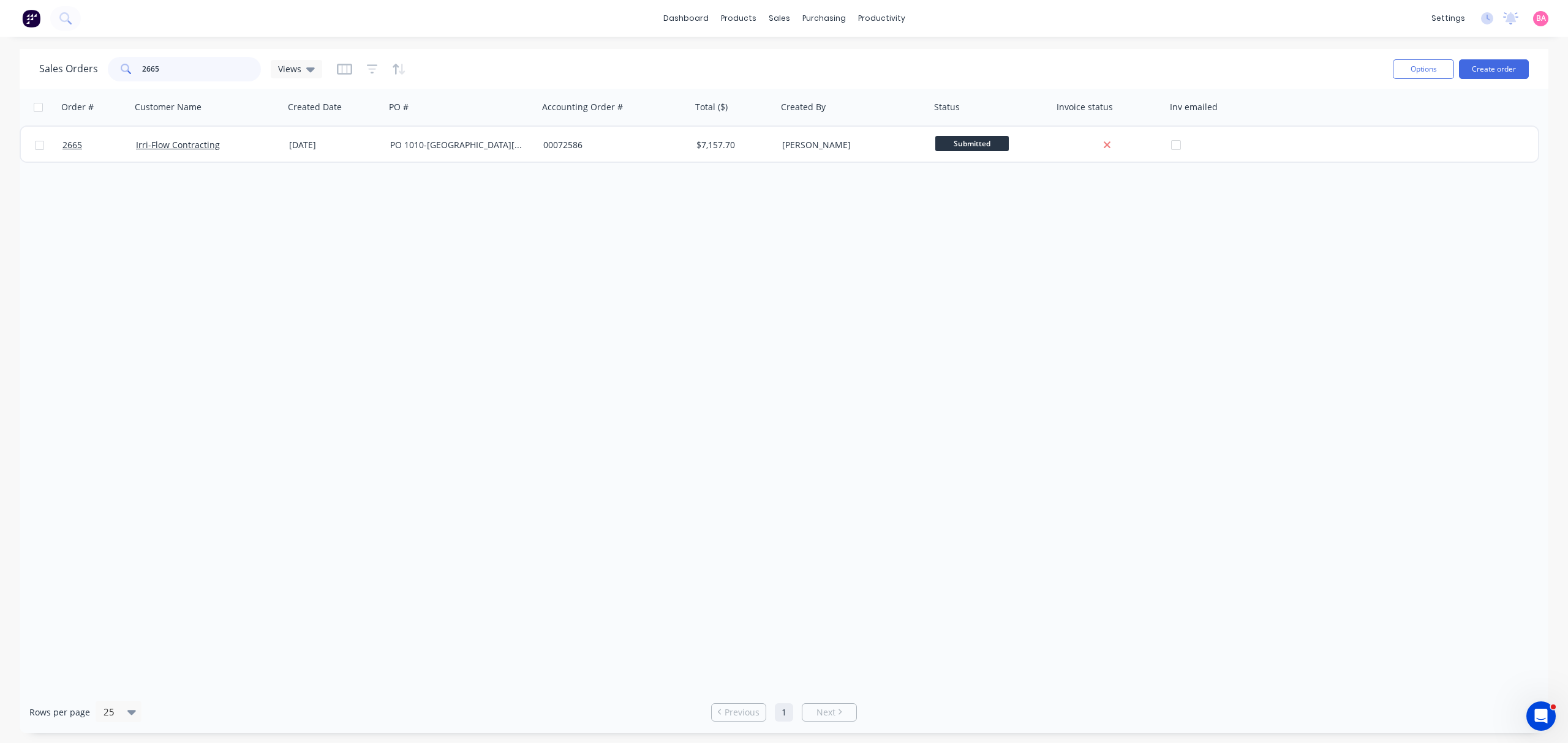
drag, startPoint x: 167, startPoint y: 62, endPoint x: 86, endPoint y: 57, distance: 81.2
click at [86, 57] on div "Sales Orders 2665 Views" at bounding box center [181, 69] width 283 height 25
drag, startPoint x: 177, startPoint y: 70, endPoint x: -13, endPoint y: 70, distance: 190.0
click at [0, 70] on html "dashboard products sales purchasing productivity dashboard products Product Cat…" at bounding box center [784, 372] width 1568 height 743
type input "3023"
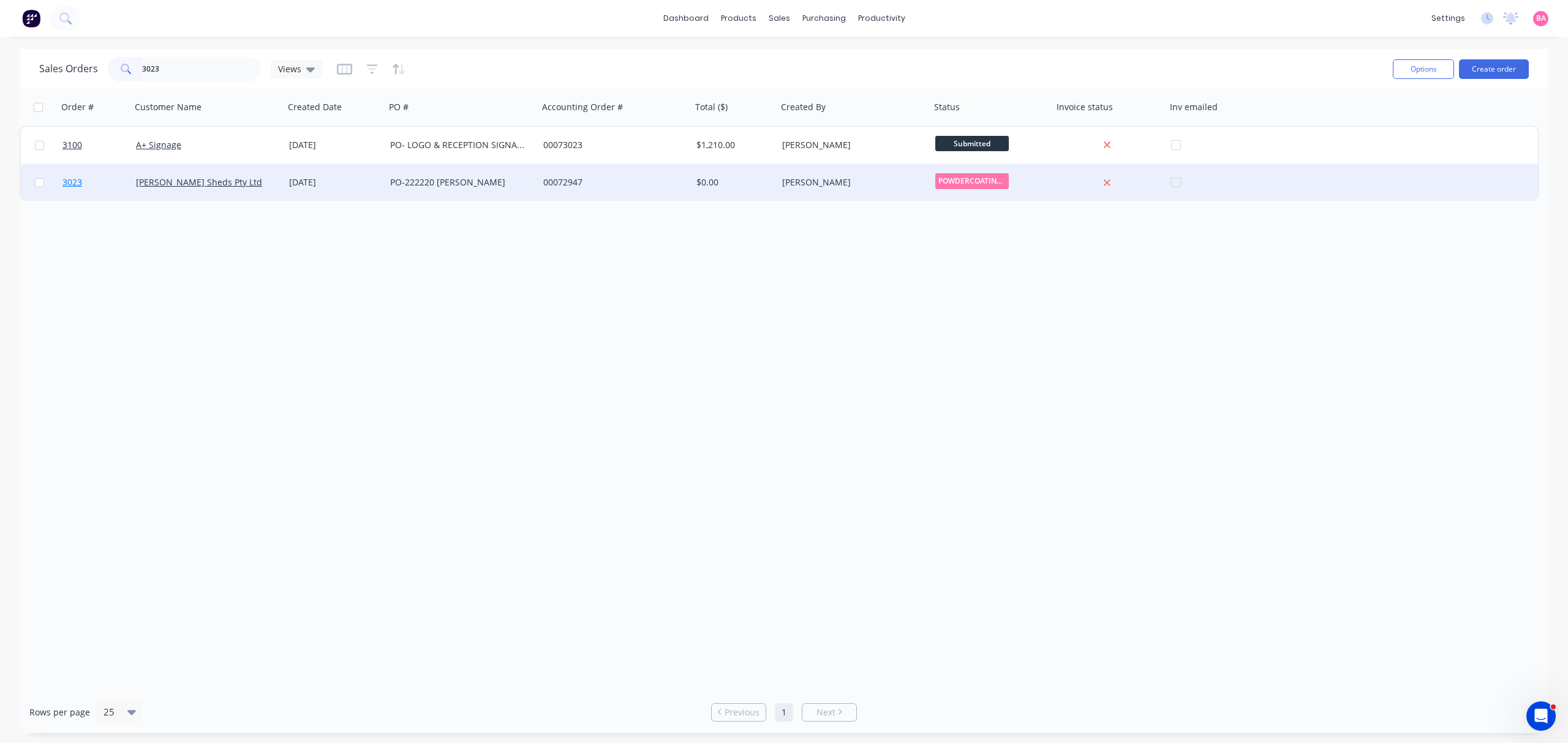
click at [72, 182] on span "3023" at bounding box center [72, 182] width 19 height 12
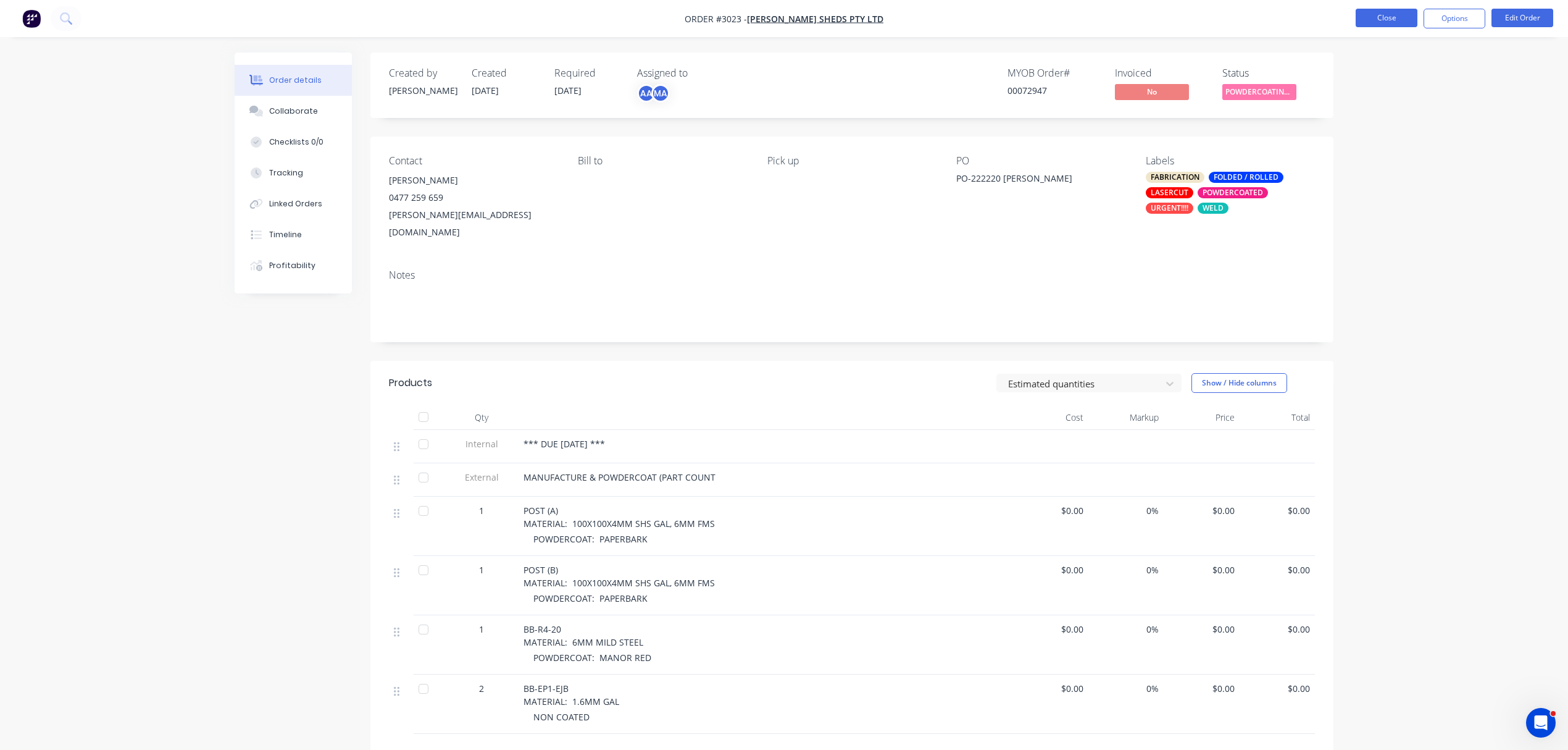
click at [1376, 18] on button "Close" at bounding box center [1386, 18] width 61 height 18
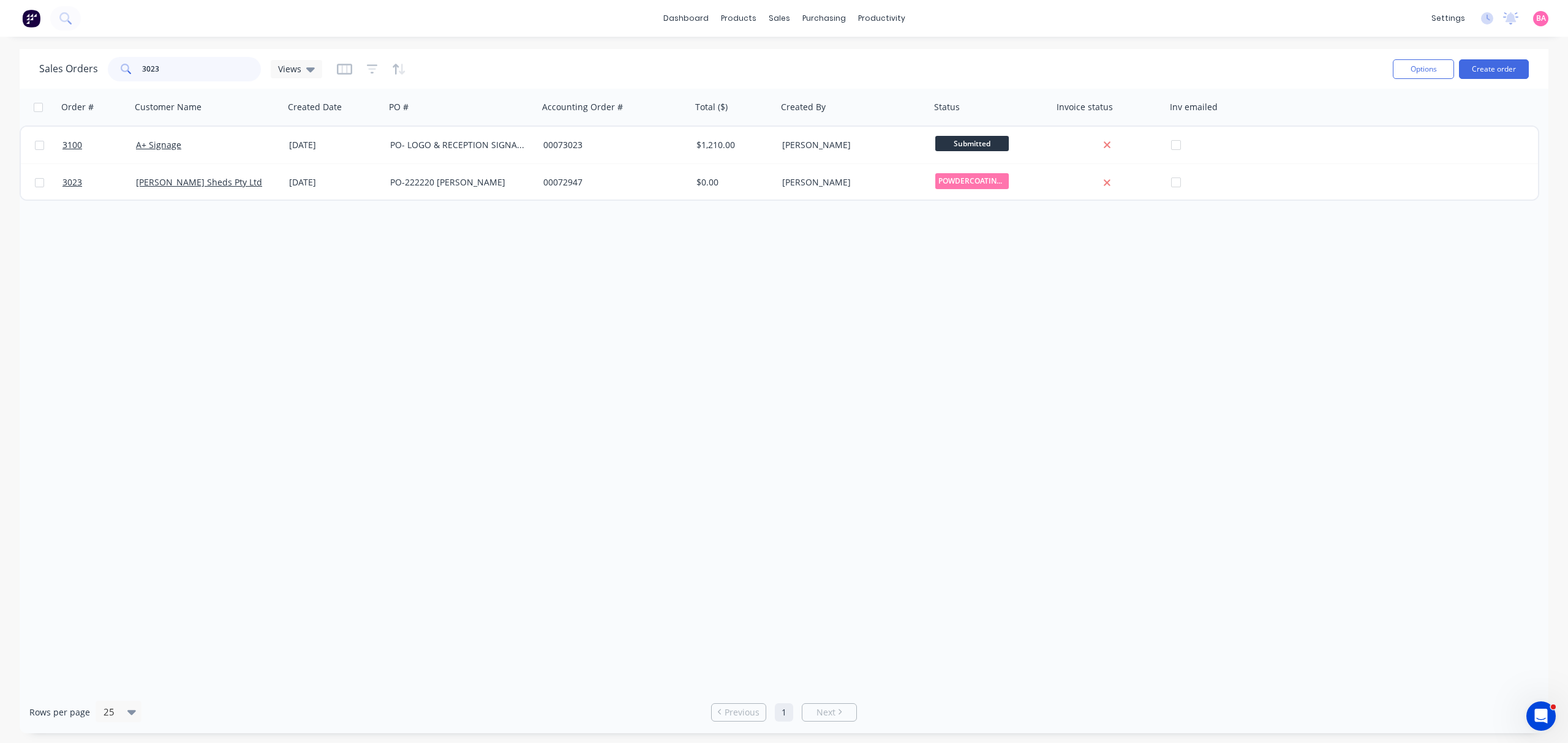
drag, startPoint x: 182, startPoint y: 64, endPoint x: 47, endPoint y: 52, distance: 135.5
click at [47, 52] on div "Sales Orders 3023 Views Options Create order" at bounding box center [784, 68] width 1528 height 39
type input "2"
type input "3053"
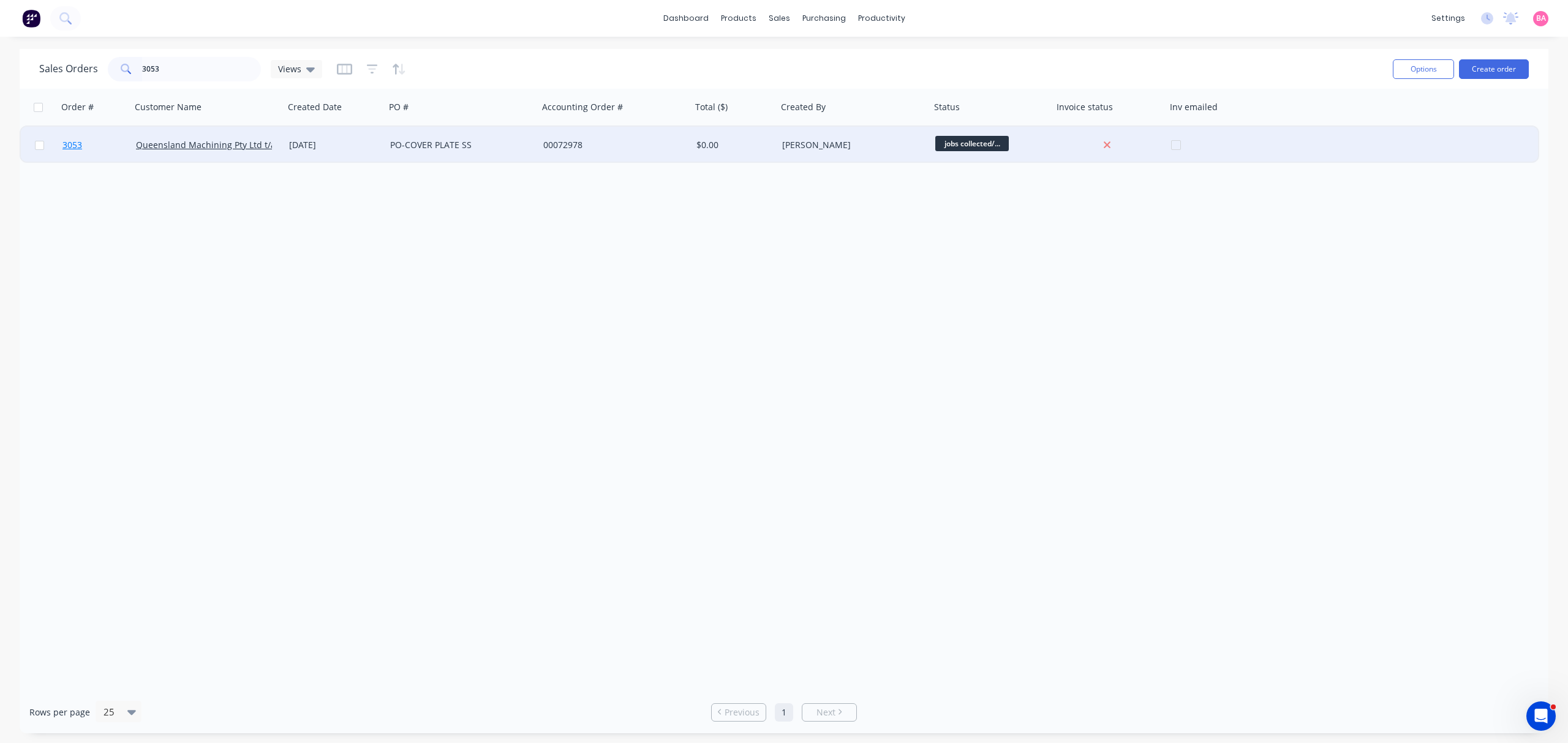
click at [72, 146] on span "3053" at bounding box center [72, 145] width 19 height 12
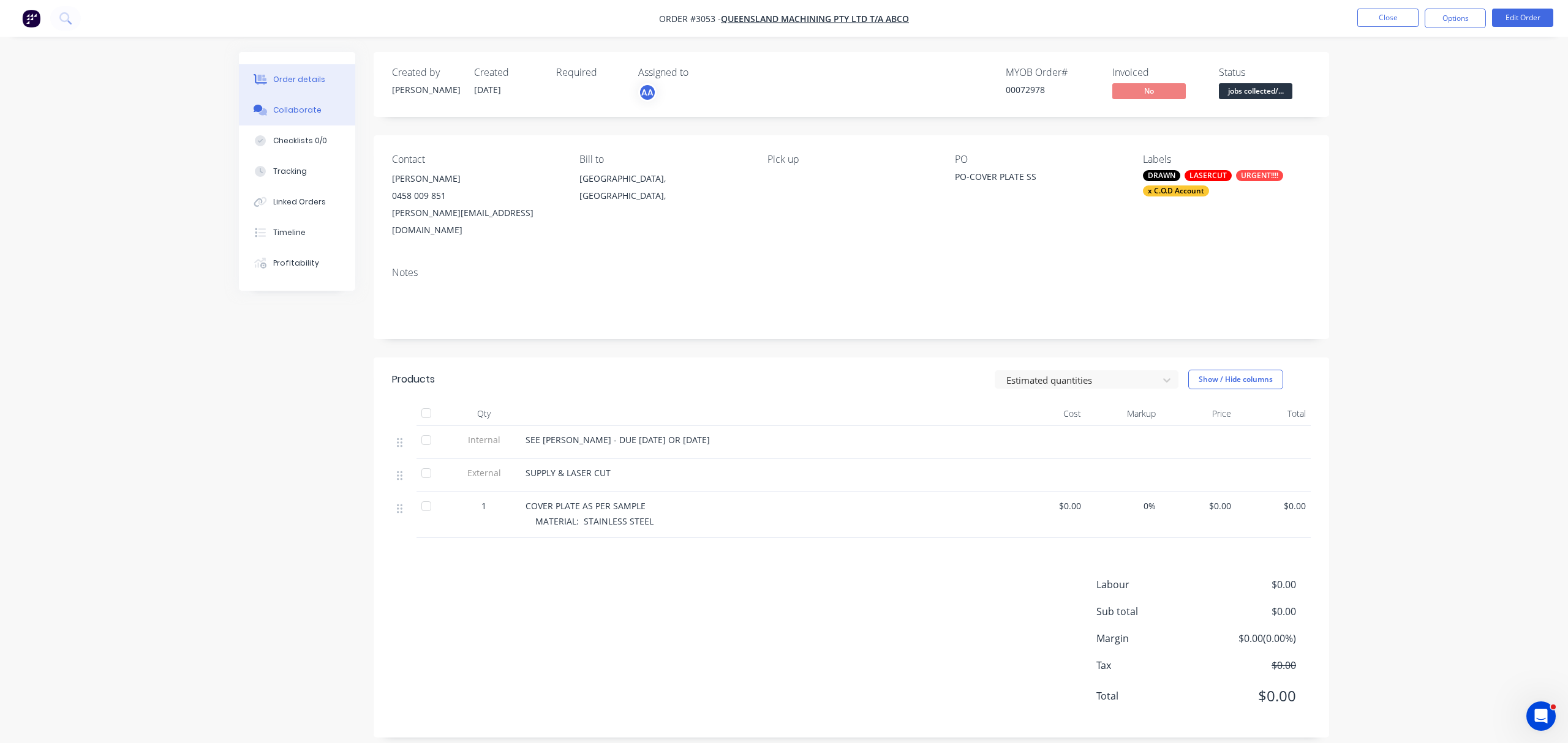
click at [299, 111] on div "Collaborate" at bounding box center [297, 110] width 48 height 11
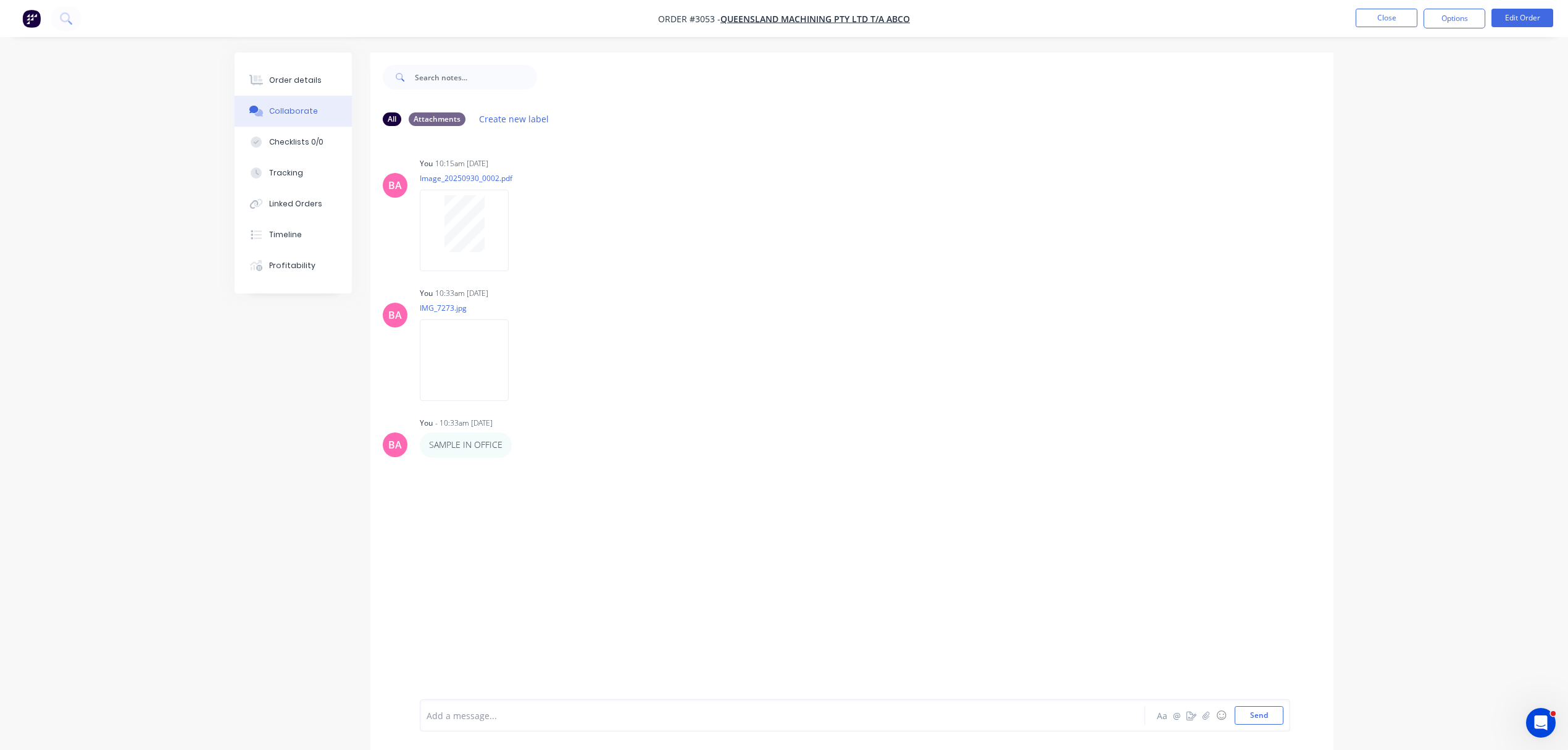
click at [526, 713] on div at bounding box center [748, 716] width 642 height 13
click at [517, 716] on div "COLLECTED" at bounding box center [748, 716] width 642 height 13
click at [579, 720] on div "COLLECTED [DATE]" at bounding box center [748, 716] width 642 height 13
click at [1265, 710] on button "Send" at bounding box center [1259, 715] width 49 height 18
click at [302, 79] on div "Order details" at bounding box center [296, 80] width 53 height 11
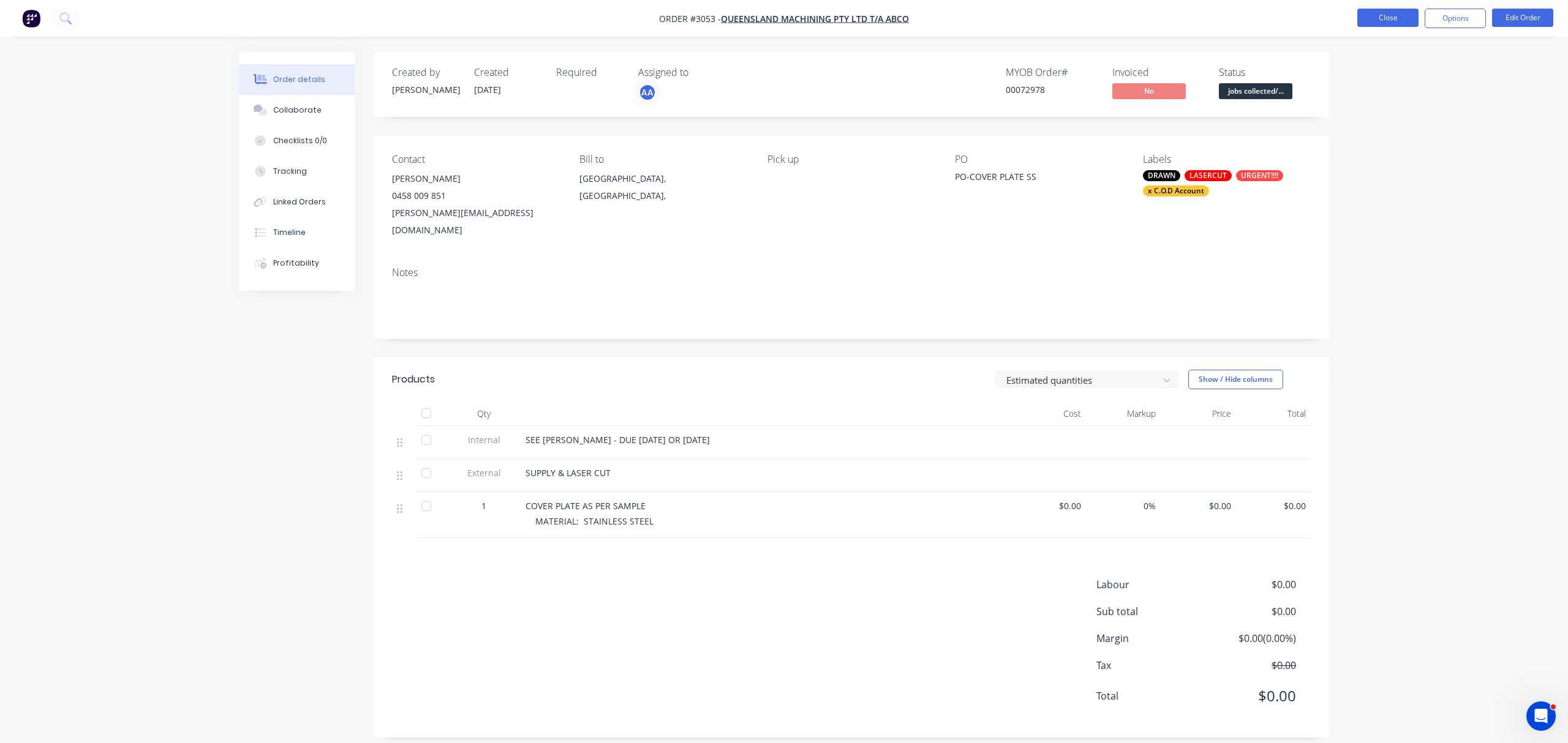
click at [1377, 13] on button "Close" at bounding box center [1387, 17] width 61 height 18
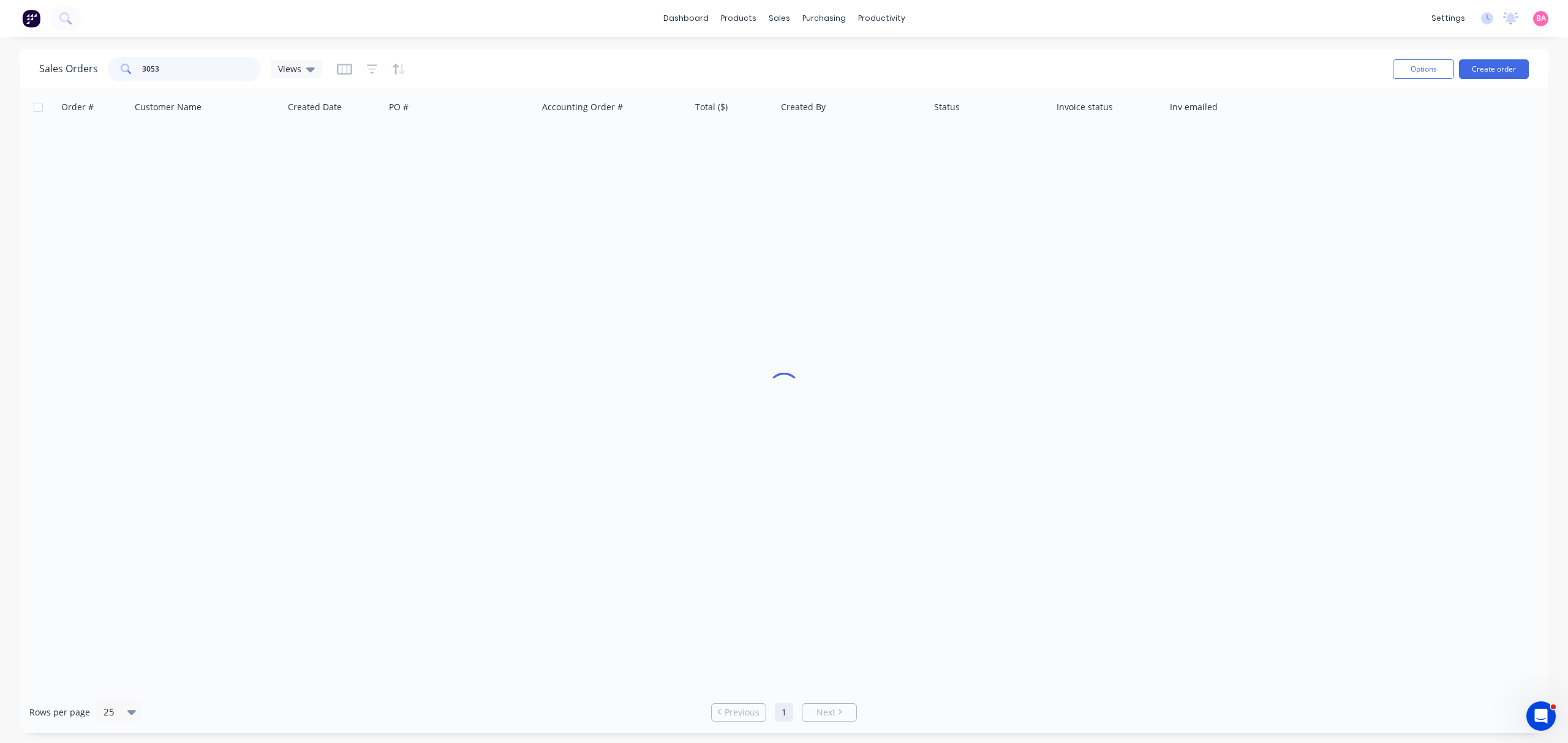
drag, startPoint x: 169, startPoint y: 64, endPoint x: -70, endPoint y: 42, distance: 240.0
click at [0, 42] on html "dashboard products sales purchasing productivity dashboard products Product Cat…" at bounding box center [784, 372] width 1568 height 743
type input "3038"
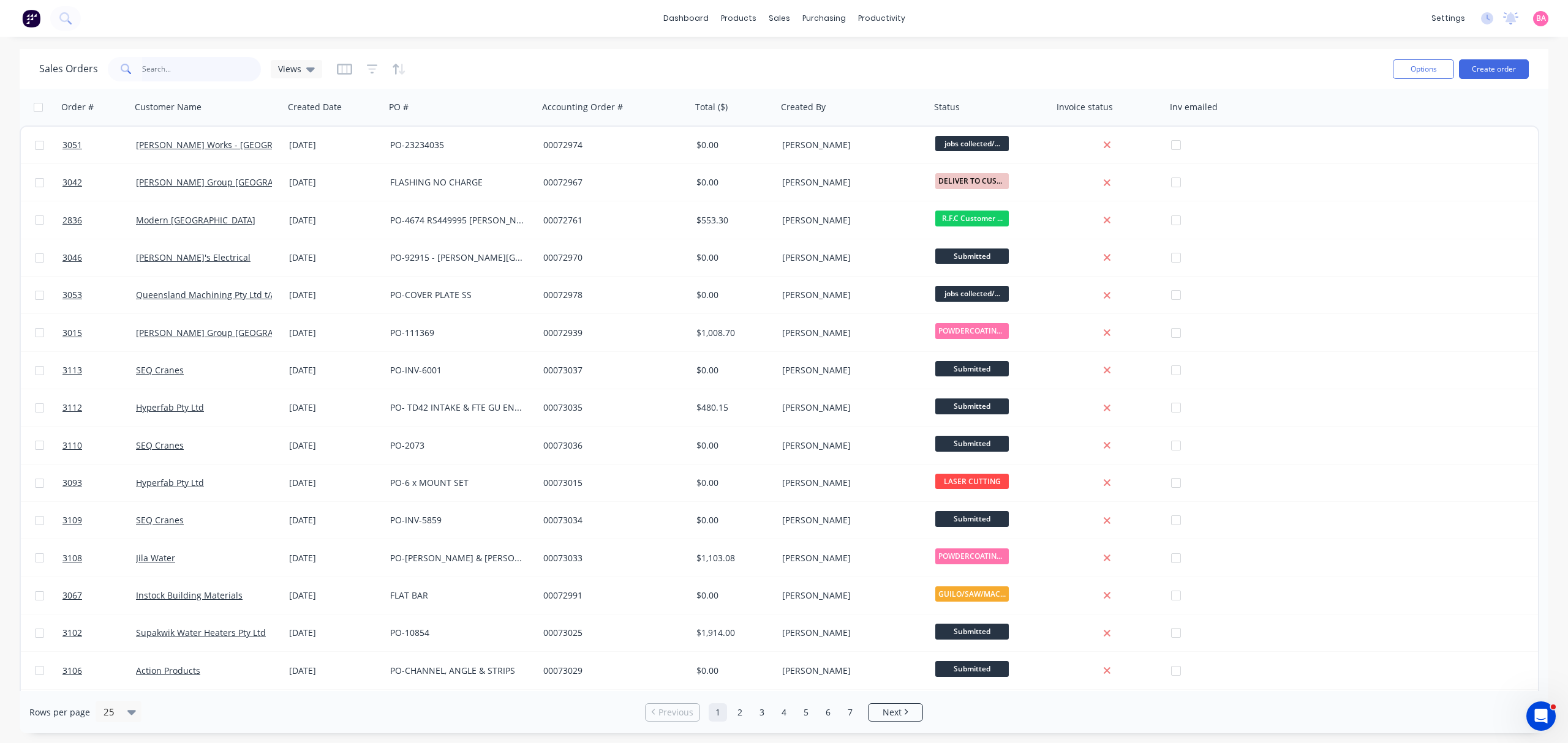
click at [175, 68] on input "text" at bounding box center [202, 69] width 119 height 25
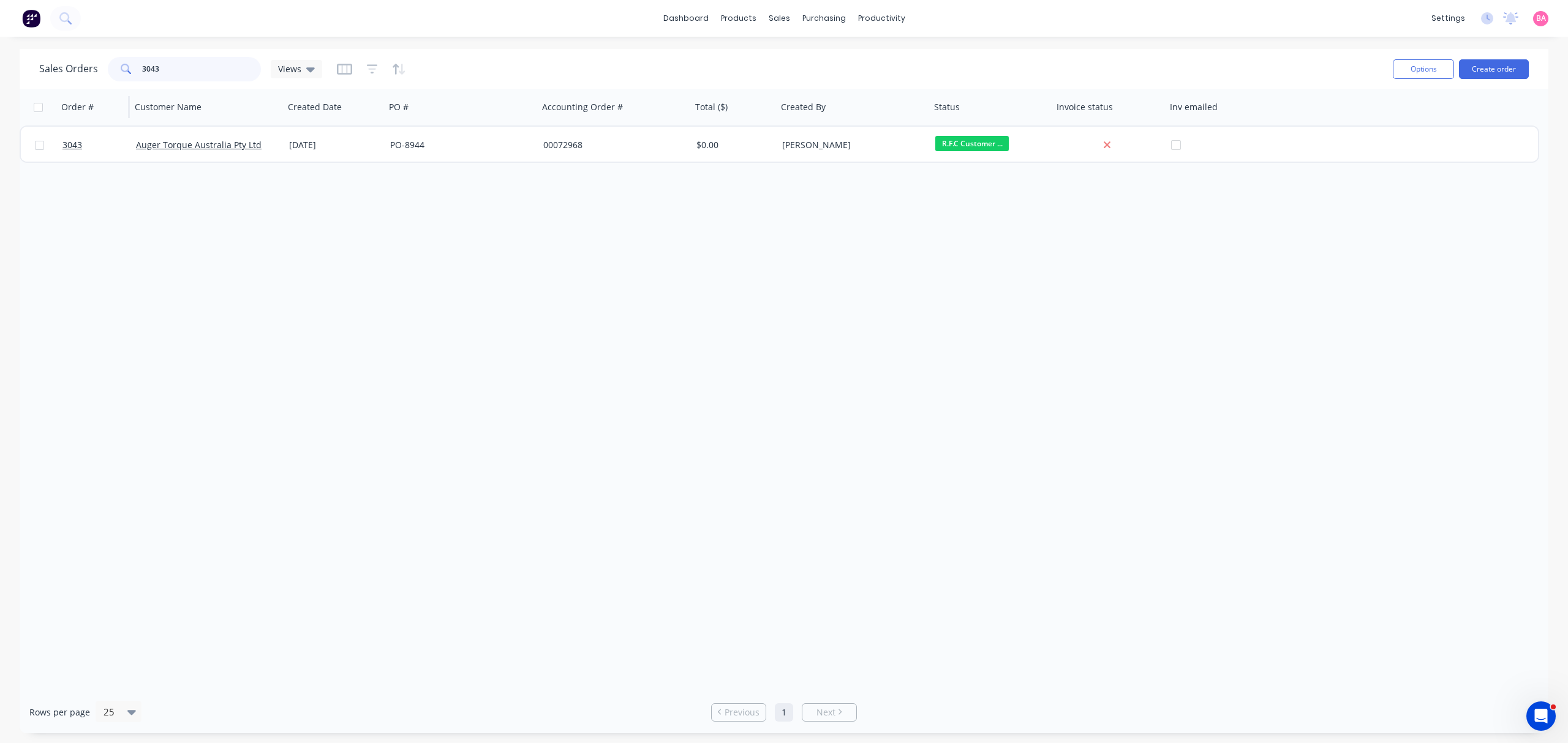
drag, startPoint x: 160, startPoint y: 72, endPoint x: 59, endPoint y: 91, distance: 102.8
click at [96, 76] on div "Sales Orders 3043 Views" at bounding box center [181, 69] width 283 height 25
type input "3016"
click at [367, 67] on icon "button" at bounding box center [372, 69] width 11 height 12
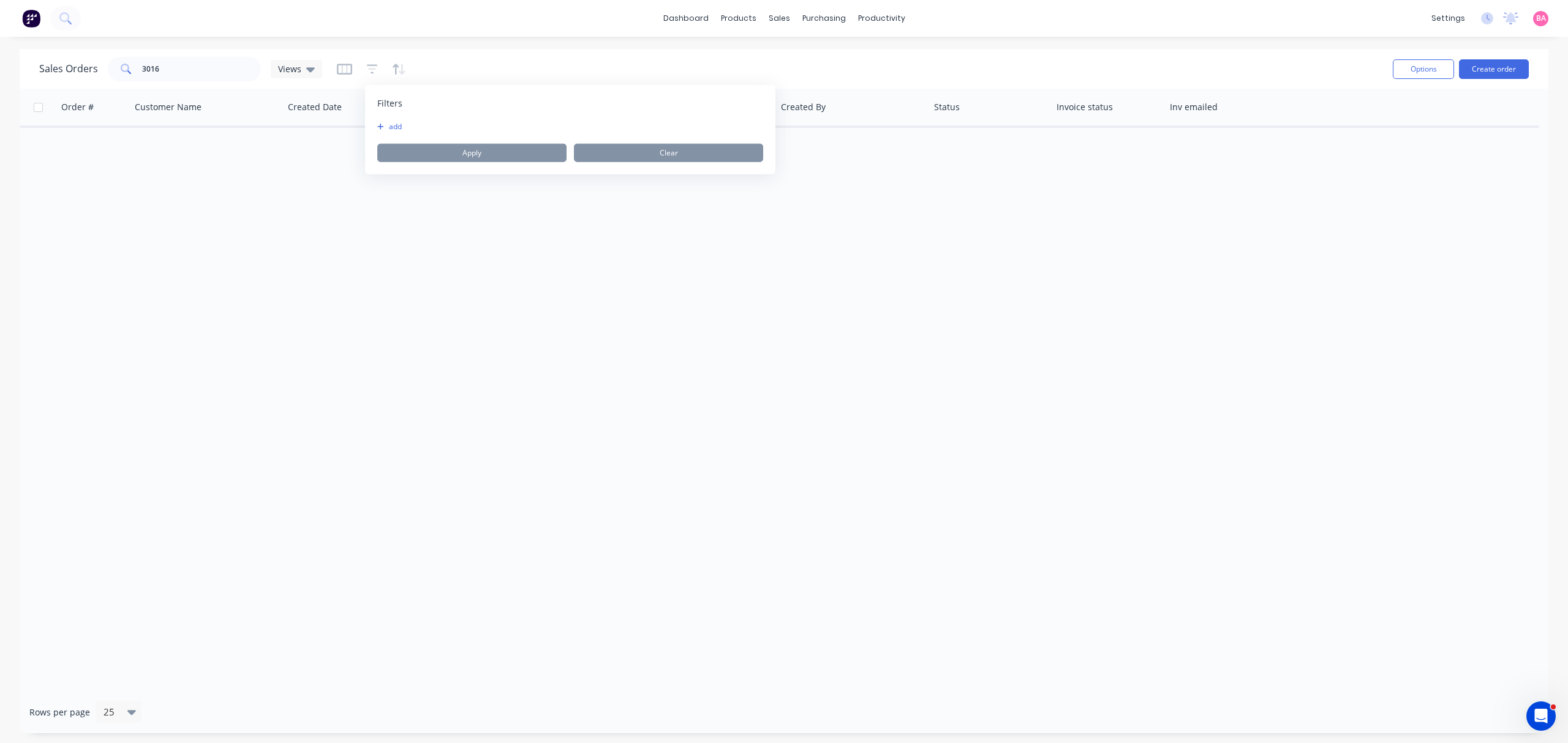
click at [407, 124] on button "add" at bounding box center [393, 127] width 31 height 10
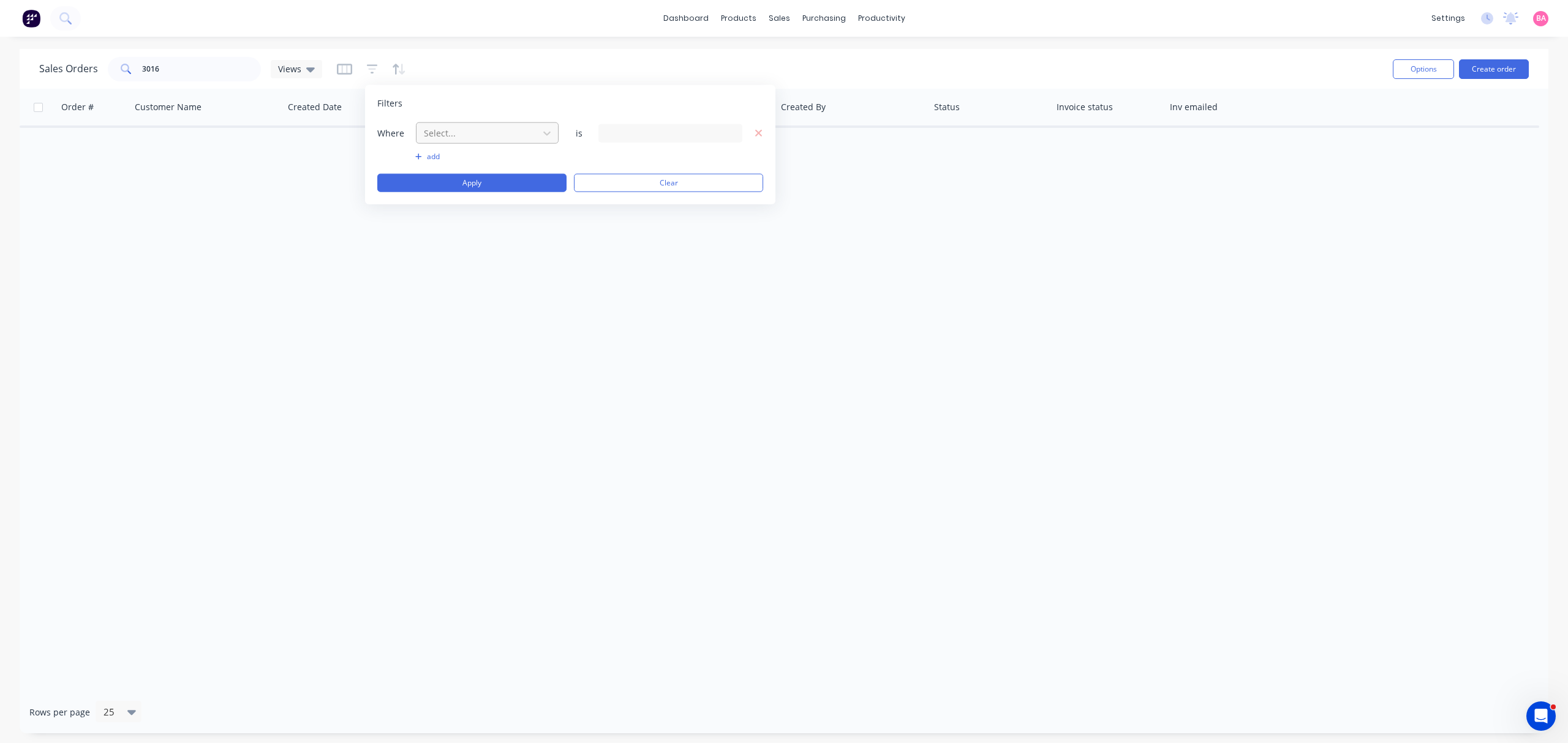
click at [457, 131] on div at bounding box center [478, 133] width 110 height 15
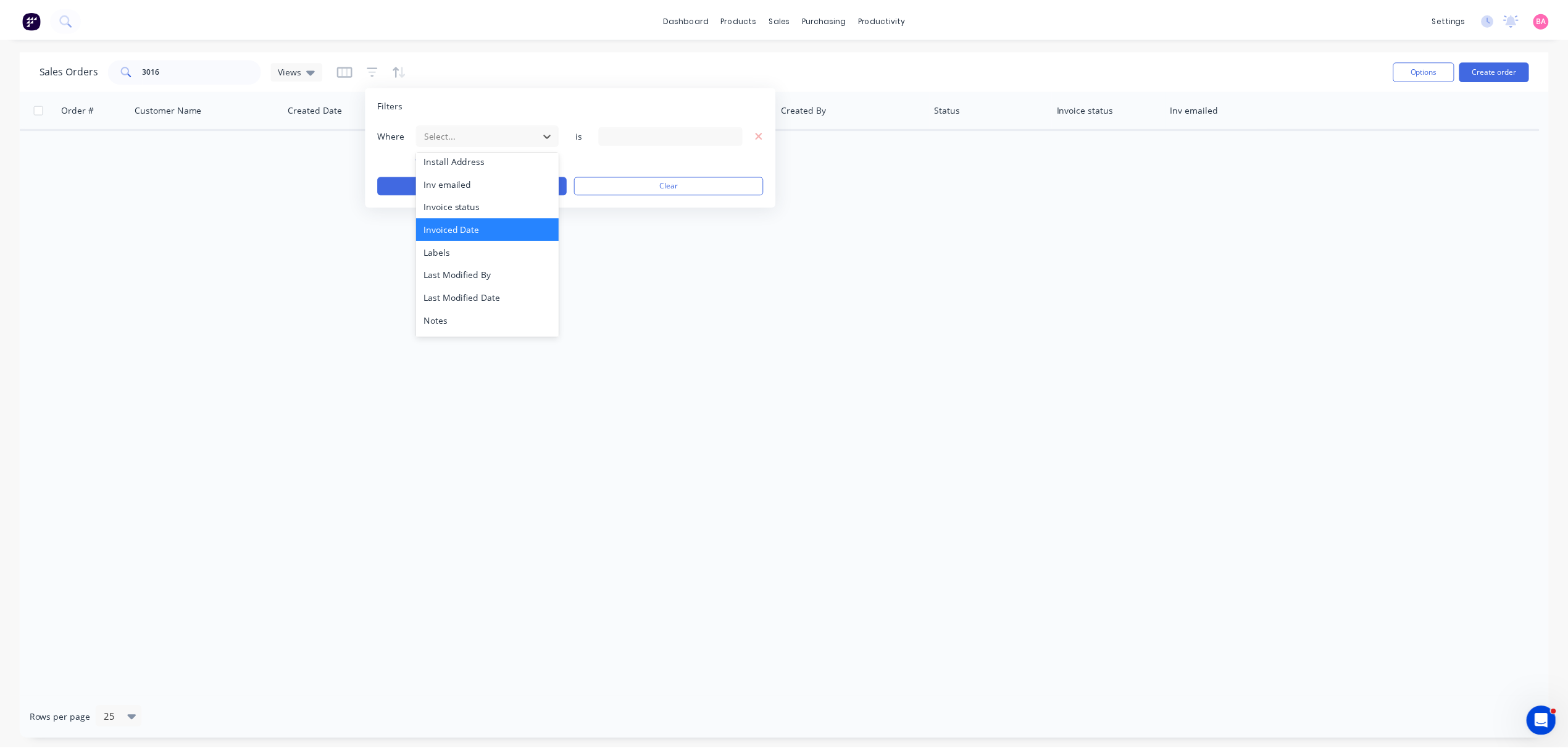
scroll to position [322, 0]
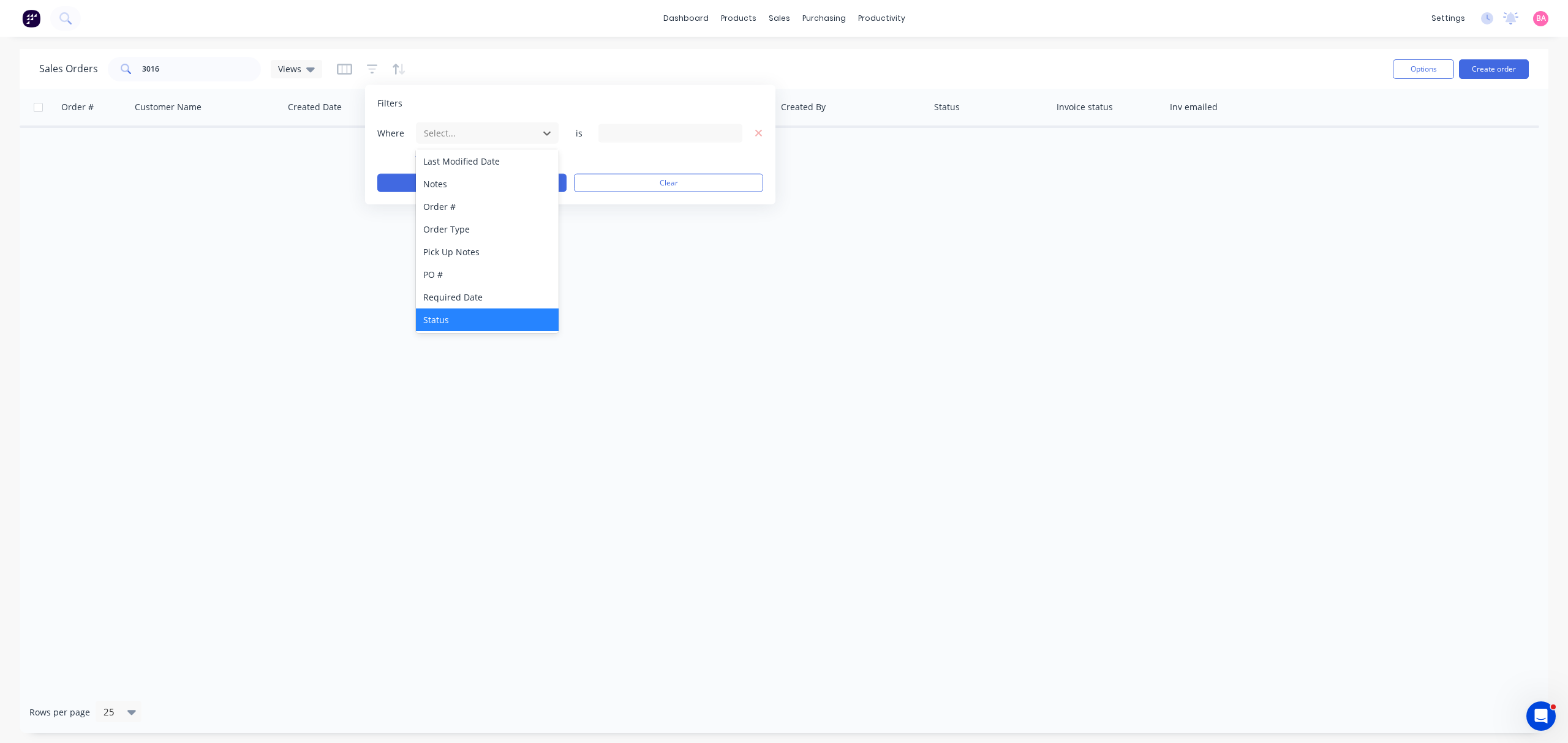
click at [447, 314] on div "Status" at bounding box center [487, 320] width 142 height 23
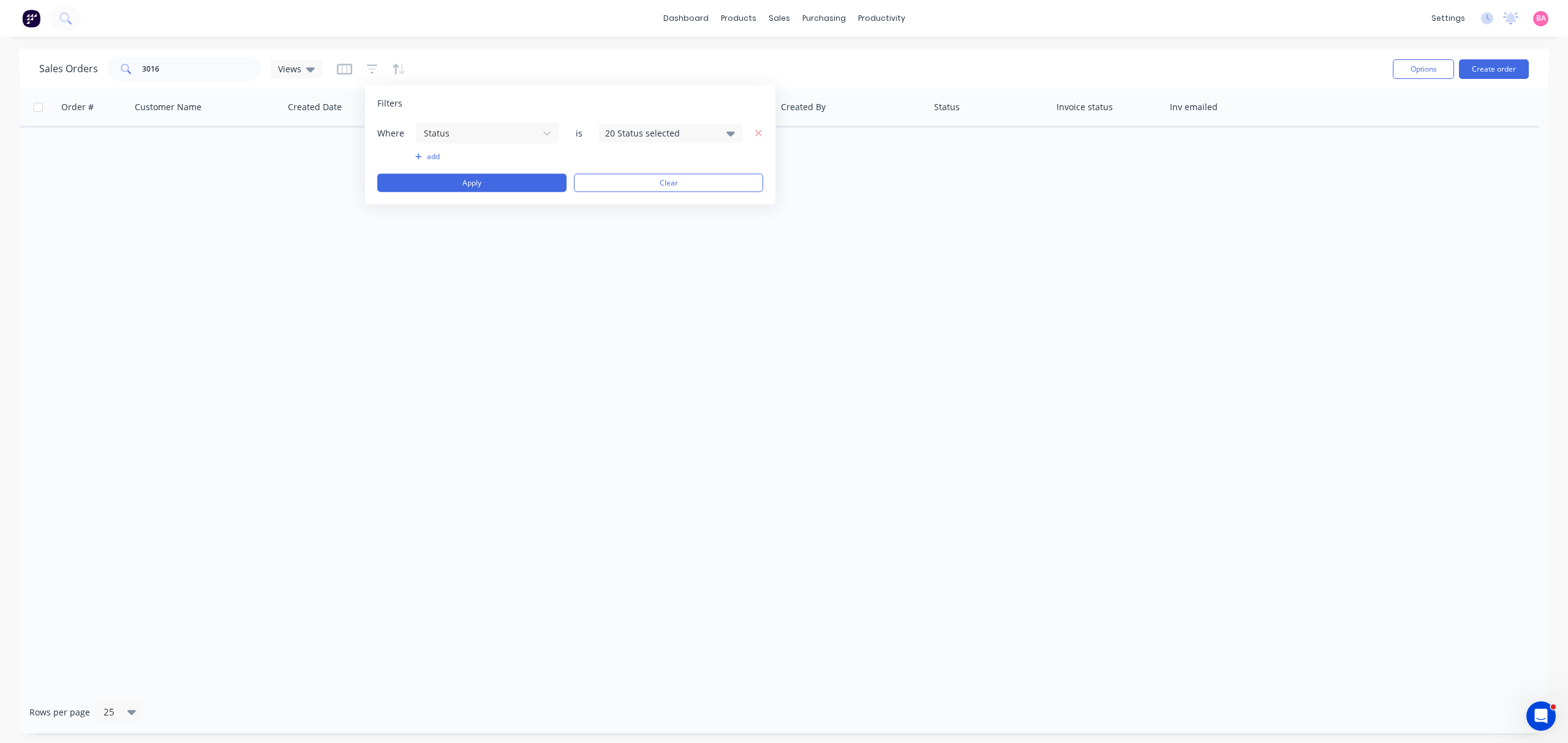
click at [728, 137] on icon at bounding box center [730, 133] width 9 height 13
click at [627, 199] on div at bounding box center [618, 200] width 25 height 25
click at [483, 182] on button "Apply" at bounding box center [472, 183] width 190 height 18
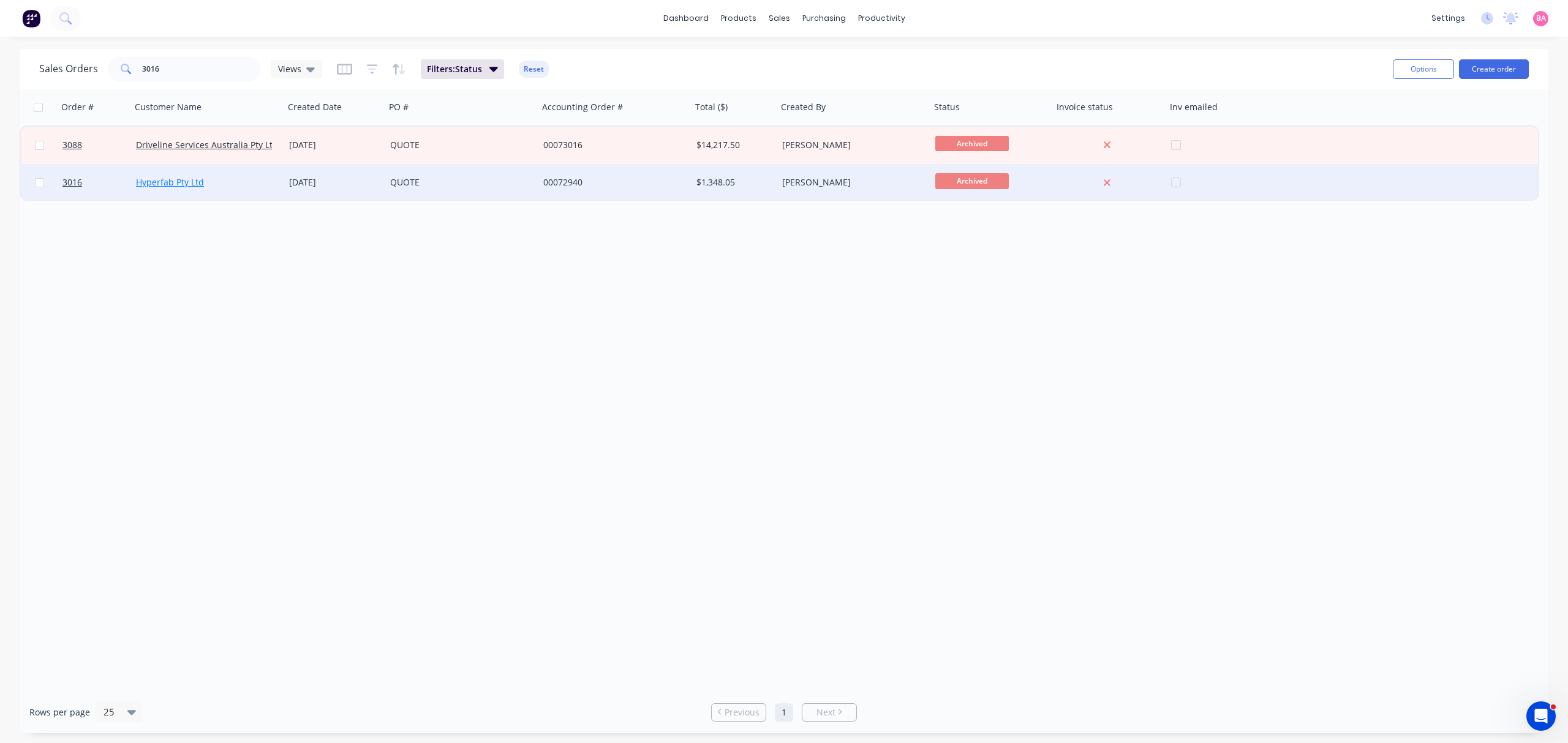
click at [177, 177] on link "Hyperfab Pty Ltd" at bounding box center [169, 181] width 68 height 11
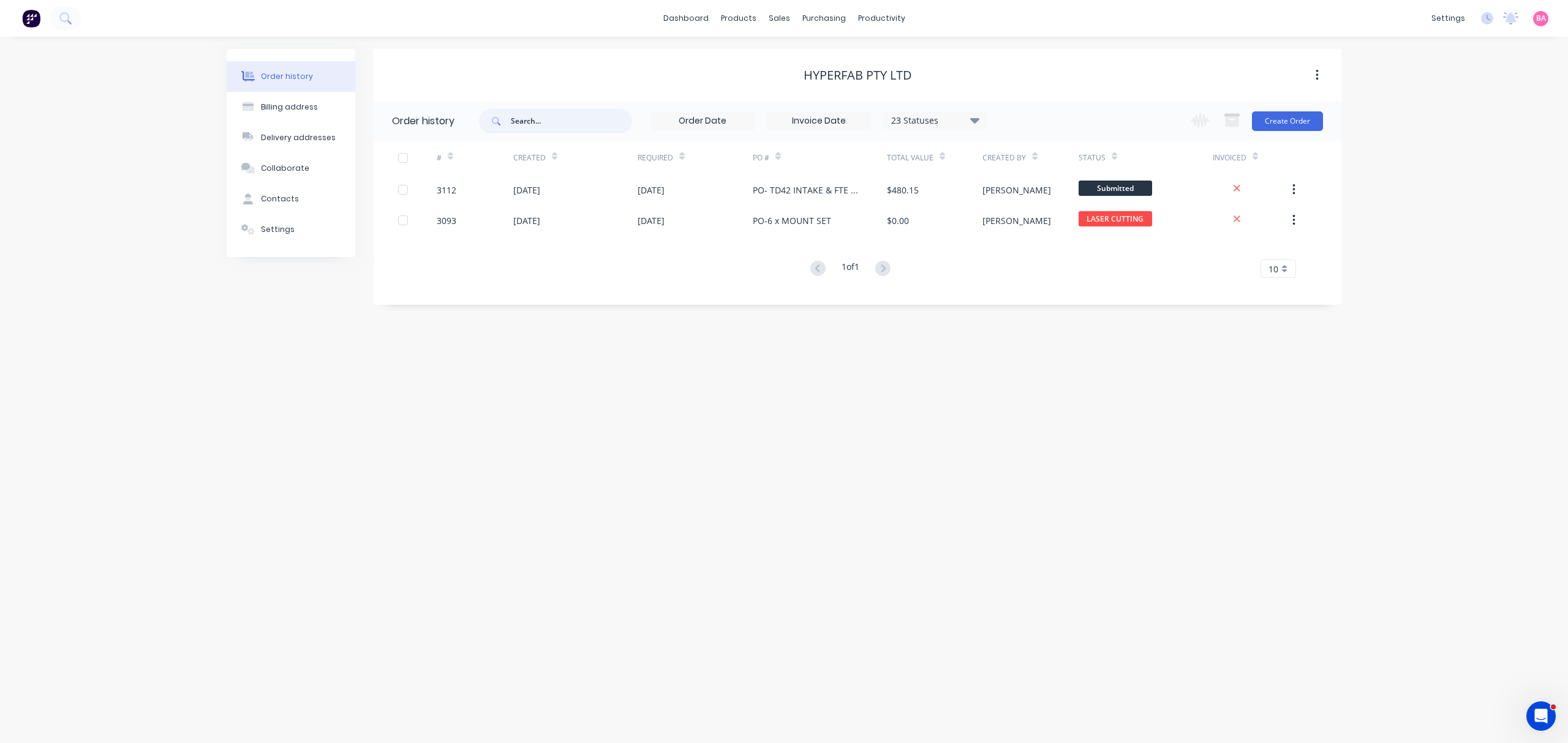
click at [539, 114] on input "text" at bounding box center [571, 121] width 121 height 25
type input "3016"
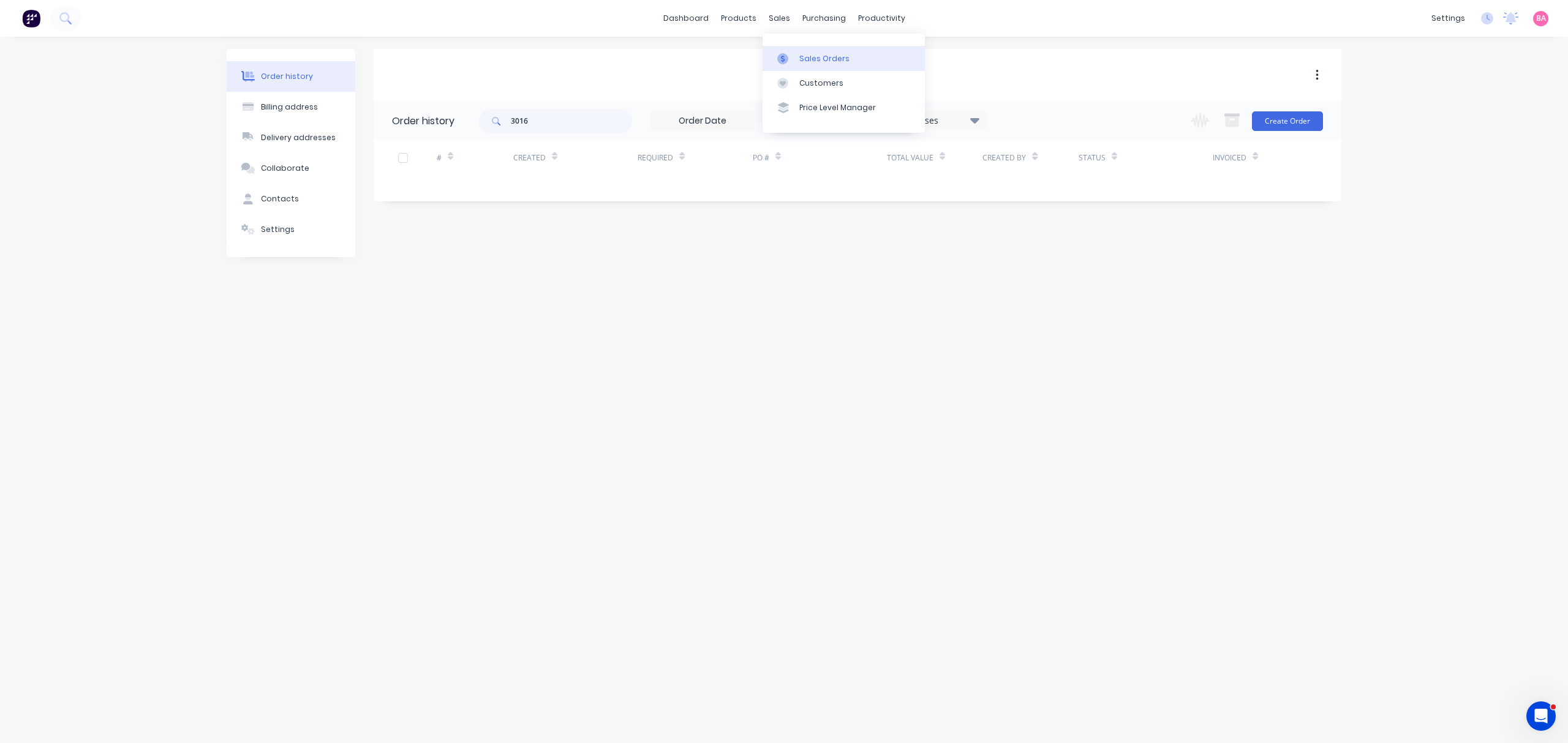
click at [814, 59] on div "Sales Orders" at bounding box center [824, 59] width 50 height 11
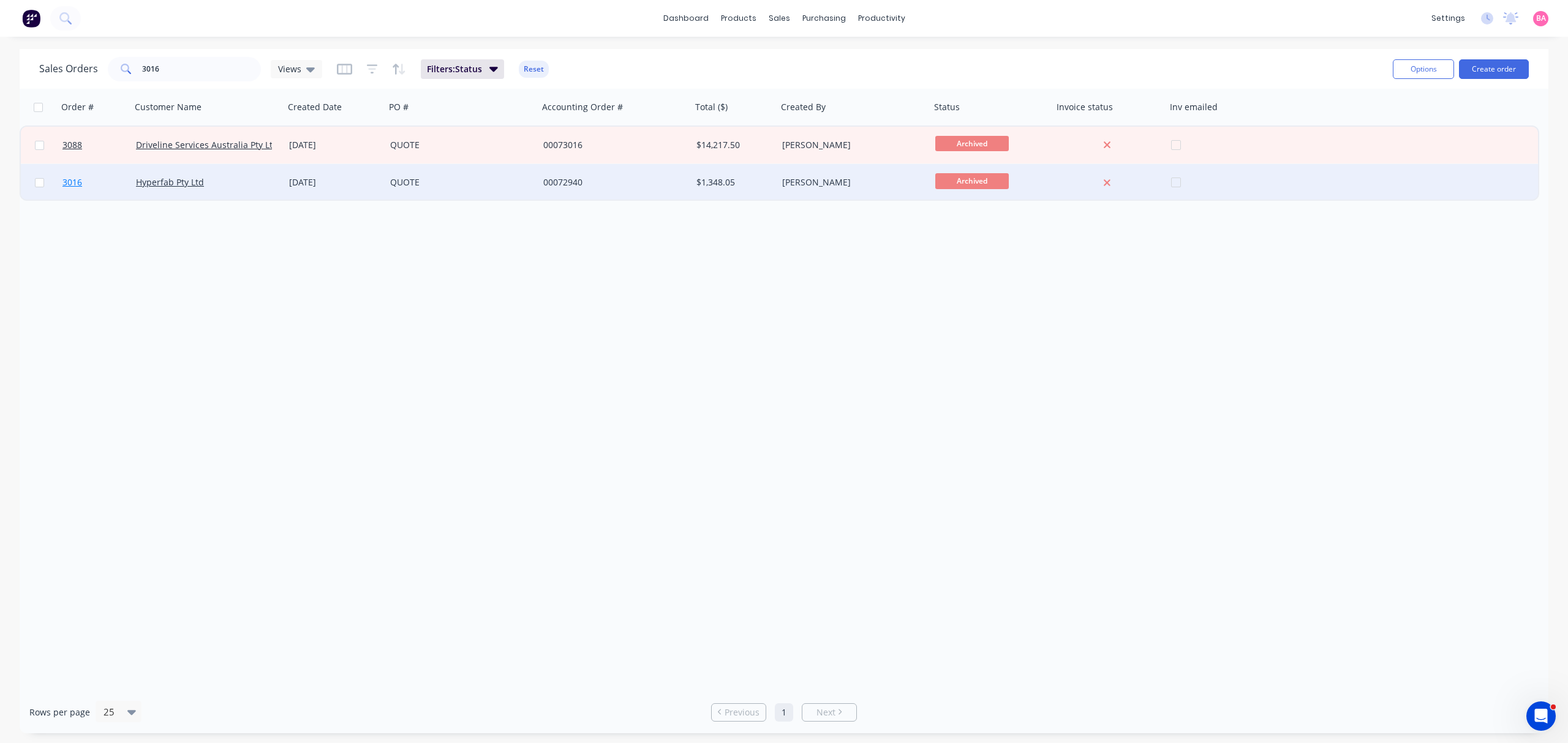
click at [70, 179] on span "3016" at bounding box center [72, 182] width 19 height 12
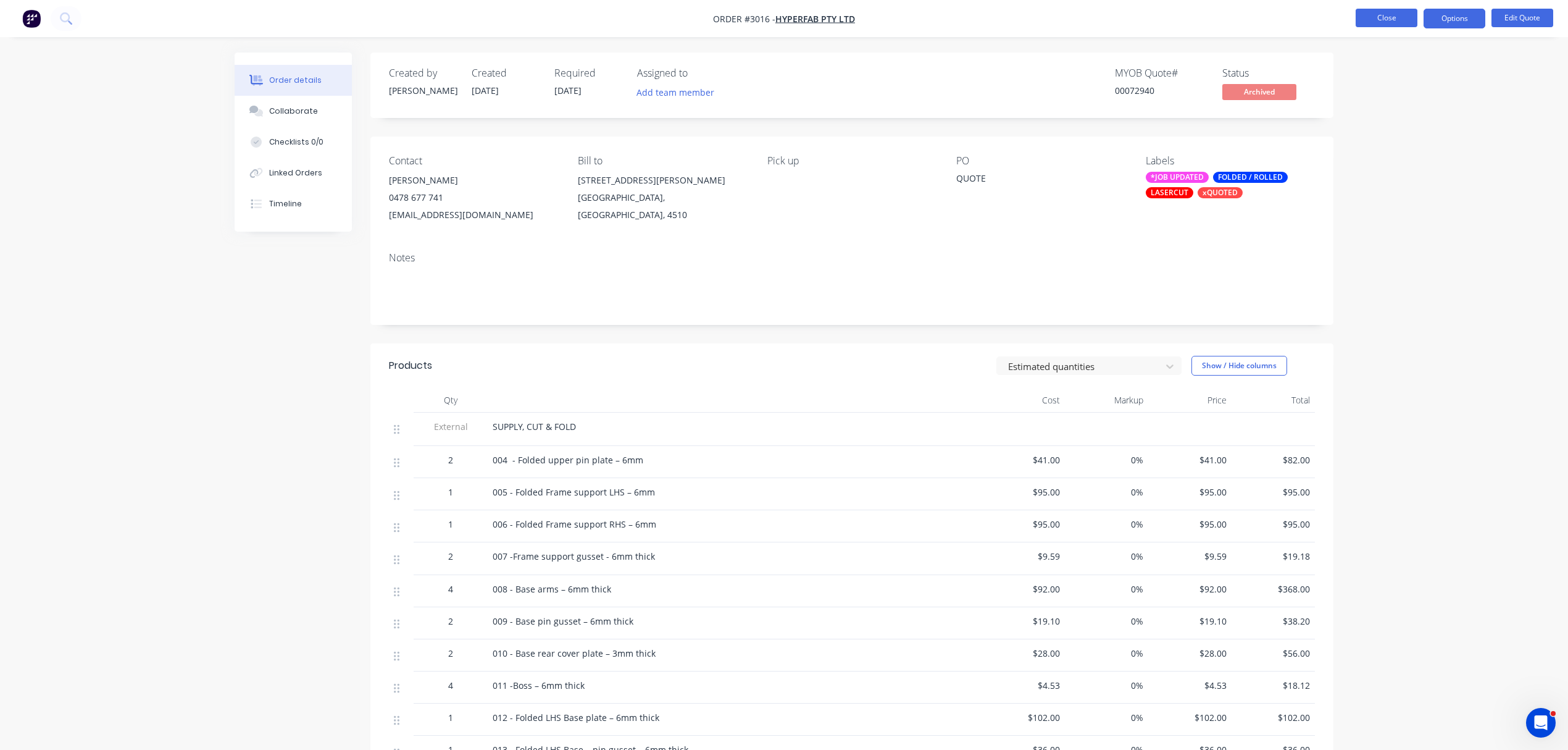
click at [1374, 11] on button "Close" at bounding box center [1386, 18] width 61 height 18
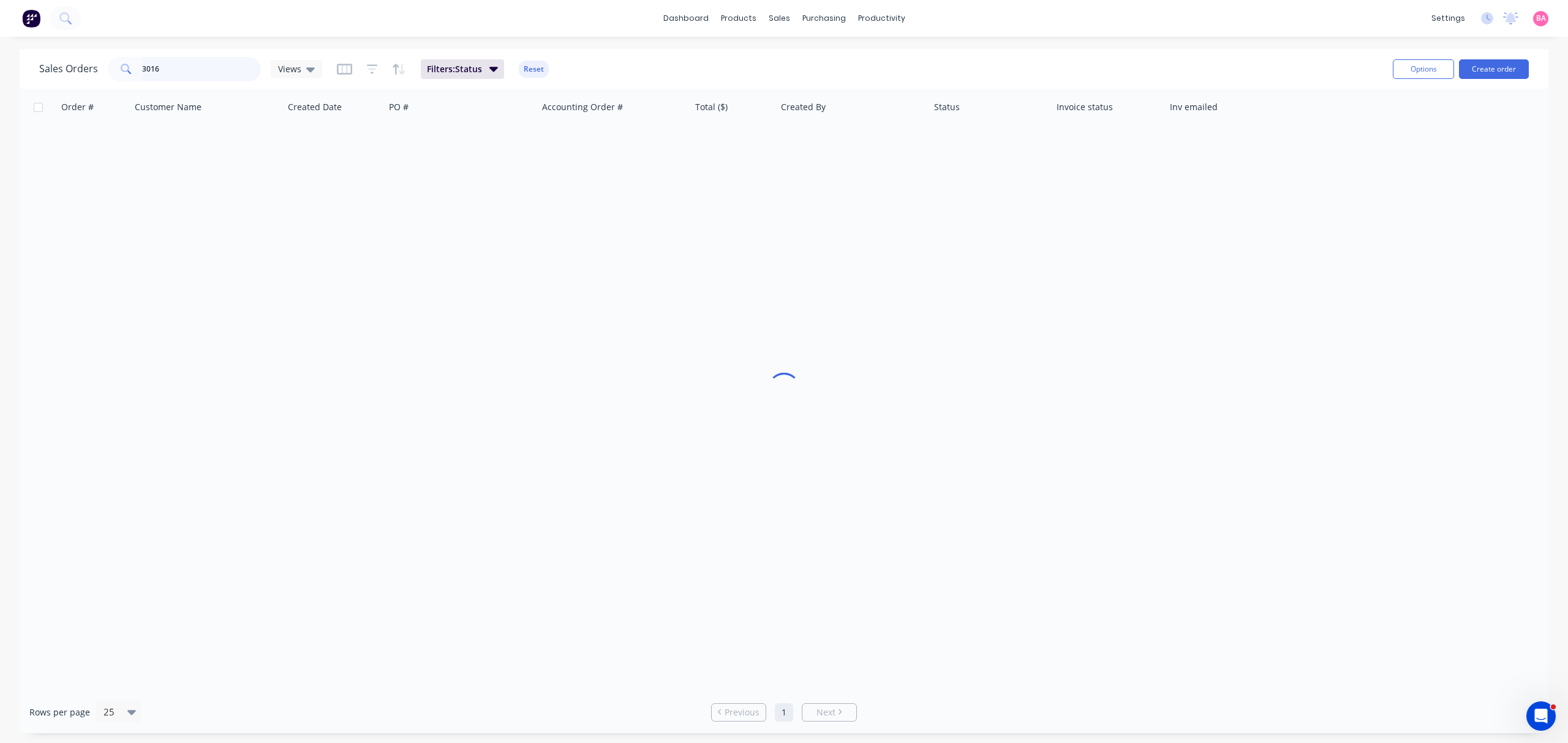
drag, startPoint x: 175, startPoint y: 71, endPoint x: -31, endPoint y: 54, distance: 206.7
click at [0, 54] on html "dashboard products sales purchasing productivity dashboard products Product Cat…" at bounding box center [784, 372] width 1568 height 743
drag, startPoint x: 172, startPoint y: 70, endPoint x: -87, endPoint y: 53, distance: 259.6
click at [0, 53] on html "dashboard products sales purchasing productivity dashboard products Product Cat…" at bounding box center [784, 372] width 1568 height 743
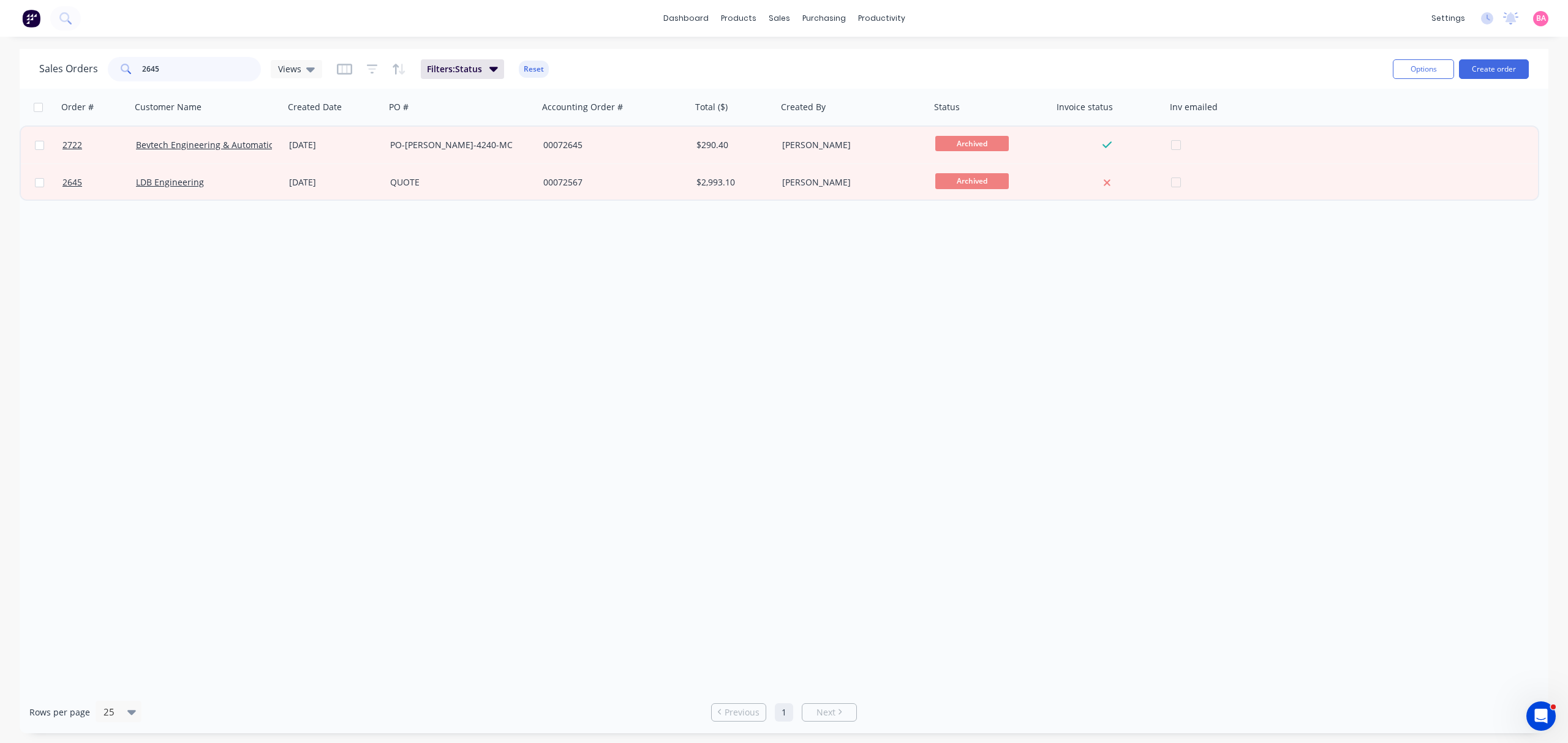
drag, startPoint x: 201, startPoint y: 74, endPoint x: -200, endPoint y: 19, distance: 404.8
click at [0, 19] on html "dashboard products sales purchasing productivity dashboard products Product Cat…" at bounding box center [784, 372] width 1568 height 743
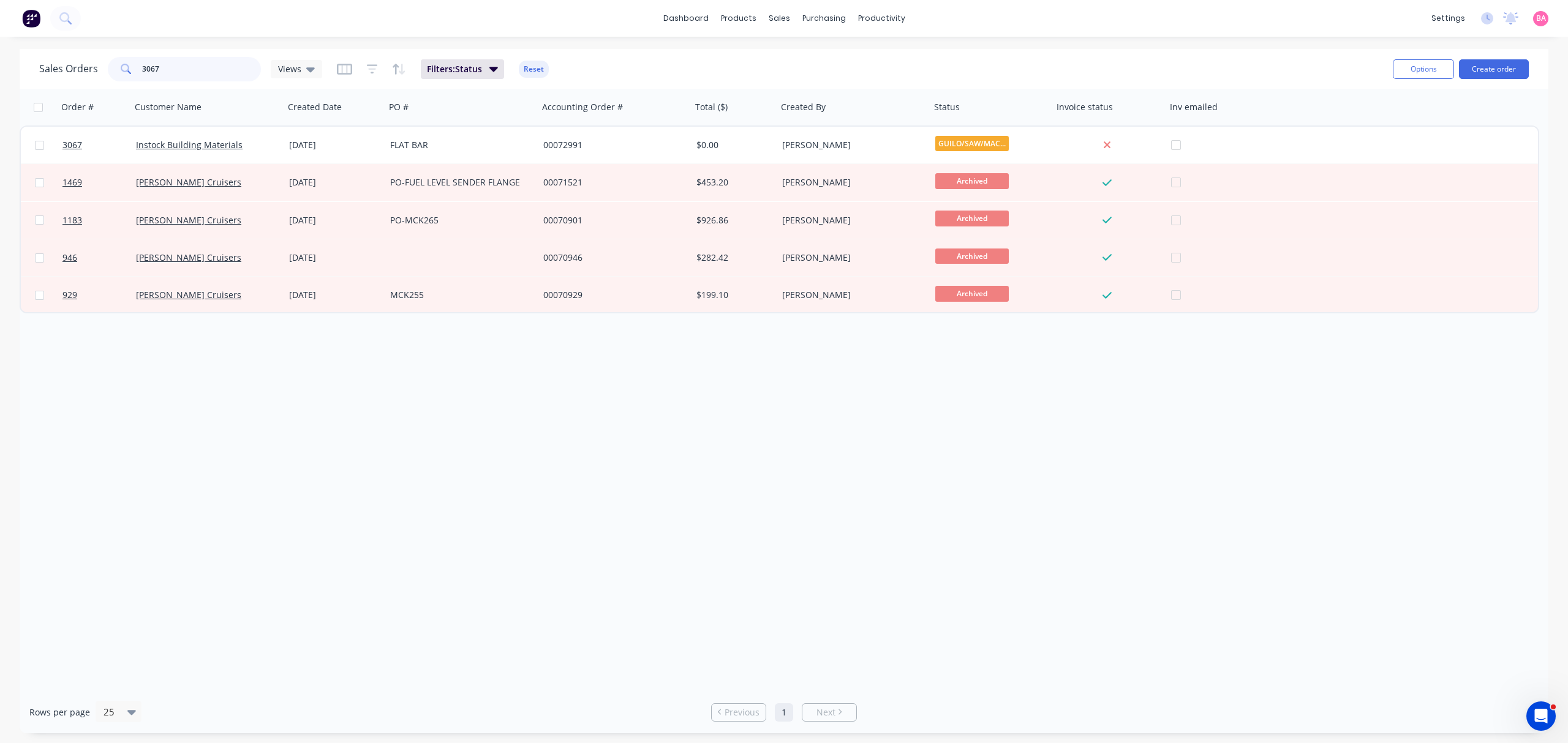
drag, startPoint x: 164, startPoint y: 67, endPoint x: -29, endPoint y: 56, distance: 193.3
click at [0, 56] on html "dashboard products sales purchasing productivity dashboard products Product Cat…" at bounding box center [784, 372] width 1568 height 743
type input "3108"
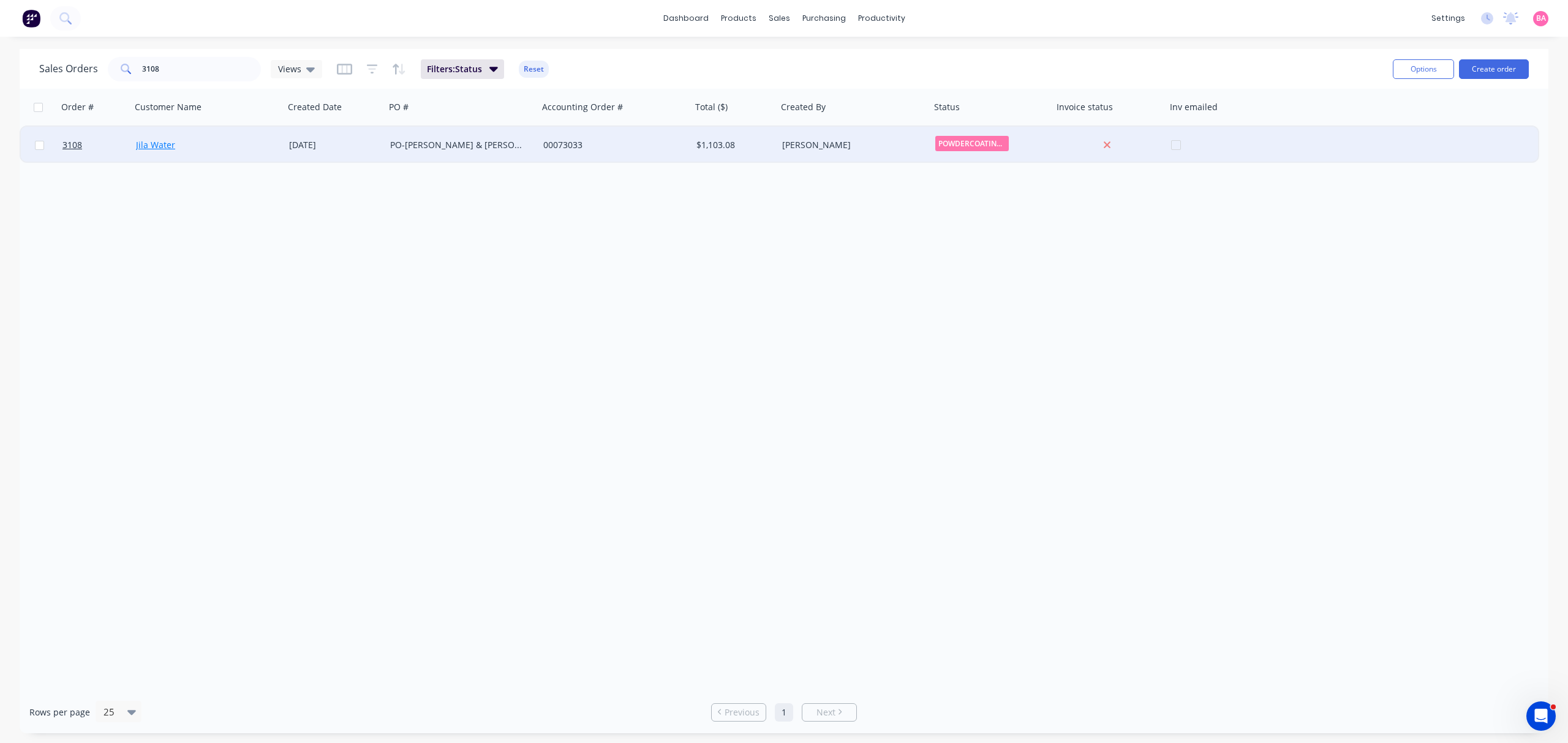
click at [147, 145] on link "Jila Water" at bounding box center [155, 145] width 40 height 11
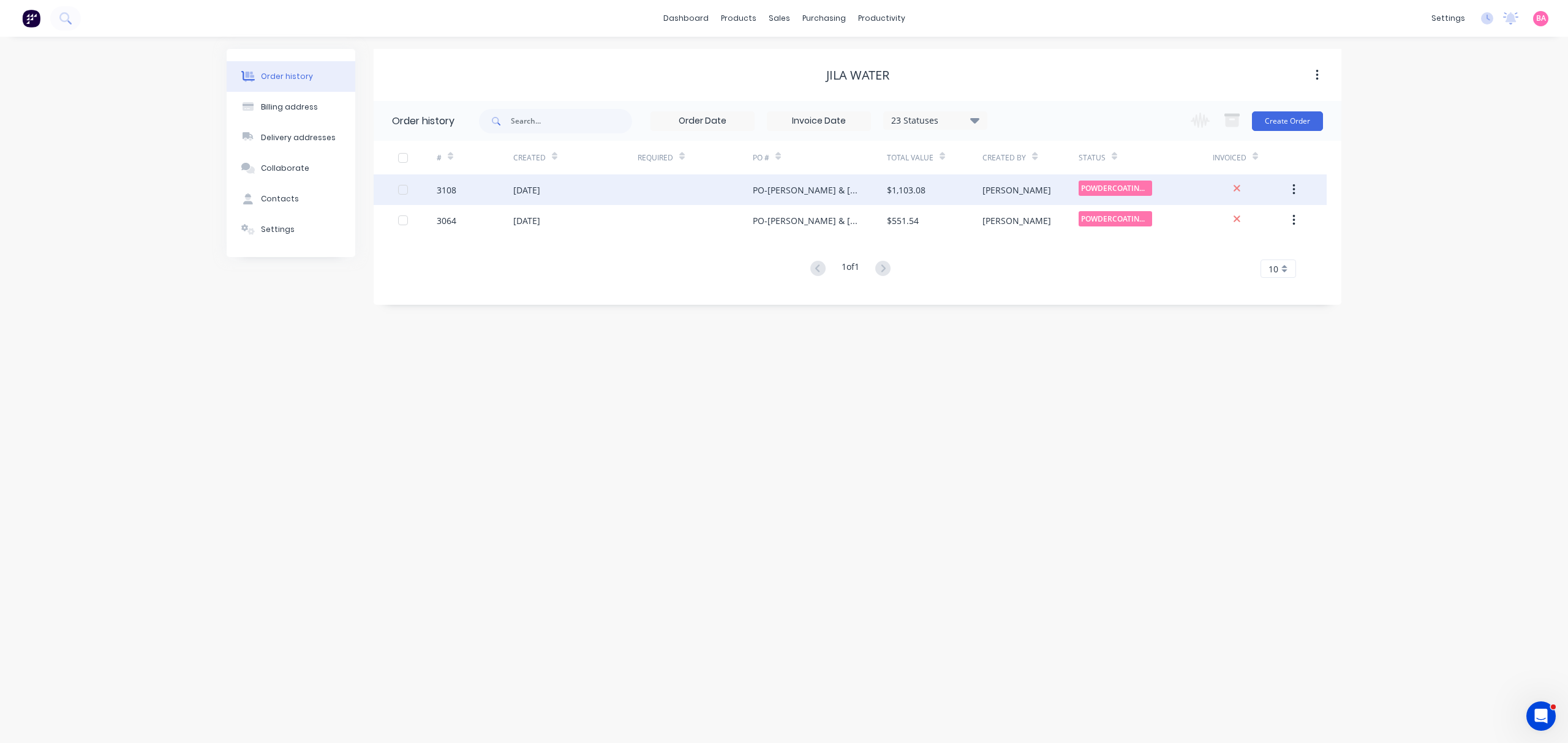
click at [449, 189] on div "3108" at bounding box center [446, 189] width 19 height 13
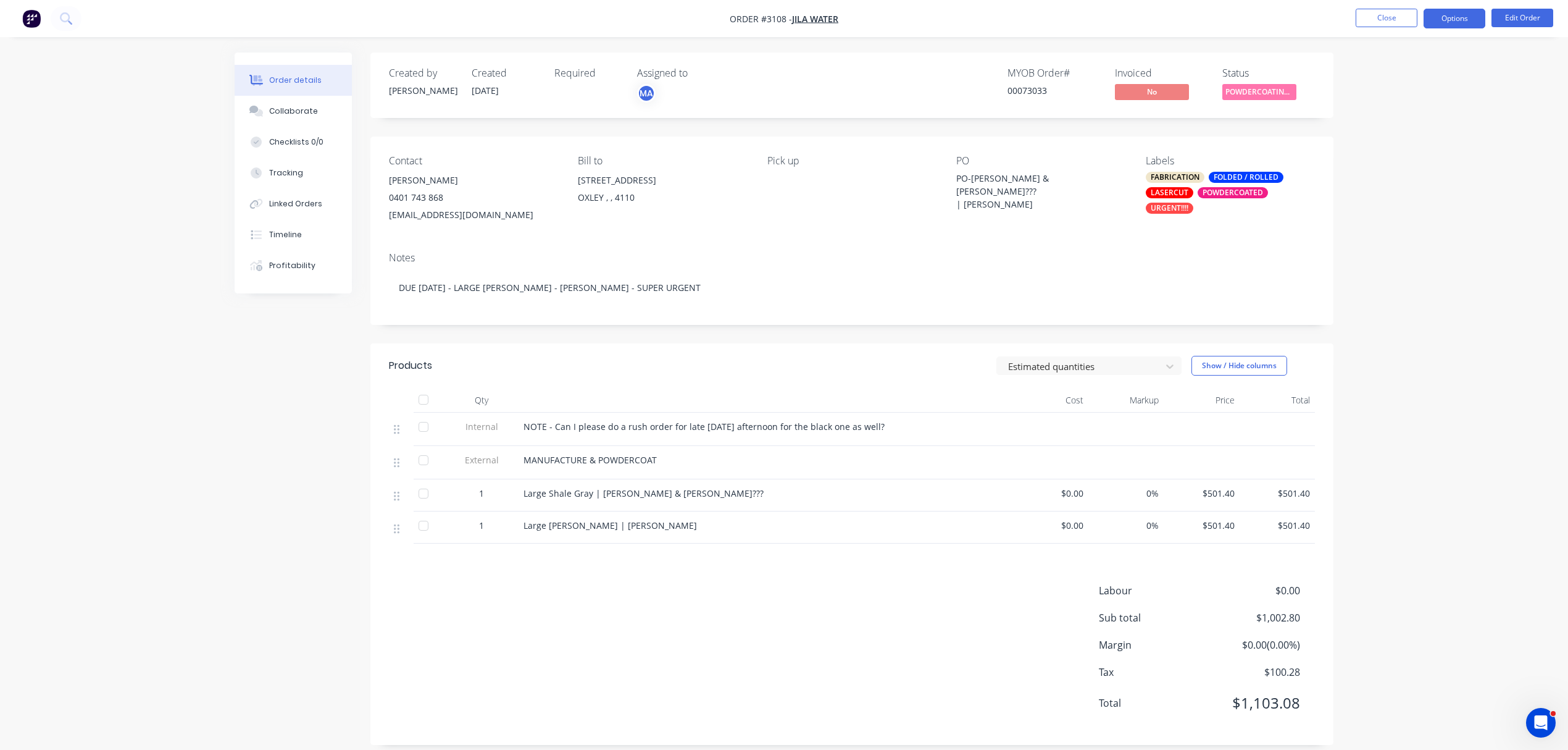
click at [1453, 18] on button "Options" at bounding box center [1454, 18] width 61 height 20
click at [1401, 142] on div "Work Order" at bounding box center [1417, 149] width 113 height 18
click at [1399, 120] on div "Without pricing" at bounding box center [1417, 124] width 113 height 18
click at [1394, 18] on button "Close" at bounding box center [1386, 18] width 61 height 18
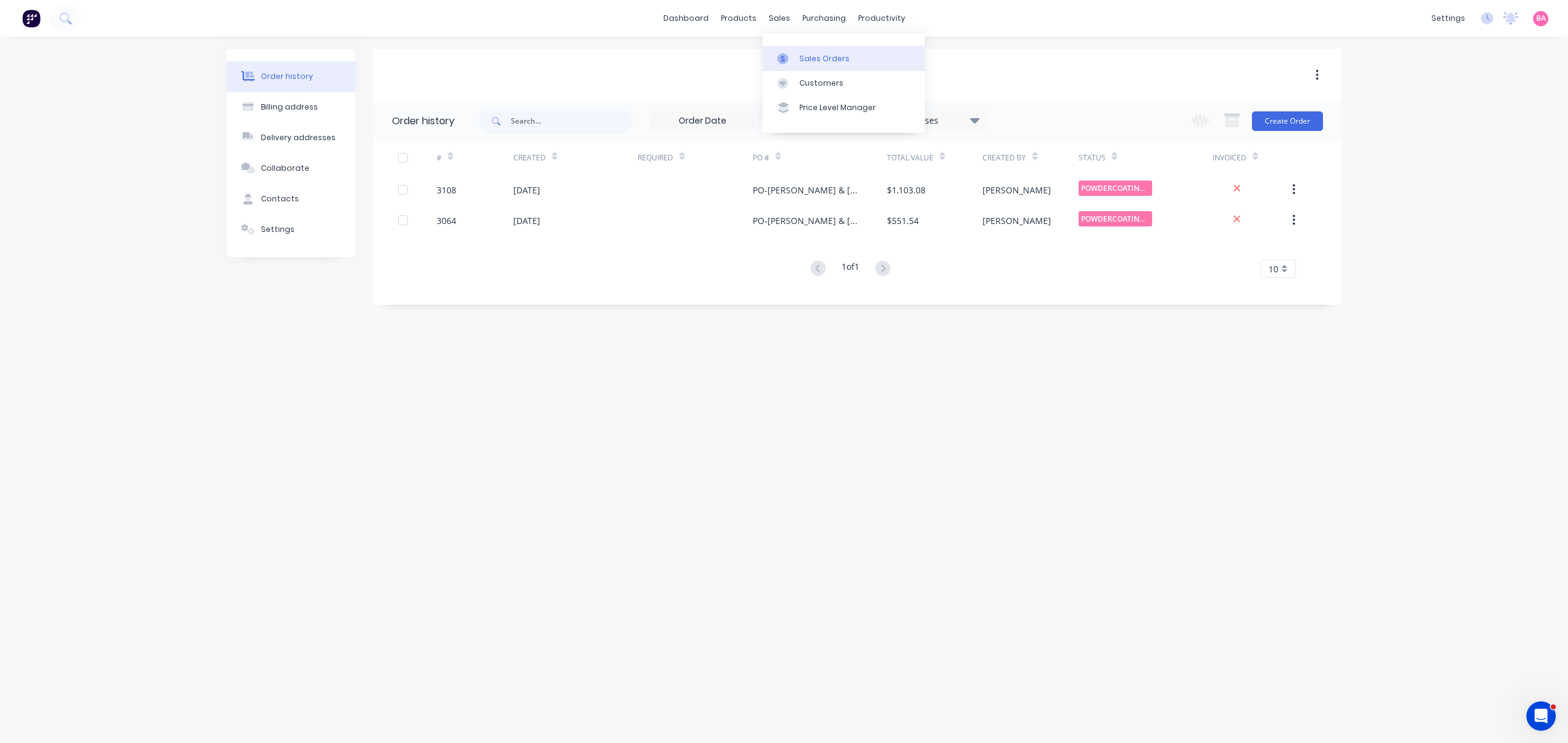
click at [807, 54] on div "Sales Orders" at bounding box center [824, 59] width 50 height 11
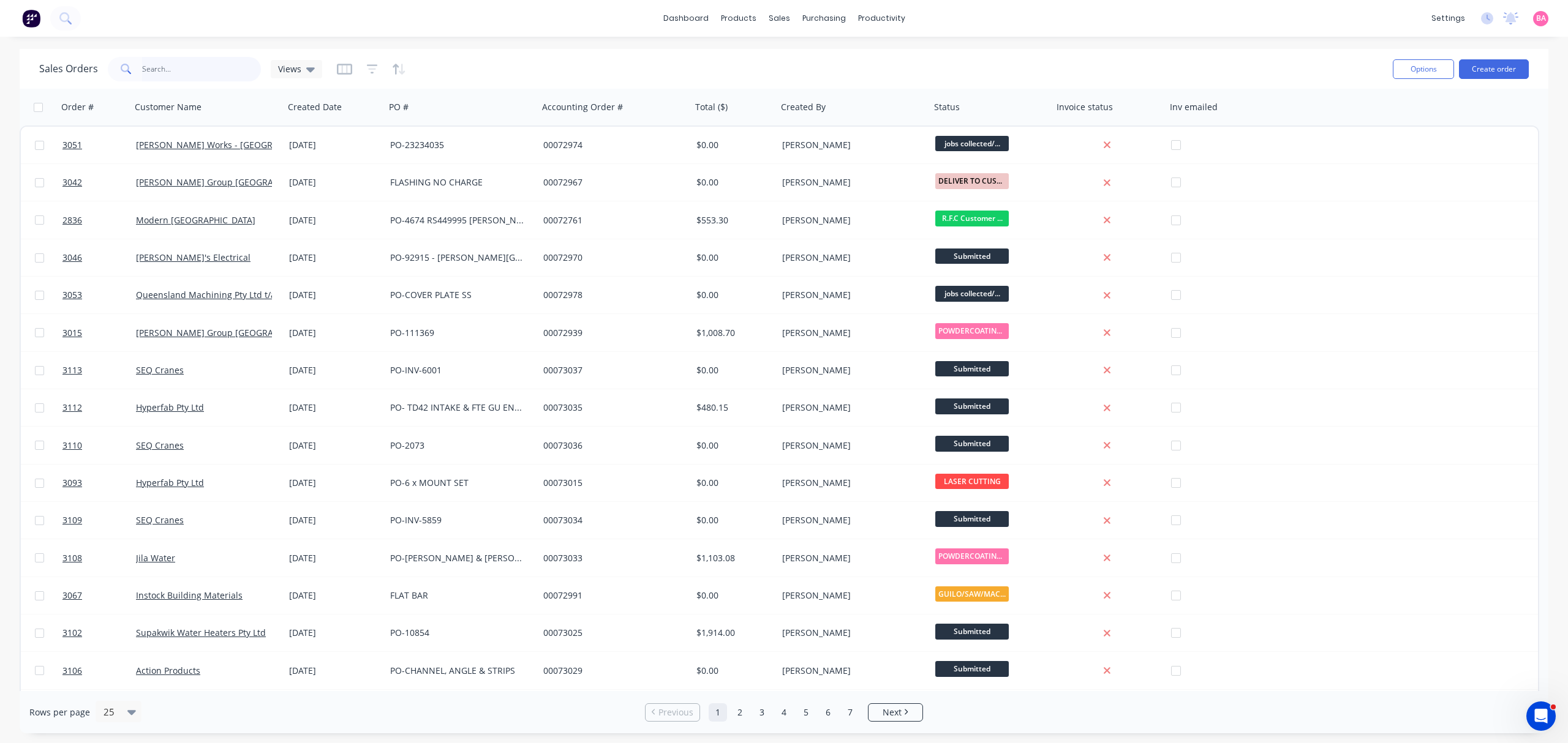
click at [177, 72] on input "text" at bounding box center [202, 69] width 119 height 25
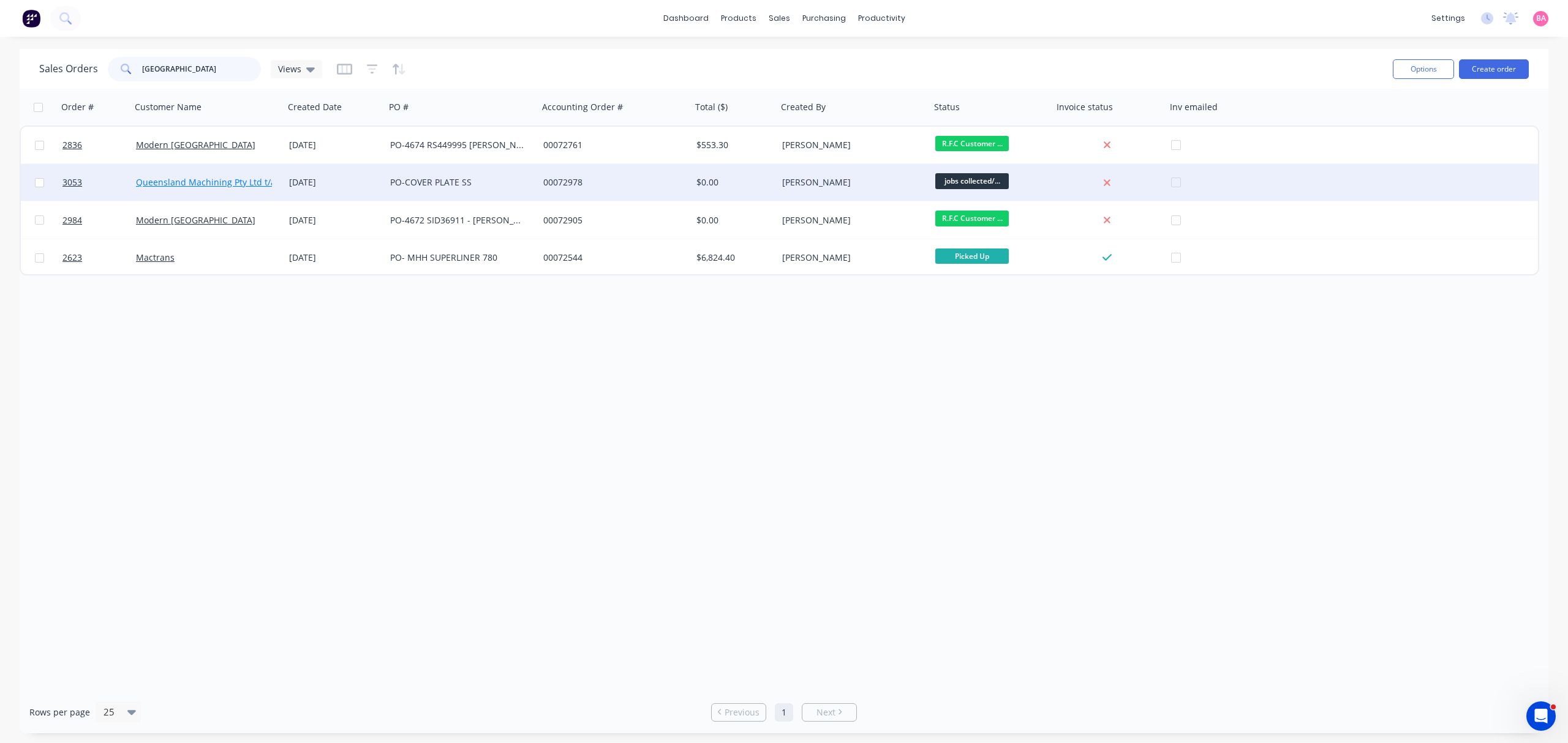
type input "[GEOGRAPHIC_DATA]"
click at [201, 180] on link "Queensland Machining Pty Ltd t/a Abco" at bounding box center [217, 181] width 162 height 11
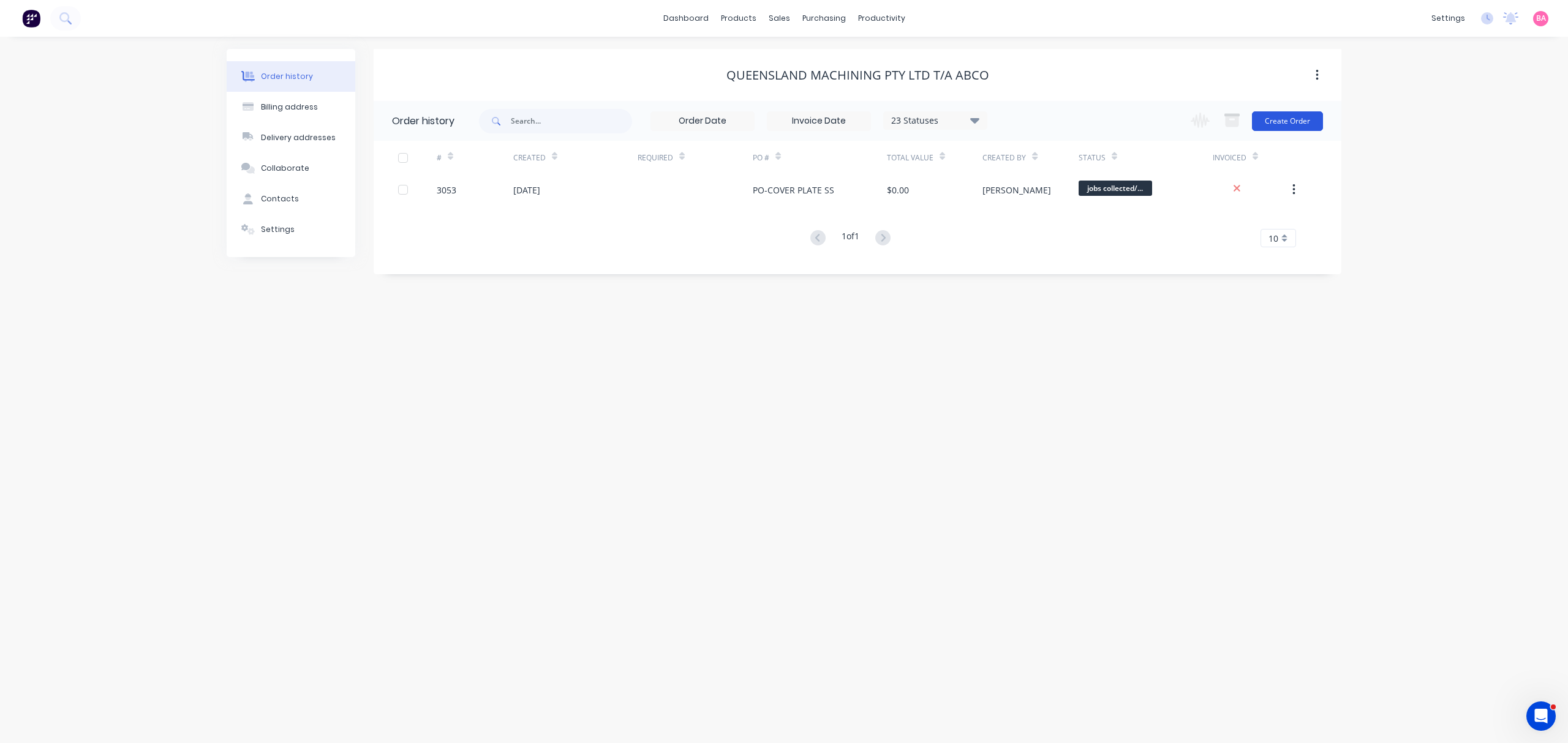
click at [1285, 116] on button "Create Order" at bounding box center [1287, 120] width 71 height 19
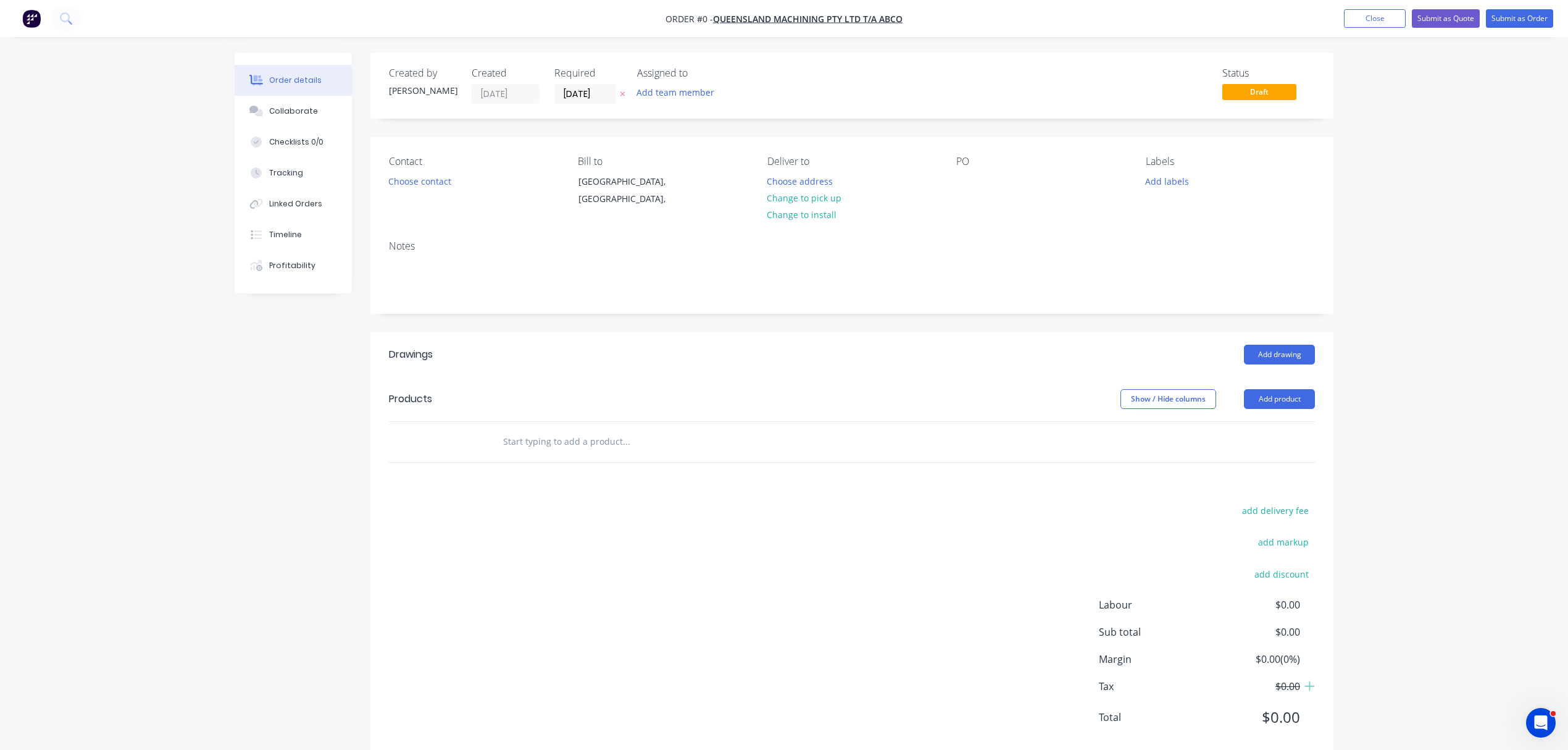
click at [621, 90] on icon "button" at bounding box center [623, 93] width 5 height 7
click at [669, 95] on button "Add team member" at bounding box center [675, 92] width 90 height 17
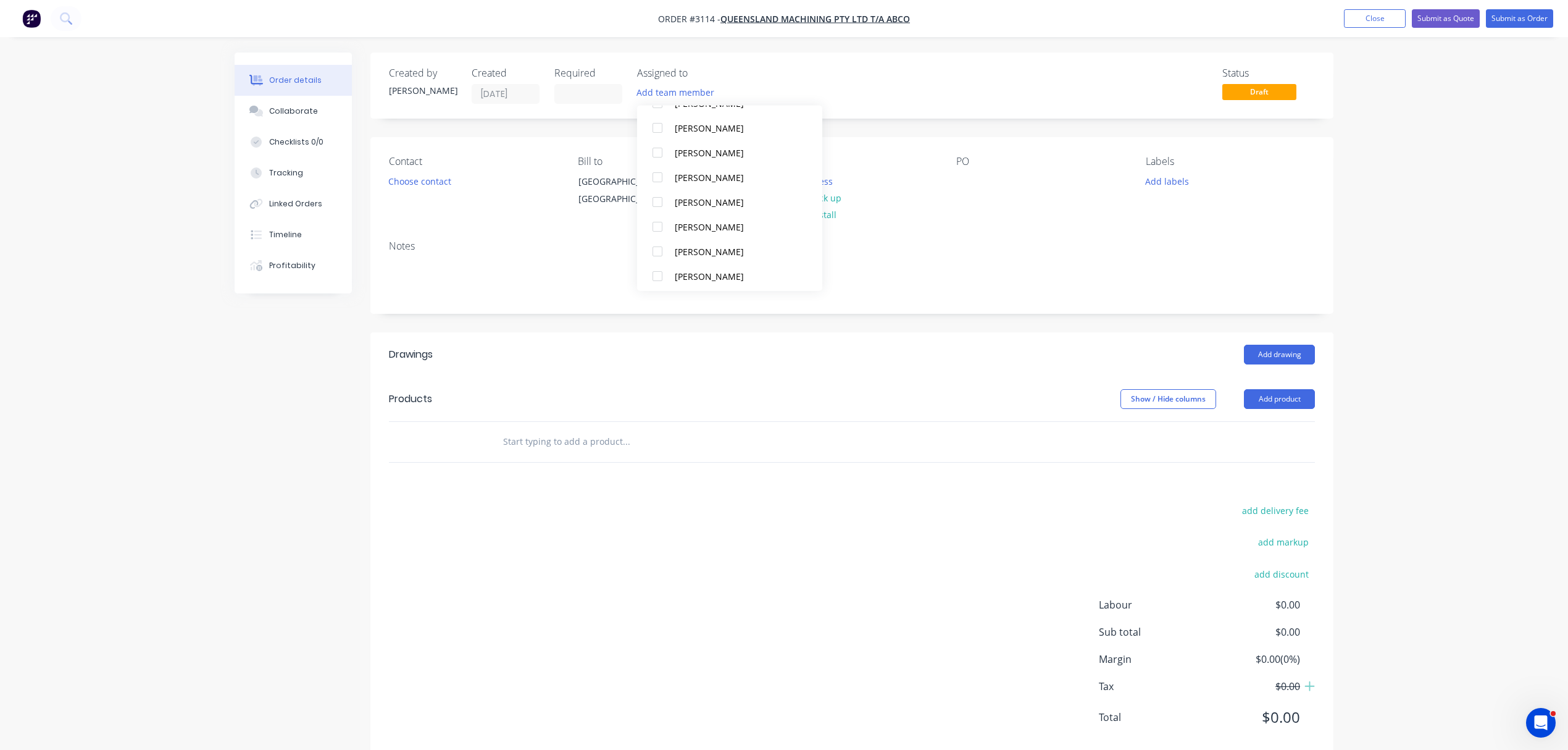
scroll to position [109, 0]
drag, startPoint x: 655, startPoint y: 249, endPoint x: 594, endPoint y: 248, distance: 61.0
click at [655, 249] on div at bounding box center [657, 249] width 25 height 25
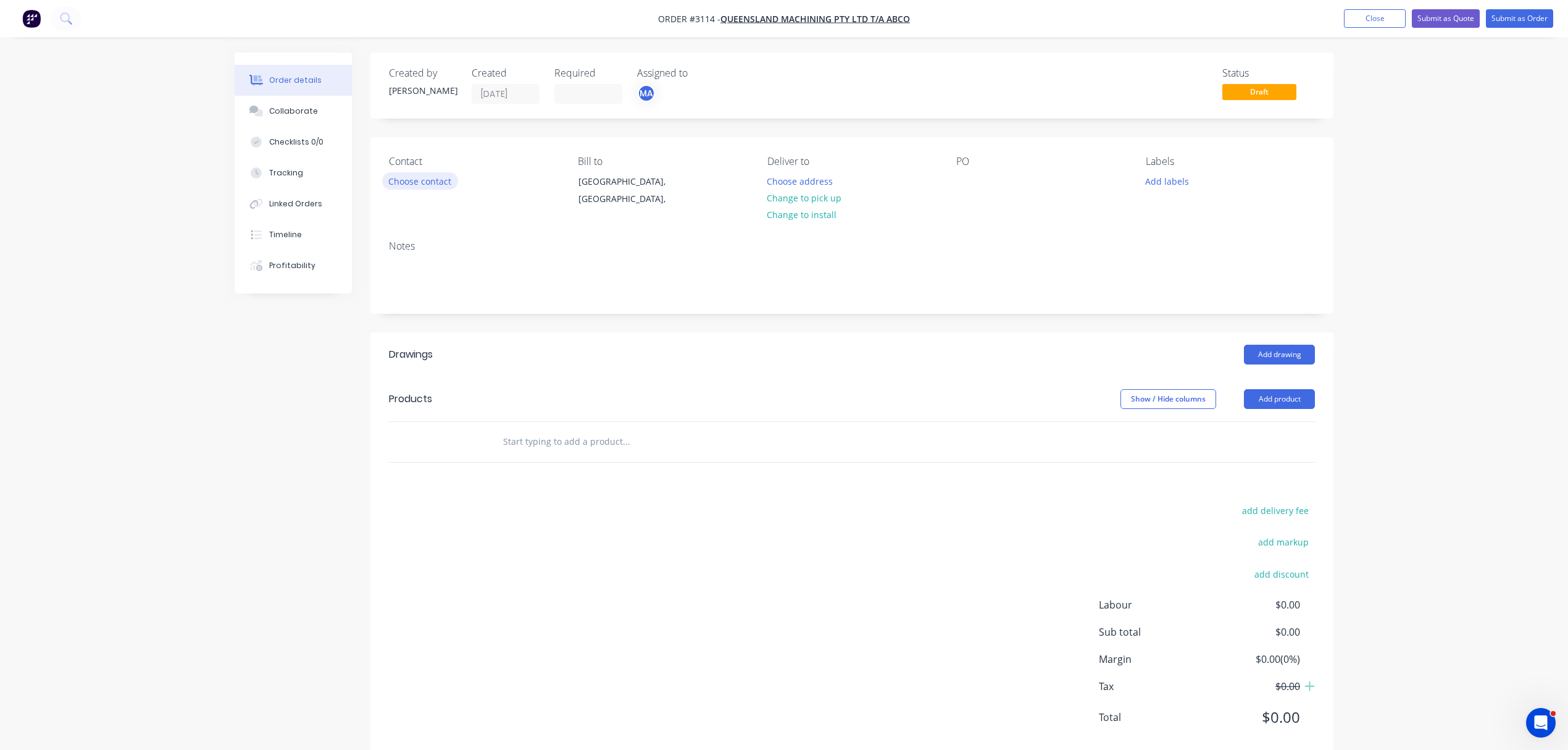
click at [435, 178] on button "Choose contact" at bounding box center [420, 180] width 76 height 17
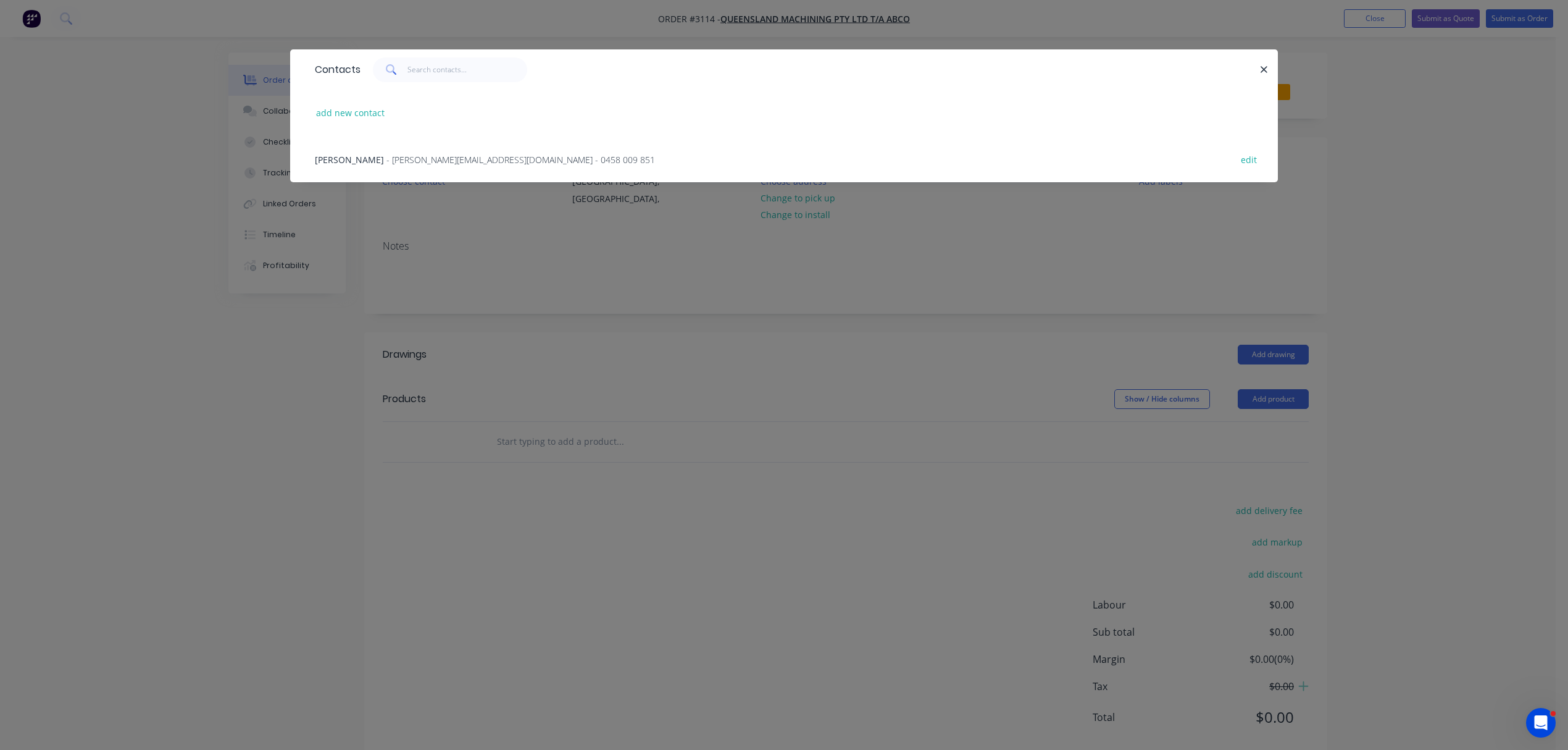
click at [392, 154] on span "- [PERSON_NAME][EMAIL_ADDRESS][DOMAIN_NAME] - 0458 009 851" at bounding box center [521, 159] width 269 height 11
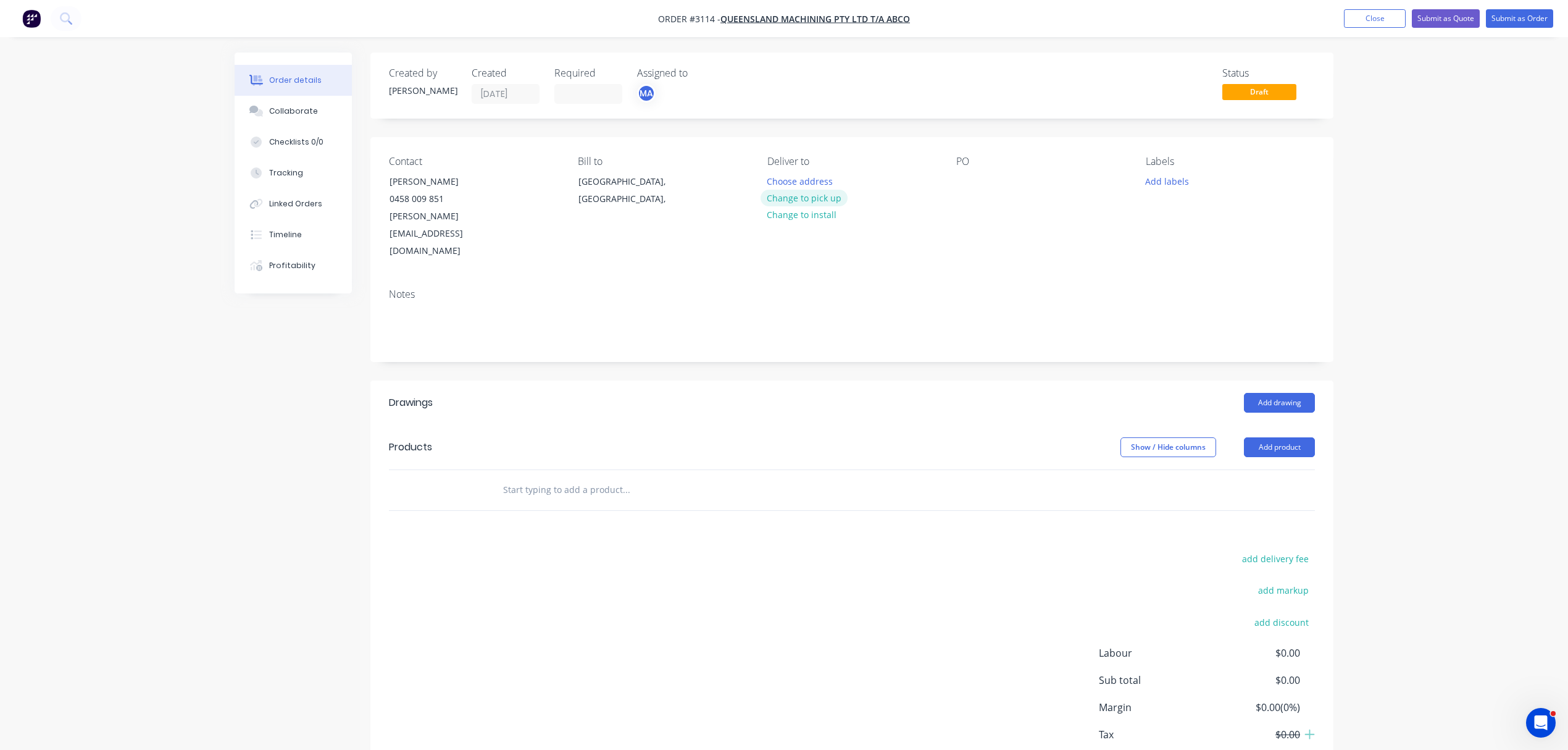
click at [816, 198] on button "Change to pick up" at bounding box center [804, 198] width 88 height 17
click at [964, 180] on div at bounding box center [966, 181] width 20 height 18
click at [1172, 179] on button "Add labels" at bounding box center [1167, 180] width 57 height 17
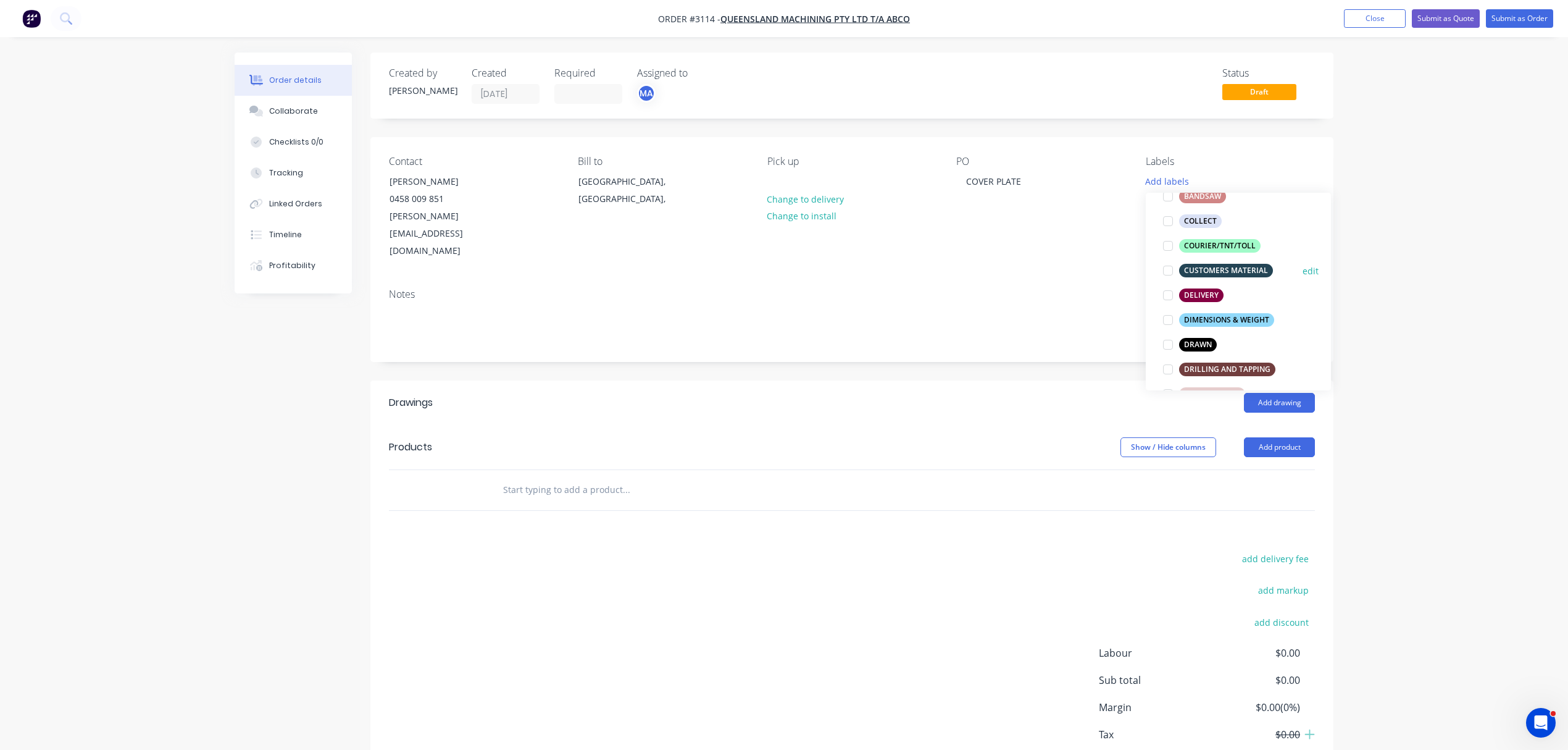
scroll to position [164, 0]
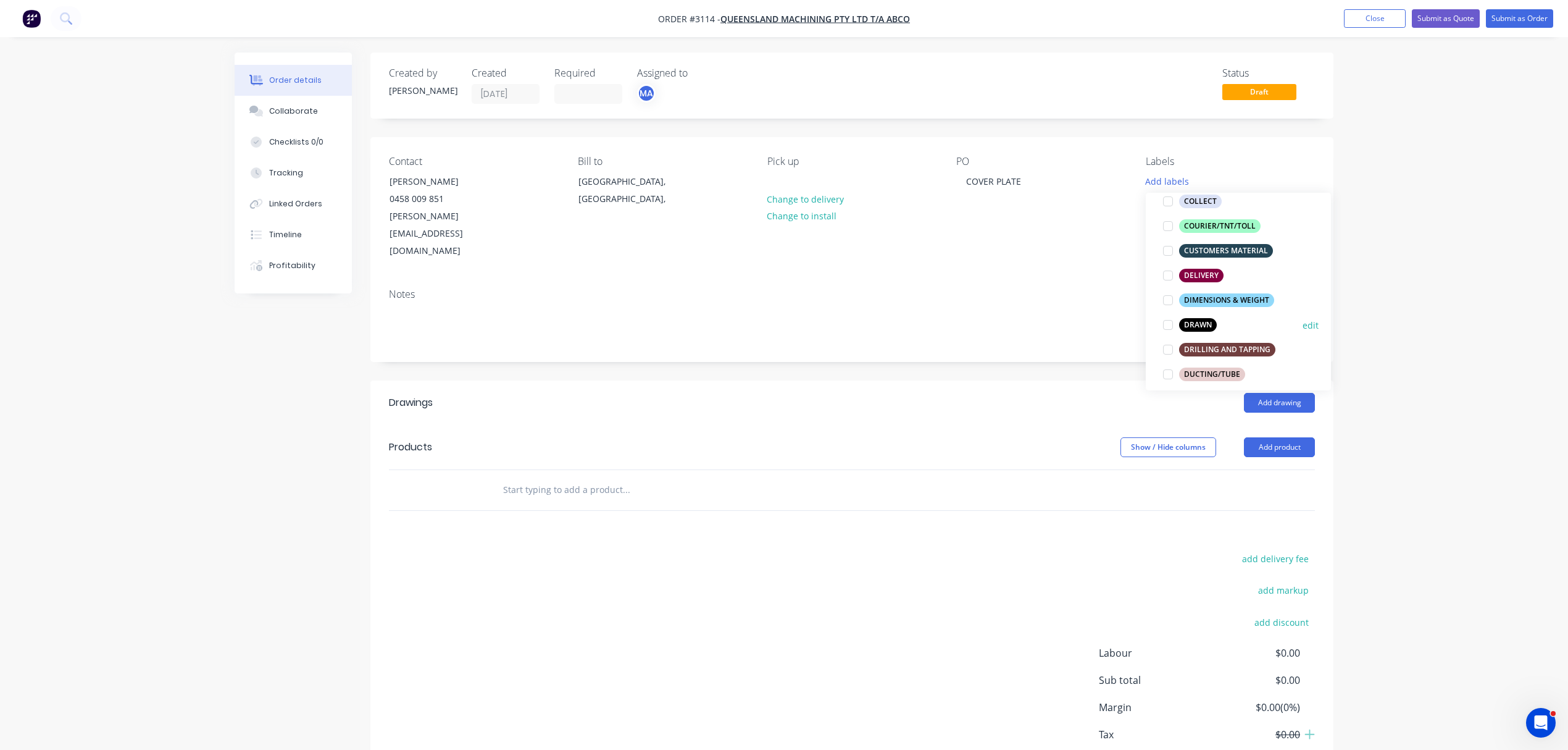
click at [1184, 320] on div "DRAWN" at bounding box center [1198, 325] width 38 height 14
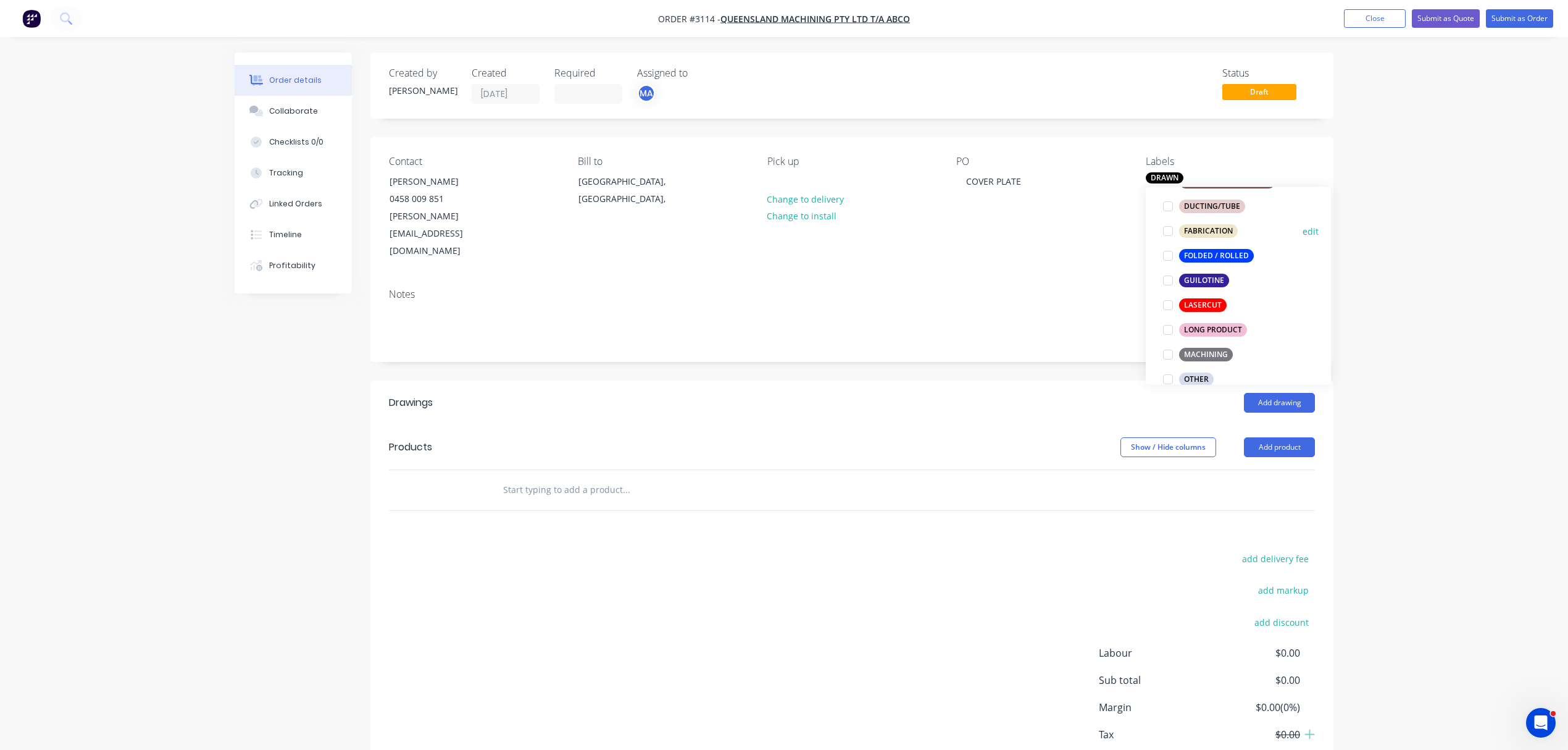
scroll to position [329, 0]
click at [1179, 299] on div at bounding box center [1168, 303] width 25 height 25
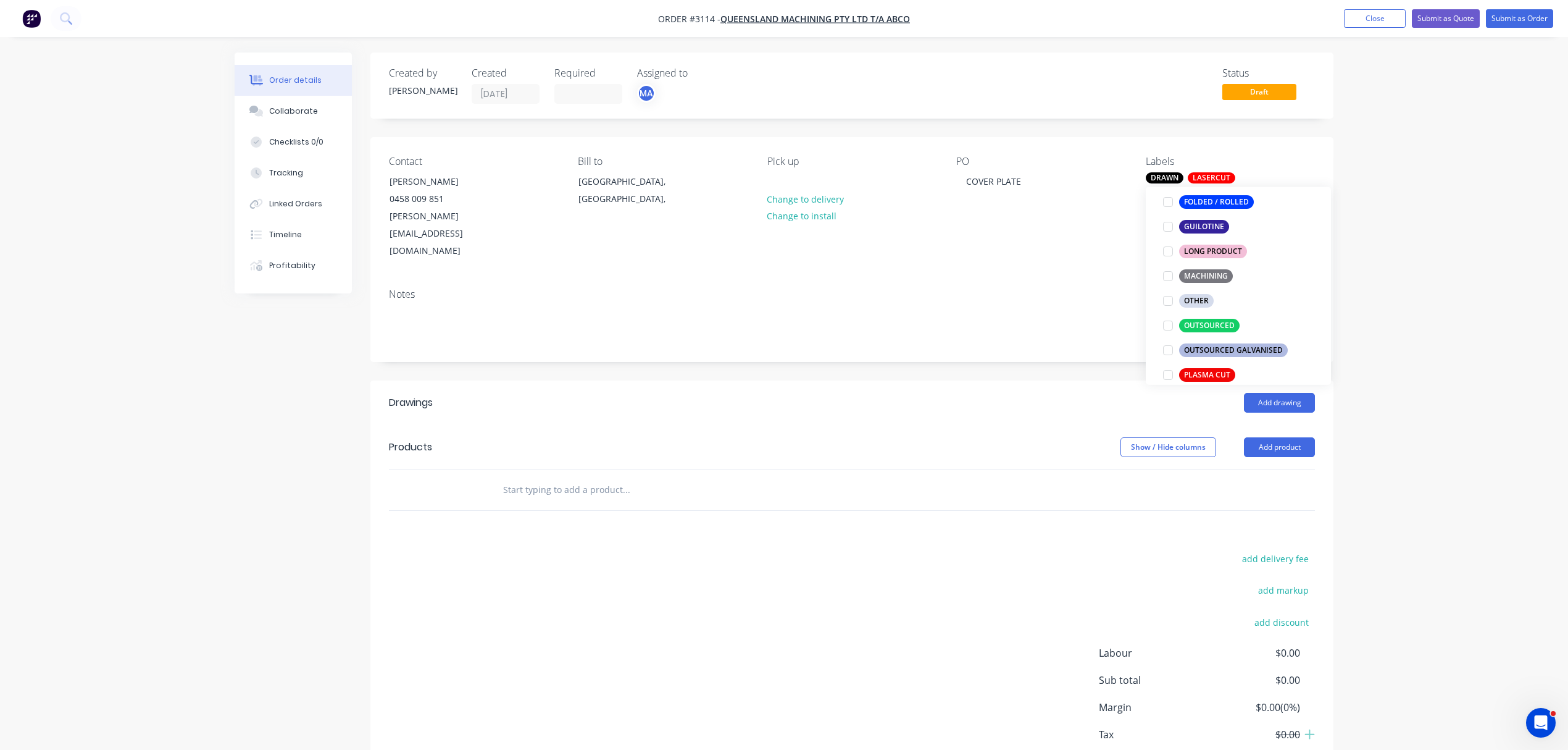
scroll to position [337, 0]
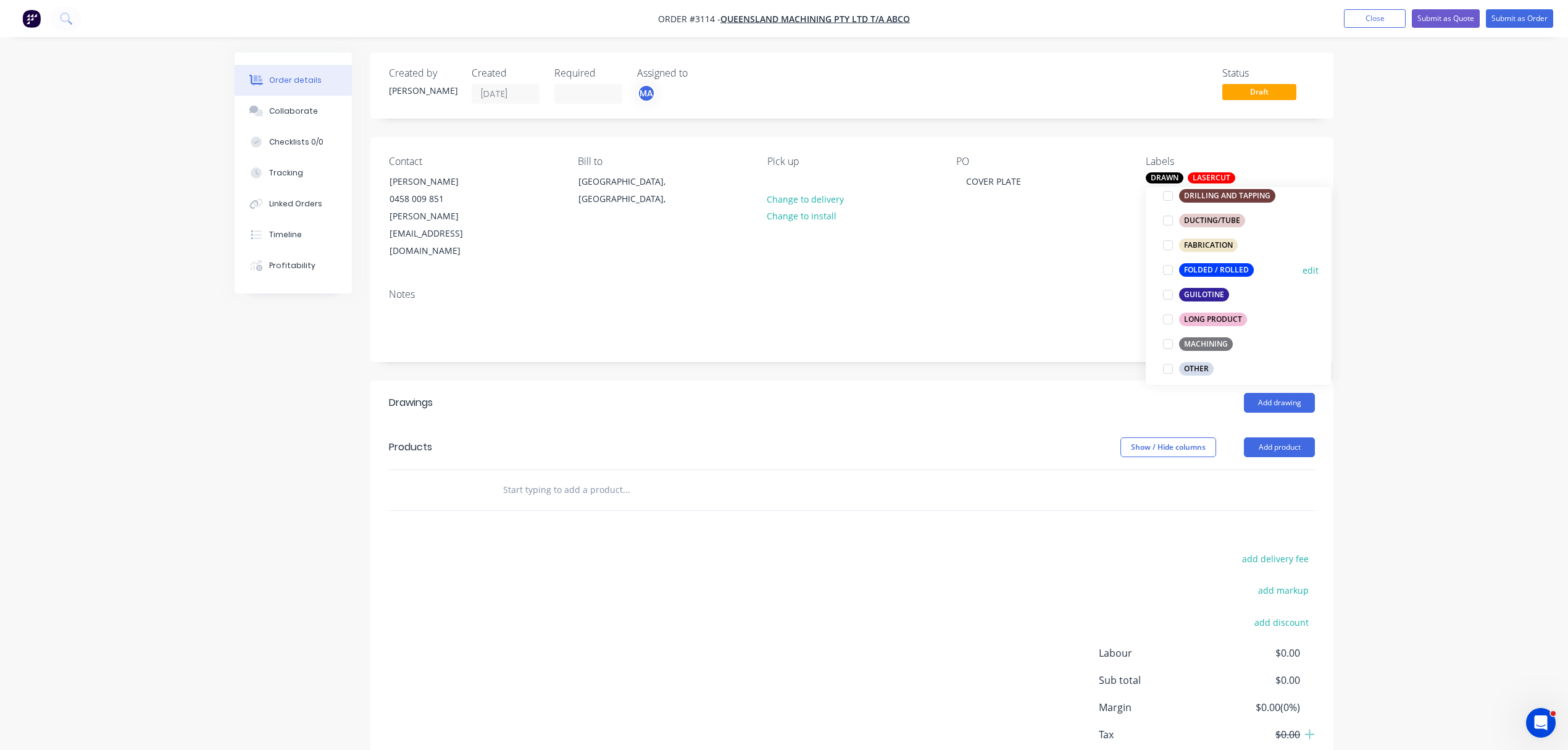
click at [1206, 268] on div "FOLDED / ROLLED" at bounding box center [1216, 270] width 75 height 14
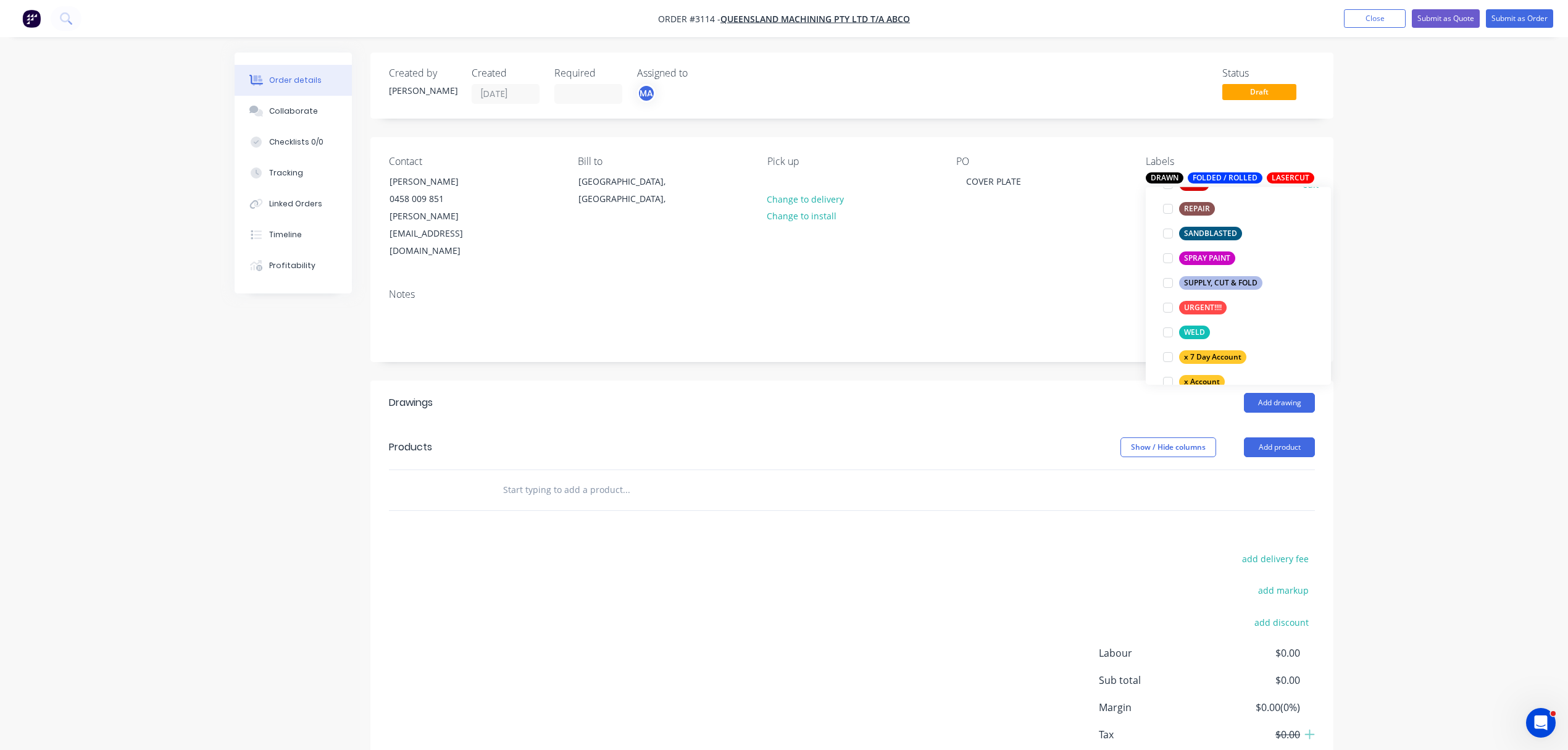
scroll to position [673, 0]
click at [1170, 330] on div at bounding box center [1168, 330] width 25 height 25
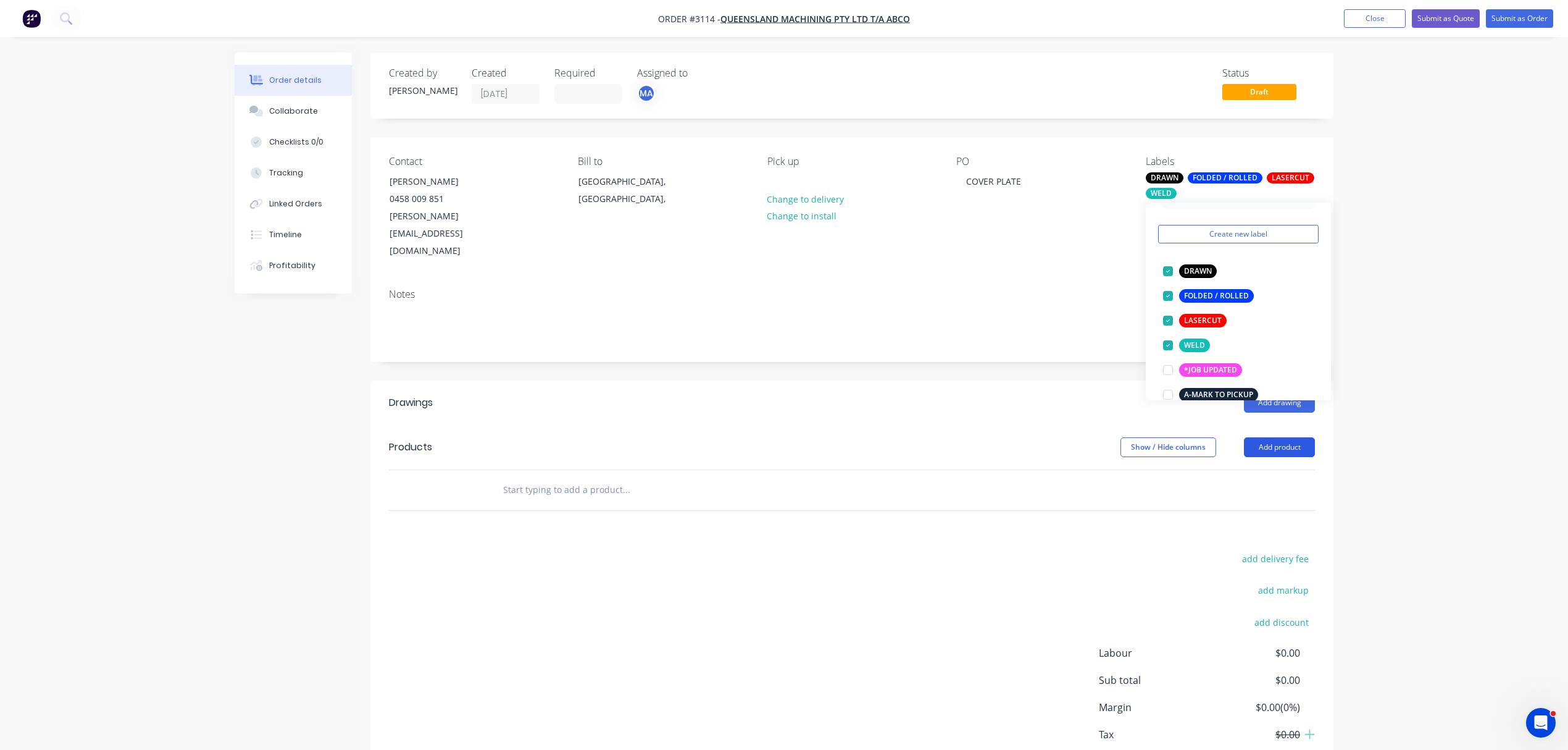
click at [1279, 437] on button "Add product" at bounding box center [1279, 447] width 71 height 20
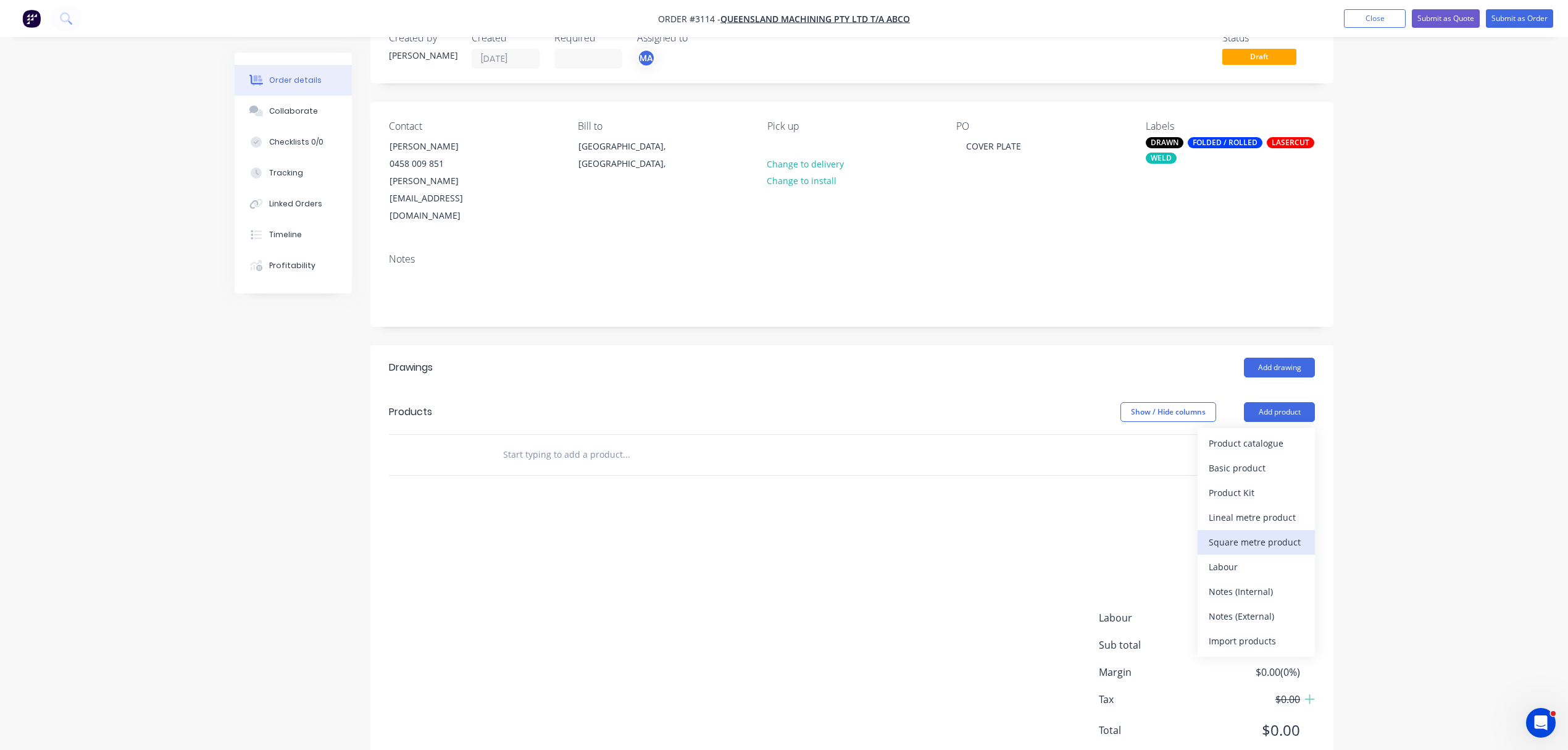
scroll to position [43, 0]
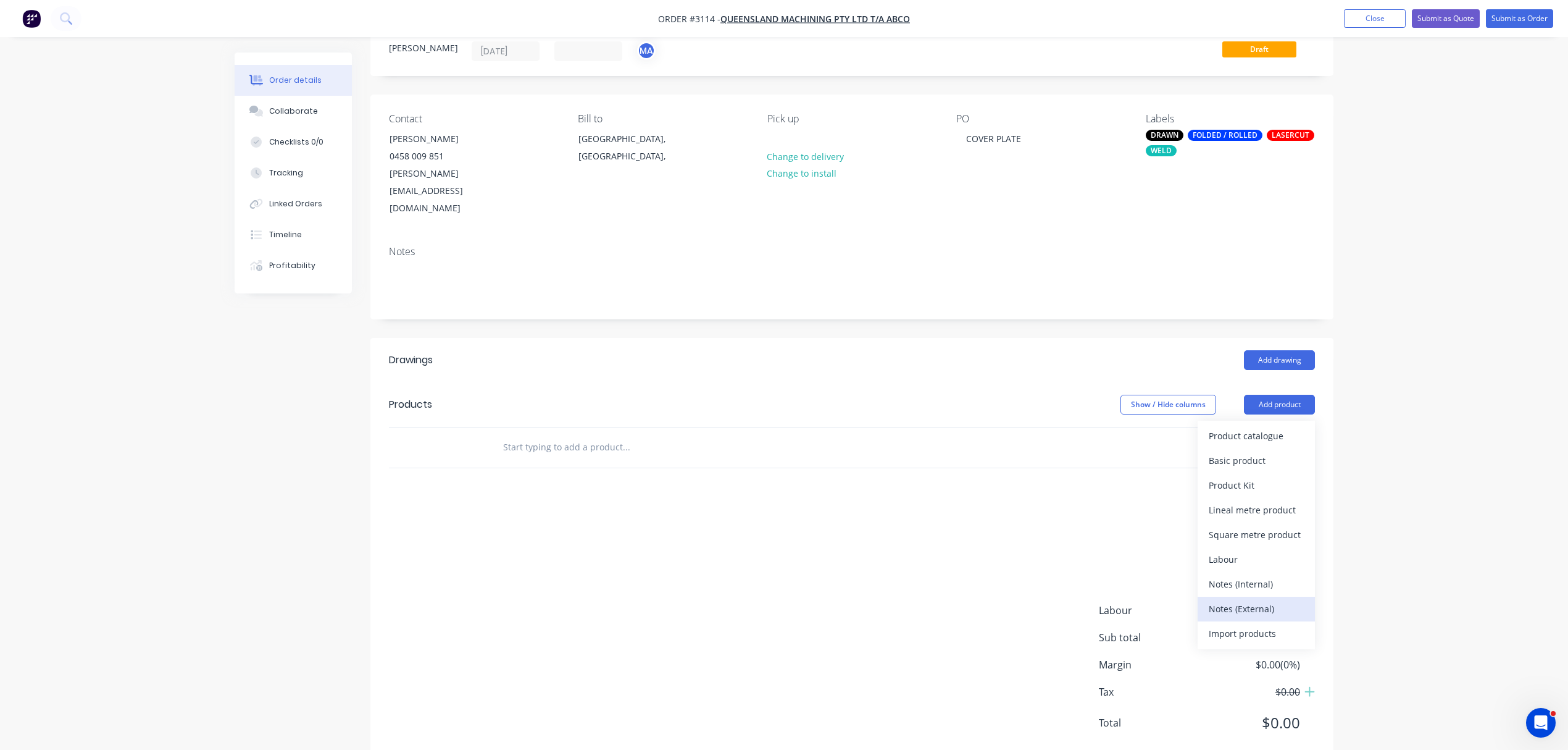
click at [1250, 600] on div "Notes (External)" at bounding box center [1256, 609] width 95 height 18
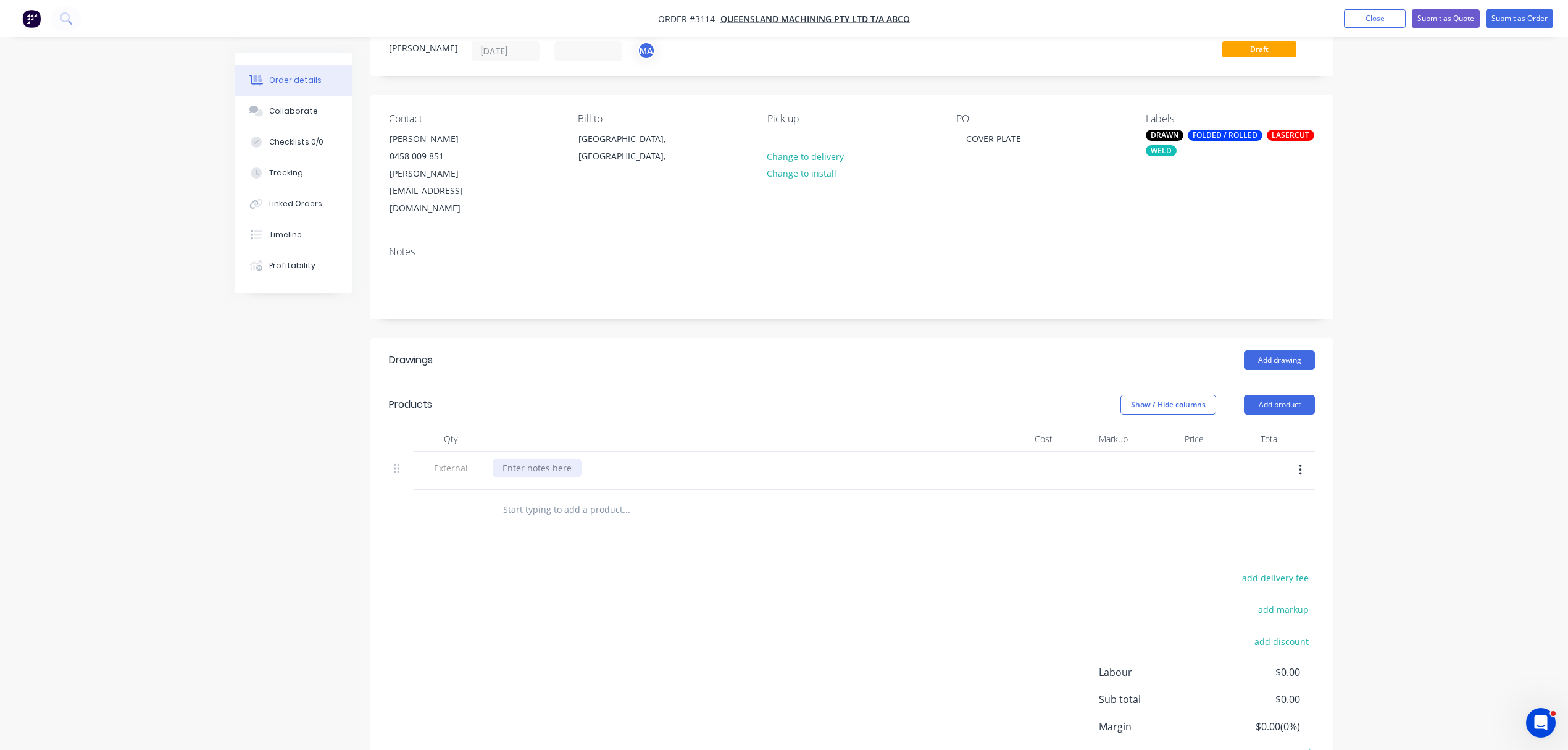
click at [529, 459] on div at bounding box center [538, 468] width 89 height 18
click at [517, 497] on input "text" at bounding box center [626, 509] width 247 height 25
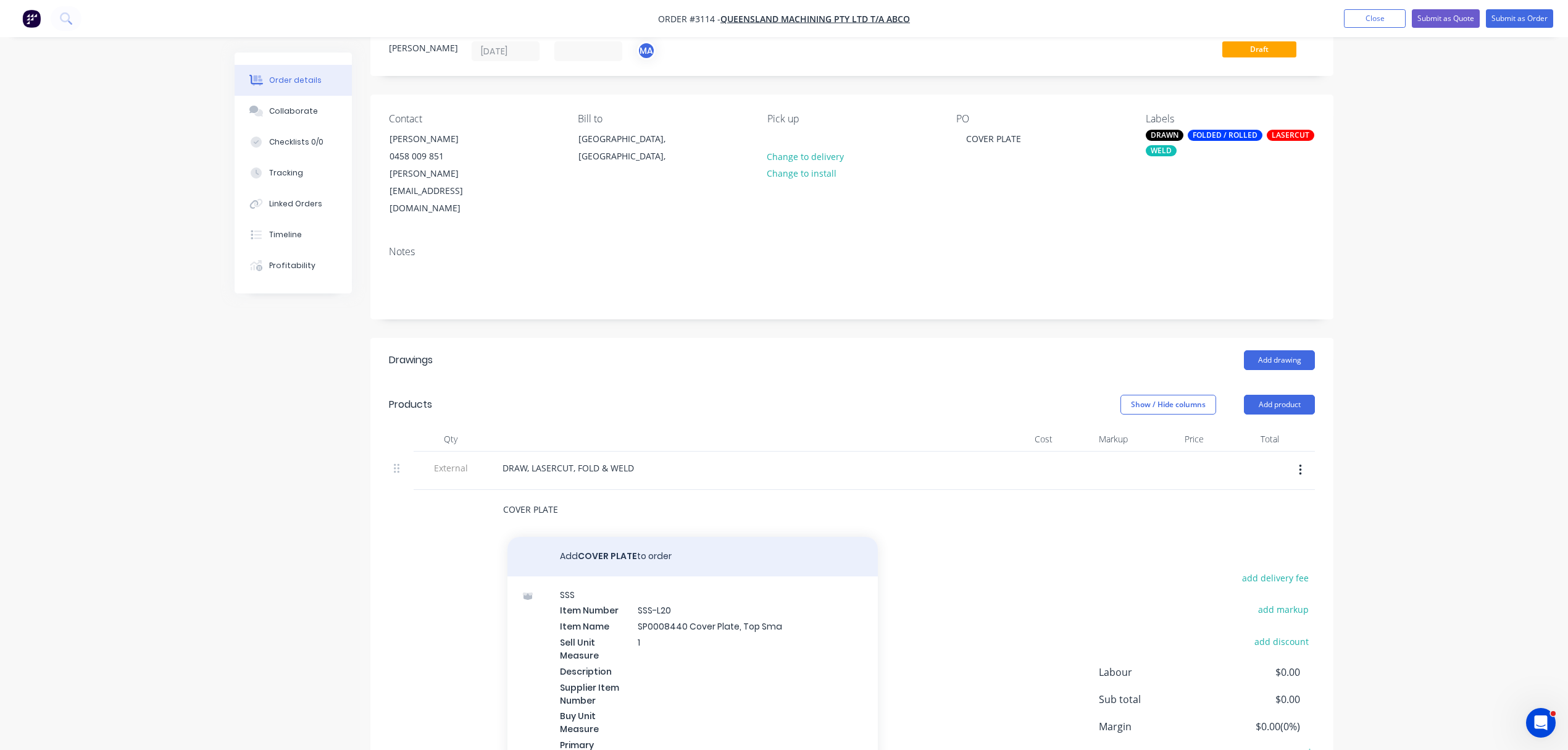
type input "COVER PLATE"
click at [616, 537] on button "Add COVER PLATE to order" at bounding box center [693, 557] width 371 height 40
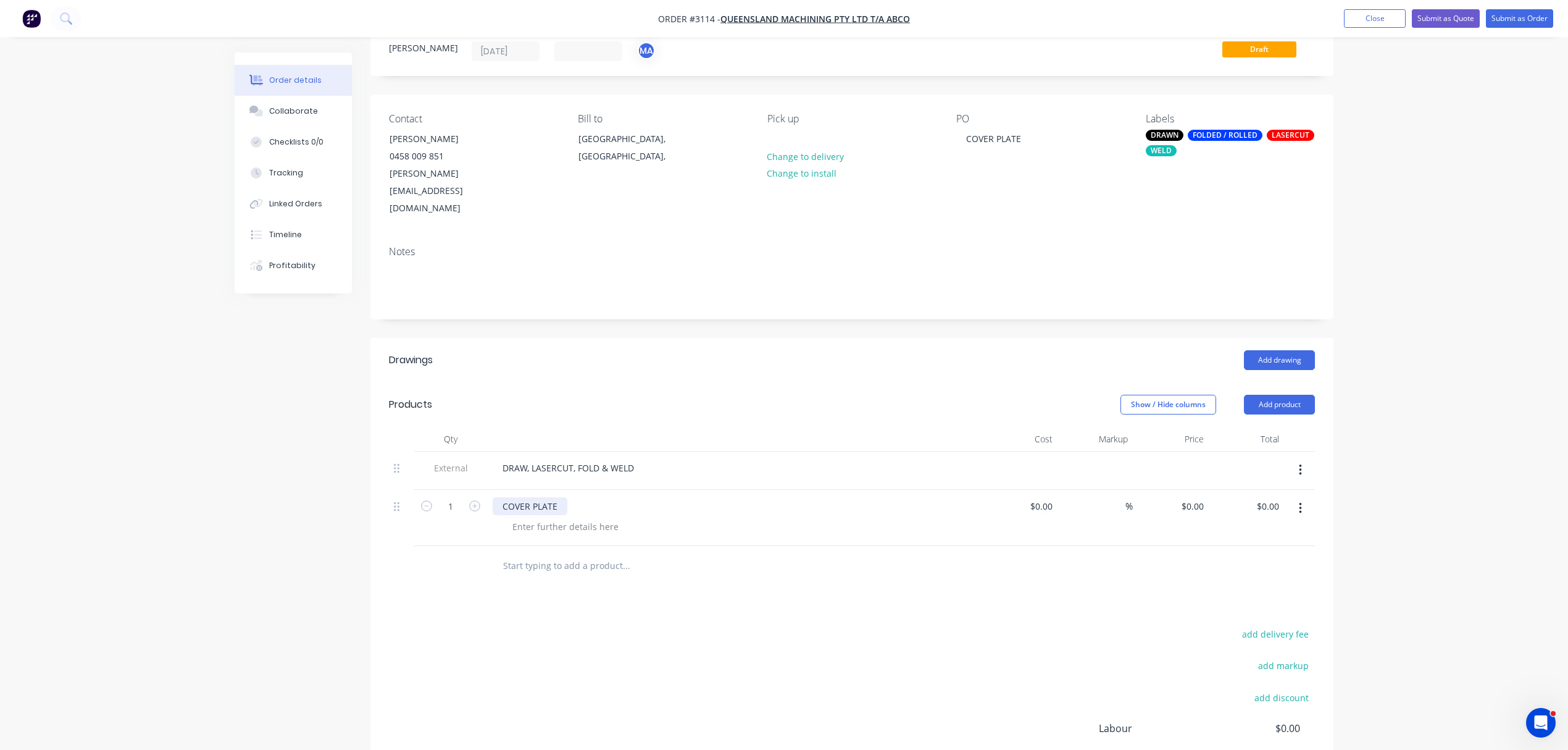
click at [567, 497] on div "COVER PLATE" at bounding box center [530, 506] width 75 height 18
click at [498, 459] on div "DRAW, LASERCUT, FOLD & WELD" at bounding box center [569, 468] width 151 height 18
click at [557, 518] on div at bounding box center [565, 526] width 126 height 18
drag, startPoint x: 579, startPoint y: 493, endPoint x: 674, endPoint y: 490, distance: 95.0
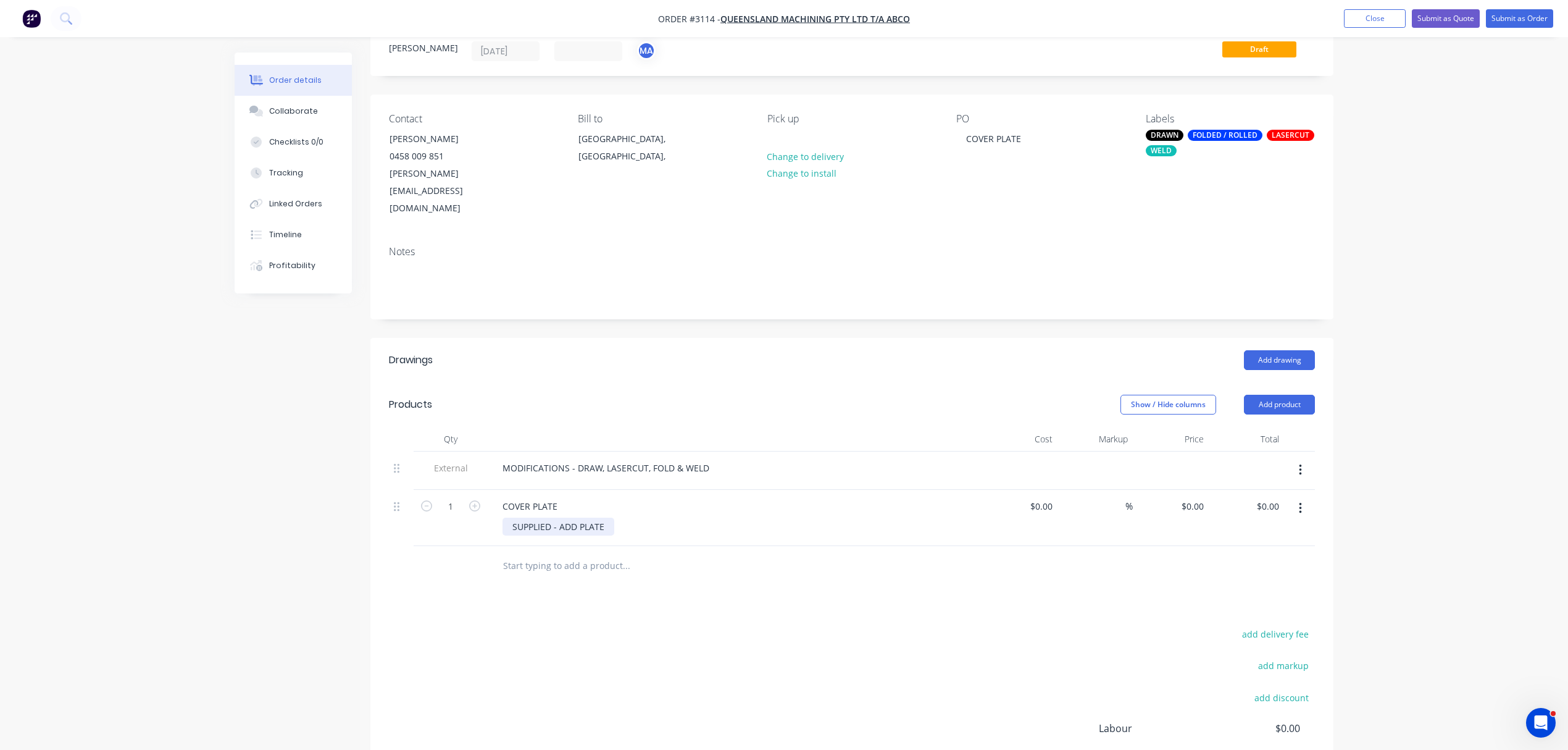
click at [674, 518] on div "SUPPLIED - ADD PLATE" at bounding box center [739, 526] width 474 height 18
click at [594, 497] on div "COVER PLATE" at bounding box center [735, 506] width 484 height 18
click at [569, 497] on div "COVER PLATE" at bounding box center [735, 506] width 484 height 18
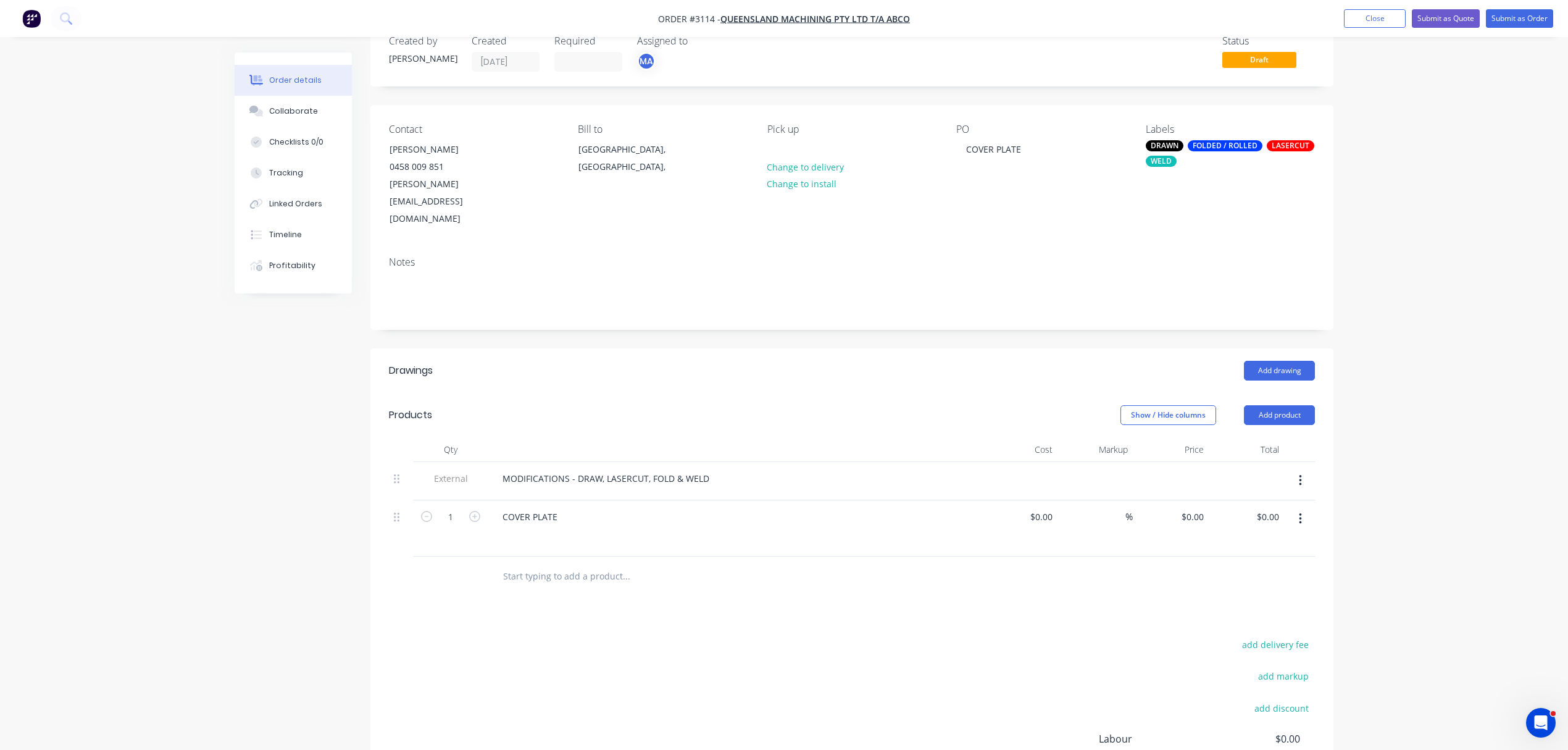
scroll to position [16, 0]
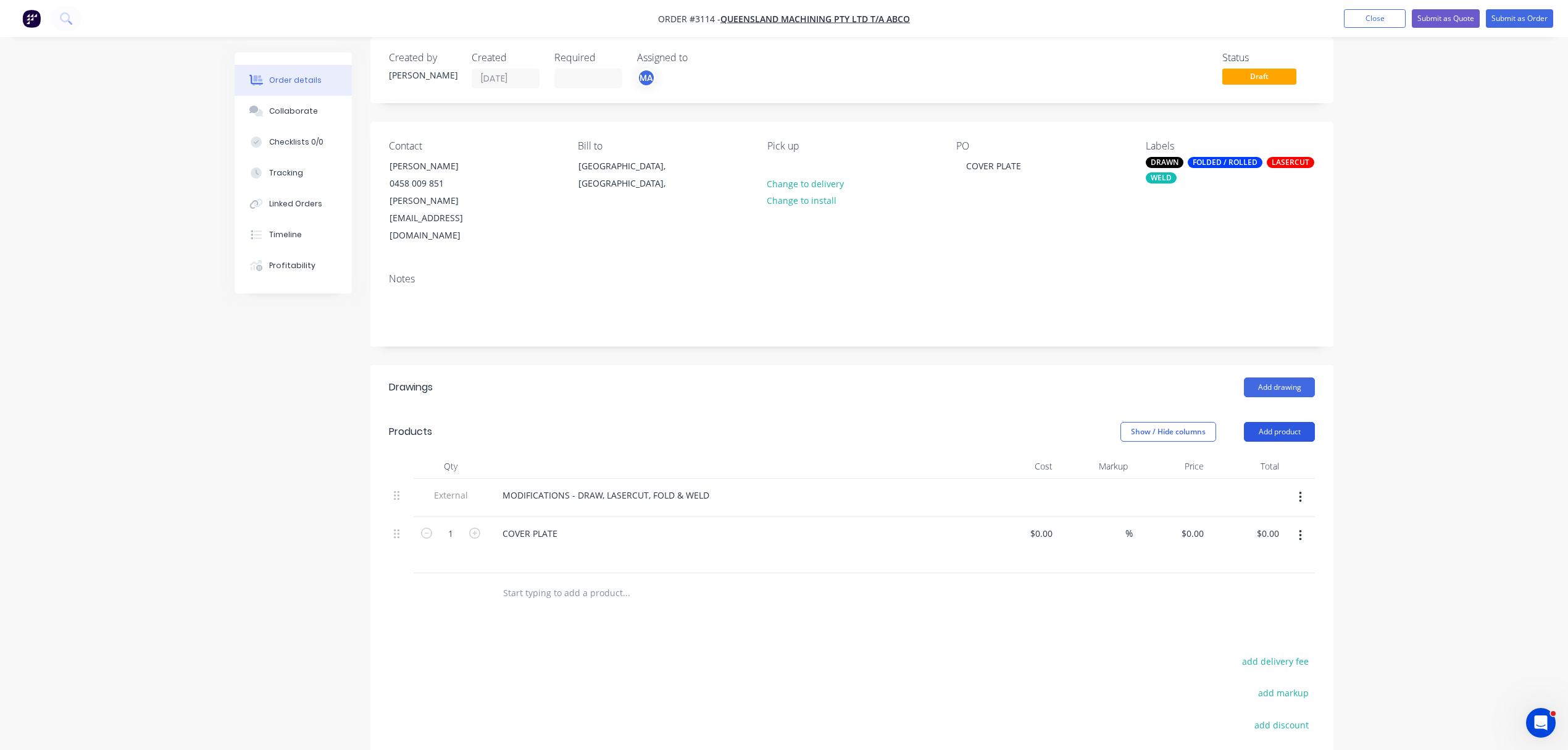
click at [1279, 422] on button "Add product" at bounding box center [1279, 431] width 71 height 20
click at [1255, 602] on div "Notes (Internal)" at bounding box center [1256, 611] width 95 height 18
click at [553, 580] on div at bounding box center [538, 589] width 89 height 18
click at [298, 107] on div "Collaborate" at bounding box center [294, 111] width 49 height 11
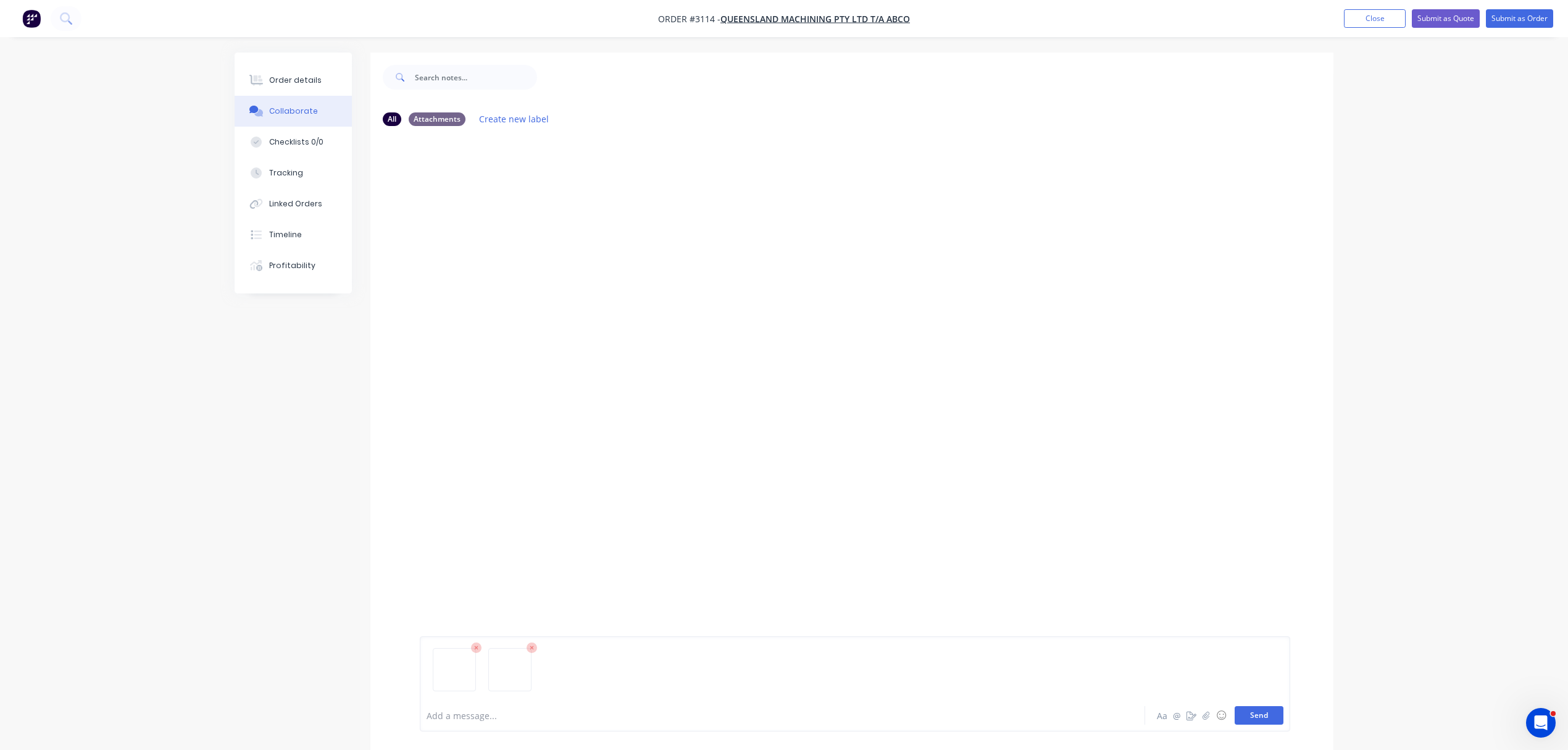
click at [1271, 717] on button "Send" at bounding box center [1259, 715] width 49 height 18
click at [468, 706] on div "Add a message..." at bounding box center [748, 715] width 643 height 18
click at [1260, 714] on button "Send" at bounding box center [1259, 715] width 49 height 18
click at [299, 77] on div "Order details" at bounding box center [296, 80] width 53 height 11
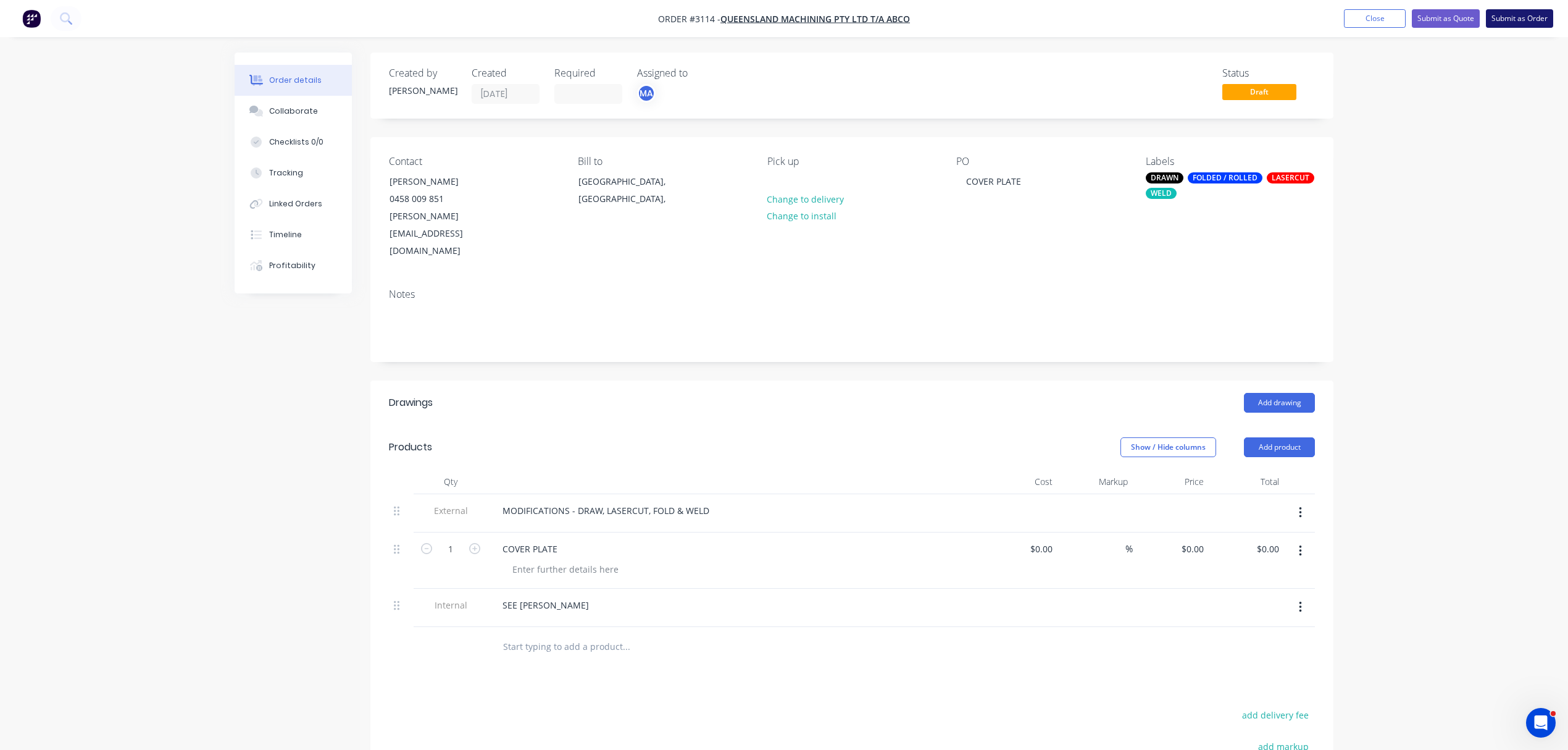
click at [1517, 16] on button "Submit as Order" at bounding box center [1520, 18] width 68 height 18
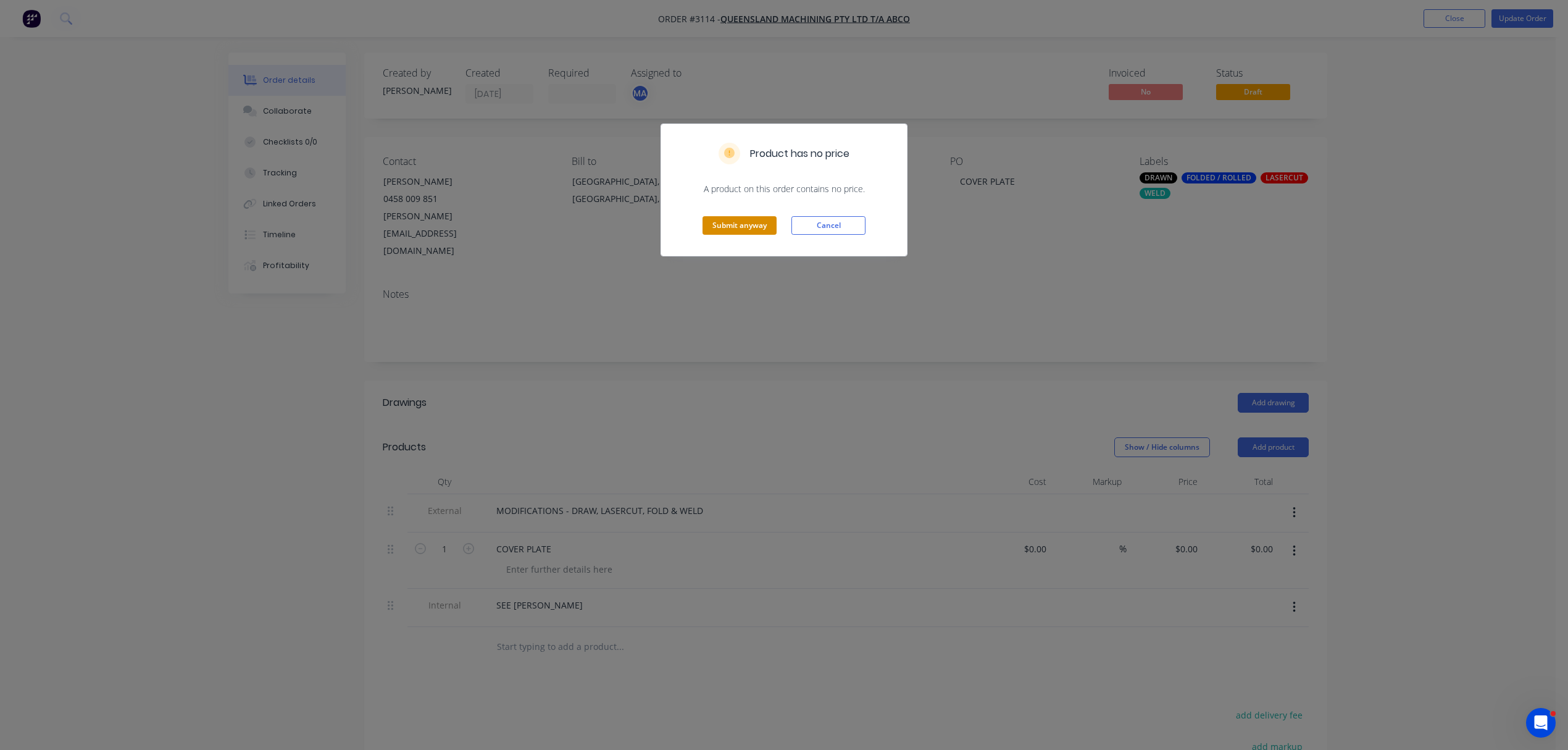
click at [741, 223] on button "Submit anyway" at bounding box center [739, 225] width 74 height 18
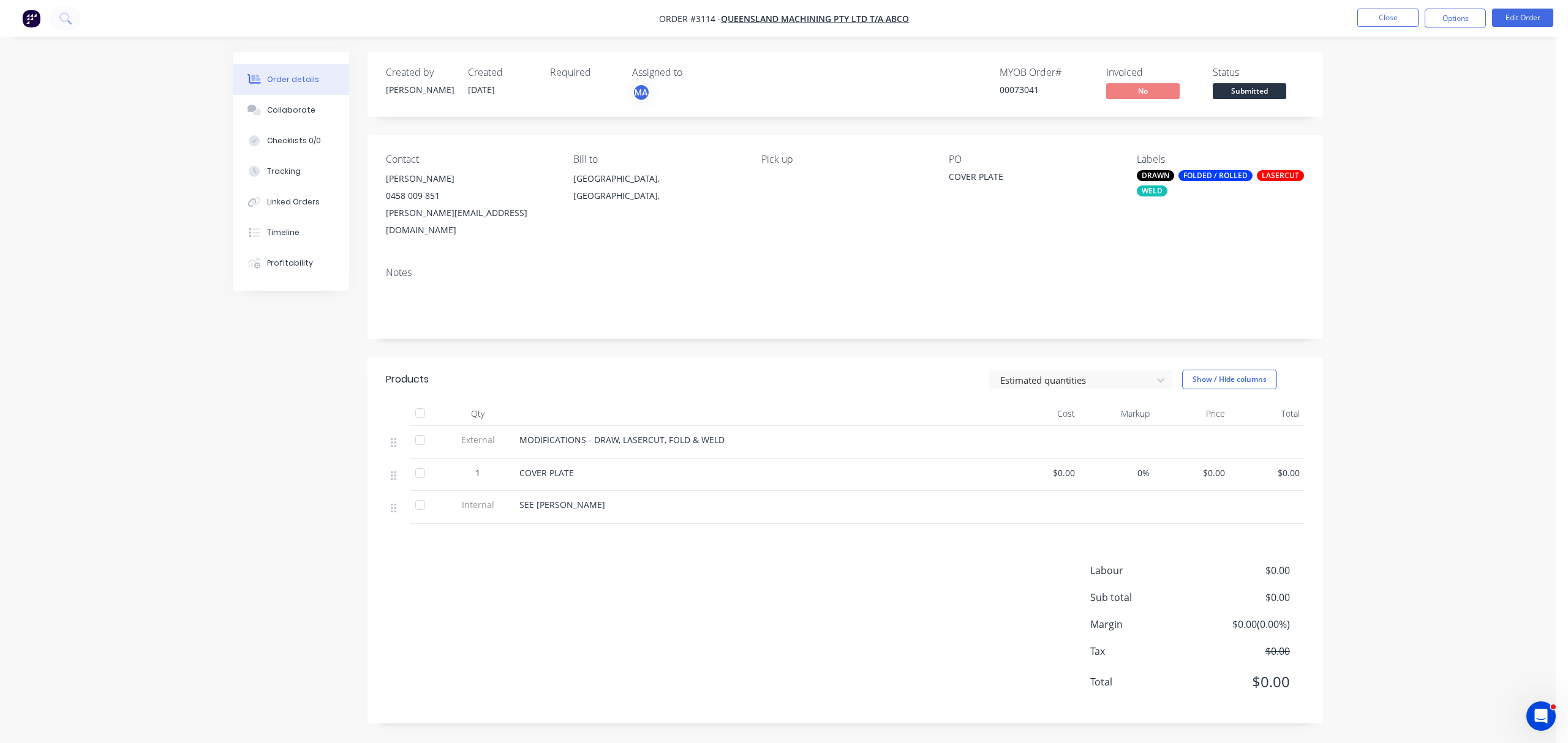
click at [1228, 177] on div "FOLDED / ROLLED" at bounding box center [1215, 175] width 74 height 11
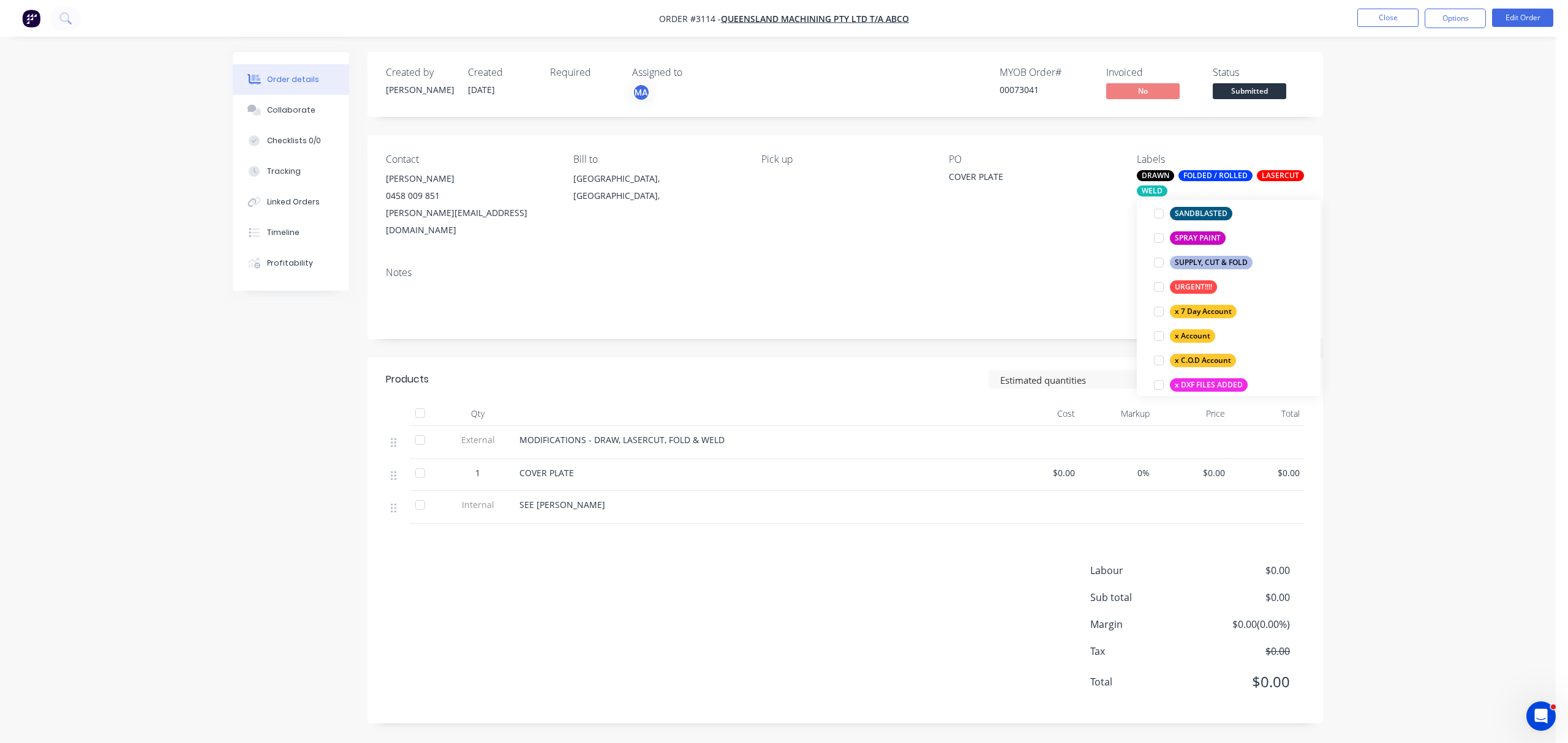
scroll to position [761, 0]
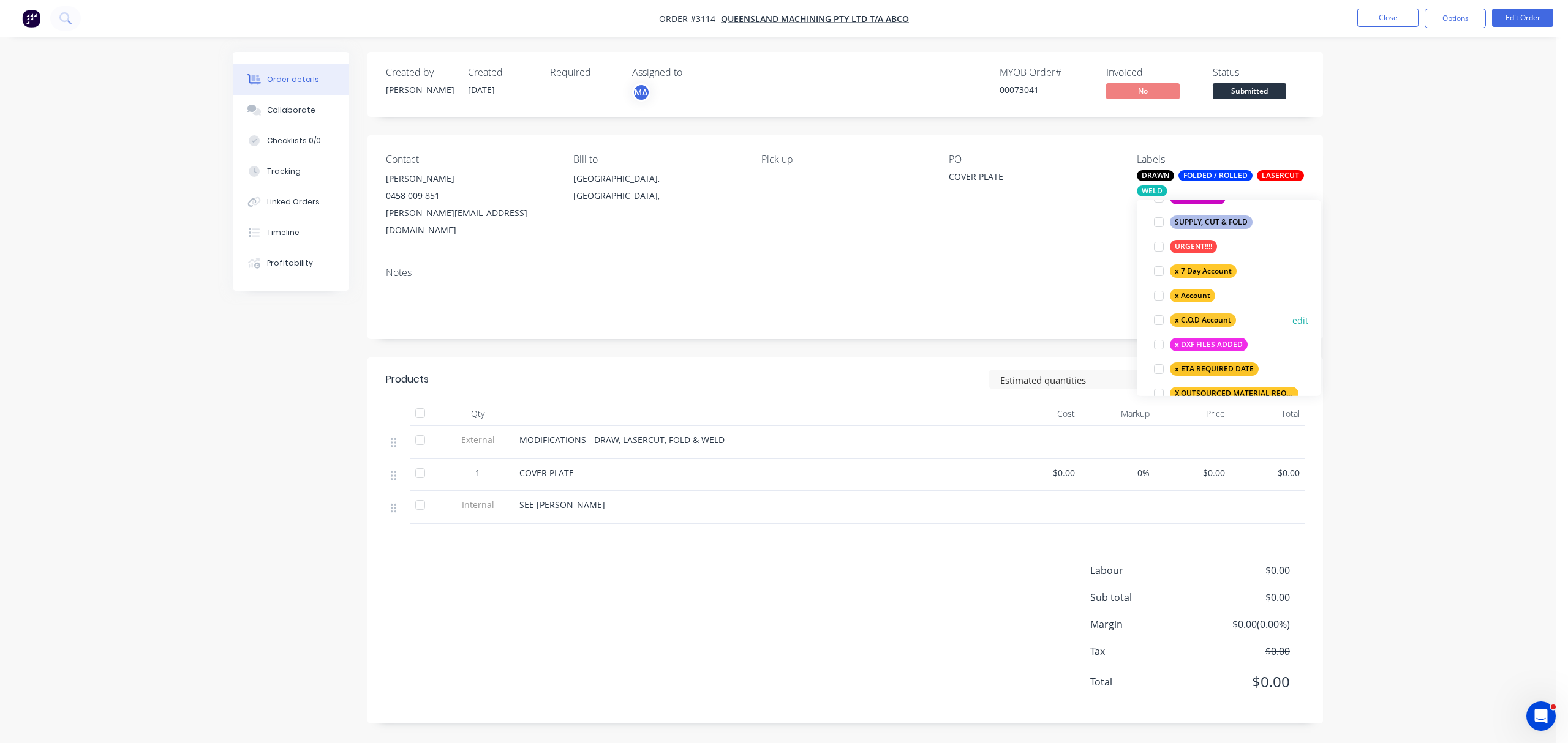
click at [1159, 319] on div at bounding box center [1159, 320] width 25 height 25
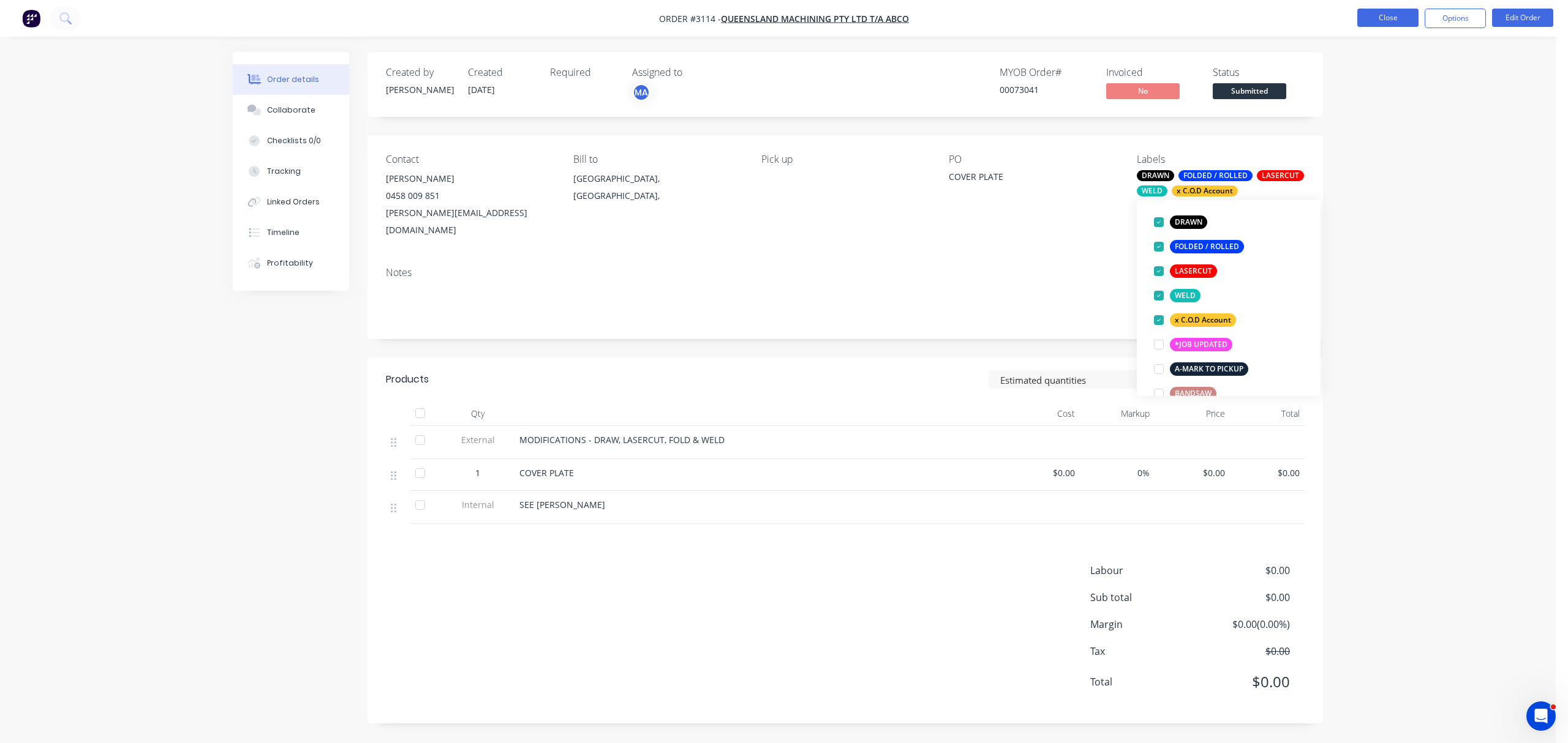
click at [1390, 10] on button "Close" at bounding box center [1387, 17] width 61 height 18
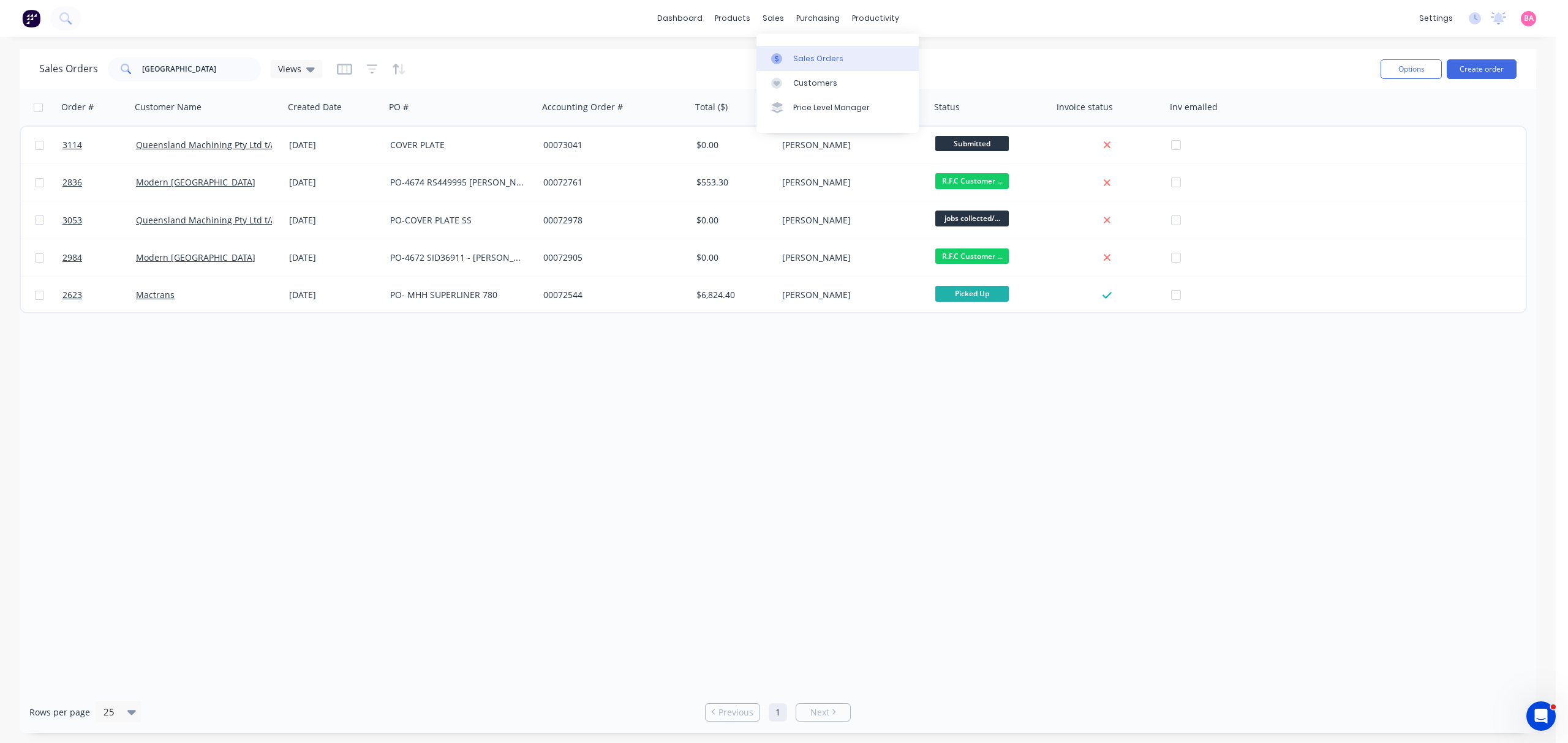
click at [797, 56] on div "Sales Orders" at bounding box center [818, 59] width 50 height 11
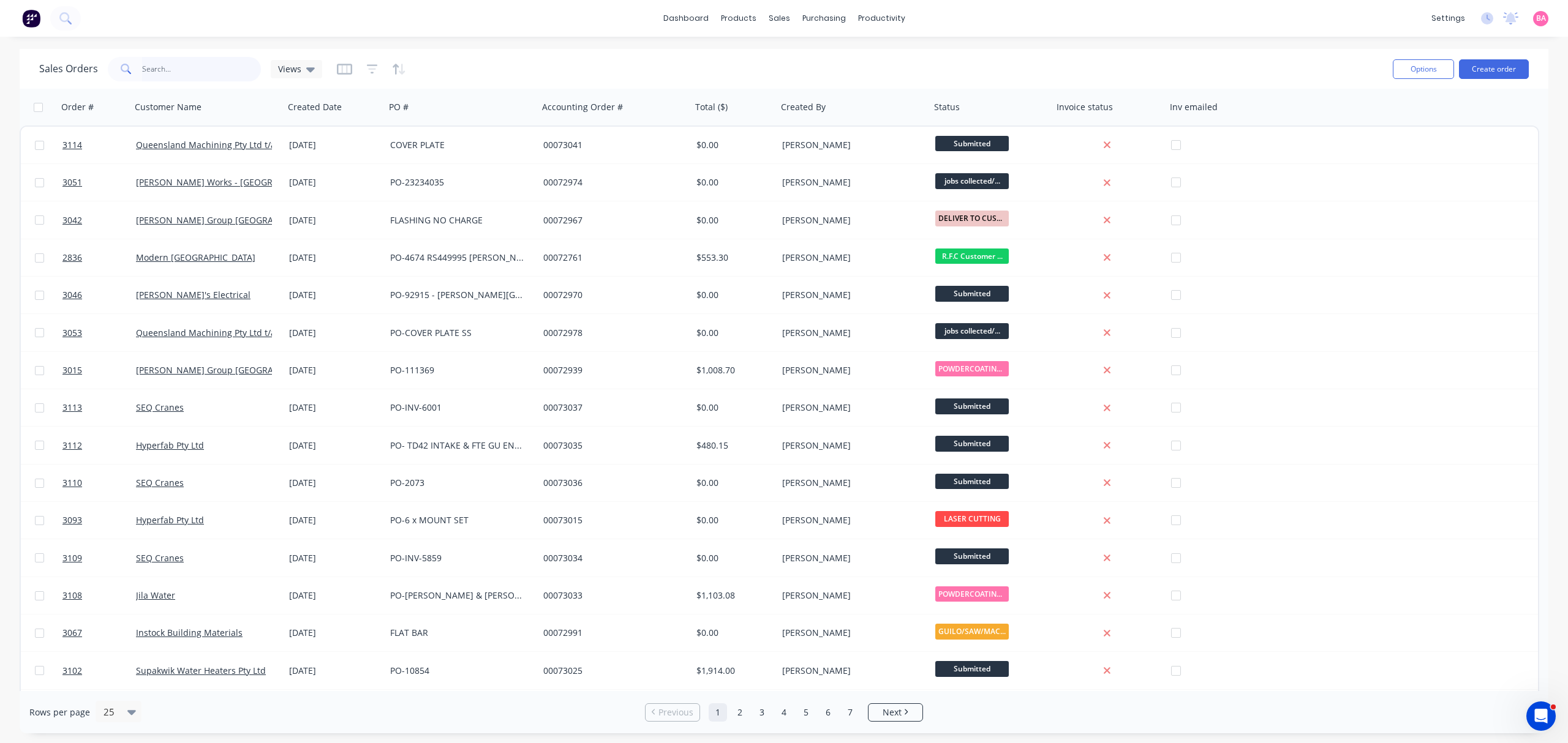
click at [179, 72] on input "text" at bounding box center [202, 69] width 119 height 25
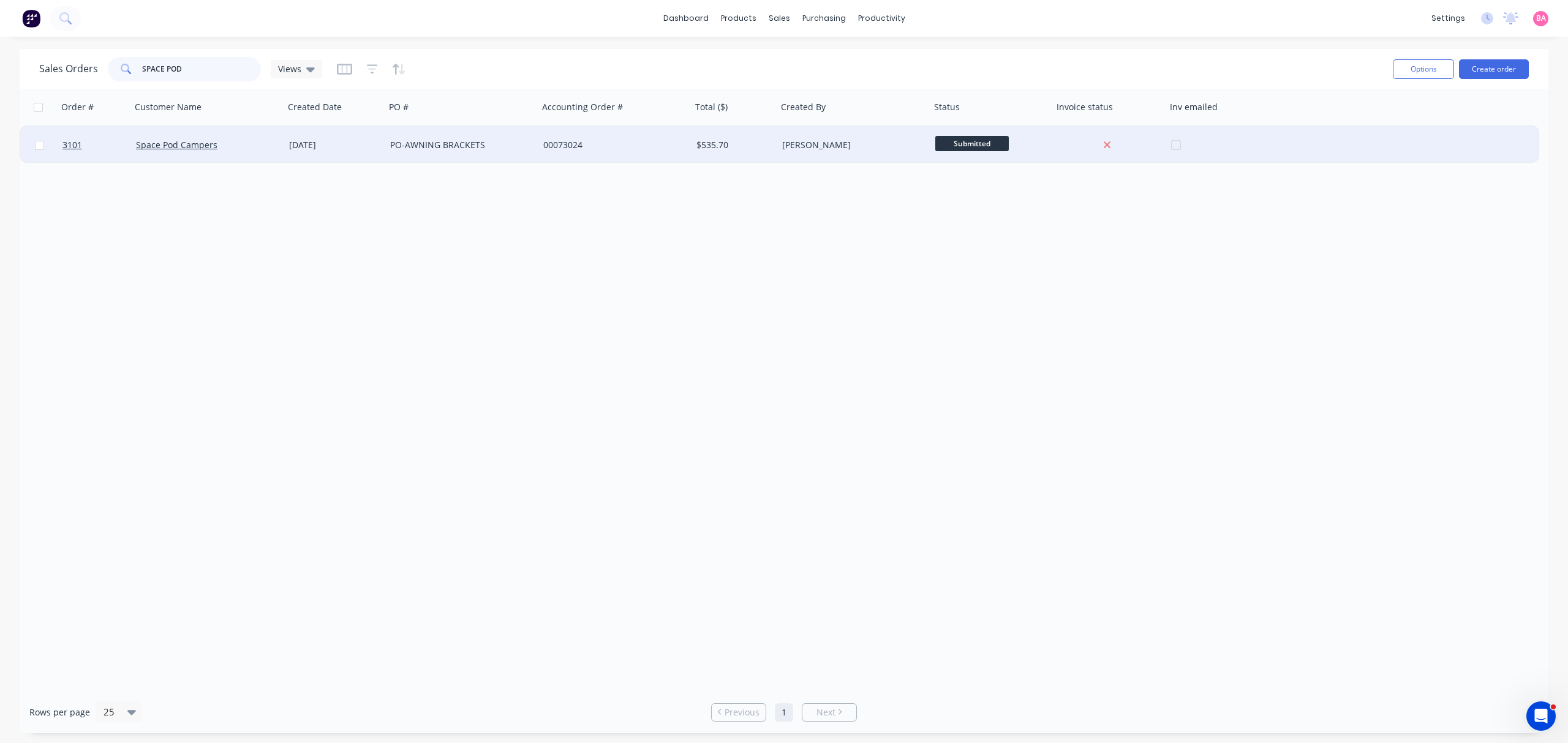
type input "SPACE POD"
click at [168, 135] on div "Space Pod Campers" at bounding box center [208, 145] width 153 height 37
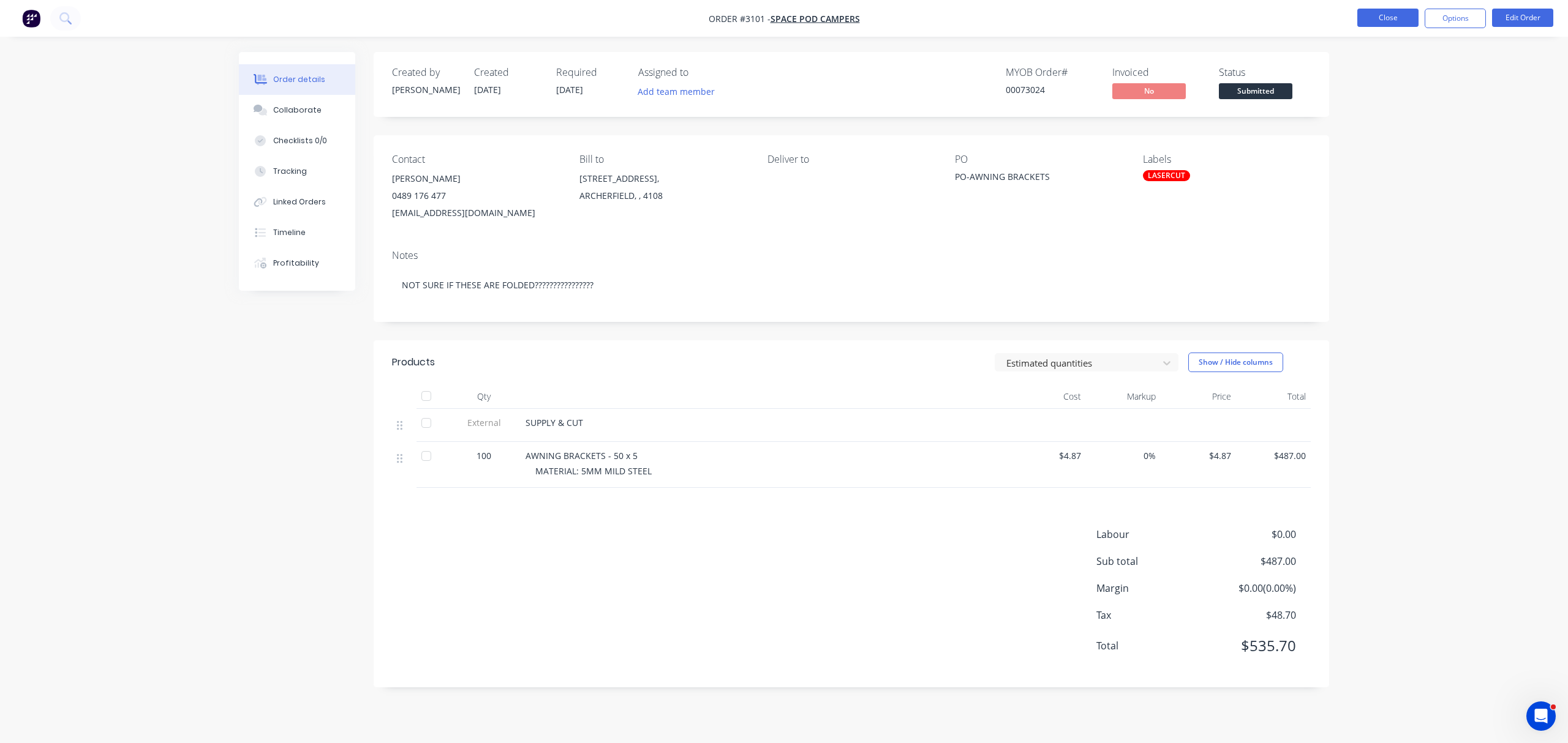
click at [1395, 16] on button "Close" at bounding box center [1387, 17] width 61 height 18
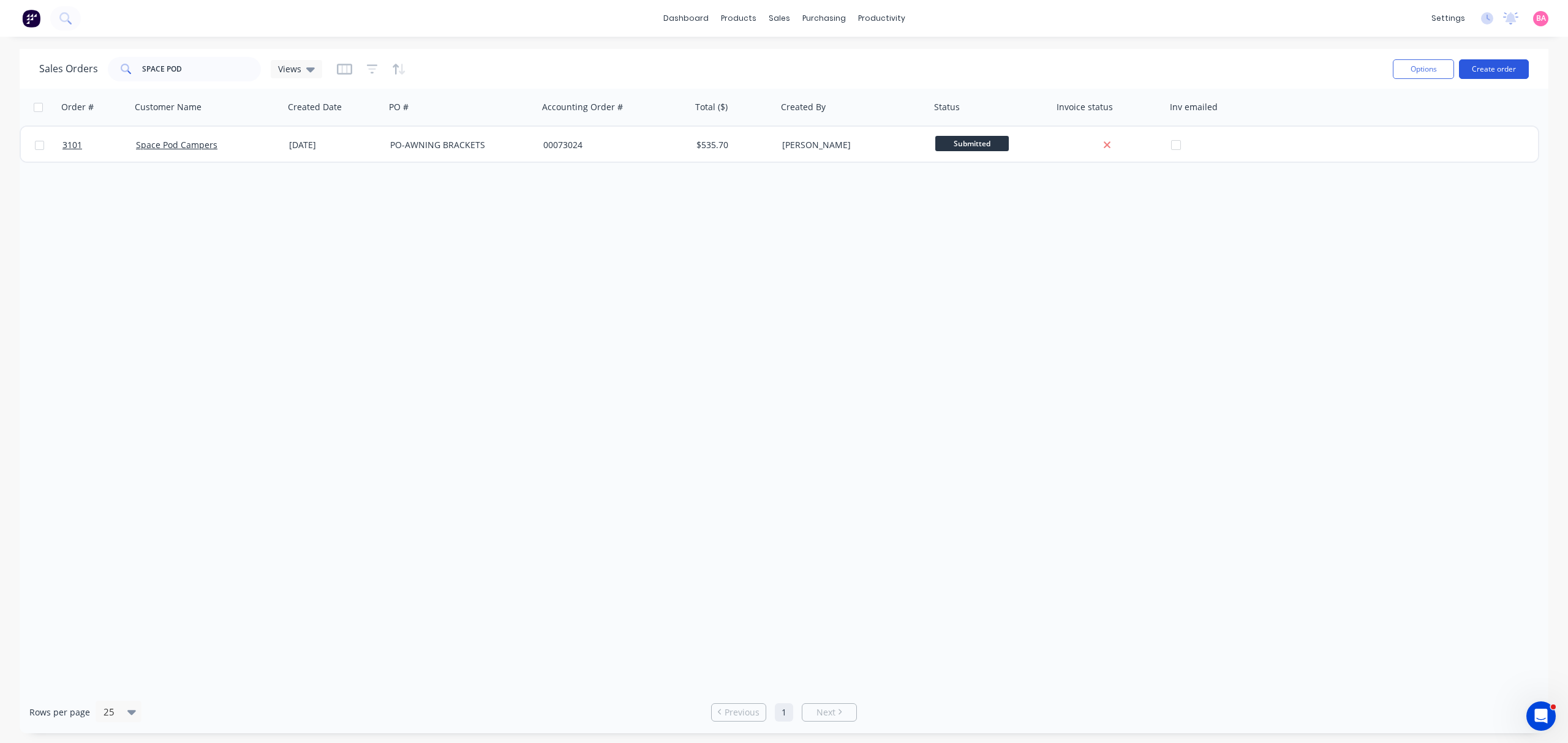
click at [1493, 68] on button "Create order" at bounding box center [1494, 69] width 70 height 19
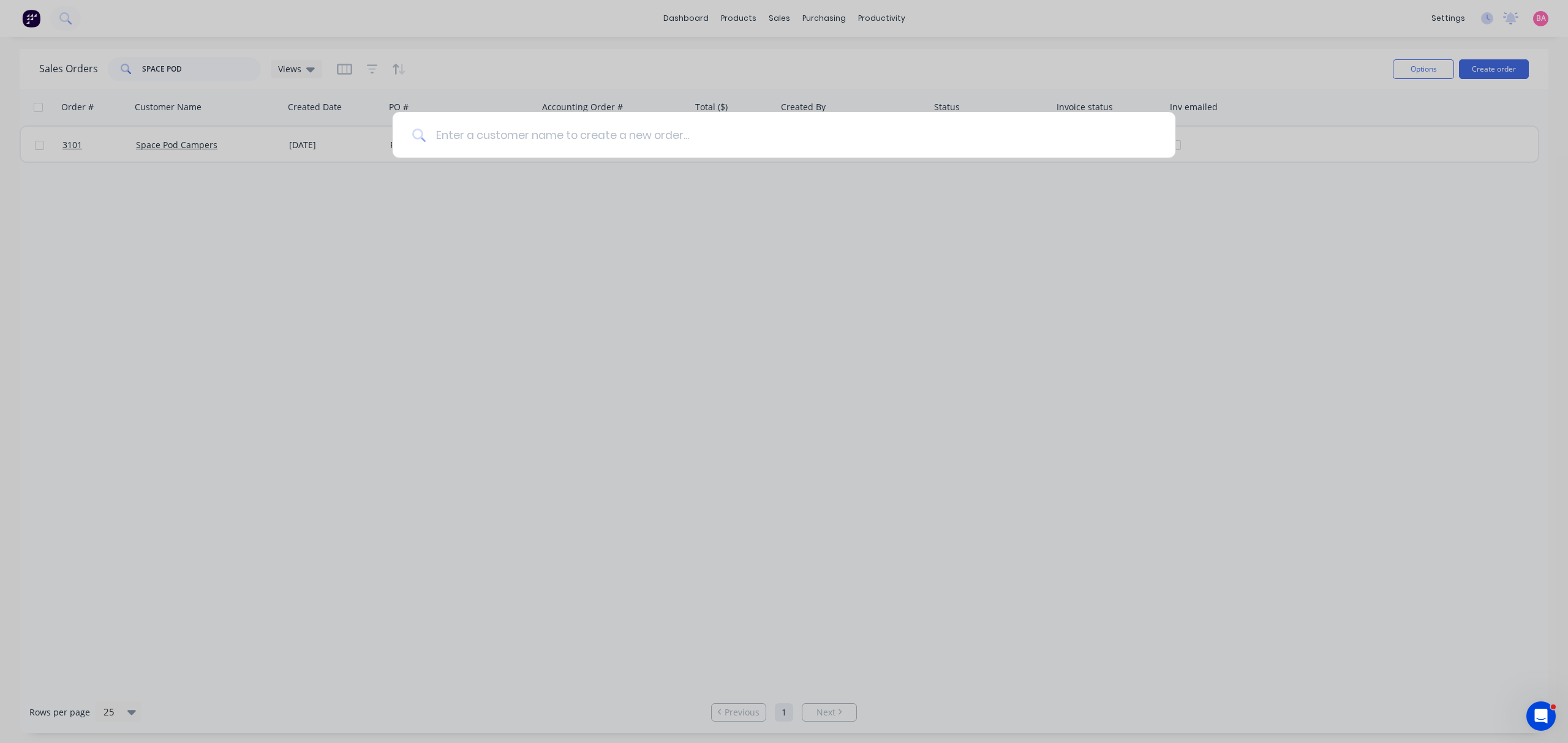
click at [591, 125] on input at bounding box center [790, 135] width 730 height 46
type input "SPACE POD"
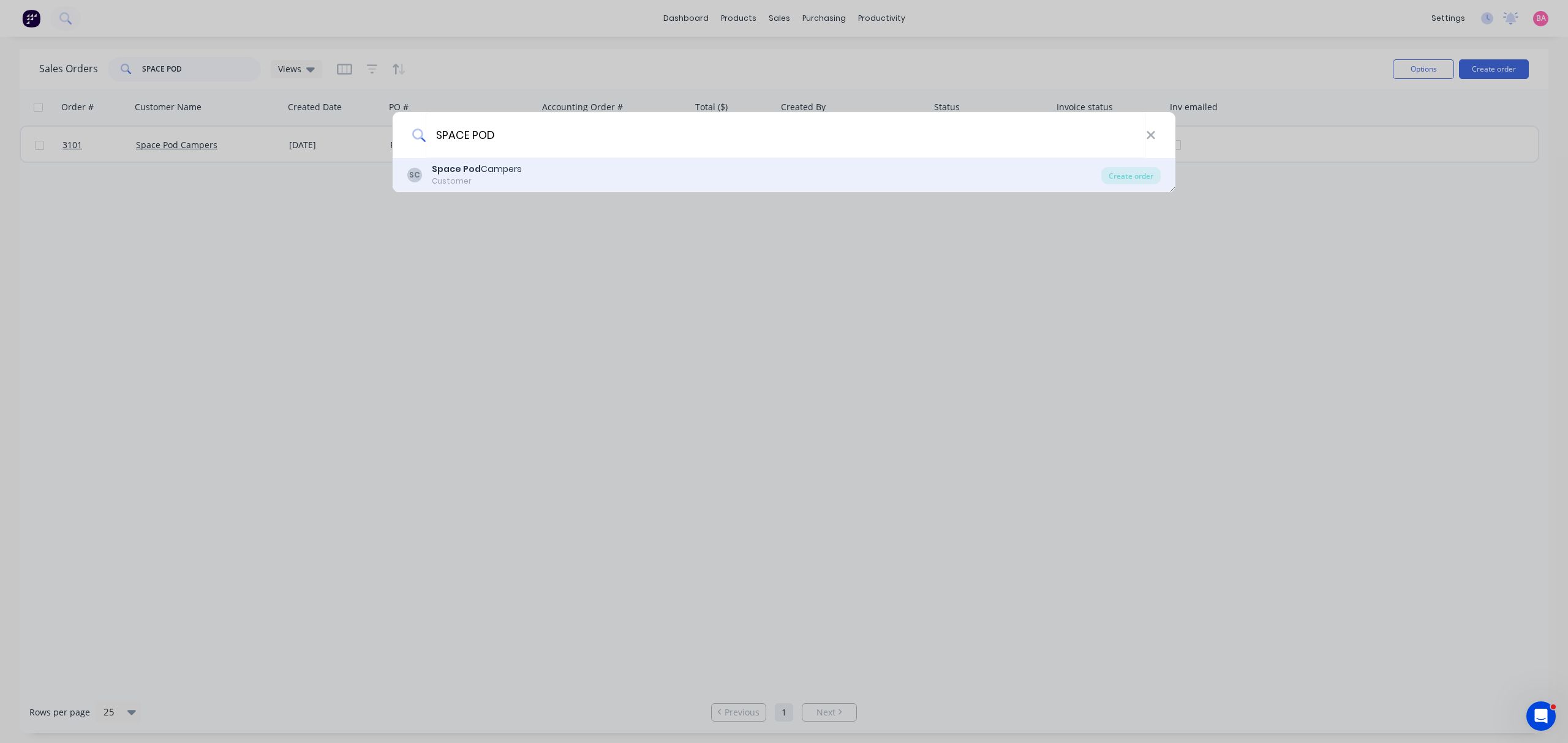
click at [469, 168] on b "Space Pod" at bounding box center [456, 169] width 49 height 12
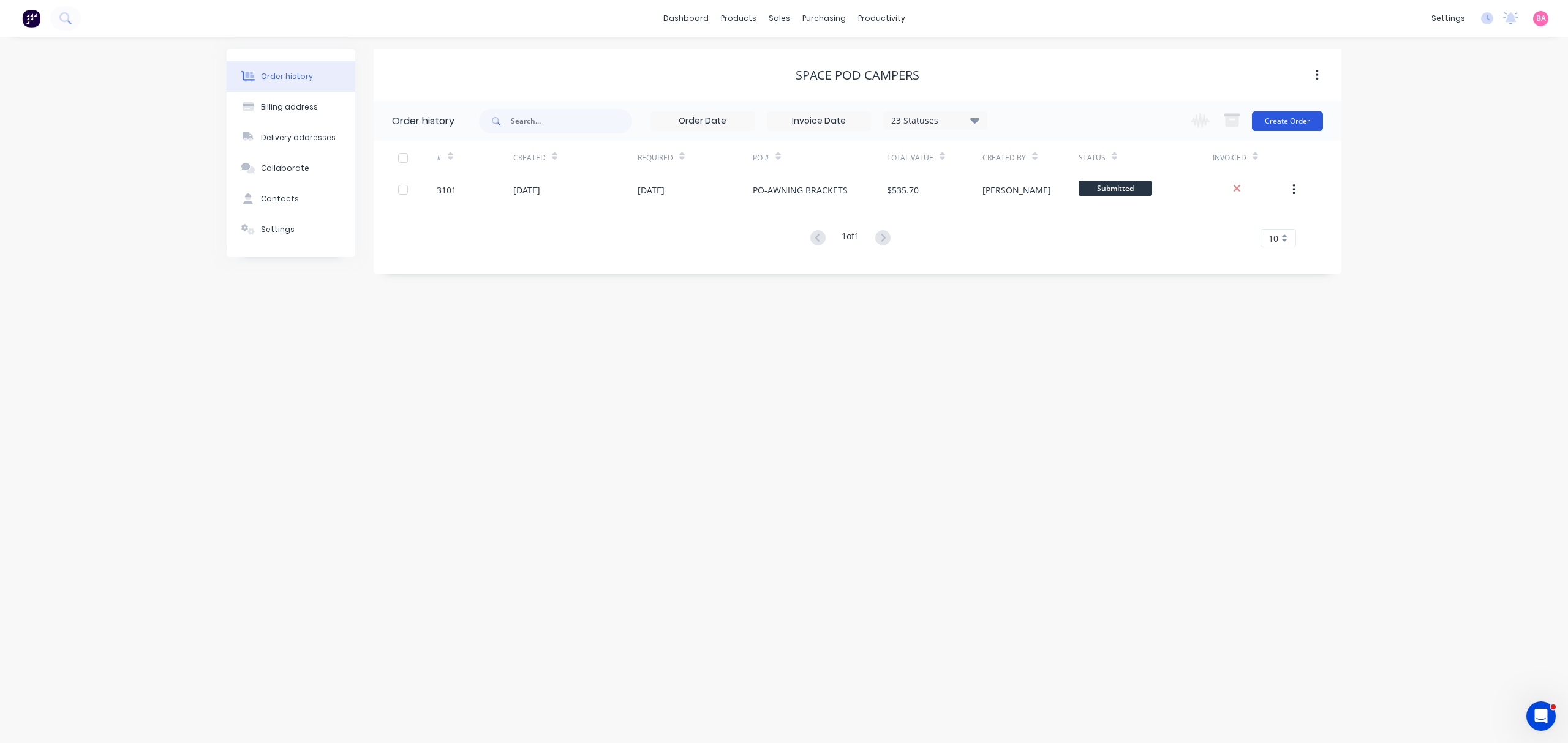
click at [1287, 118] on button "Create Order" at bounding box center [1287, 120] width 71 height 19
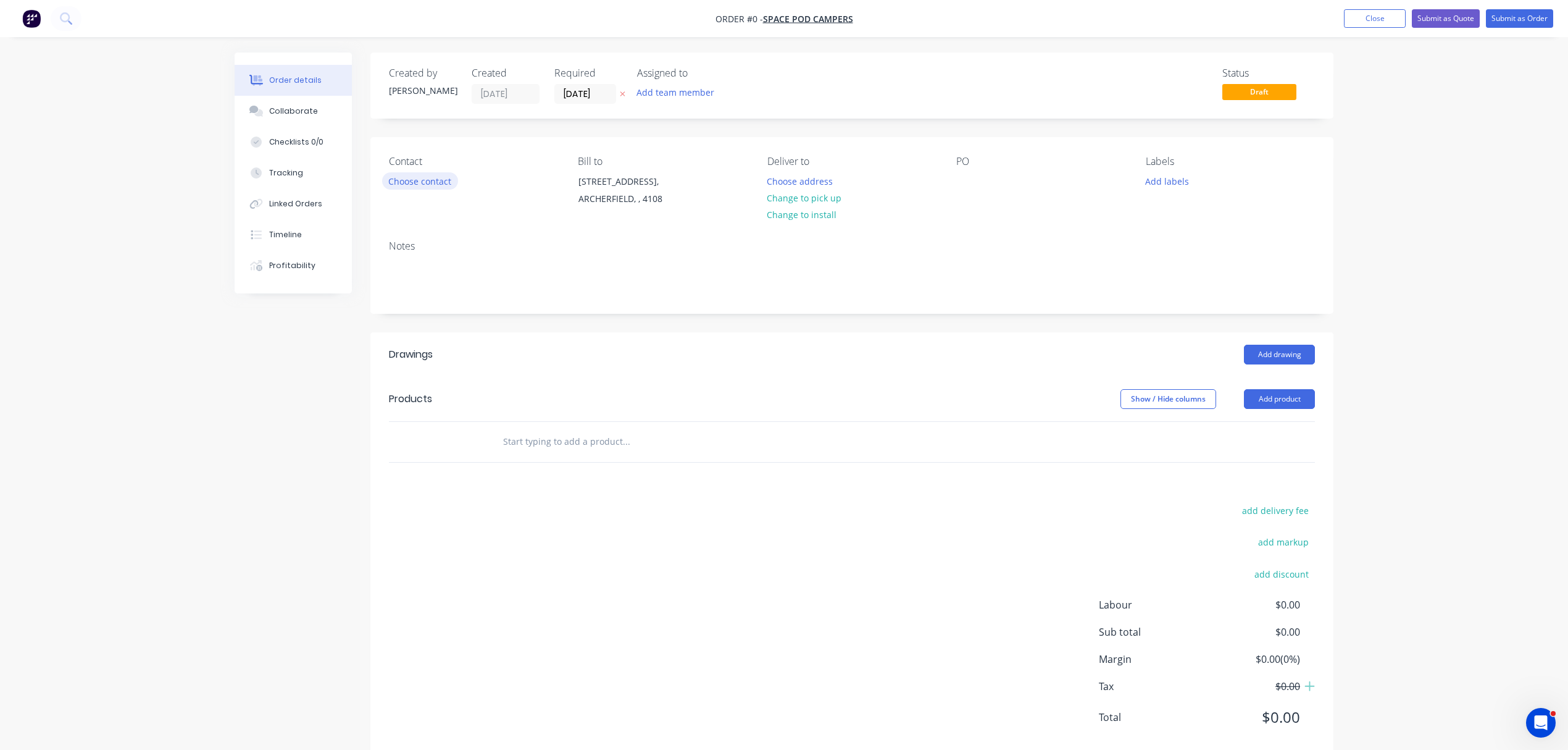
click at [422, 184] on button "Choose contact" at bounding box center [420, 180] width 76 height 17
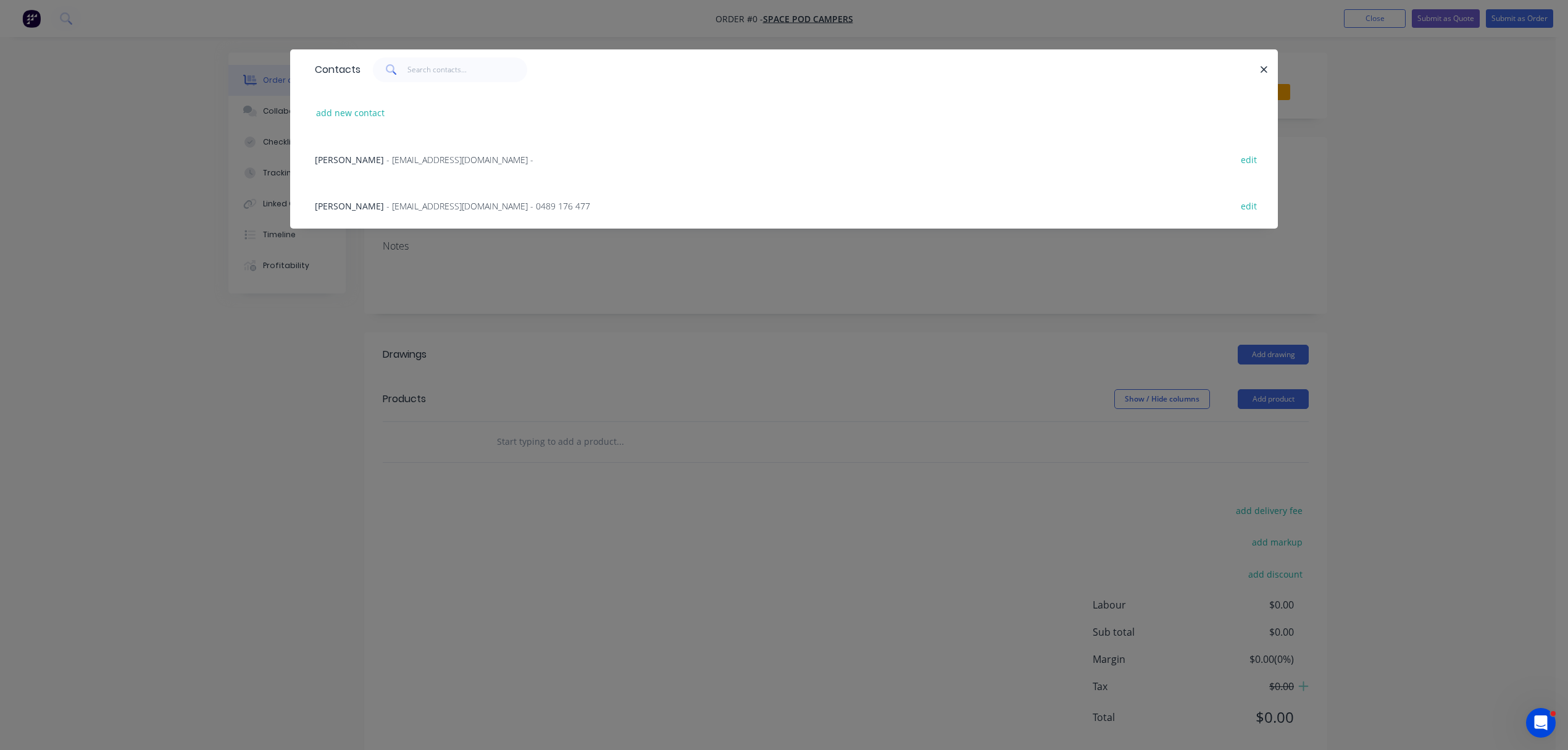
click at [399, 206] on span "- [EMAIL_ADDRESS][DOMAIN_NAME] - 0489 176 477" at bounding box center [488, 205] width 204 height 11
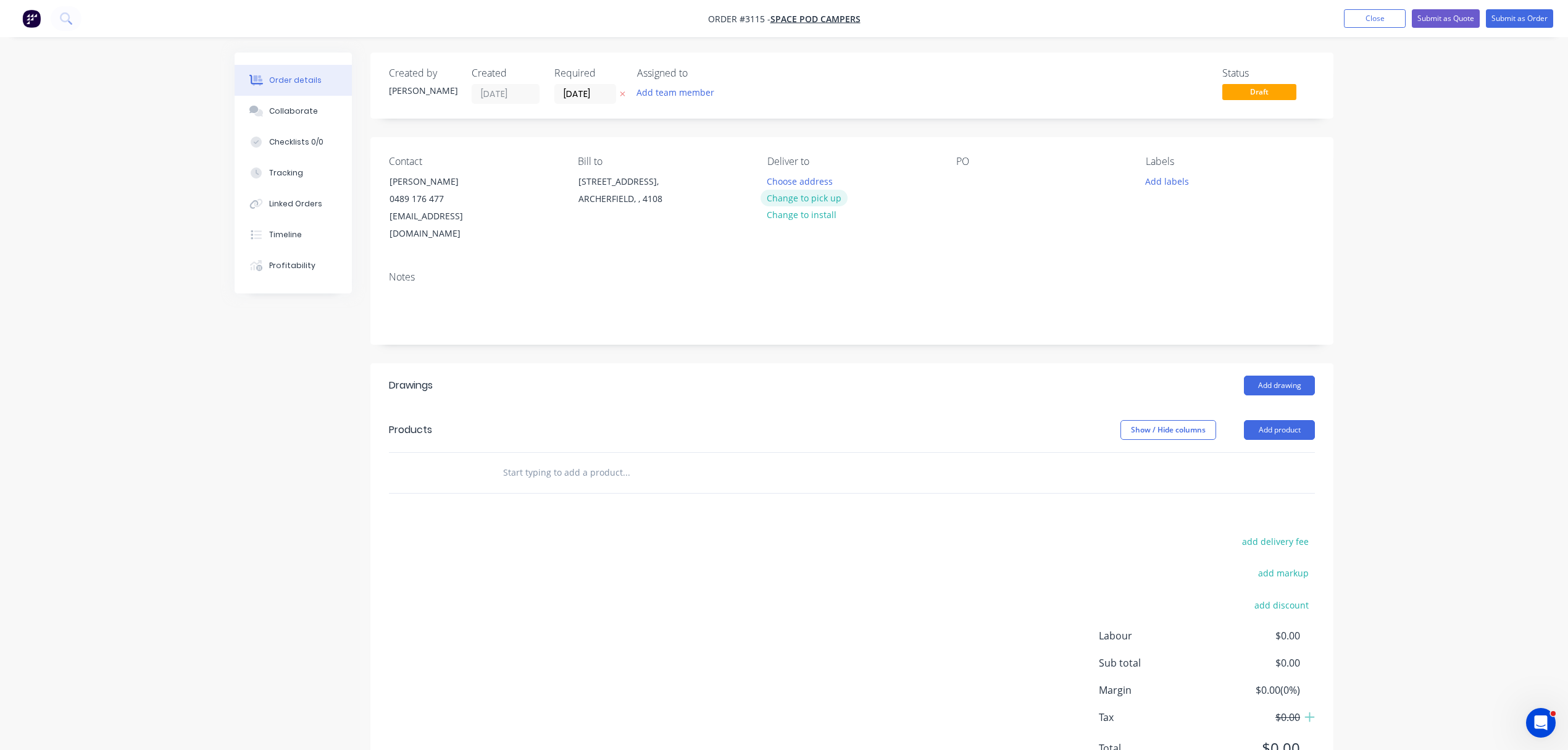
click at [818, 200] on button "Change to pick up" at bounding box center [804, 198] width 88 height 17
click at [969, 184] on div at bounding box center [966, 181] width 20 height 18
click at [1159, 178] on button "Add labels" at bounding box center [1167, 180] width 57 height 17
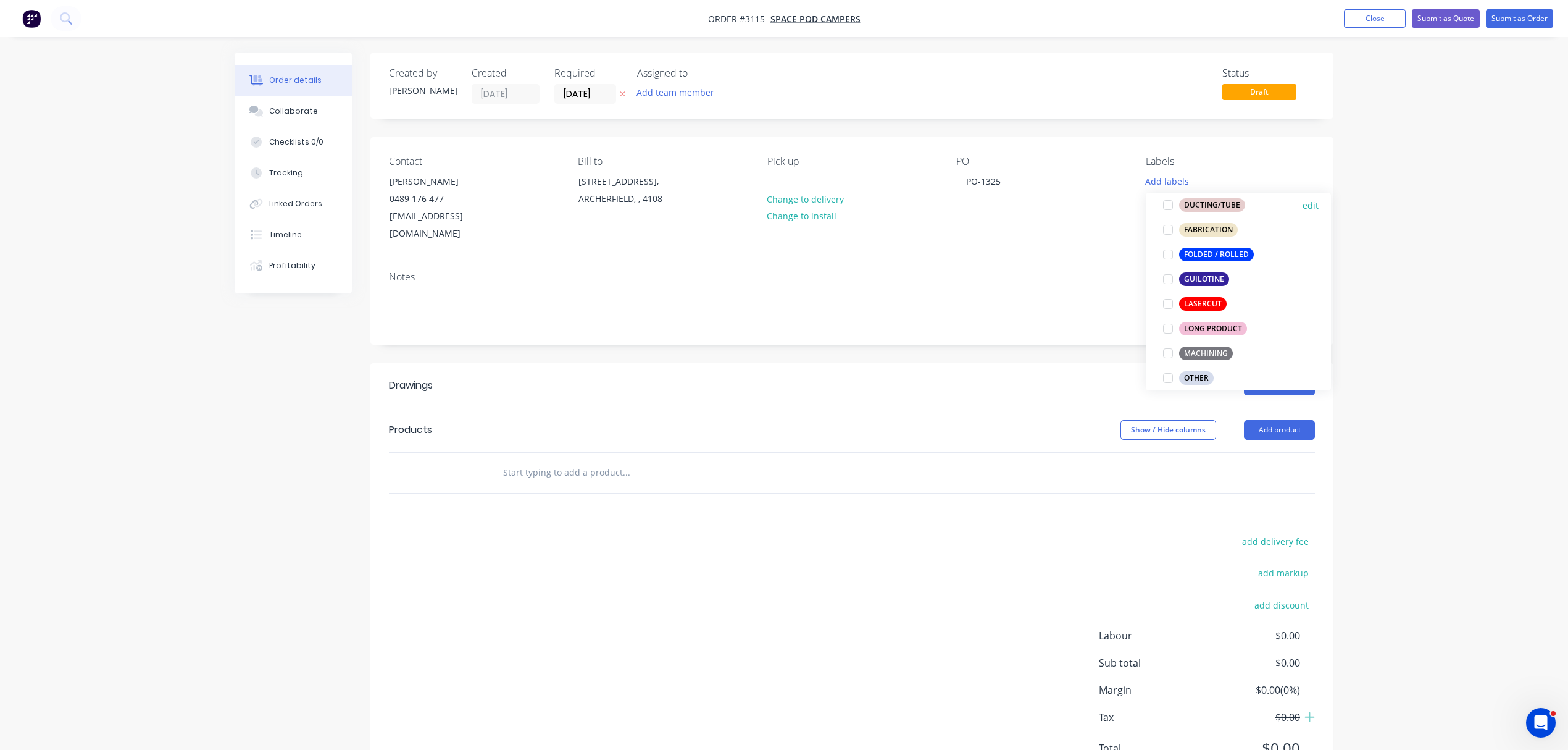
scroll to position [357, 0]
click at [1171, 284] on div at bounding box center [1168, 281] width 25 height 25
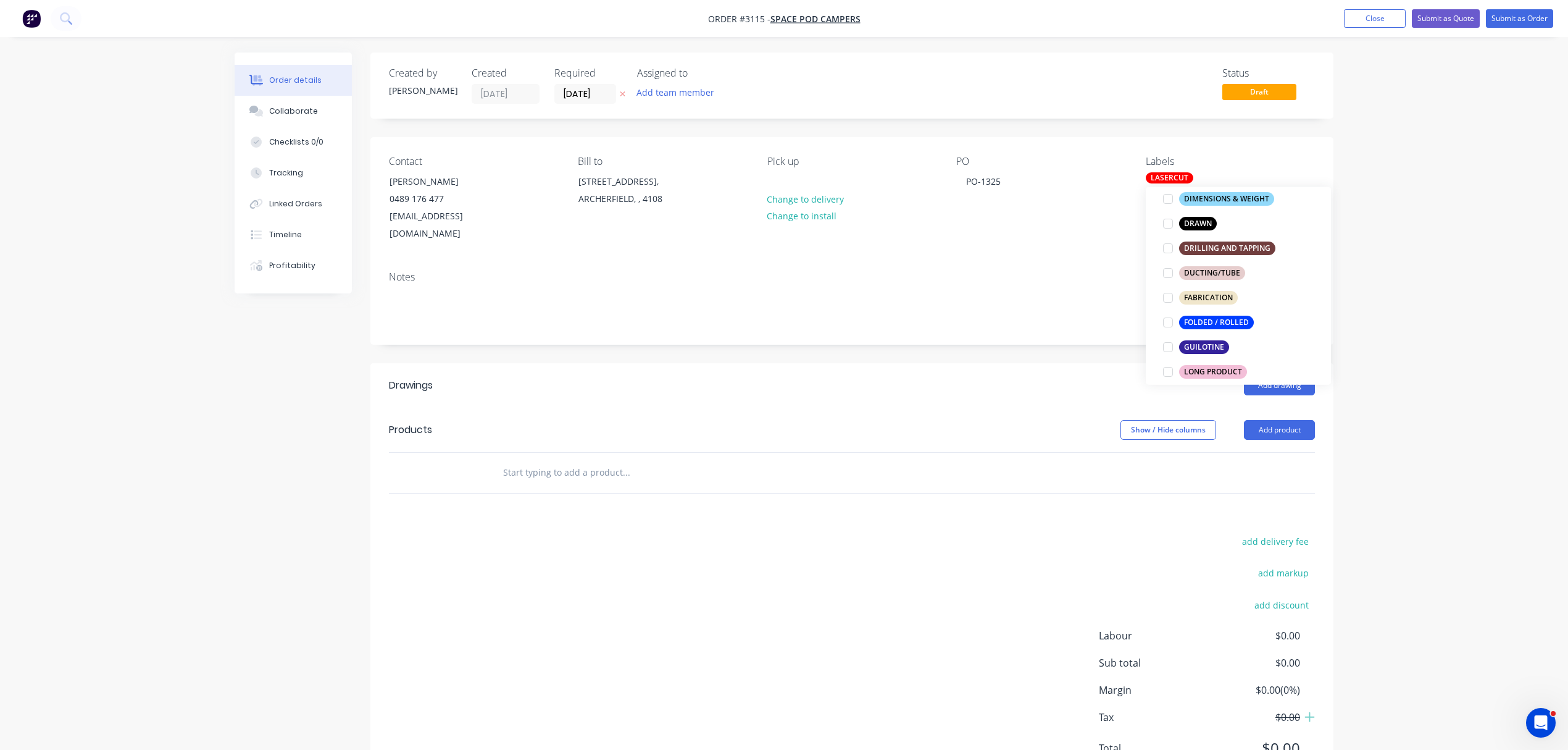
scroll to position [285, 0]
click at [1211, 298] on div "FABRICATION" at bounding box center [1208, 297] width 59 height 14
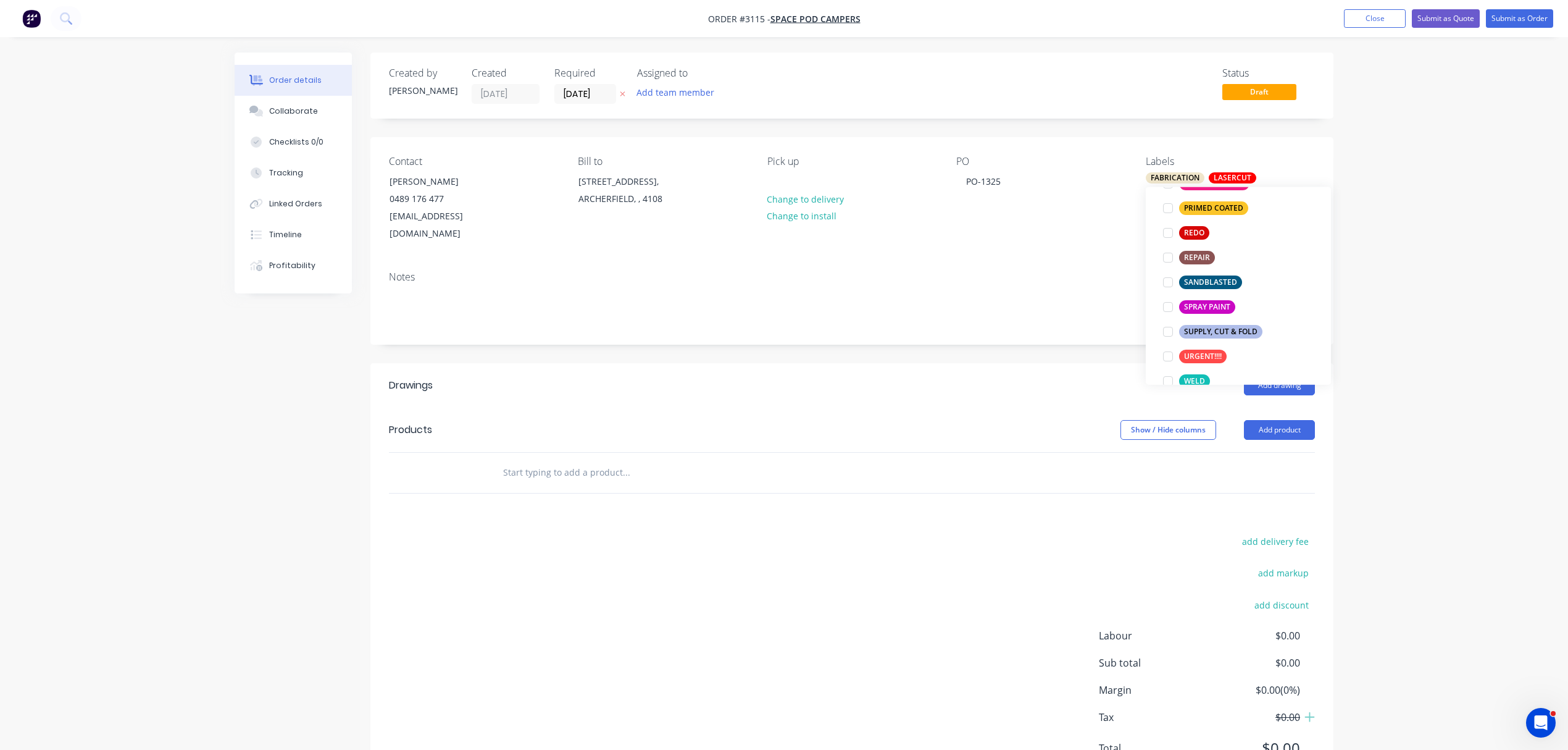
scroll to position [630, 0]
click at [1170, 349] on div at bounding box center [1168, 347] width 25 height 25
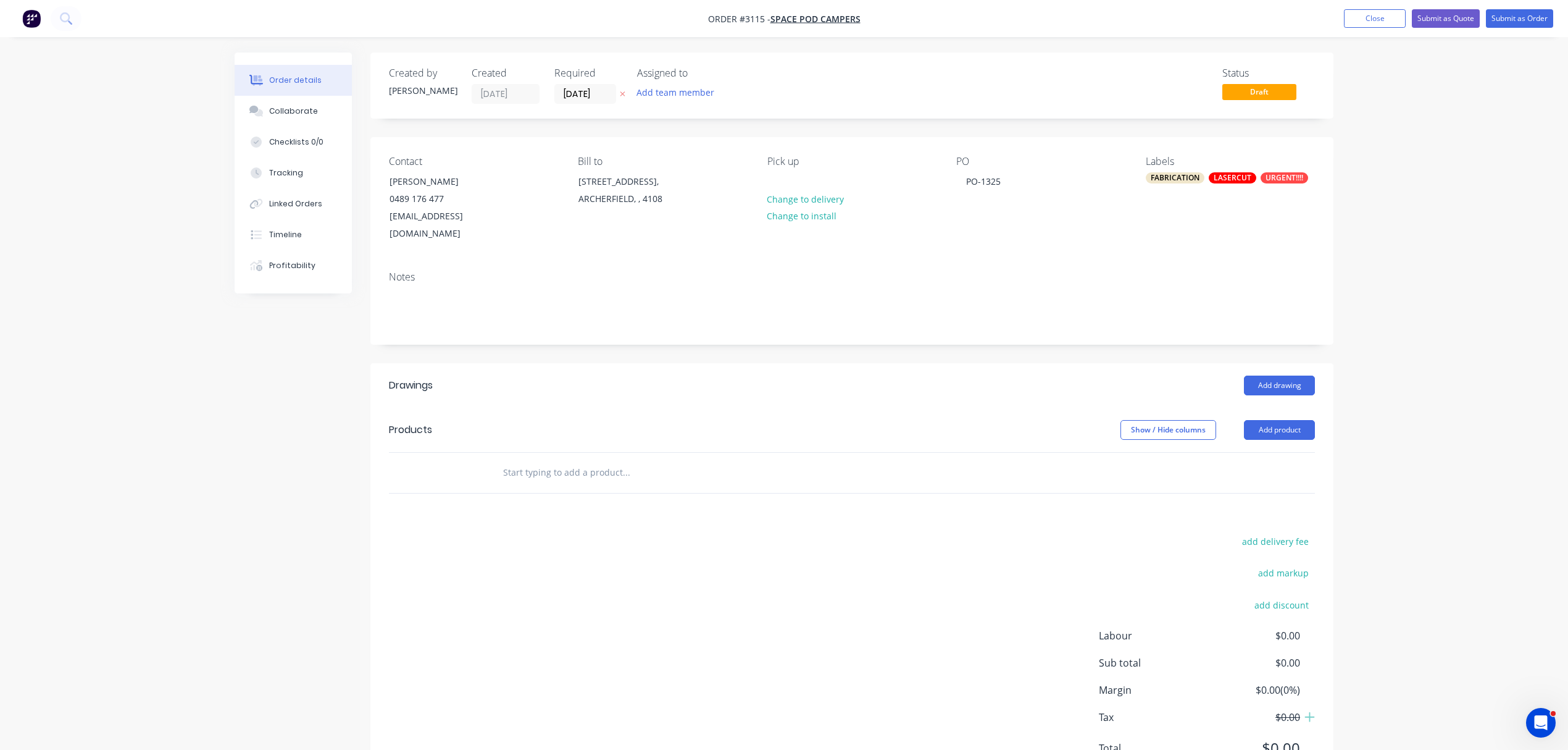
click at [1114, 456] on div at bounding box center [852, 472] width 926 height 40
click at [1292, 420] on button "Add product" at bounding box center [1279, 430] width 71 height 20
click at [1253, 625] on div "Notes (External)" at bounding box center [1256, 634] width 95 height 18
click at [556, 484] on div at bounding box center [538, 493] width 89 height 18
click at [573, 522] on input "text" at bounding box center [626, 534] width 247 height 25
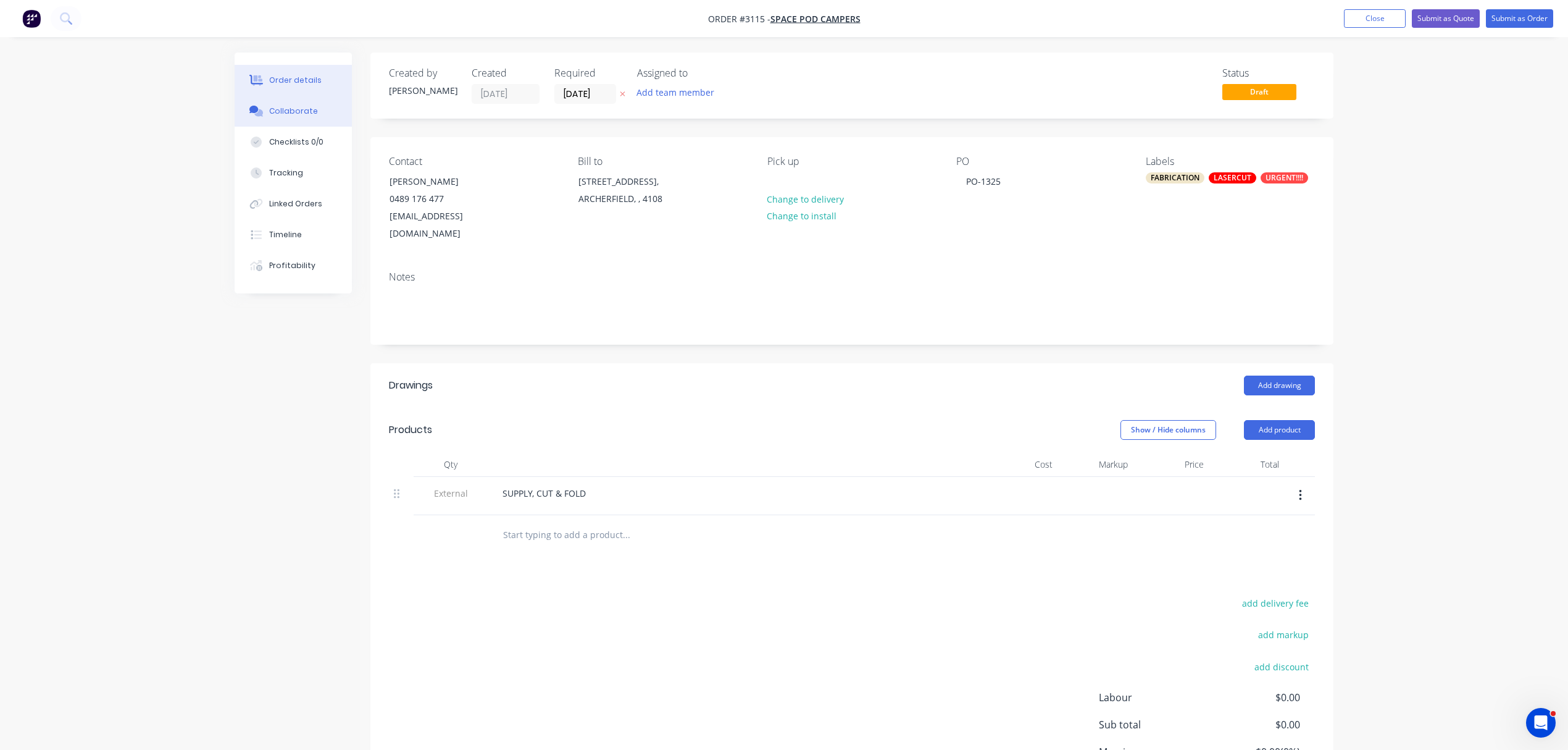
click at [315, 114] on button "Collaborate" at bounding box center [293, 111] width 117 height 31
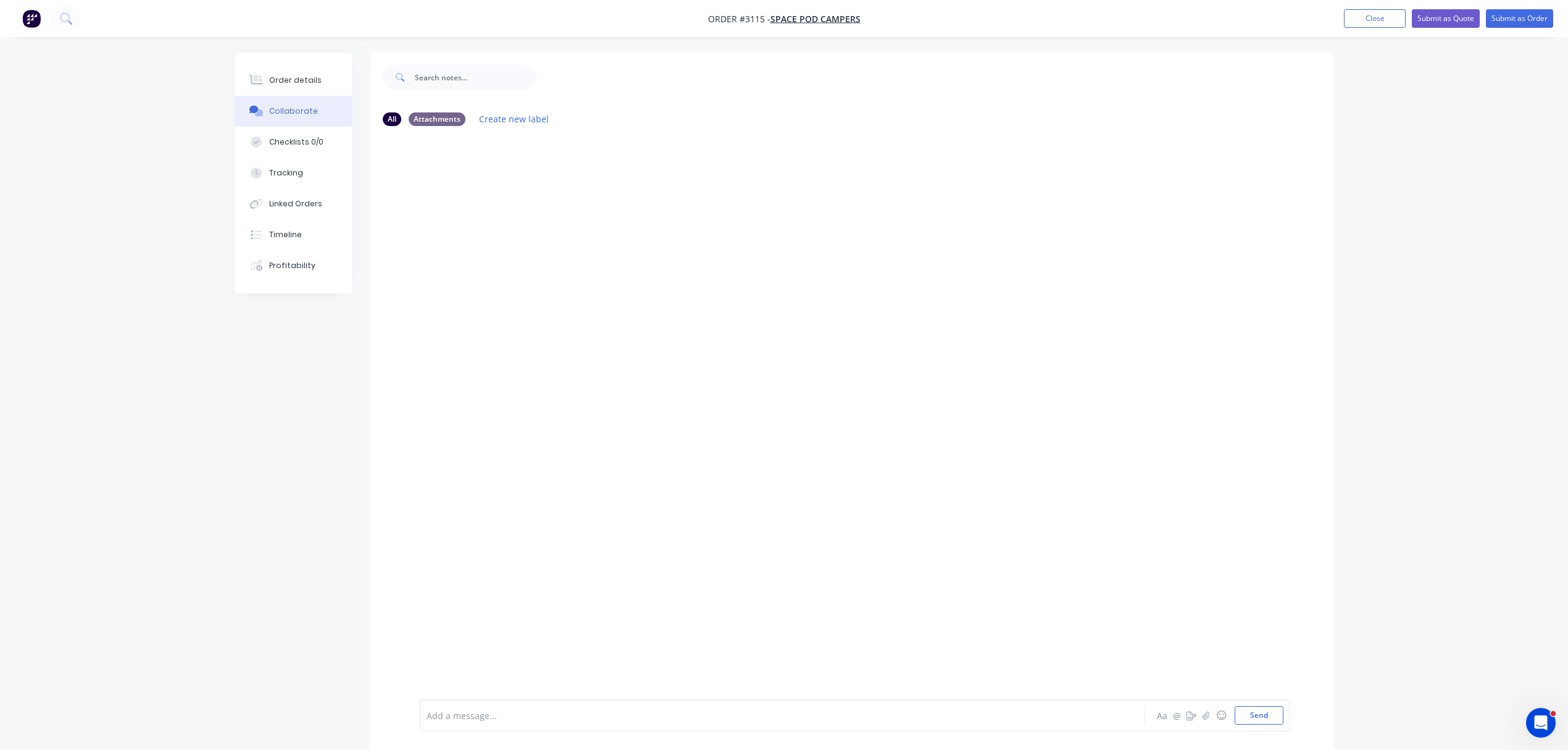
click at [497, 711] on div at bounding box center [748, 716] width 642 height 13
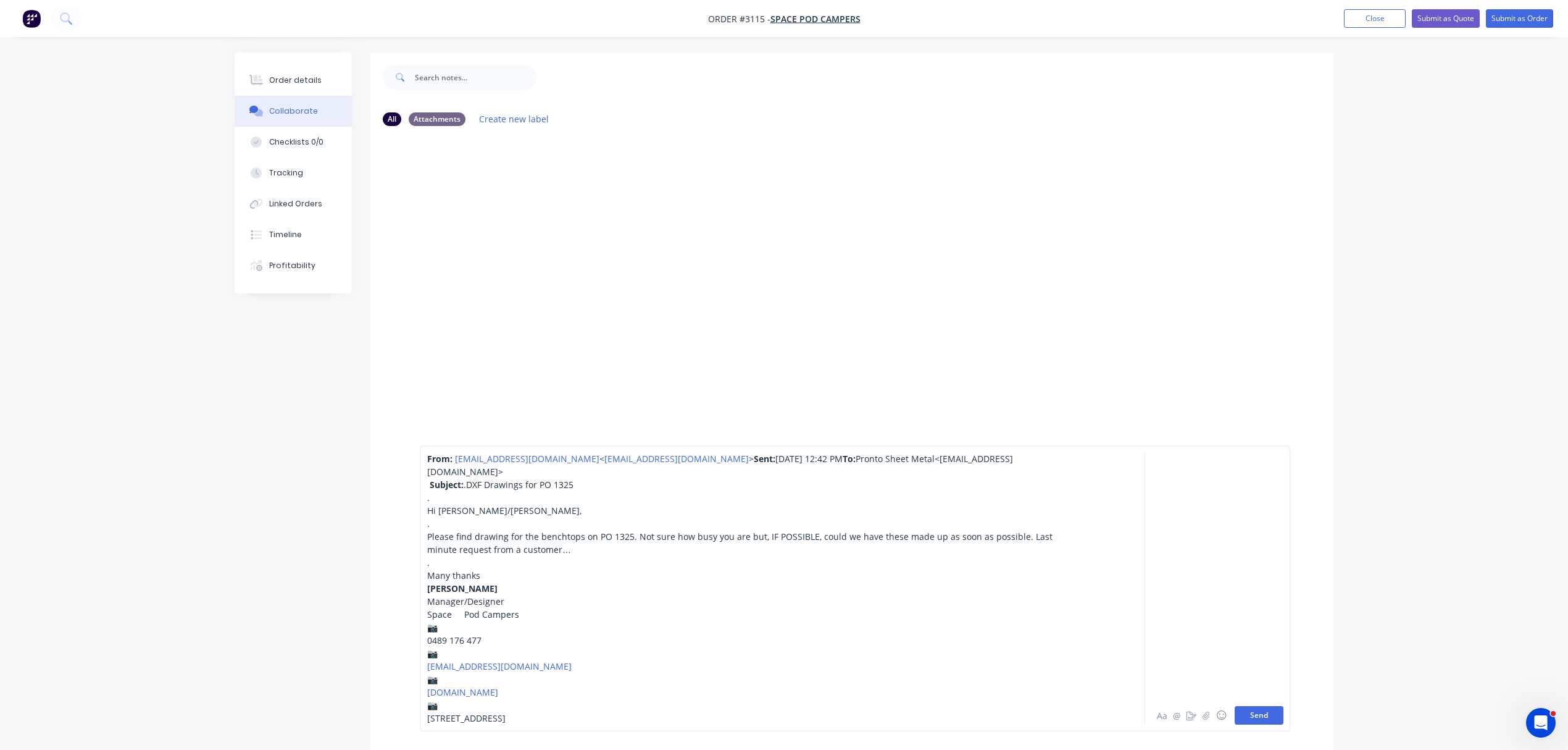
click at [1252, 712] on button "Send" at bounding box center [1259, 715] width 49 height 18
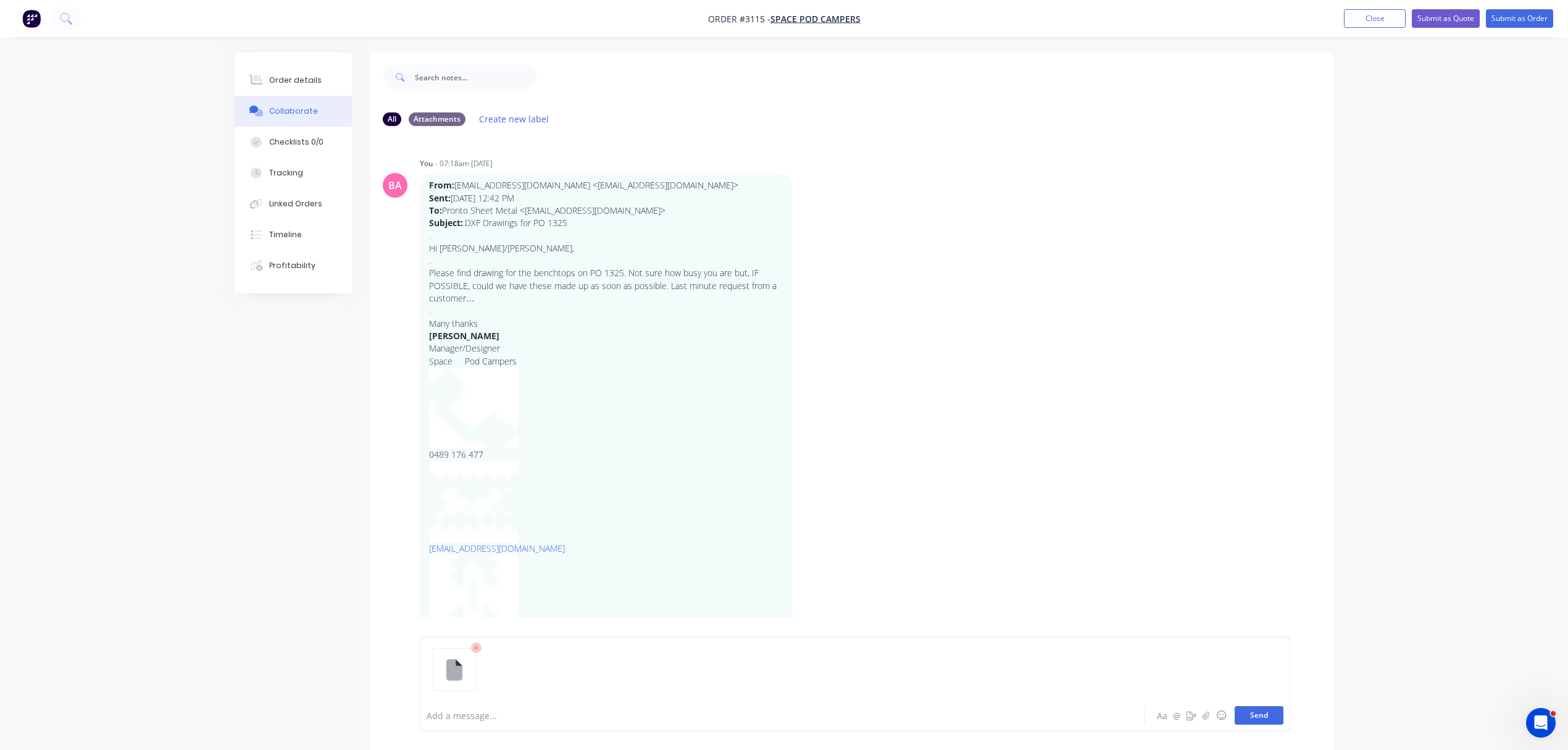
click at [1257, 713] on button "Send" at bounding box center [1259, 715] width 49 height 18
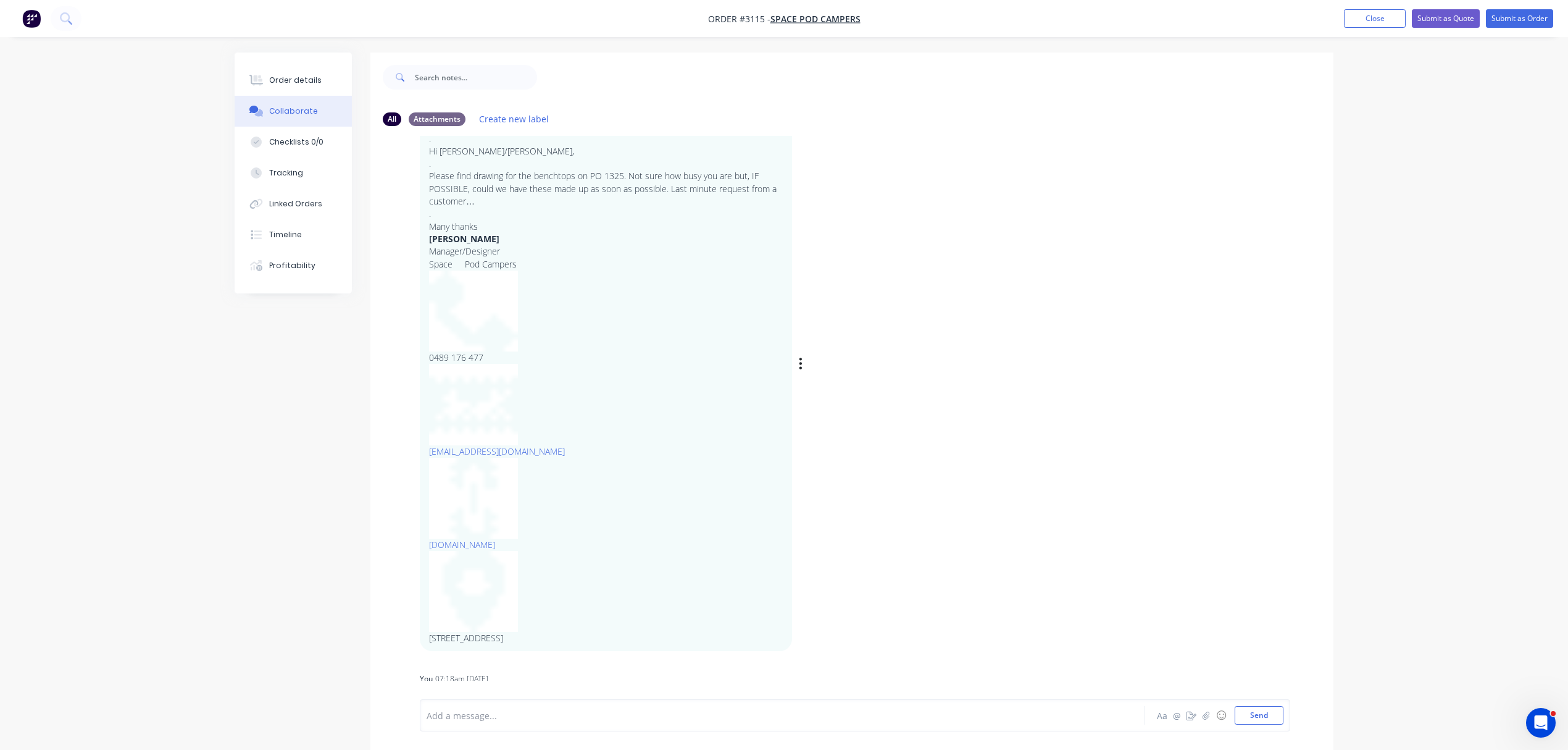
scroll to position [111, 0]
click at [1009, 567] on div "BA You - 07:18am 07/10/25 From: sales@spacepodcampers.com.au <sales@spacepodcam…" at bounding box center [852, 339] width 963 height 593
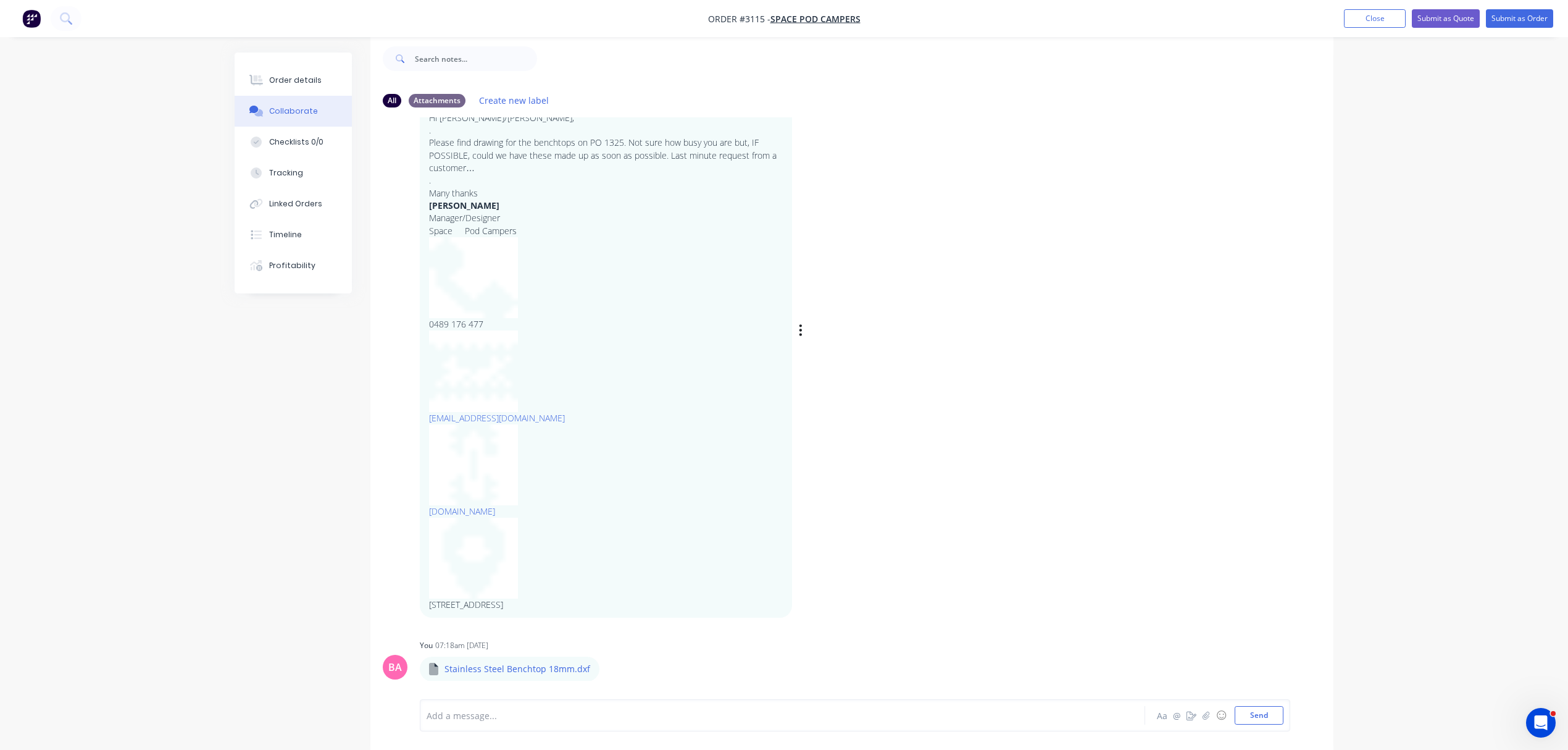
scroll to position [20, 0]
click at [608, 666] on icon "button" at bounding box center [610, 668] width 3 height 14
click at [660, 635] on button "Download" at bounding box center [692, 636] width 139 height 28
click at [1205, 717] on icon "button" at bounding box center [1206, 715] width 7 height 9
click at [475, 648] on icon at bounding box center [475, 647] width 3 height 3
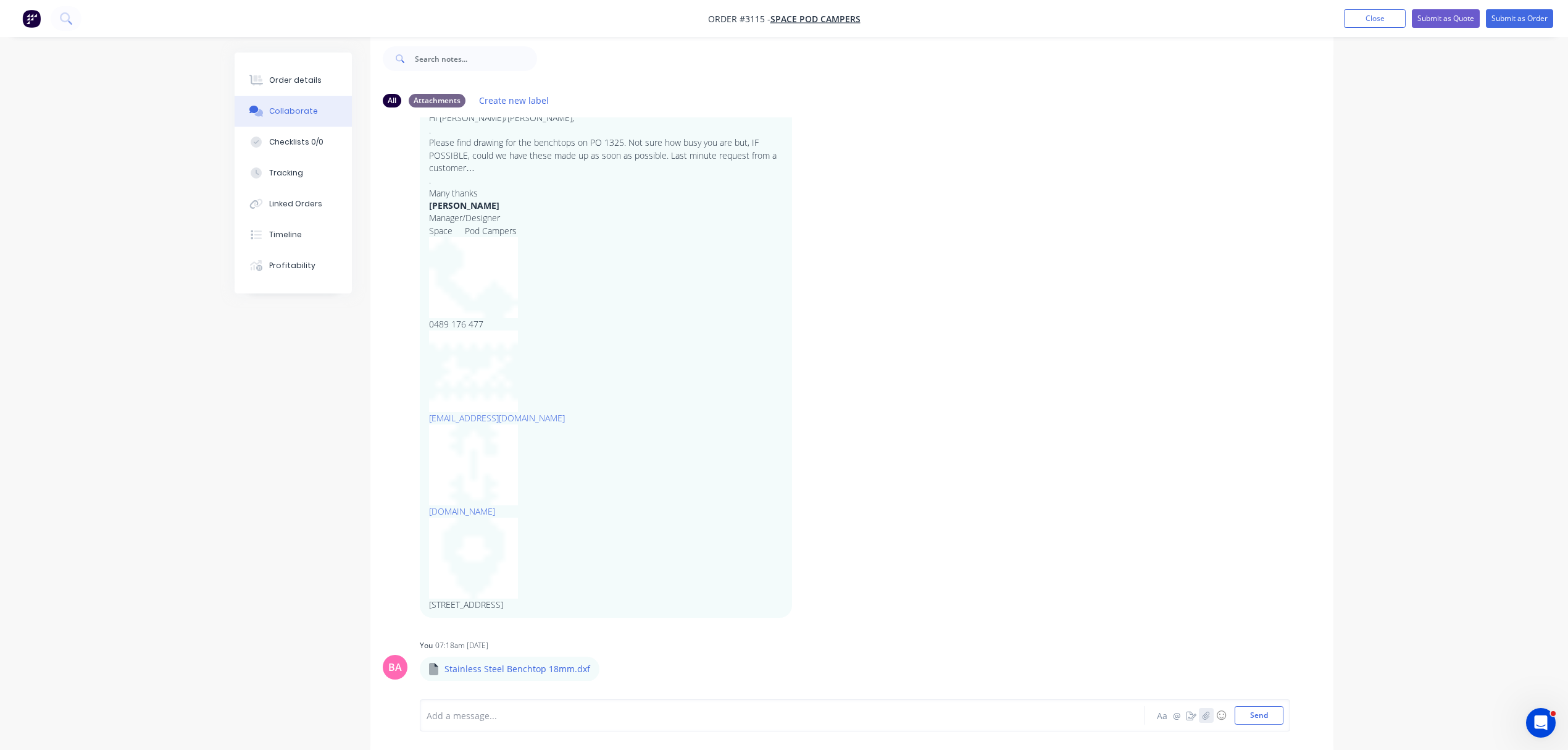
click at [1203, 717] on icon "button" at bounding box center [1206, 715] width 7 height 9
click at [1264, 711] on button "Send" at bounding box center [1259, 715] width 49 height 18
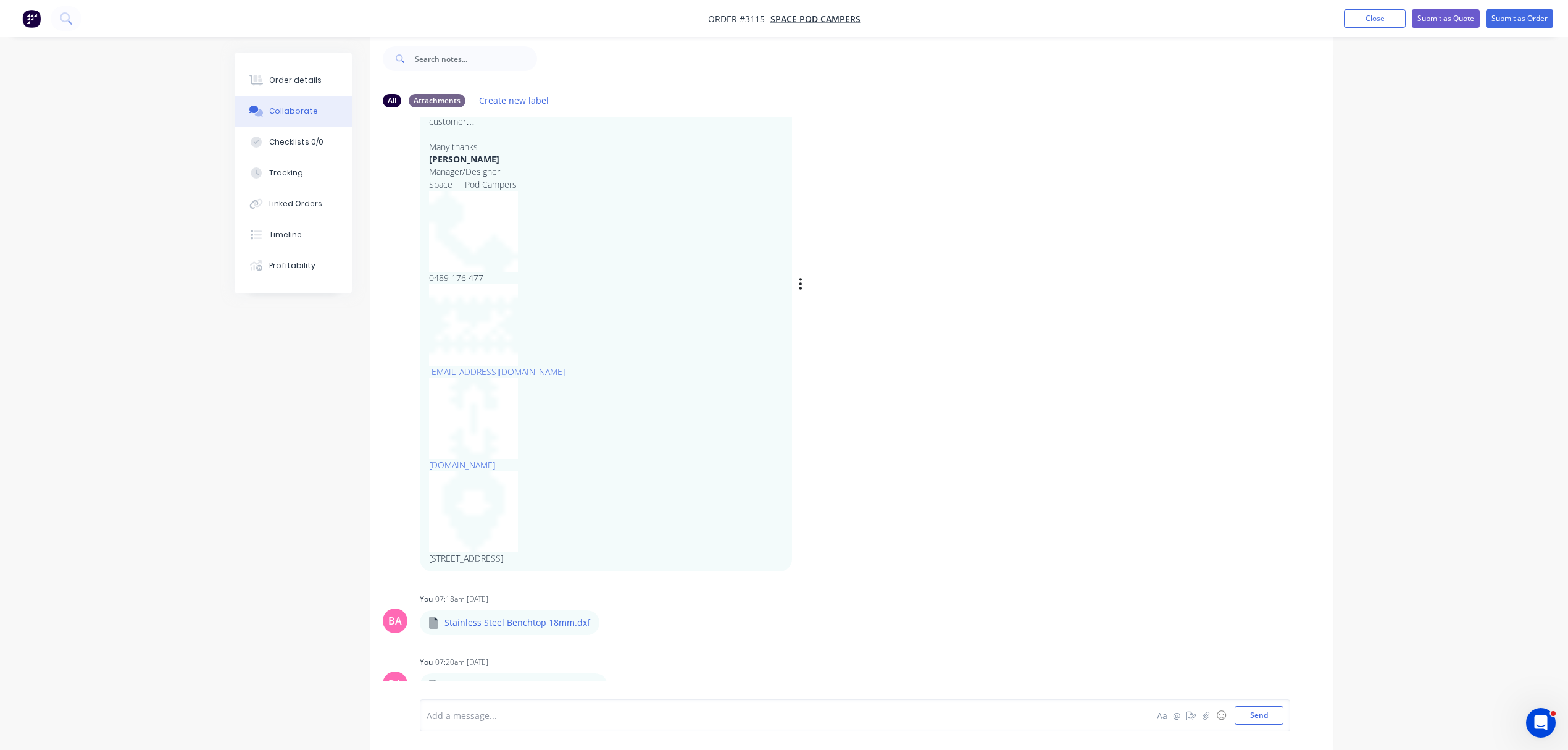
scroll to position [176, 0]
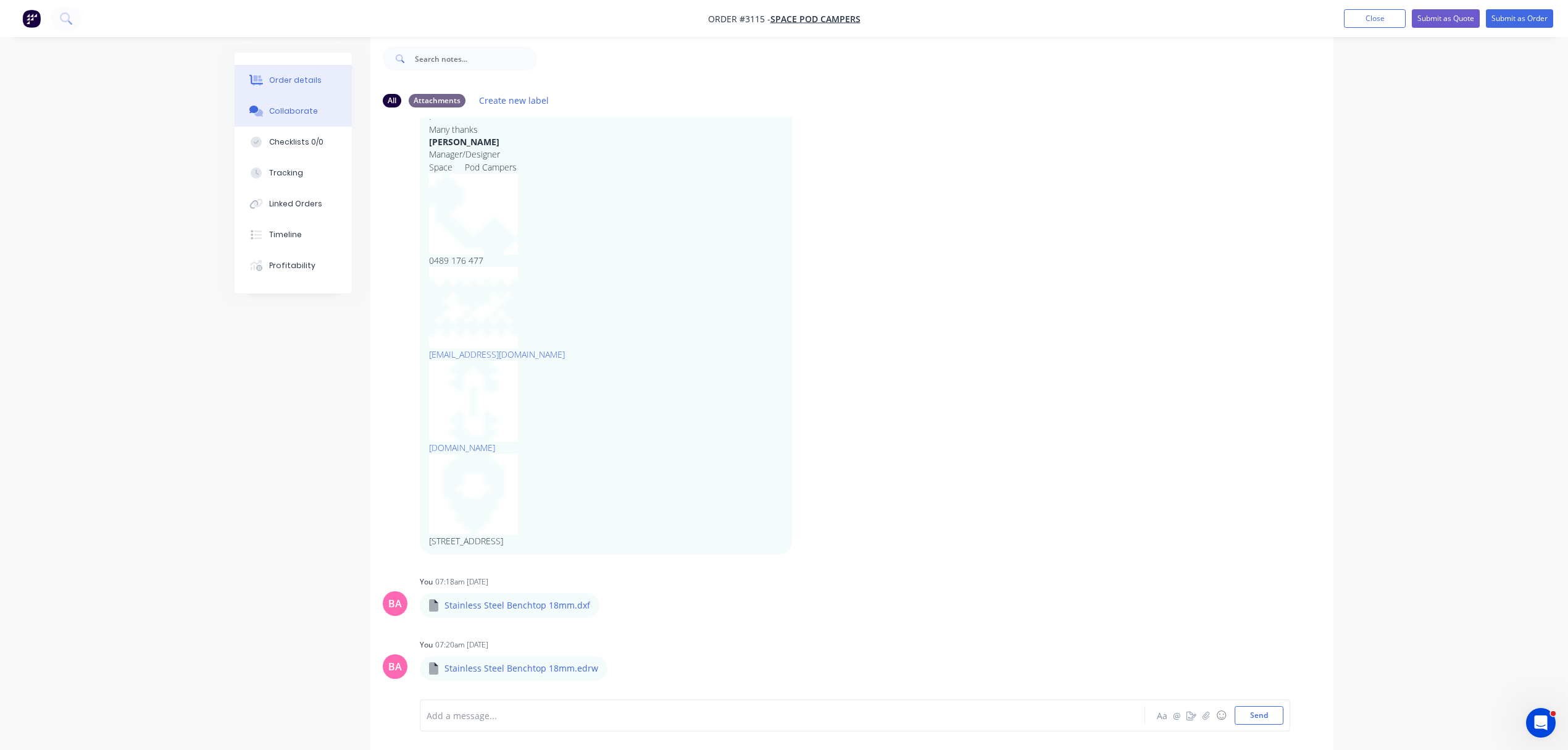
click at [290, 79] on div "Order details" at bounding box center [296, 80] width 53 height 11
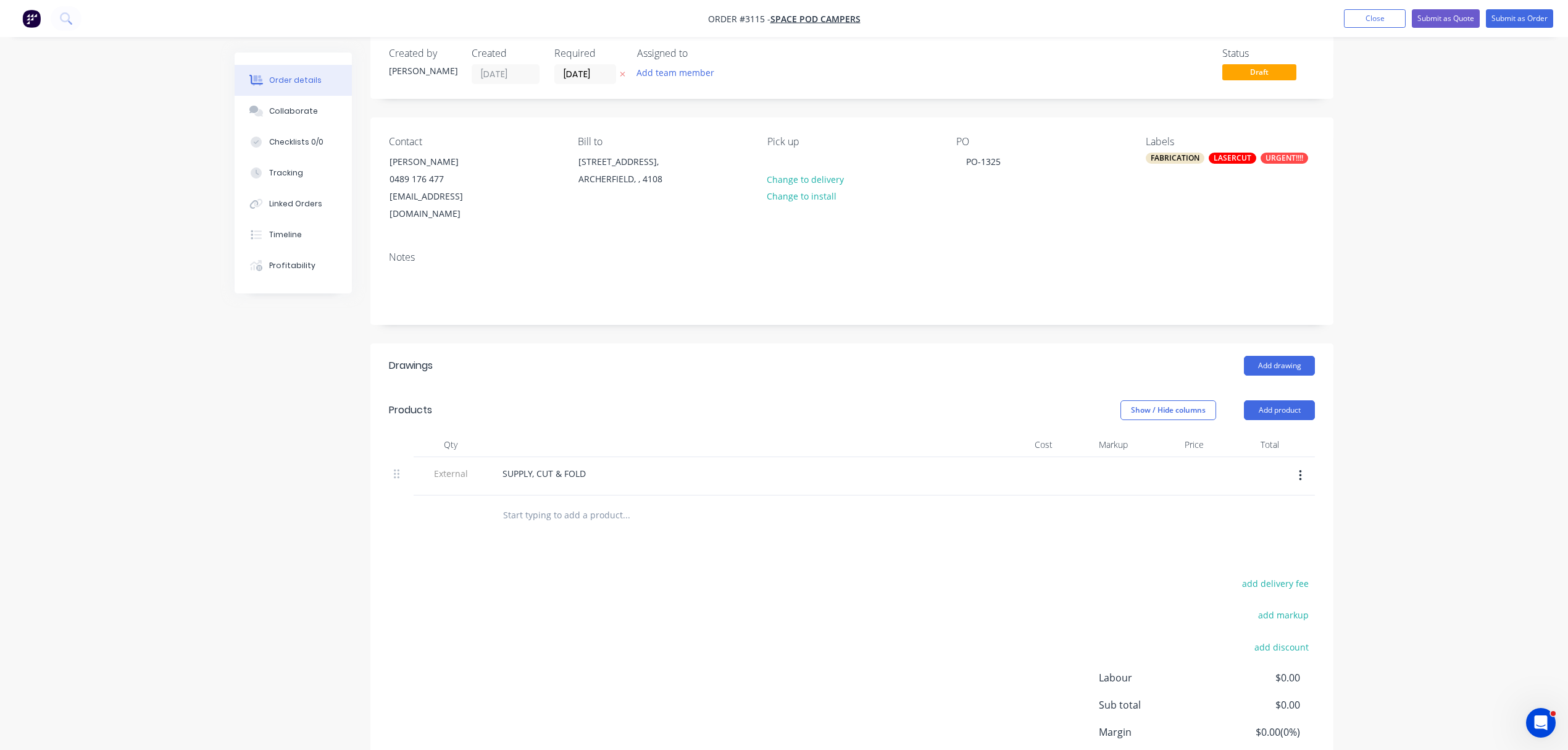
drag, startPoint x: 559, startPoint y: 503, endPoint x: 537, endPoint y: 485, distance: 28.4
click at [559, 503] on input "text" at bounding box center [626, 515] width 247 height 25
click at [1272, 400] on button "Add product" at bounding box center [1279, 409] width 71 height 20
click at [520, 503] on input "text" at bounding box center [626, 515] width 247 height 25
click at [563, 503] on input "text" at bounding box center [626, 515] width 247 height 25
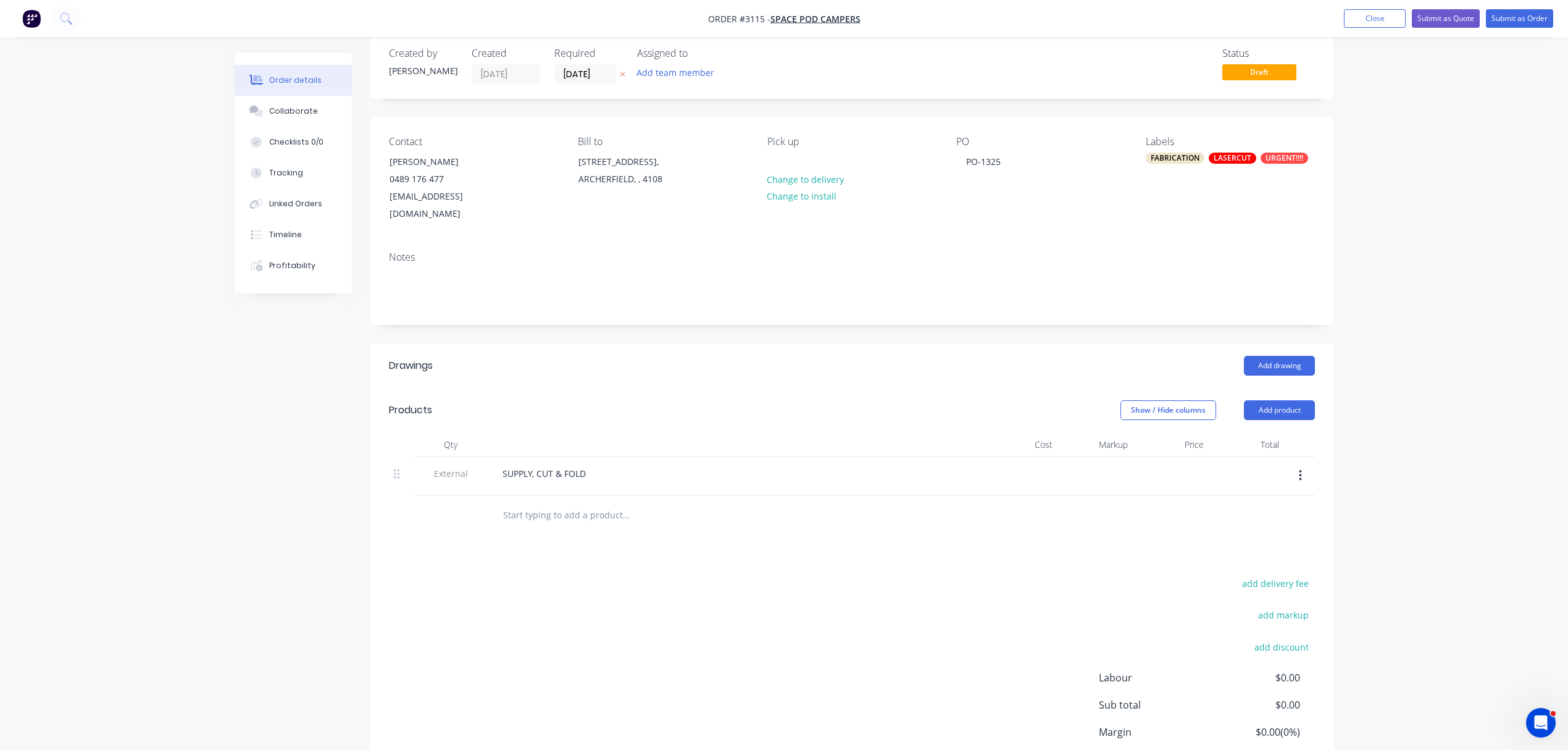
paste input "SUPPLY, CUT & FOLD 2 BENCH TOPS - AS PER .DXF sent to email MATERIAL: 0.95MM S/…"
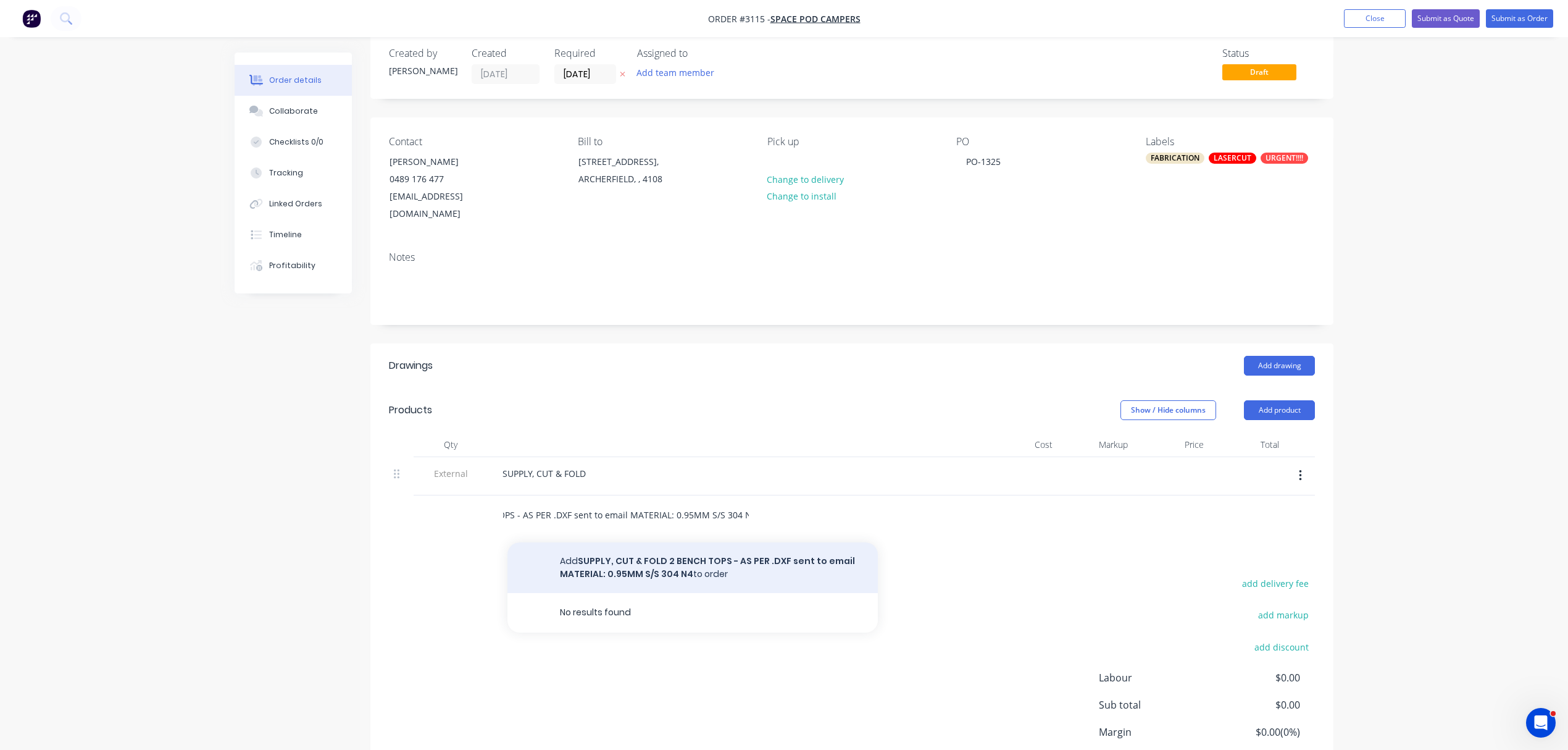
type input "SUPPLY, CUT & FOLD 2 BENCH TOPS - AS PER .DXF sent to email MATERIAL: 0.95MM S/…"
click at [700, 543] on button "Add SUPPLY, CUT & FOLD 2 BENCH TOPS - AS PER .DXF sent to email MATERIAL: 0.95M…" at bounding box center [693, 568] width 371 height 51
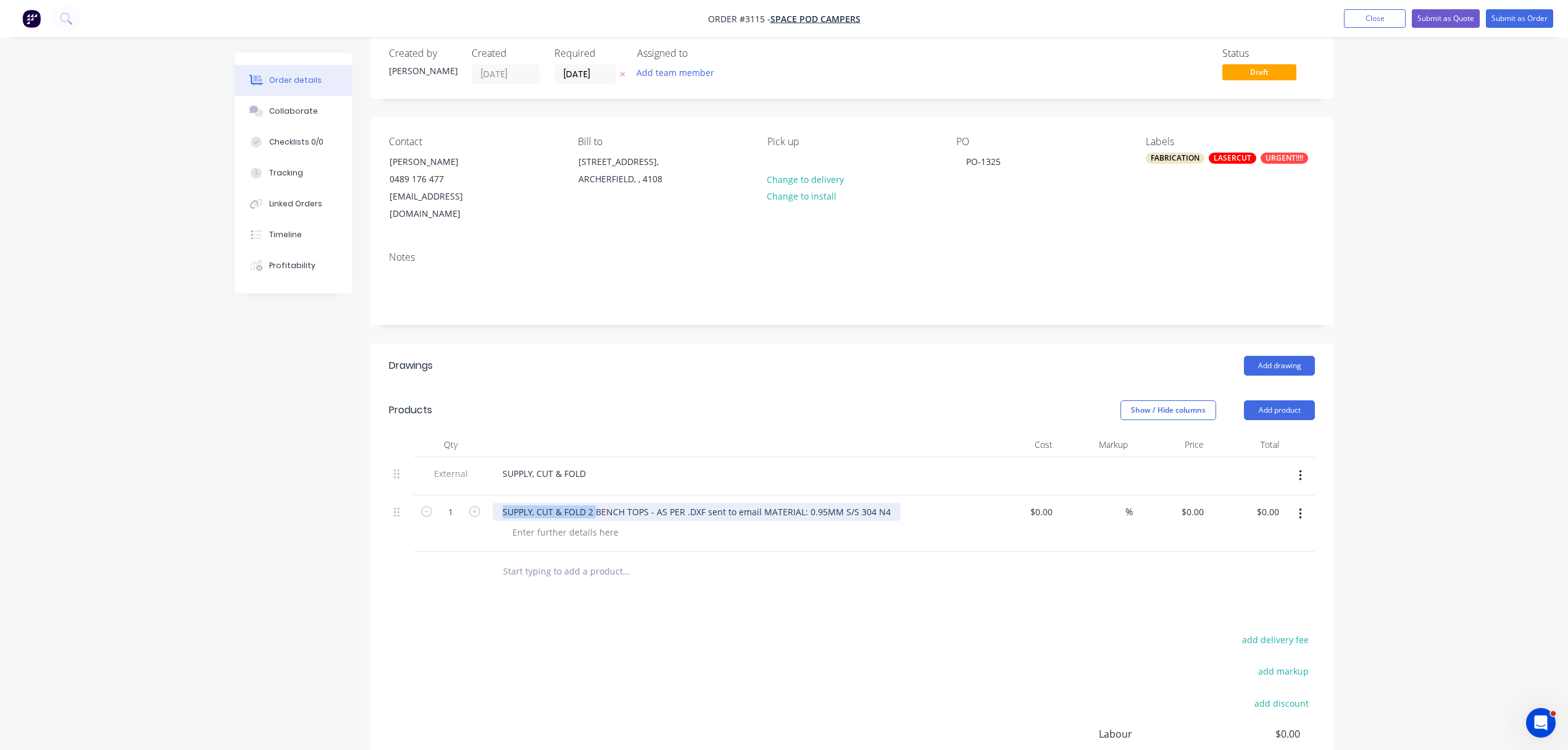
drag, startPoint x: 595, startPoint y: 493, endPoint x: 328, endPoint y: 493, distance: 267.0
click at [328, 493] on div "Created by Brenda Created 07/10/25 Required 07/10/25 Assigned to Add team membe…" at bounding box center [783, 470] width 1099 height 874
click at [667, 503] on div "BENCH TOPS - AS PER .DXF sent to email MATERIAL: 0.95MM S/S 304 N4" at bounding box center [650, 511] width 315 height 18
click at [479, 506] on icon "button" at bounding box center [475, 511] width 11 height 11
type input "2"
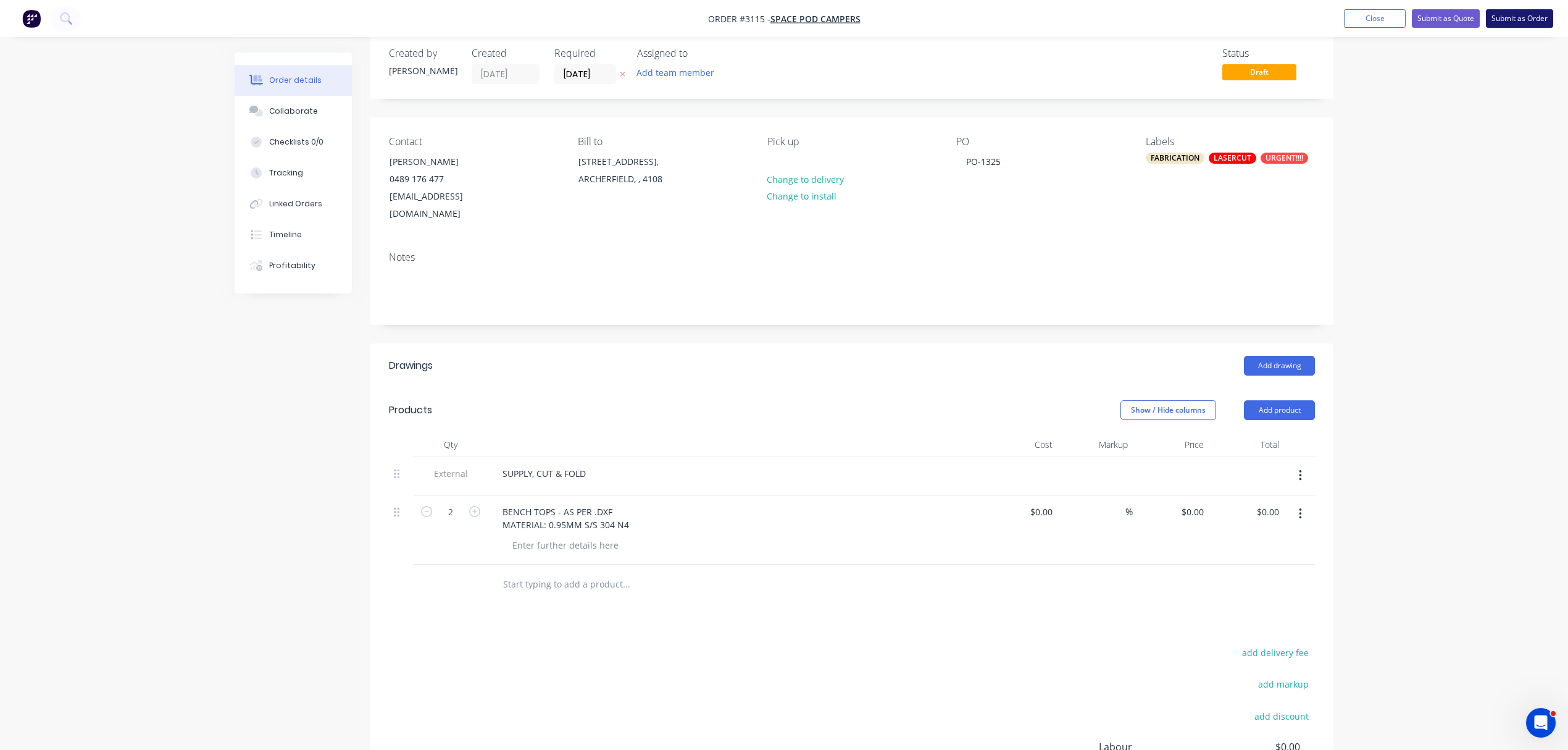
click at [1509, 18] on button "Submit as Order" at bounding box center [1520, 18] width 68 height 18
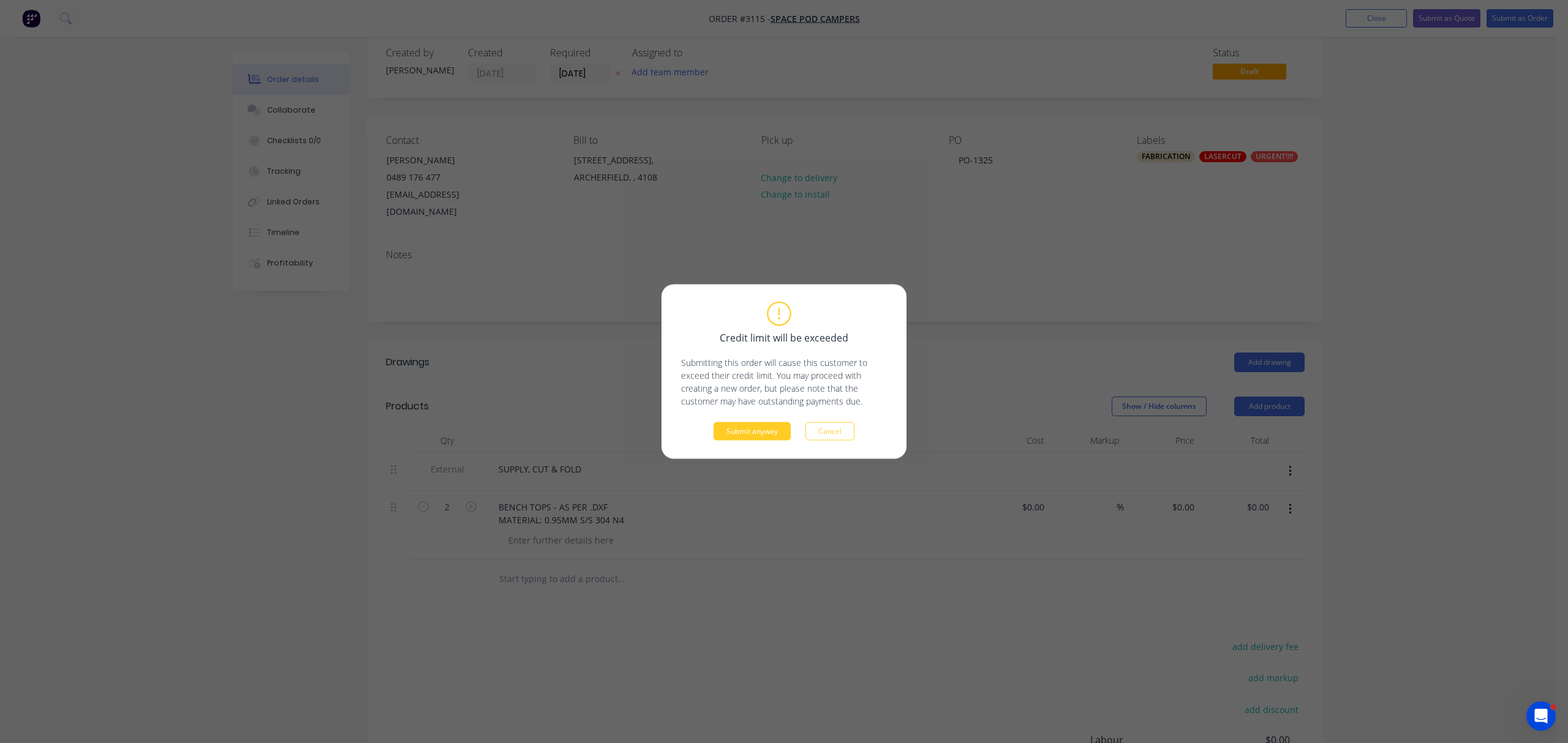
click at [755, 432] on button "Submit anyway" at bounding box center [752, 431] width 77 height 18
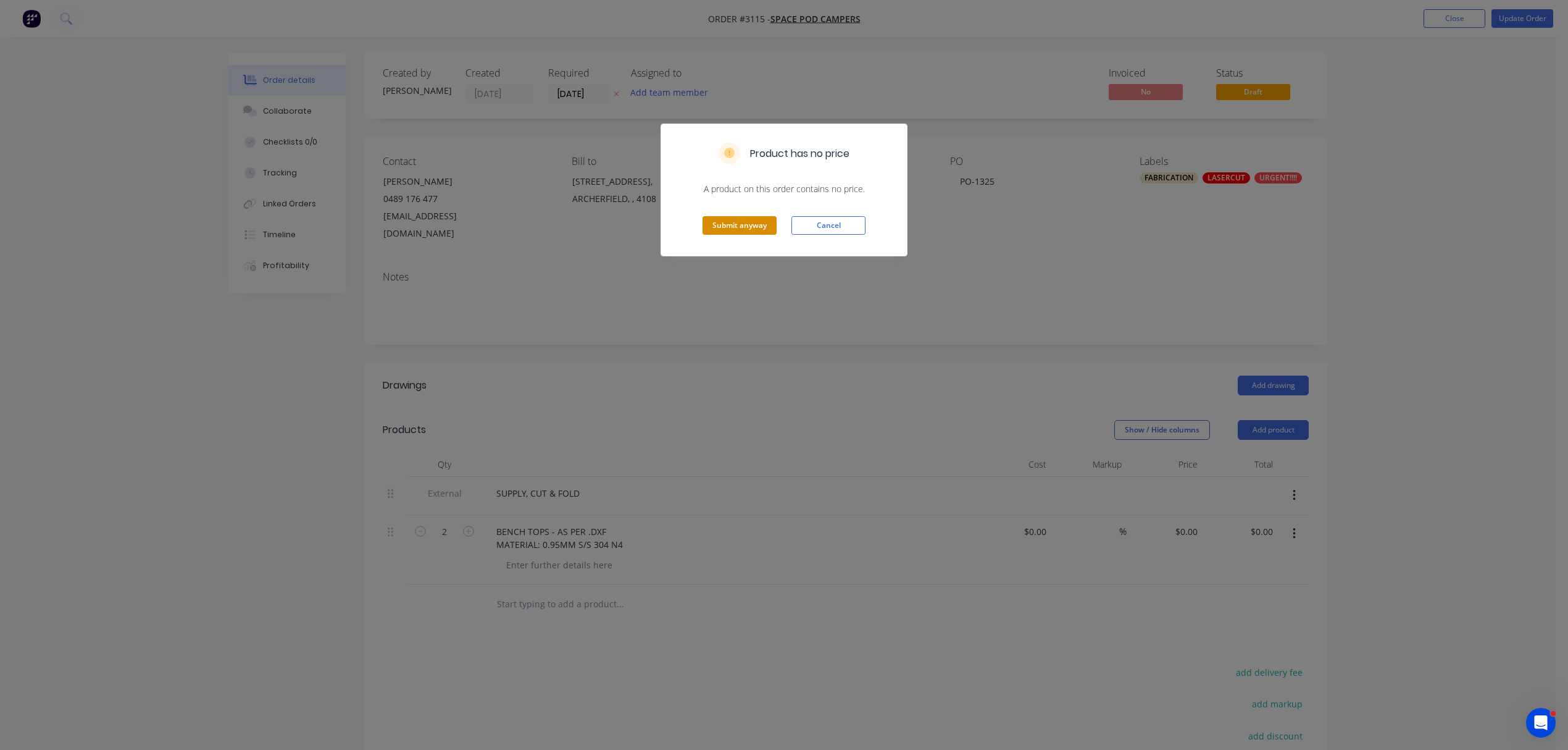
click at [748, 221] on button "Submit anyway" at bounding box center [739, 225] width 74 height 18
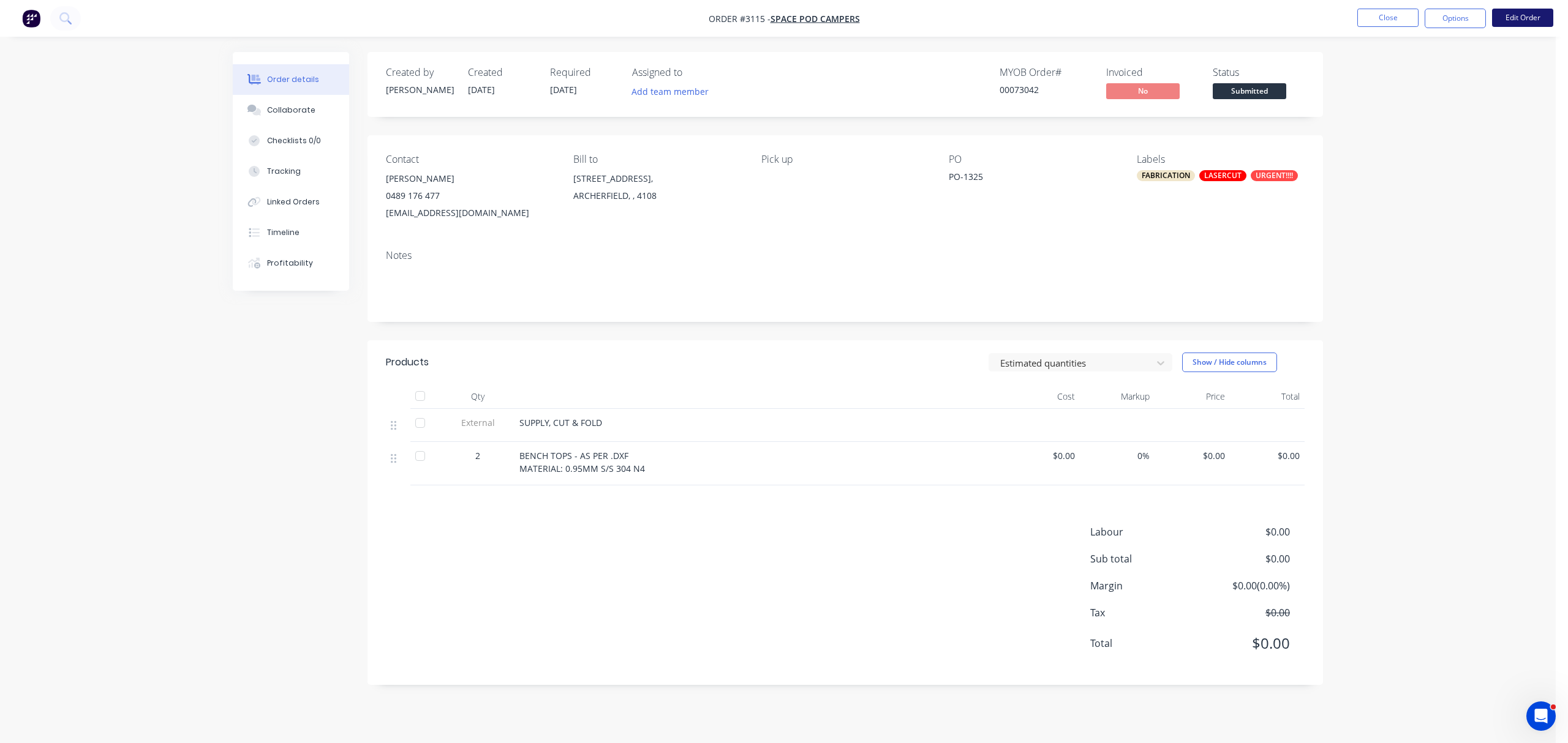
click at [1517, 17] on button "Edit Order" at bounding box center [1522, 17] width 61 height 18
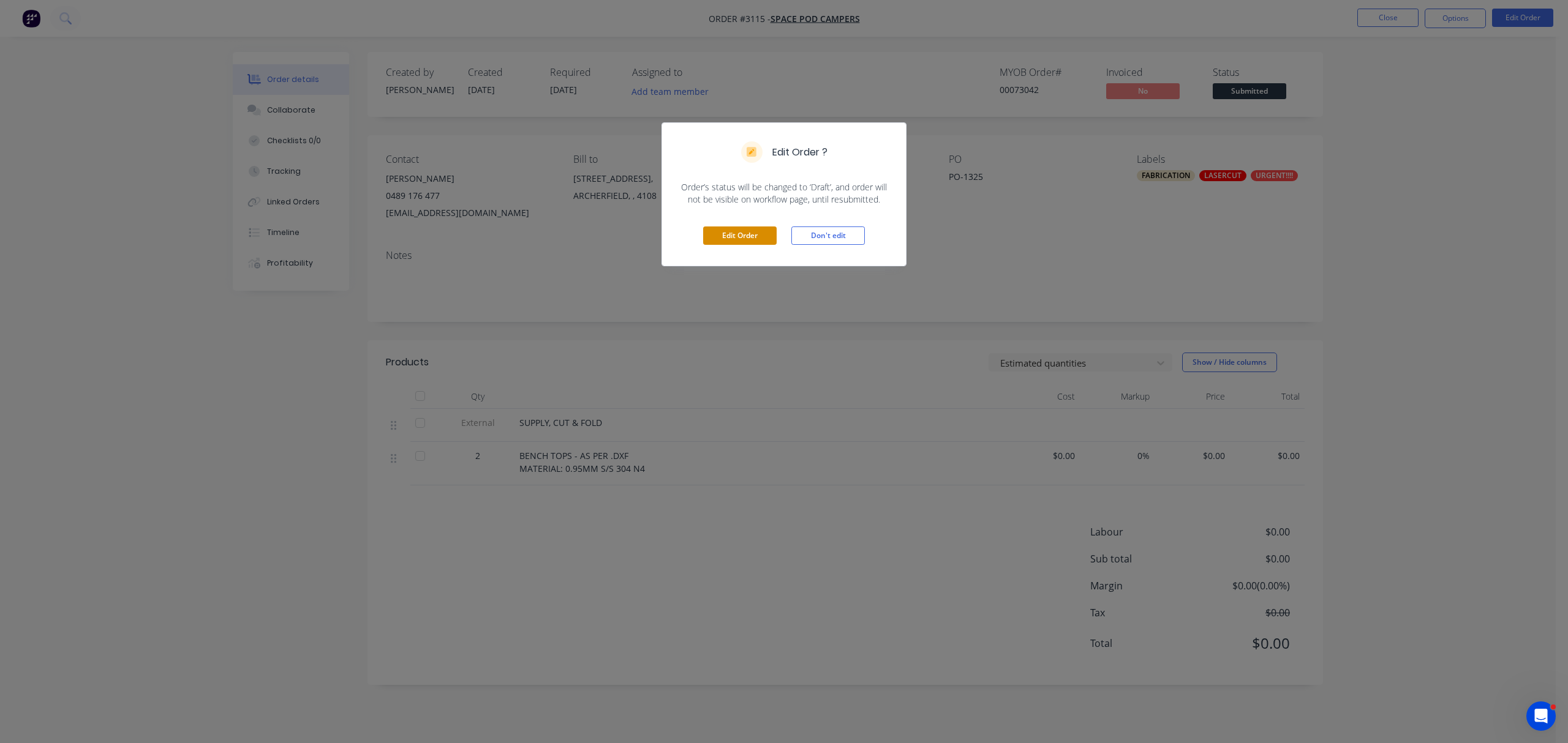
click at [732, 236] on button "Edit Order" at bounding box center [740, 235] width 74 height 18
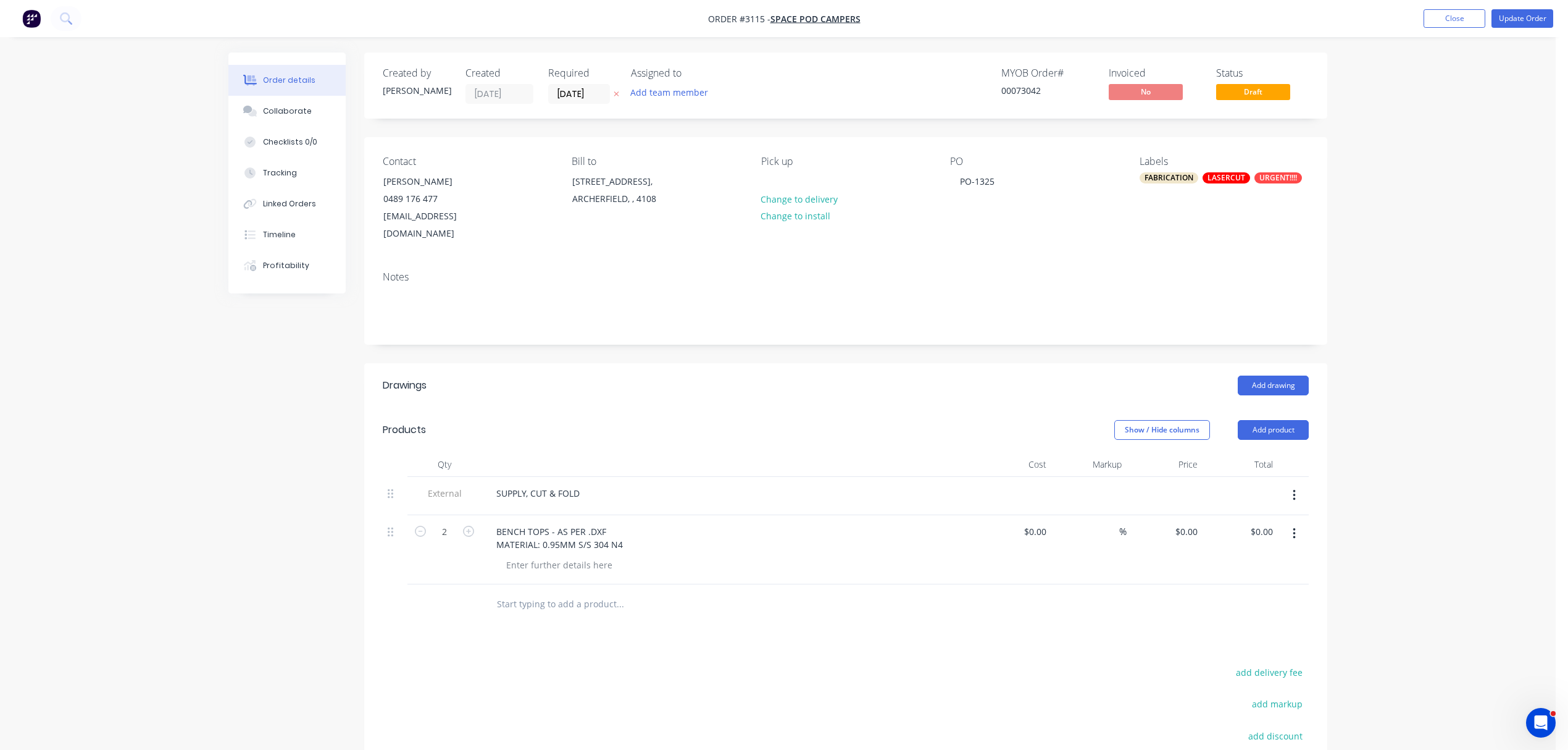
click at [616, 95] on icon "button" at bounding box center [617, 93] width 5 height 7
click at [1527, 18] on button "Update Order" at bounding box center [1522, 18] width 61 height 18
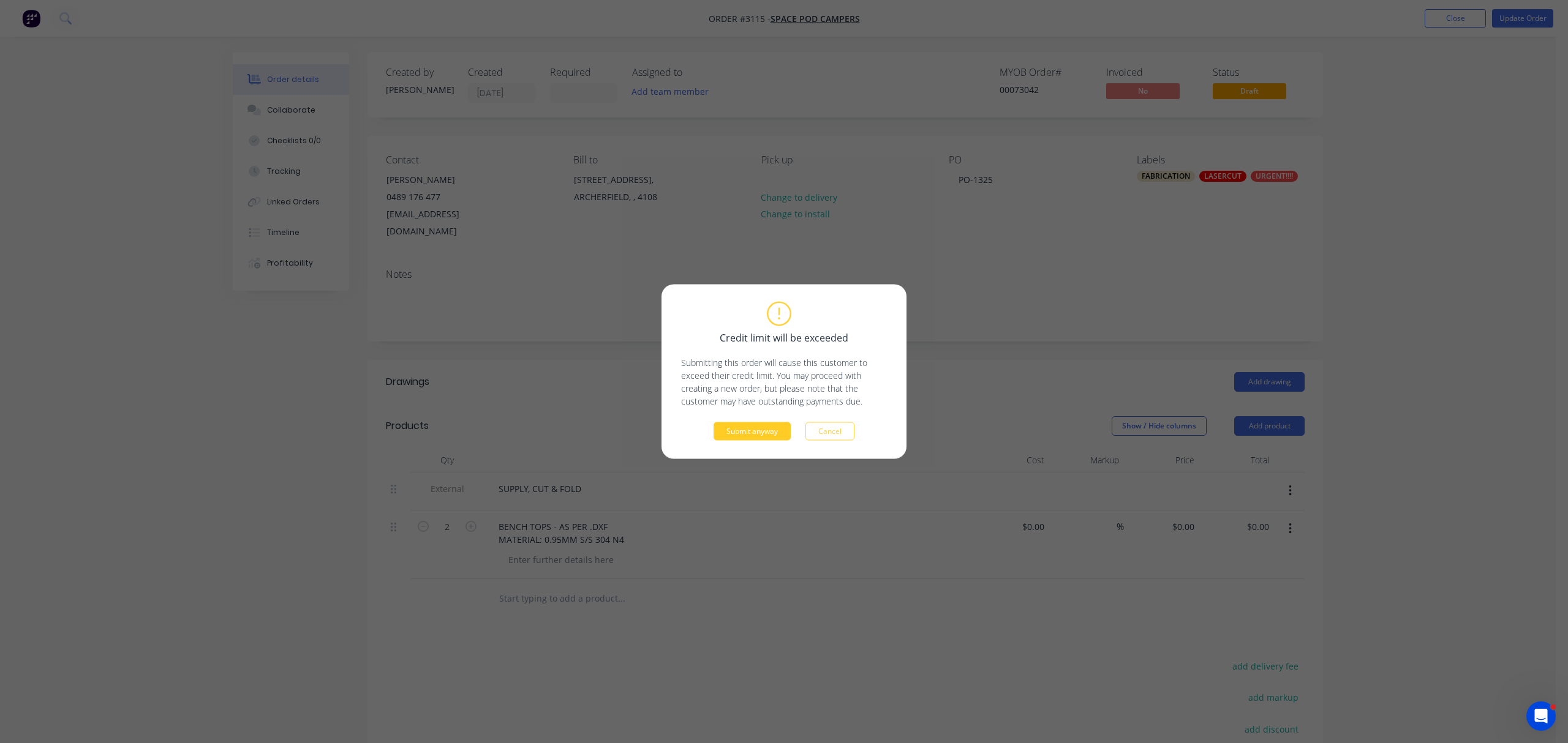
click at [731, 429] on button "Submit anyway" at bounding box center [752, 431] width 77 height 18
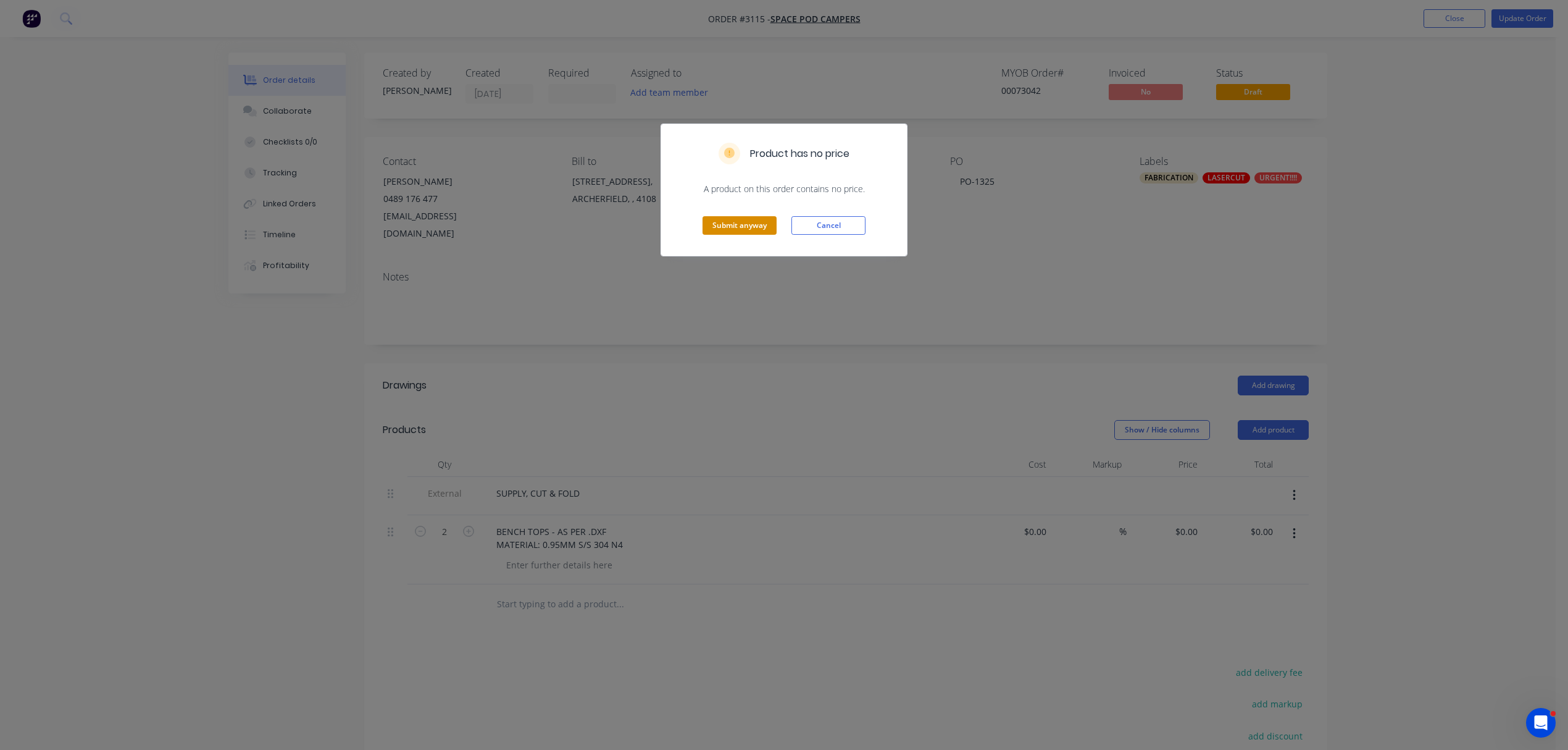
click at [752, 225] on button "Submit anyway" at bounding box center [739, 225] width 74 height 18
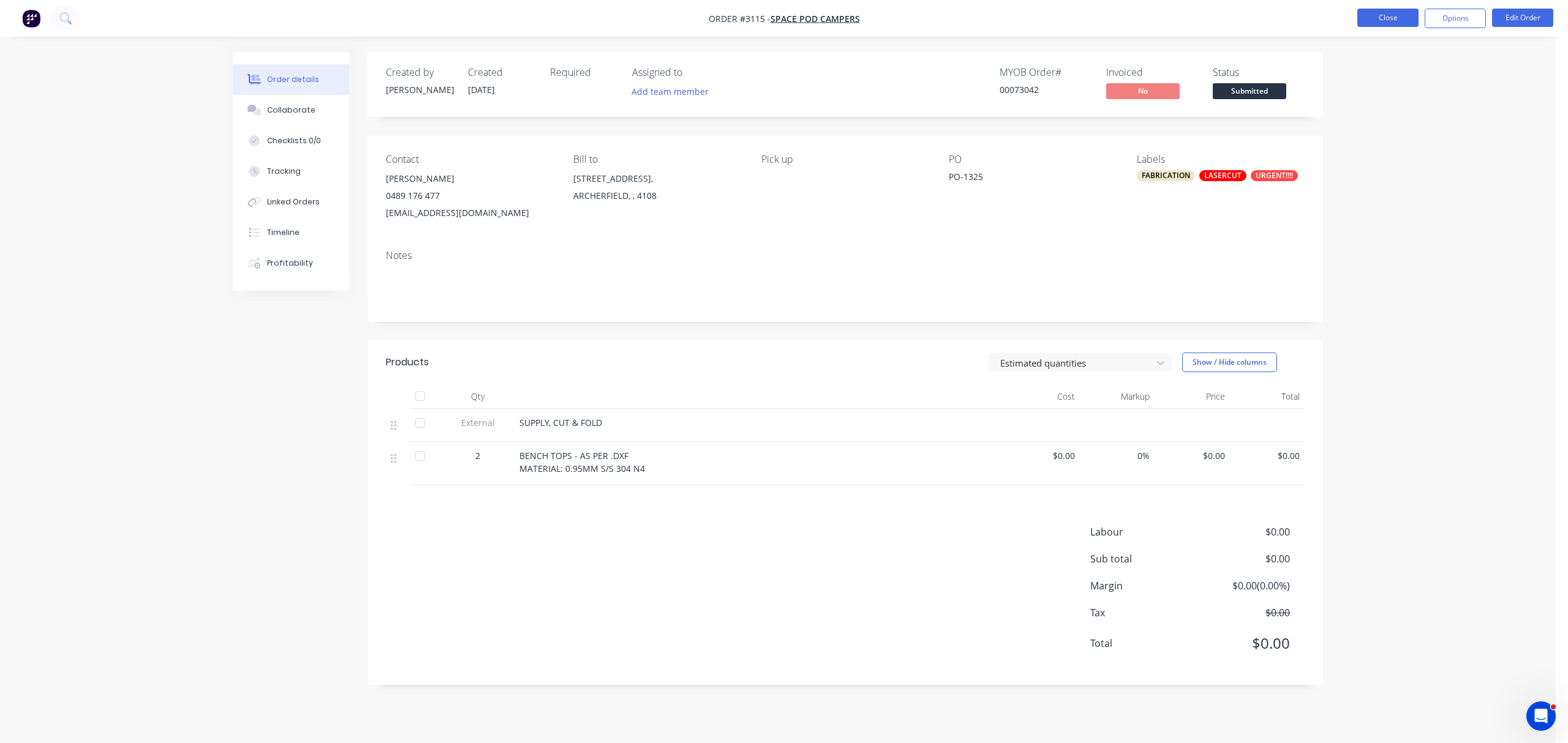
click at [1395, 17] on button "Close" at bounding box center [1387, 17] width 61 height 18
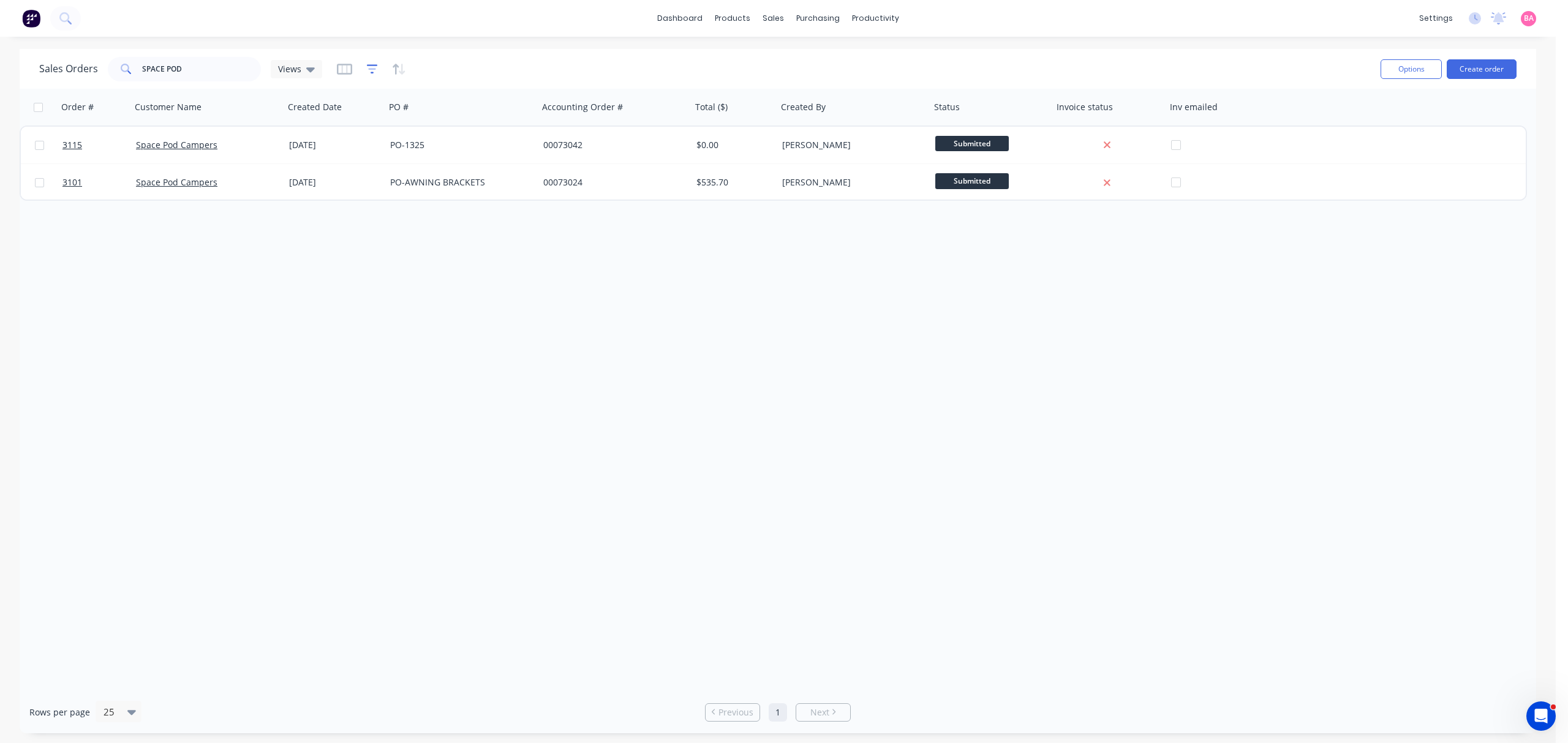
click at [370, 64] on icon "button" at bounding box center [372, 69] width 11 height 9
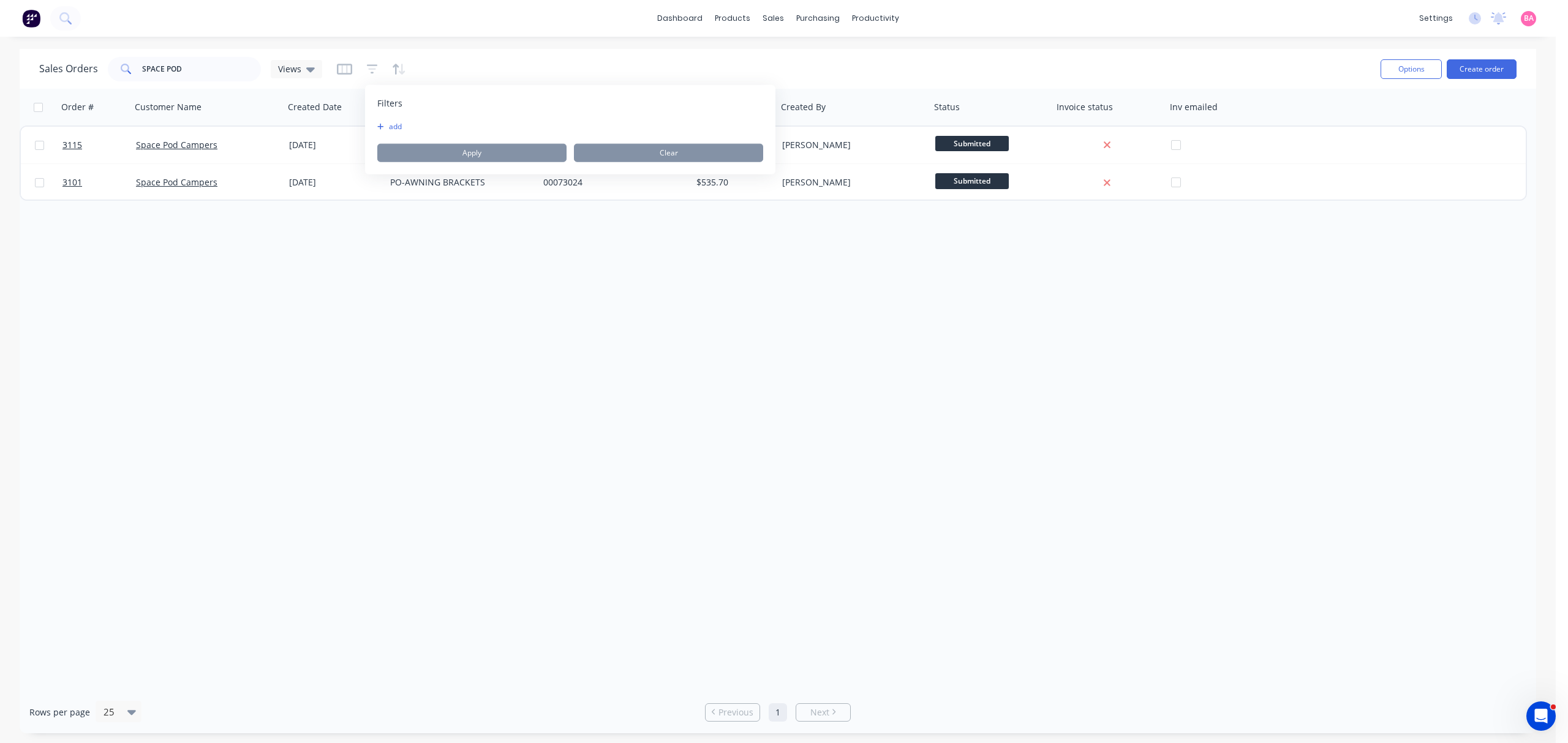
click at [387, 128] on button "add" at bounding box center [393, 127] width 31 height 10
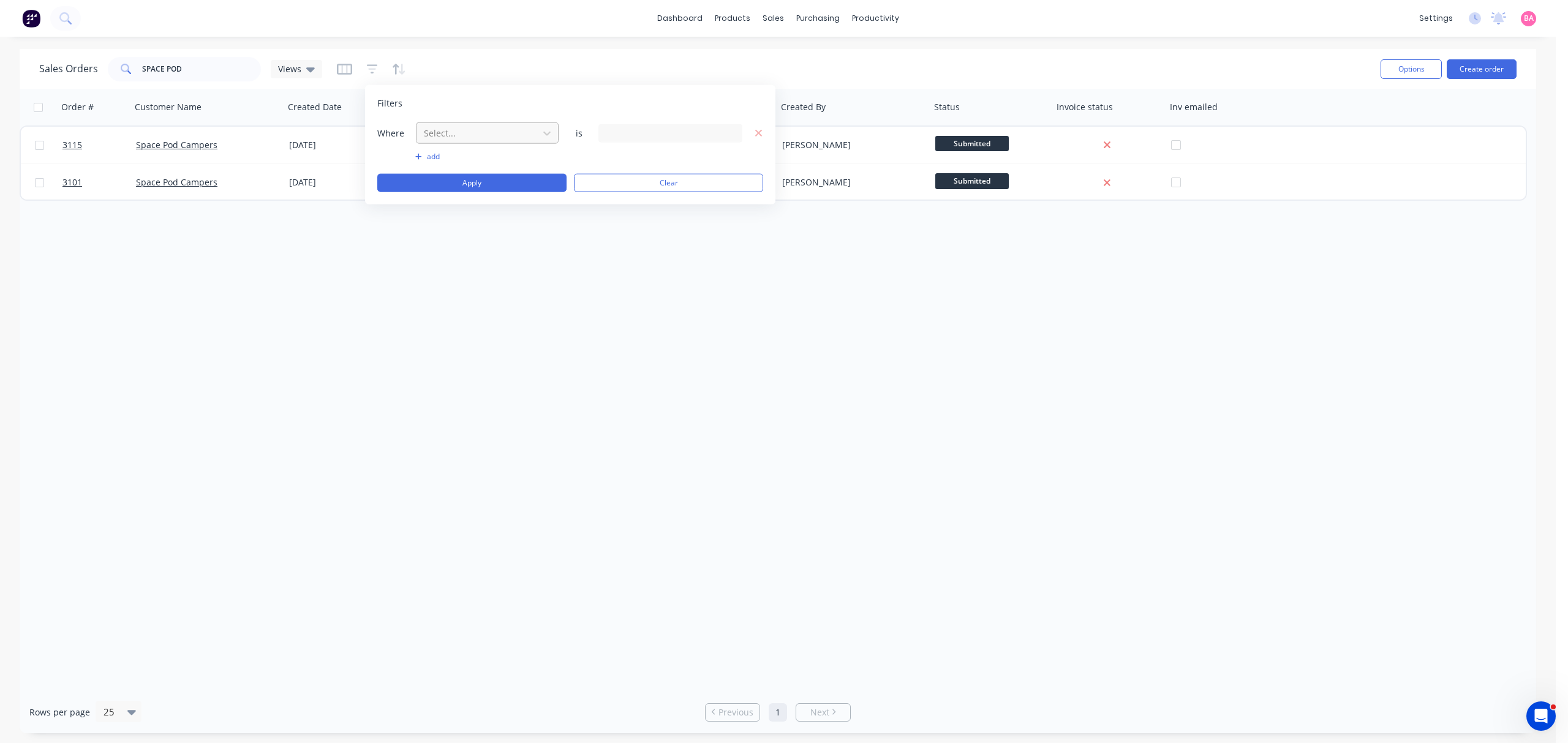
click at [471, 135] on div at bounding box center [478, 133] width 110 height 15
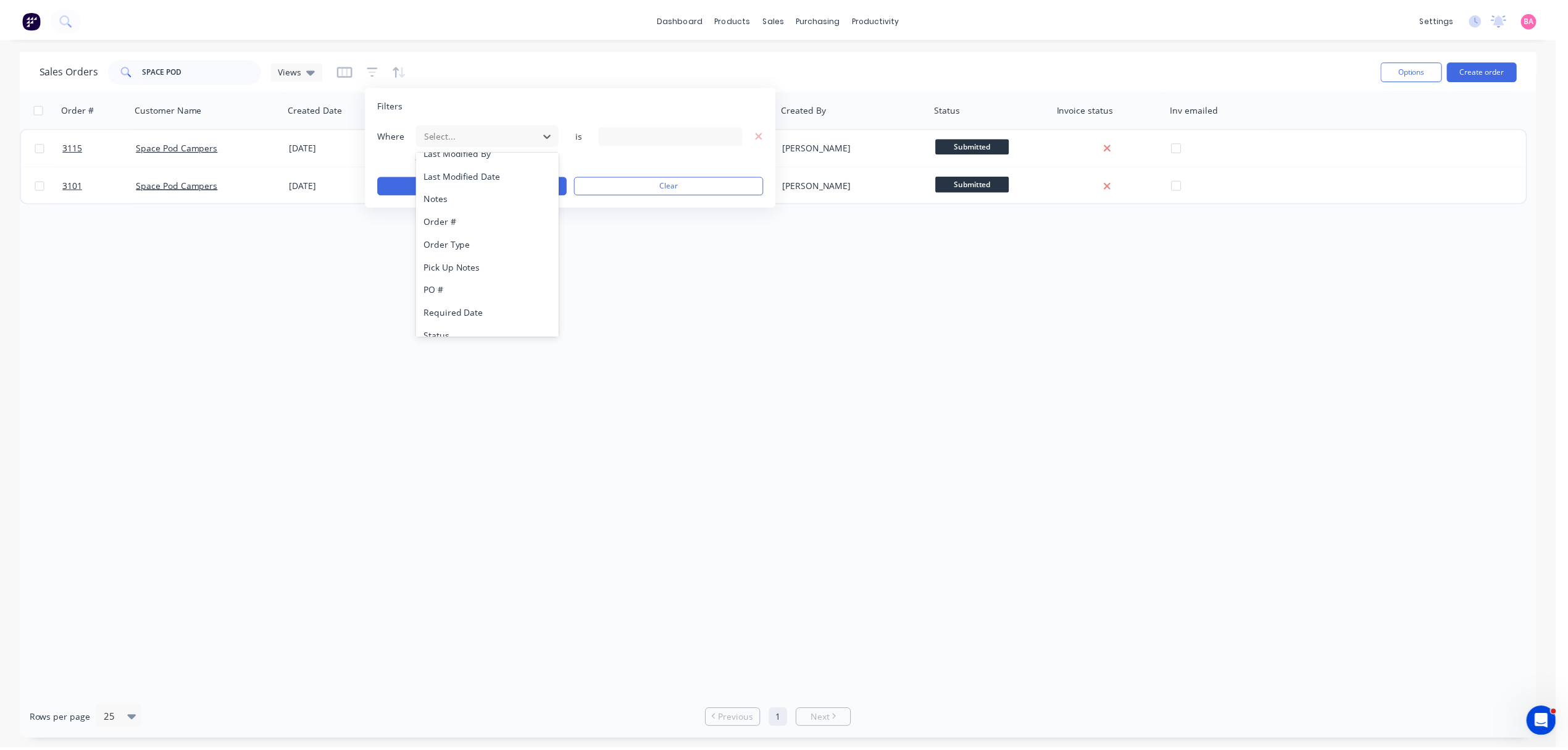
scroll to position [322, 0]
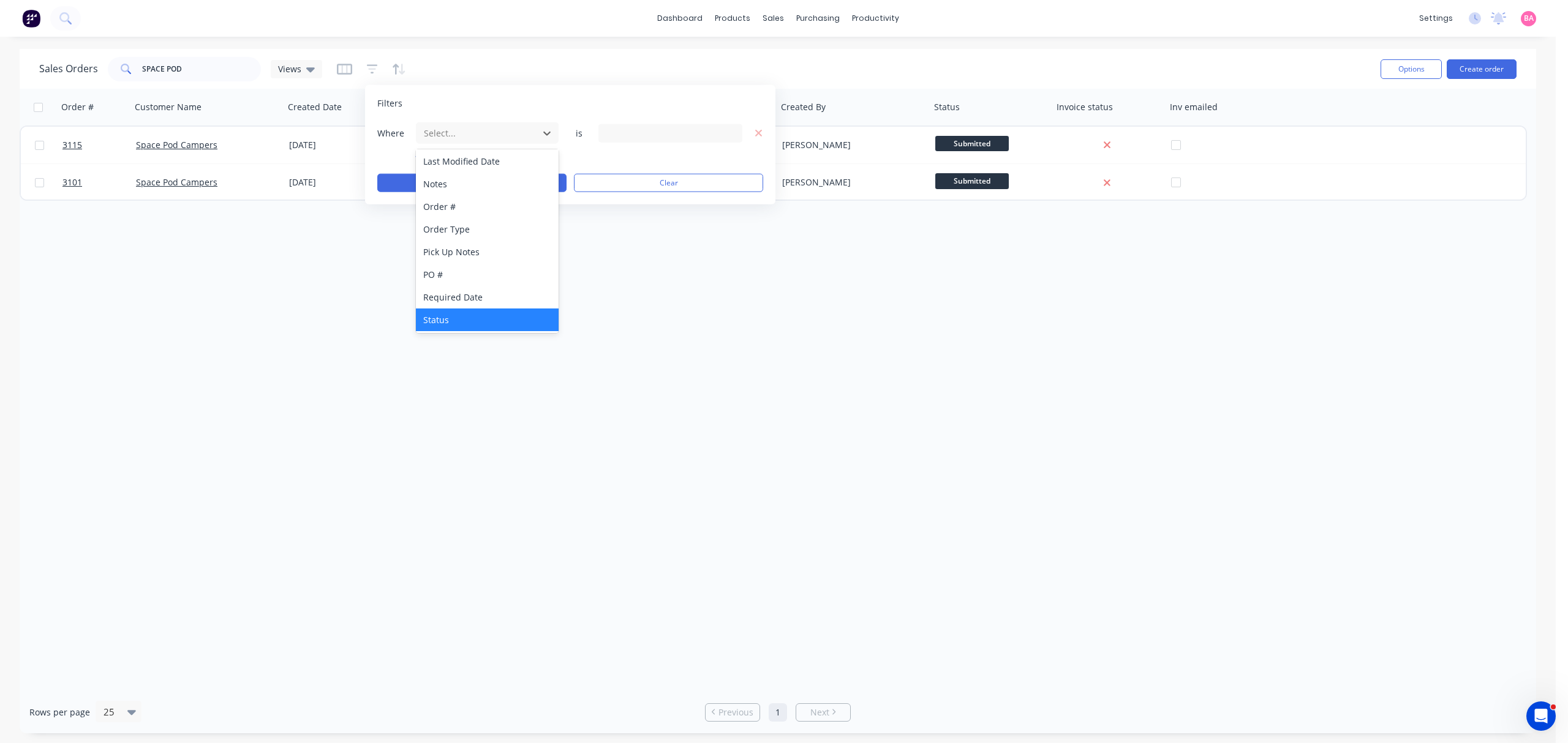
click at [439, 321] on div "Status" at bounding box center [487, 320] width 142 height 23
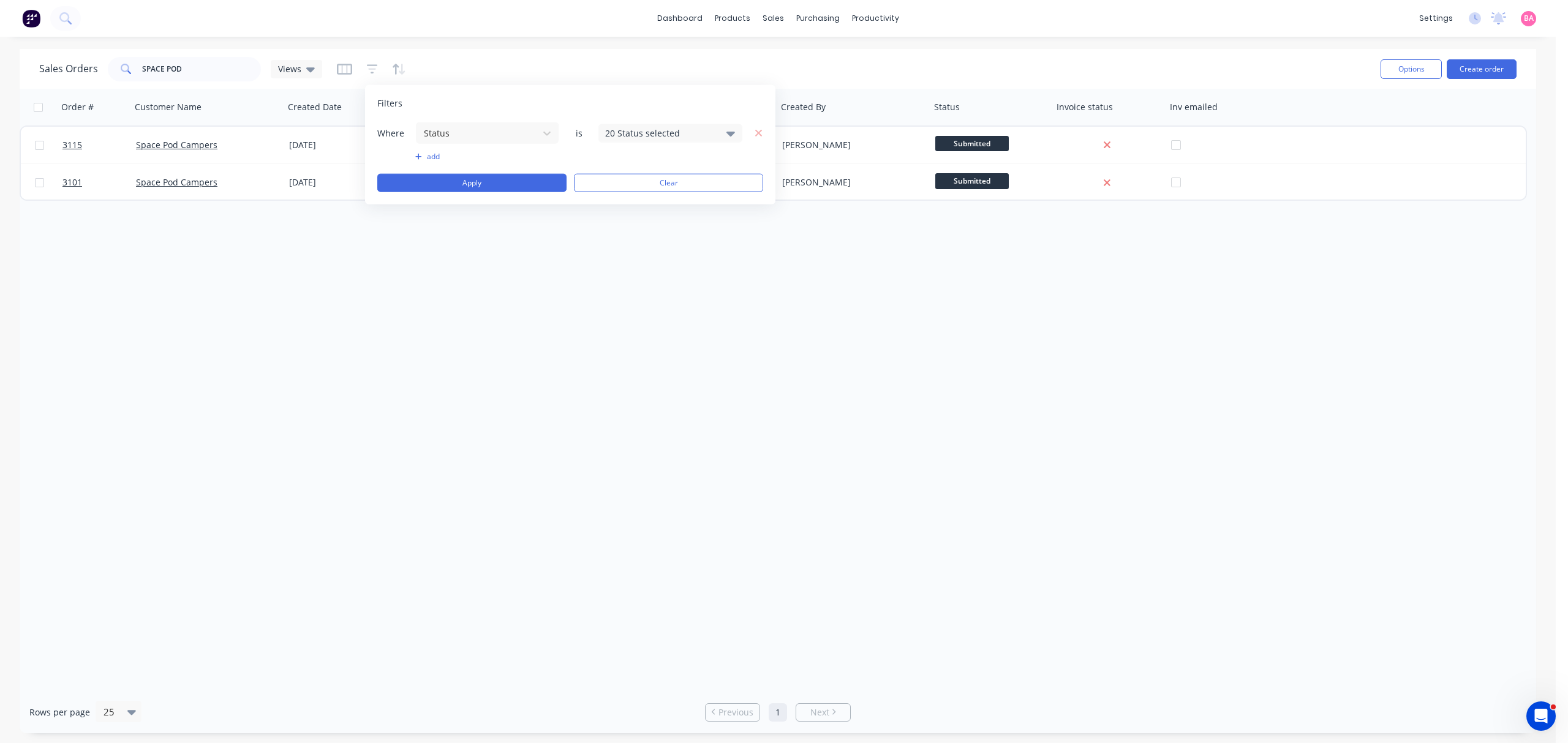
click at [726, 131] on icon at bounding box center [730, 133] width 9 height 13
click at [623, 196] on div at bounding box center [618, 200] width 25 height 25
click at [458, 183] on button "Apply" at bounding box center [472, 183] width 190 height 18
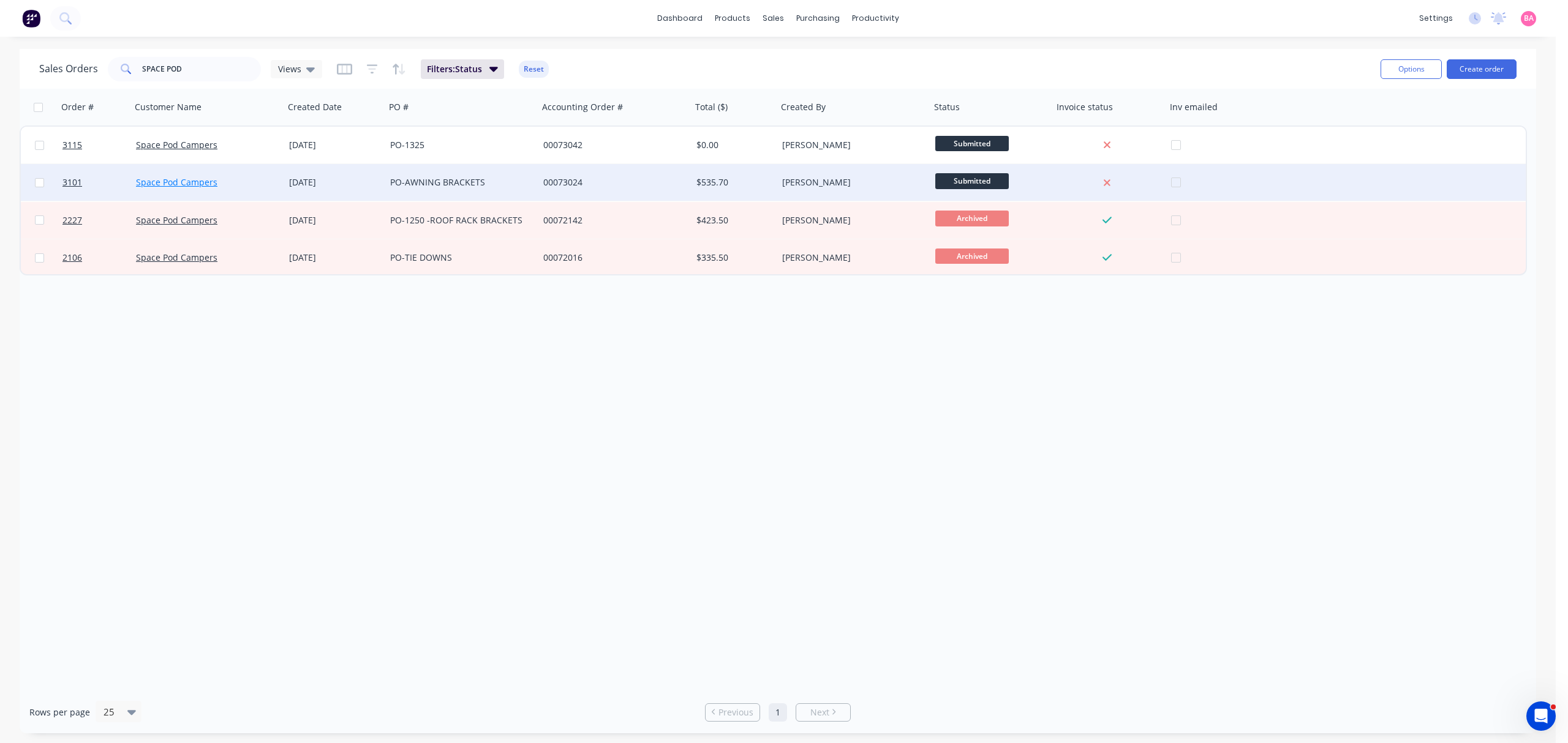
click at [189, 179] on link "Space Pod Campers" at bounding box center [177, 181] width 82 height 11
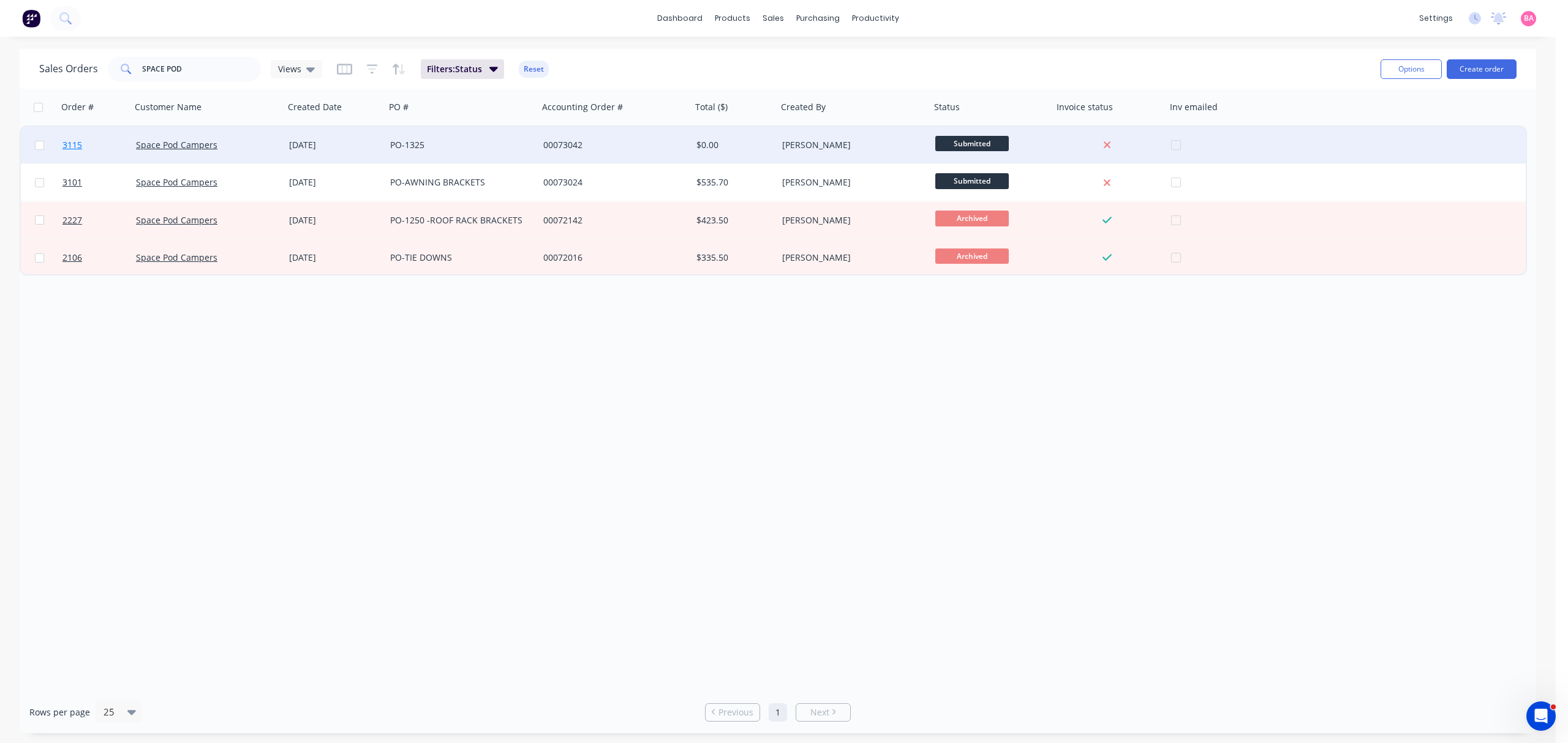
click at [72, 143] on span "3115" at bounding box center [72, 145] width 19 height 12
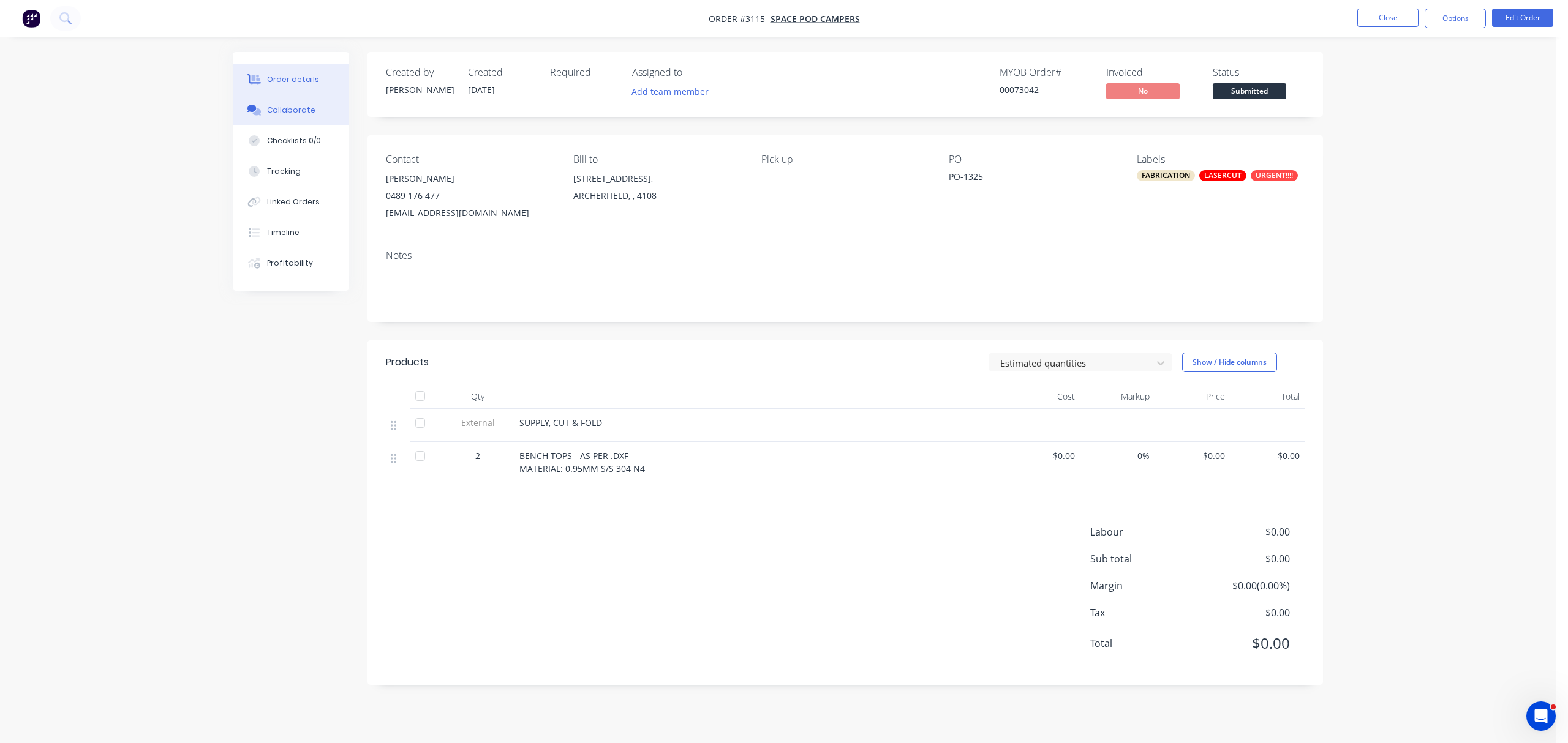
click at [291, 106] on div "Collaborate" at bounding box center [291, 110] width 48 height 11
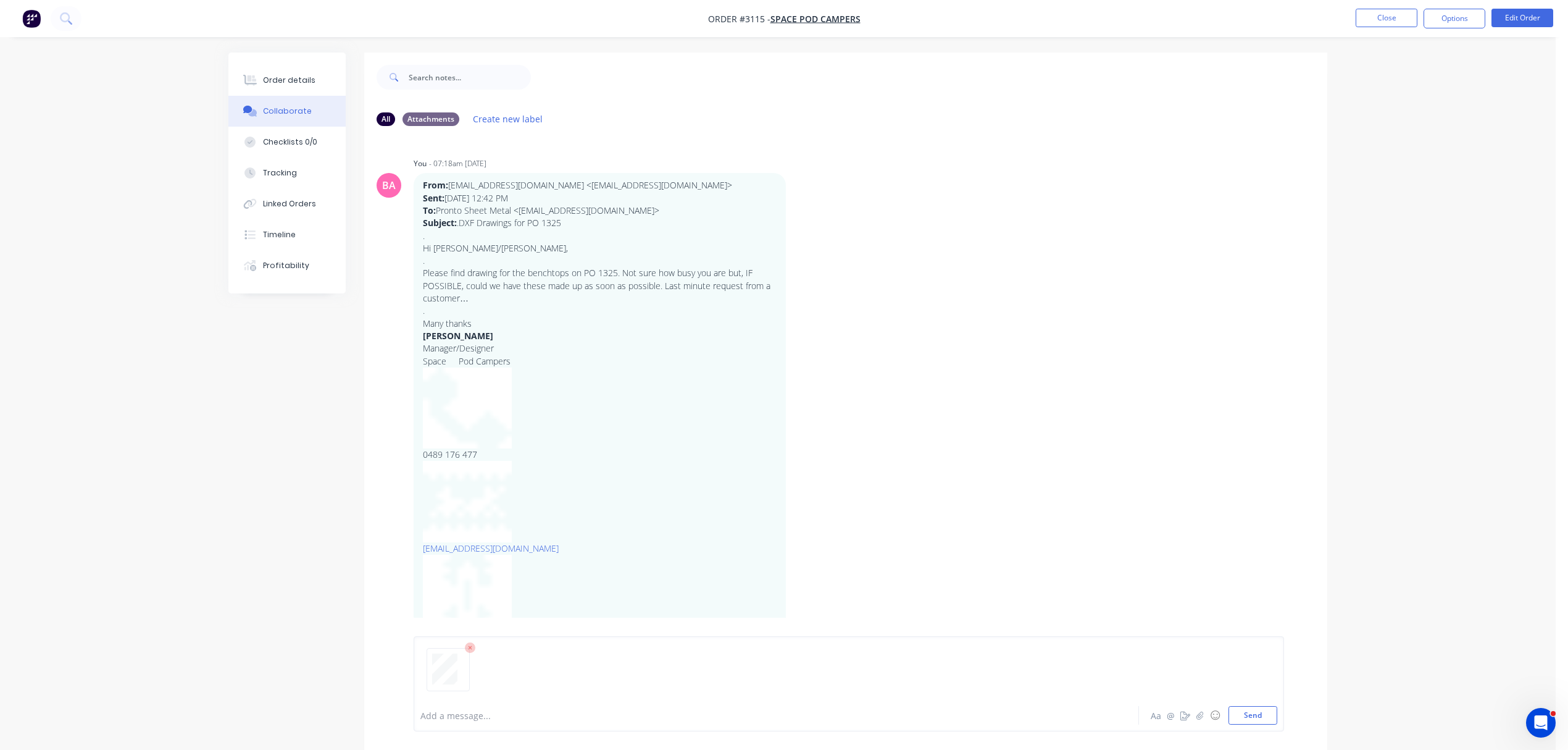
click at [1259, 701] on div at bounding box center [849, 674] width 857 height 63
click at [1257, 711] on button "Send" at bounding box center [1253, 715] width 49 height 18
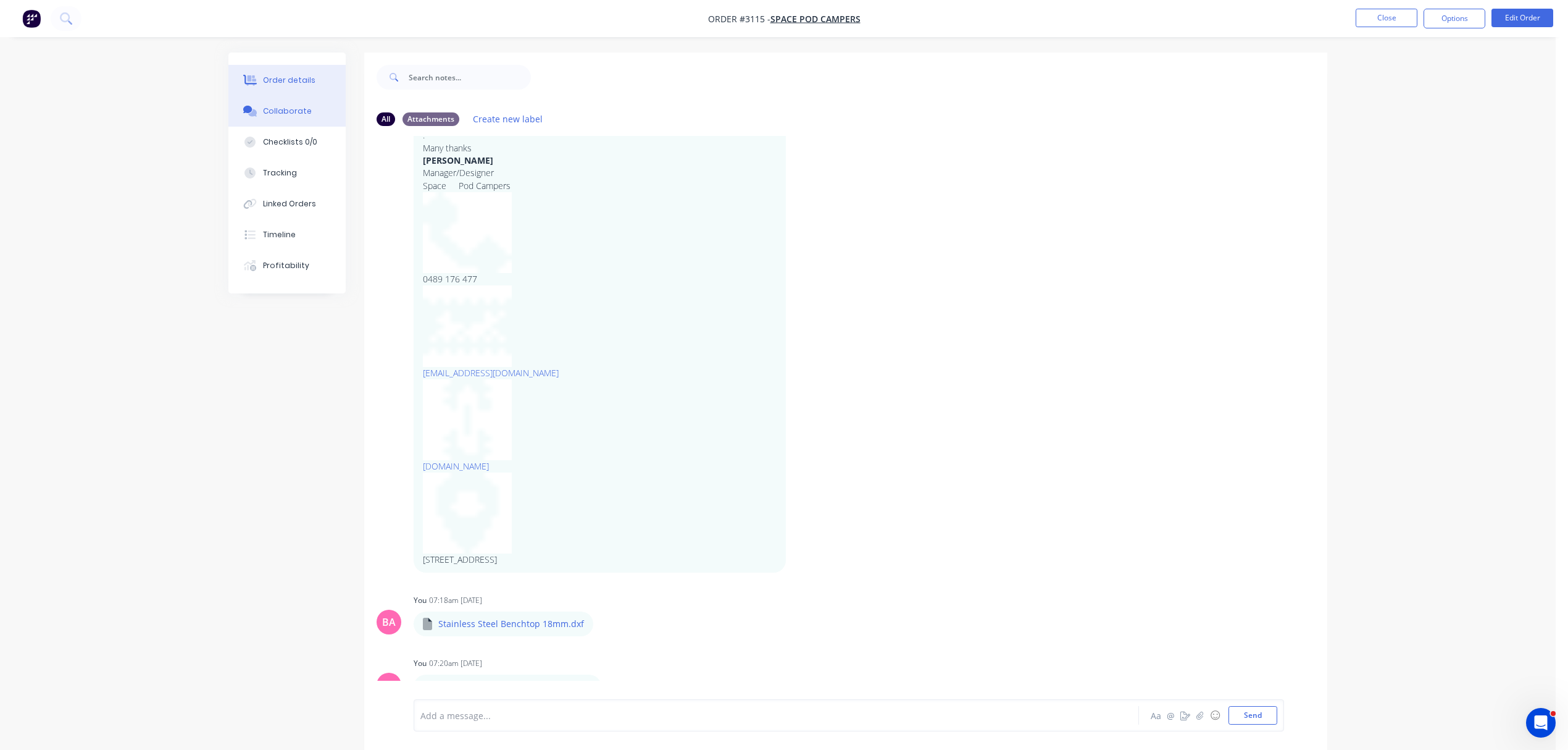
click at [268, 73] on button "Order details" at bounding box center [287, 80] width 117 height 31
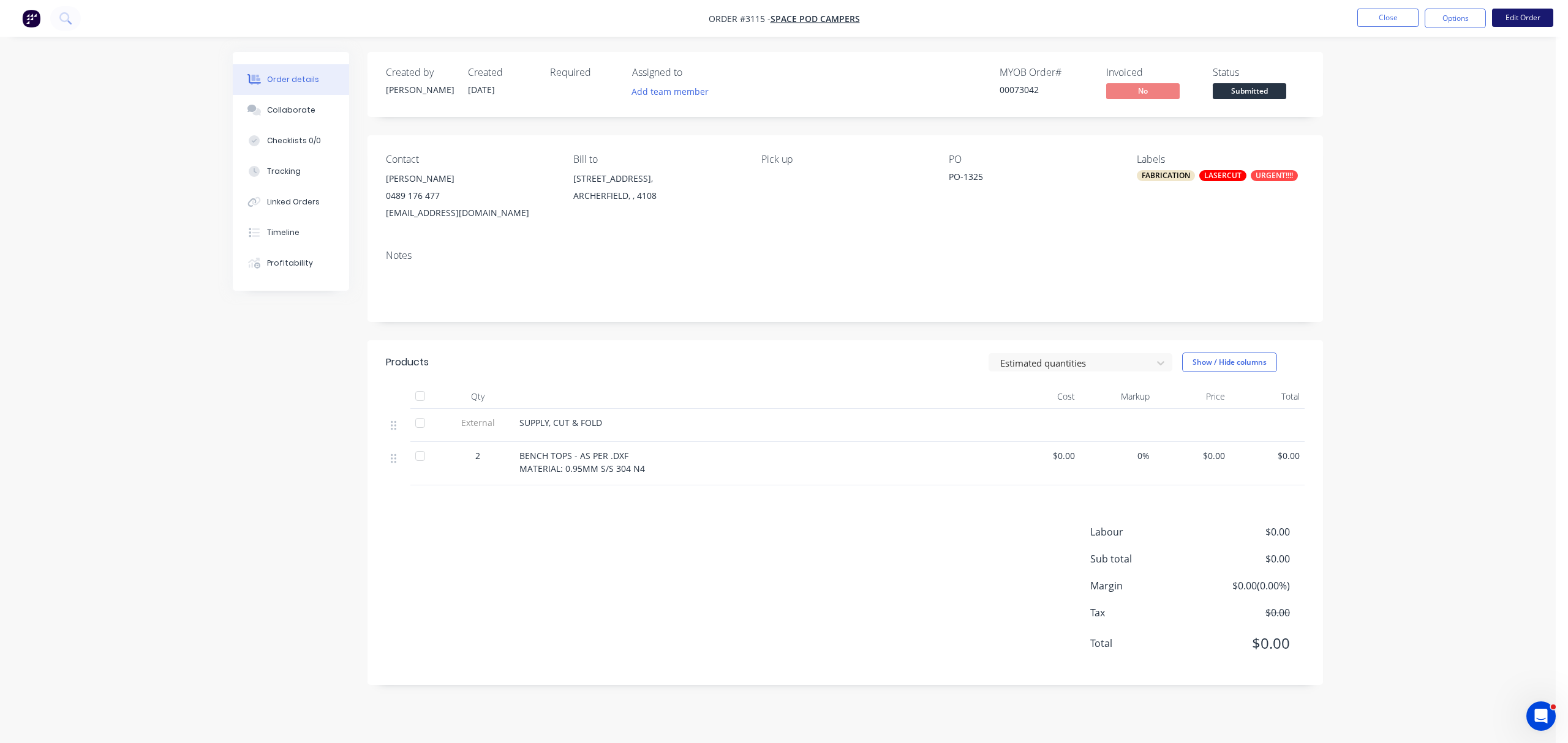
click at [1518, 18] on button "Edit Order" at bounding box center [1522, 17] width 61 height 18
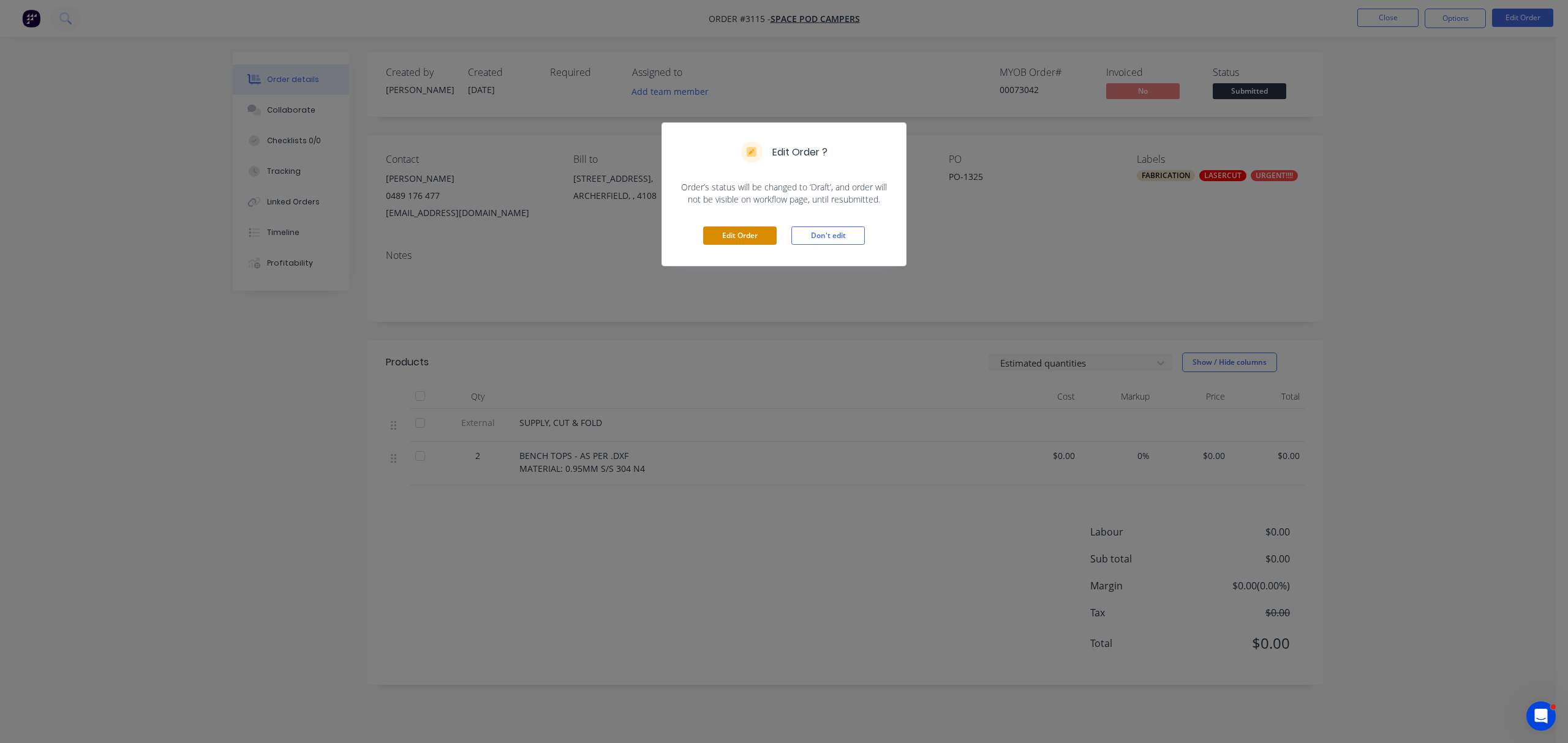
click at [731, 230] on button "Edit Order" at bounding box center [740, 235] width 74 height 18
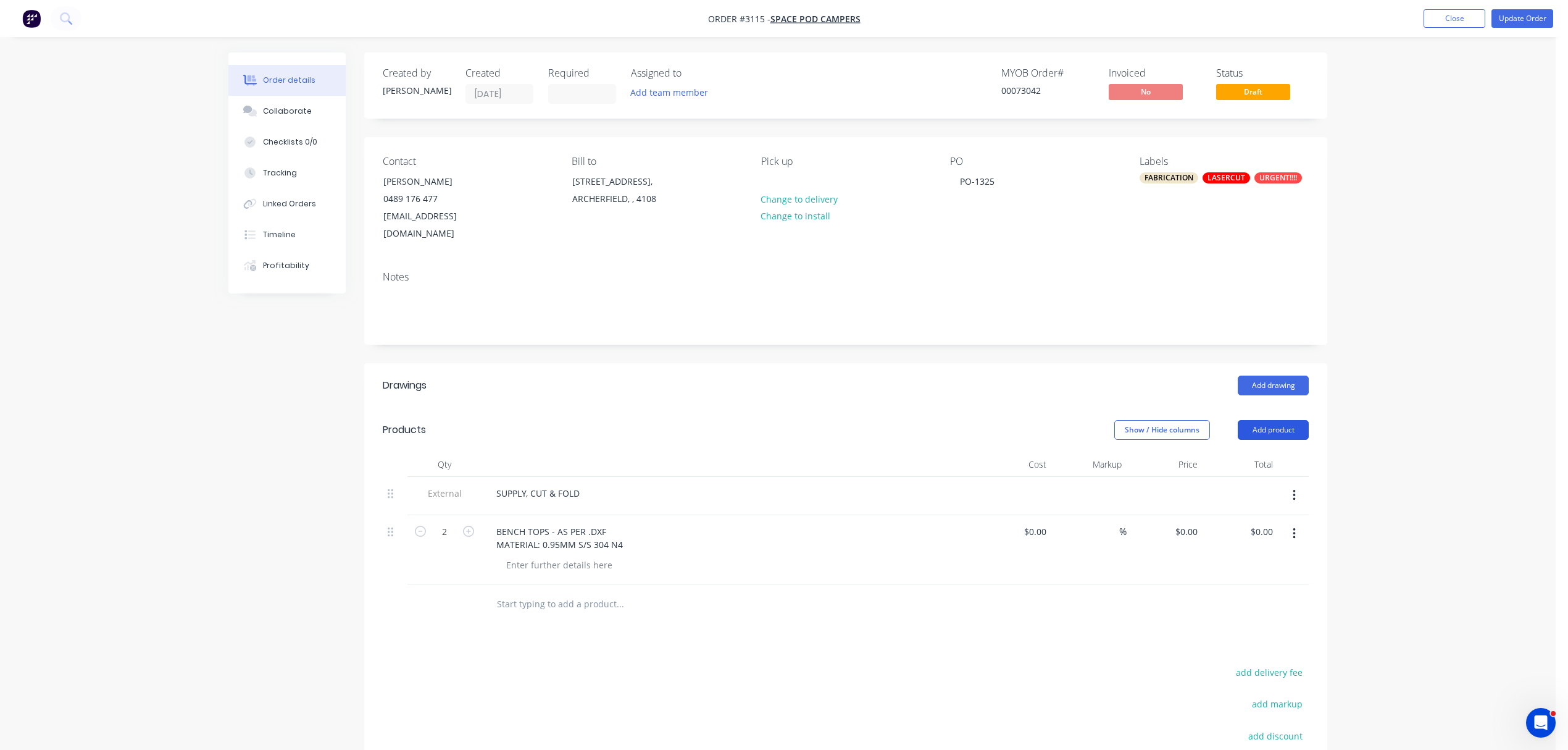
click at [1277, 420] on button "Add product" at bounding box center [1273, 430] width 71 height 20
click at [1245, 601] on div "Notes (Internal)" at bounding box center [1250, 609] width 95 height 18
click at [544, 592] on div at bounding box center [531, 601] width 89 height 18
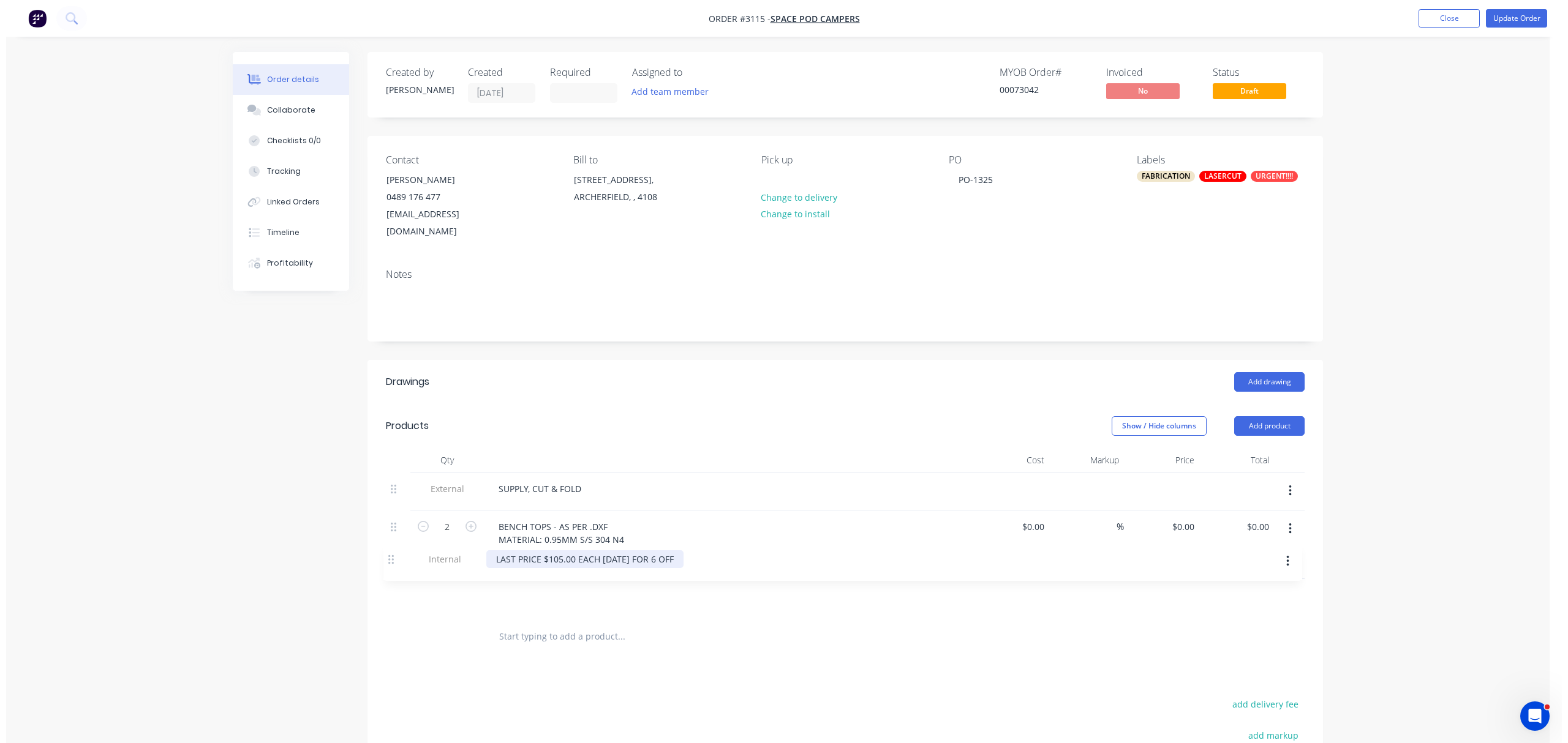
scroll to position [5, 0]
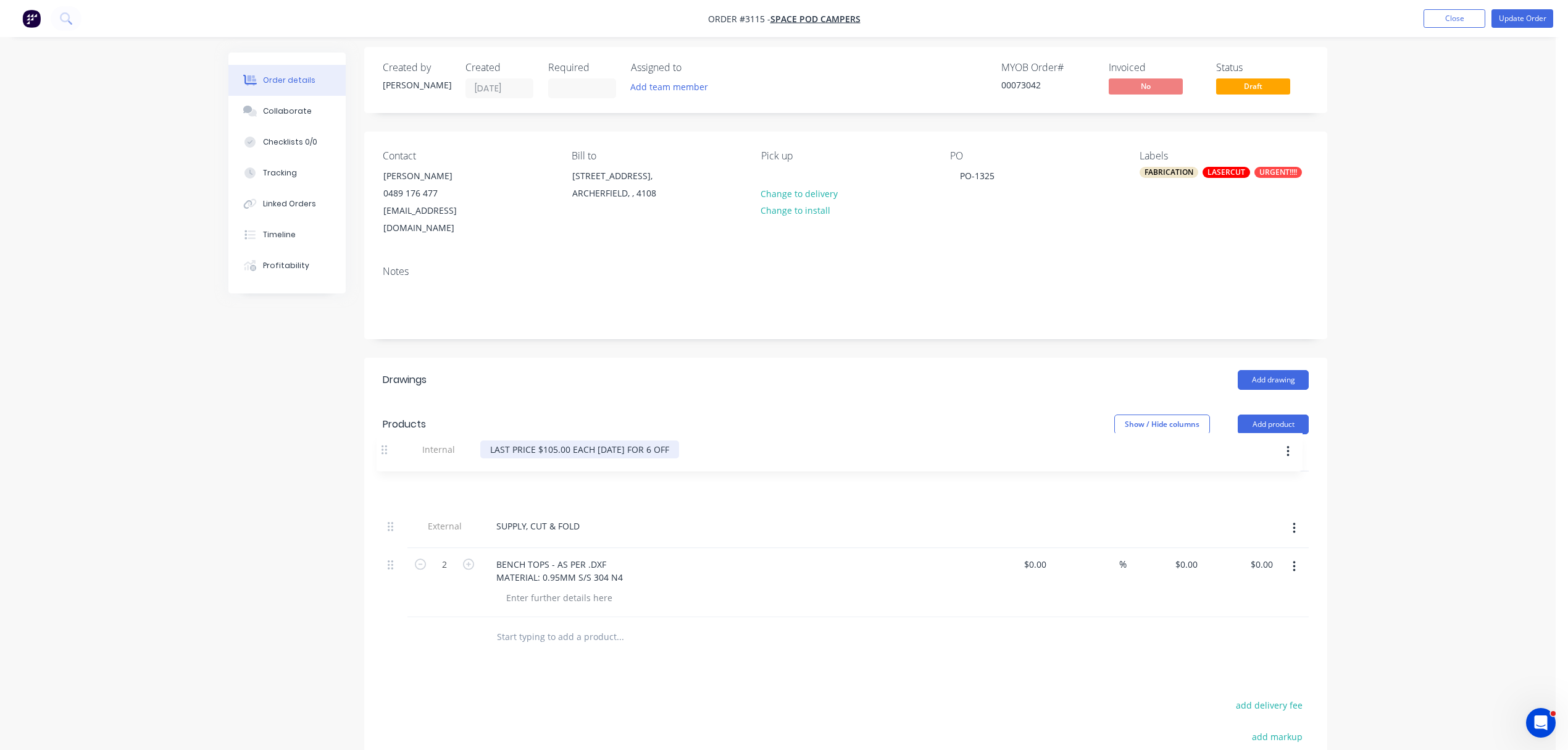
drag, startPoint x: 395, startPoint y: 587, endPoint x: 390, endPoint y: 446, distance: 141.1
click at [390, 447] on div "Qty Cost Markup Price Total External SUPPLY, CUT & FOLD 2 BENCH TOPS - AS PER .…" at bounding box center [845, 532] width 926 height 170
click at [1521, 16] on button "Update Order" at bounding box center [1522, 18] width 61 height 18
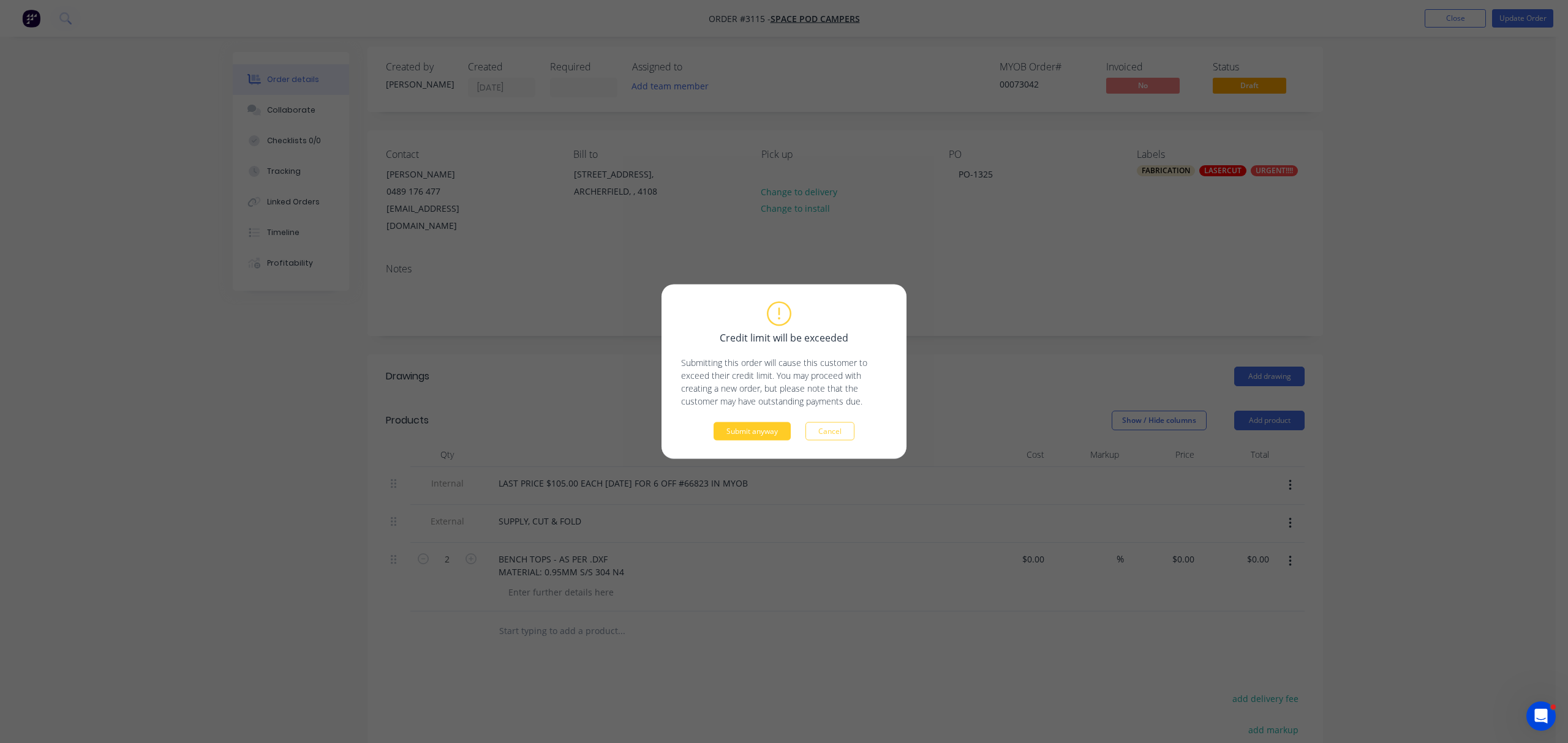
click at [757, 433] on button "Submit anyway" at bounding box center [752, 431] width 77 height 18
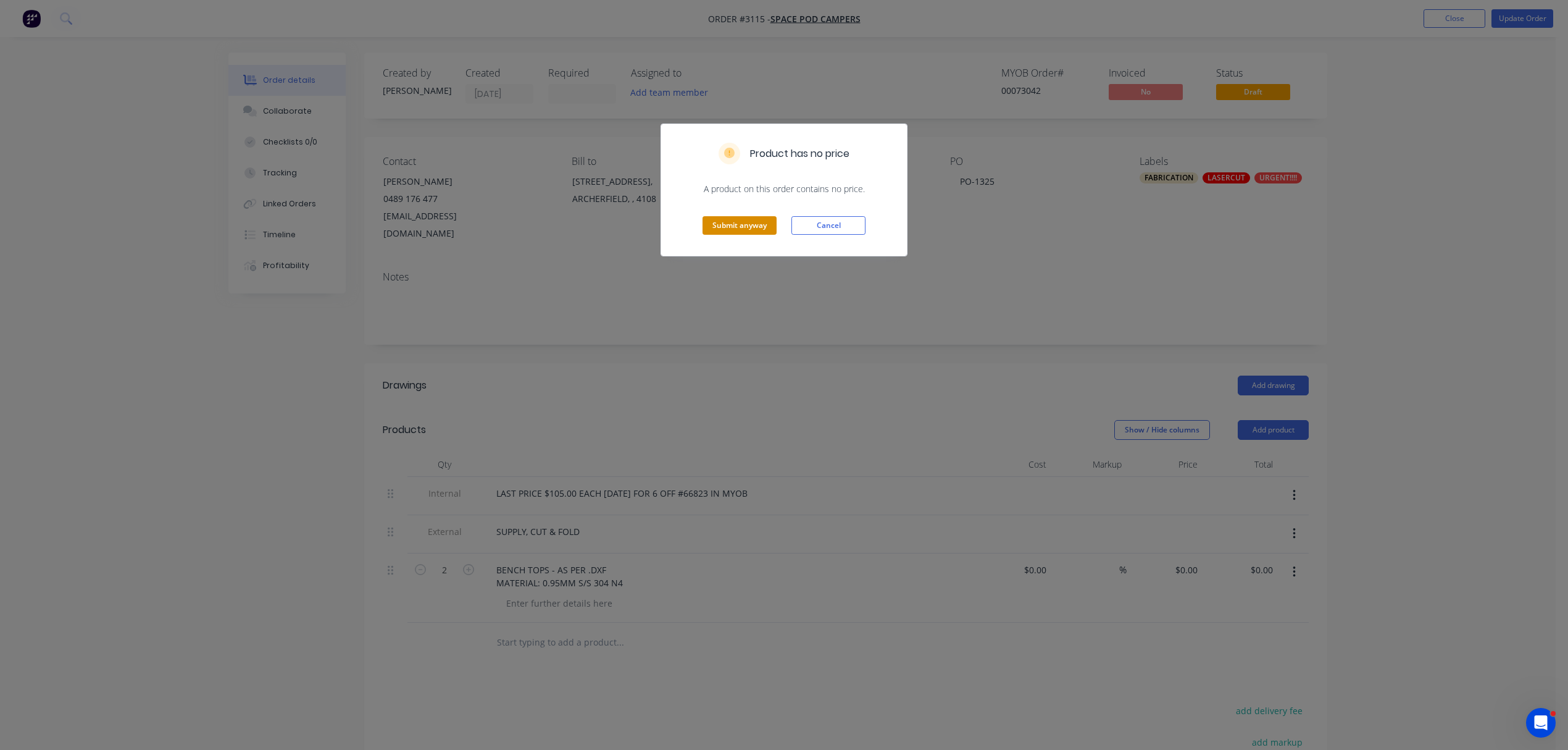
click at [733, 222] on button "Submit anyway" at bounding box center [739, 225] width 74 height 18
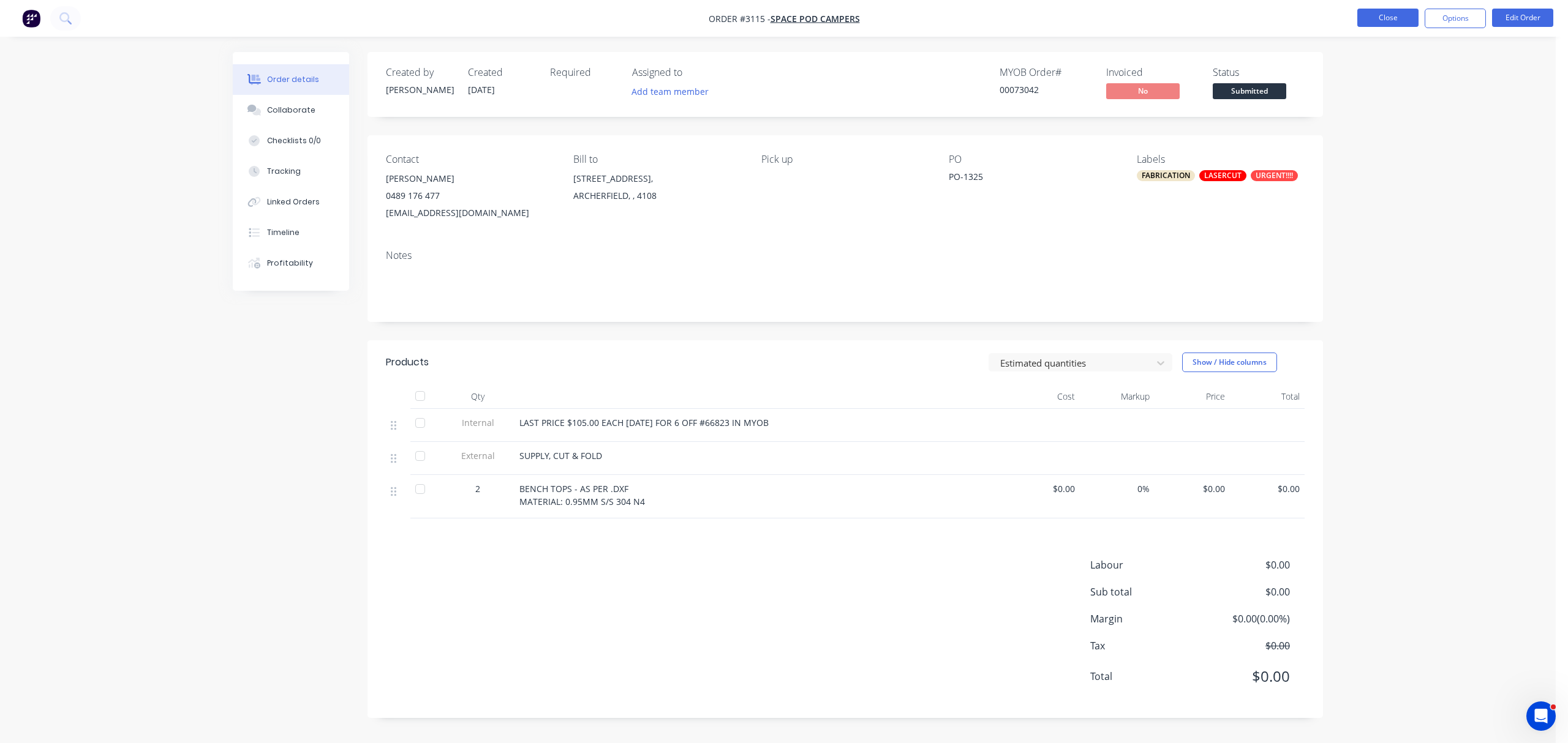
click at [1385, 16] on button "Close" at bounding box center [1387, 17] width 61 height 18
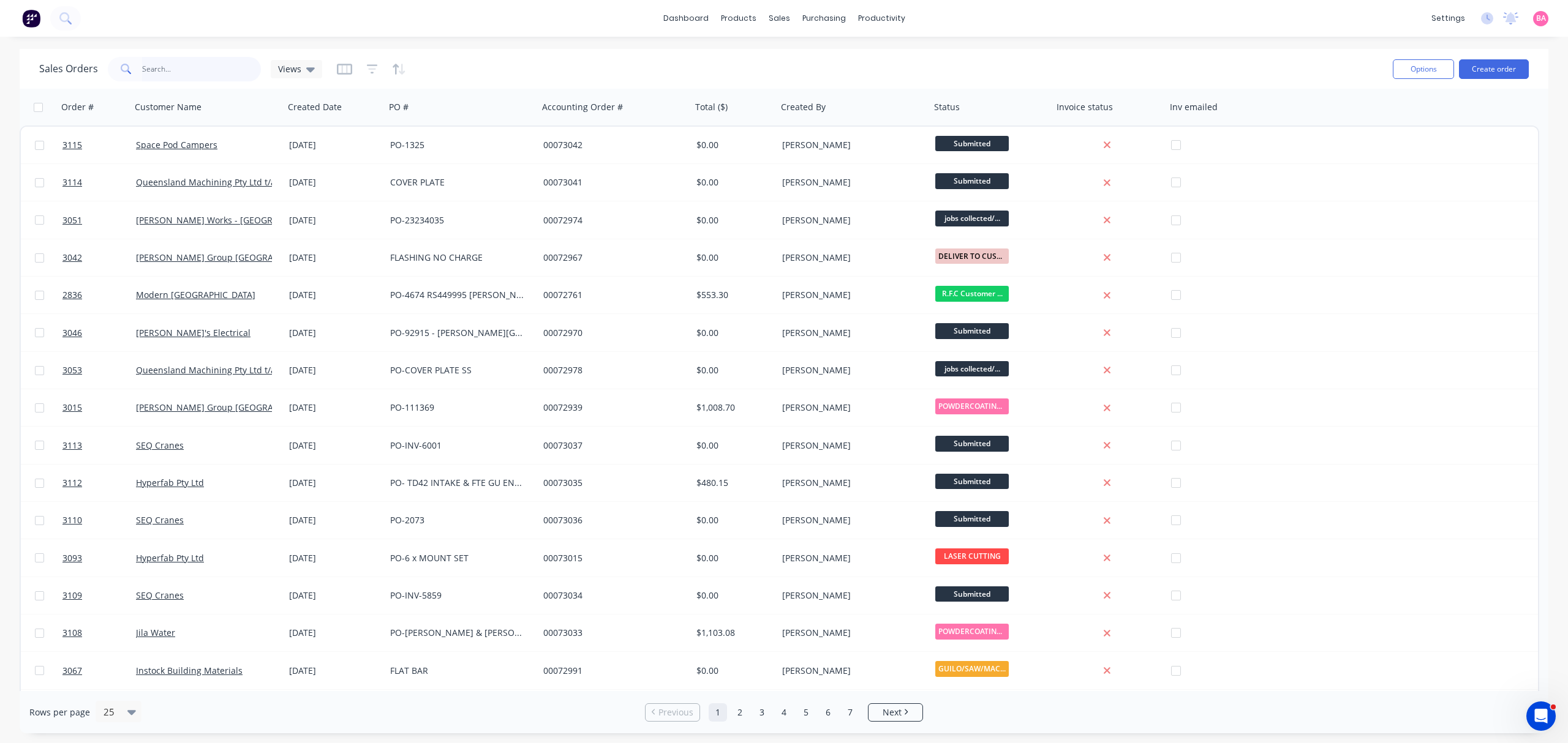
click at [175, 62] on input "text" at bounding box center [202, 69] width 119 height 25
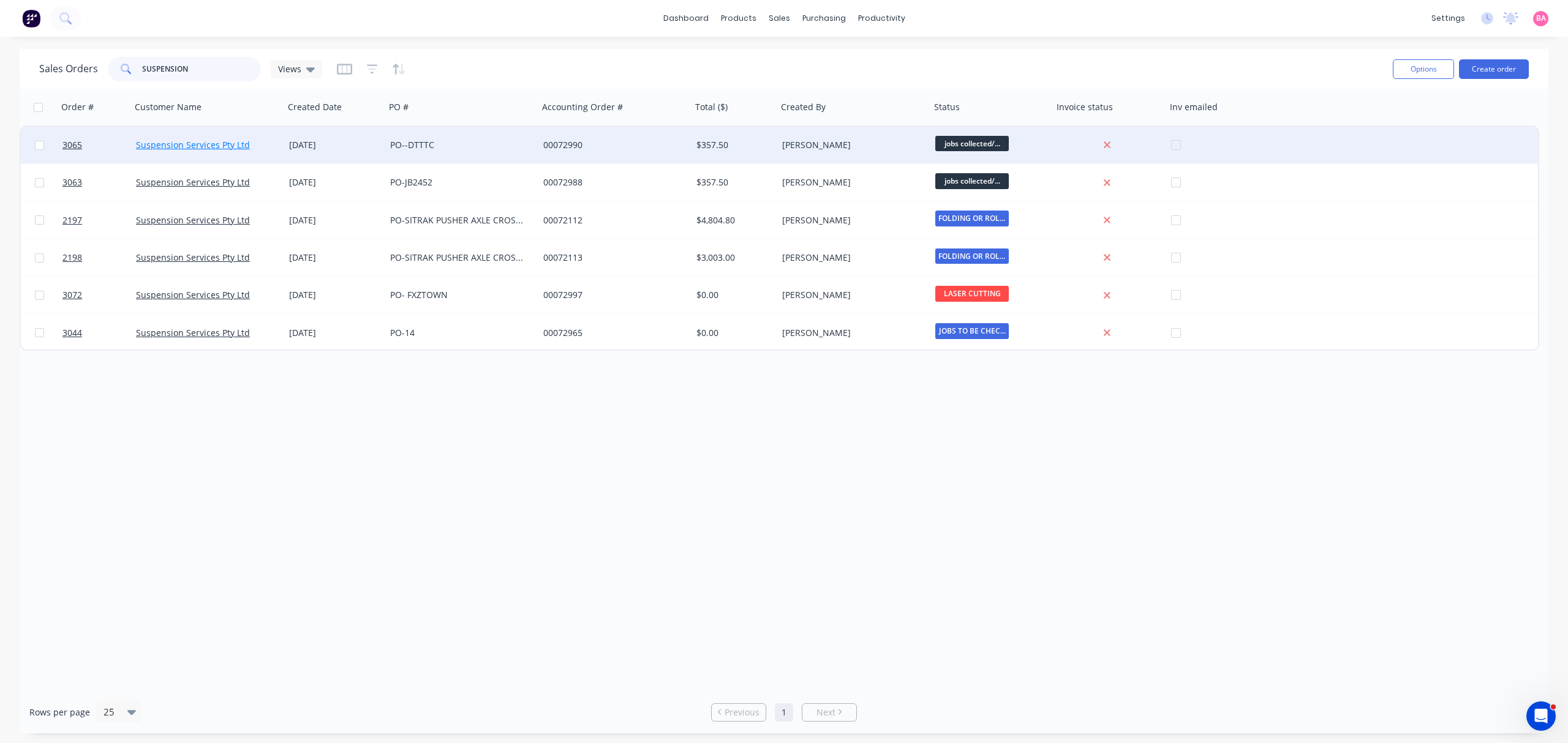
type input "SUSPENSION"
click at [170, 139] on link "Suspension Services Pty Ltd" at bounding box center [193, 145] width 114 height 11
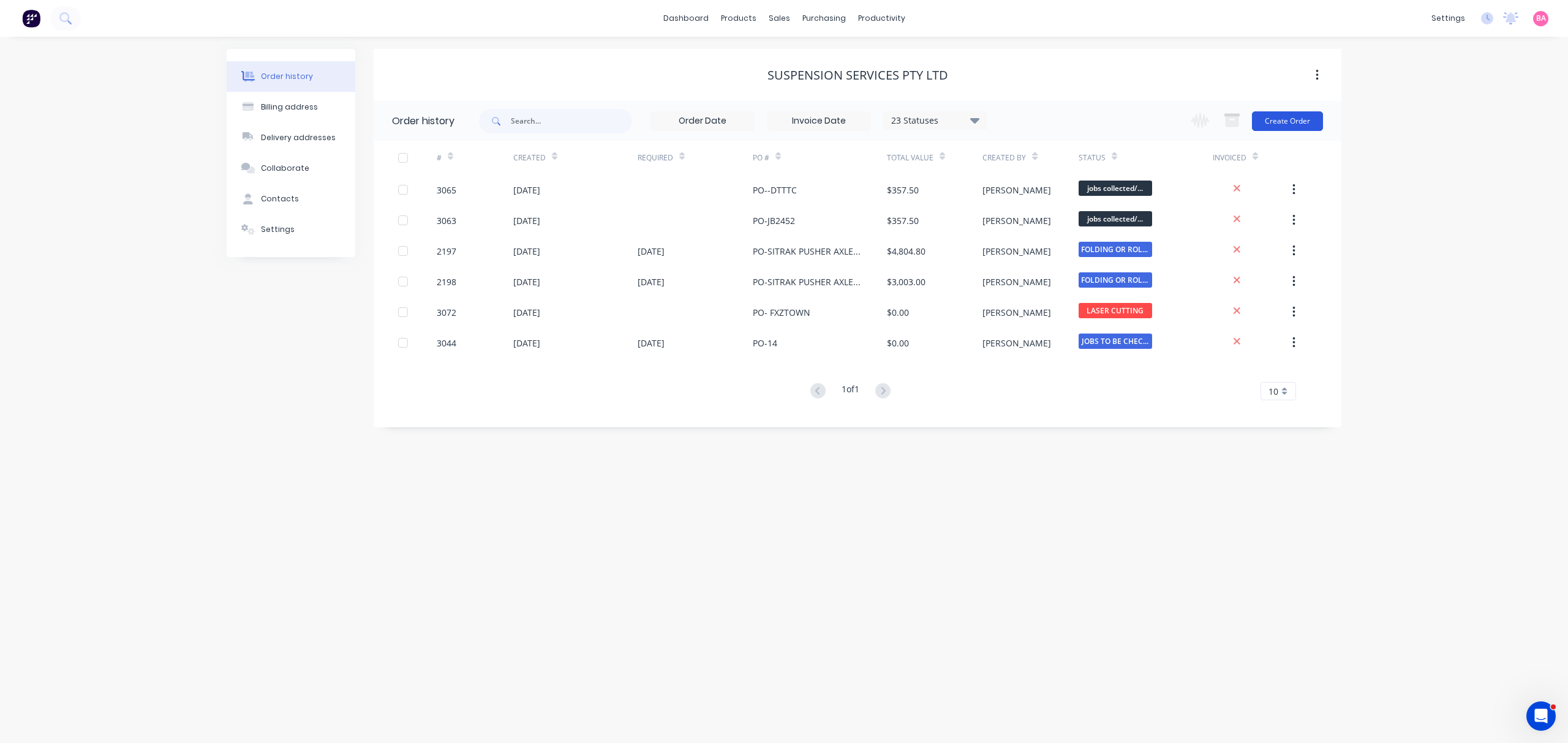
click at [1292, 120] on button "Create Order" at bounding box center [1287, 120] width 71 height 19
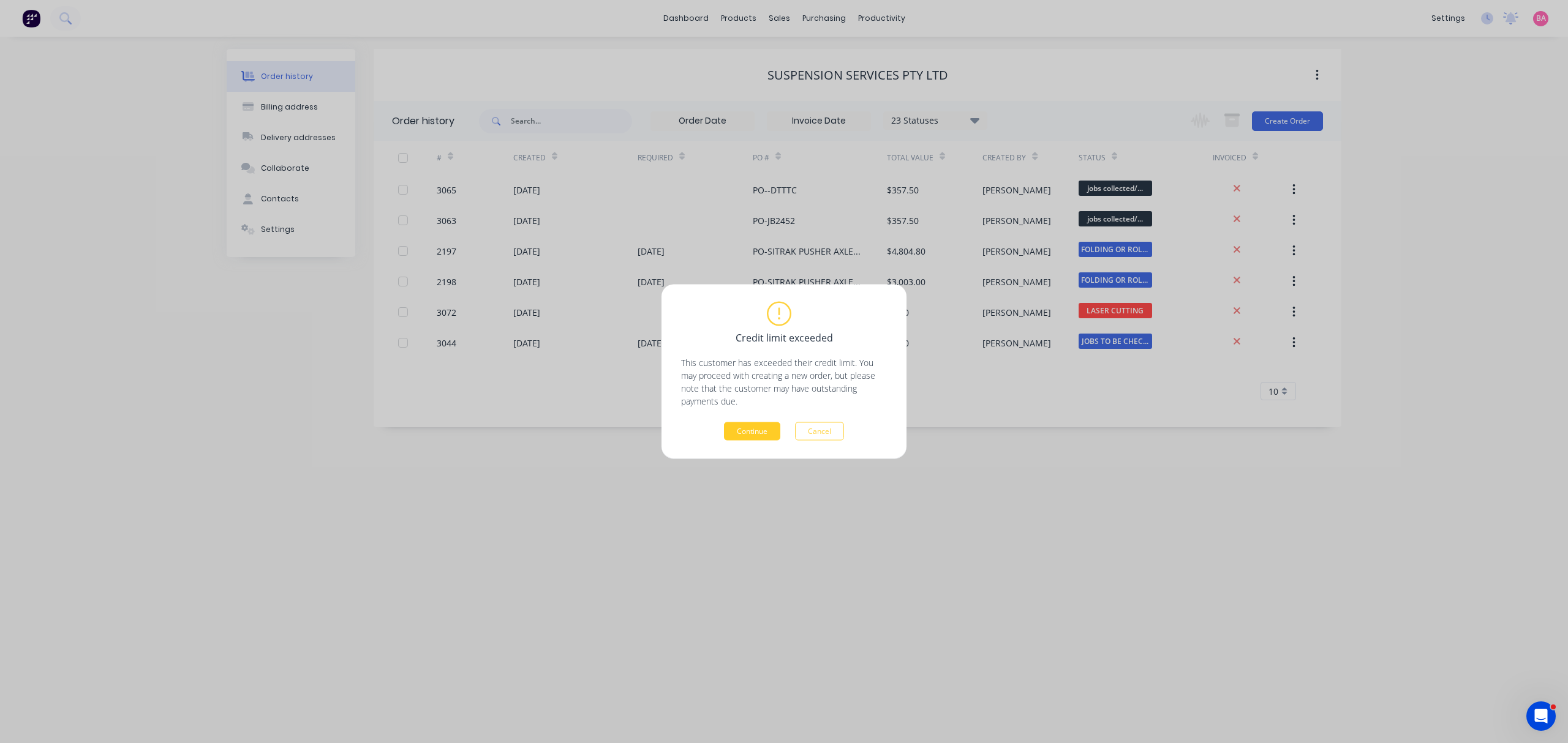
click at [752, 424] on button "Continue" at bounding box center [752, 431] width 56 height 18
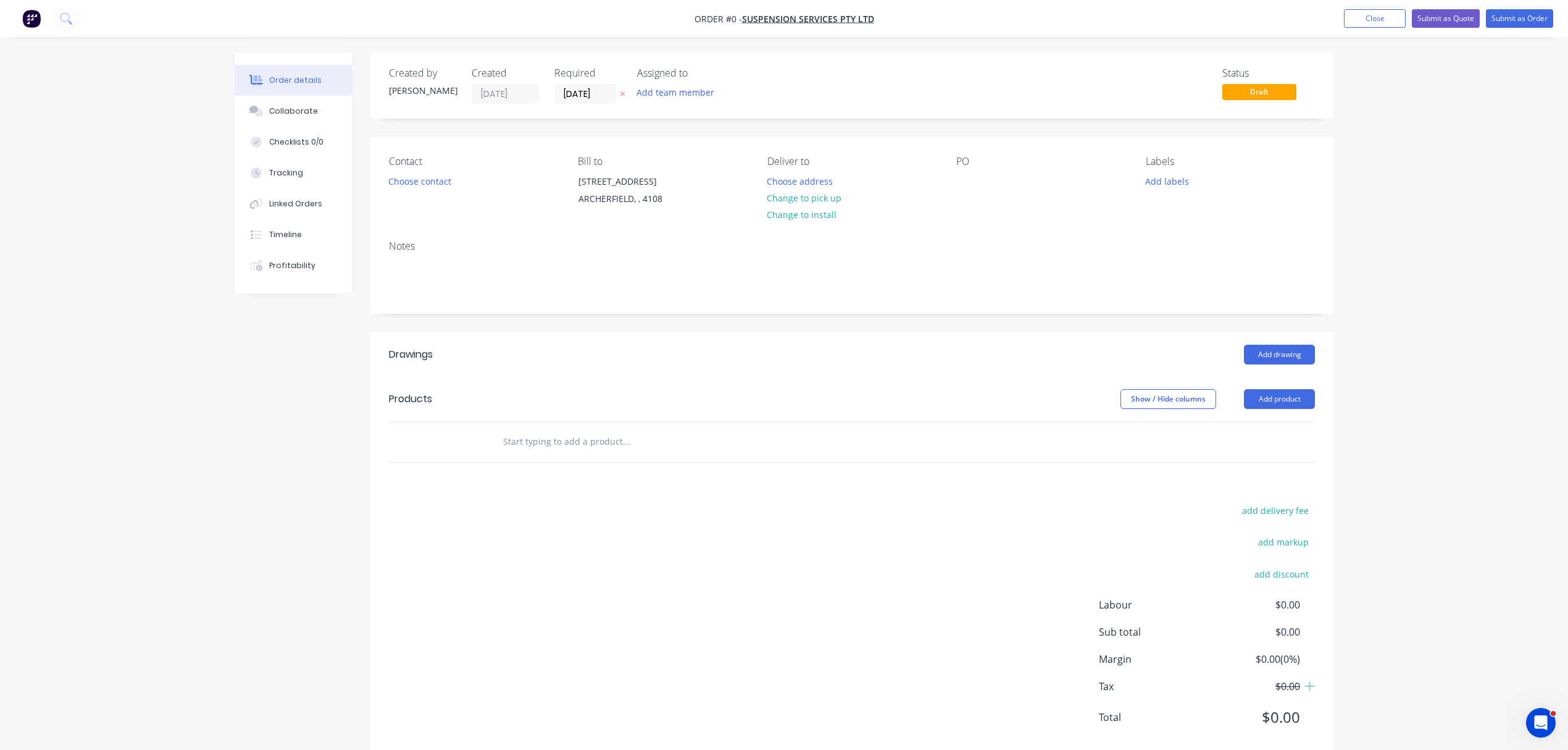
click at [623, 95] on icon "button" at bounding box center [623, 93] width 5 height 7
click at [665, 91] on button "Add team member" at bounding box center [675, 92] width 90 height 17
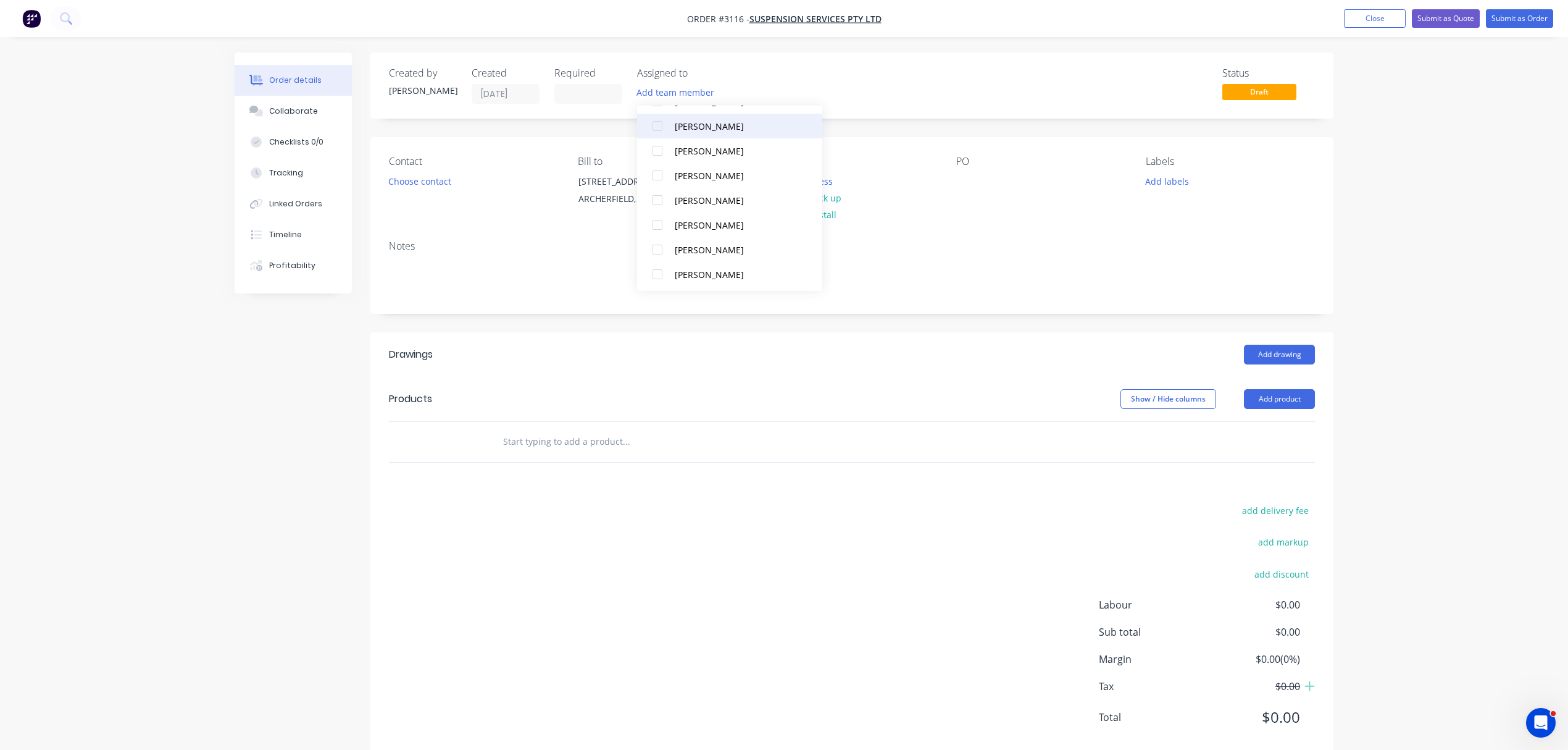
scroll to position [111, 0]
click at [658, 248] on div at bounding box center [657, 247] width 25 height 25
click at [438, 178] on button "Choose contact" at bounding box center [420, 180] width 76 height 17
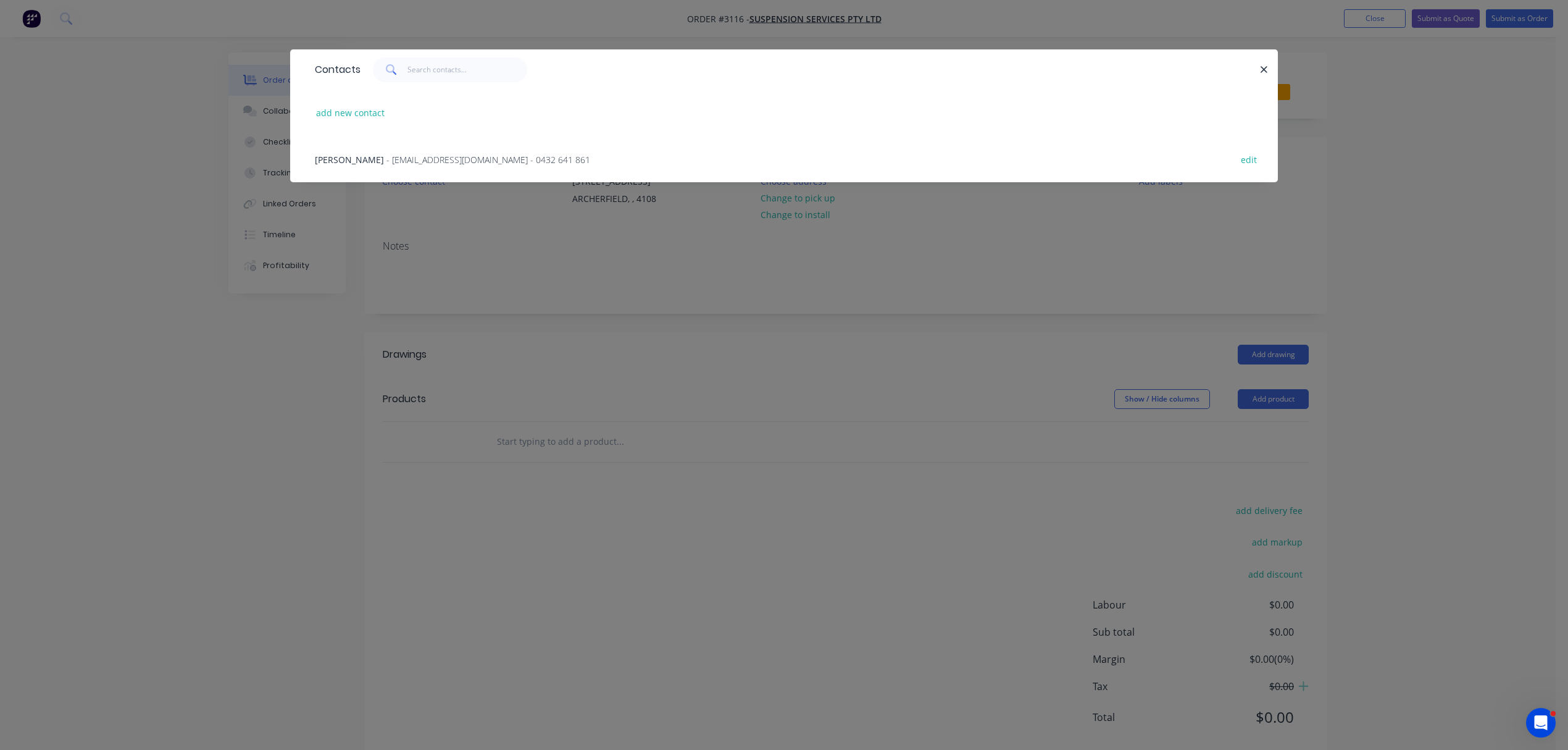
click at [386, 163] on span "- jo@suspensionservices.com.au - 0432 641 861" at bounding box center [488, 159] width 204 height 11
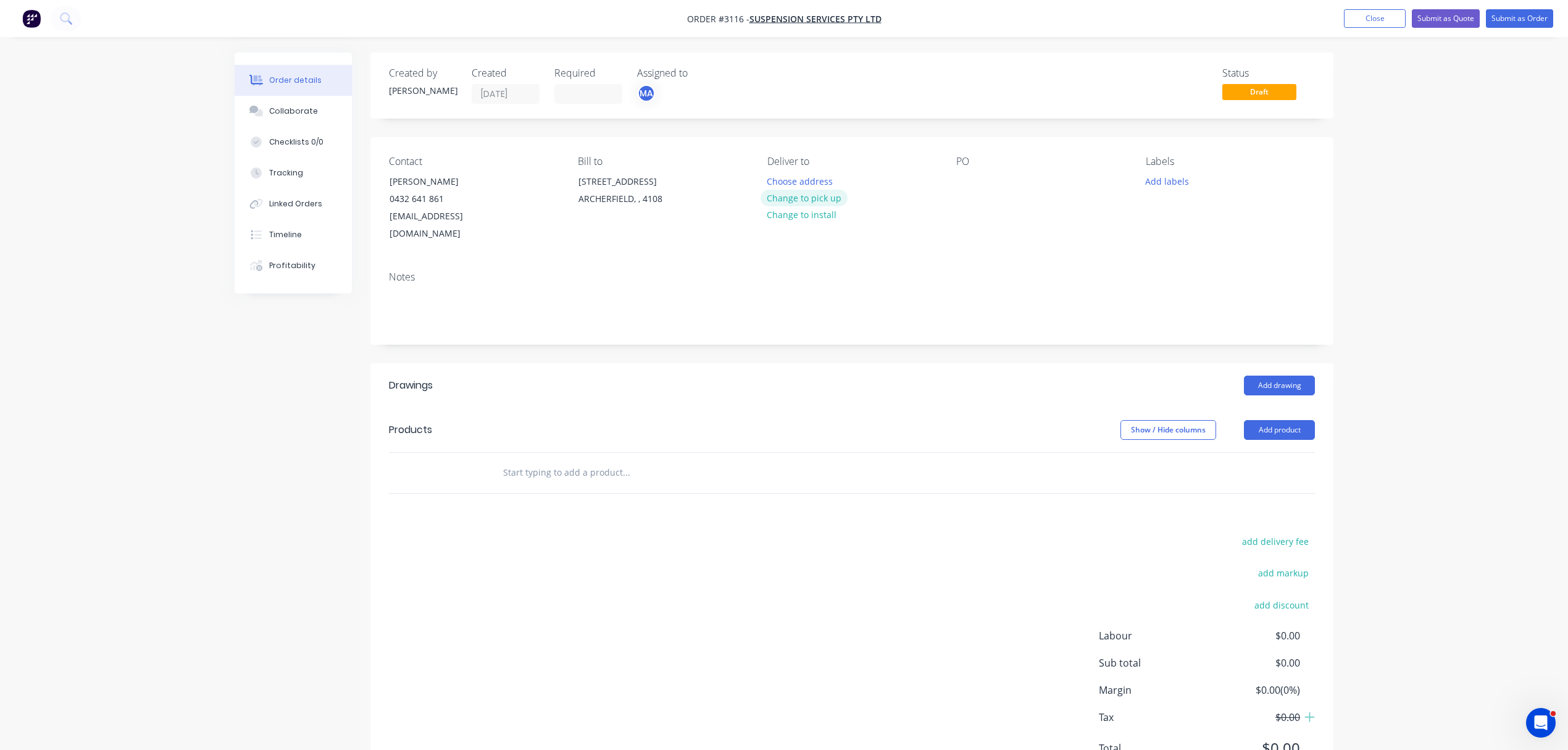
click at [816, 197] on button "Change to pick up" at bounding box center [804, 198] width 88 height 17
click at [956, 179] on div at bounding box center [966, 181] width 20 height 18
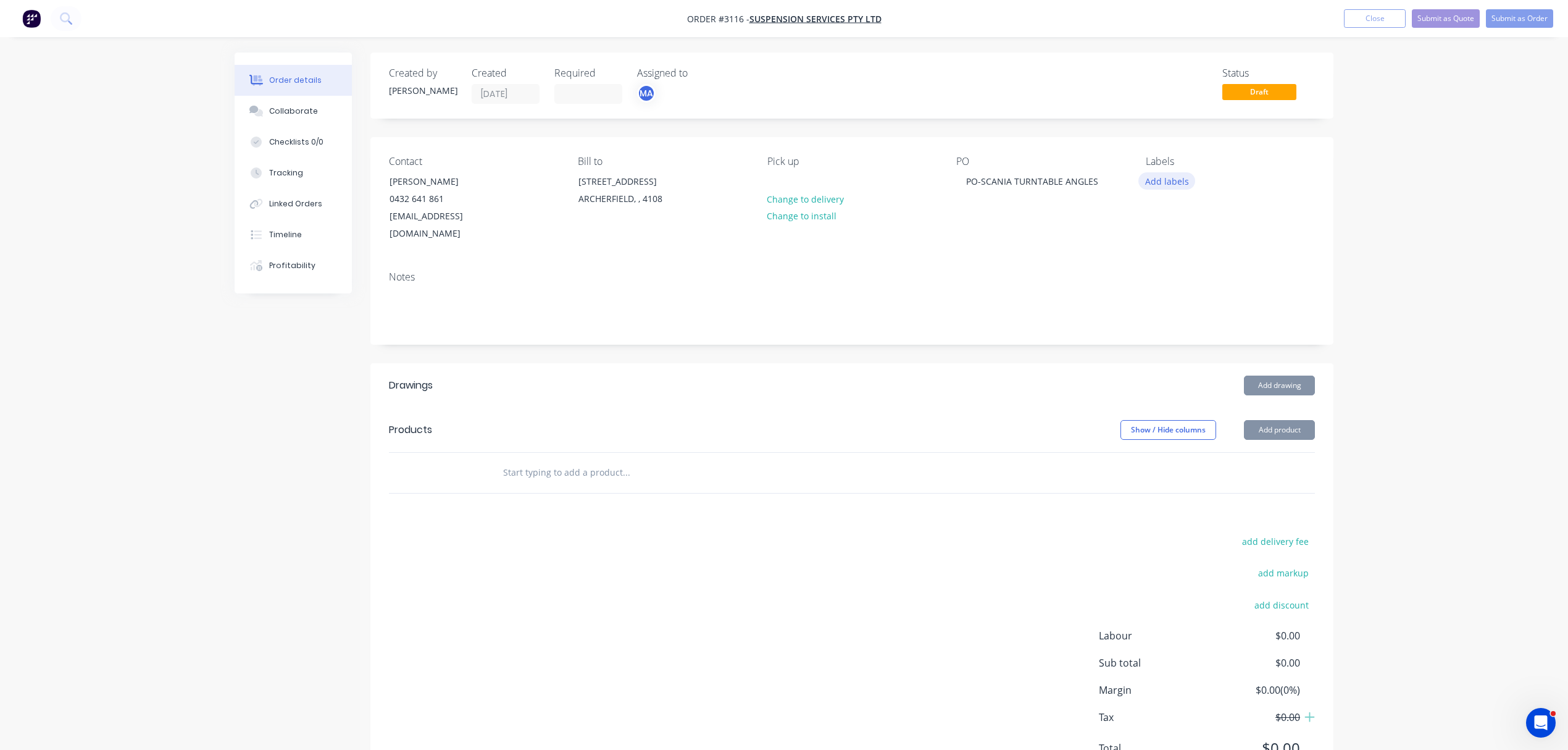
click at [1166, 182] on button "Add labels" at bounding box center [1167, 180] width 57 height 17
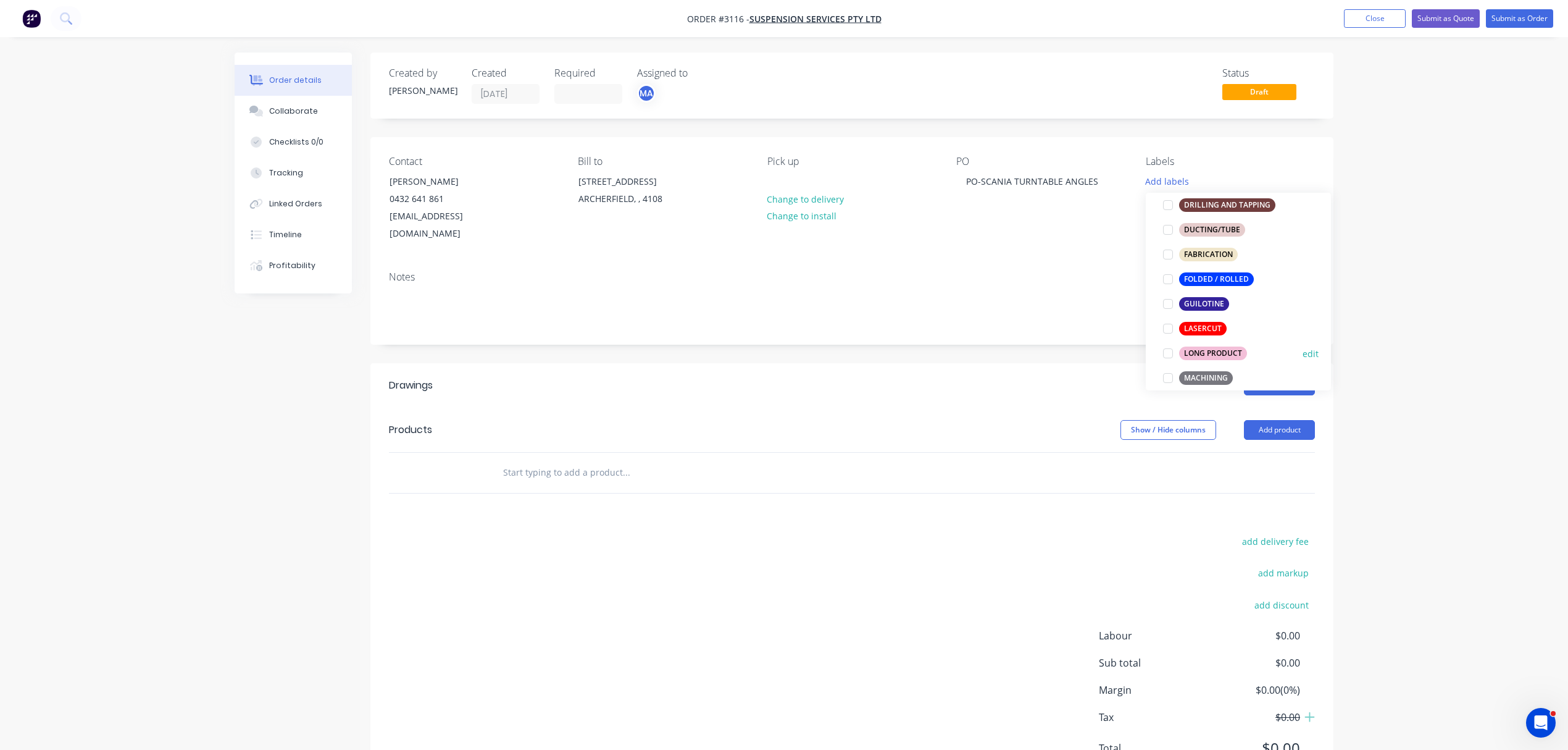
scroll to position [329, 0]
click at [1213, 305] on div "LASERCUT" at bounding box center [1203, 308] width 47 height 14
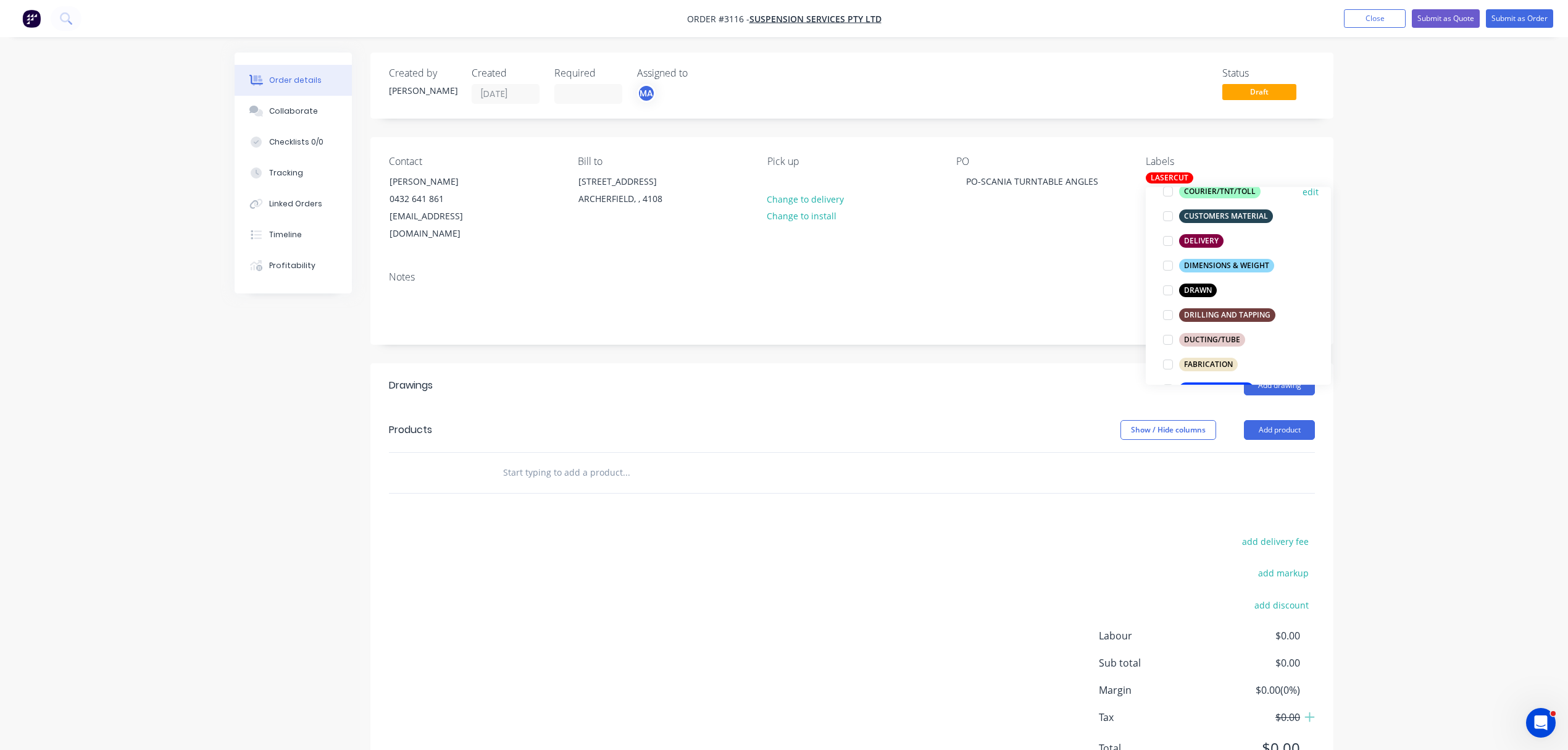
scroll to position [220, 0]
click at [1182, 287] on div "DRAWN" at bounding box center [1198, 289] width 38 height 14
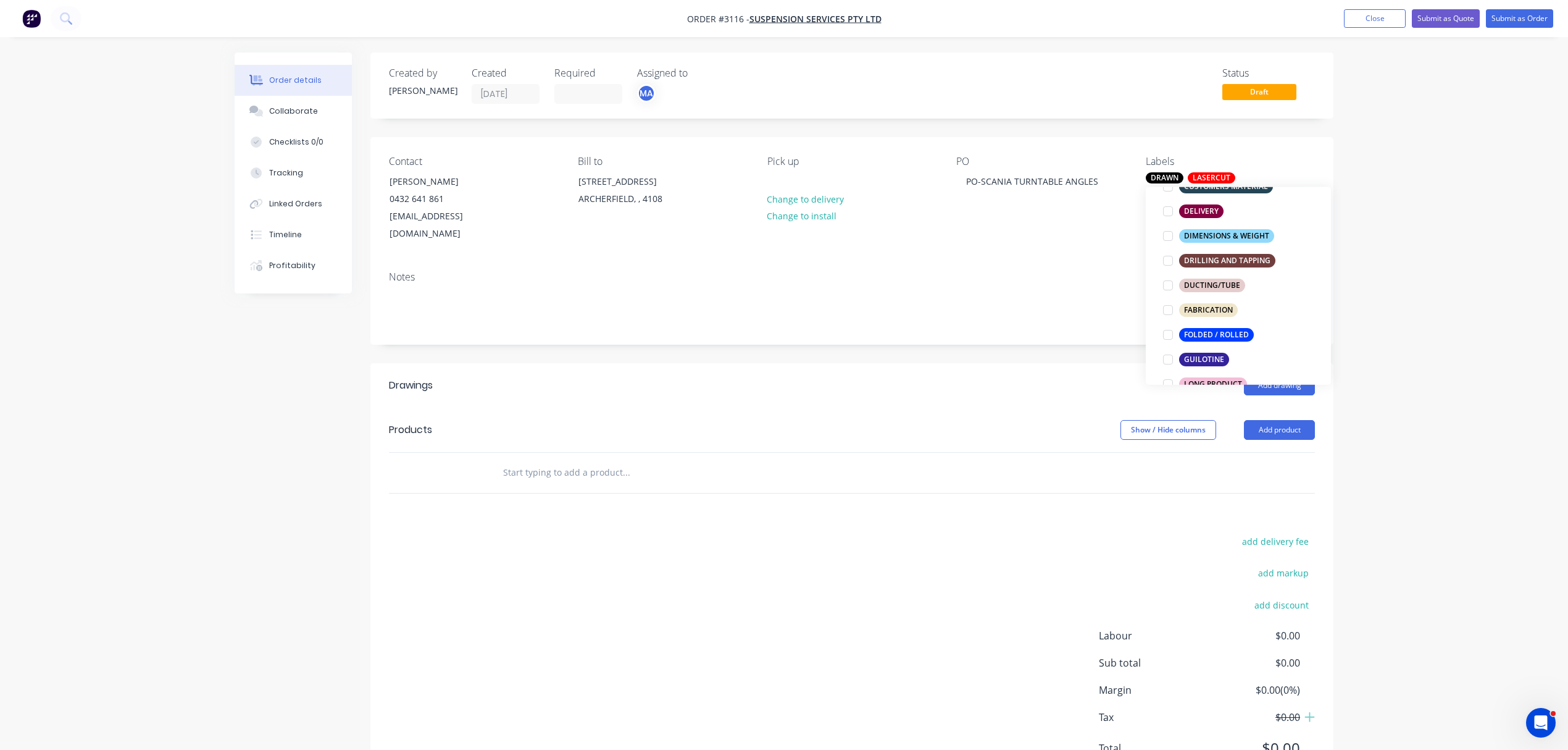
scroll to position [301, 0]
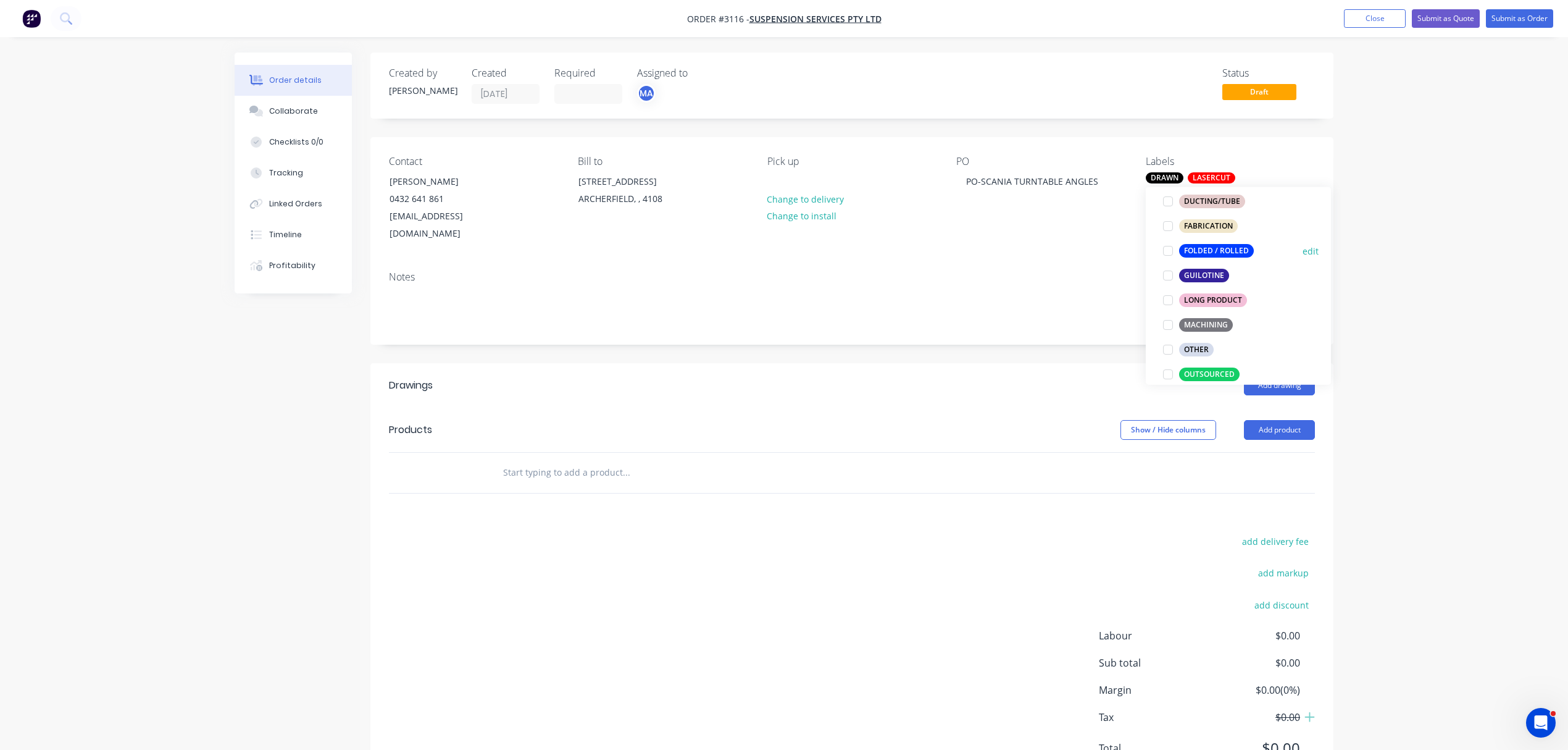
click at [1226, 245] on div "FOLDED / ROLLED" at bounding box center [1216, 251] width 75 height 14
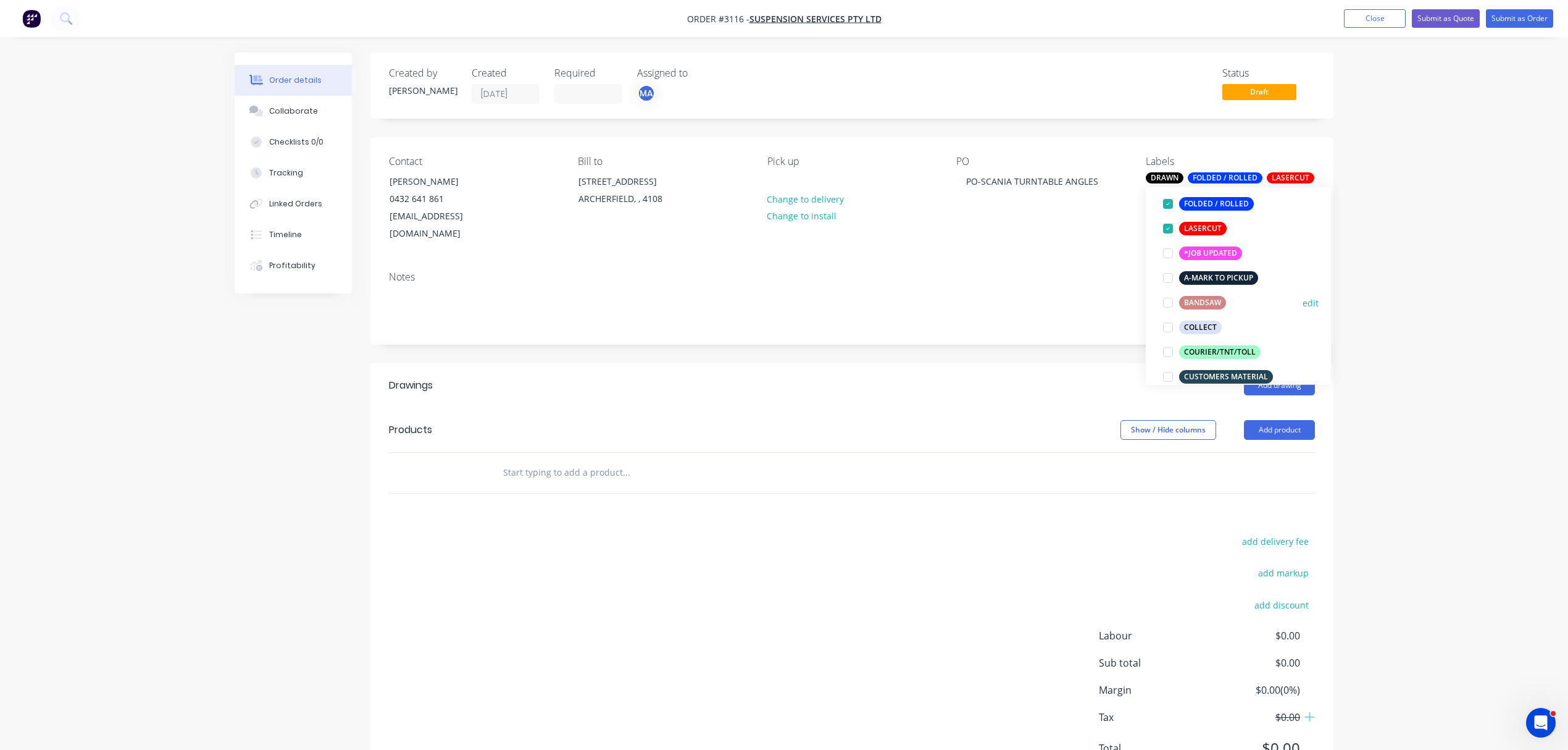
scroll to position [142, 0]
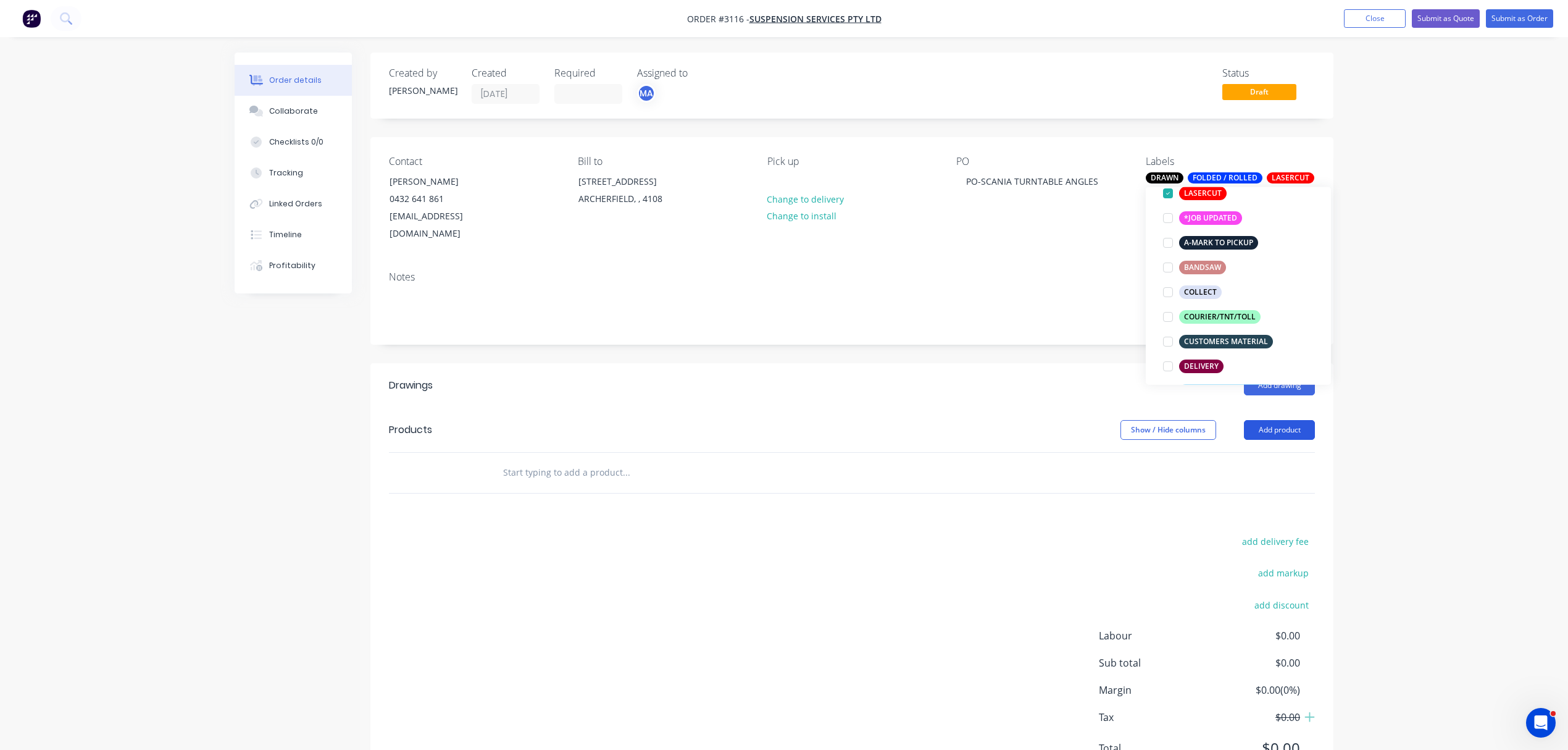
click at [1286, 420] on button "Add product" at bounding box center [1279, 430] width 71 height 20
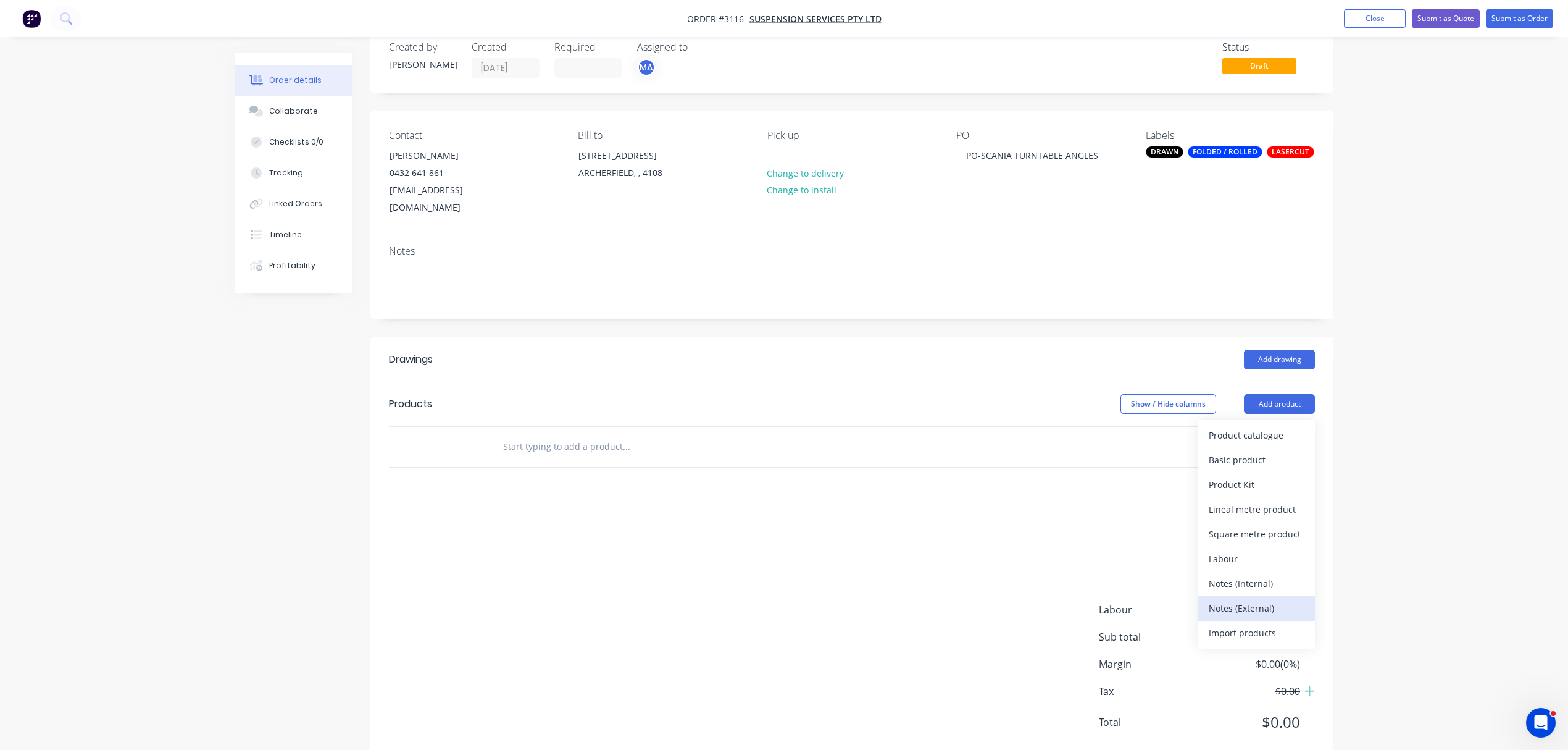
scroll to position [27, 0]
click at [1265, 598] on div "Notes (External)" at bounding box center [1256, 607] width 95 height 18
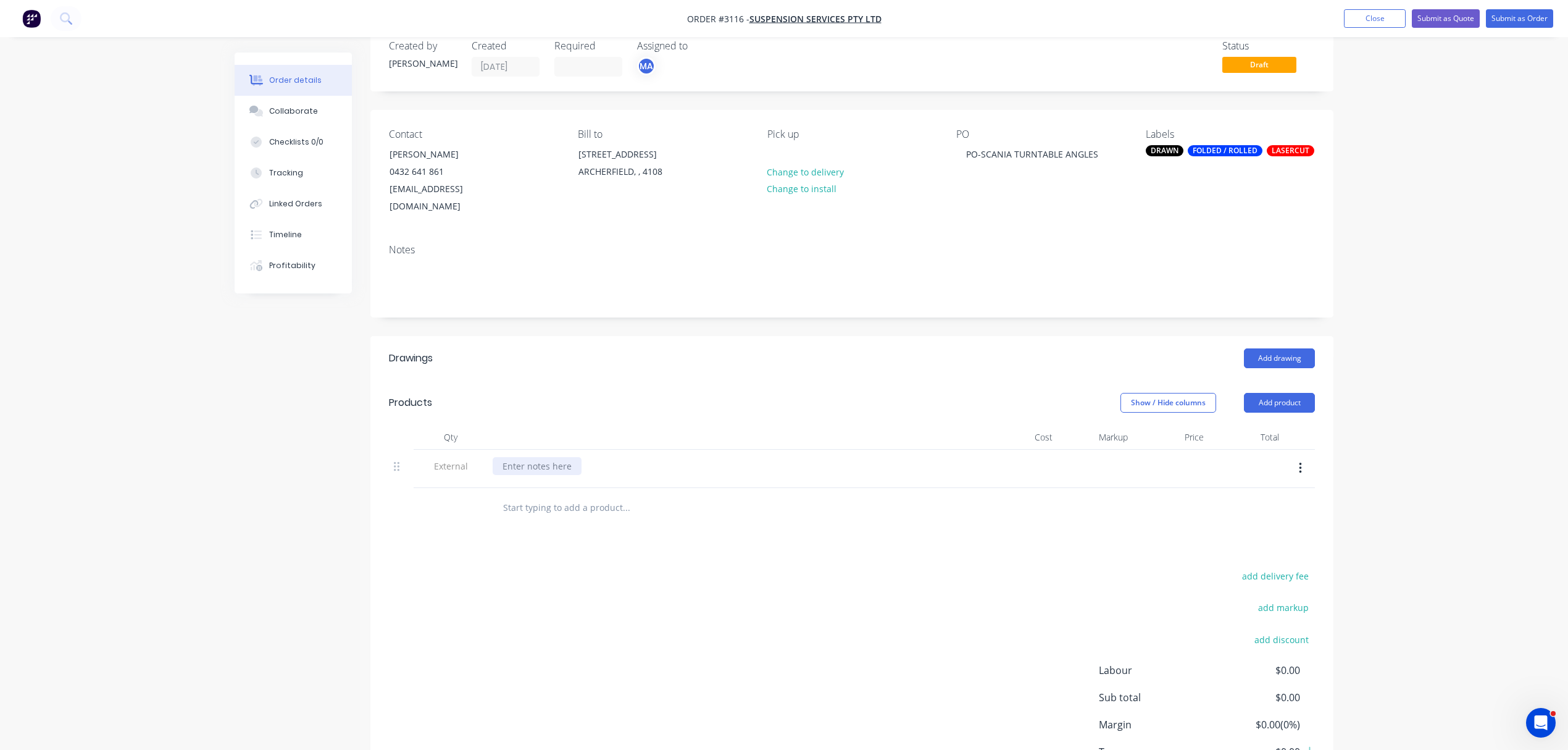
click at [529, 457] on div at bounding box center [538, 466] width 89 height 18
click at [561, 495] on input "text" at bounding box center [626, 507] width 247 height 25
type input "DRIVERS SIDE"
click at [605, 537] on button "Add DRIVERS SIDE to order" at bounding box center [693, 555] width 371 height 40
click at [540, 551] on input "text" at bounding box center [626, 564] width 247 height 25
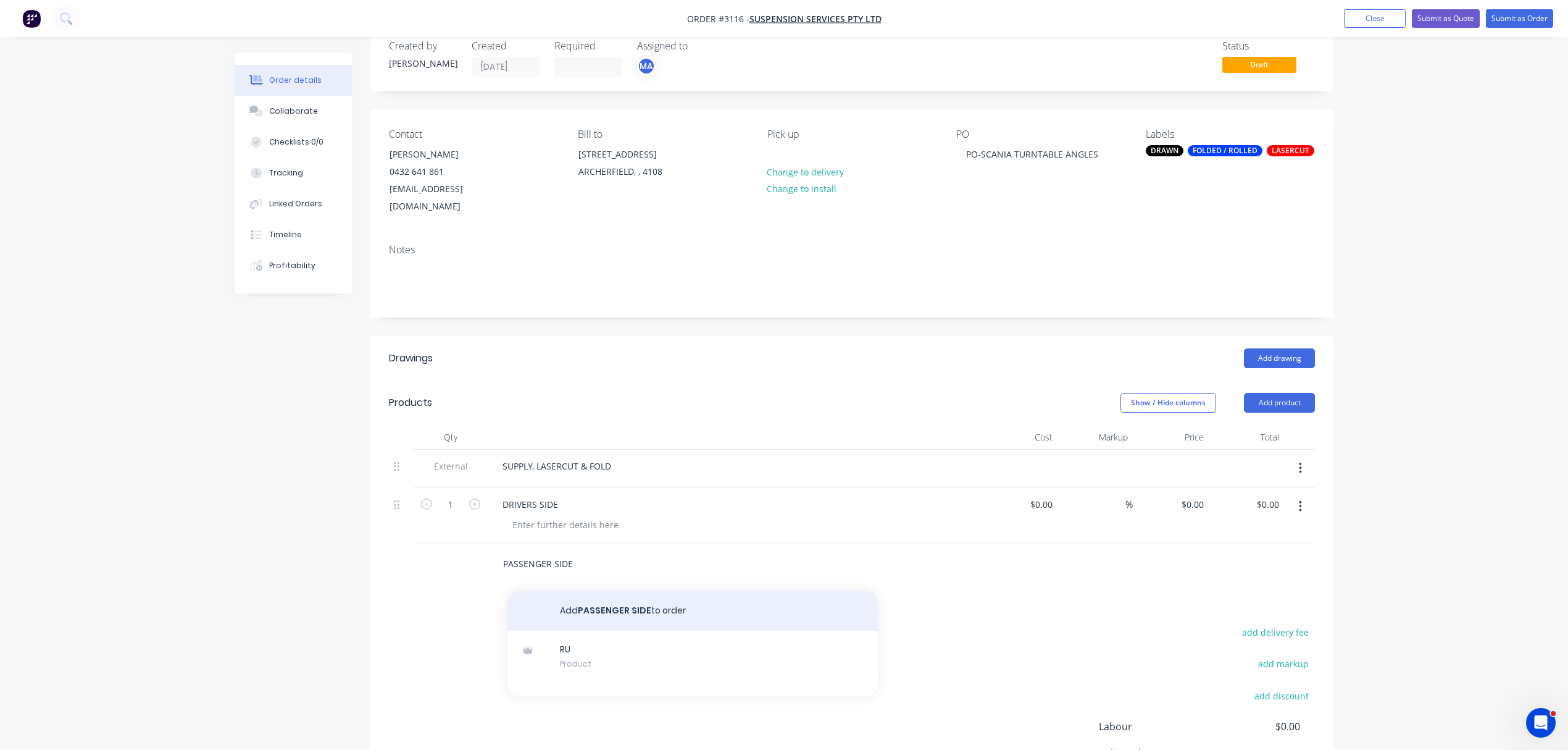
type input "PASSENGER SIDE"
click at [610, 591] on button "Add PASSENGER SIDE to order" at bounding box center [693, 611] width 371 height 40
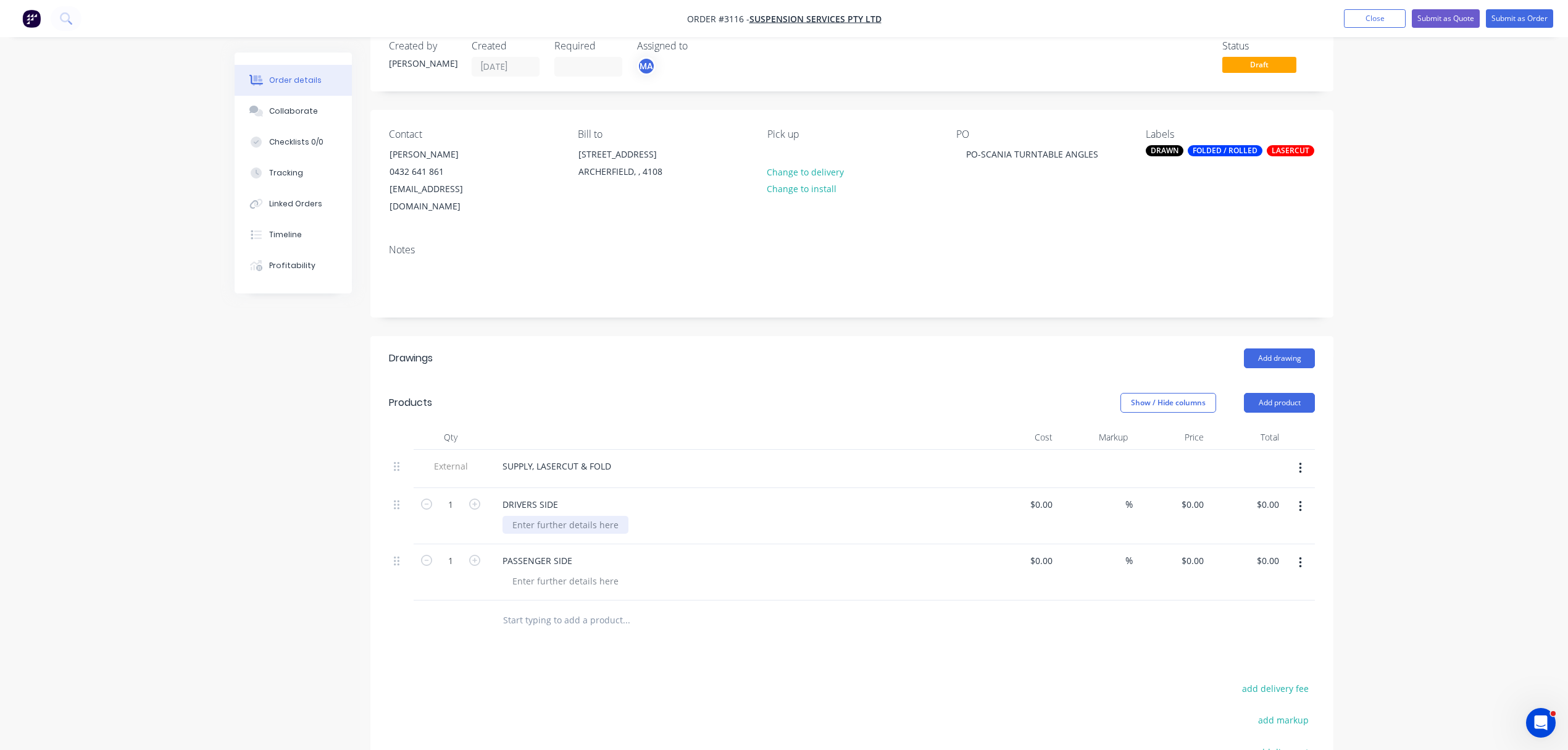
click at [548, 516] on div at bounding box center [565, 524] width 126 height 18
drag, startPoint x: 667, startPoint y: 505, endPoint x: 581, endPoint y: 524, distance: 88.1
click at [479, 501] on div "1 DRIVERS SIDE MATERIAL: 12MM 350GR MILD STEEL $0.00 $0.00 % $0.00 $0.00 $0.00 …" at bounding box center [852, 516] width 926 height 56
copy div "MATERIAL: 12MM 350GR MILD STEEL"
click at [595, 572] on div at bounding box center [565, 581] width 126 height 18
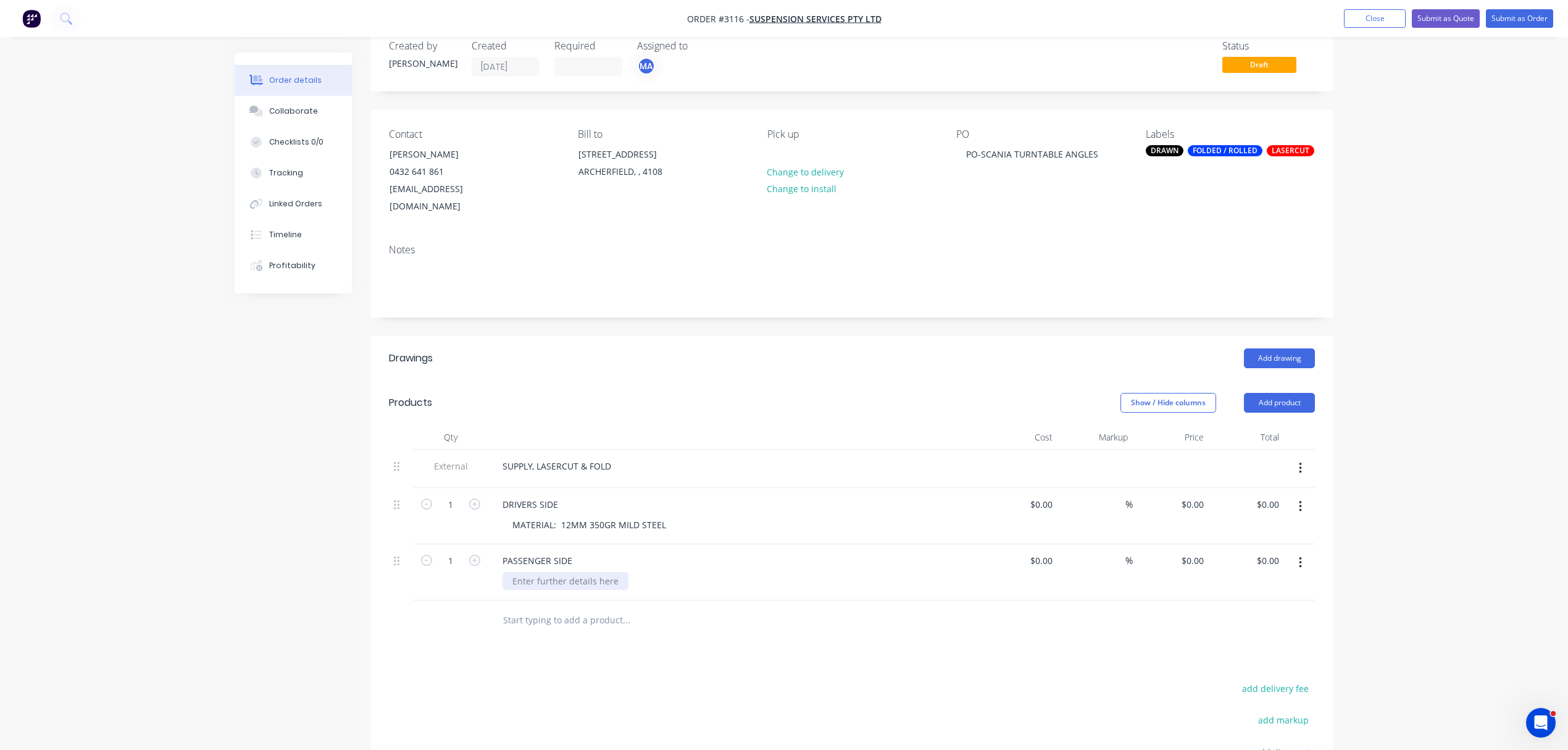
paste div
click at [297, 109] on div "Collaborate" at bounding box center [294, 111] width 49 height 11
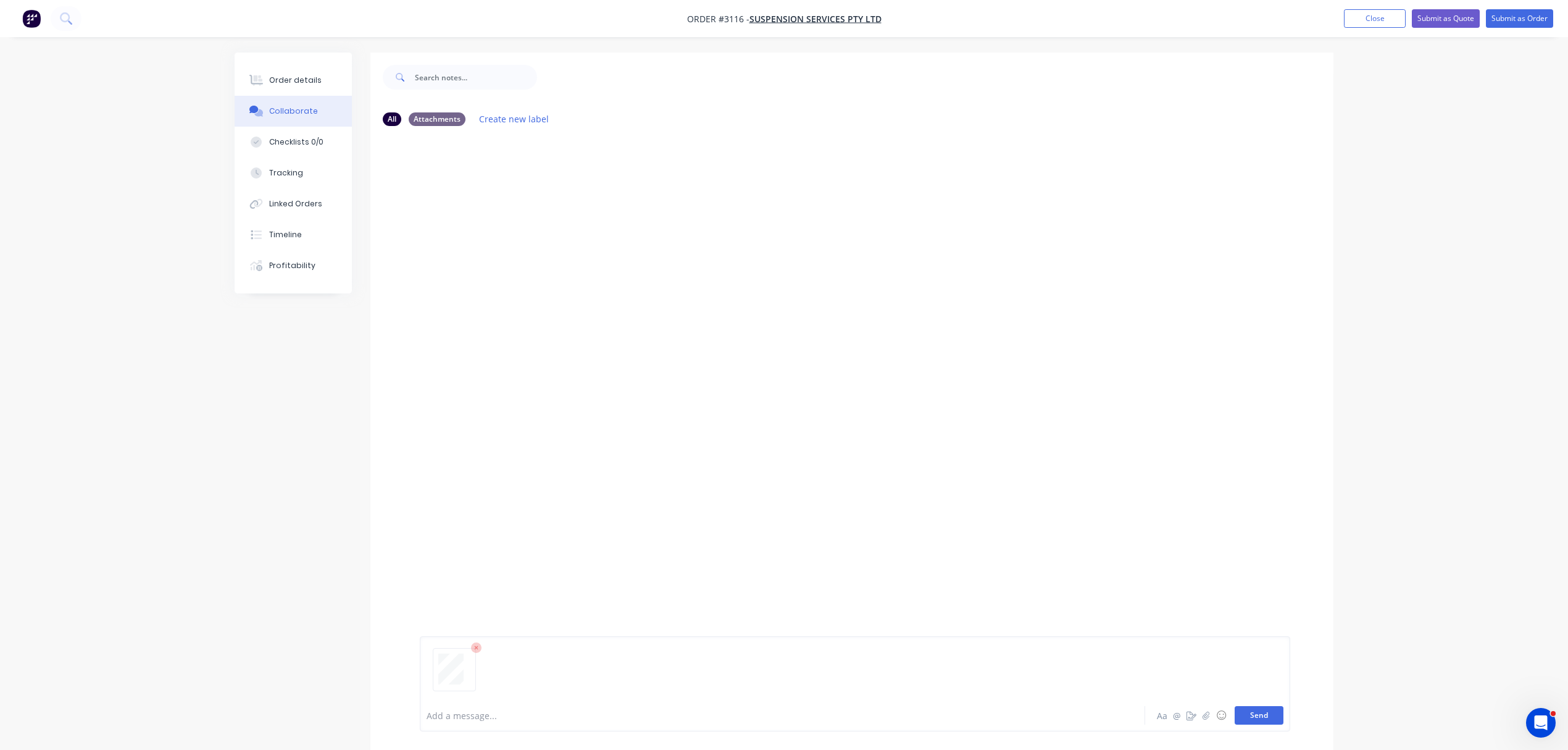
click at [1271, 716] on button "Send" at bounding box center [1259, 715] width 49 height 18
click at [465, 716] on div at bounding box center [748, 716] width 642 height 13
click at [1272, 707] on button "Send" at bounding box center [1259, 715] width 49 height 18
click at [299, 66] on button "Order details" at bounding box center [293, 80] width 117 height 31
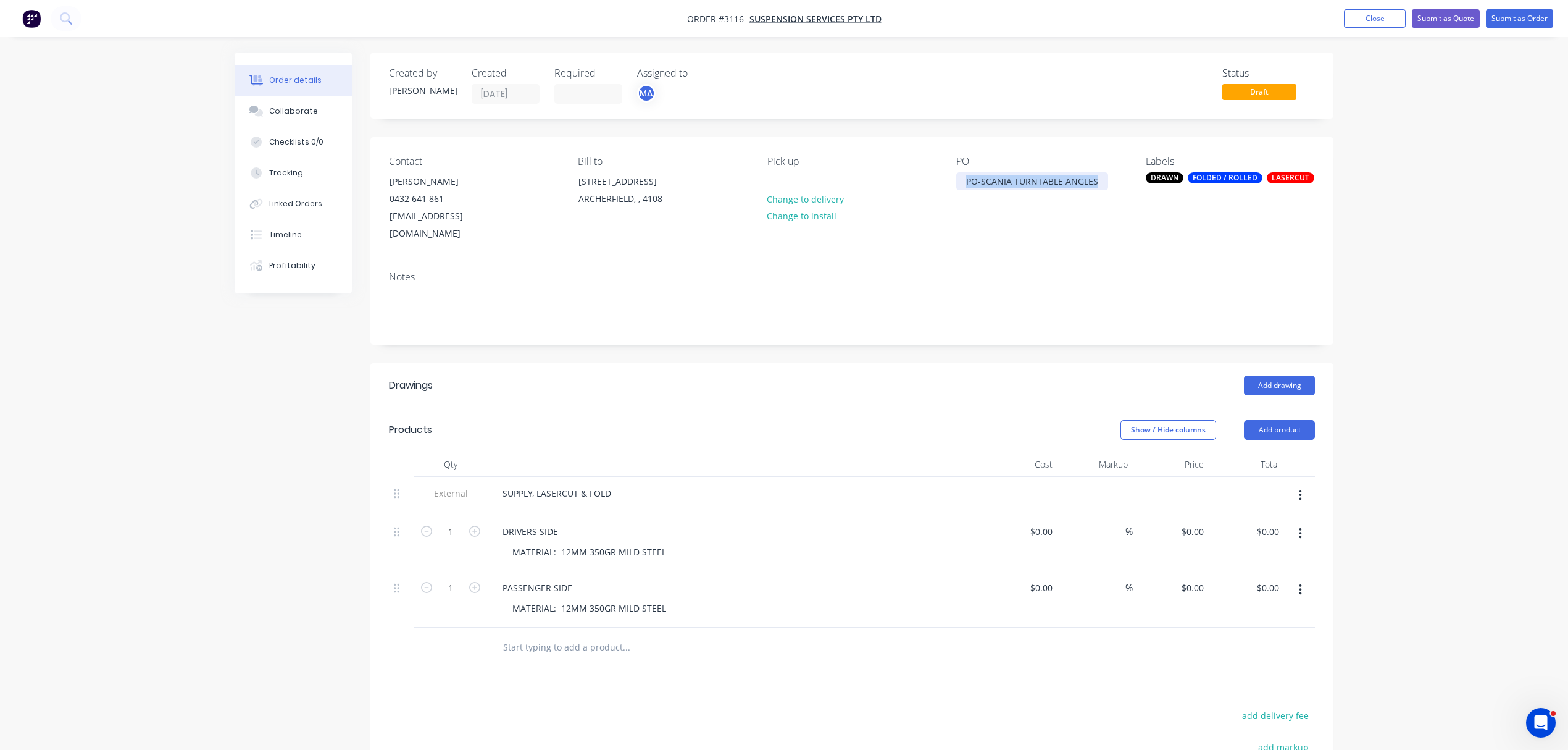
drag, startPoint x: 1098, startPoint y: 182, endPoint x: 962, endPoint y: 185, distance: 136.0
click at [962, 185] on div "PO-SCANIA TURNTABLE ANGLES" at bounding box center [1032, 181] width 152 height 18
copy div "PO-SCANIA TURNTABLE ANGLES"
click at [1515, 16] on button "Submit as Order" at bounding box center [1520, 18] width 68 height 18
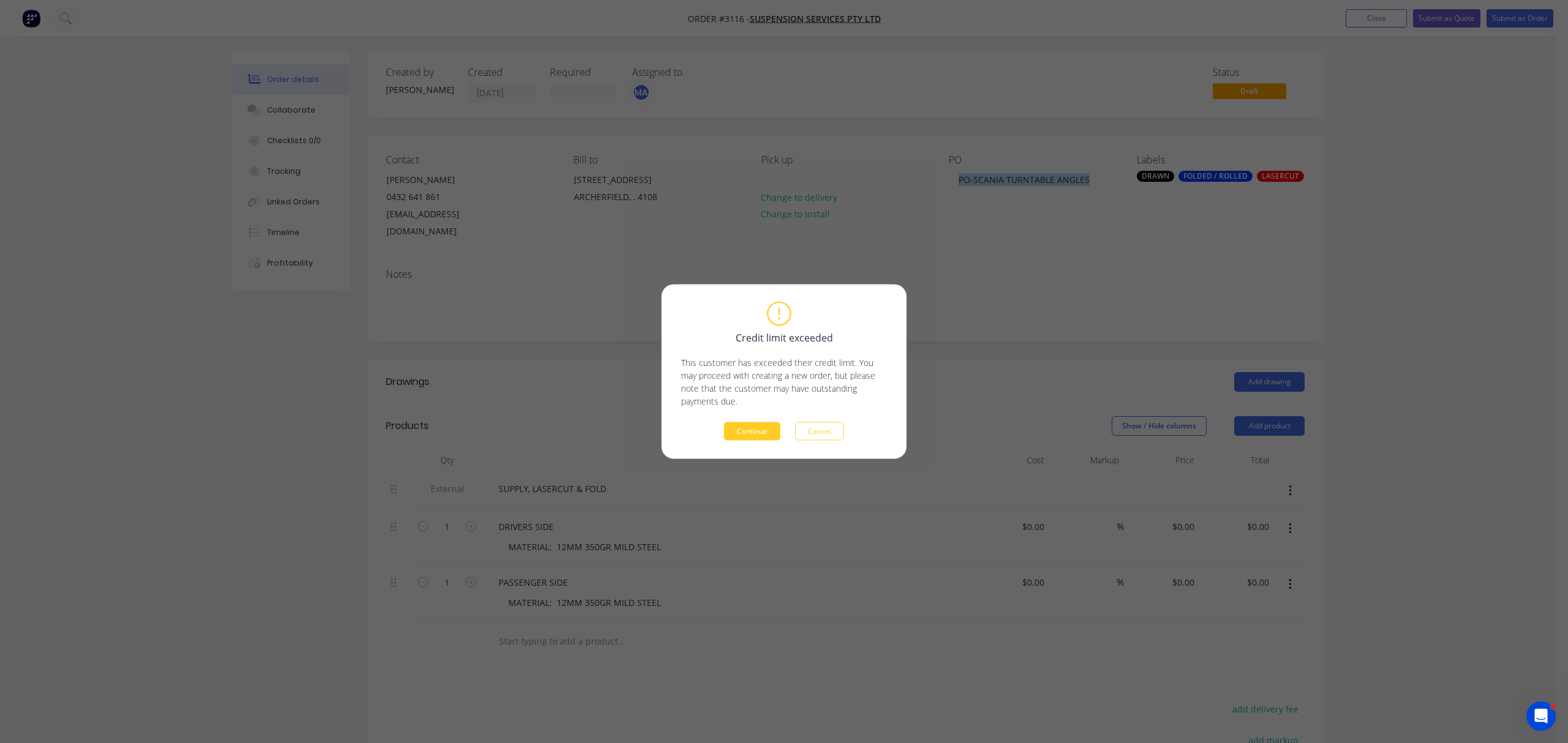
click at [754, 430] on button "Continue" at bounding box center [752, 431] width 56 height 18
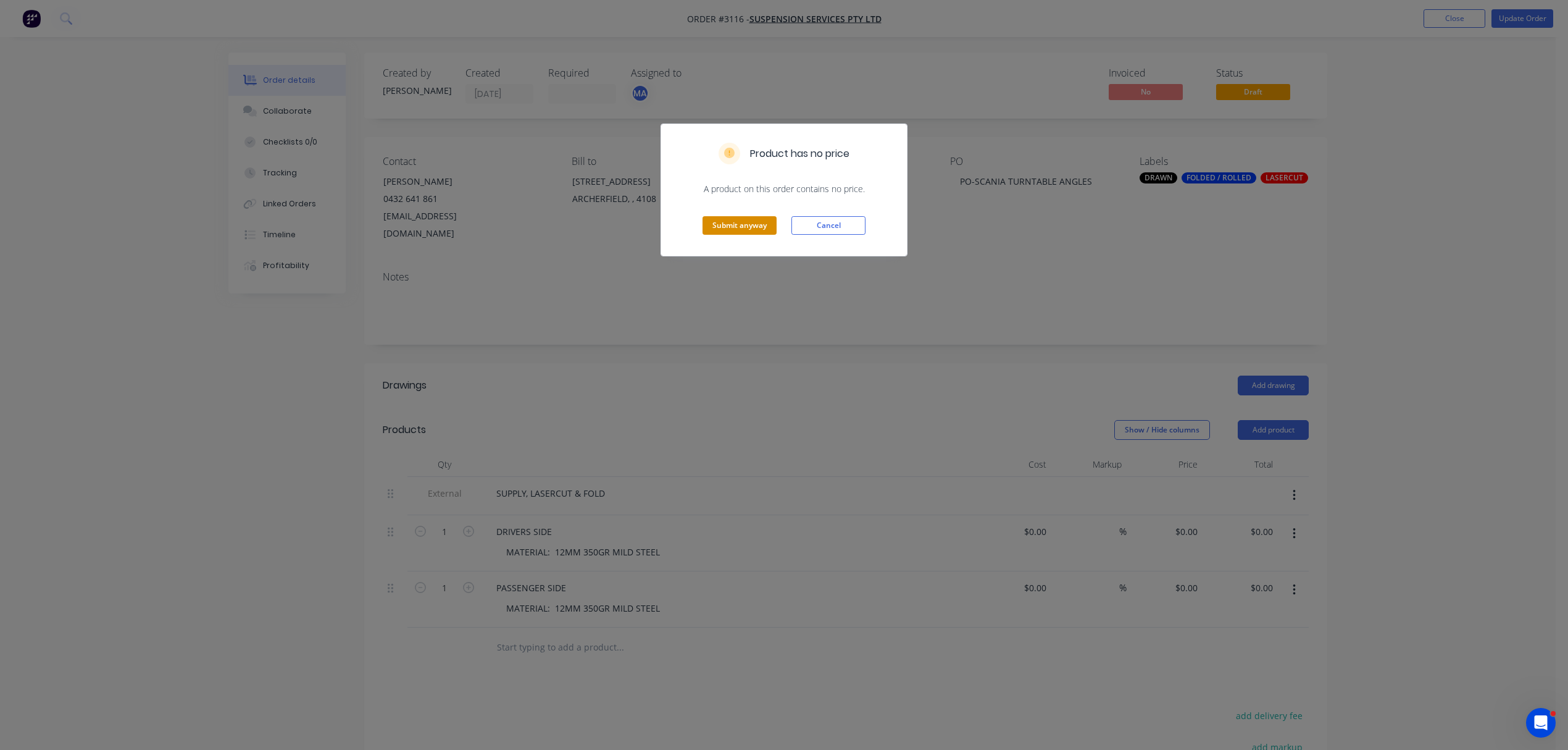
click at [732, 226] on button "Submit anyway" at bounding box center [739, 225] width 74 height 18
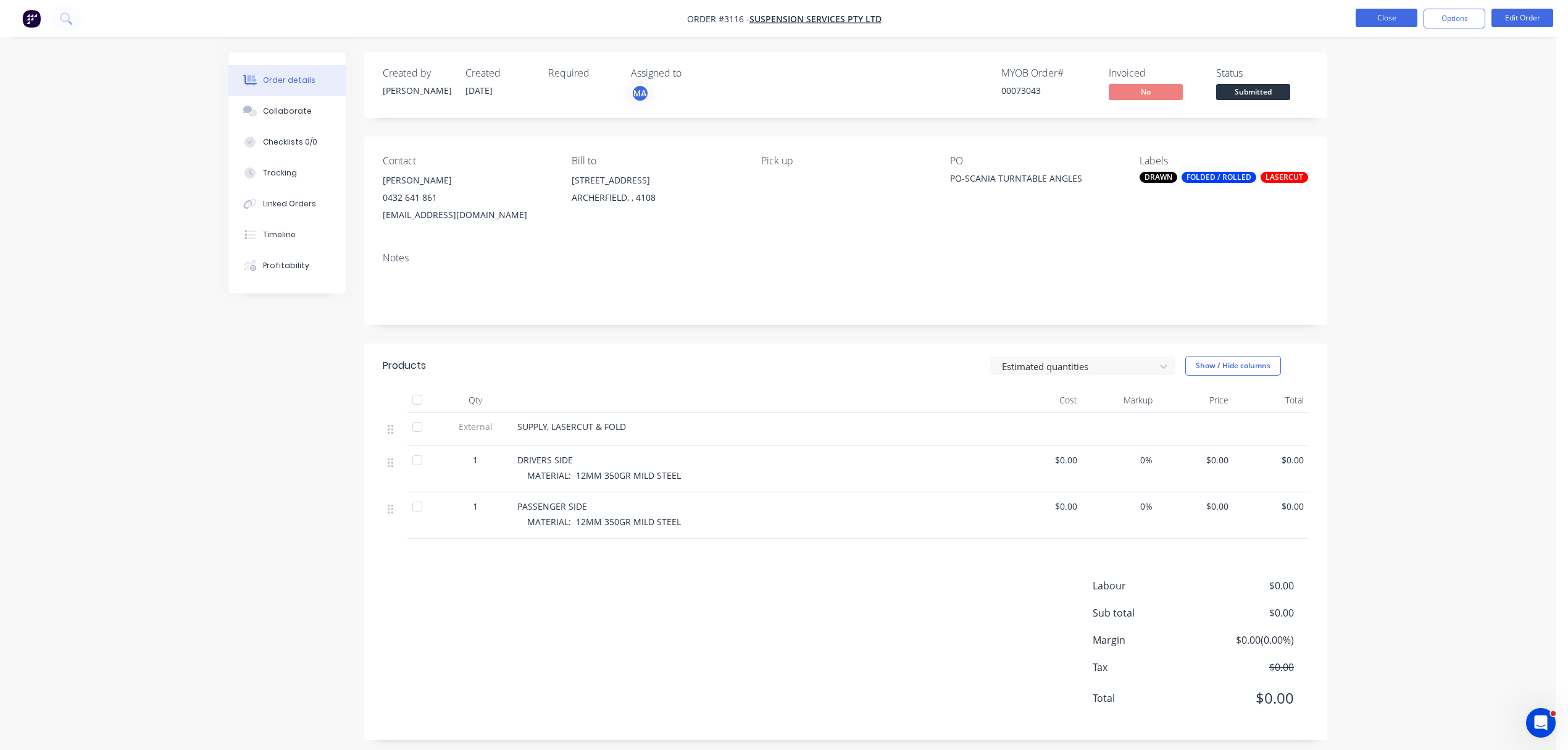
click at [1388, 13] on button "Close" at bounding box center [1386, 18] width 61 height 18
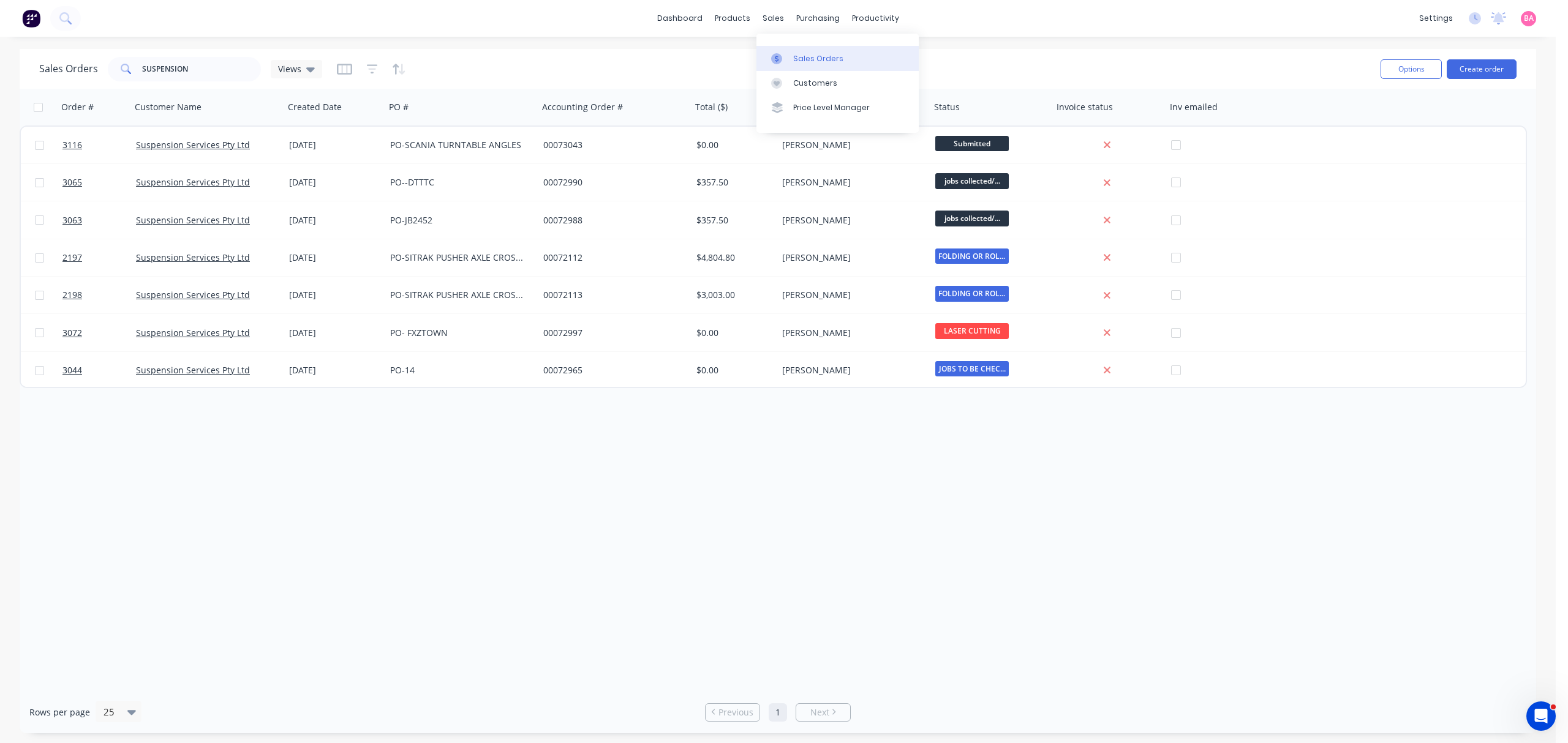
click at [804, 54] on div "Sales Orders" at bounding box center [818, 59] width 50 height 11
